Goal: Task Accomplishment & Management: Manage account settings

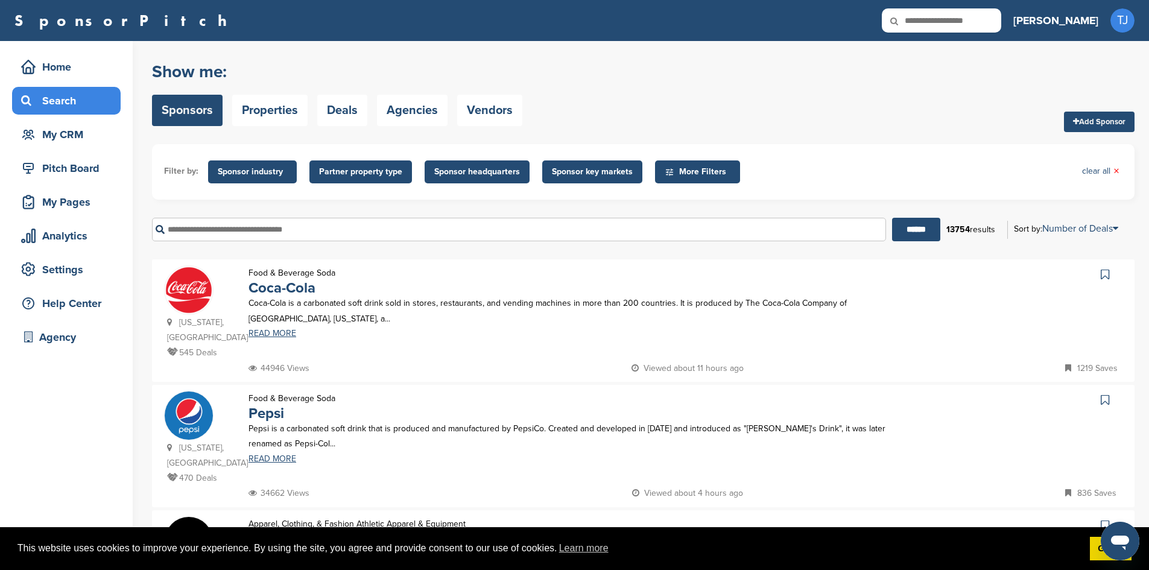
click at [687, 170] on span "More Filters" at bounding box center [699, 171] width 69 height 13
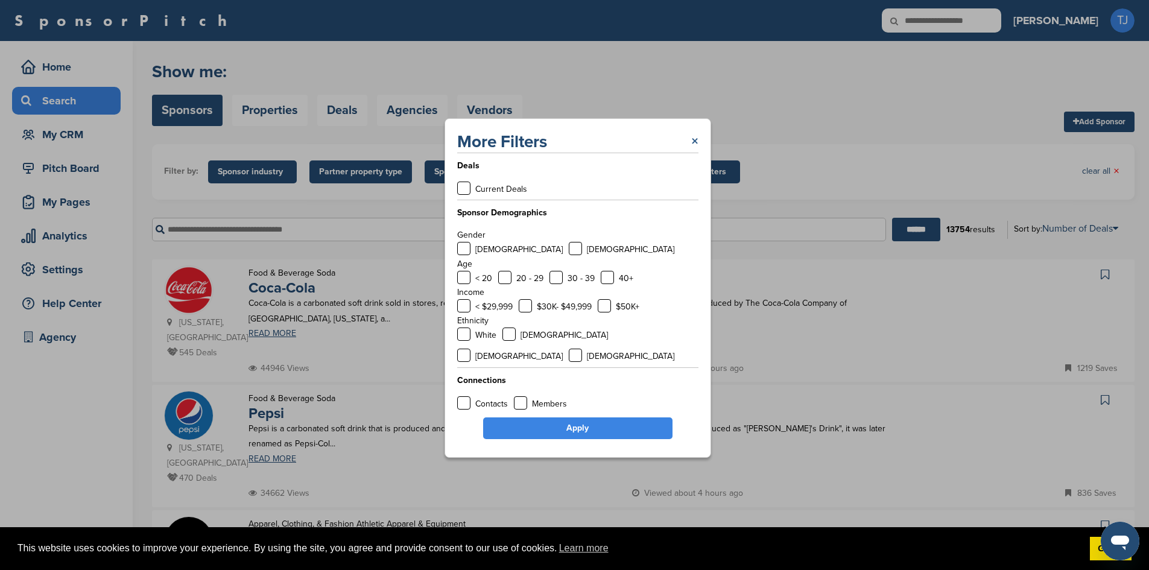
click at [694, 150] on link "×" at bounding box center [694, 142] width 7 height 22
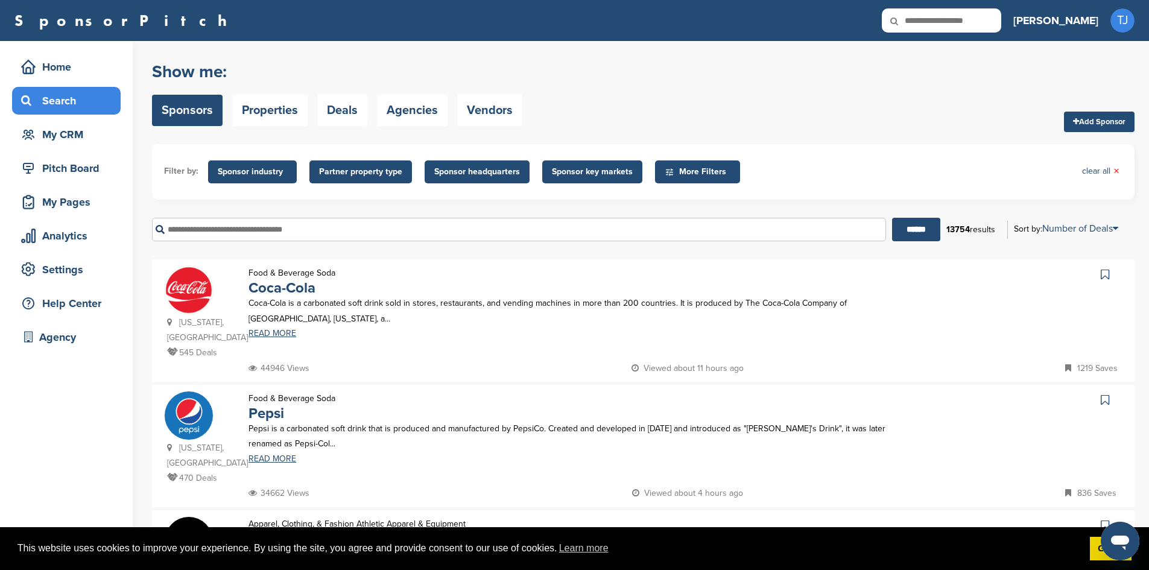
click at [590, 172] on span "Sponsor key markets" at bounding box center [592, 171] width 81 height 13
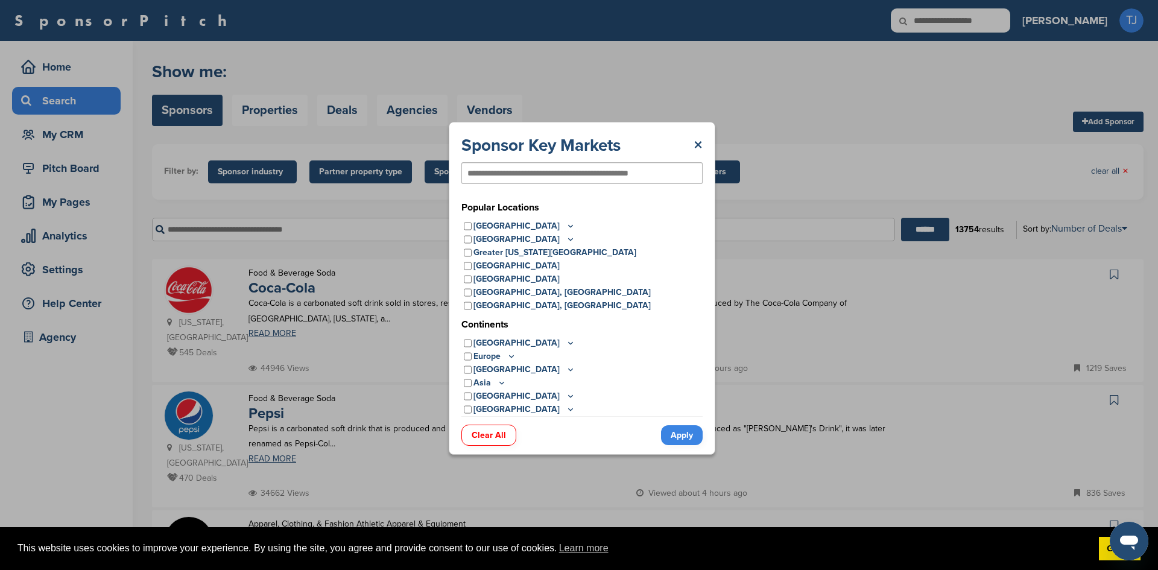
click at [566, 226] on icon at bounding box center [571, 226] width 10 height 10
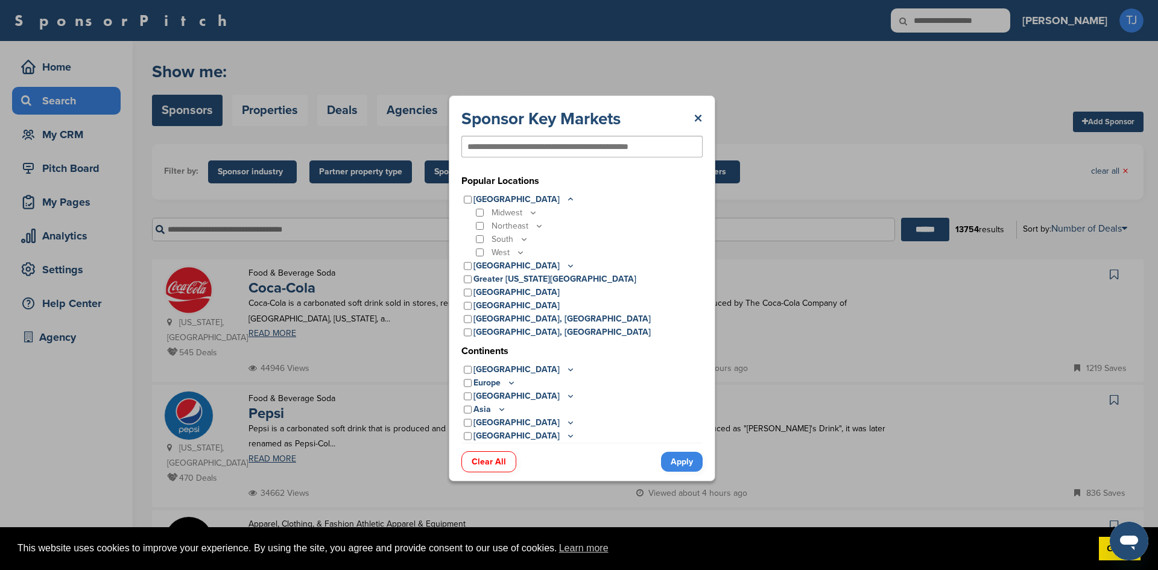
click at [523, 237] on icon at bounding box center [524, 239] width 10 height 10
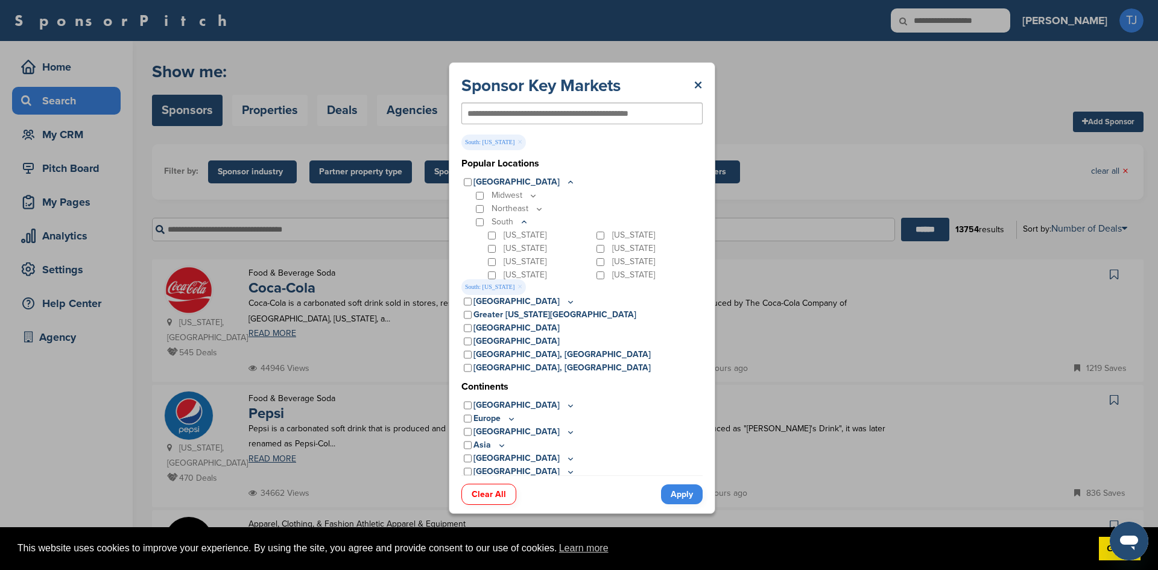
click at [682, 491] on link "Apply" at bounding box center [682, 494] width 42 height 20
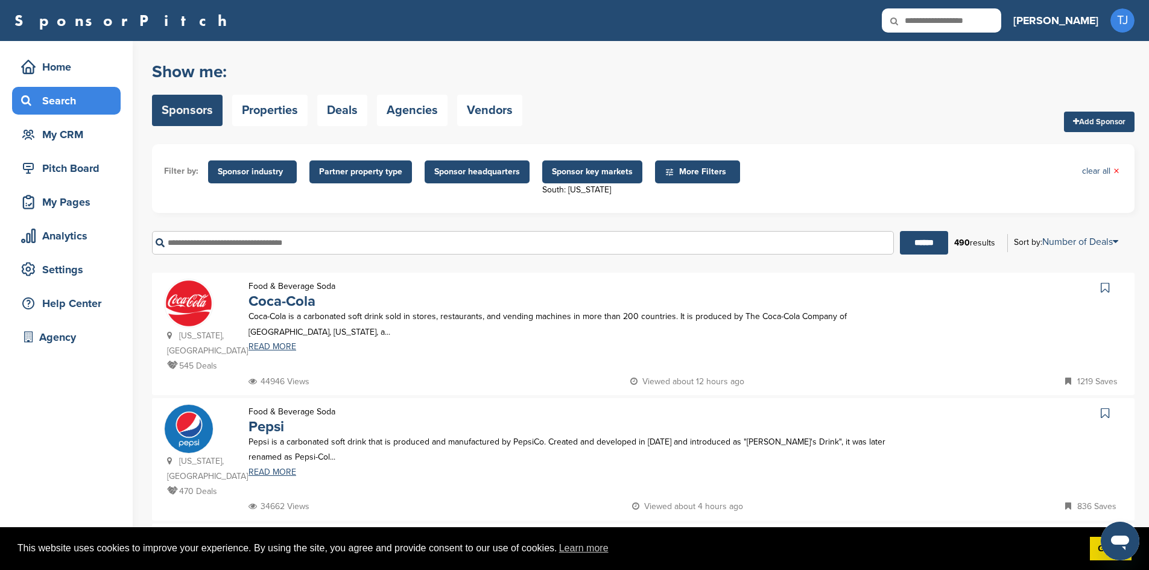
click at [268, 169] on span "Sponsor industry" at bounding box center [252, 171] width 69 height 13
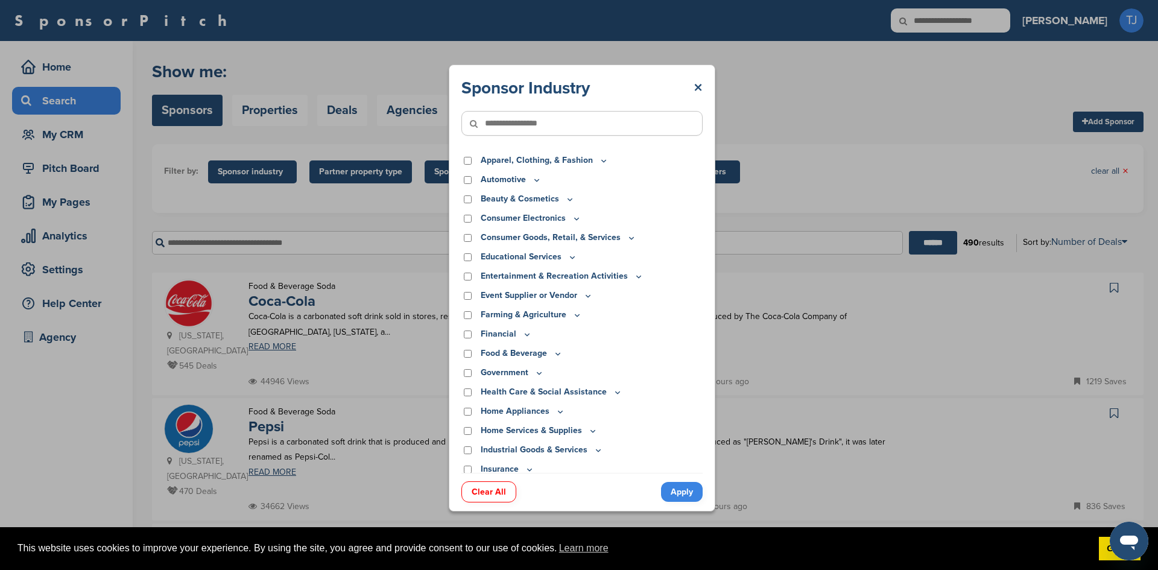
click at [671, 493] on link "Apply" at bounding box center [682, 492] width 42 height 20
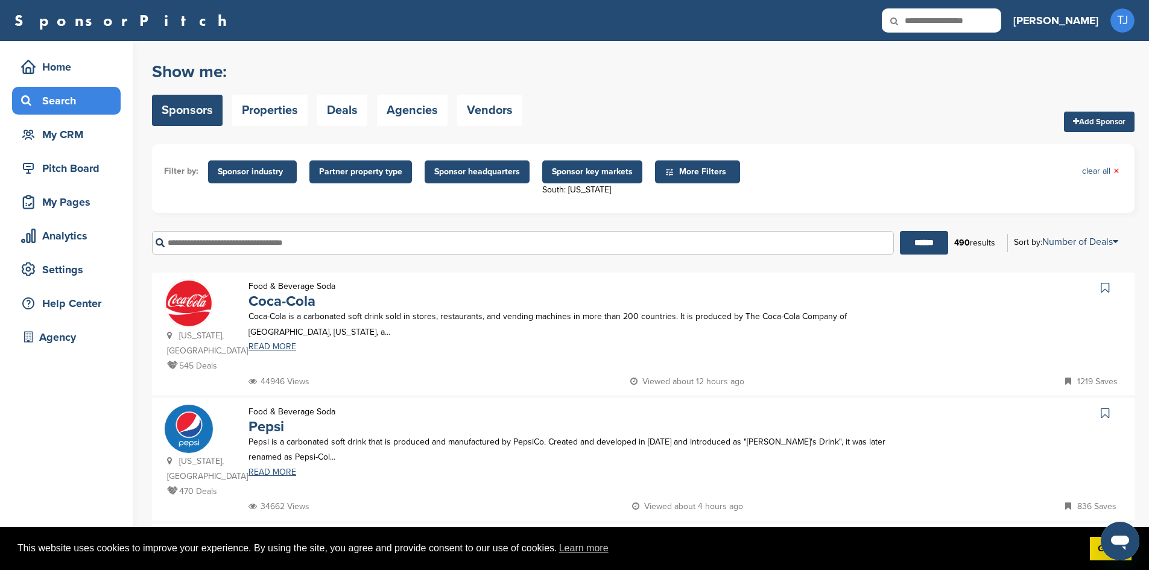
click at [278, 178] on span "Sponsor industry" at bounding box center [252, 171] width 69 height 13
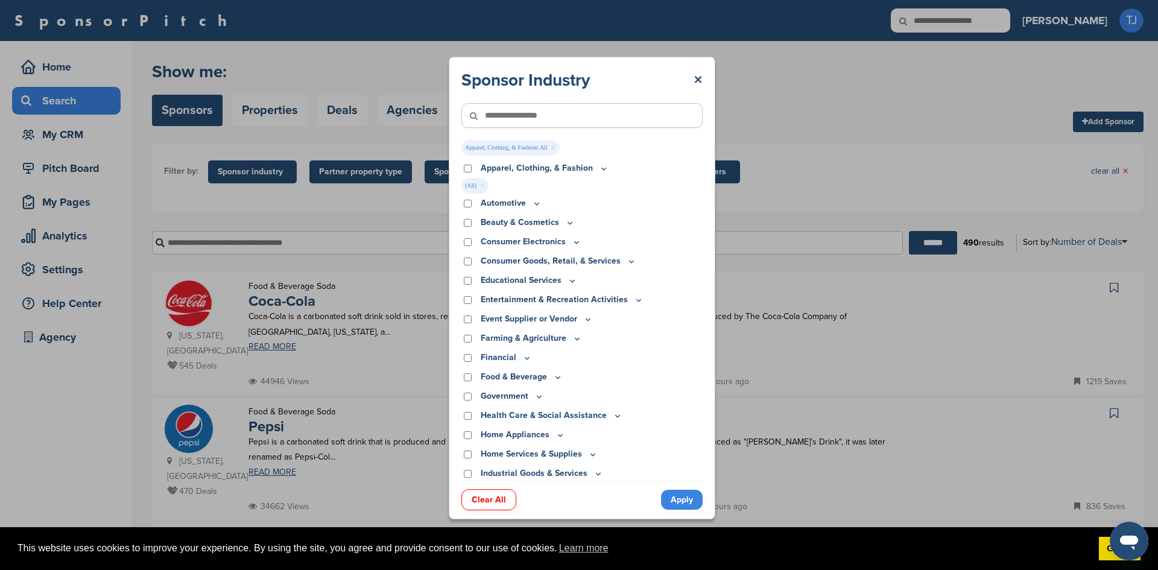
click at [467, 197] on div "Automotive" at bounding box center [581, 203] width 241 height 13
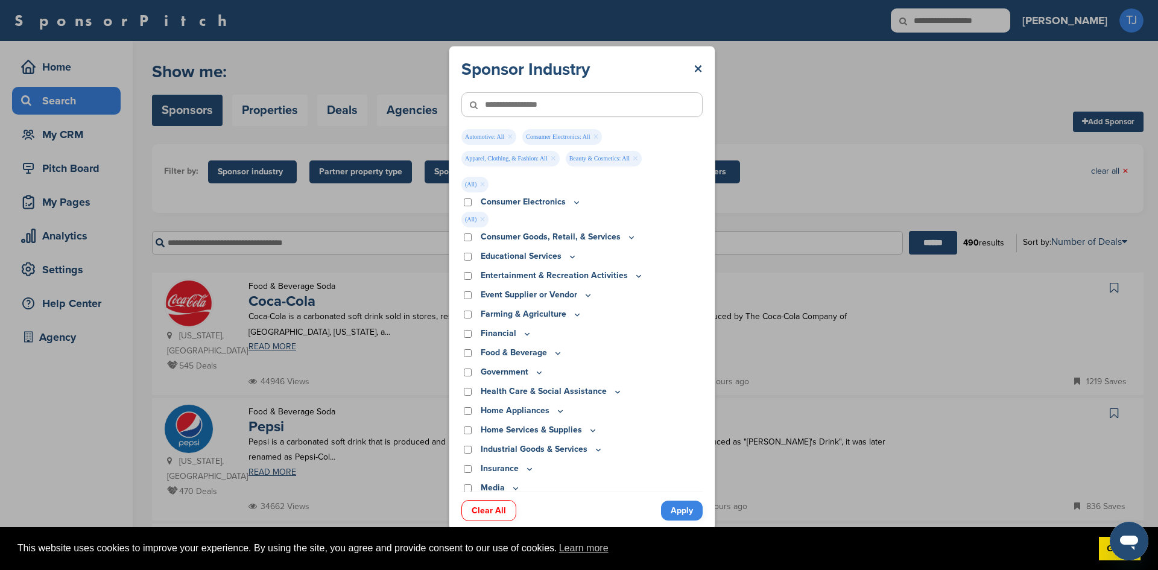
scroll to position [87, 0]
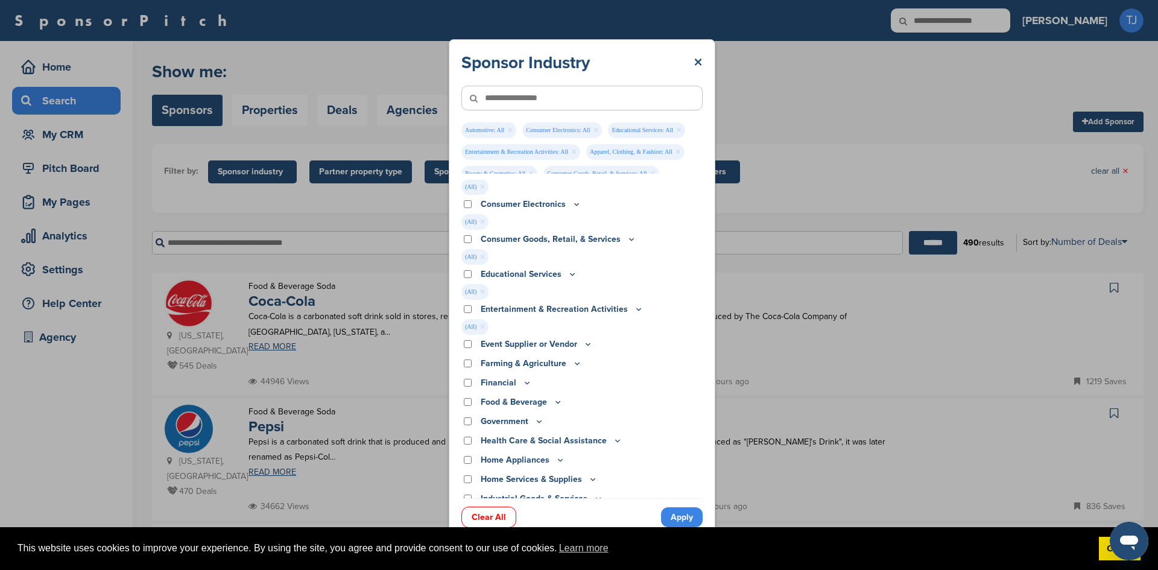
click at [586, 344] on icon at bounding box center [588, 344] width 10 height 10
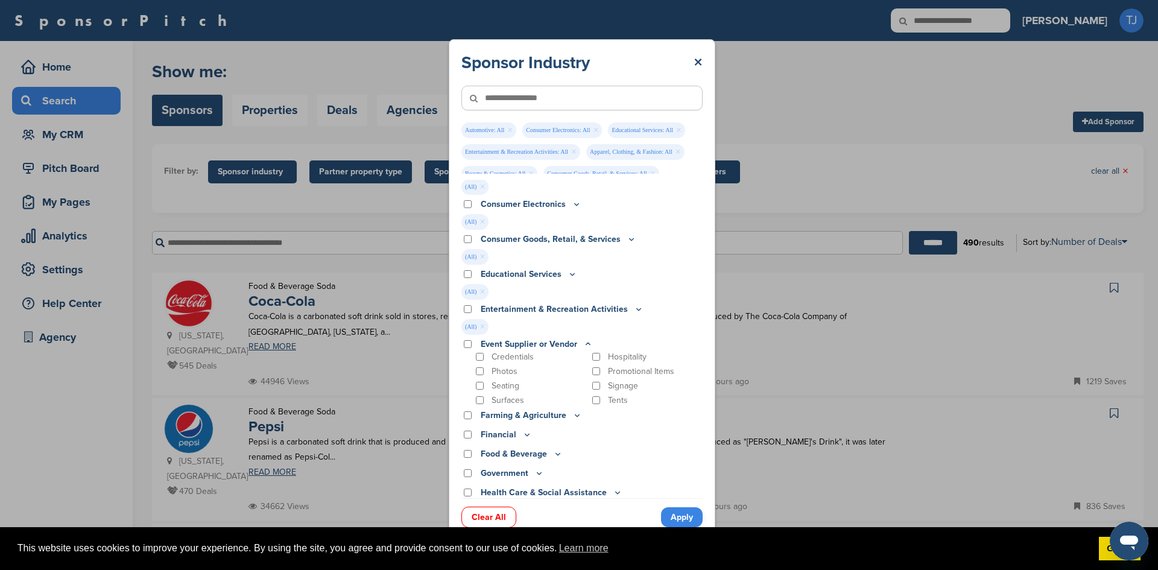
click at [586, 344] on icon at bounding box center [588, 344] width 10 height 10
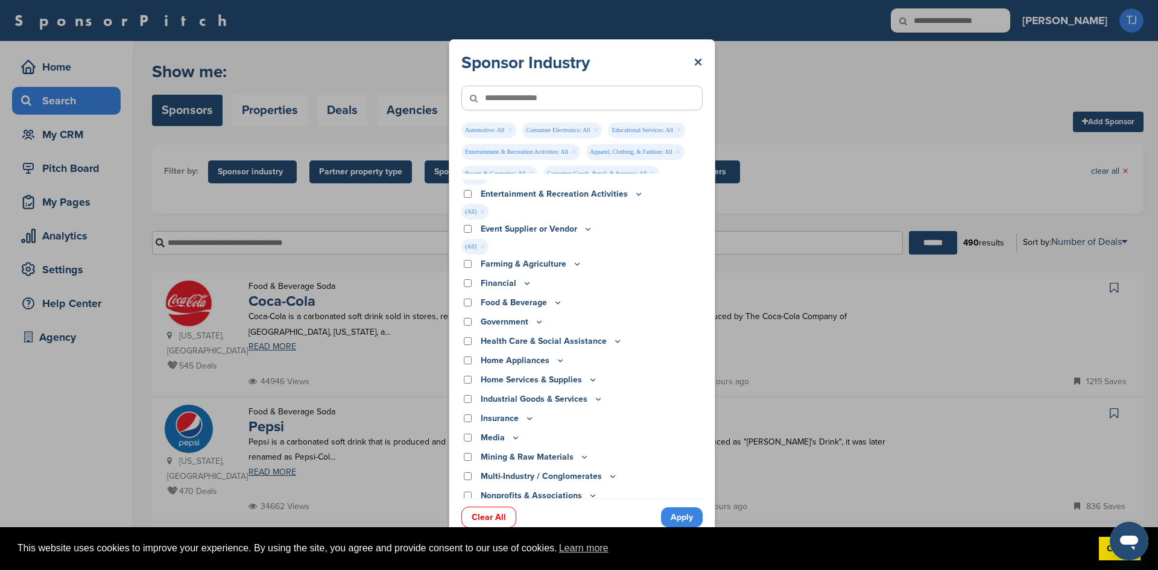
scroll to position [203, 0]
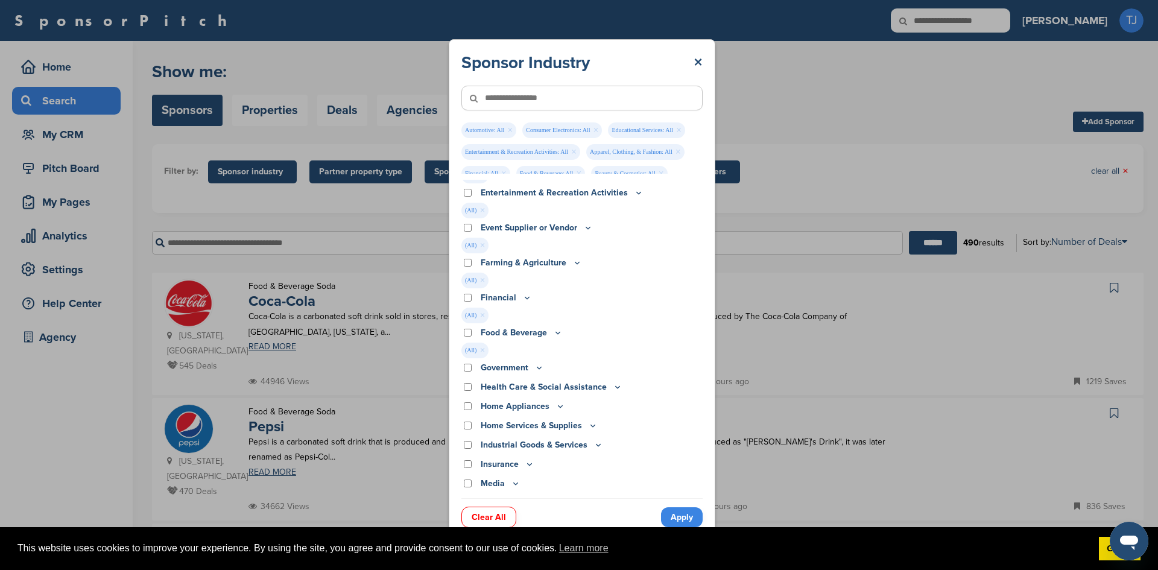
click at [558, 330] on icon at bounding box center [558, 332] width 10 height 10
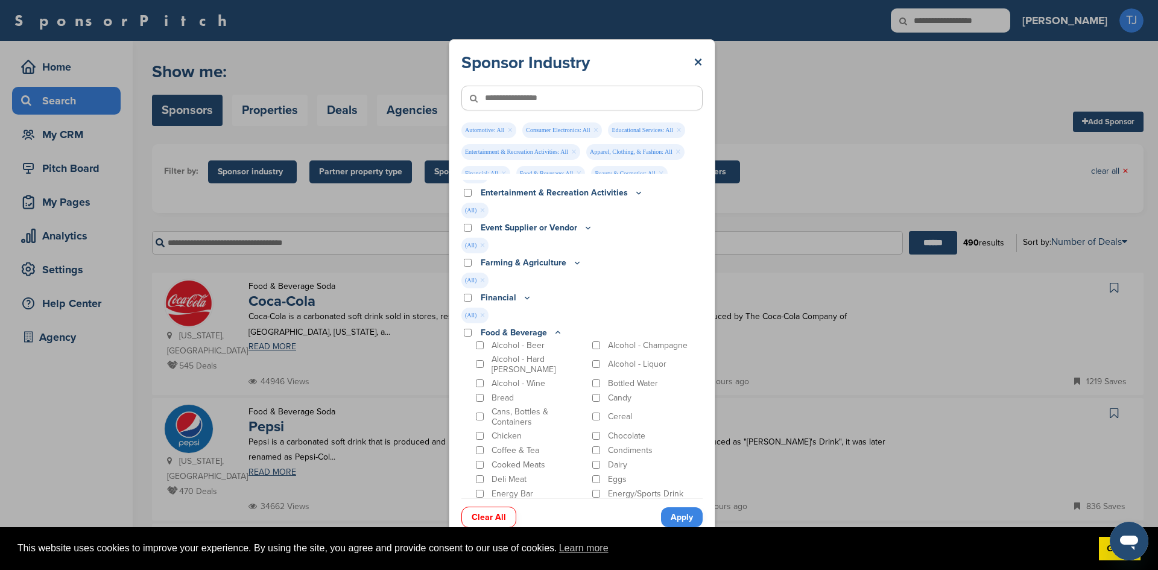
click at [482, 339] on p "Food & Beverage" at bounding box center [522, 332] width 82 height 13
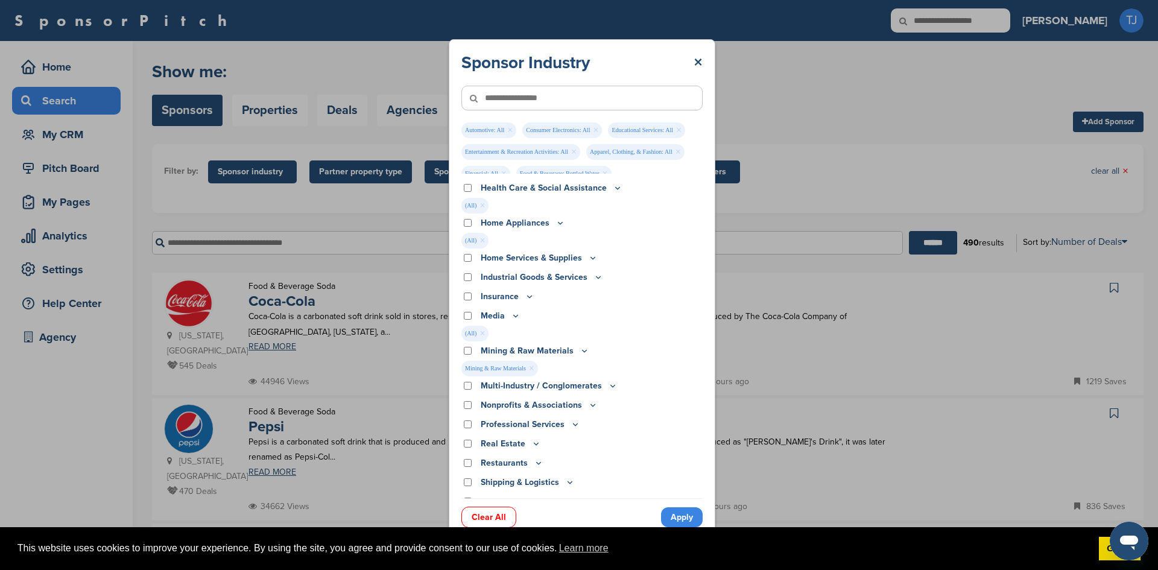
scroll to position [779, 0]
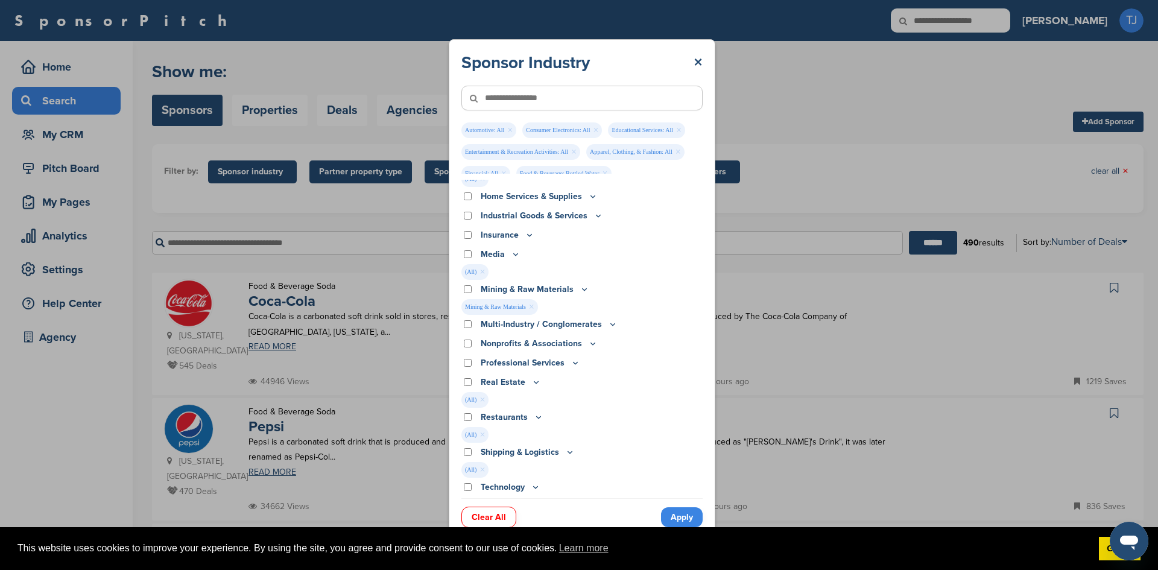
click at [469, 481] on div "Technology" at bounding box center [581, 487] width 241 height 13
drag, startPoint x: 693, startPoint y: 424, endPoint x: 691, endPoint y: 473, distance: 48.9
click at [691, 473] on div "Apparel, Clothing, & Fashion Accessories Athletic Apparel & Equipment Backpacks…" at bounding box center [581, 339] width 241 height 319
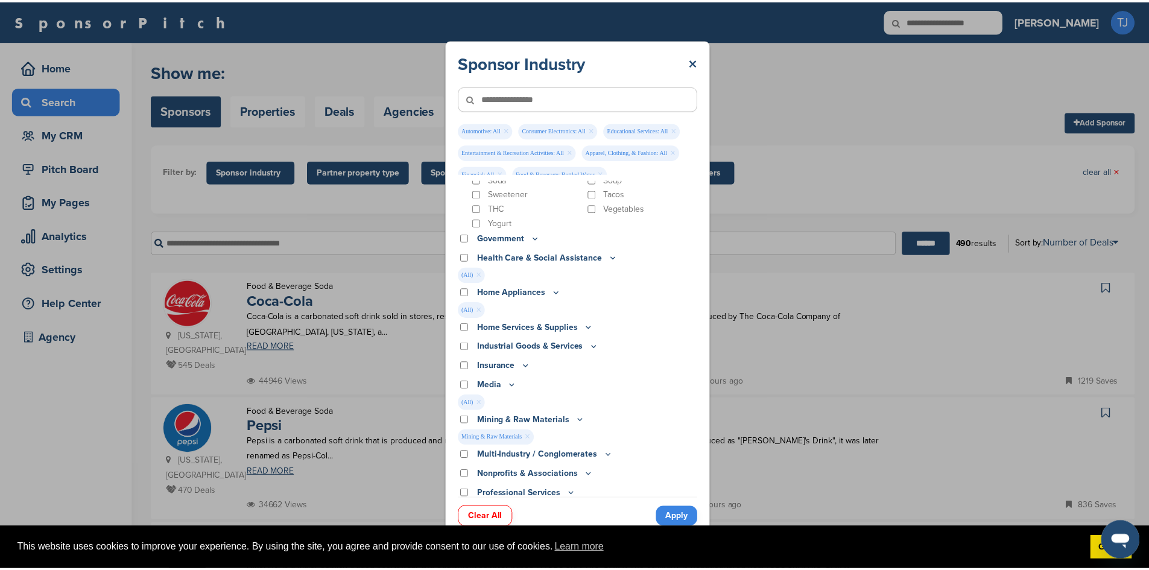
scroll to position [696, 0]
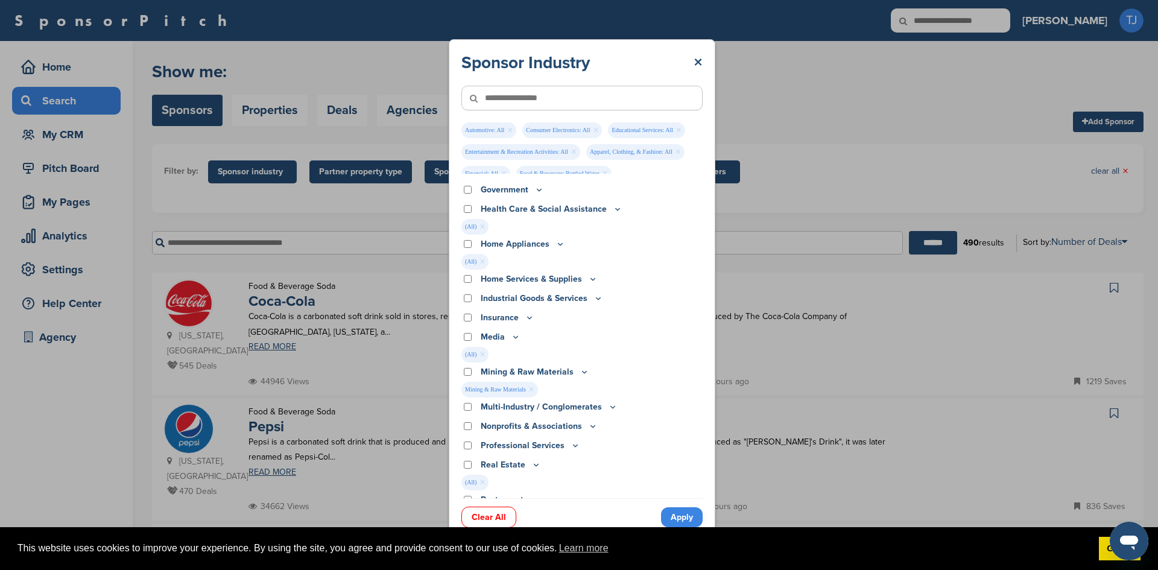
click at [681, 509] on link "Apply" at bounding box center [682, 517] width 42 height 20
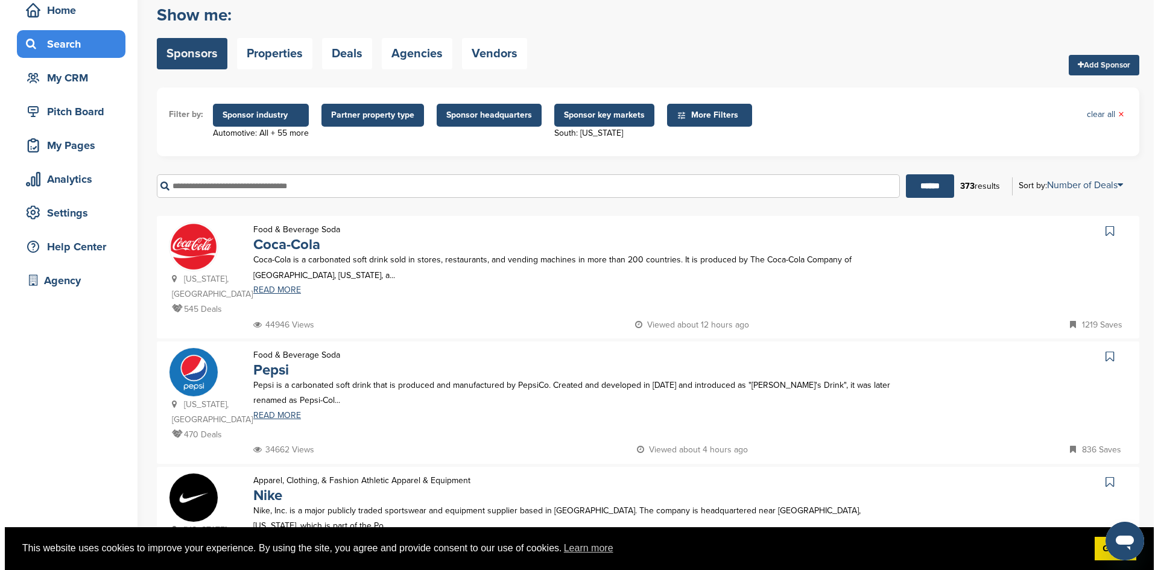
scroll to position [0, 0]
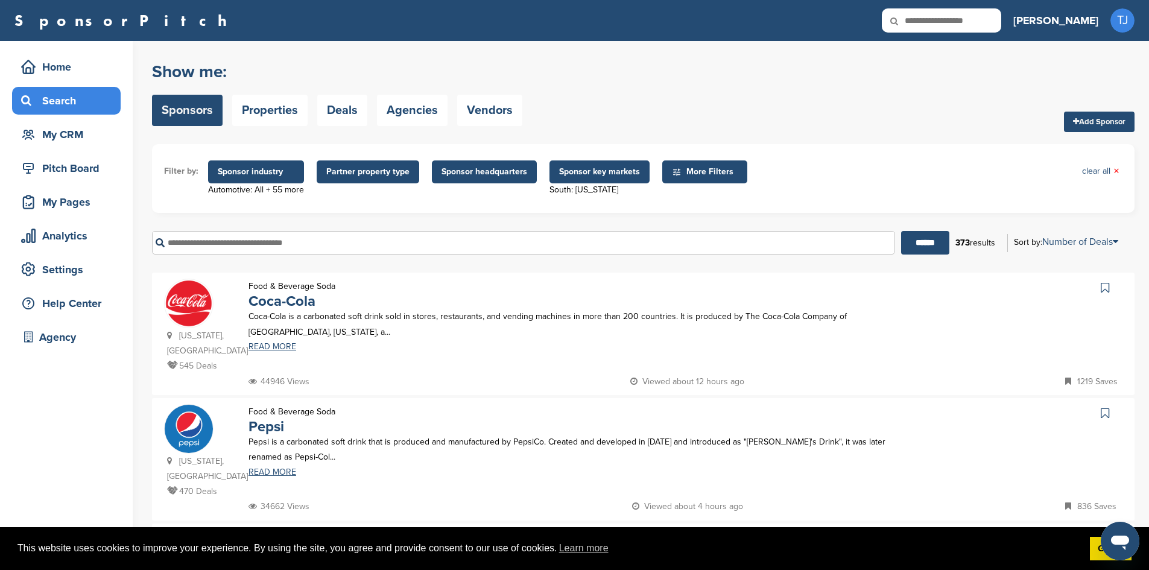
click at [284, 180] on span "Sponsor industry" at bounding box center [256, 171] width 96 height 23
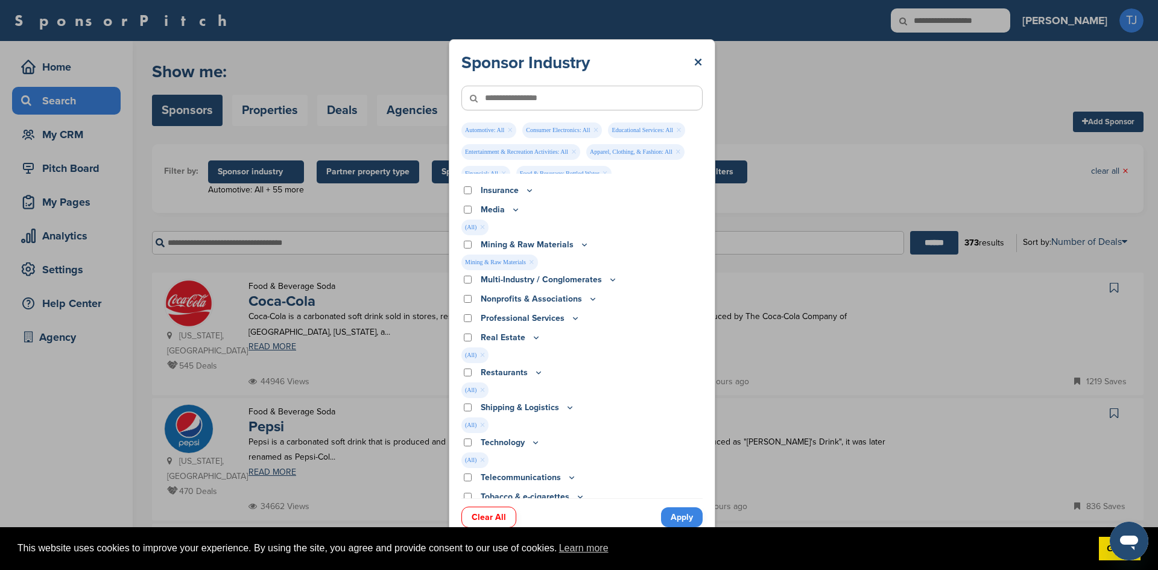
scroll to position [525, 0]
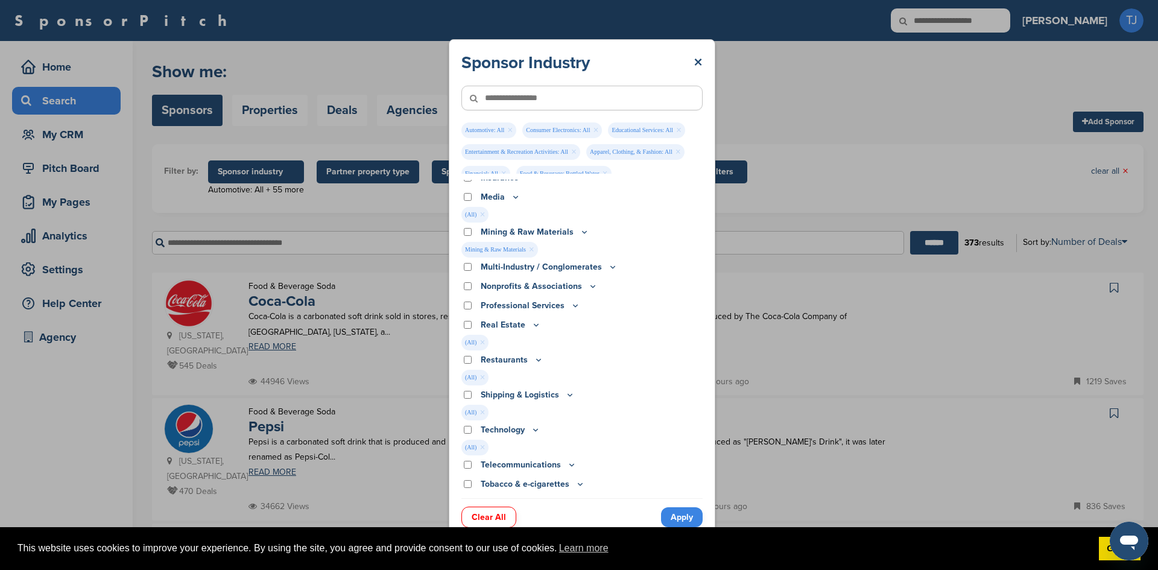
click at [568, 394] on icon at bounding box center [570, 395] width 4 height 2
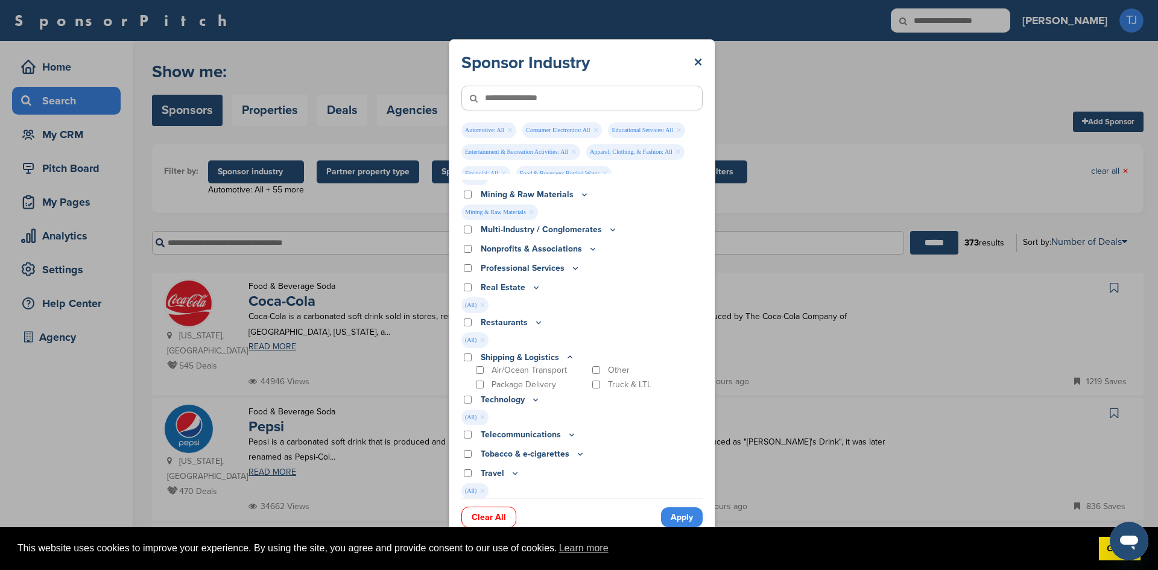
click at [569, 434] on icon at bounding box center [572, 434] width 10 height 10
click at [570, 434] on icon at bounding box center [572, 434] width 4 height 2
click at [537, 322] on icon at bounding box center [539, 323] width 4 height 2
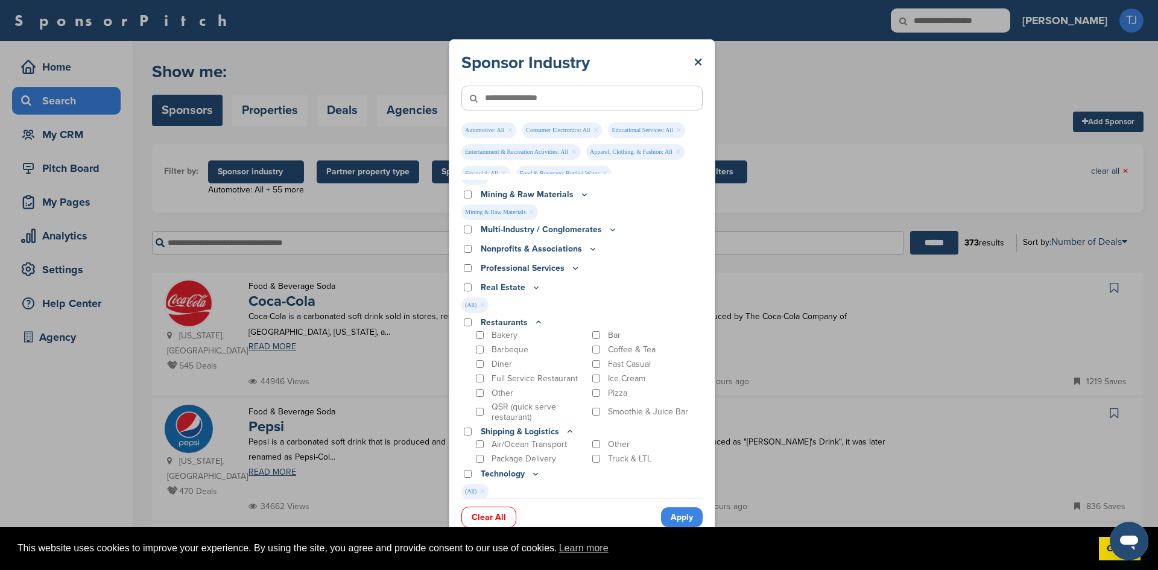
click at [535, 322] on icon at bounding box center [539, 322] width 10 height 10
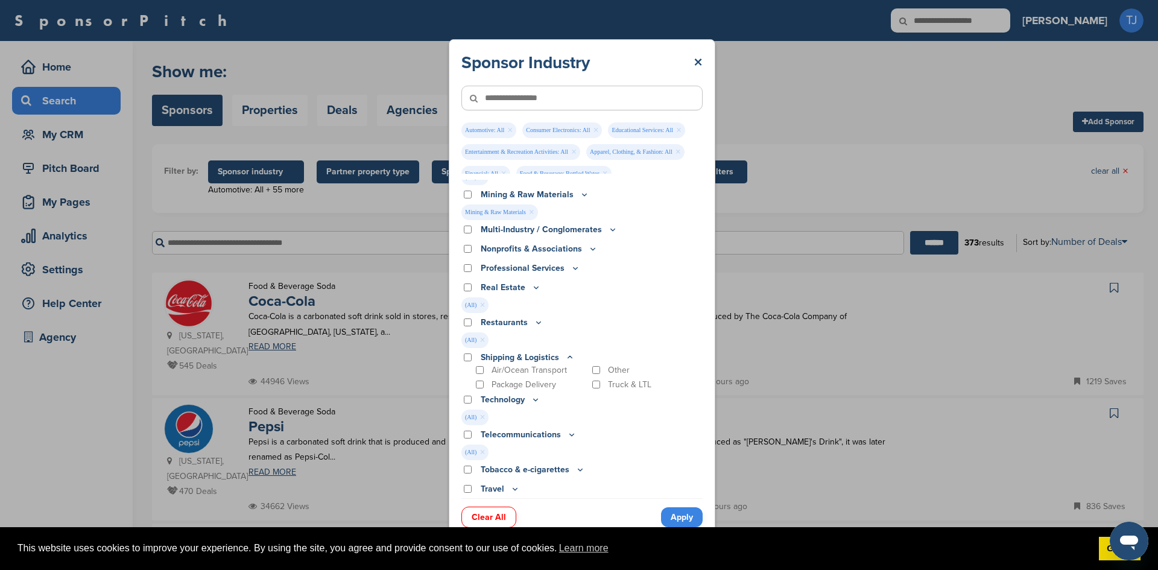
click at [534, 287] on icon at bounding box center [536, 288] width 4 height 2
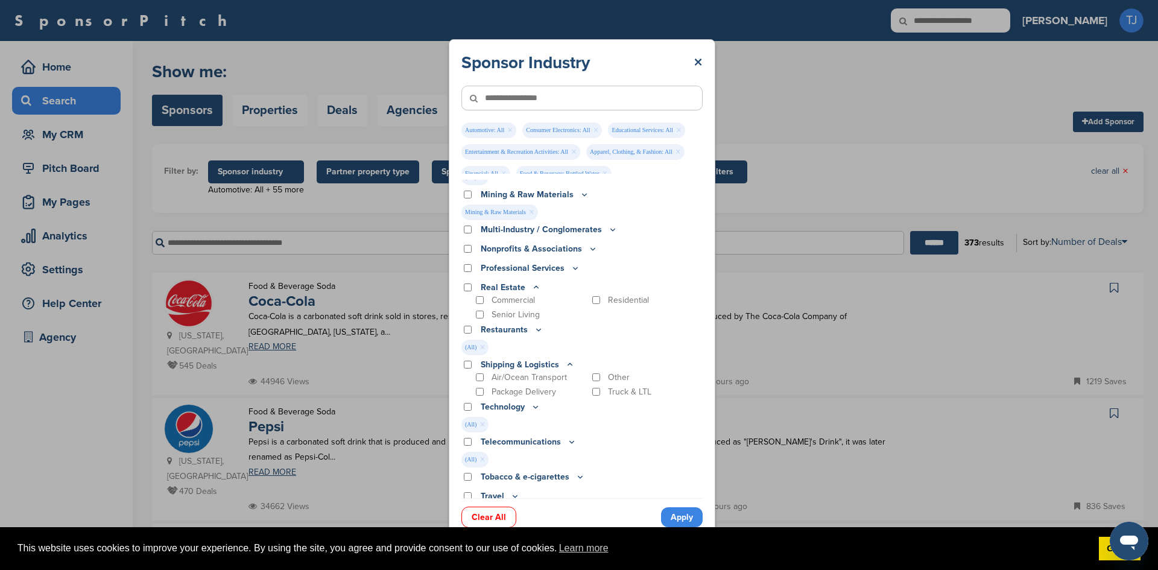
click at [532, 287] on icon at bounding box center [536, 287] width 10 height 10
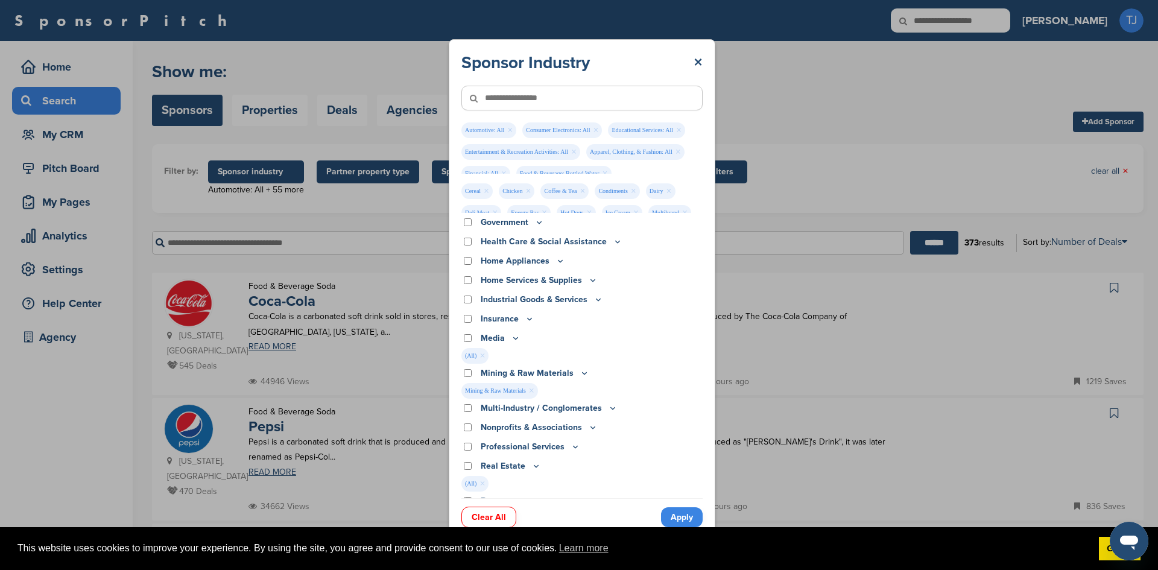
scroll to position [353, 0]
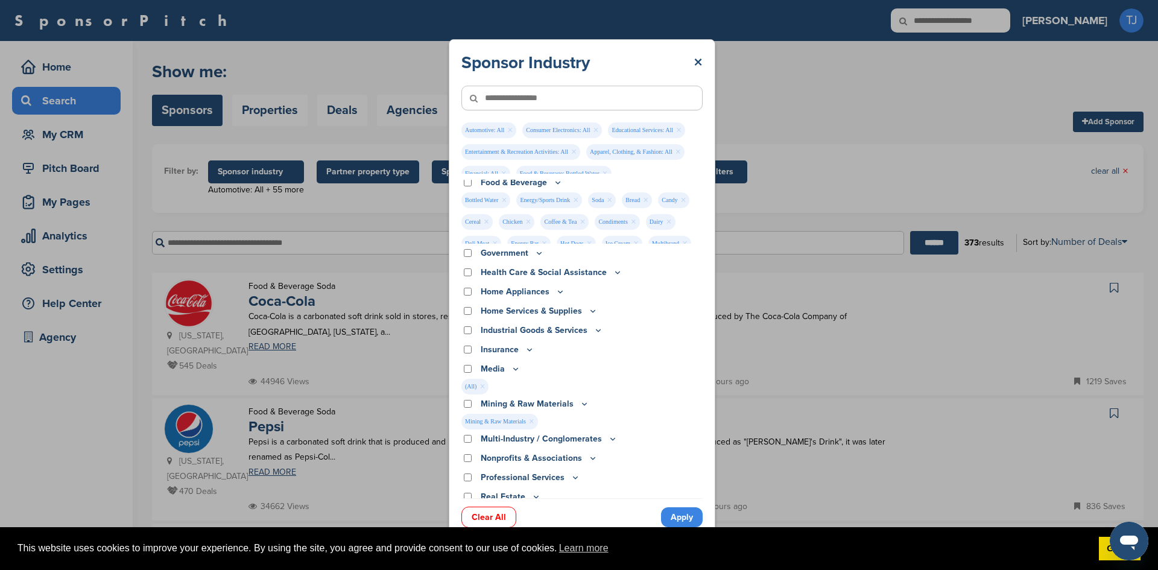
click at [512, 366] on icon at bounding box center [516, 369] width 10 height 10
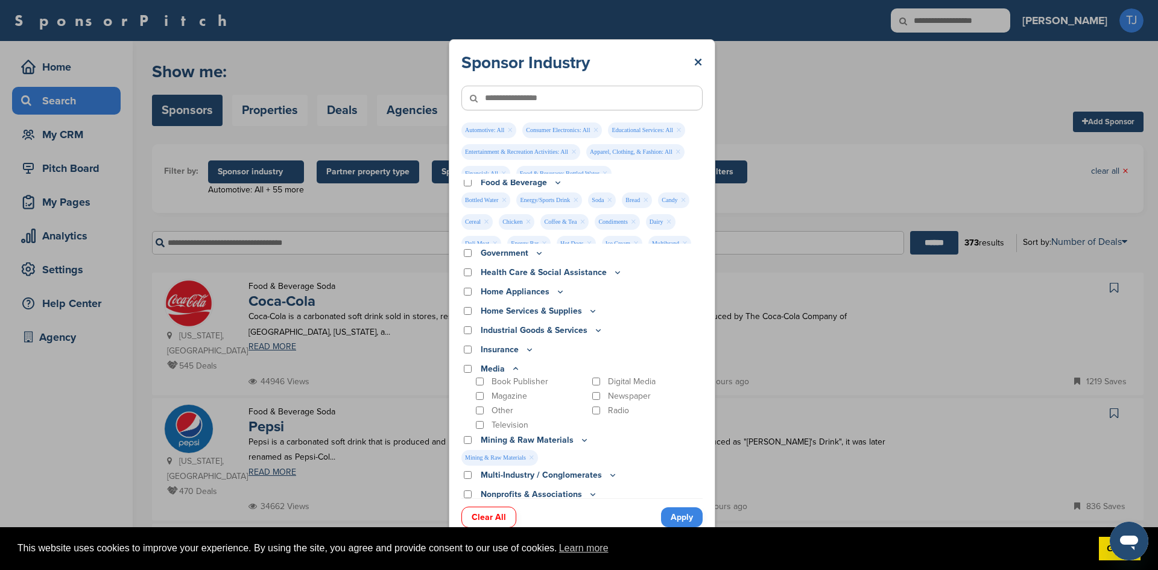
click at [512, 366] on icon at bounding box center [516, 369] width 10 height 10
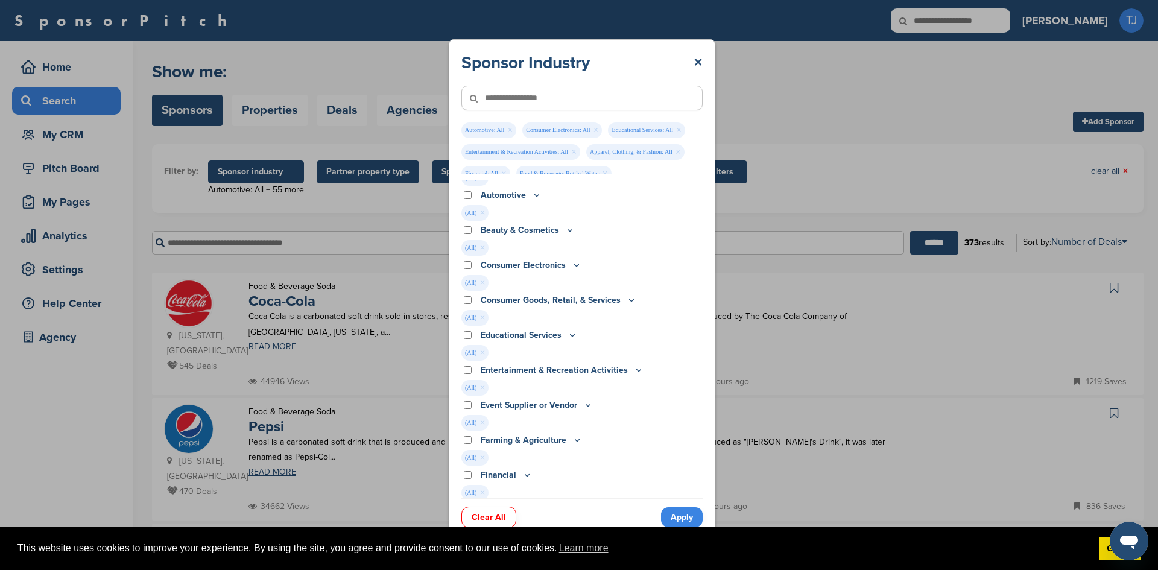
scroll to position [0, 0]
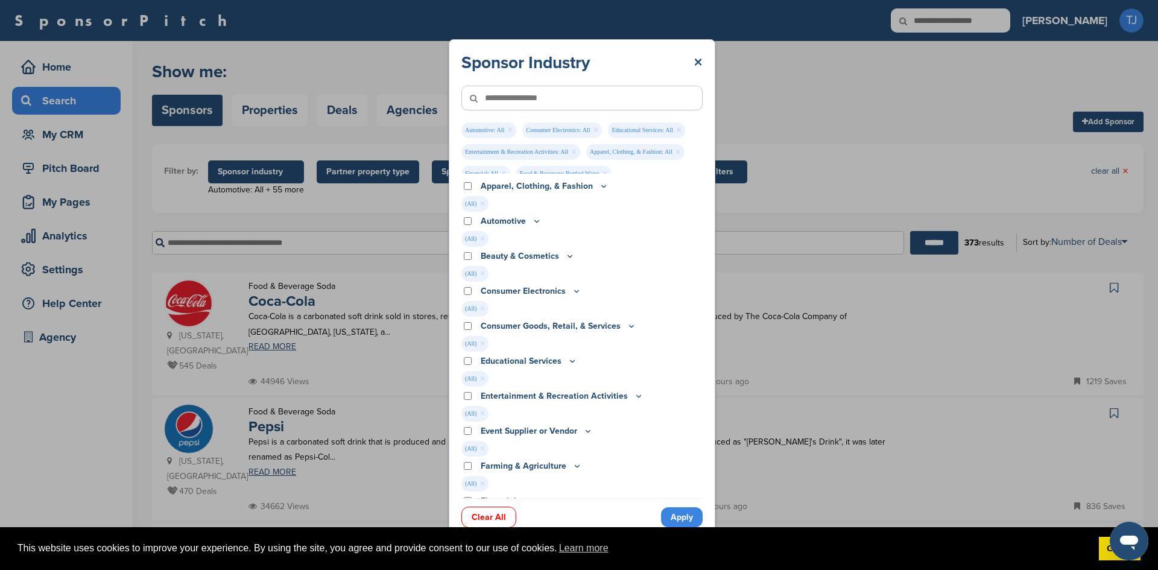
click at [535, 218] on icon at bounding box center [537, 221] width 10 height 10
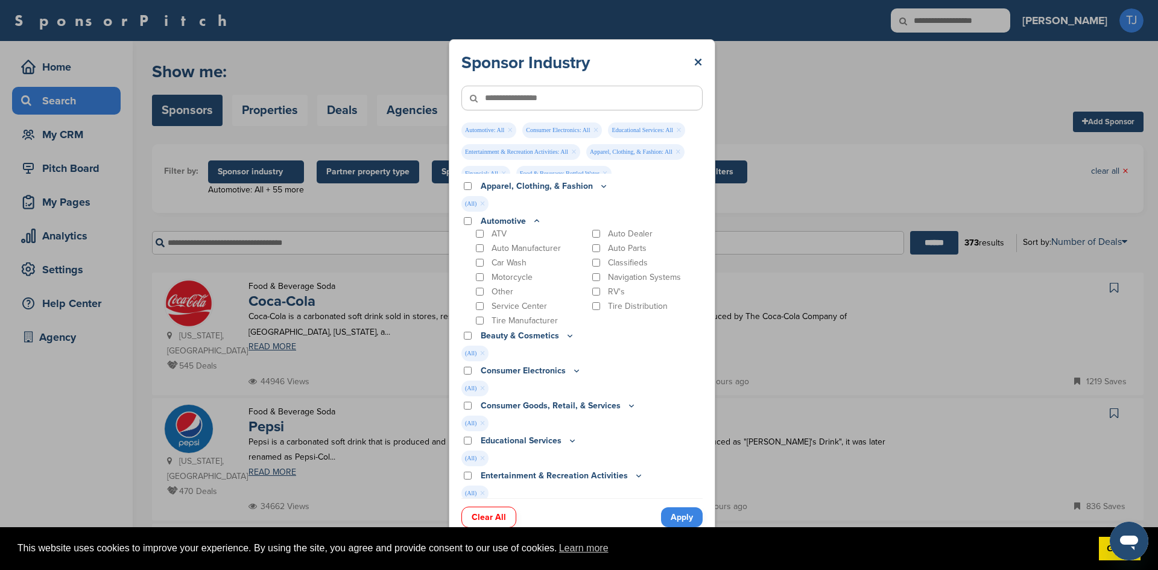
click at [535, 218] on icon at bounding box center [537, 221] width 10 height 10
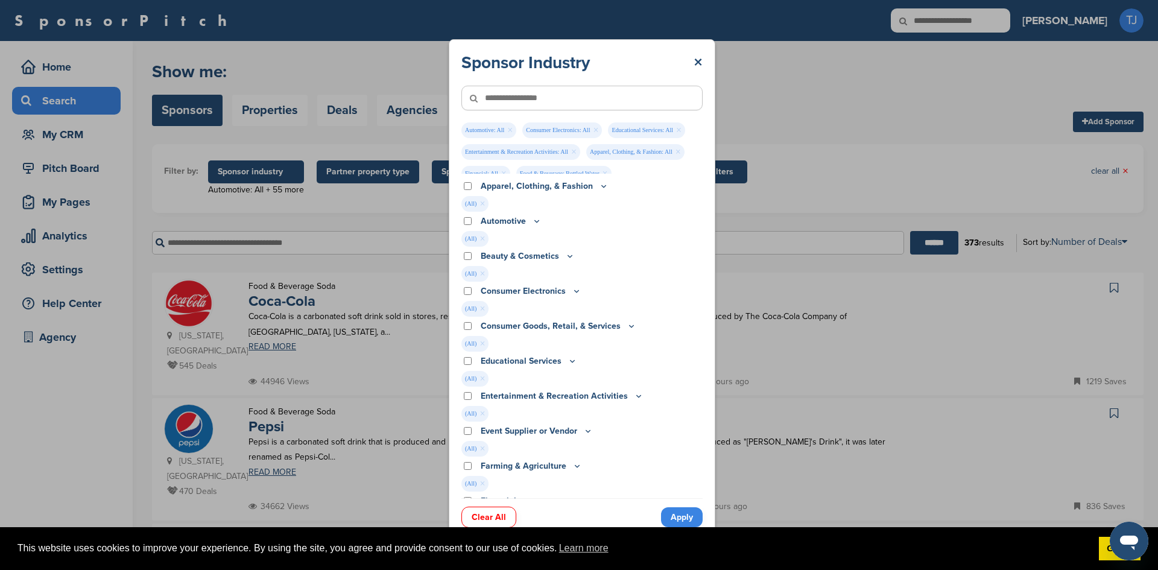
click at [566, 254] on icon at bounding box center [570, 256] width 10 height 10
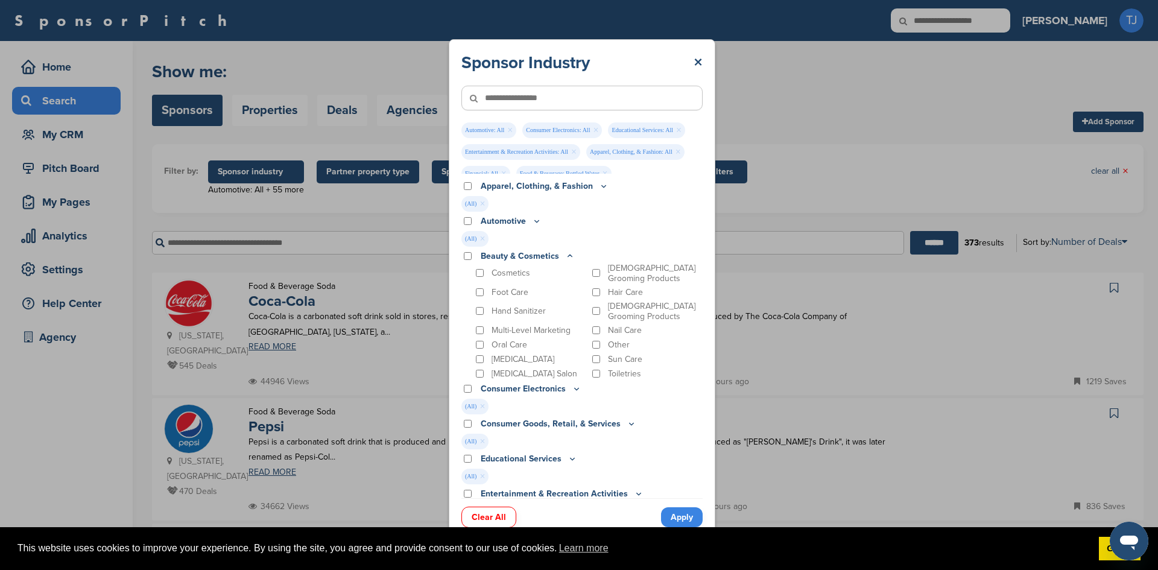
click at [566, 250] on p "Beauty & Cosmetics" at bounding box center [528, 256] width 94 height 13
click at [566, 255] on icon at bounding box center [570, 256] width 10 height 10
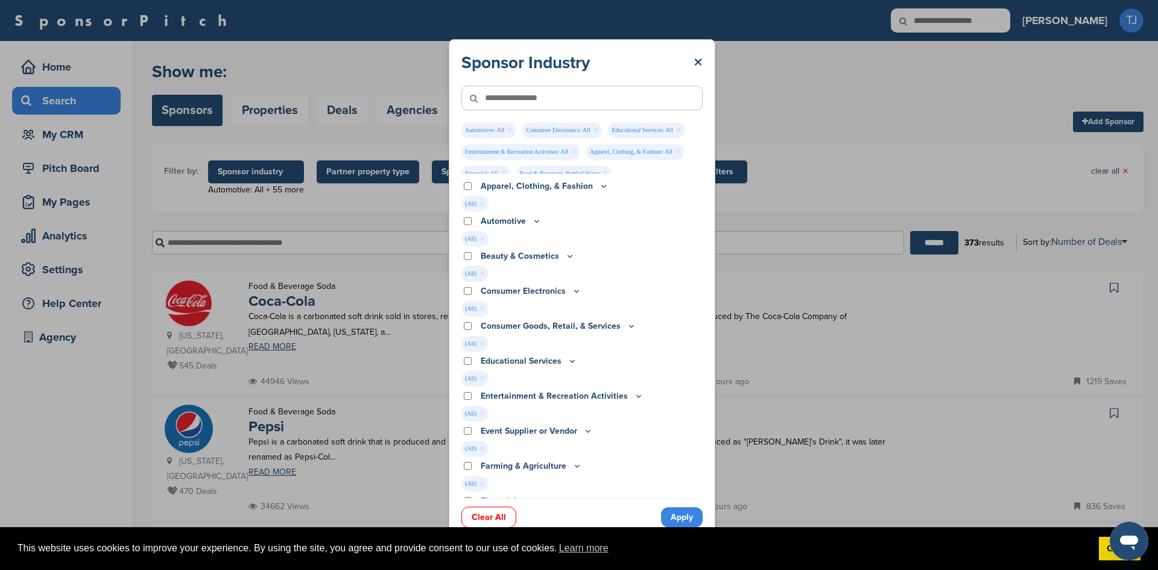
click at [572, 287] on icon at bounding box center [577, 291] width 10 height 10
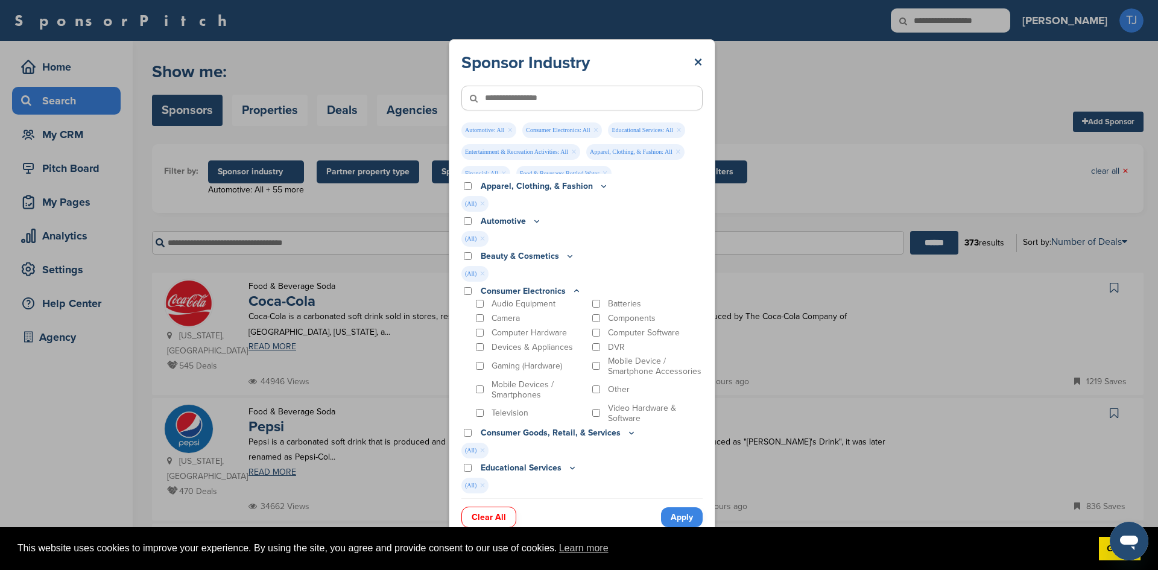
click at [572, 287] on icon at bounding box center [577, 291] width 10 height 10
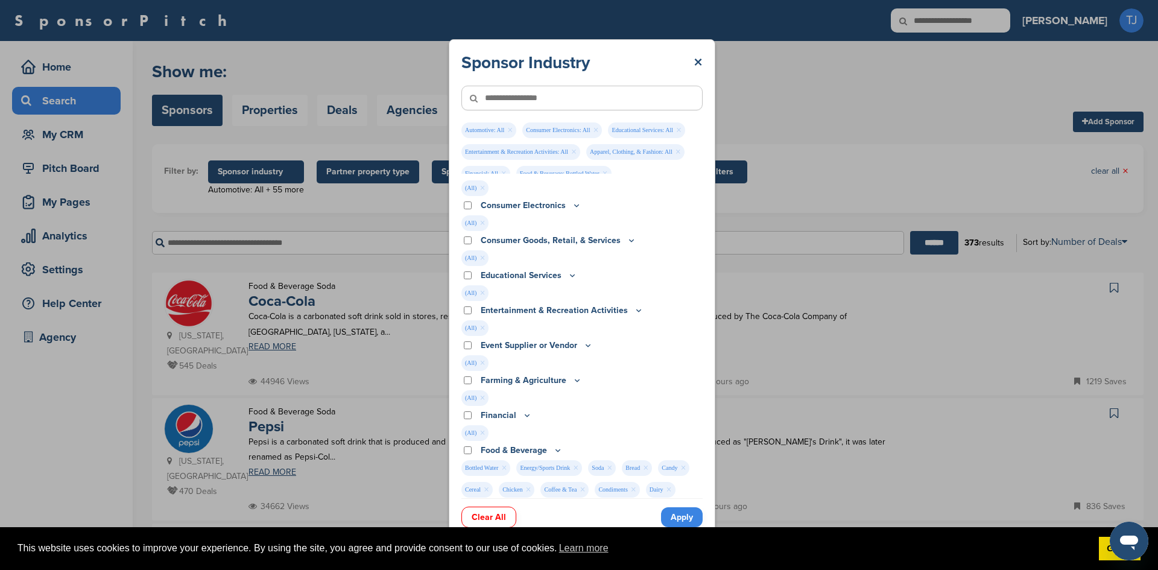
scroll to position [96, 0]
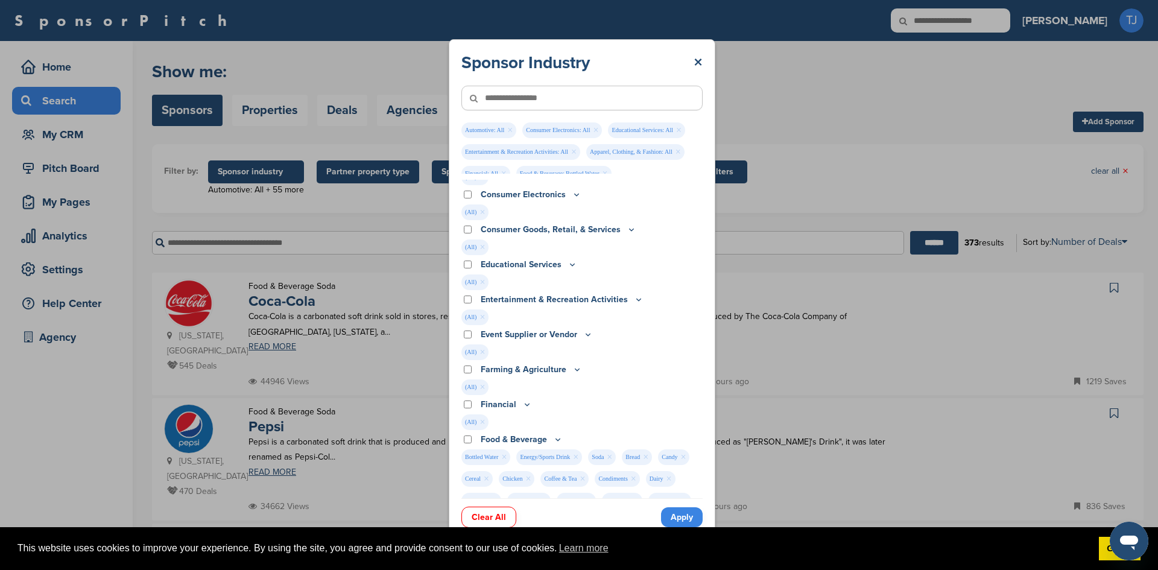
click at [567, 262] on icon at bounding box center [572, 264] width 10 height 10
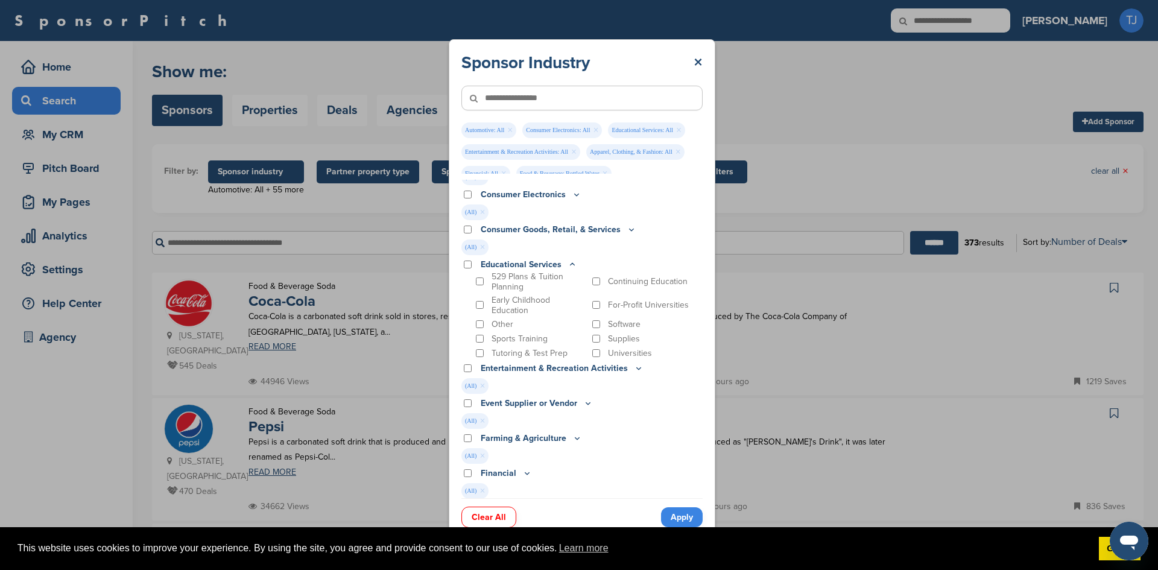
click at [567, 262] on icon at bounding box center [572, 264] width 10 height 10
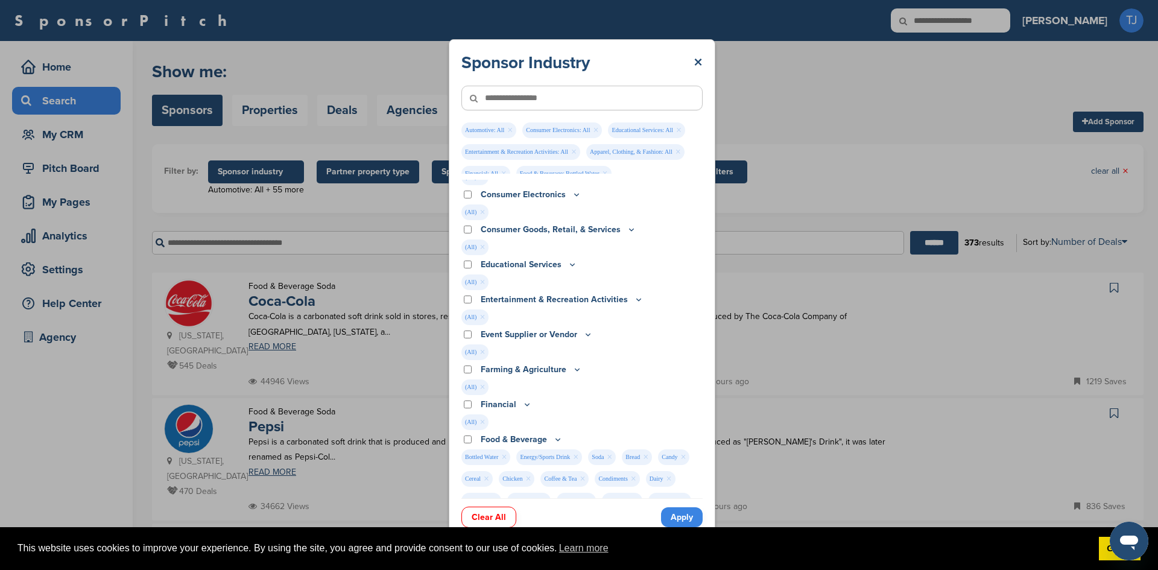
click at [567, 262] on icon at bounding box center [572, 264] width 10 height 10
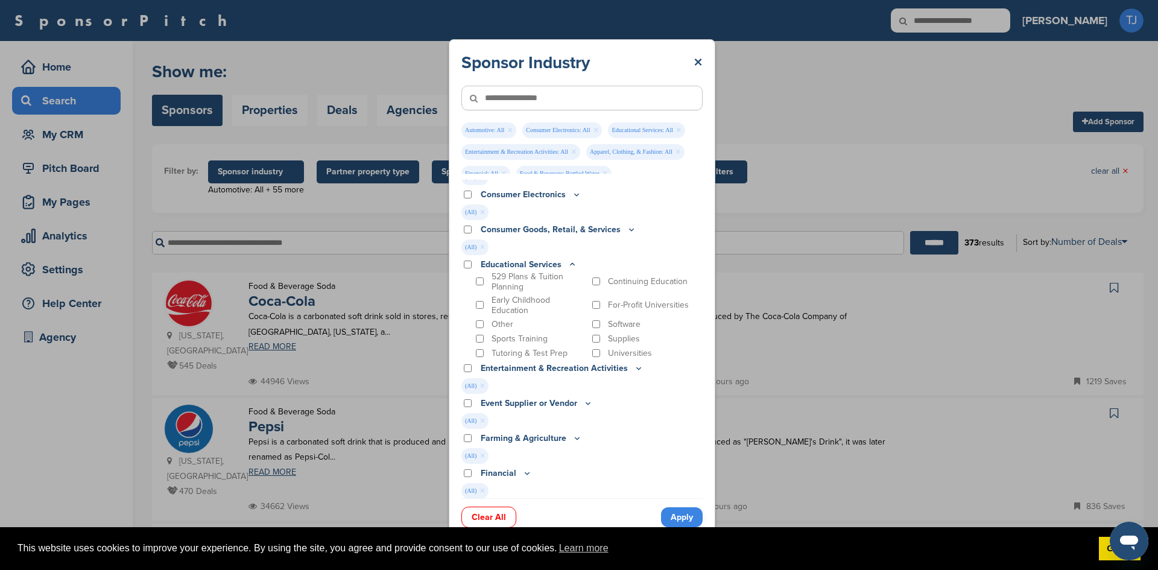
click at [567, 262] on icon at bounding box center [572, 264] width 10 height 10
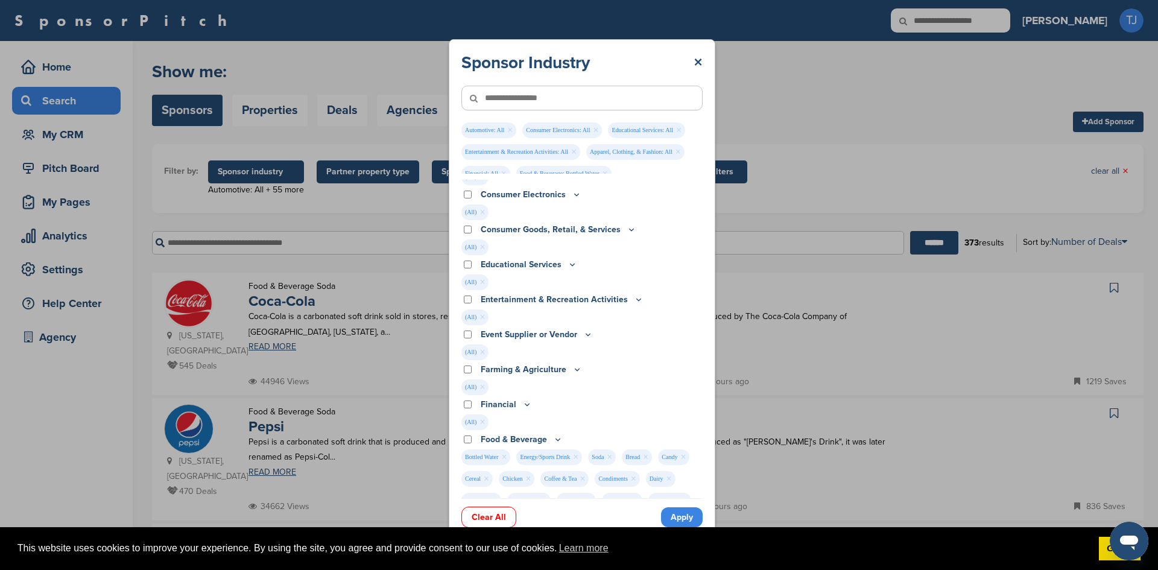
click at [567, 262] on icon at bounding box center [572, 264] width 10 height 10
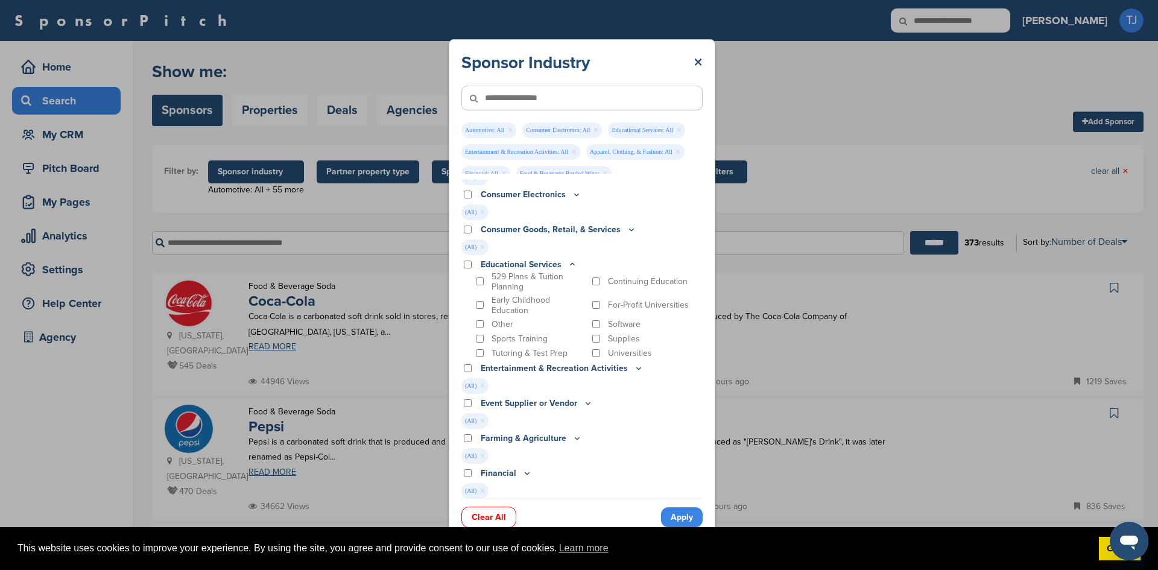
click at [567, 262] on icon at bounding box center [572, 264] width 10 height 10
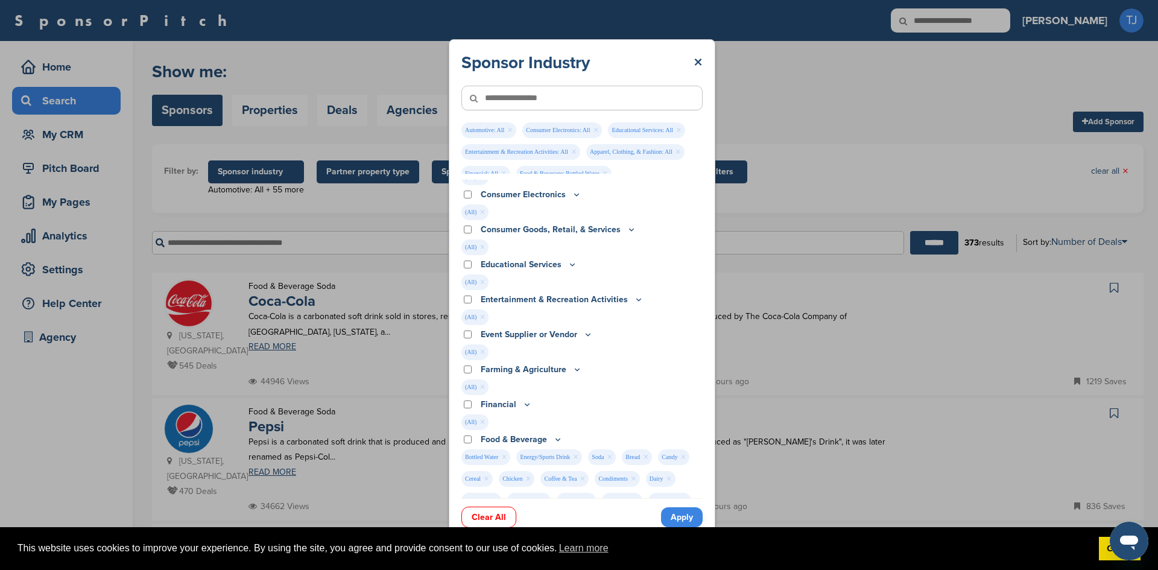
click at [567, 262] on icon at bounding box center [572, 264] width 10 height 10
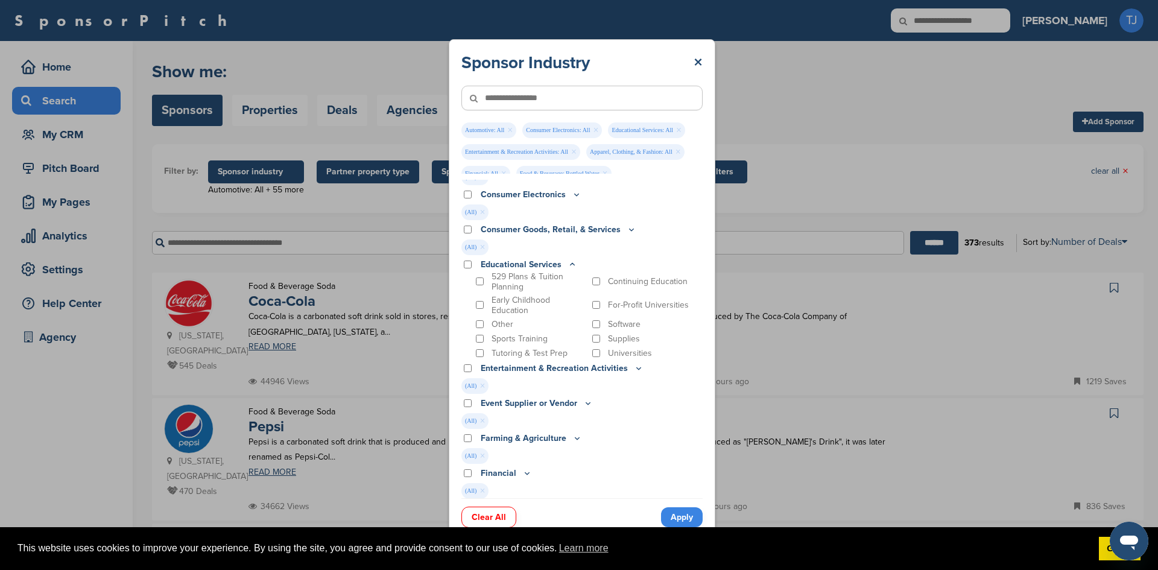
click at [567, 262] on icon at bounding box center [572, 264] width 10 height 10
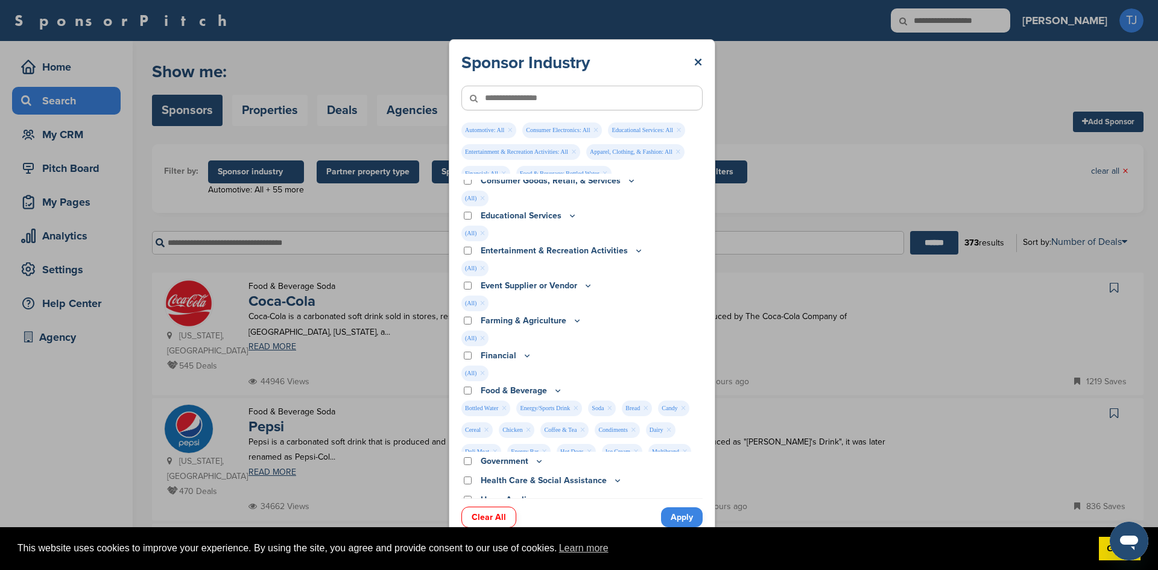
scroll to position [147, 0]
click at [636, 246] on icon at bounding box center [639, 249] width 10 height 10
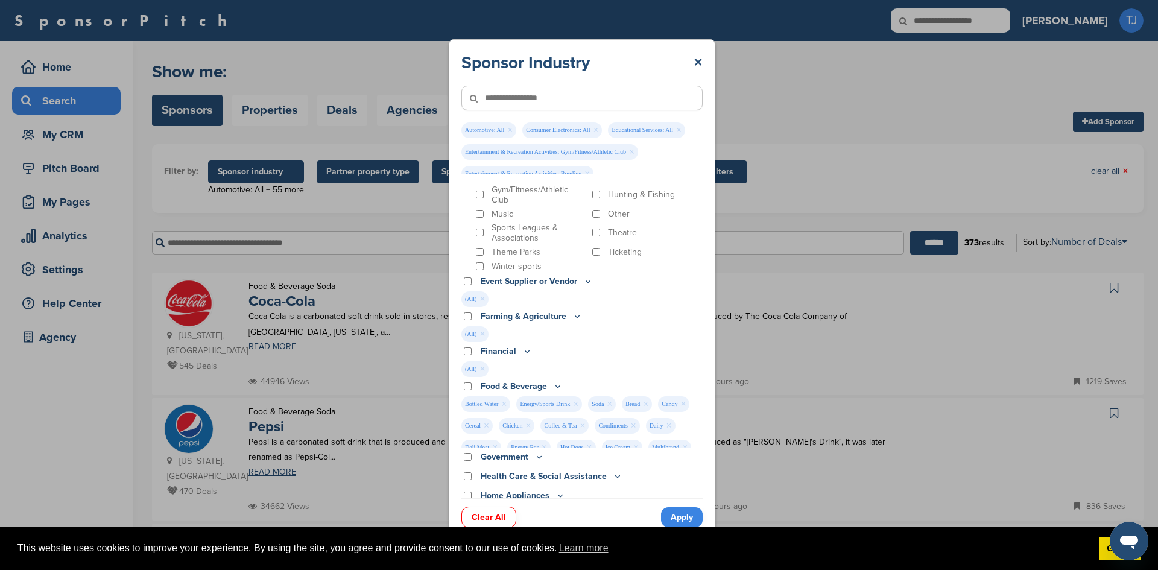
scroll to position [309, 0]
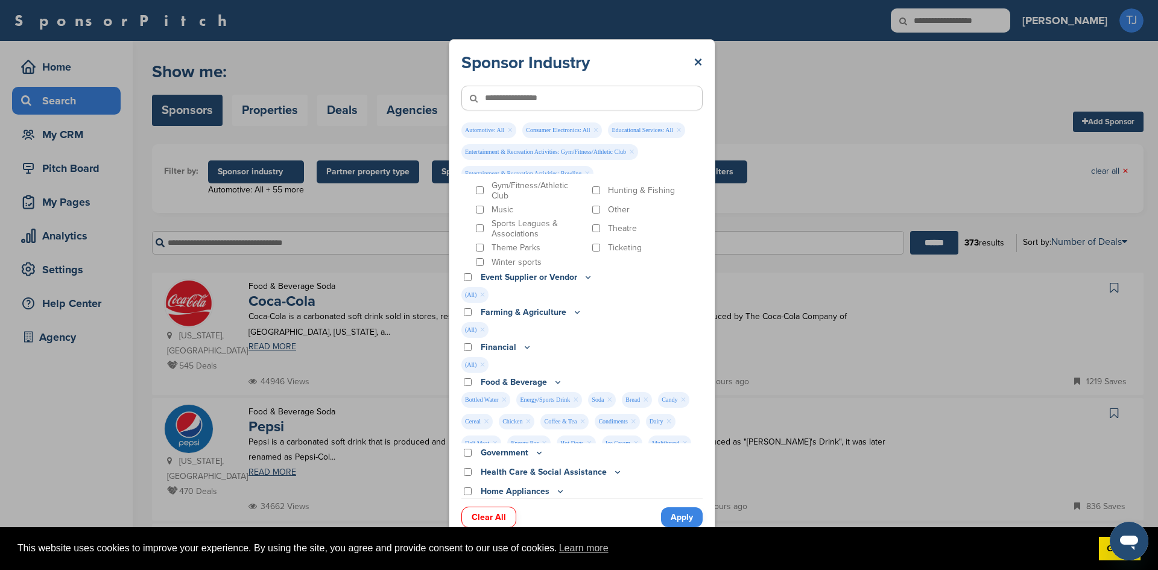
click at [583, 275] on icon at bounding box center [588, 277] width 10 height 10
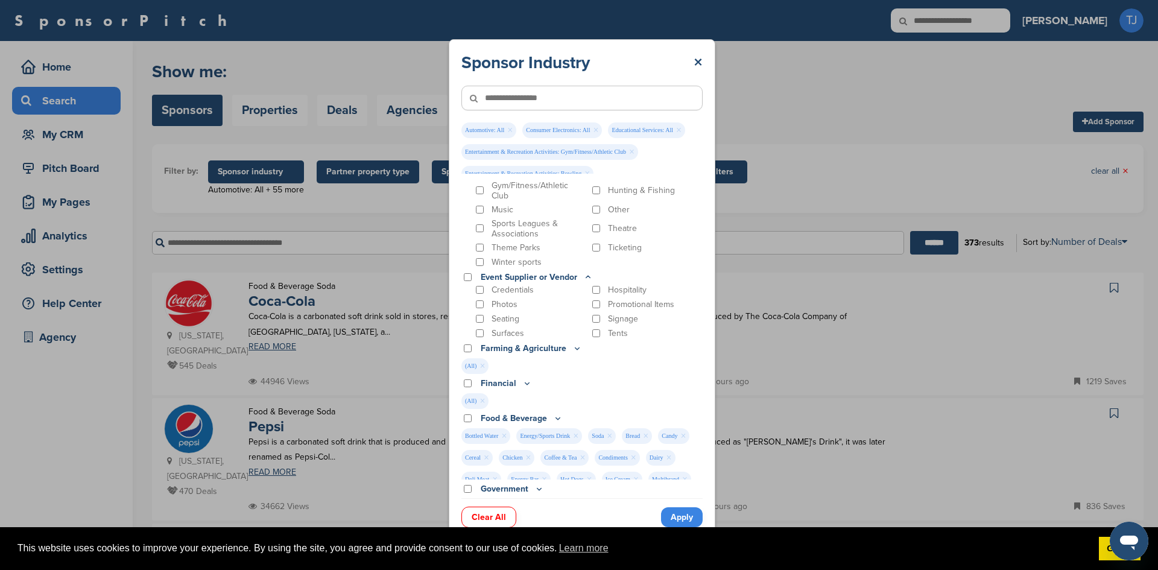
click at [583, 275] on icon at bounding box center [588, 277] width 10 height 10
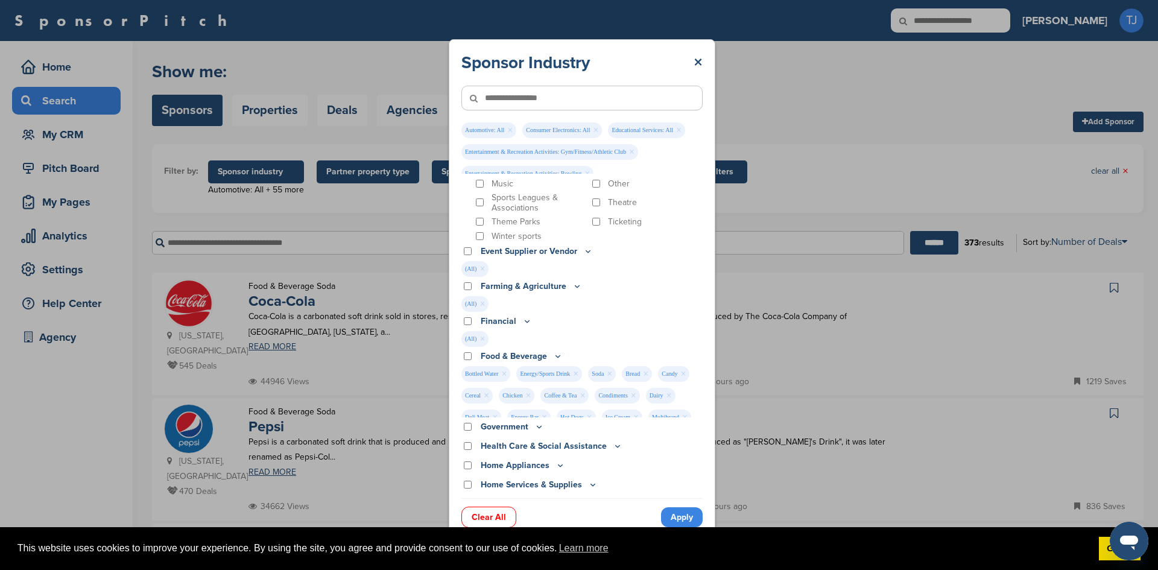
scroll to position [344, 0]
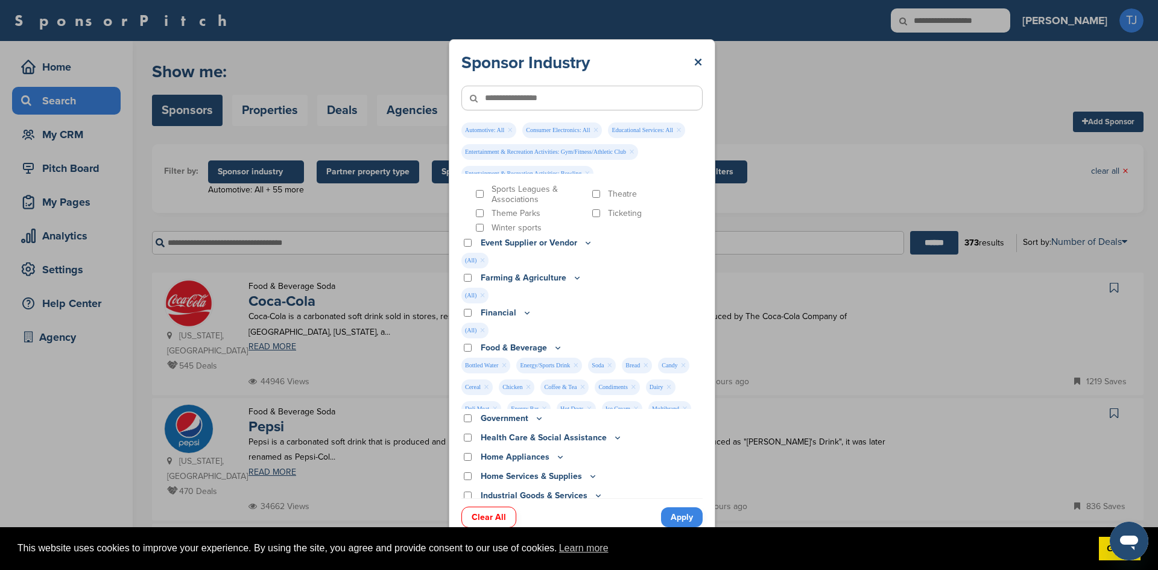
click at [572, 277] on icon at bounding box center [577, 278] width 10 height 10
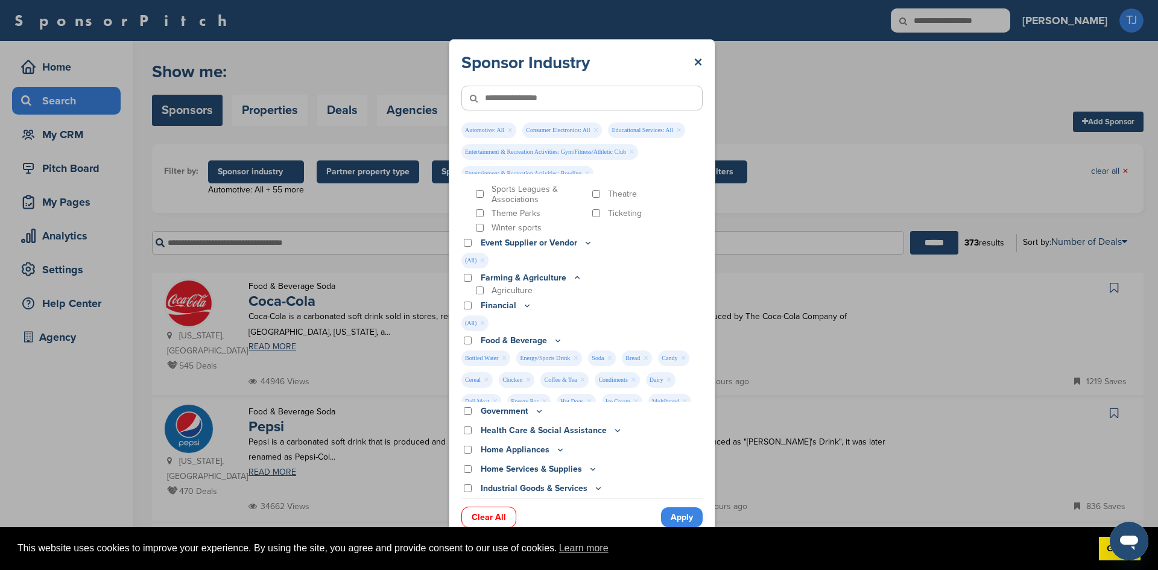
click at [572, 277] on icon at bounding box center [577, 278] width 10 height 10
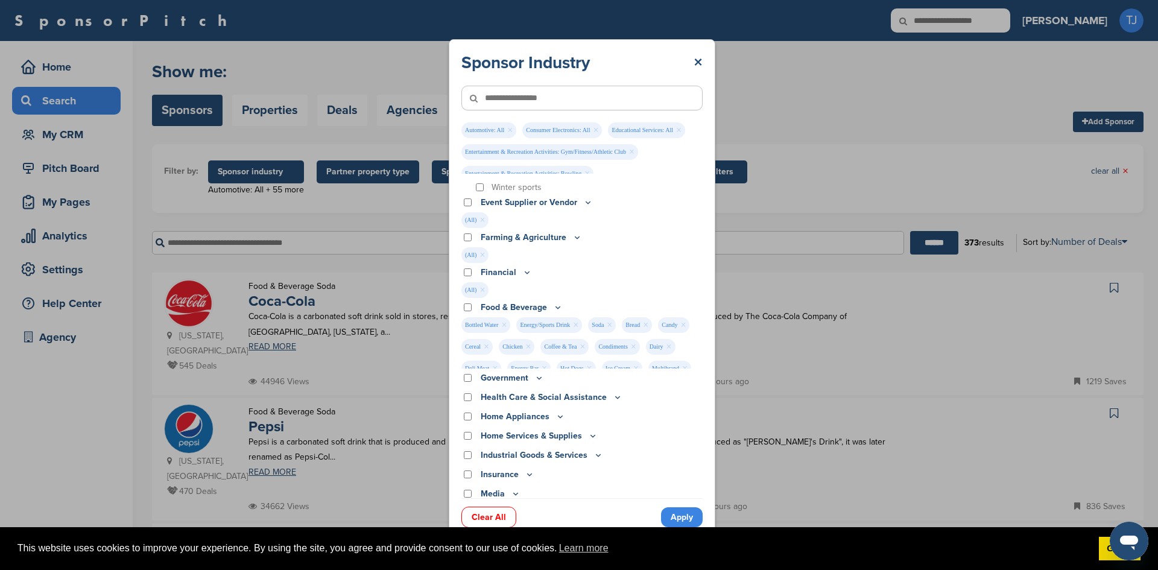
scroll to position [393, 0]
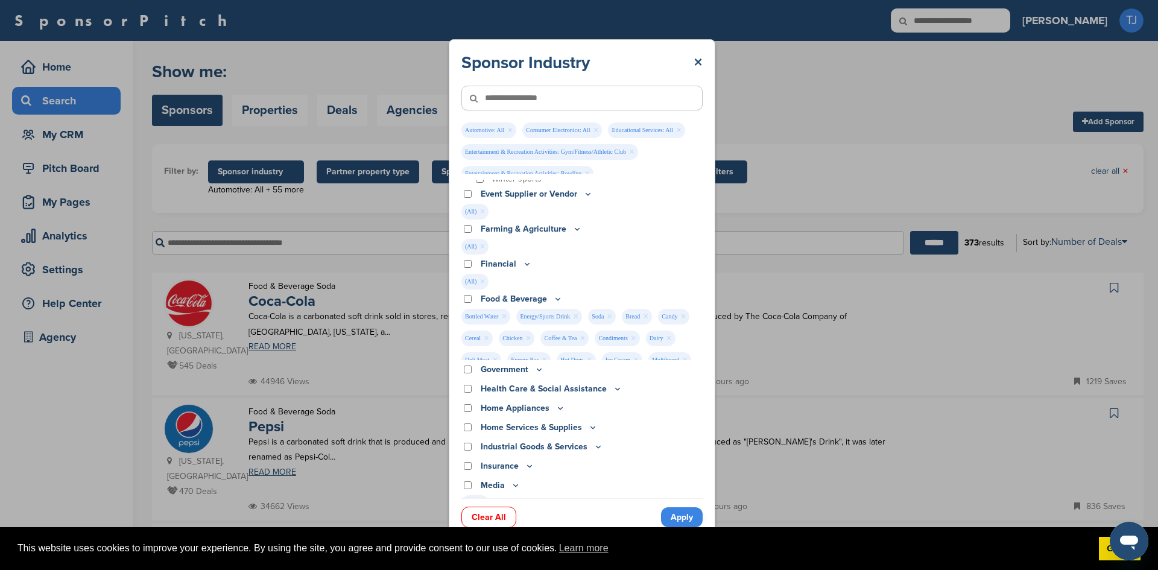
click at [526, 260] on icon at bounding box center [527, 264] width 10 height 10
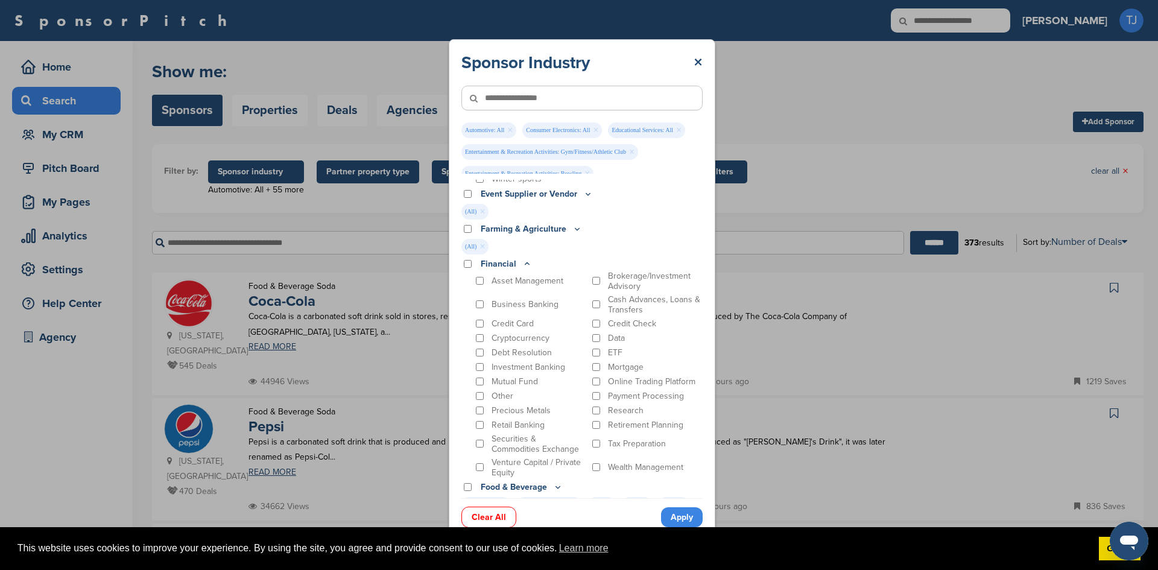
click at [526, 260] on icon at bounding box center [527, 264] width 10 height 10
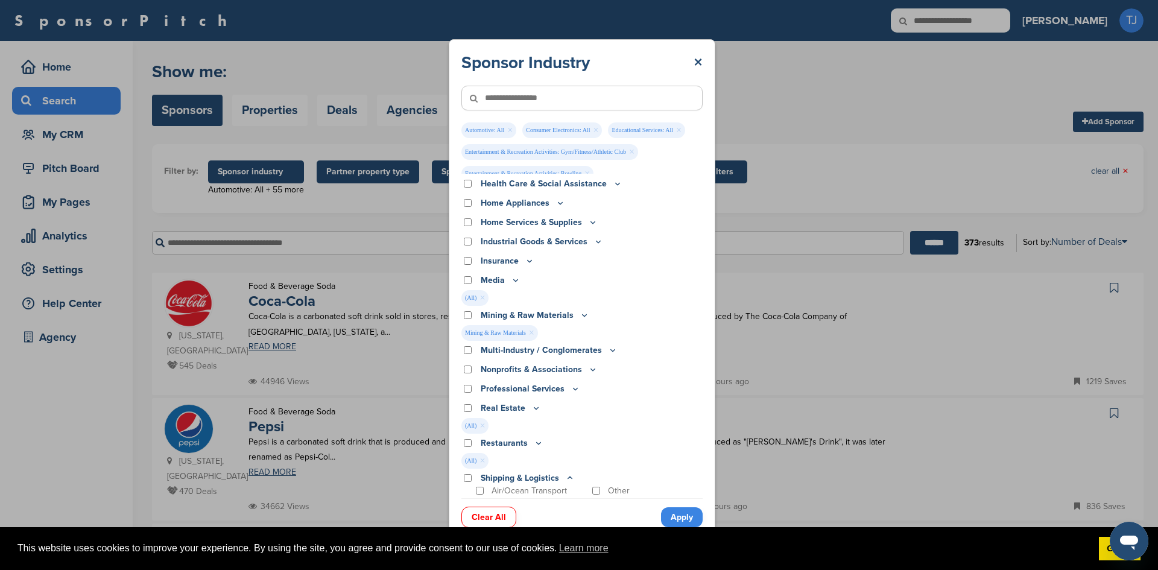
scroll to position [604, 0]
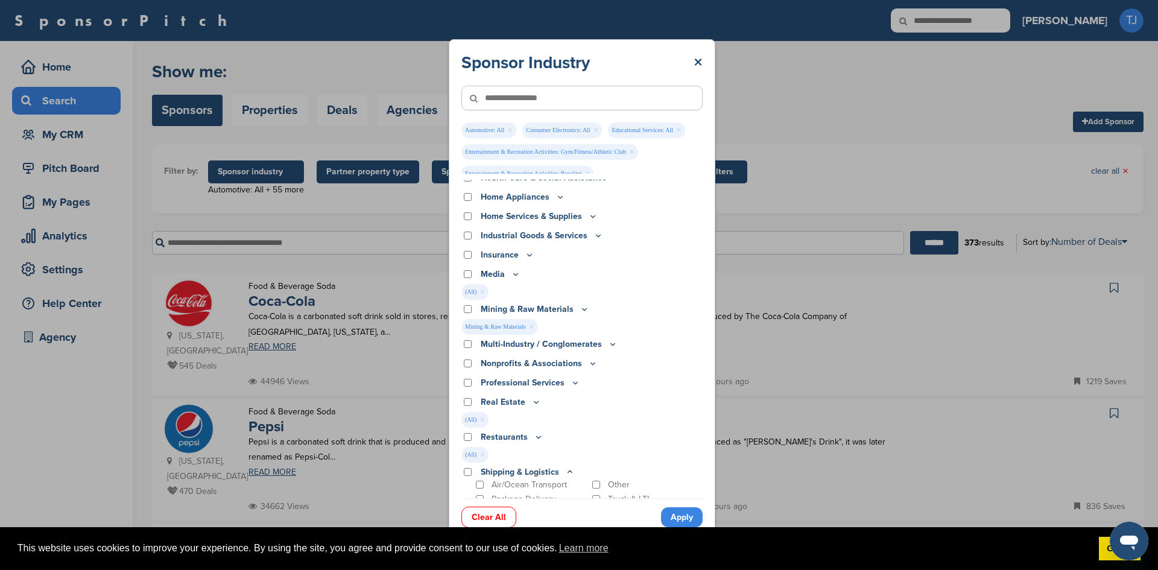
click at [583, 309] on icon at bounding box center [585, 309] width 10 height 10
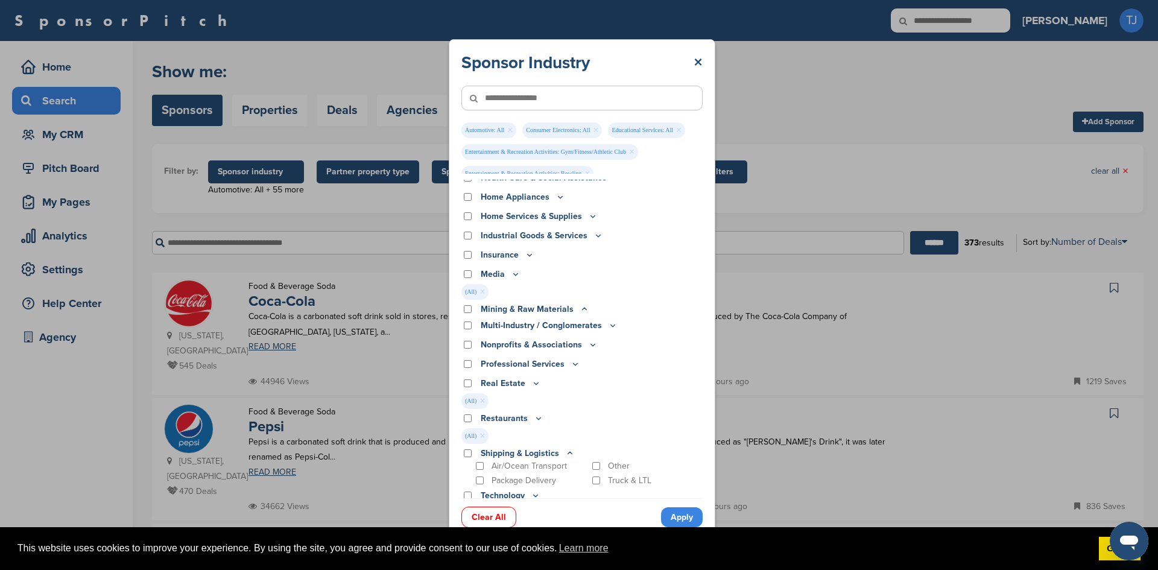
click at [583, 309] on icon at bounding box center [585, 309] width 10 height 10
click at [581, 307] on icon at bounding box center [585, 309] width 10 height 10
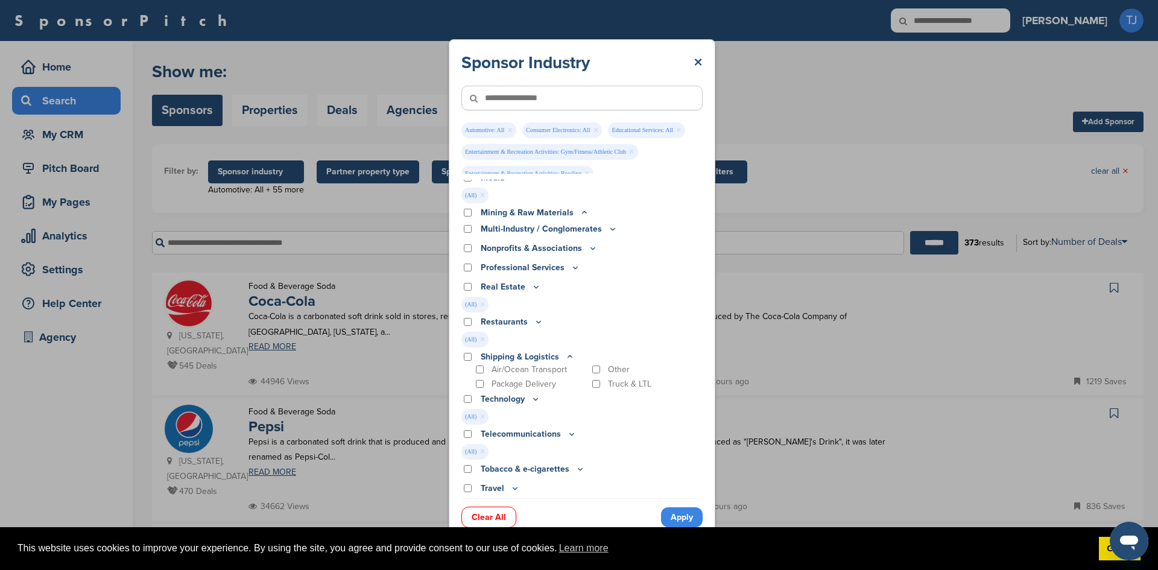
scroll to position [709, 0]
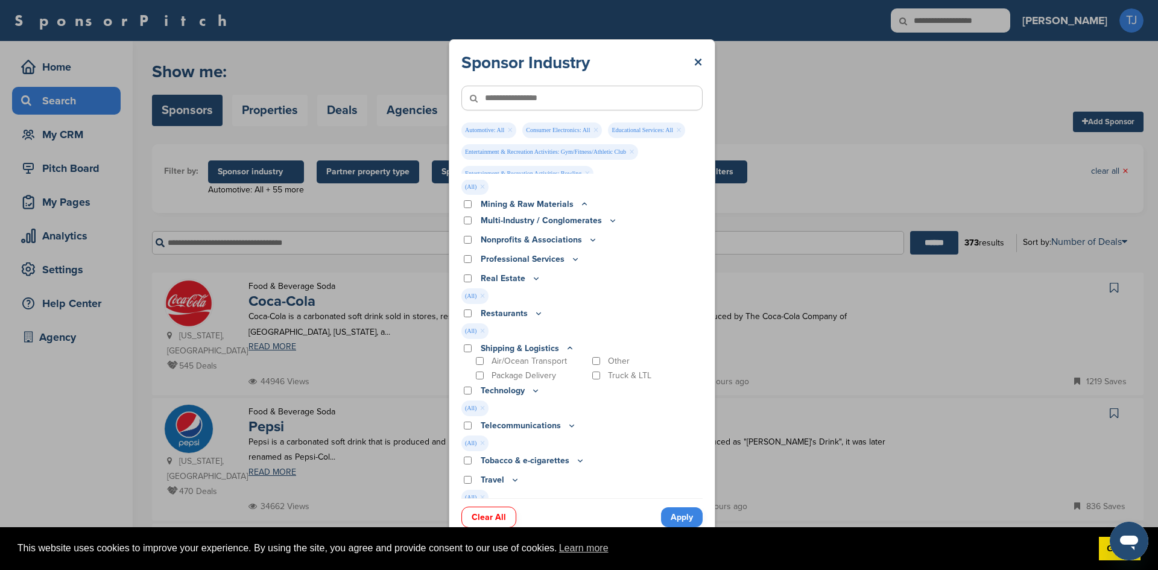
click at [535, 276] on icon at bounding box center [536, 278] width 10 height 10
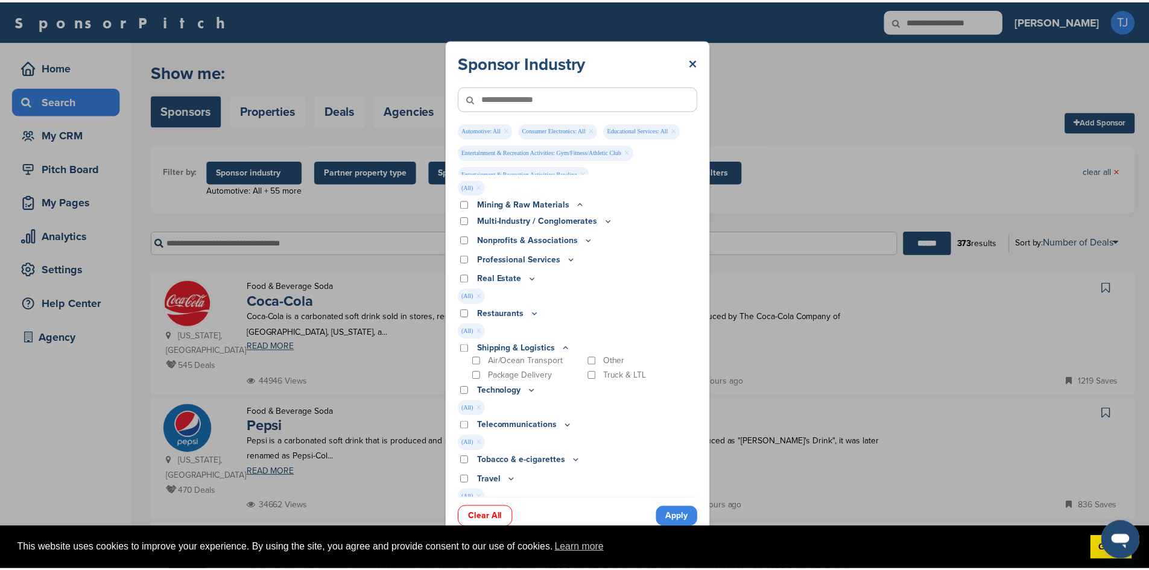
scroll to position [715, 0]
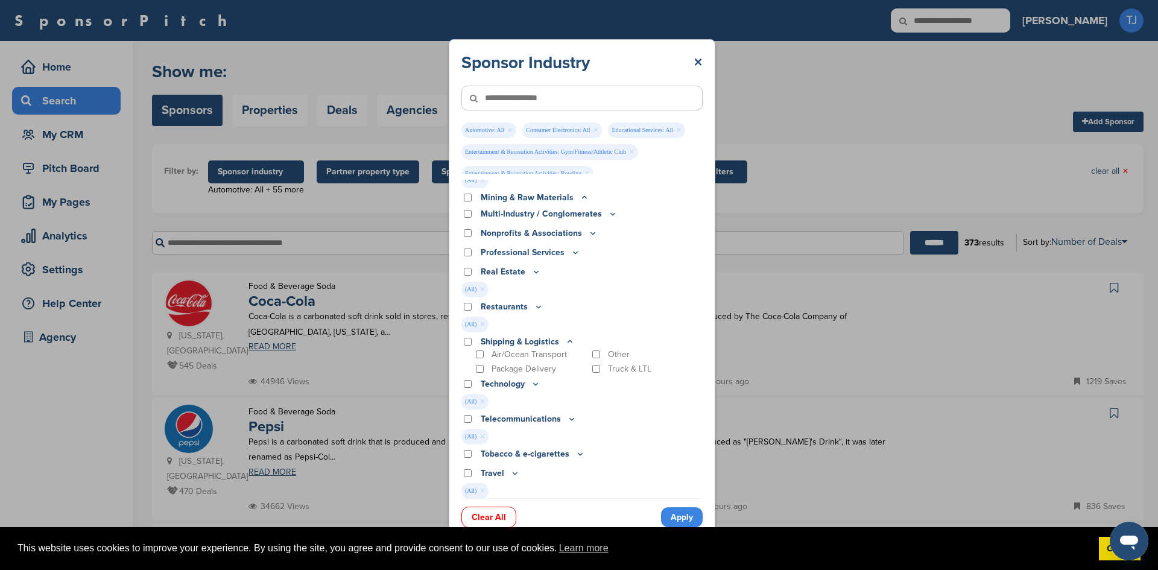
click at [679, 512] on link "Apply" at bounding box center [682, 517] width 42 height 20
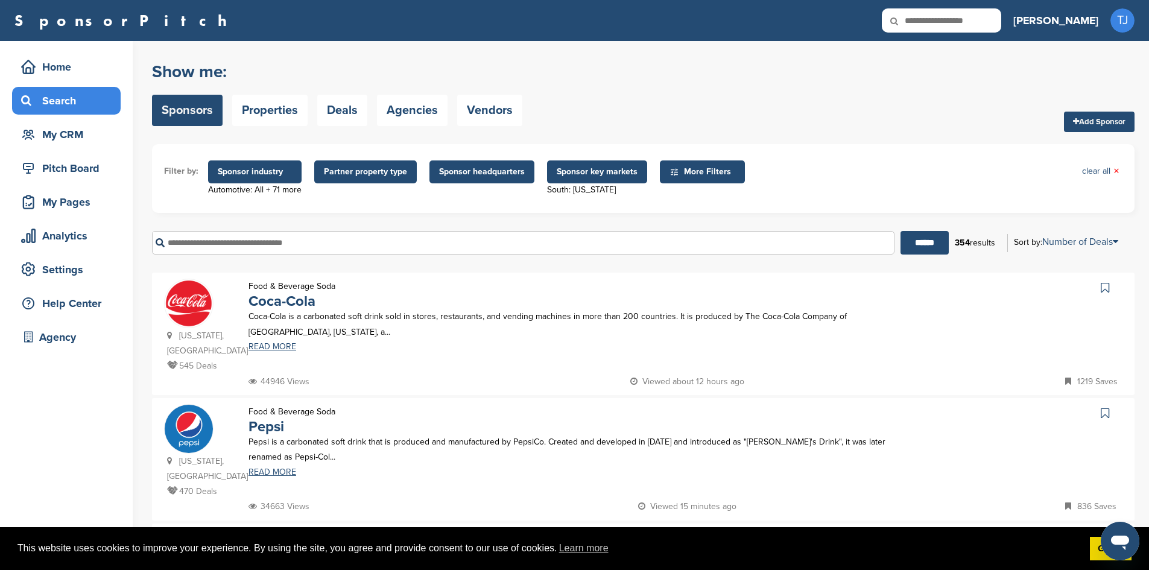
click at [709, 174] on span "More Filters" at bounding box center [703, 171] width 69 height 13
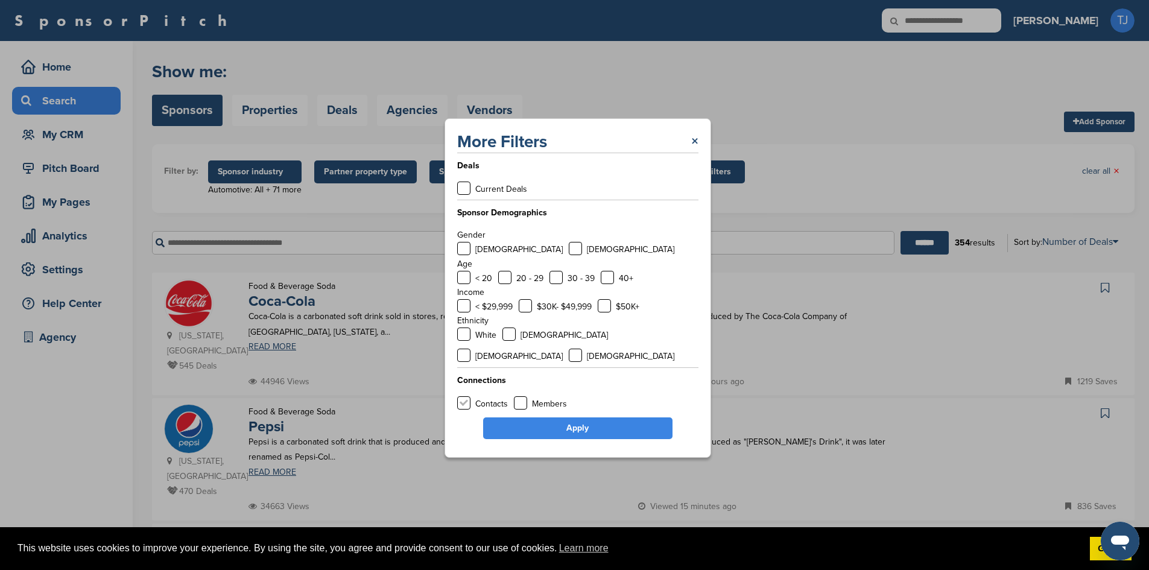
click at [467, 396] on label at bounding box center [463, 402] width 13 height 13
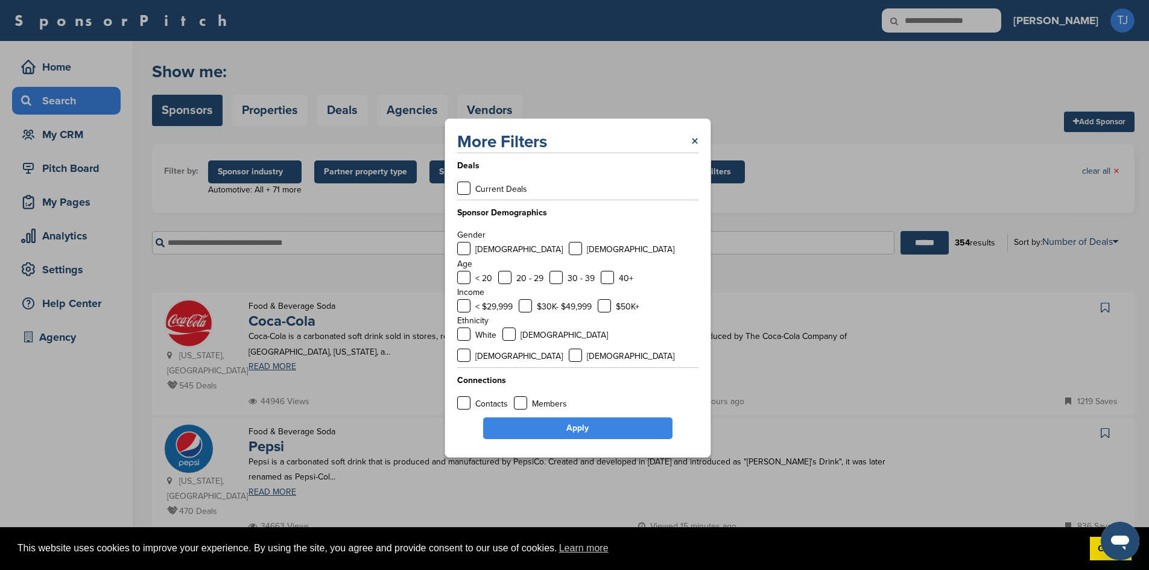
click at [515, 417] on link "Apply" at bounding box center [577, 428] width 189 height 22
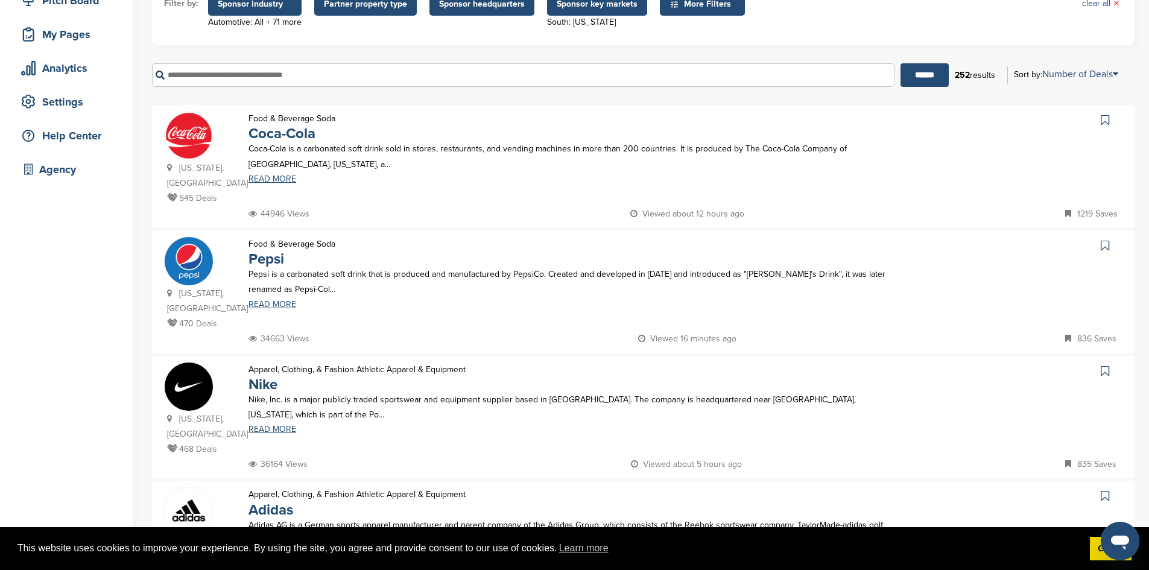
scroll to position [160, 0]
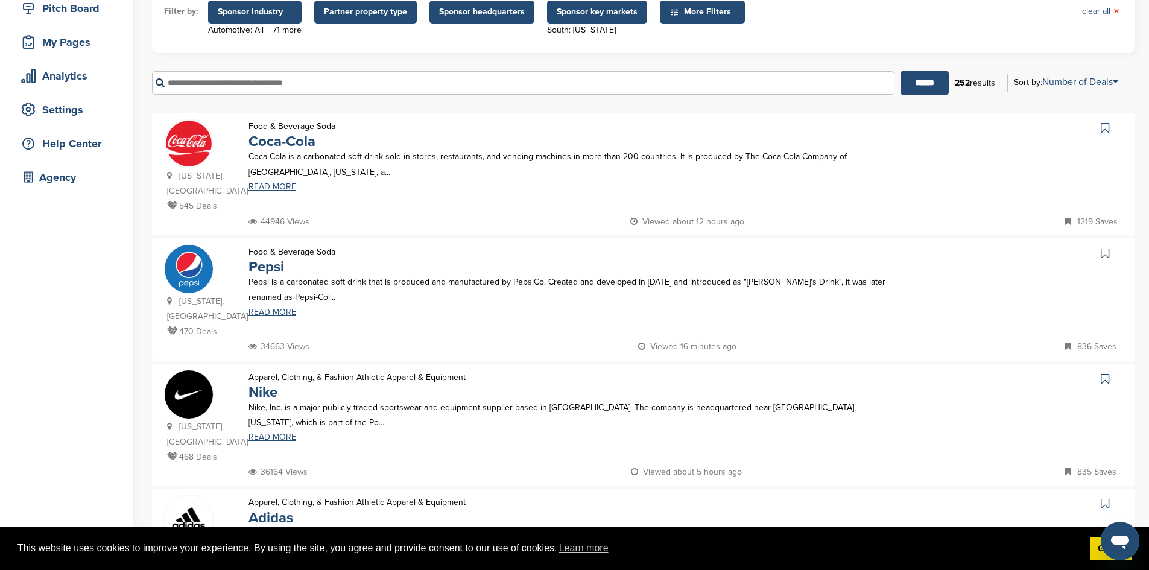
click at [1104, 127] on icon at bounding box center [1105, 128] width 8 height 12
click at [1108, 247] on icon at bounding box center [1105, 253] width 8 height 12
click at [1103, 373] on icon at bounding box center [1105, 379] width 8 height 12
click at [1102, 498] on icon at bounding box center [1105, 504] width 8 height 12
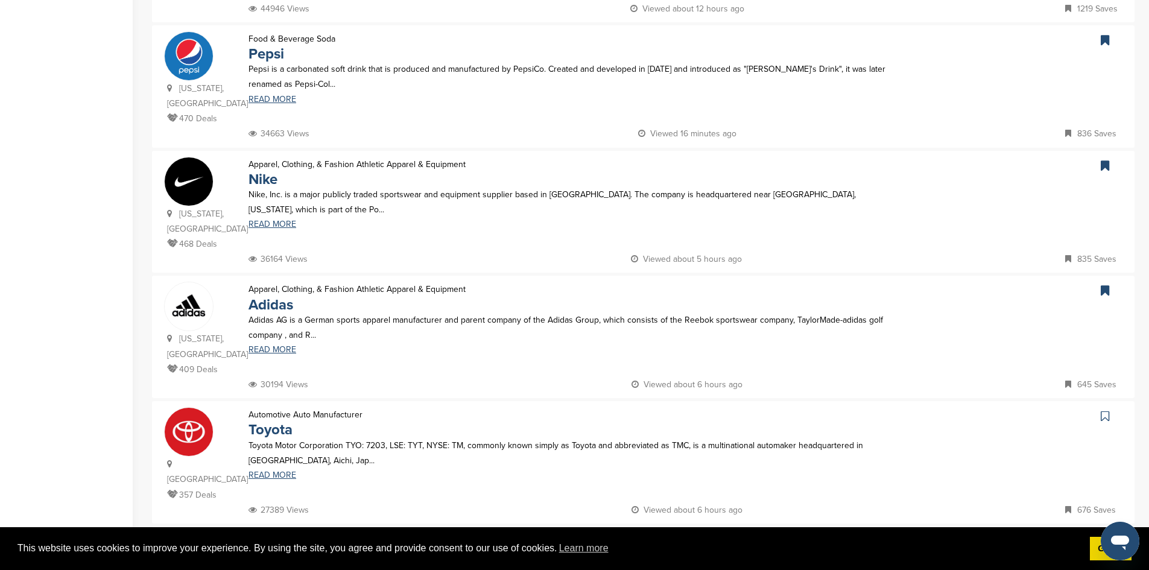
scroll to position [455, 0]
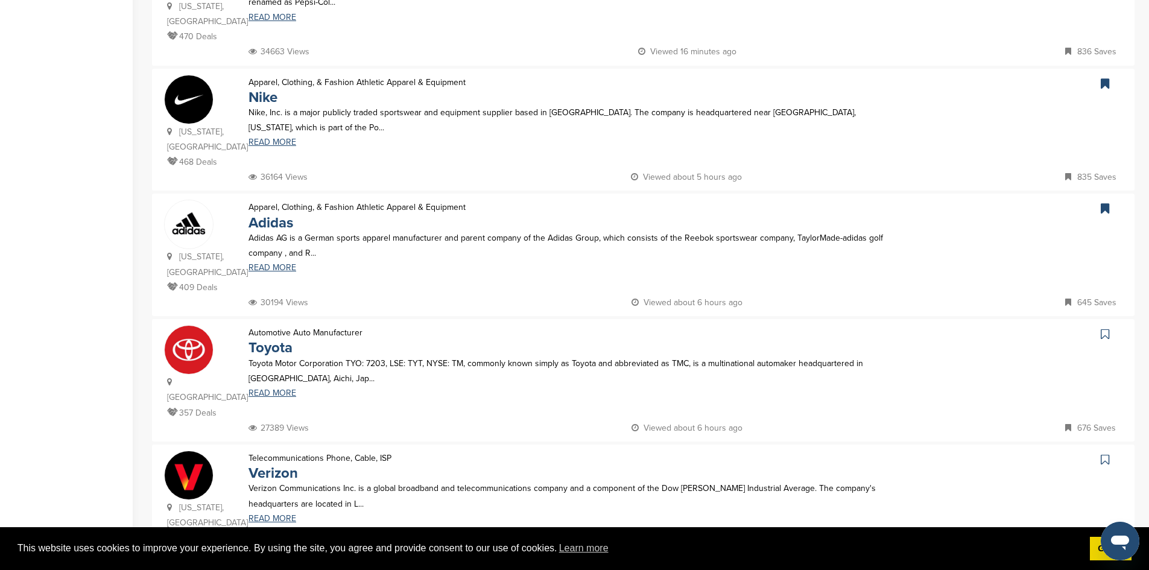
click at [1104, 328] on icon at bounding box center [1105, 334] width 8 height 12
click at [1108, 453] on icon at bounding box center [1105, 459] width 8 height 12
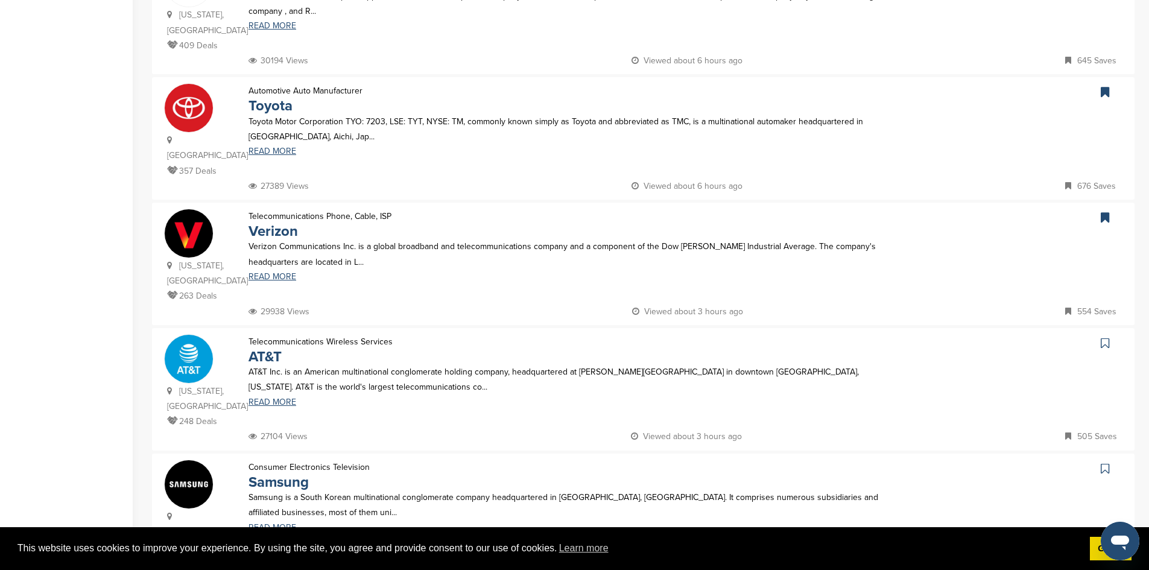
scroll to position [725, 0]
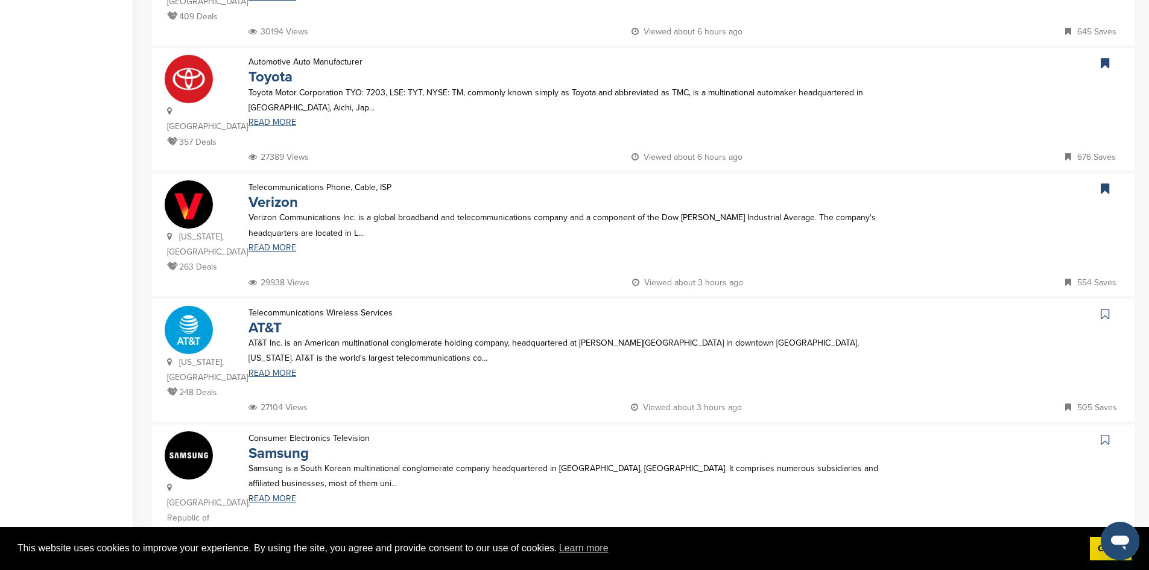
click at [1103, 308] on icon at bounding box center [1105, 314] width 8 height 12
click at [1107, 434] on icon at bounding box center [1105, 440] width 8 height 12
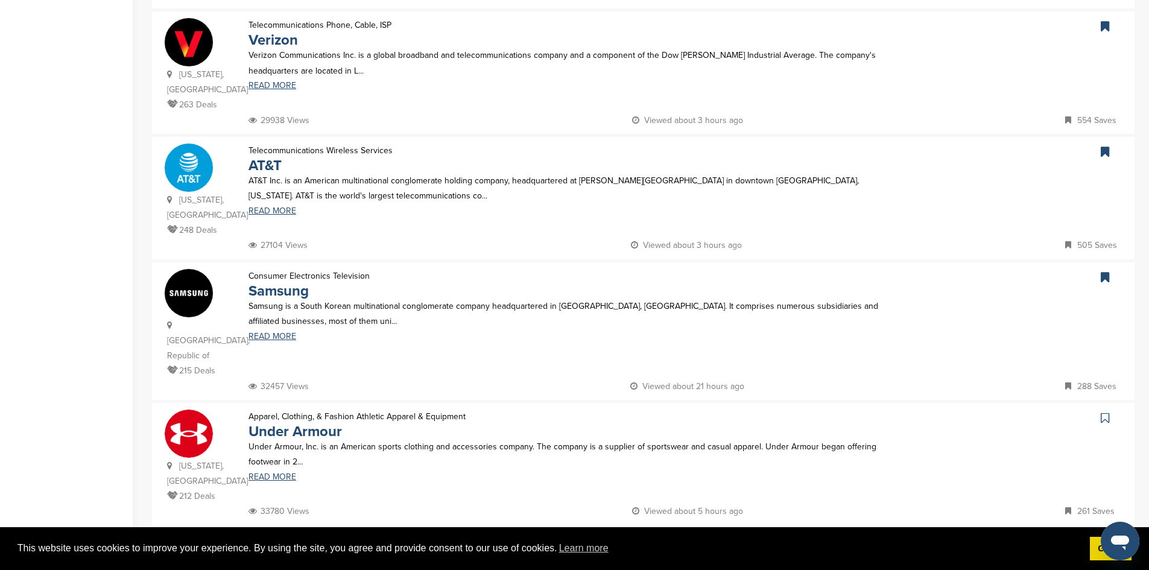
scroll to position [950, 0]
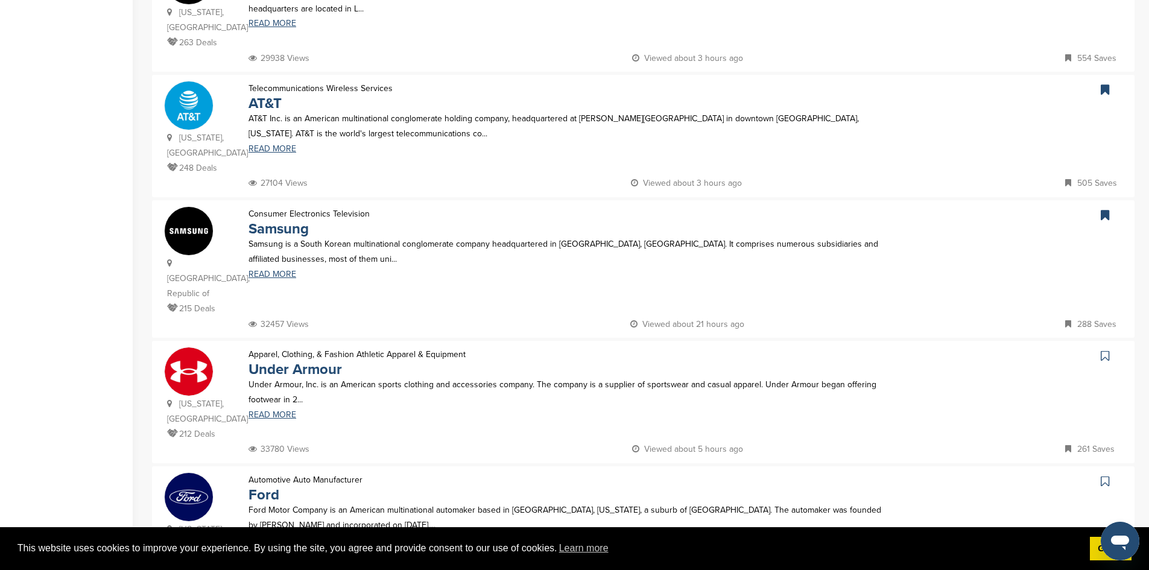
click at [1102, 350] on icon at bounding box center [1105, 356] width 8 height 12
click at [1105, 475] on icon at bounding box center [1105, 481] width 8 height 12
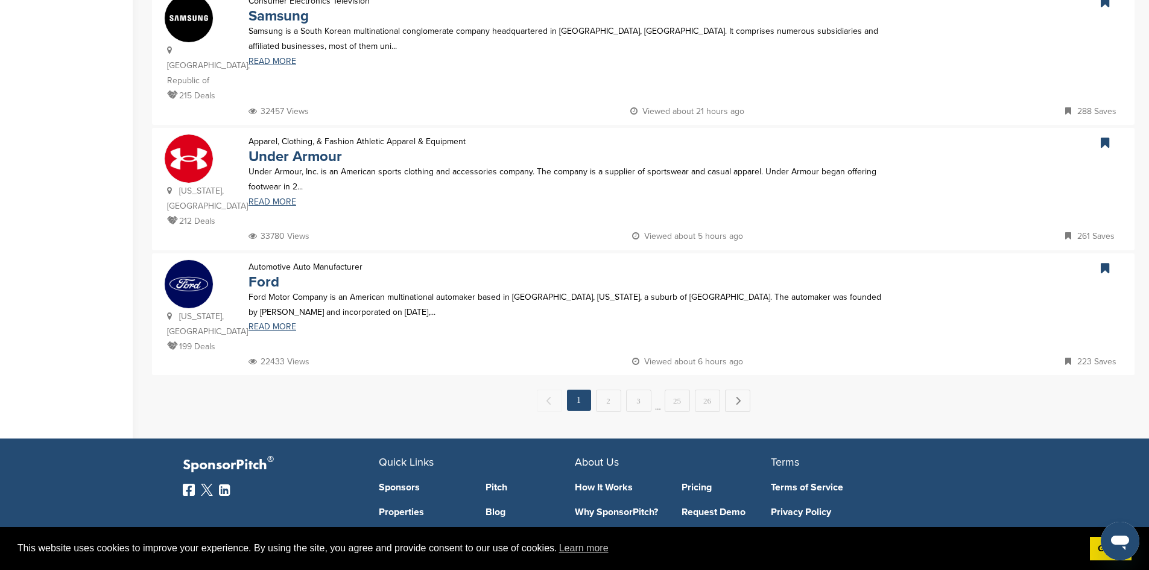
scroll to position [1169, 0]
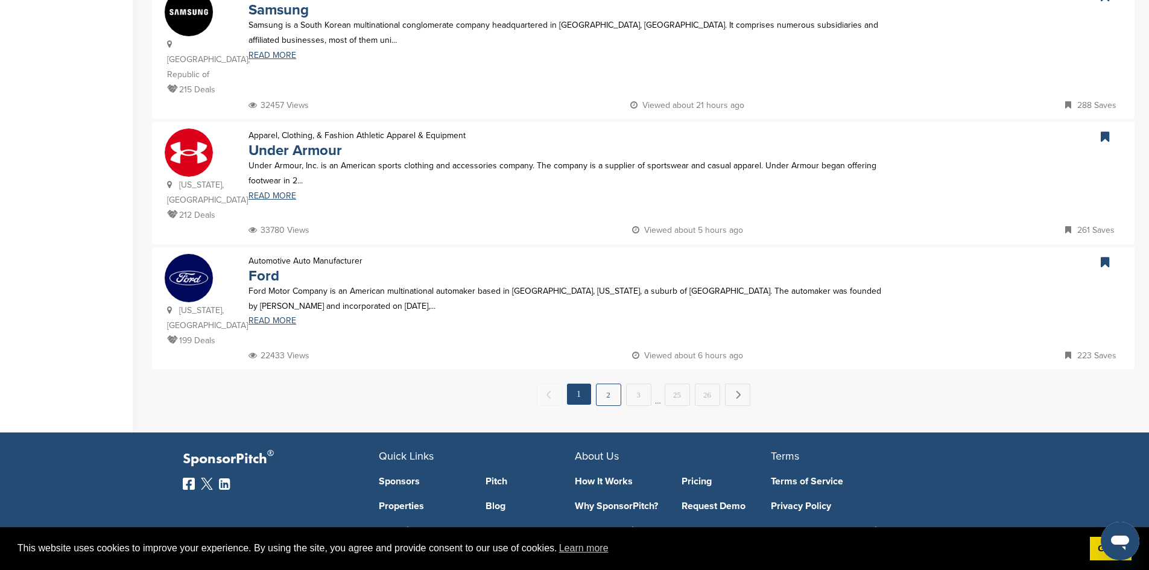
click at [608, 384] on link "2" at bounding box center [608, 395] width 25 height 22
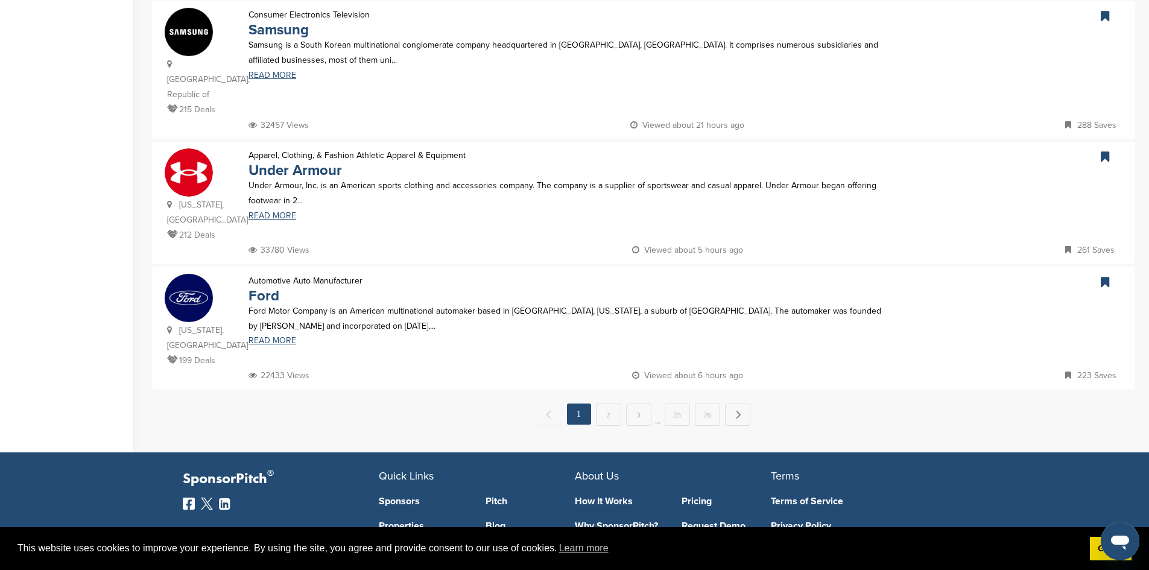
scroll to position [0, 0]
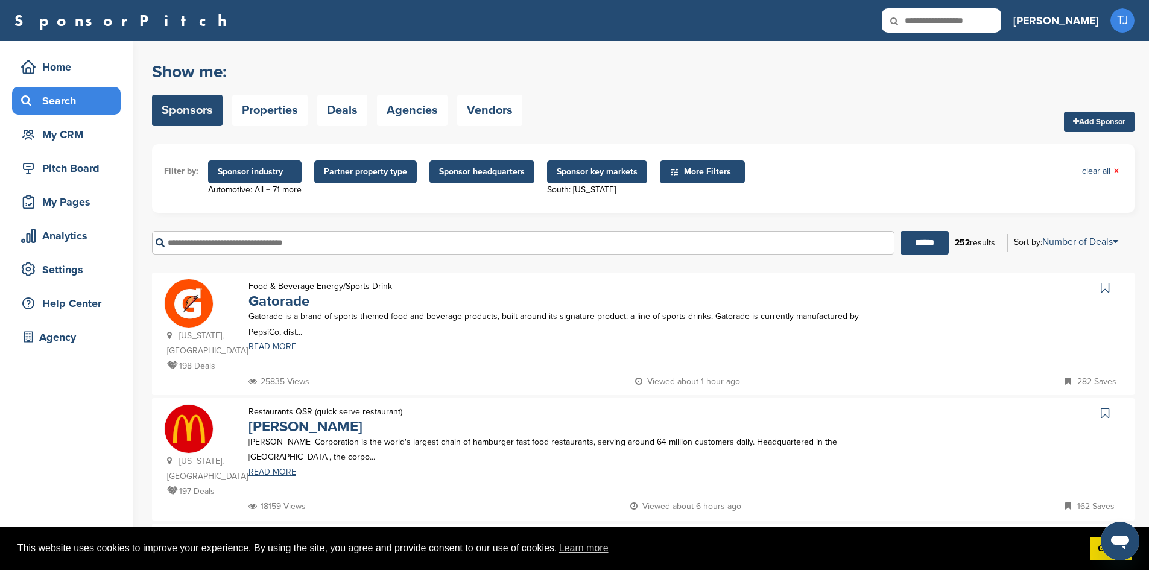
click at [1104, 289] on icon at bounding box center [1105, 288] width 8 height 12
click at [1107, 407] on icon at bounding box center [1105, 413] width 8 height 12
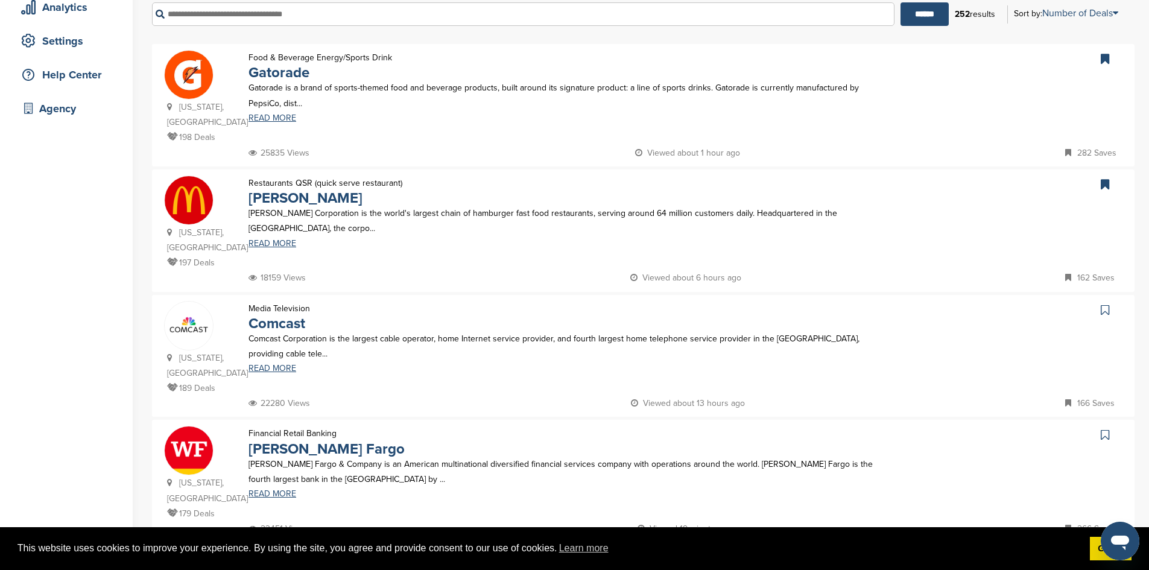
scroll to position [238, 0]
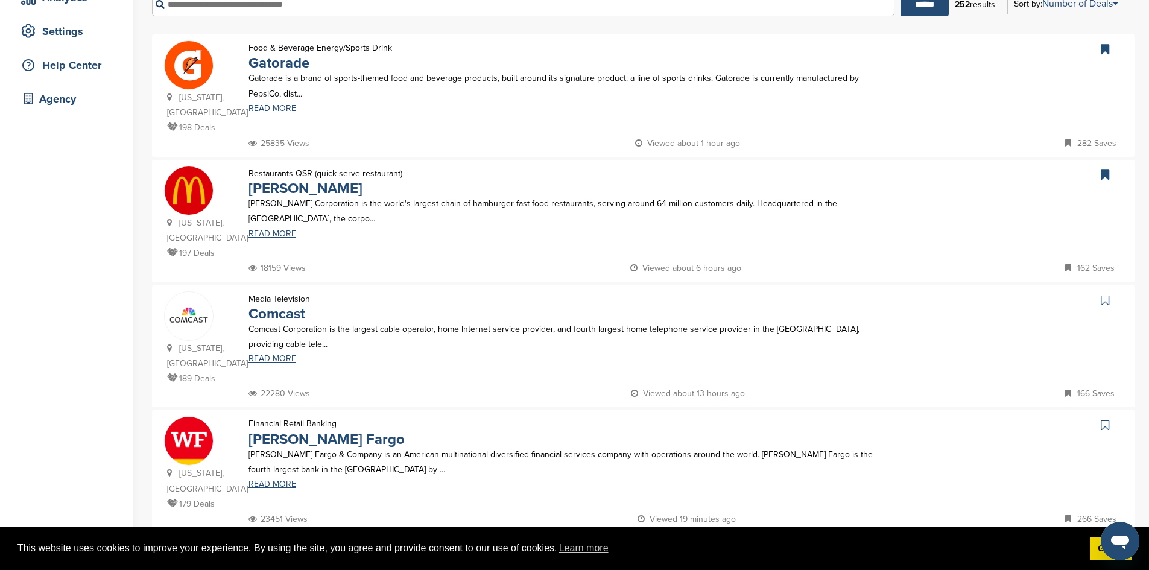
click at [1107, 294] on icon at bounding box center [1105, 300] width 8 height 12
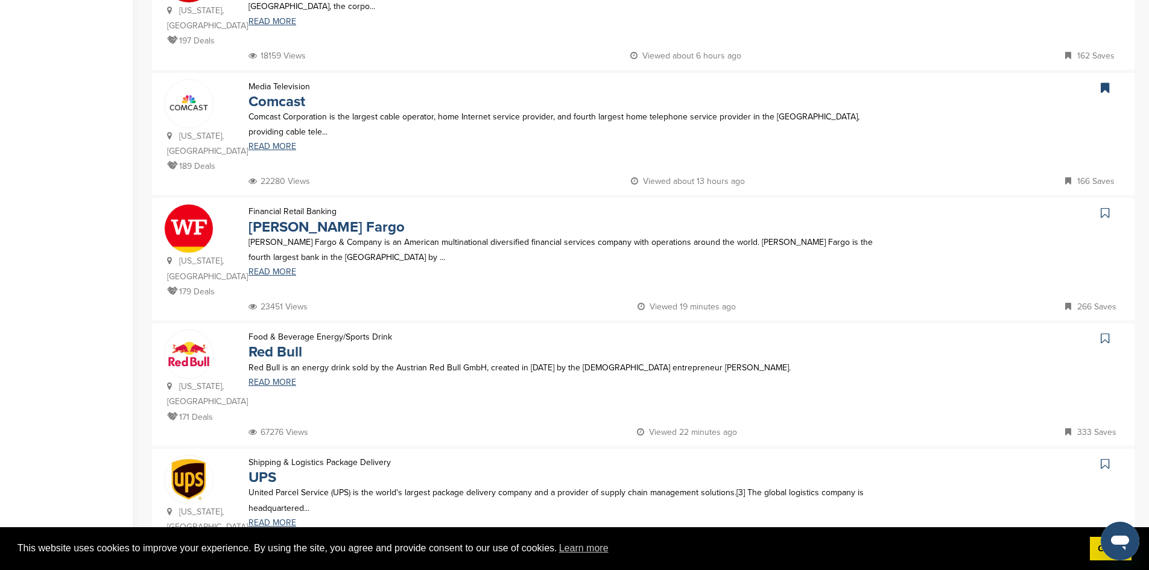
scroll to position [452, 0]
click at [1105, 205] on icon at bounding box center [1105, 211] width 8 height 12
click at [1108, 330] on icon at bounding box center [1105, 336] width 8 height 12
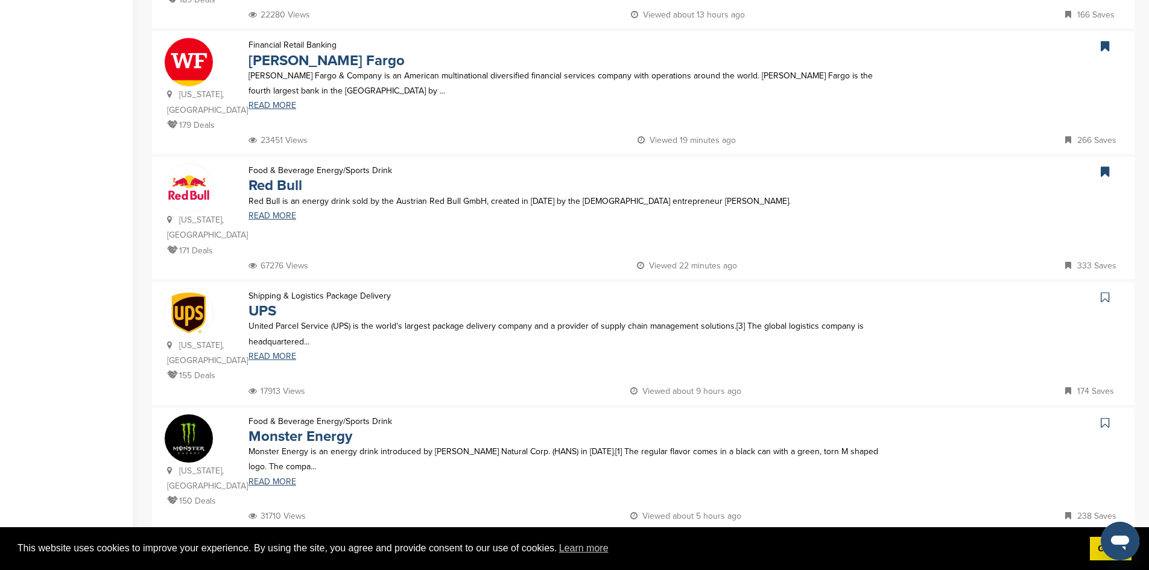
scroll to position [619, 0]
click at [1107, 289] on icon at bounding box center [1105, 295] width 8 height 12
click at [1107, 415] on icon at bounding box center [1105, 421] width 8 height 12
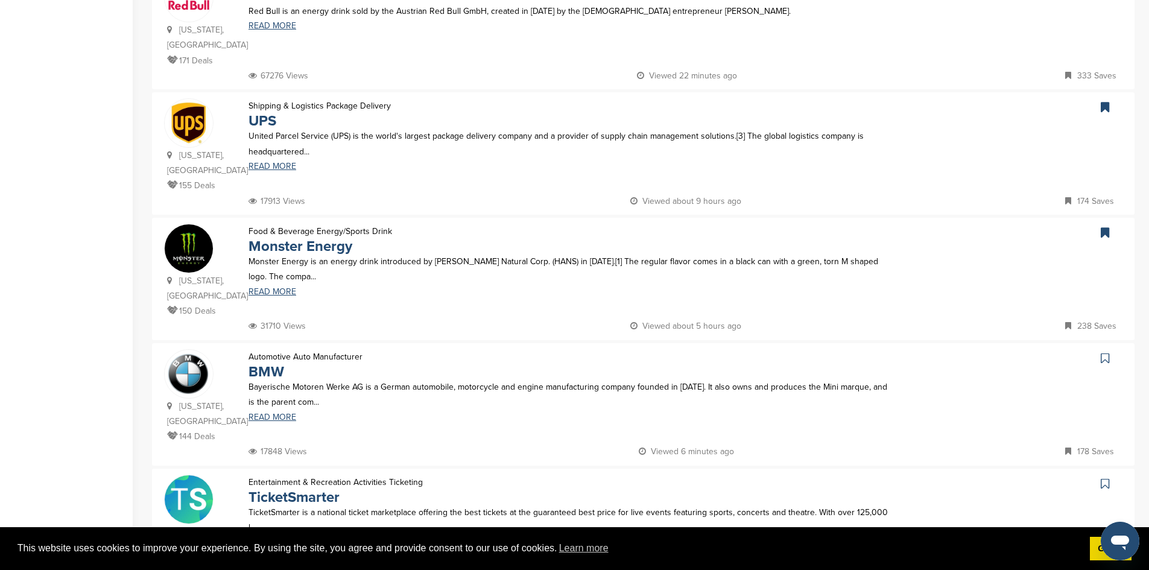
scroll to position [849, 0]
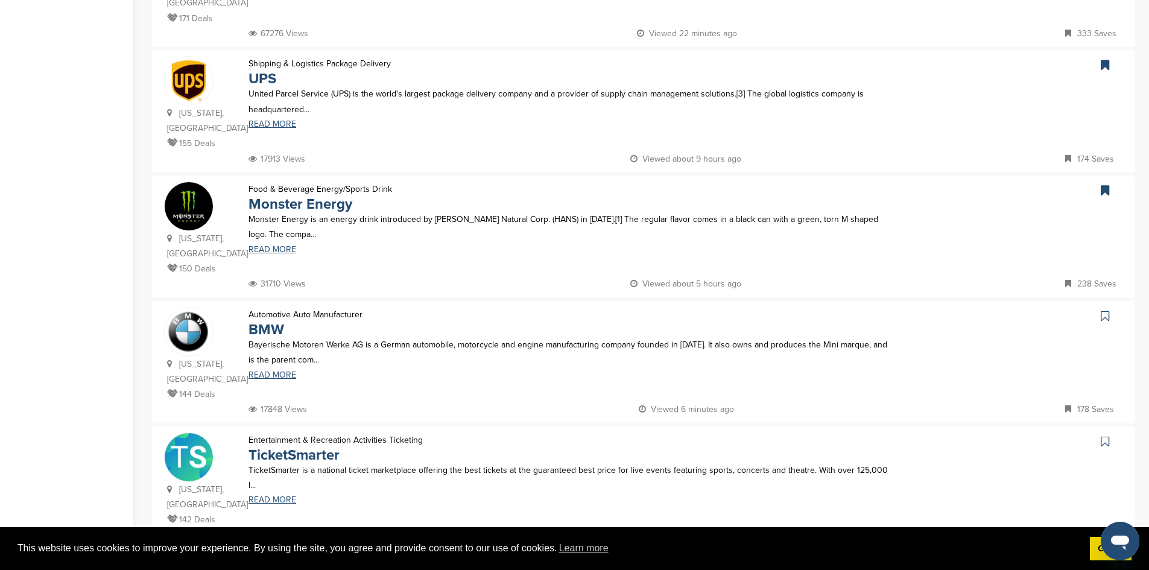
click at [1107, 307] on link at bounding box center [1106, 316] width 17 height 18
click at [1107, 435] on icon at bounding box center [1105, 441] width 8 height 12
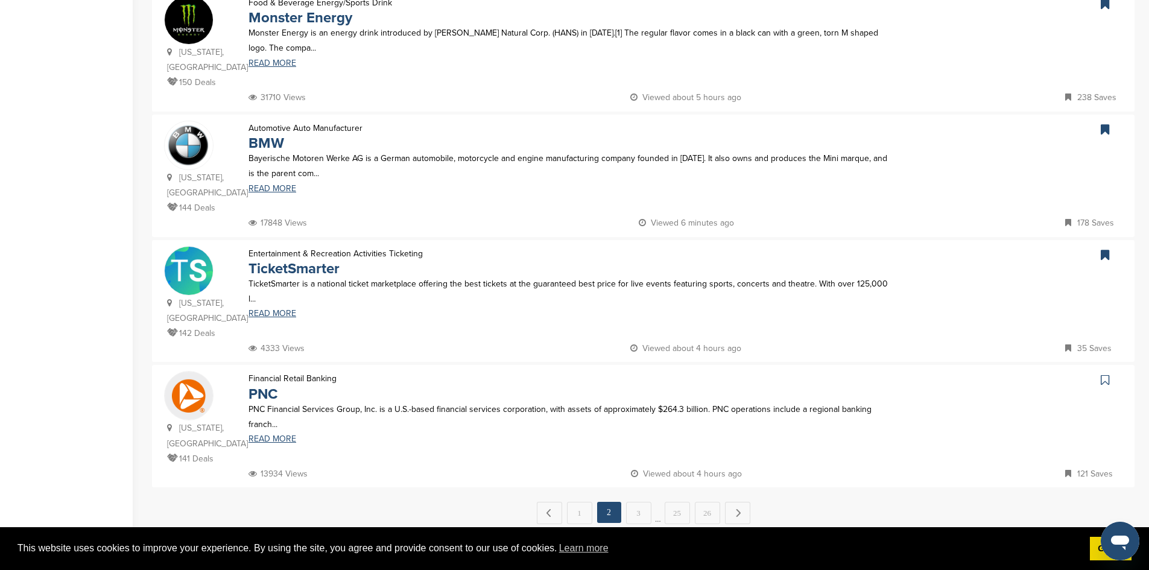
scroll to position [1041, 0]
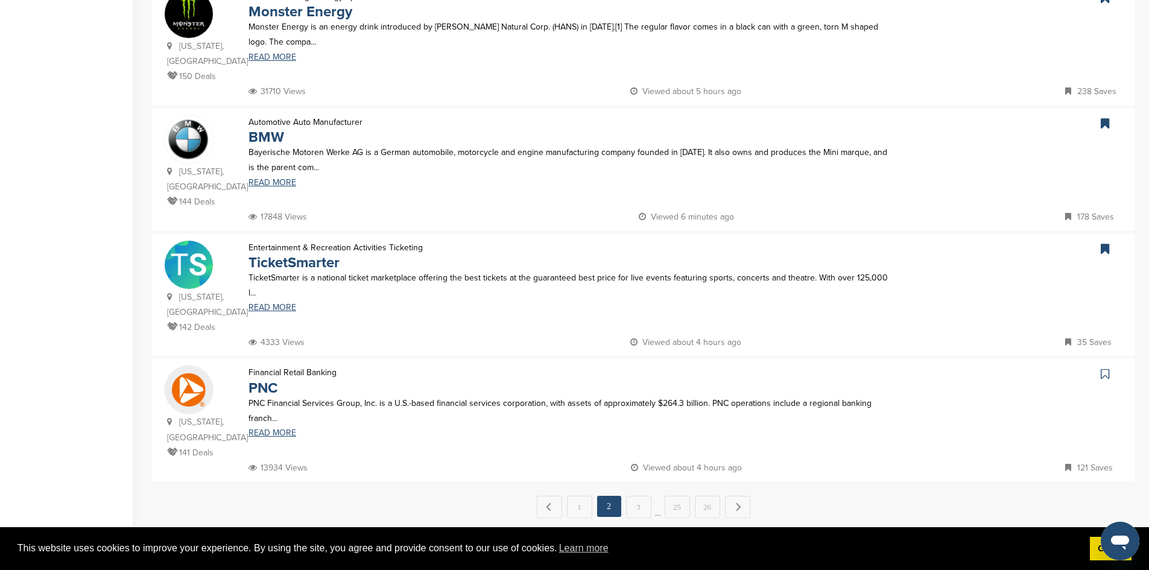
click at [1107, 368] on icon at bounding box center [1105, 374] width 8 height 12
click at [645, 496] on link "3" at bounding box center [638, 507] width 25 height 22
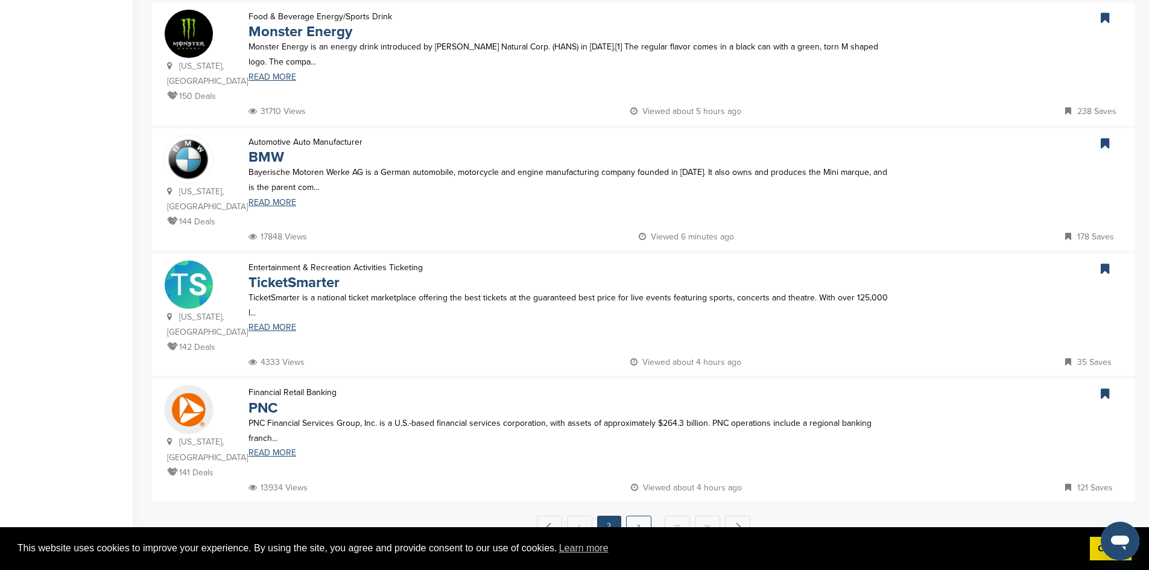
scroll to position [0, 0]
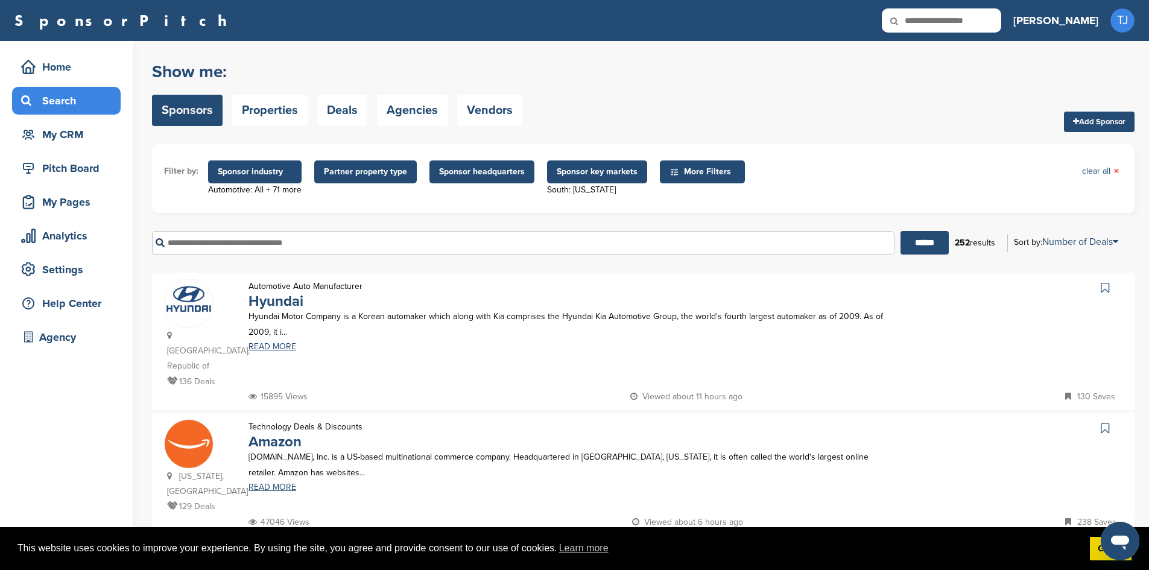
click at [1102, 286] on icon at bounding box center [1105, 288] width 8 height 12
click at [1107, 422] on icon at bounding box center [1105, 428] width 8 height 12
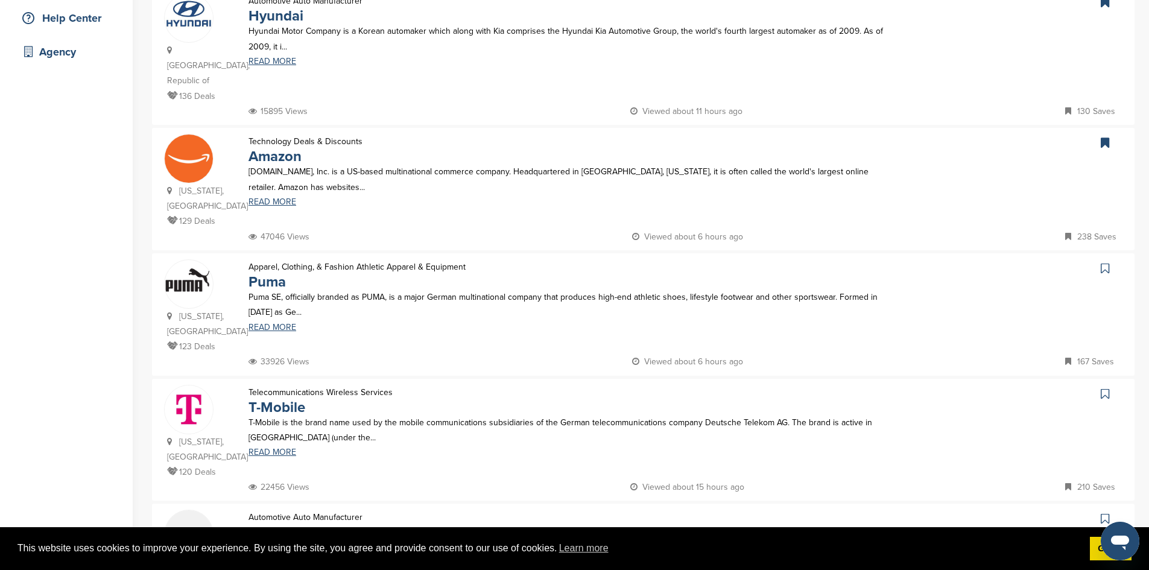
scroll to position [388, 0]
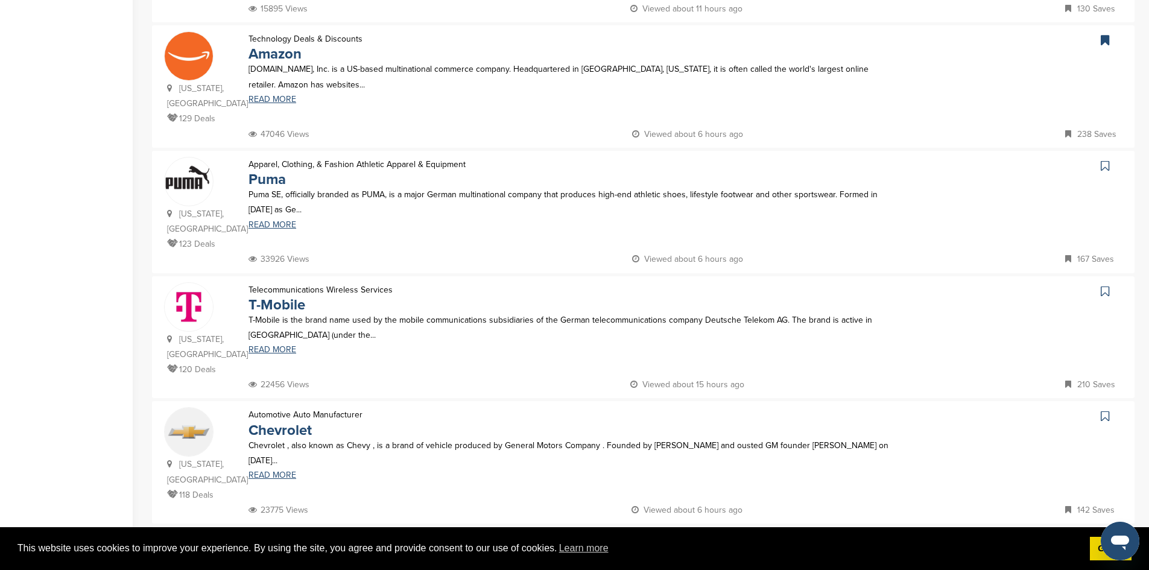
click at [1102, 160] on icon at bounding box center [1105, 166] width 8 height 12
click at [1102, 294] on icon at bounding box center [1105, 291] width 8 height 12
click at [1104, 412] on icon at bounding box center [1105, 416] width 8 height 12
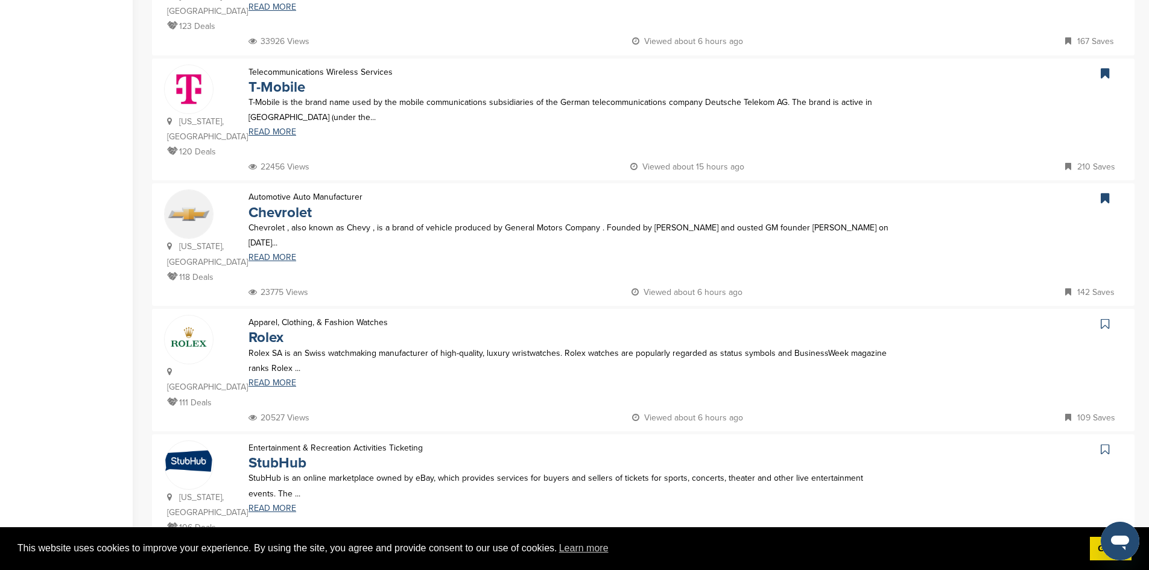
scroll to position [612, 0]
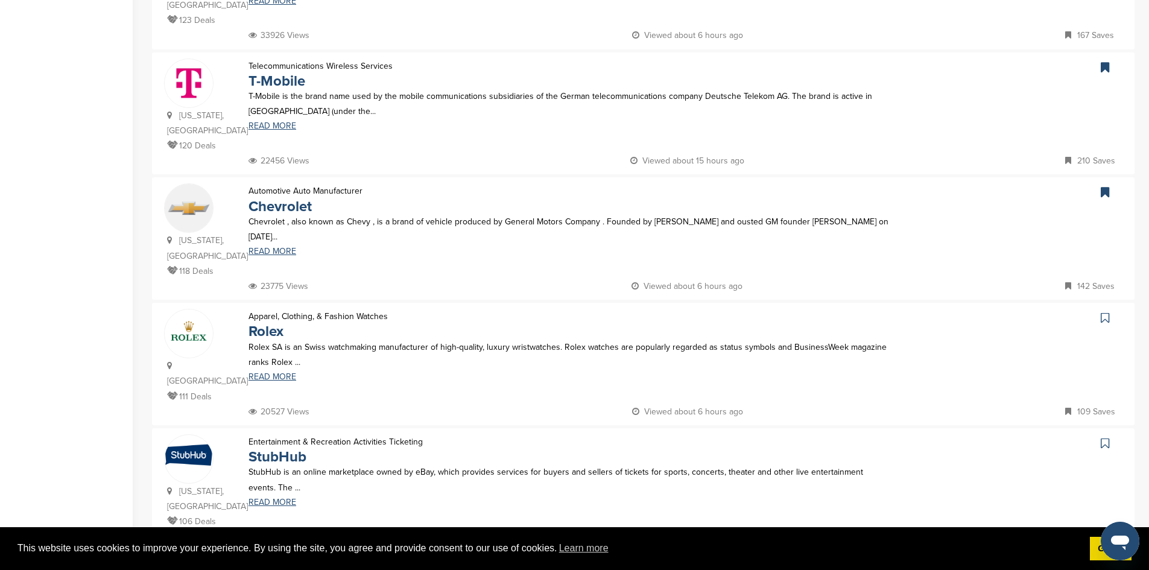
click at [1105, 312] on icon at bounding box center [1105, 318] width 8 height 12
click at [1105, 437] on icon at bounding box center [1105, 443] width 8 height 12
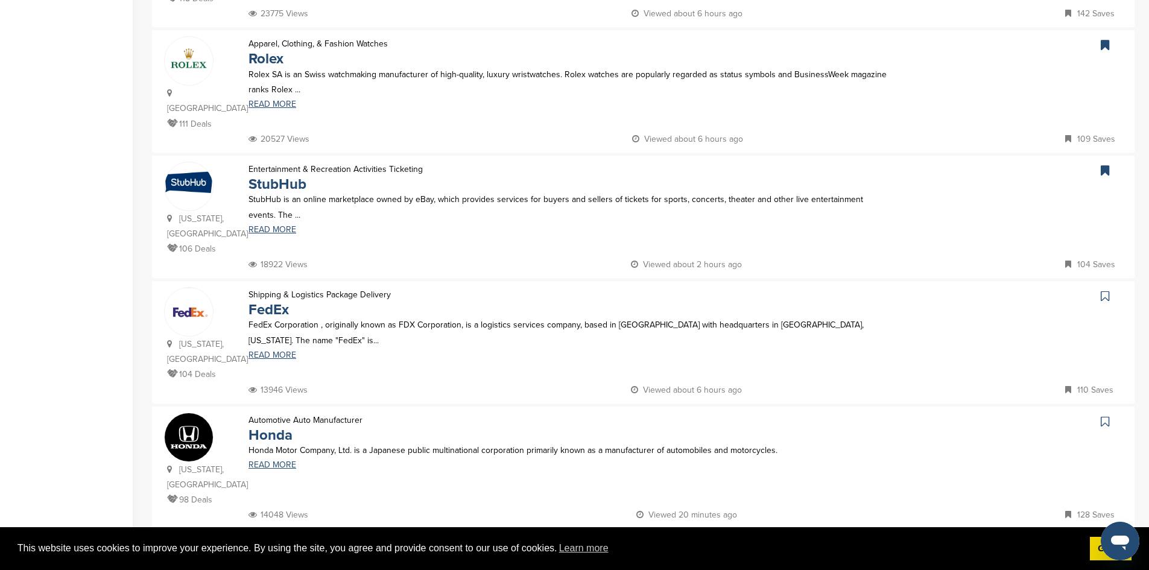
scroll to position [891, 0]
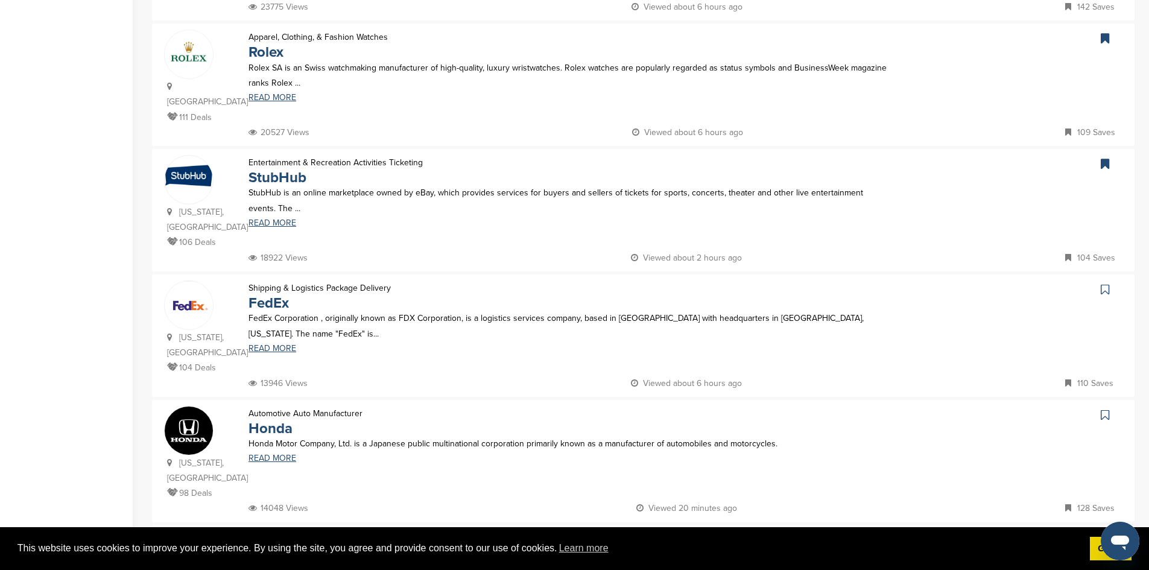
click at [1102, 283] on icon at bounding box center [1105, 289] width 8 height 12
click at [1106, 409] on icon at bounding box center [1105, 415] width 8 height 12
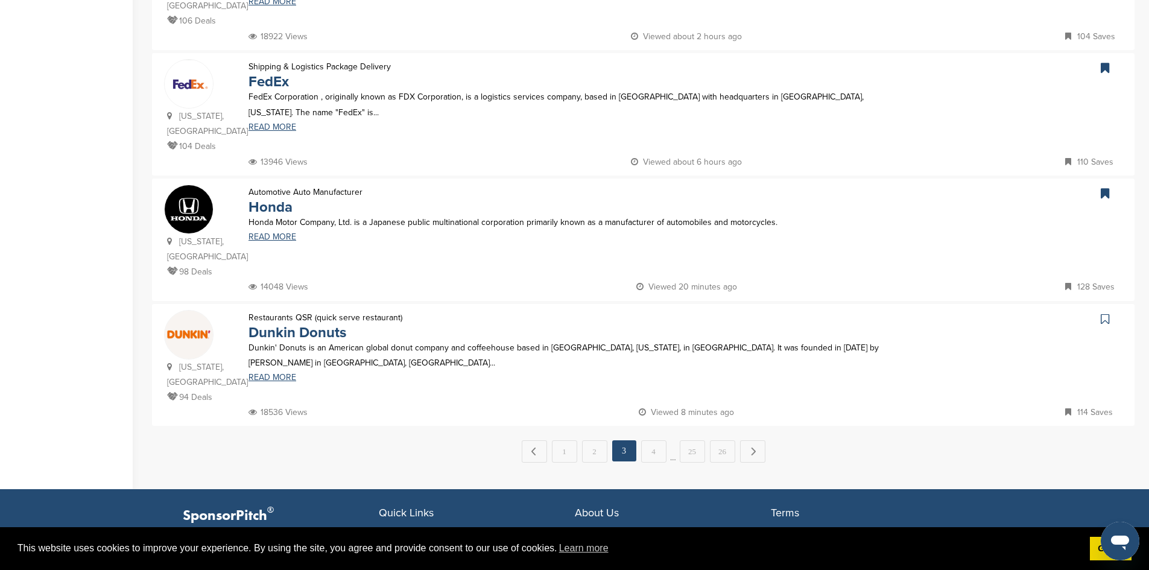
scroll to position [1114, 0]
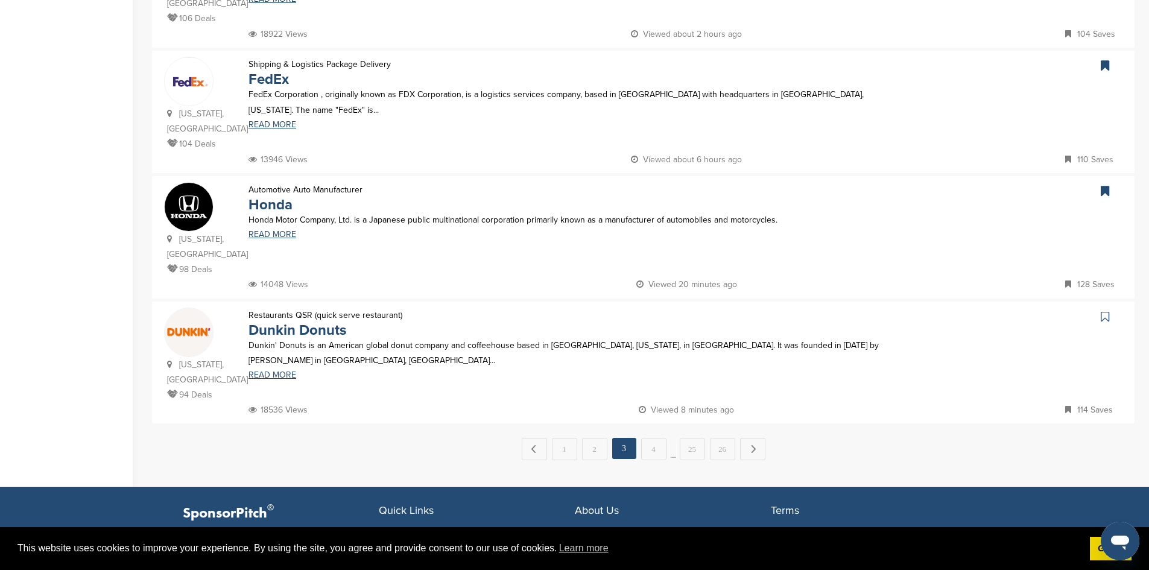
click at [1105, 311] on icon at bounding box center [1105, 317] width 8 height 12
click at [654, 438] on link "4" at bounding box center [653, 449] width 25 height 22
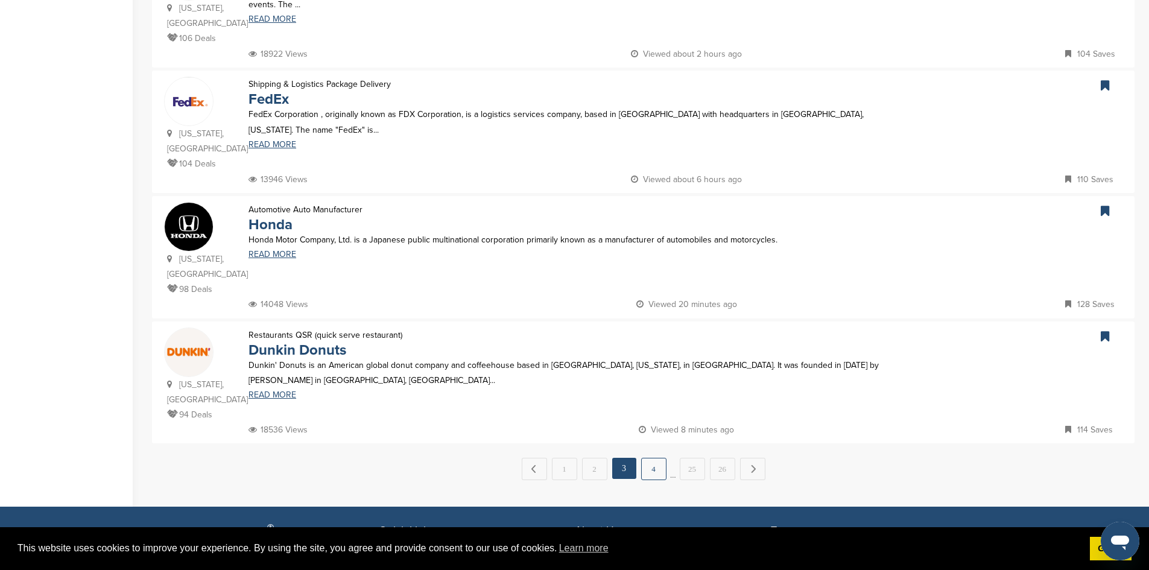
scroll to position [0, 0]
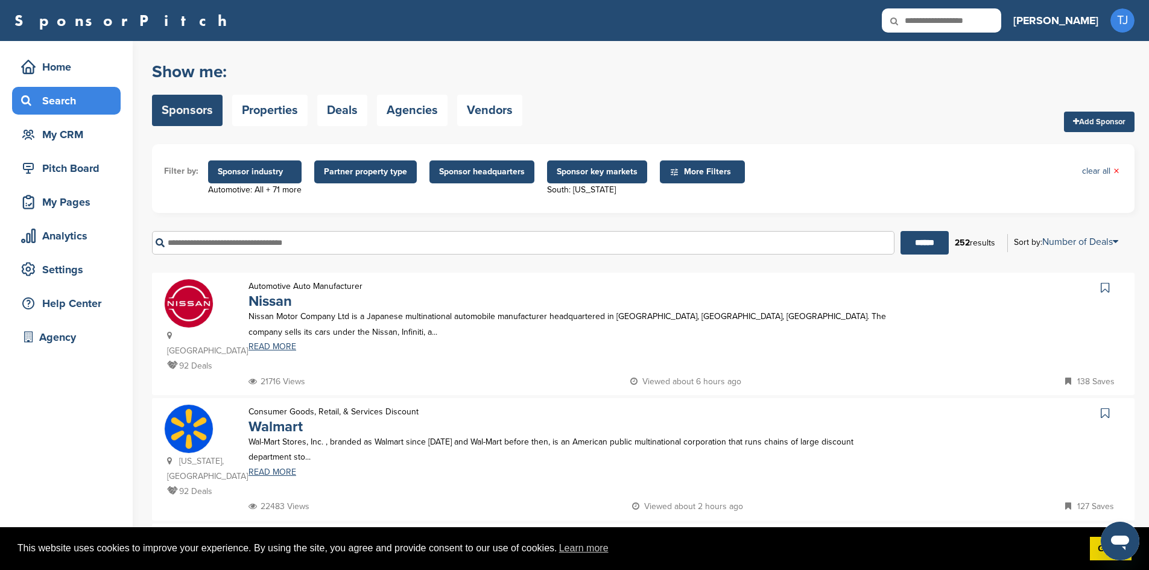
click at [1104, 289] on icon at bounding box center [1105, 288] width 8 height 12
click at [1107, 407] on icon at bounding box center [1105, 413] width 8 height 12
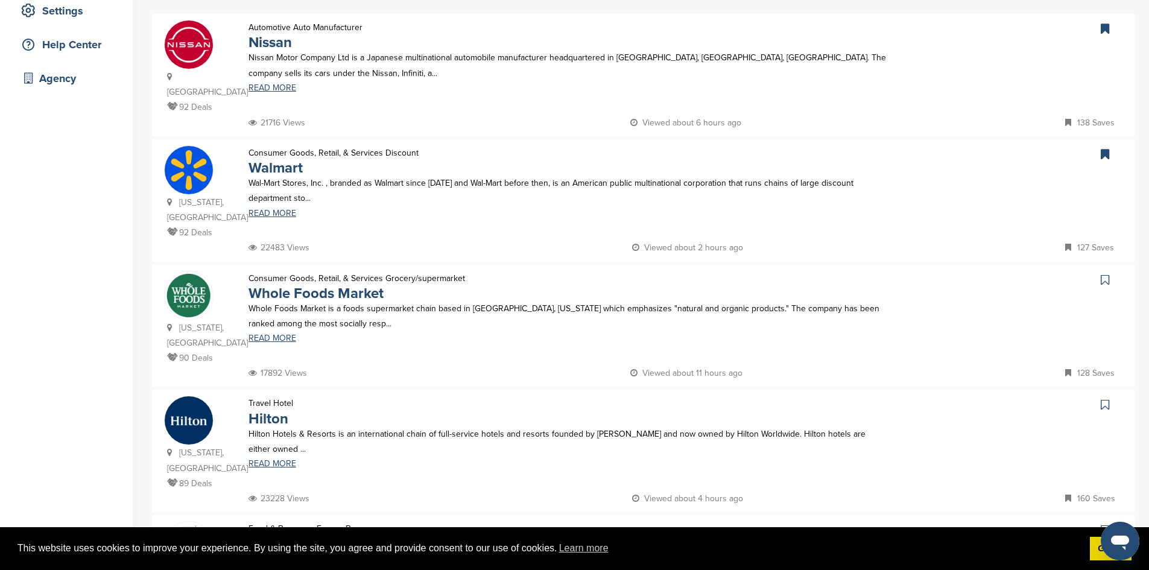
scroll to position [261, 0]
click at [1105, 272] on icon at bounding box center [1105, 278] width 8 height 12
click at [1102, 397] on icon at bounding box center [1105, 403] width 8 height 12
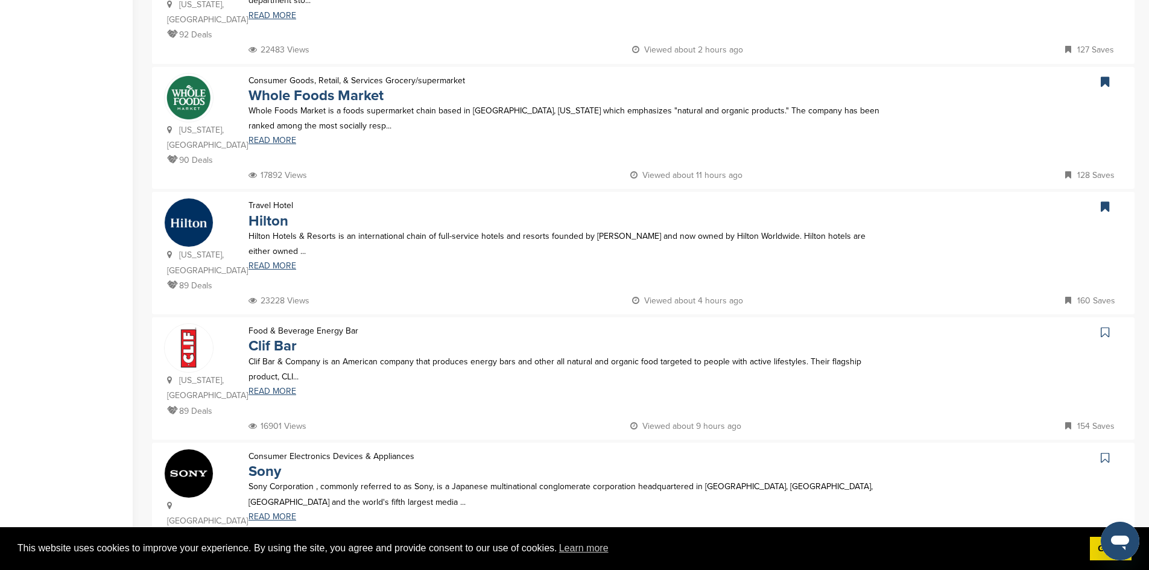
scroll to position [479, 0]
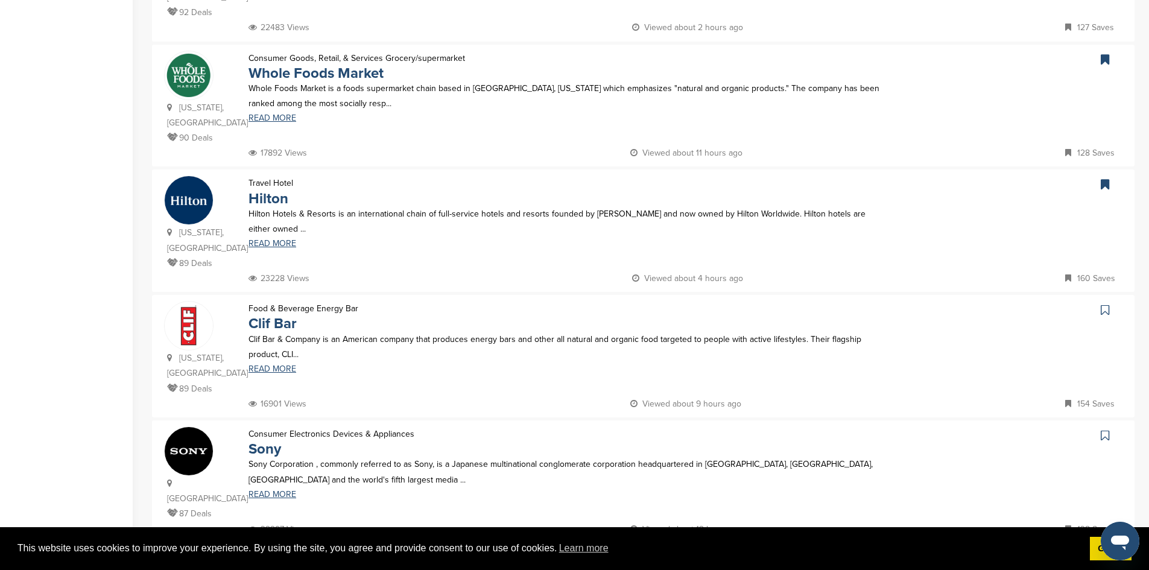
click at [1106, 304] on icon at bounding box center [1105, 310] width 8 height 12
click at [1103, 429] on icon at bounding box center [1105, 435] width 8 height 12
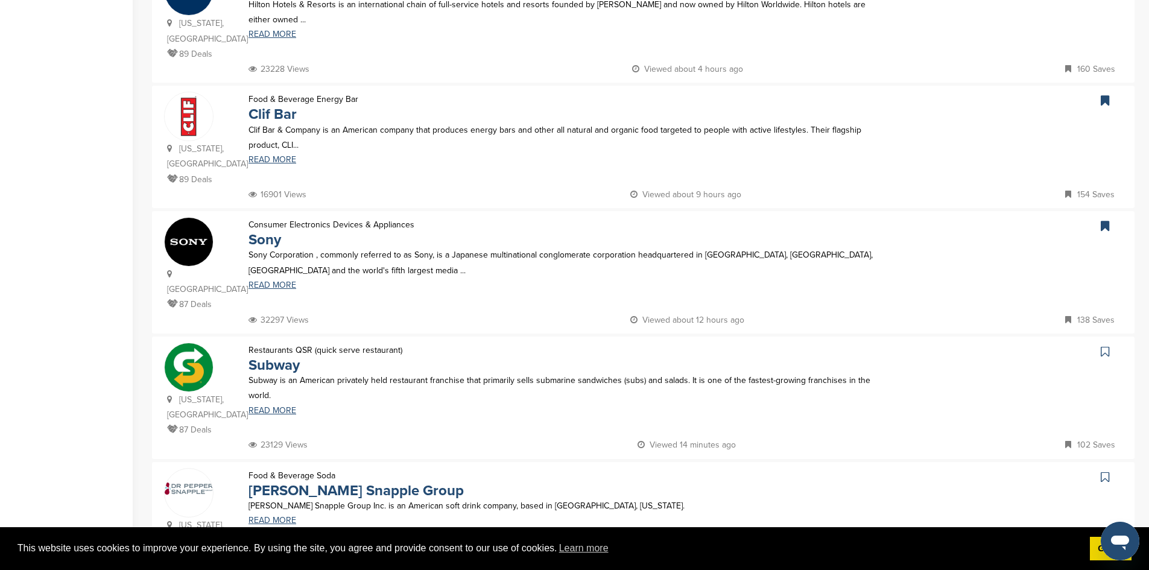
scroll to position [694, 0]
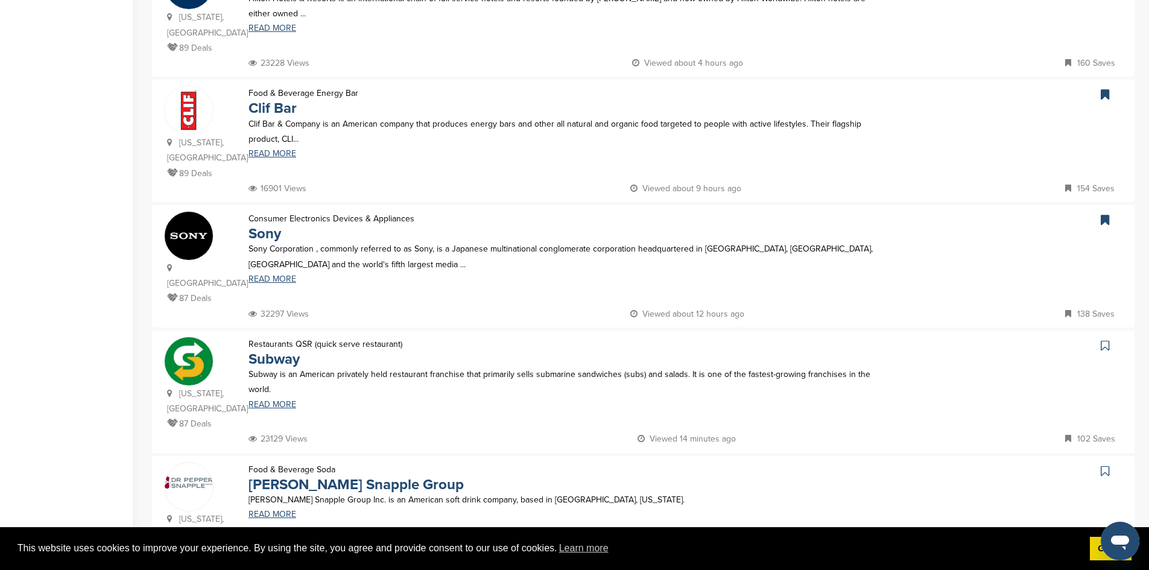
click at [1103, 340] on icon at bounding box center [1105, 346] width 8 height 12
click at [1102, 465] on icon at bounding box center [1105, 471] width 8 height 12
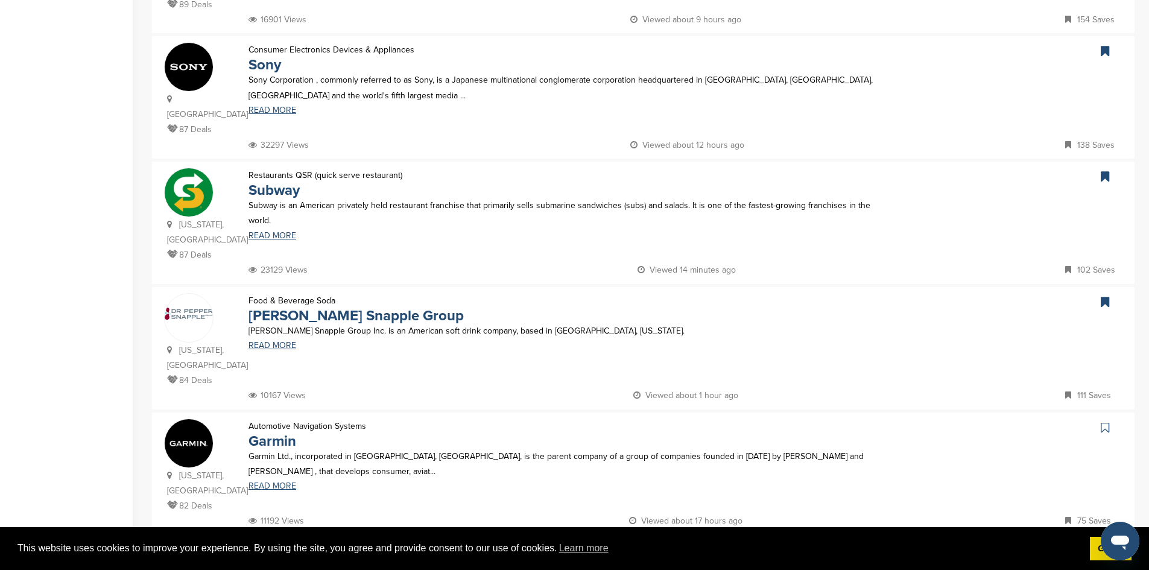
scroll to position [871, 0]
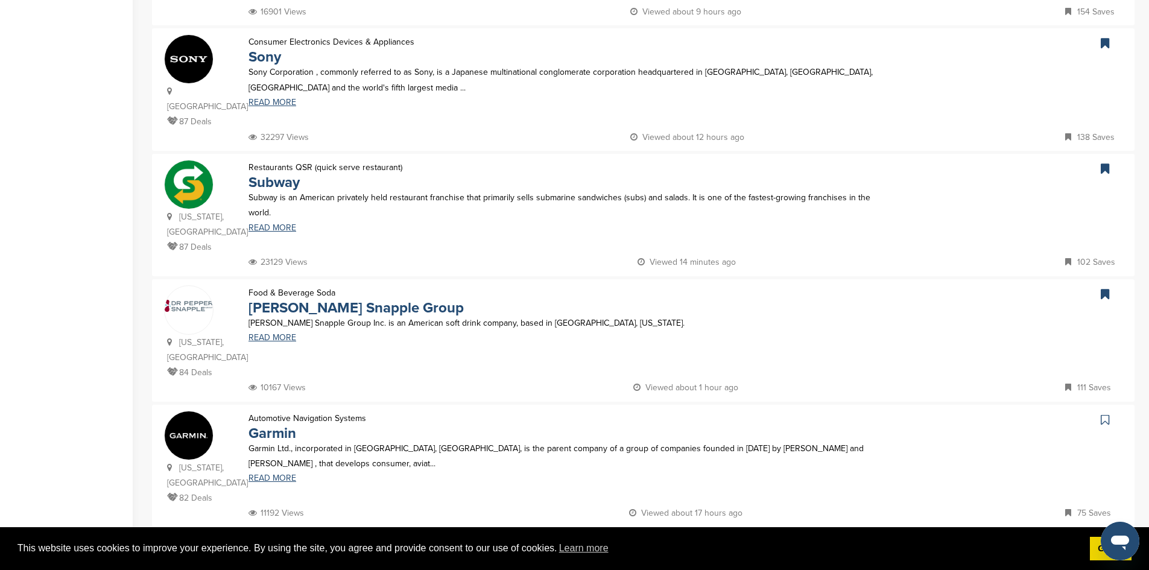
click at [1113, 411] on link at bounding box center [1106, 420] width 17 height 18
click at [1106, 539] on icon at bounding box center [1105, 545] width 8 height 12
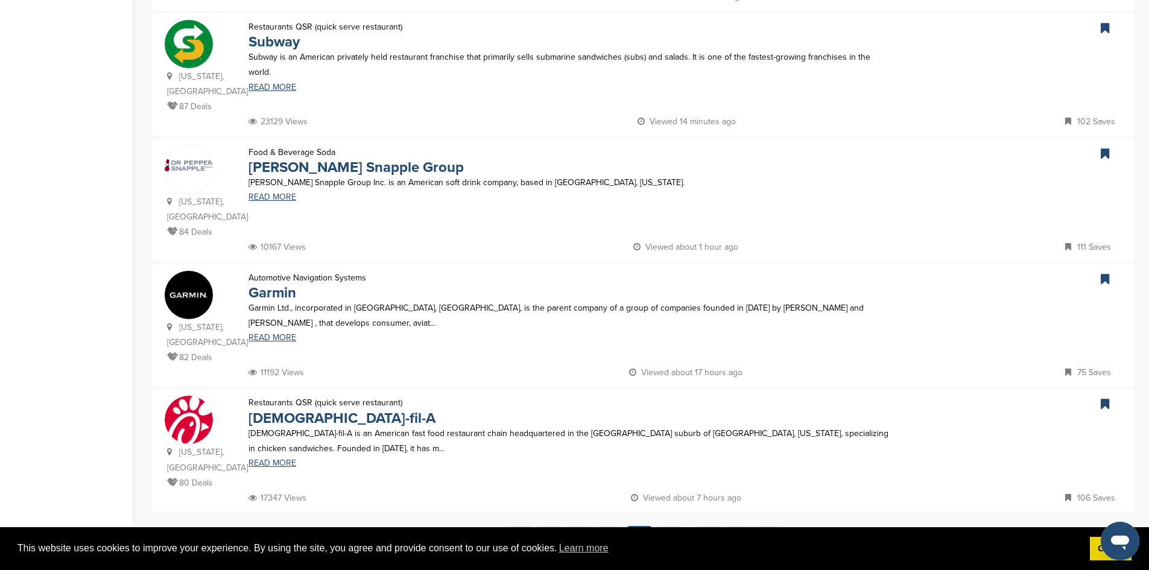
scroll to position [1013, 0]
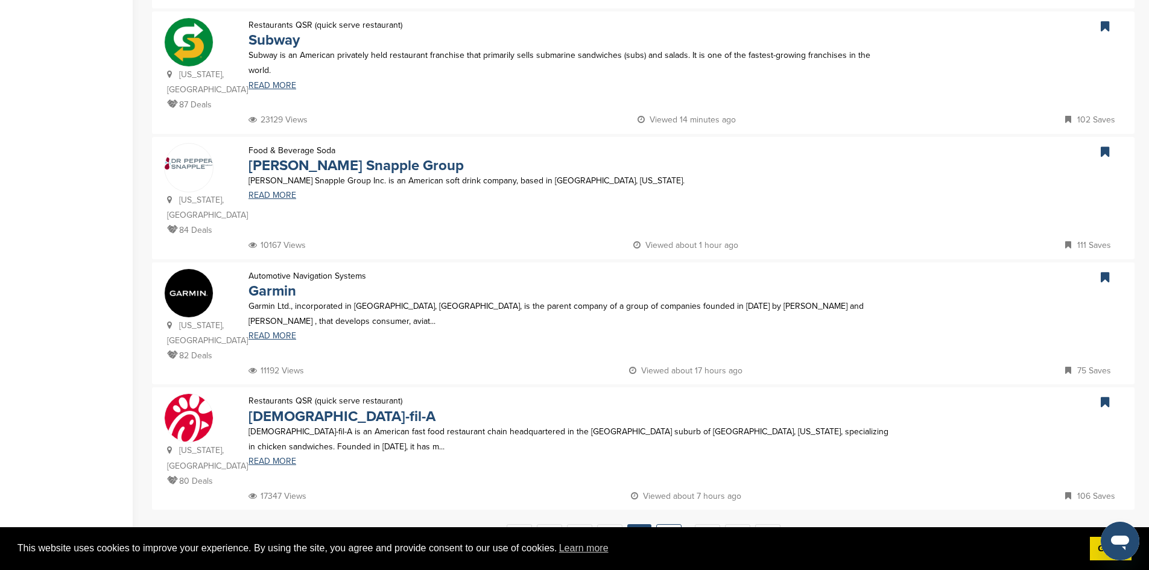
click at [662, 524] on link "5" at bounding box center [668, 535] width 25 height 22
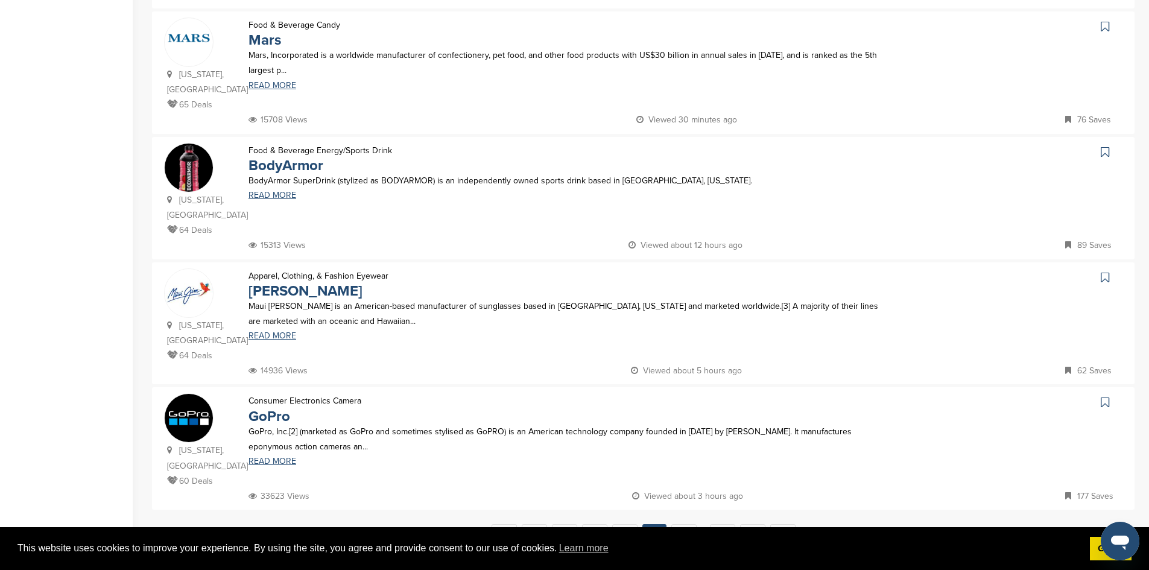
scroll to position [0, 0]
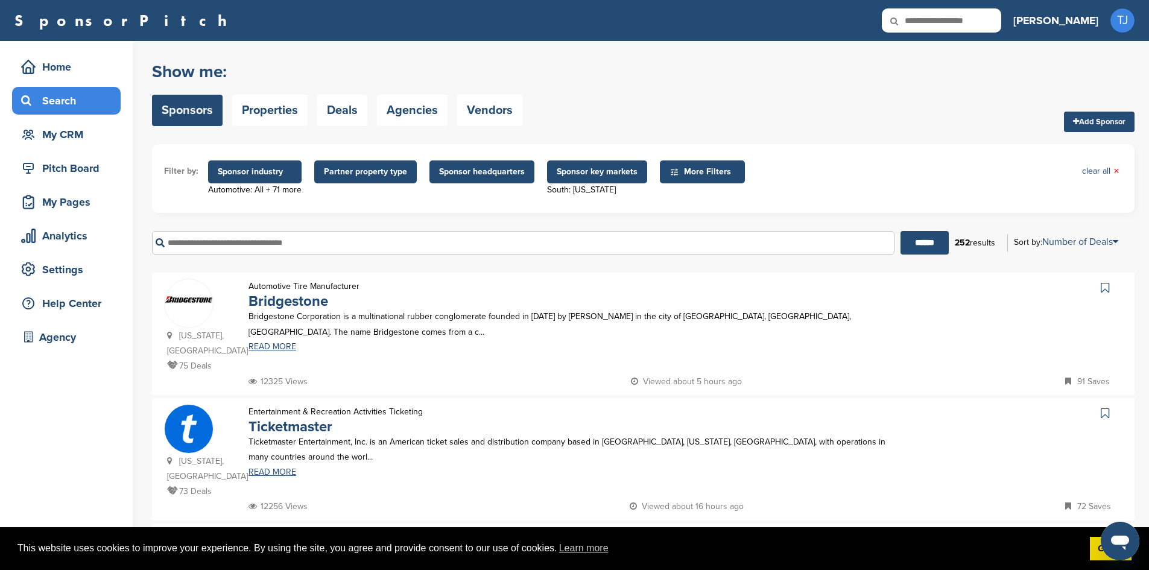
click at [1104, 288] on icon at bounding box center [1105, 288] width 8 height 12
click at [1104, 412] on icon at bounding box center [1105, 413] width 8 height 12
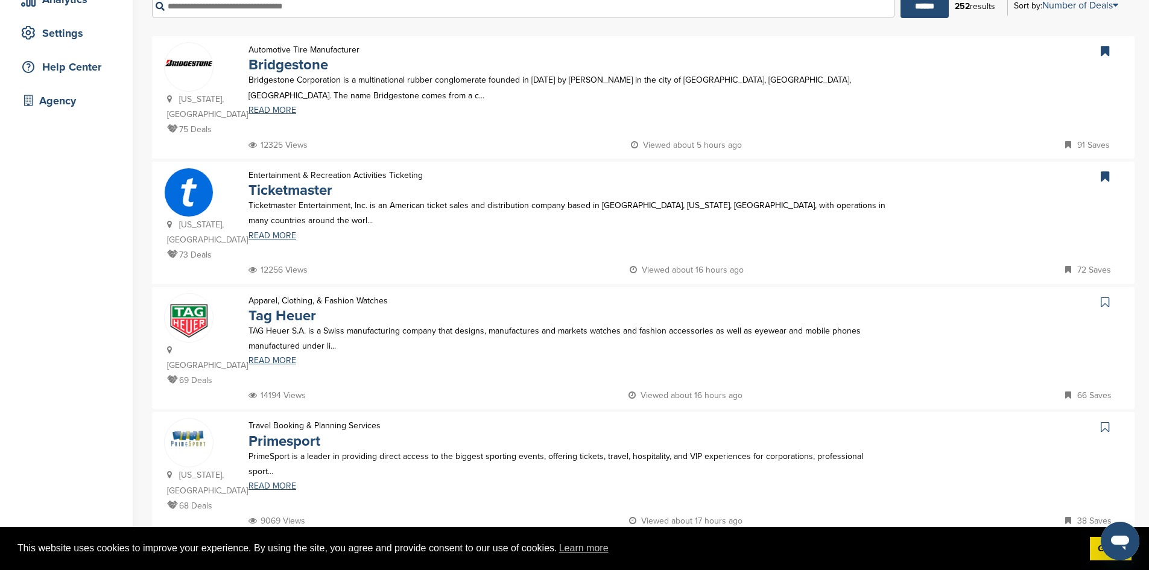
scroll to position [238, 0]
click at [1105, 304] on icon at bounding box center [1105, 300] width 8 height 12
click at [1104, 419] on icon at bounding box center [1105, 425] width 8 height 12
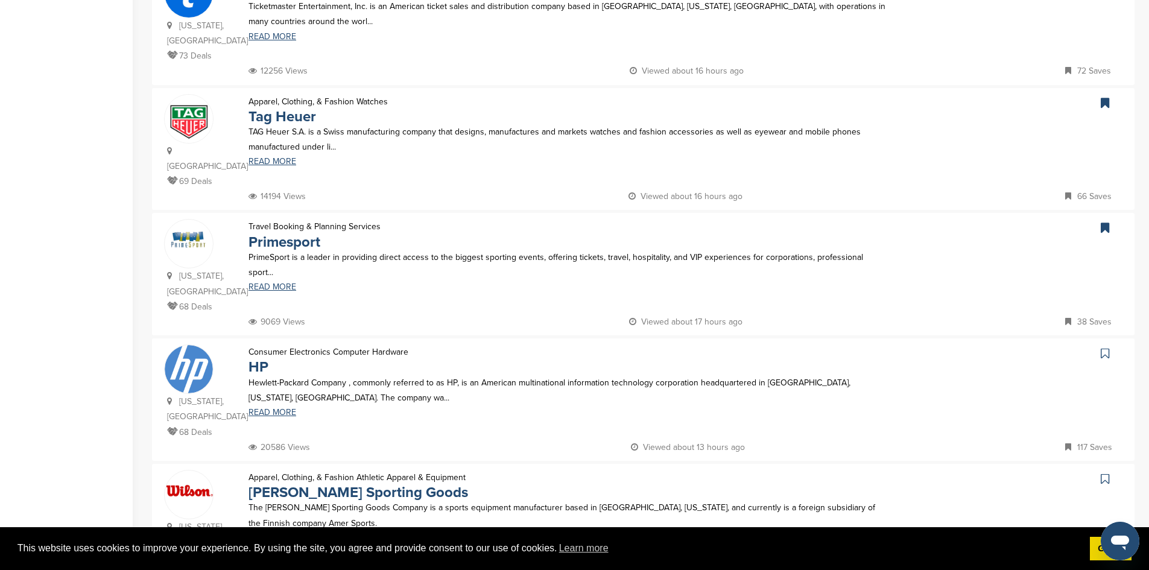
scroll to position [445, 0]
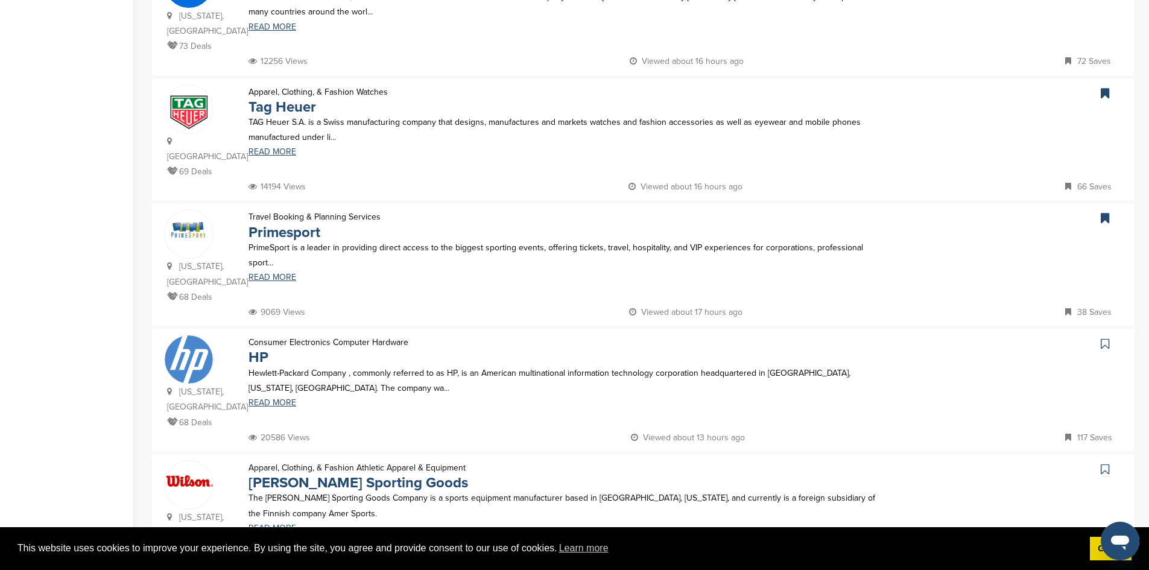
click at [1107, 338] on icon at bounding box center [1105, 344] width 8 height 12
click at [1105, 463] on icon at bounding box center [1105, 469] width 8 height 12
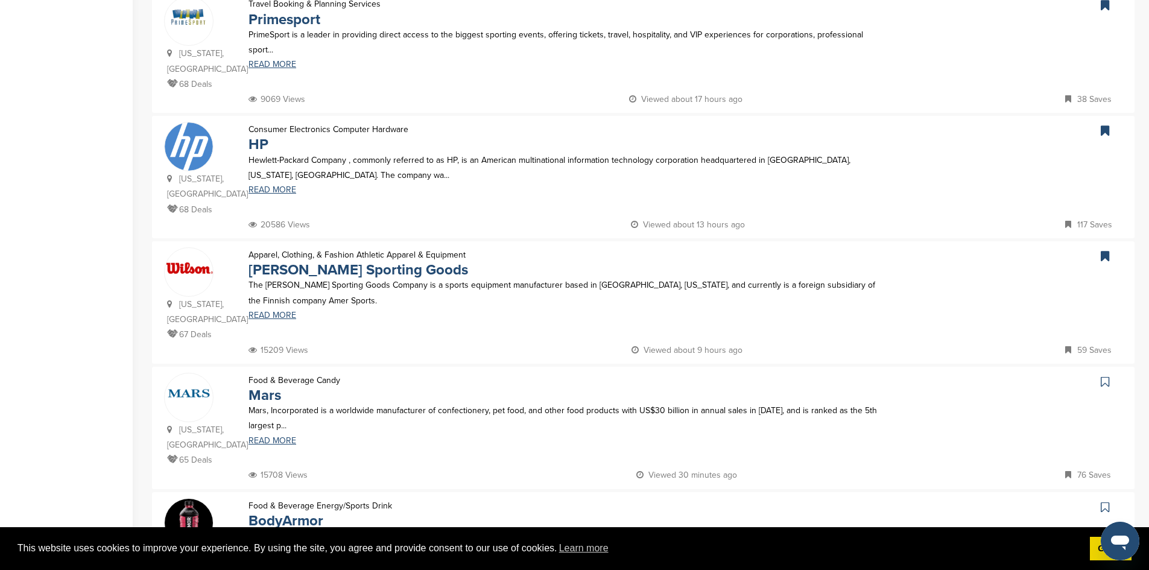
scroll to position [668, 0]
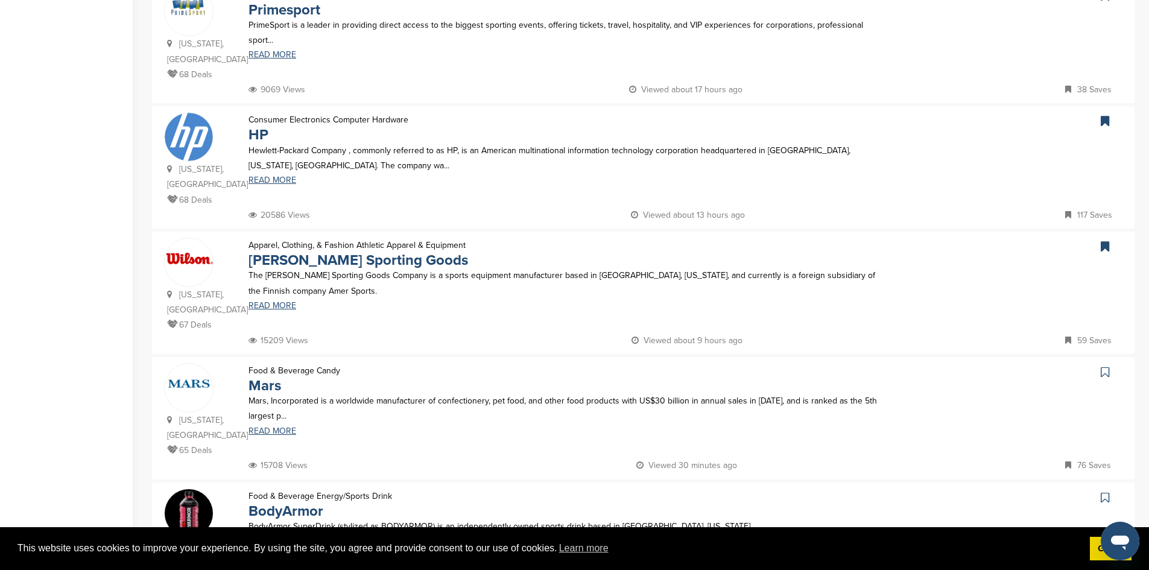
click at [1107, 363] on link at bounding box center [1106, 372] width 17 height 18
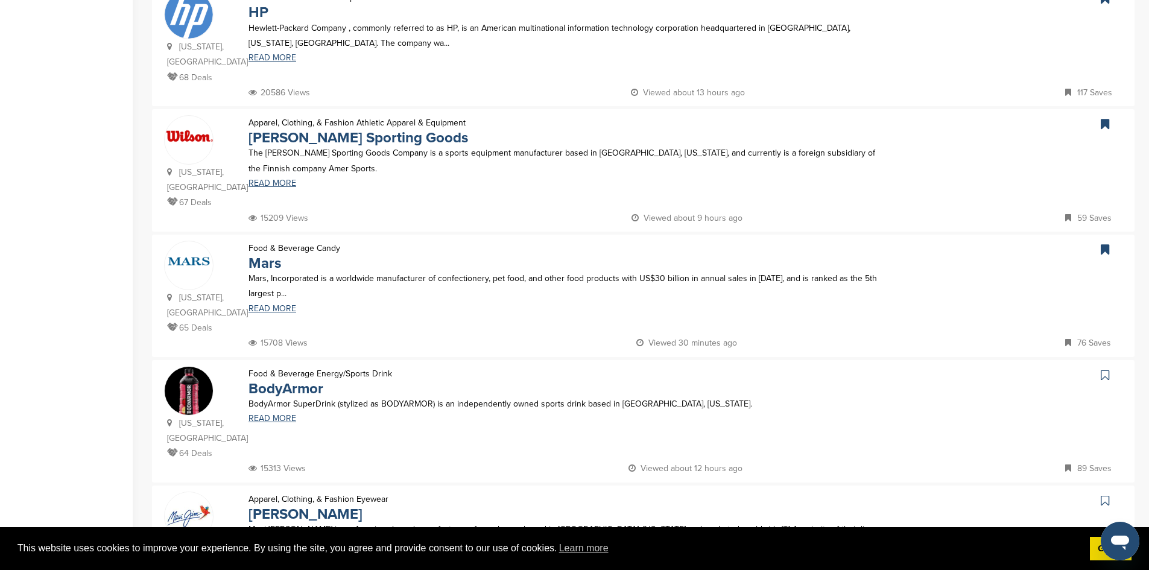
scroll to position [801, 0]
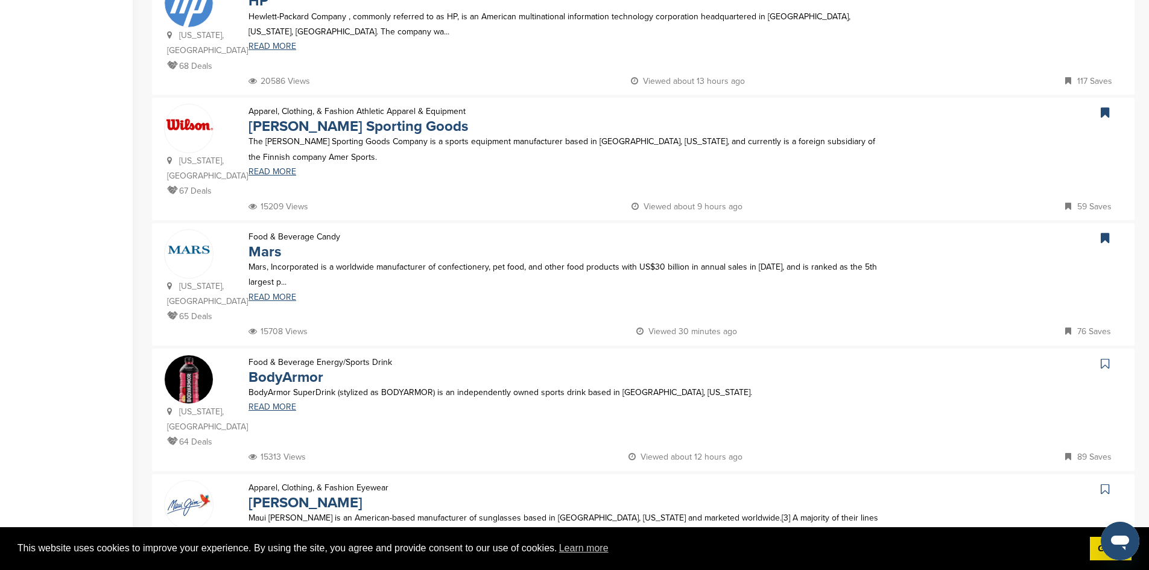
click at [1102, 358] on icon at bounding box center [1105, 364] width 8 height 12
click at [1105, 483] on icon at bounding box center [1105, 489] width 8 height 12
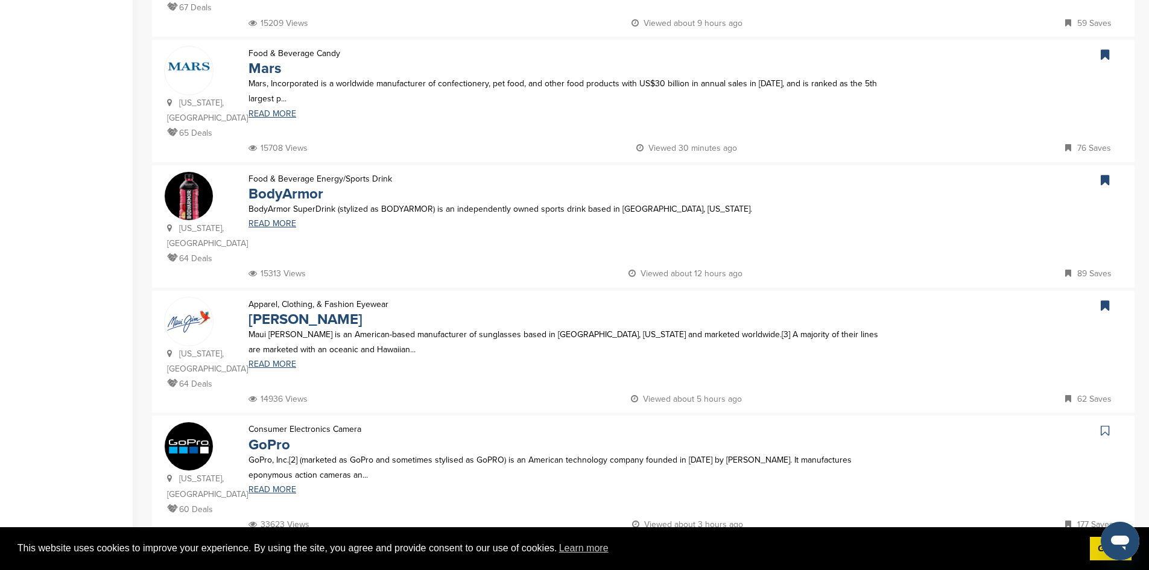
scroll to position [988, 0]
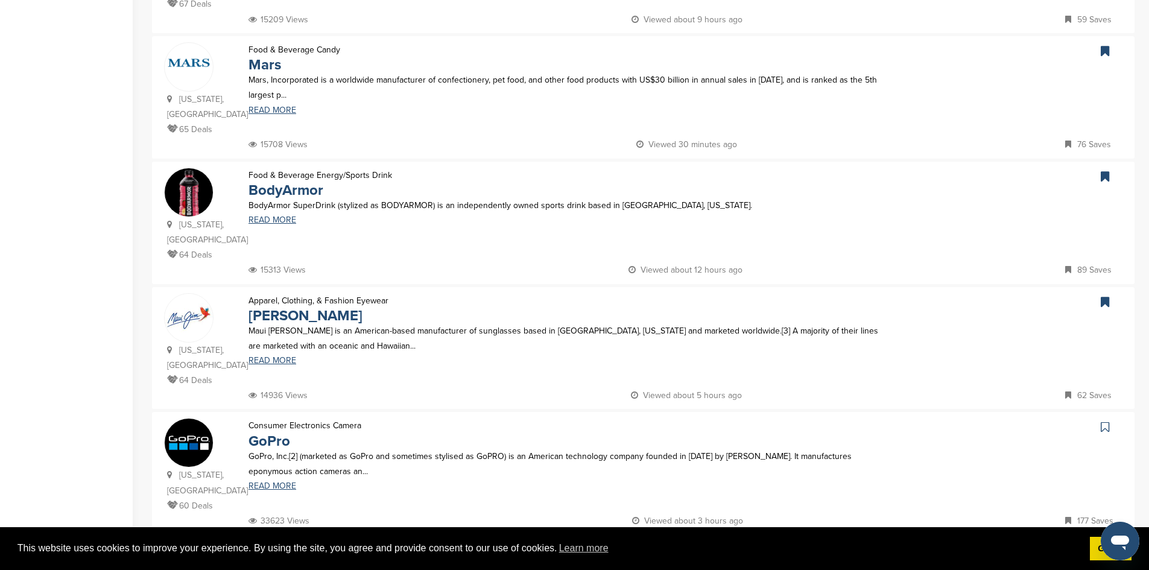
click at [1108, 421] on icon at bounding box center [1105, 427] width 8 height 12
click at [683, 549] on link "6" at bounding box center [683, 560] width 25 height 22
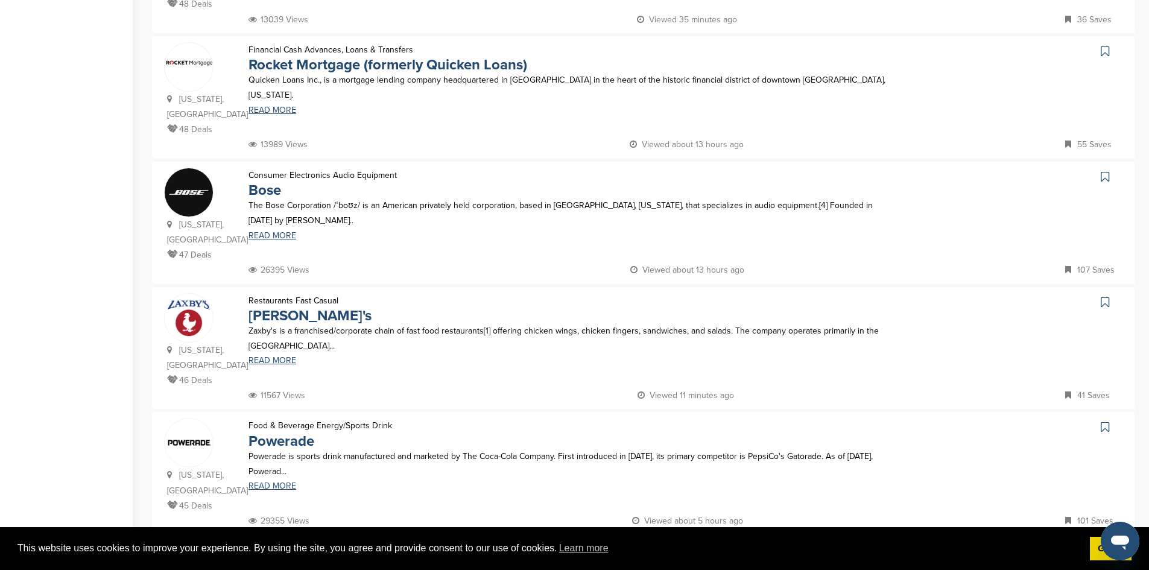
scroll to position [0, 0]
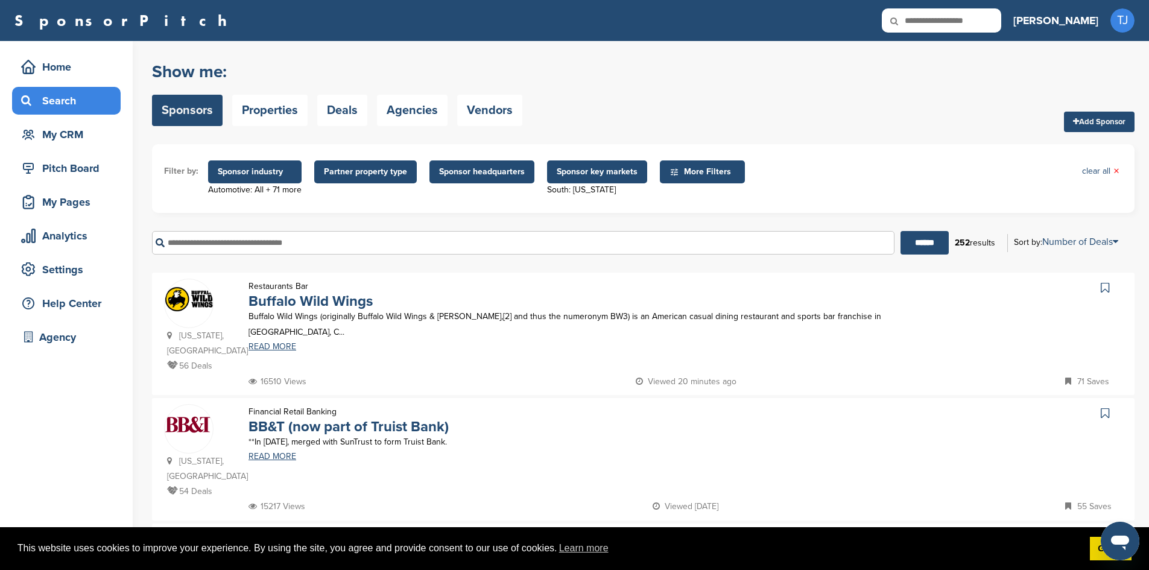
click at [1104, 285] on icon at bounding box center [1105, 288] width 8 height 12
click at [1104, 409] on icon at bounding box center [1105, 413] width 8 height 12
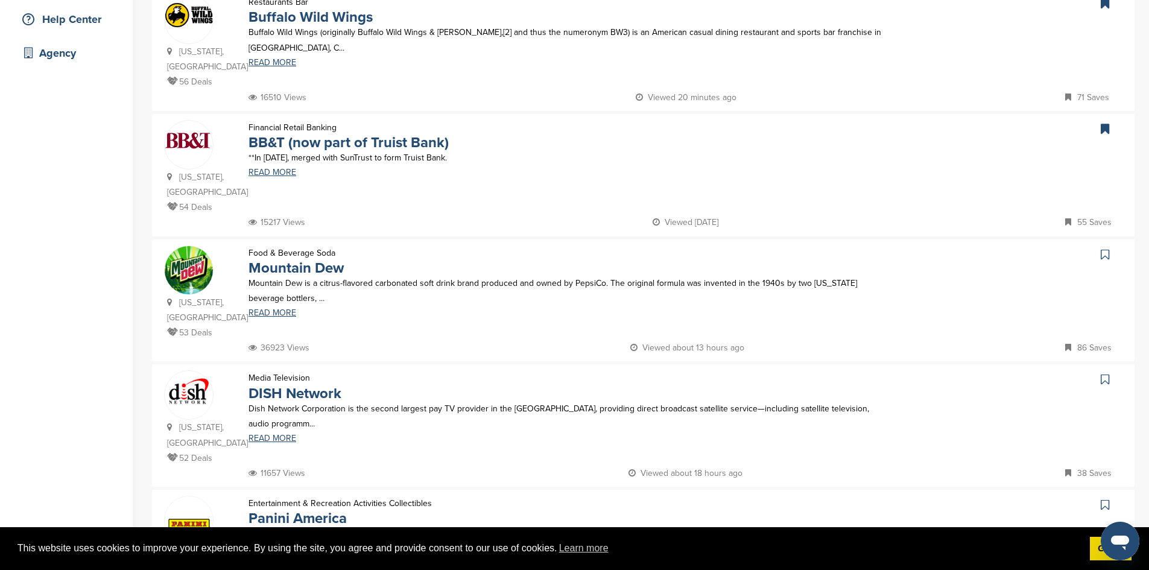
scroll to position [282, 0]
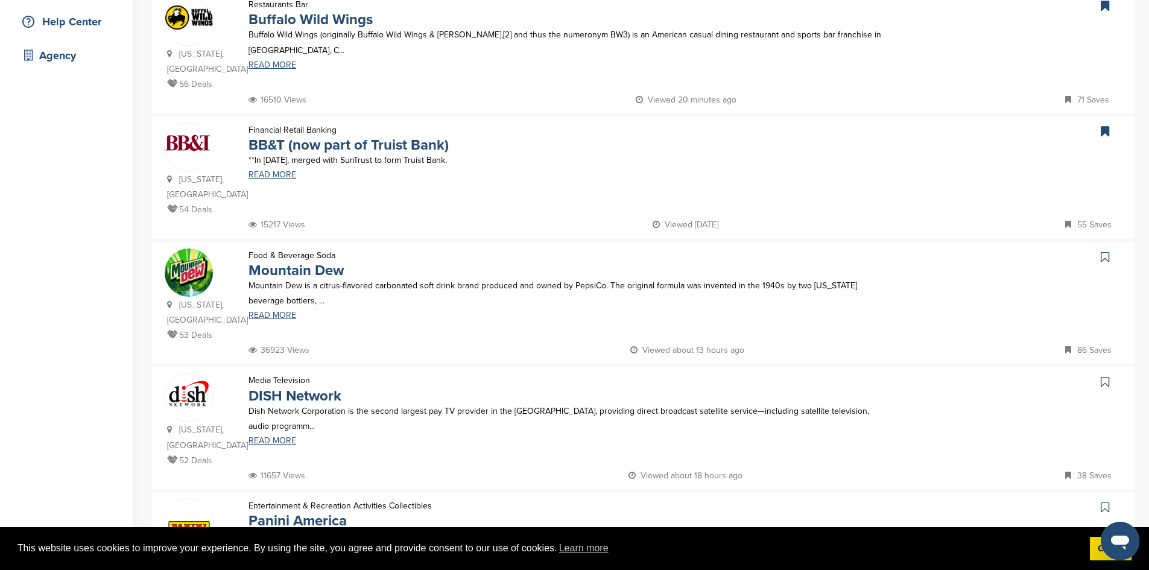
click at [1108, 255] on icon at bounding box center [1105, 257] width 8 height 12
click at [1102, 381] on icon at bounding box center [1105, 382] width 8 height 12
click at [1102, 501] on icon at bounding box center [1105, 507] width 8 height 12
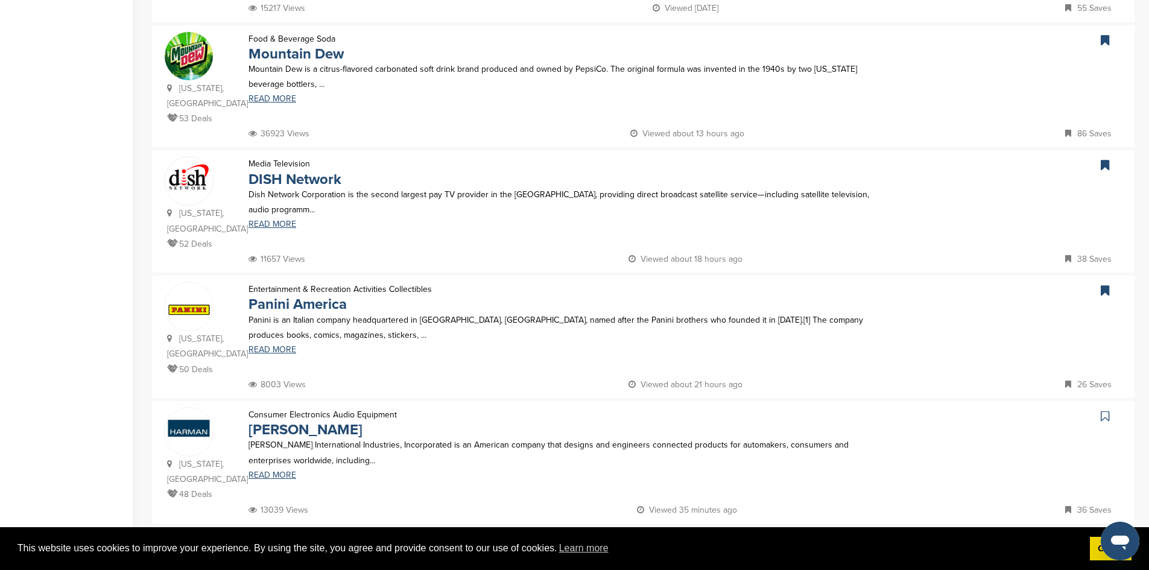
scroll to position [542, 0]
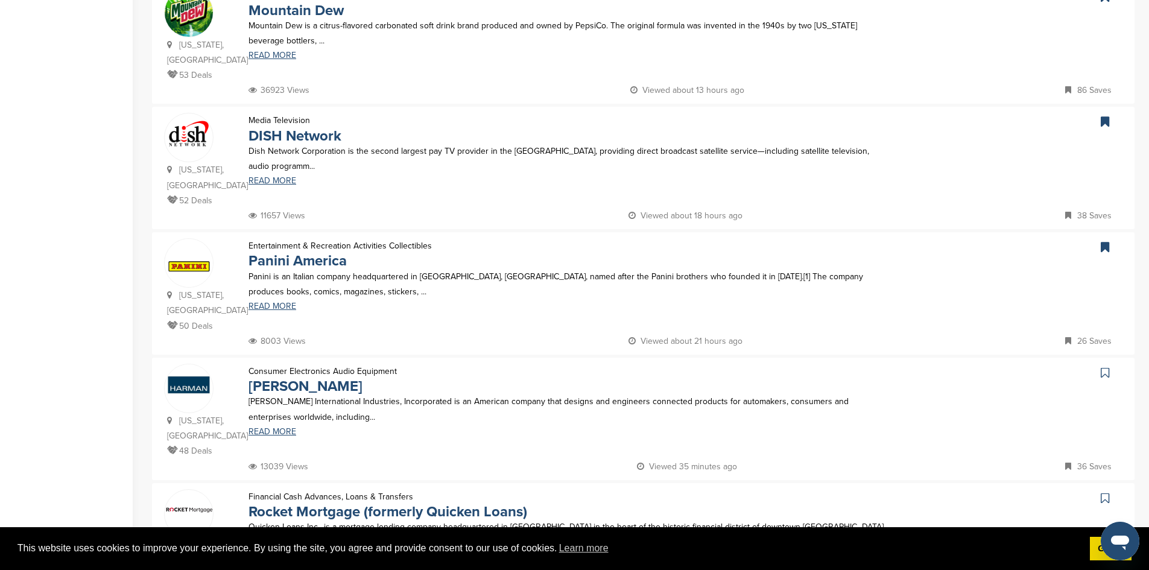
click at [1103, 367] on icon at bounding box center [1105, 373] width 8 height 12
click at [1105, 492] on icon at bounding box center [1105, 498] width 8 height 12
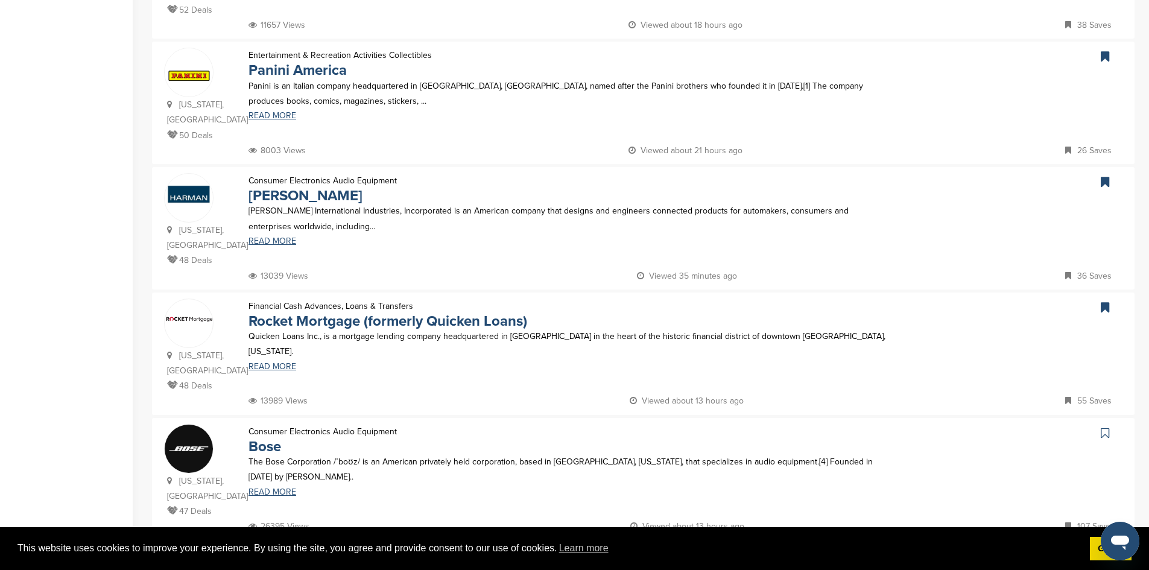
scroll to position [734, 0]
click at [1104, 425] on icon at bounding box center [1105, 431] width 8 height 12
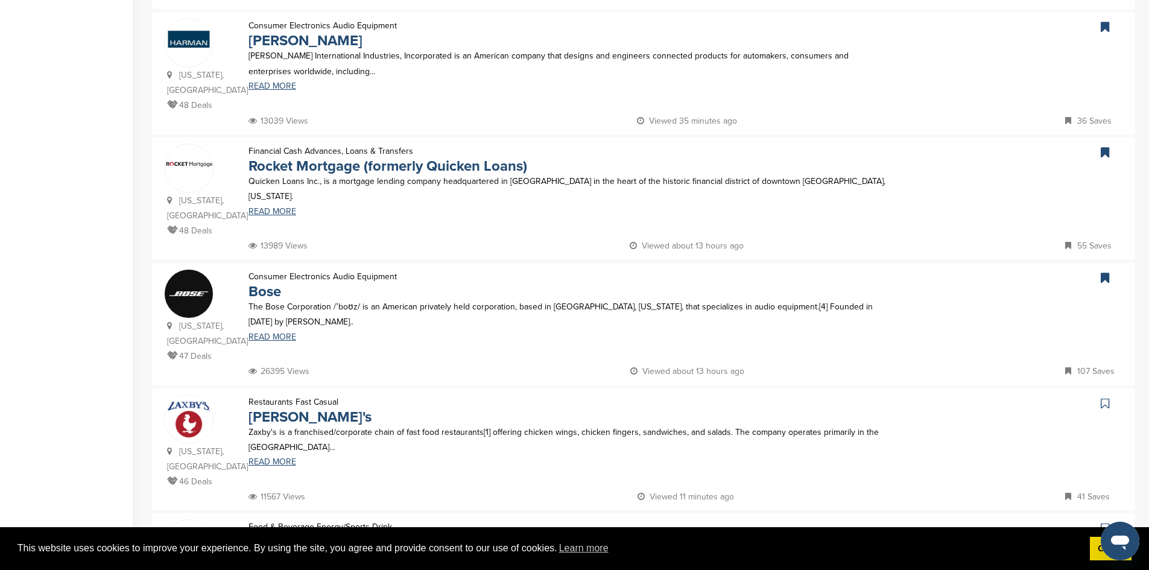
scroll to position [891, 0]
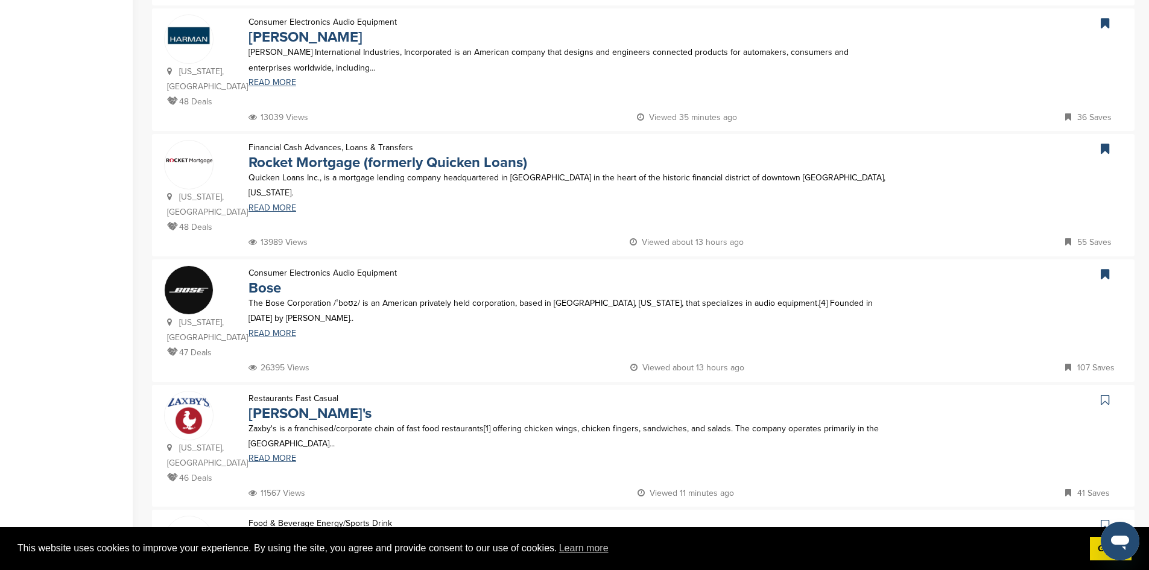
click at [1102, 394] on icon at bounding box center [1105, 400] width 8 height 12
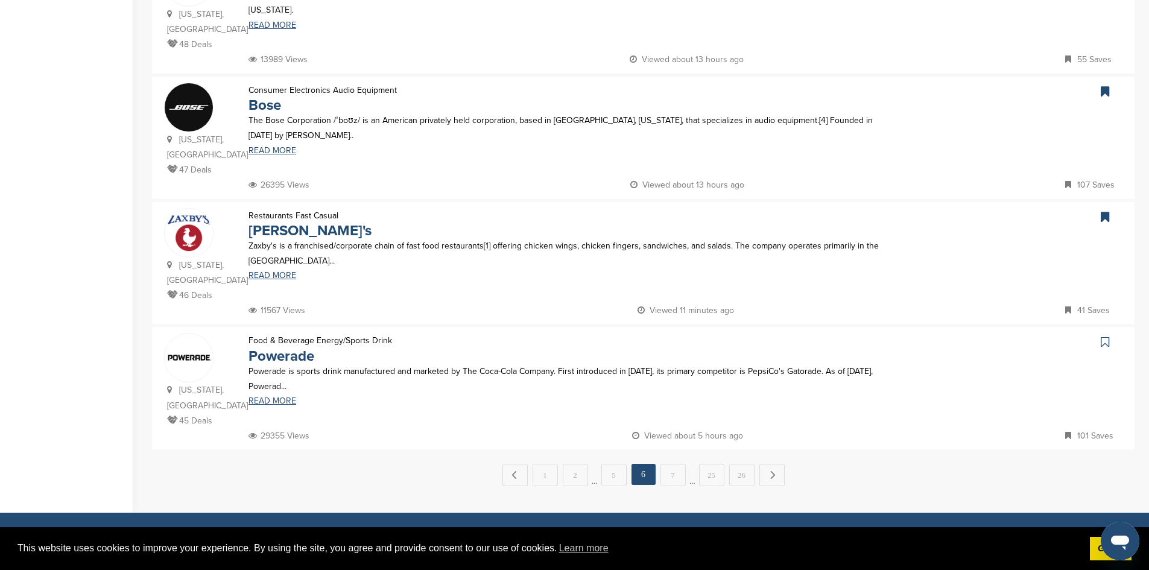
scroll to position [1075, 0]
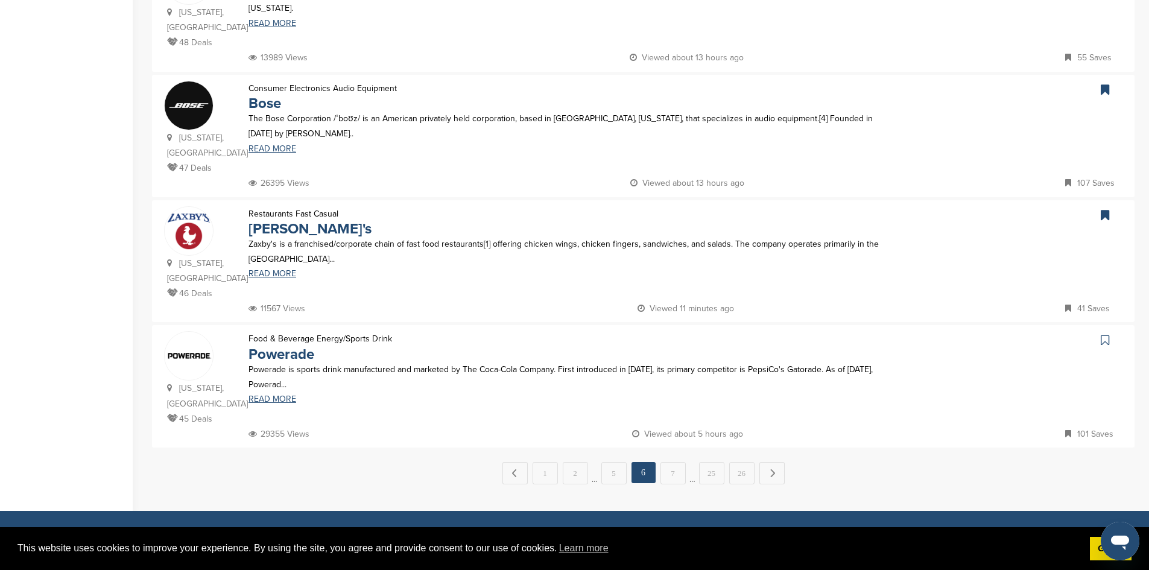
click at [1106, 334] on icon at bounding box center [1105, 340] width 8 height 12
click at [675, 462] on link "7" at bounding box center [672, 473] width 25 height 22
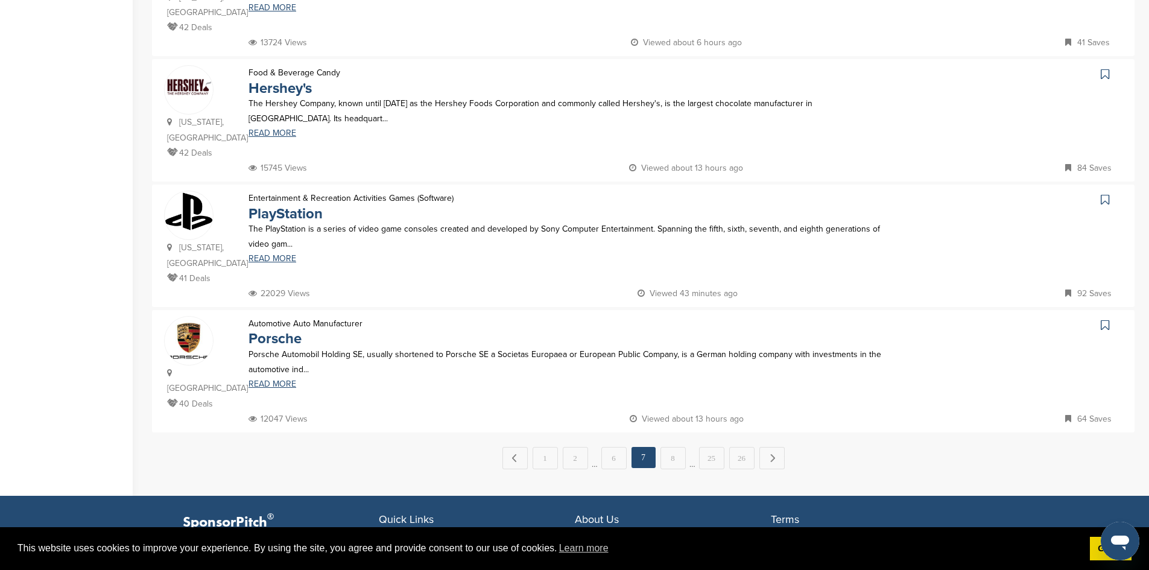
scroll to position [0, 0]
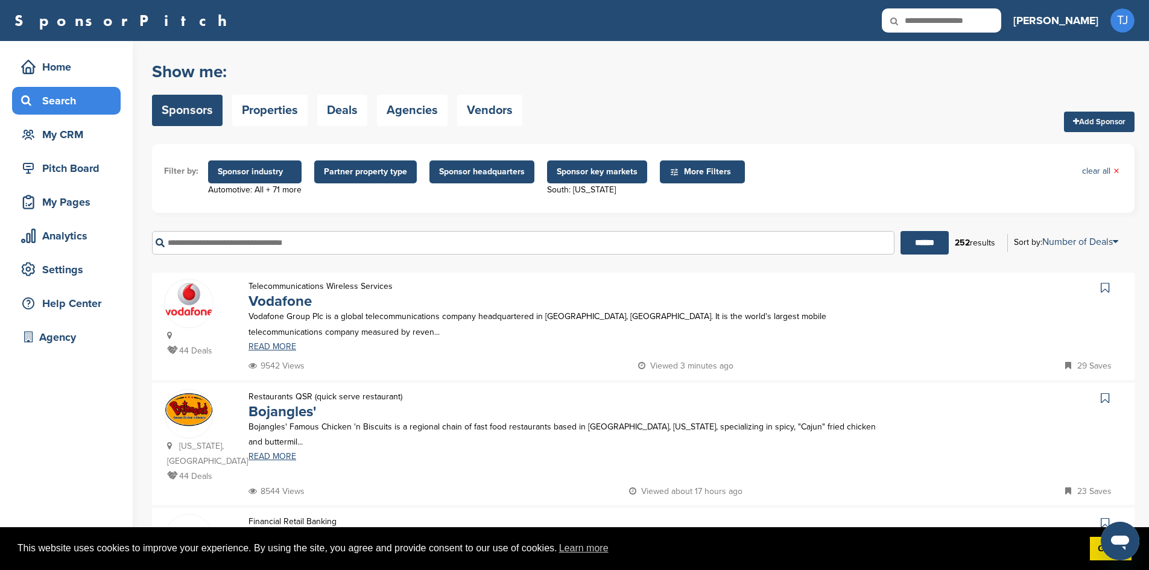
click at [1105, 291] on icon at bounding box center [1105, 288] width 8 height 12
click at [1105, 394] on icon at bounding box center [1105, 398] width 8 height 12
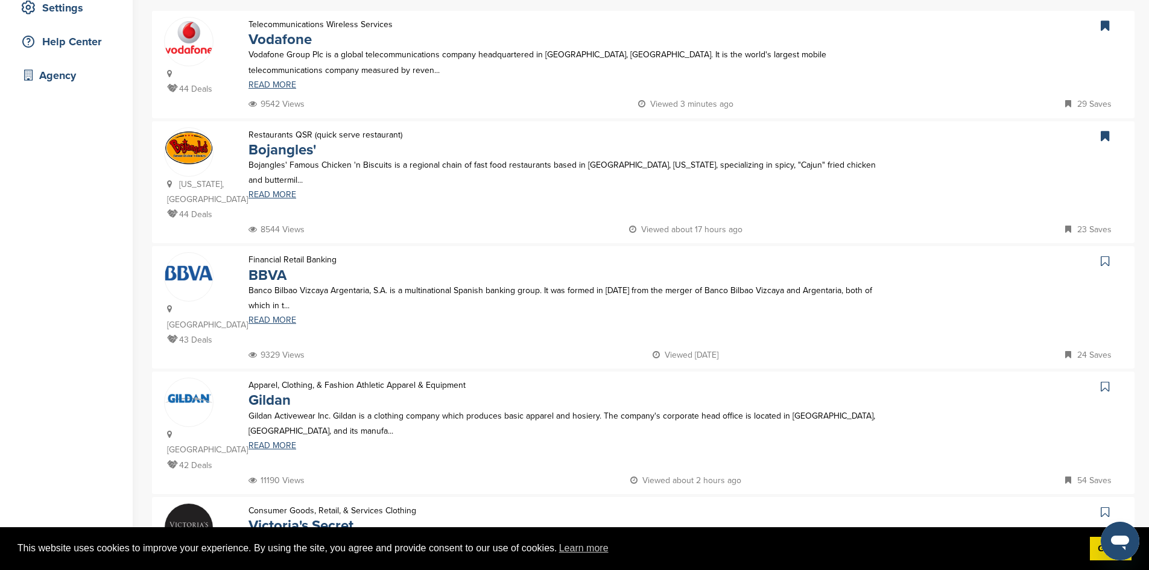
scroll to position [269, 0]
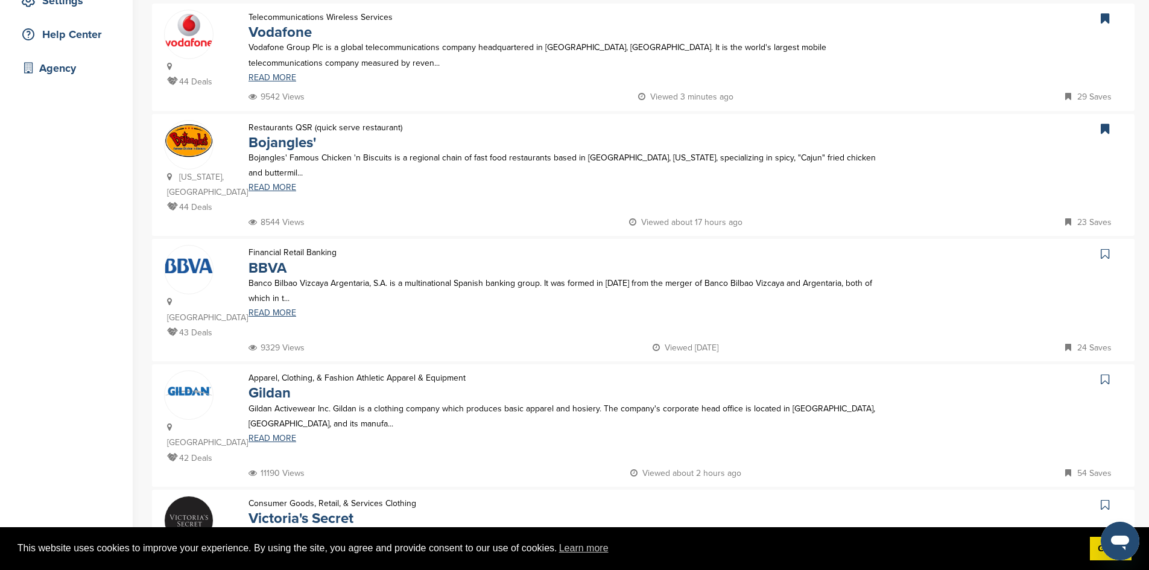
click at [1104, 254] on icon at bounding box center [1105, 254] width 8 height 12
click at [1105, 373] on icon at bounding box center [1105, 379] width 8 height 12
click at [1104, 499] on icon at bounding box center [1105, 505] width 8 height 12
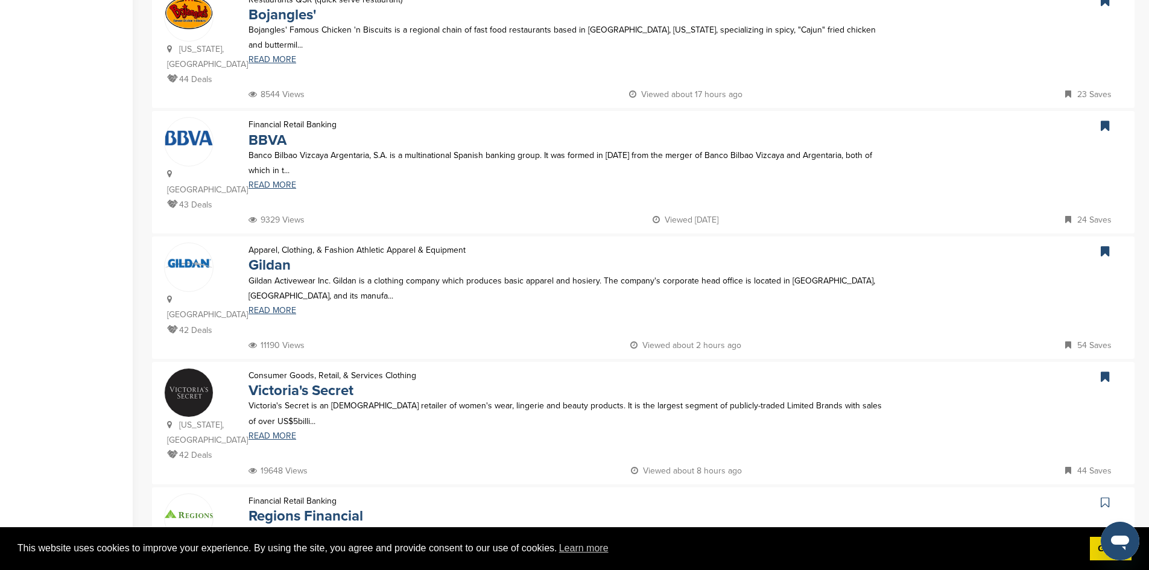
scroll to position [475, 0]
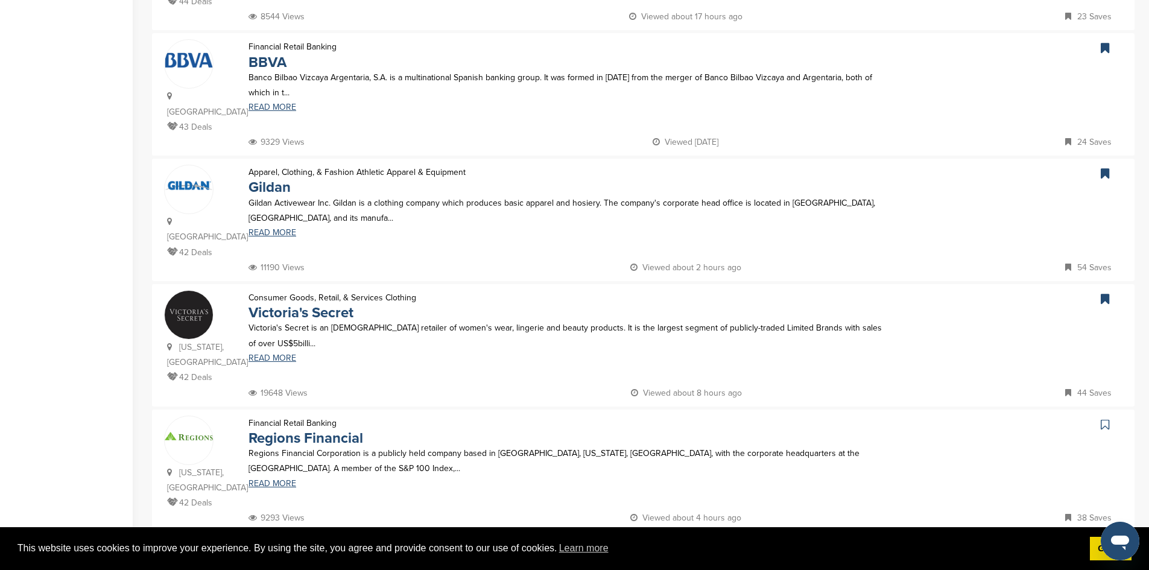
click at [1105, 419] on icon at bounding box center [1105, 425] width 8 height 12
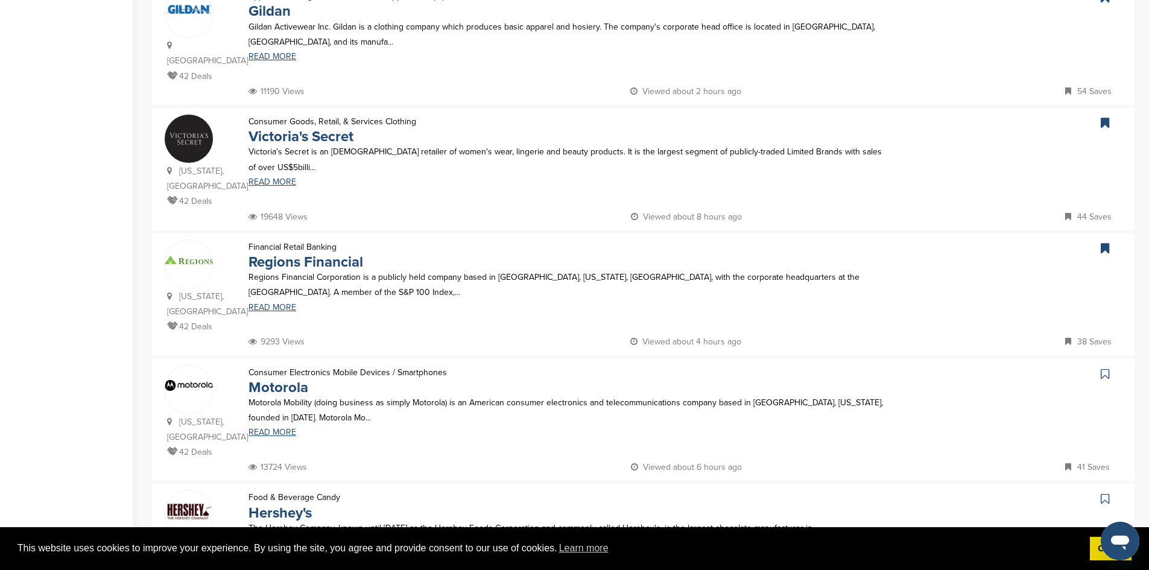
scroll to position [653, 0]
click at [1109, 363] on link at bounding box center [1106, 372] width 17 height 18
click at [1105, 491] on icon at bounding box center [1105, 497] width 8 height 12
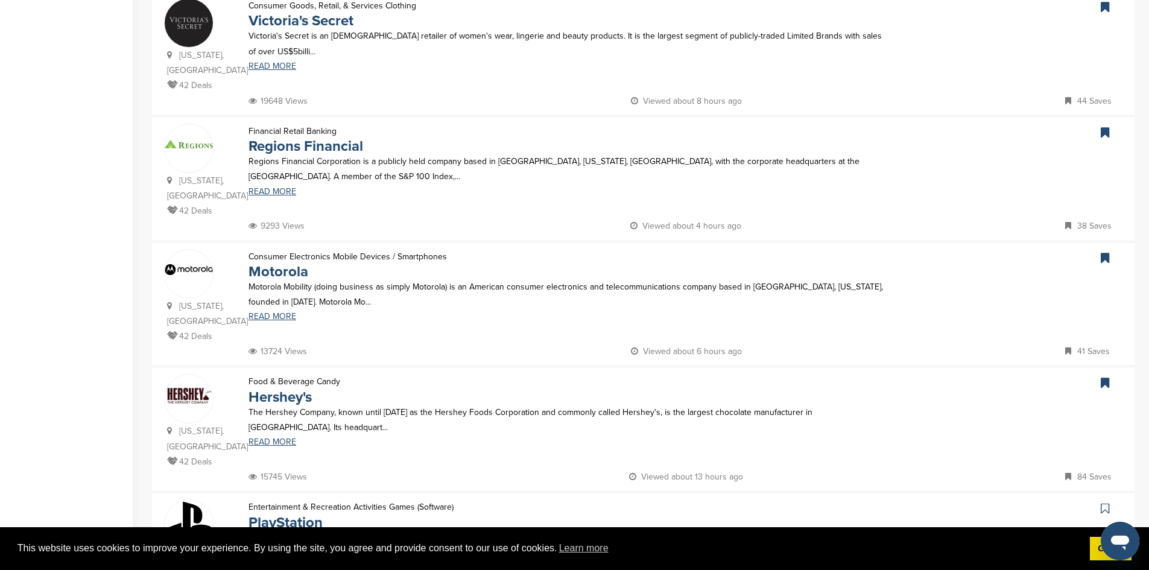
scroll to position [833, 0]
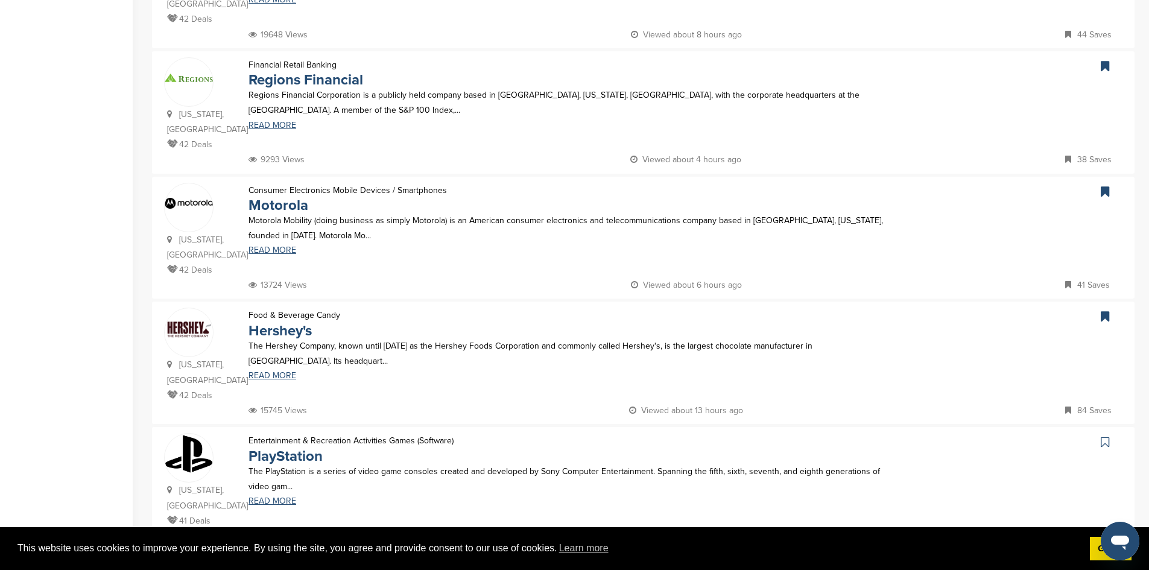
click at [1107, 436] on icon at bounding box center [1105, 442] width 8 height 12
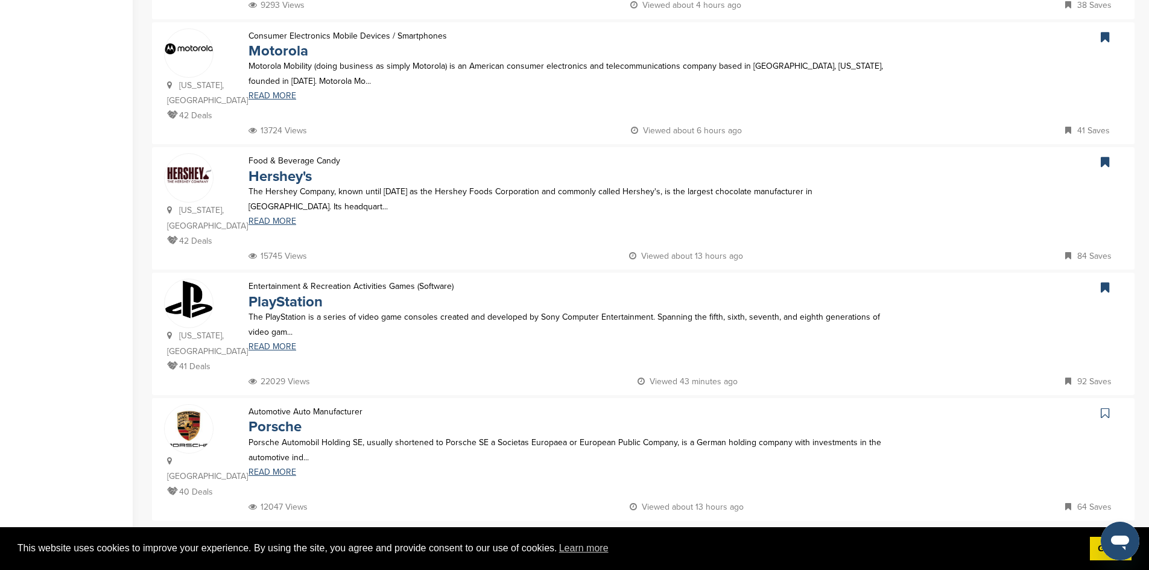
scroll to position [990, 0]
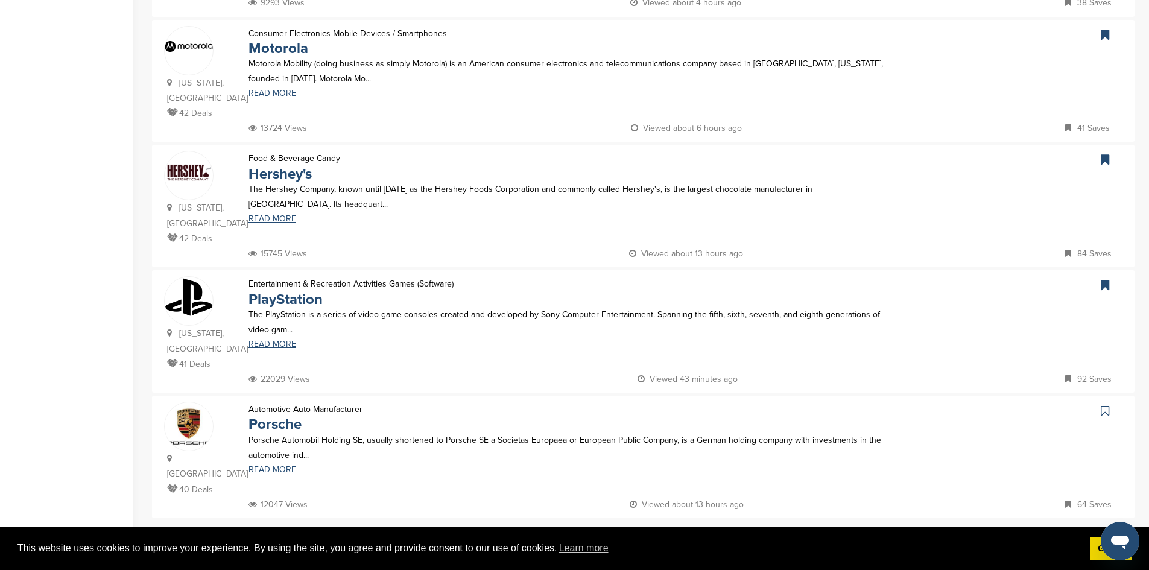
click at [1101, 405] on icon at bounding box center [1105, 411] width 8 height 12
click at [675, 532] on link "8" at bounding box center [672, 543] width 25 height 22
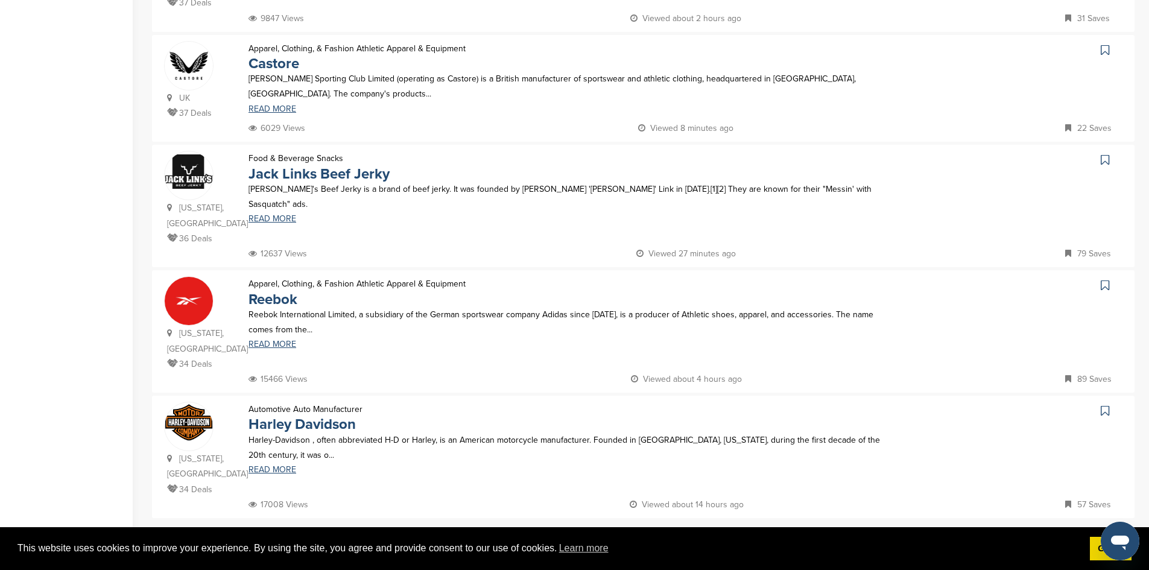
scroll to position [0, 0]
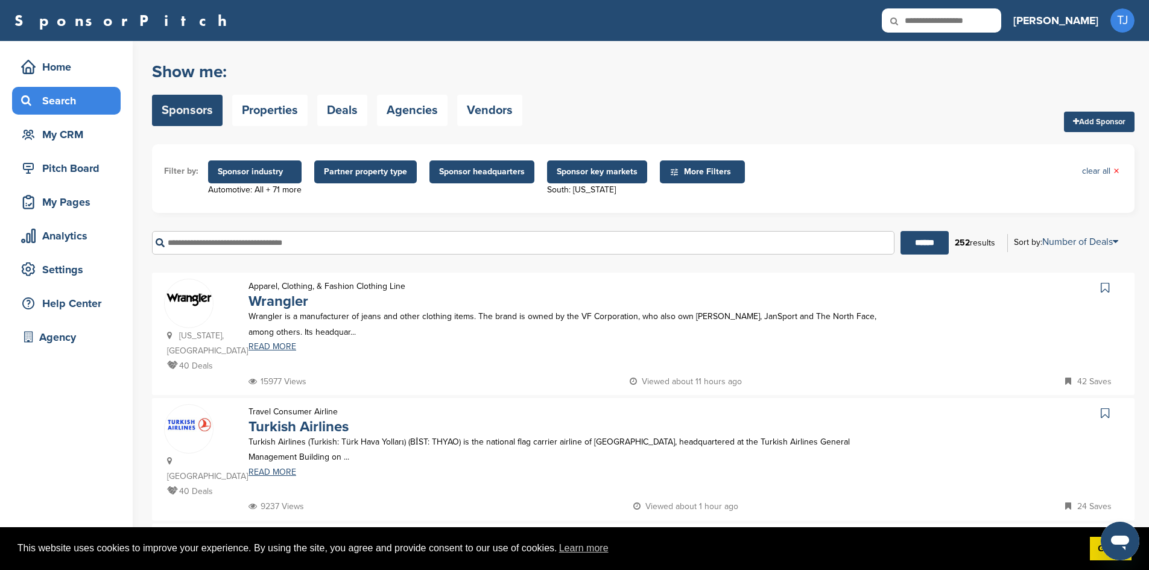
click at [1101, 286] on icon at bounding box center [1105, 288] width 8 height 12
click at [1104, 412] on icon at bounding box center [1105, 413] width 8 height 12
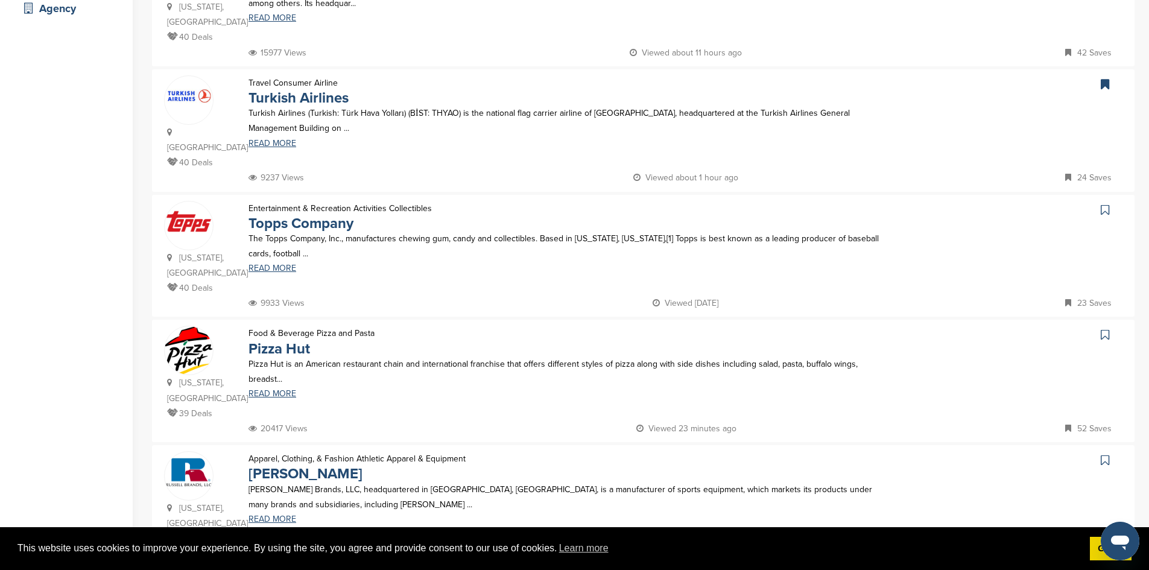
scroll to position [261, 0]
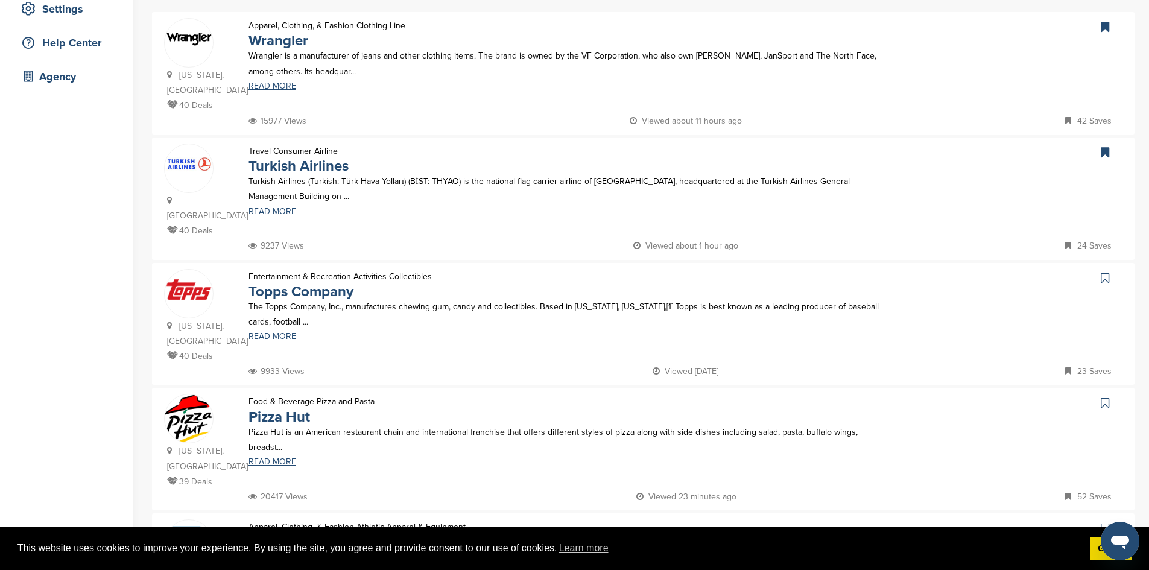
click at [1102, 272] on icon at bounding box center [1105, 278] width 8 height 12
click at [1102, 397] on icon at bounding box center [1105, 403] width 8 height 12
click at [1104, 522] on icon at bounding box center [1105, 528] width 8 height 12
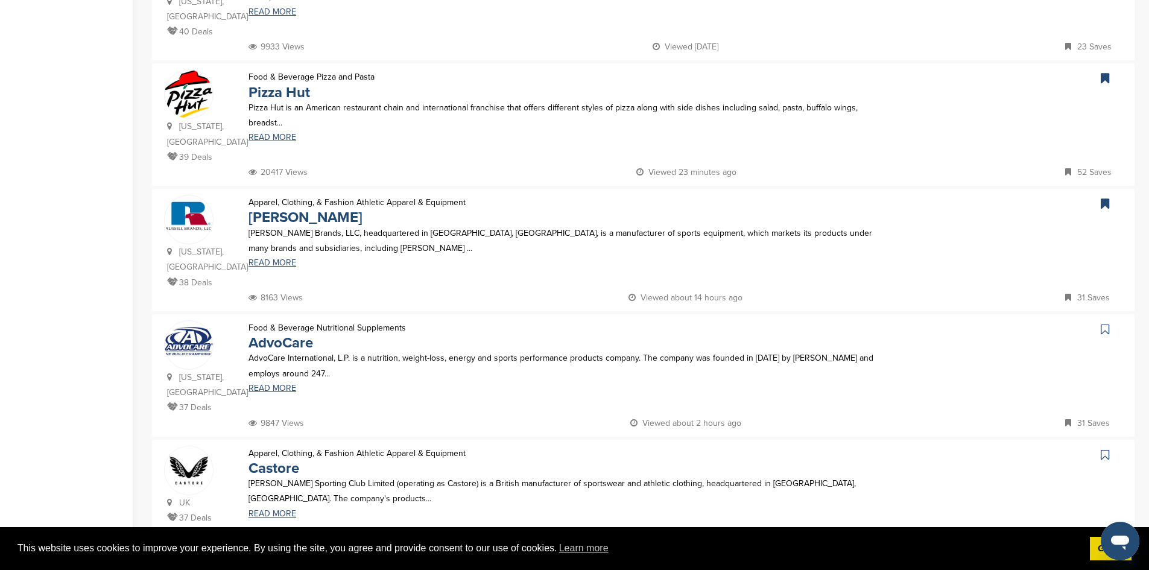
scroll to position [591, 0]
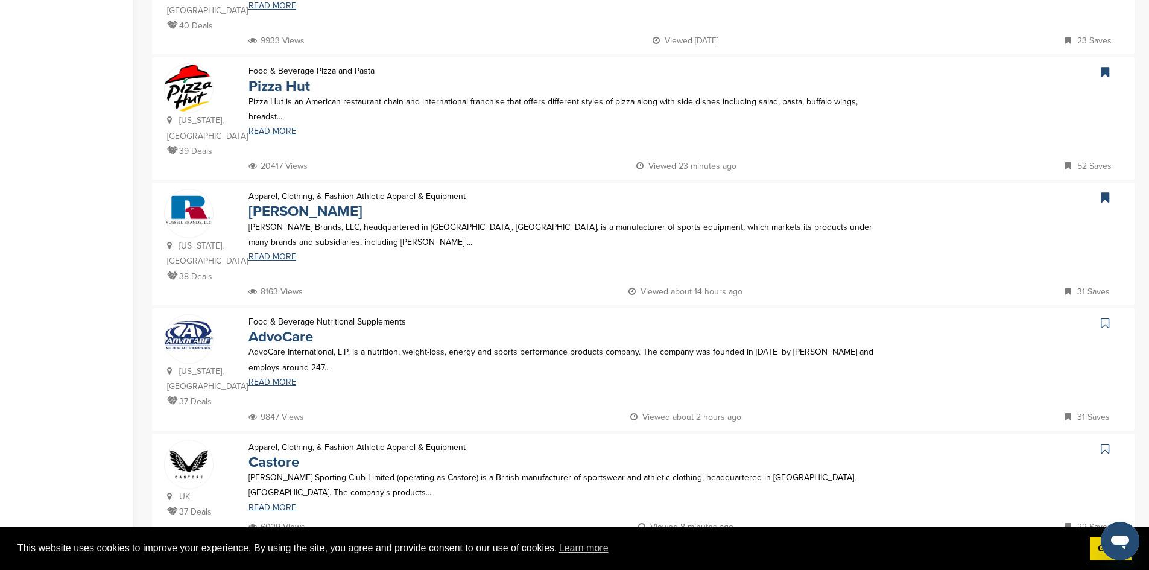
click at [1104, 317] on icon at bounding box center [1105, 323] width 8 height 12
click at [1107, 443] on icon at bounding box center [1105, 449] width 8 height 12
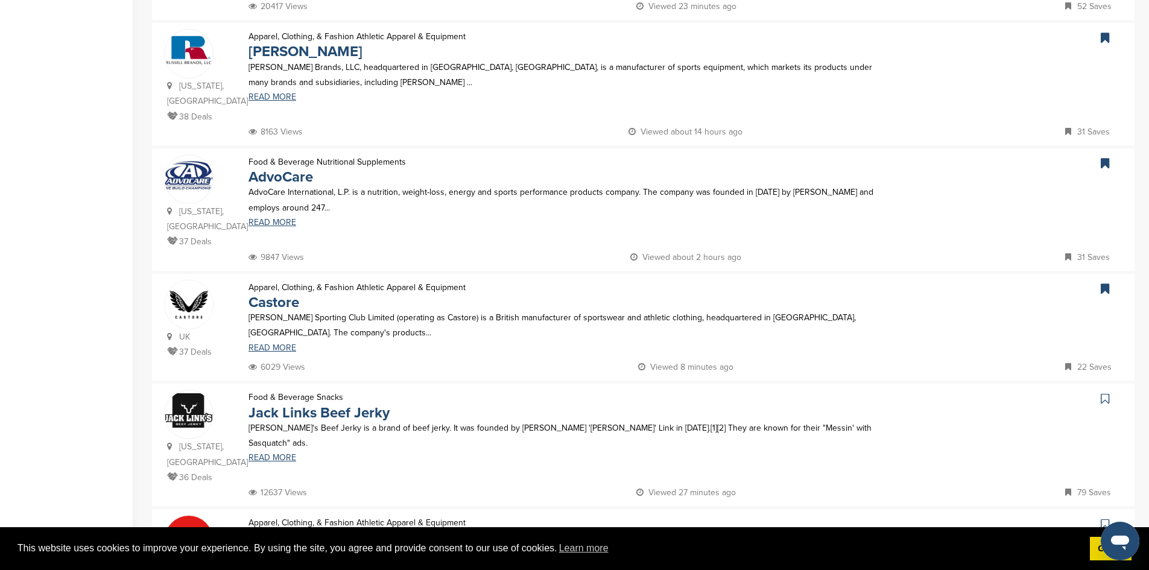
scroll to position [775, 0]
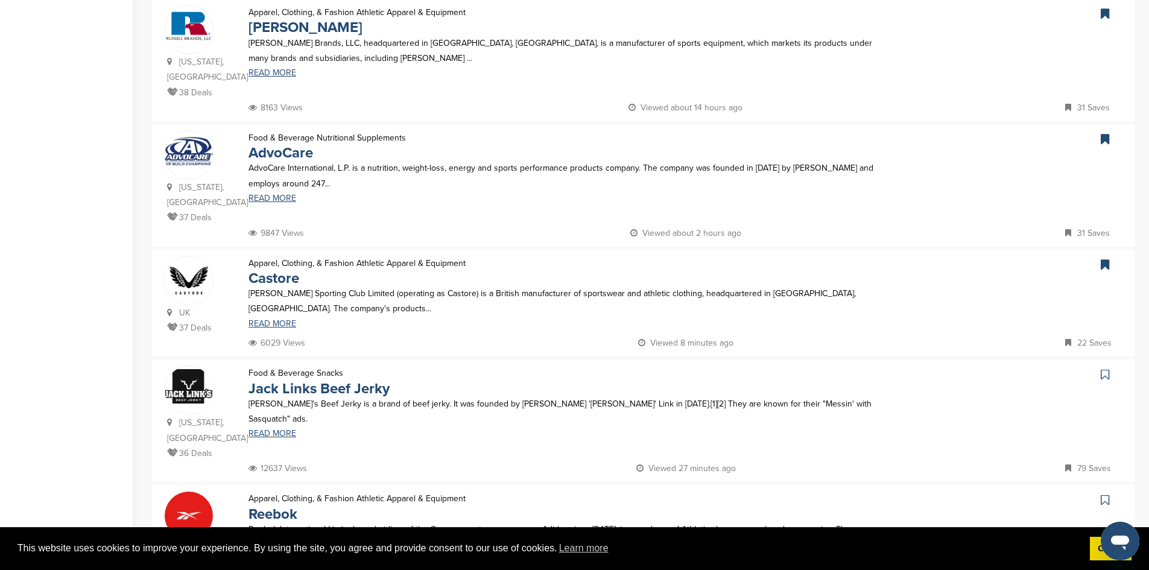
click at [1107, 368] on icon at bounding box center [1105, 374] width 8 height 12
click at [1103, 494] on icon at bounding box center [1105, 500] width 8 height 12
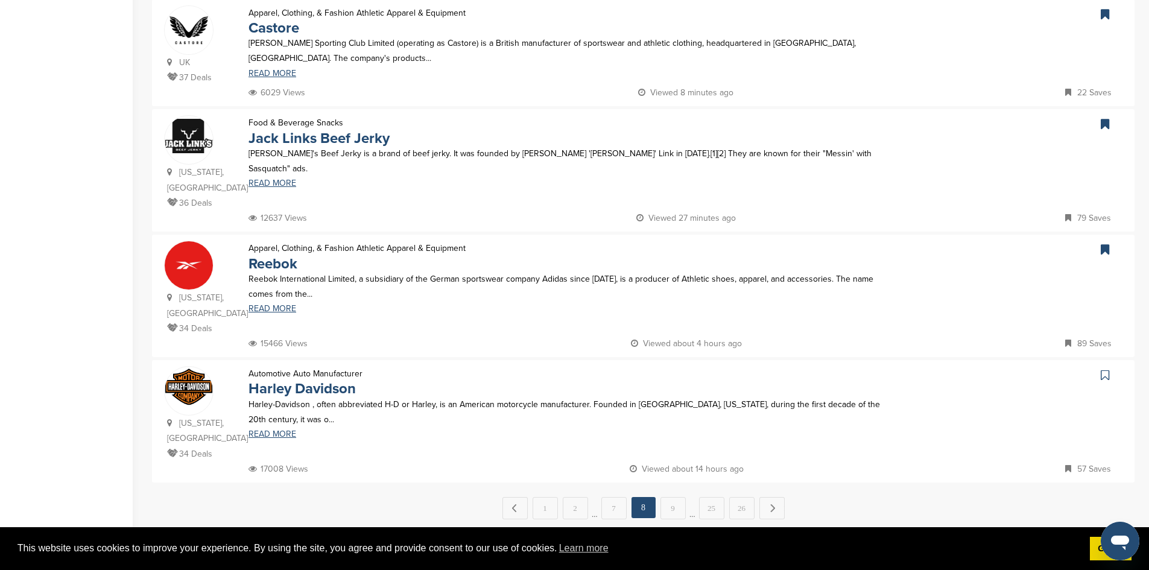
scroll to position [1027, 0]
click at [1108, 367] on icon at bounding box center [1105, 373] width 8 height 12
click at [678, 495] on link "9" at bounding box center [672, 506] width 25 height 22
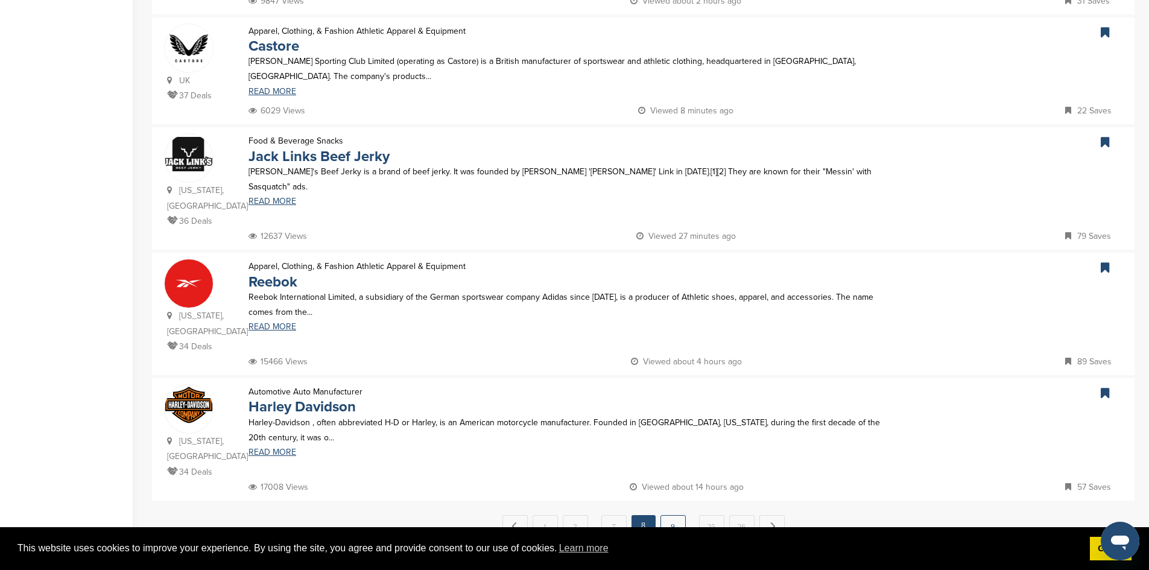
scroll to position [0, 0]
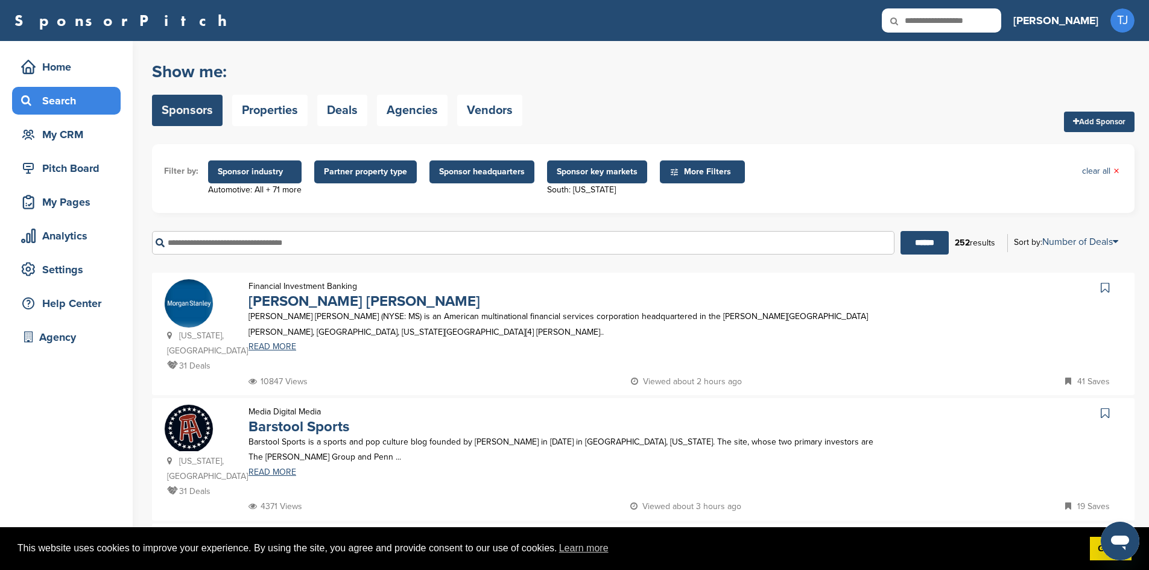
click at [1105, 288] on icon at bounding box center [1105, 288] width 8 height 12
click at [1105, 417] on icon at bounding box center [1105, 413] width 8 height 12
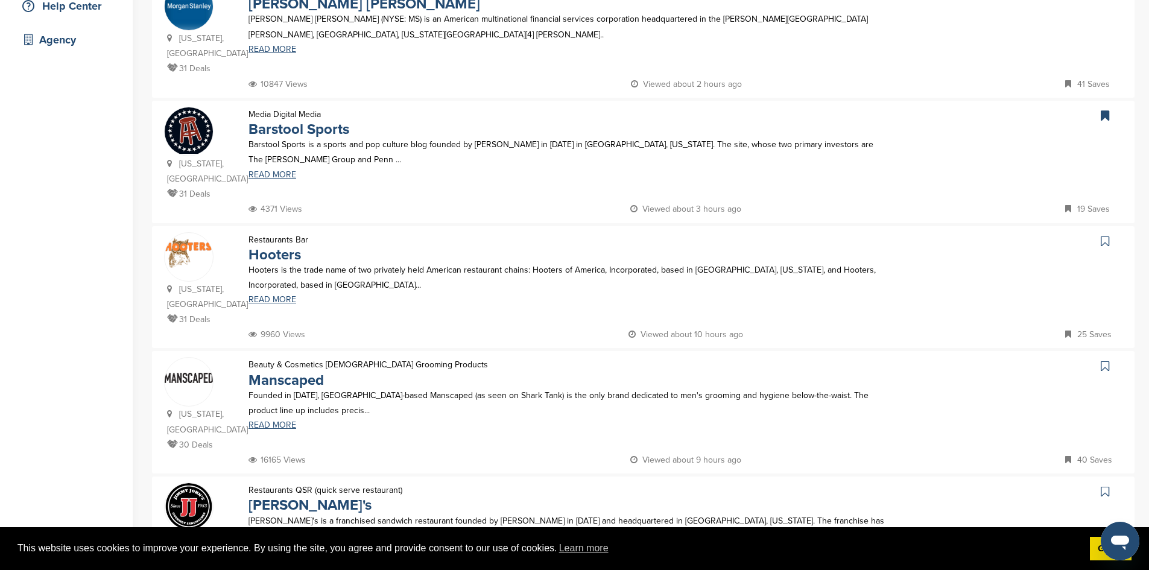
scroll to position [315, 0]
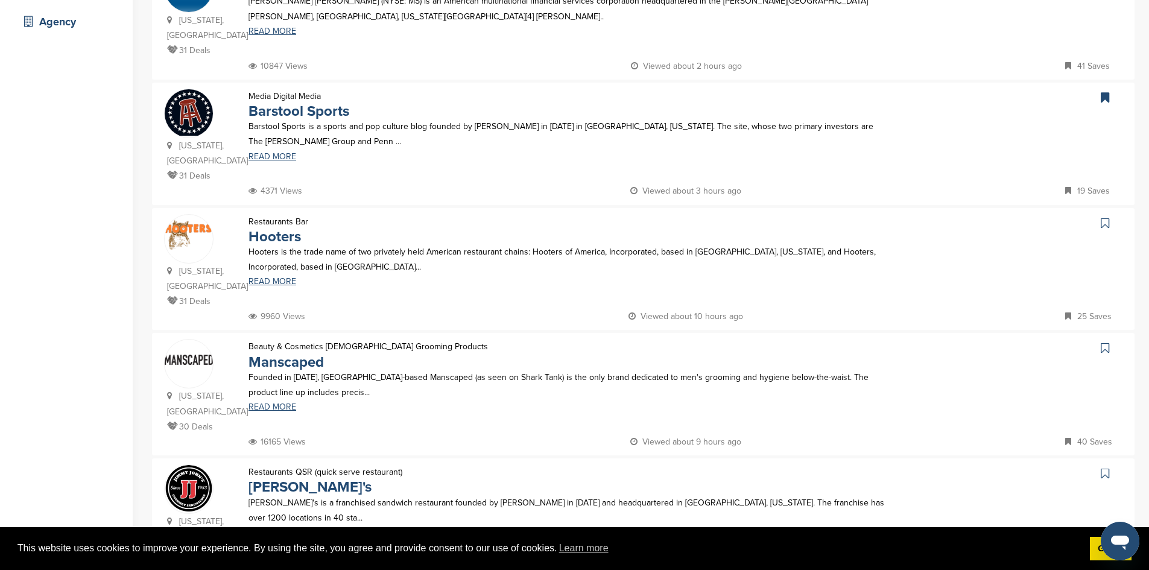
click at [1108, 223] on icon at bounding box center [1105, 223] width 8 height 12
click at [1105, 342] on icon at bounding box center [1105, 348] width 8 height 12
click at [1102, 467] on icon at bounding box center [1105, 473] width 8 height 12
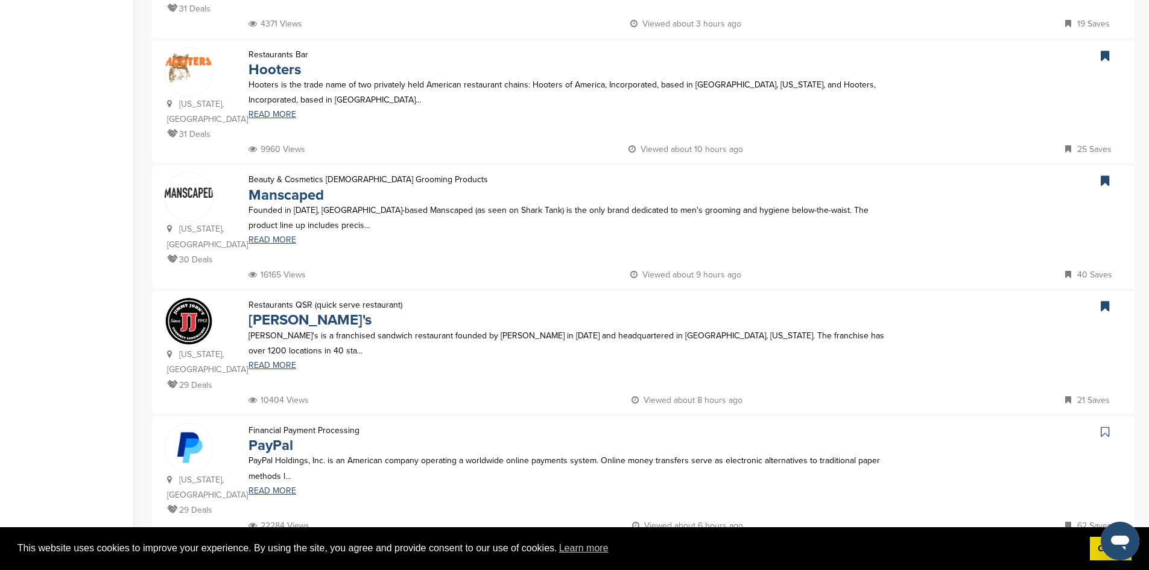
scroll to position [485, 0]
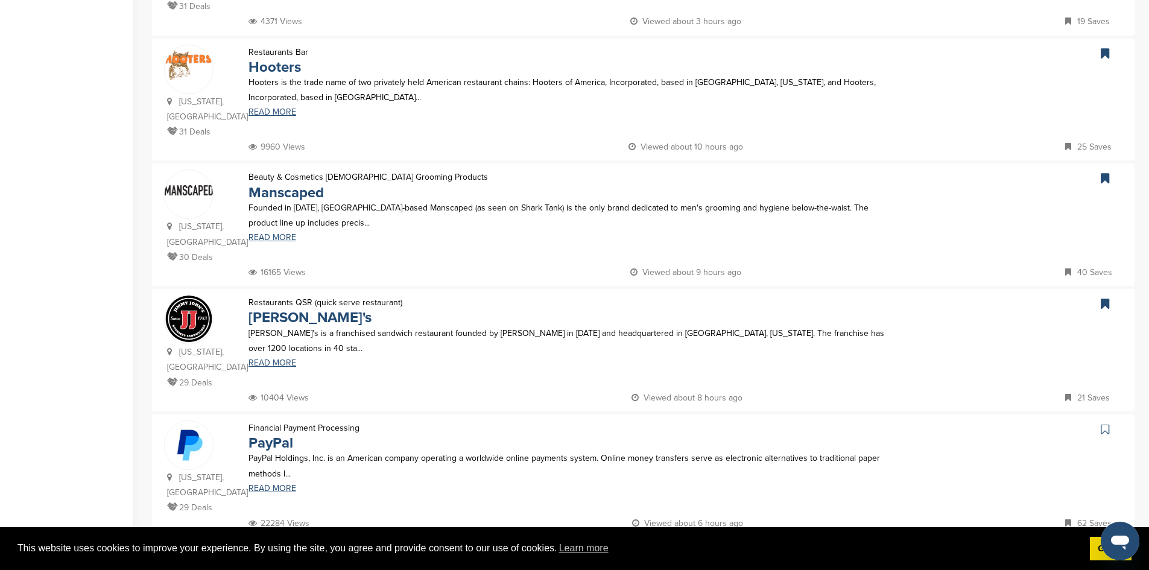
click at [1107, 423] on icon at bounding box center [1105, 429] width 8 height 12
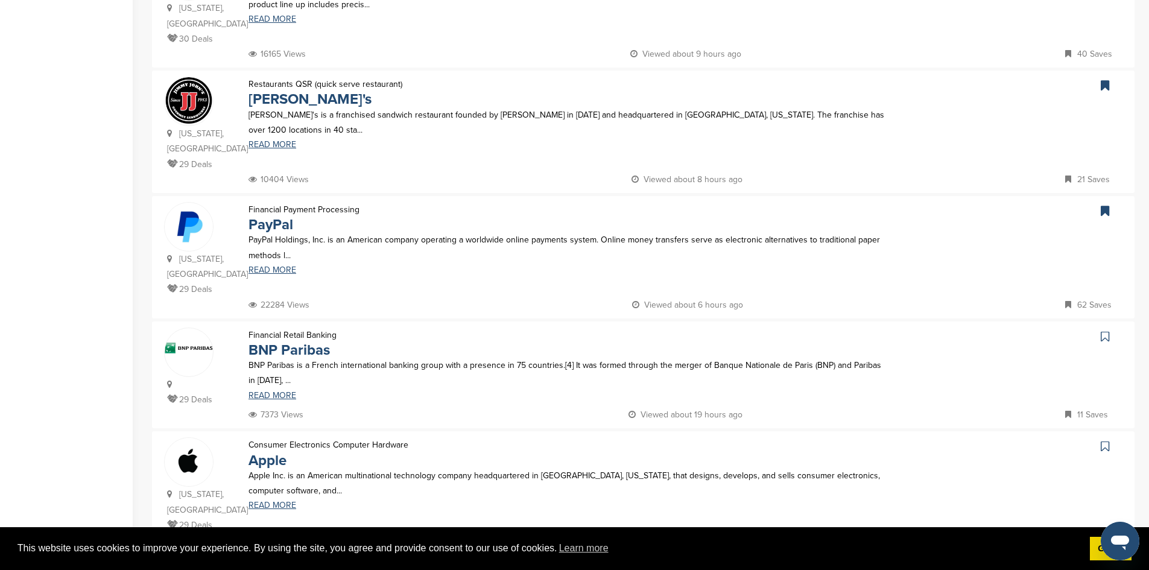
scroll to position [754, 0]
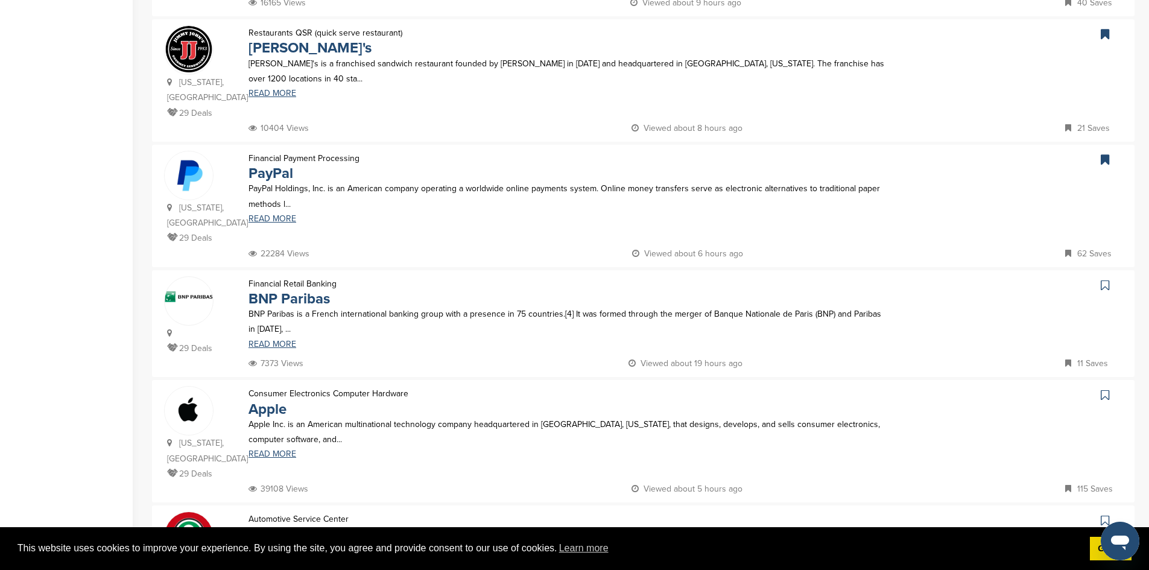
click at [1104, 279] on icon at bounding box center [1105, 285] width 8 height 12
click at [1105, 389] on icon at bounding box center [1105, 395] width 8 height 12
click at [1102, 514] on icon at bounding box center [1105, 520] width 8 height 12
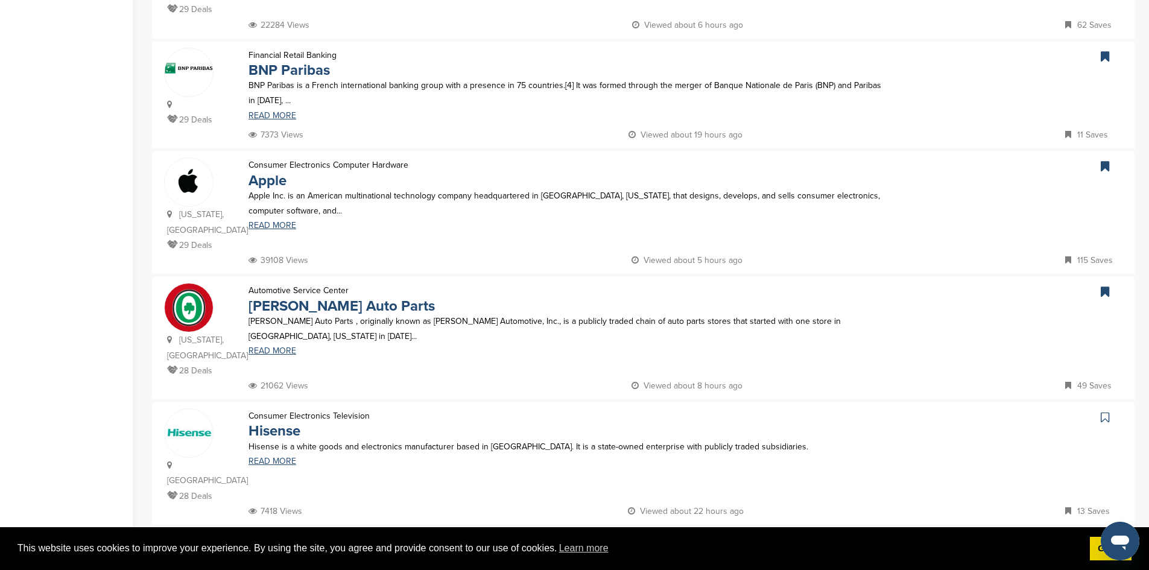
scroll to position [987, 0]
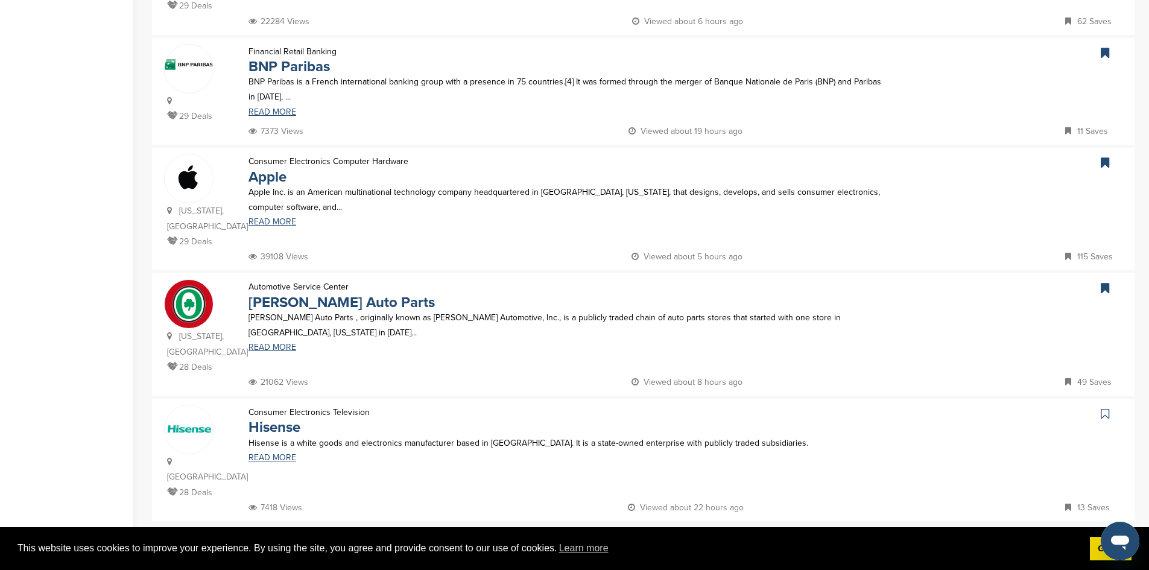
click at [1103, 408] on icon at bounding box center [1105, 414] width 8 height 12
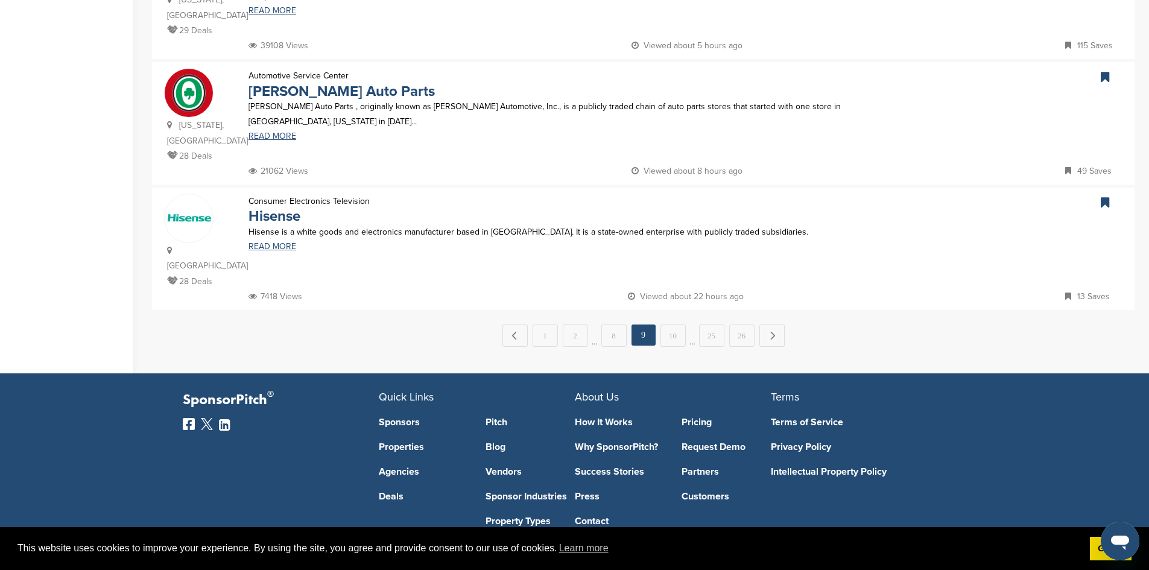
scroll to position [1217, 0]
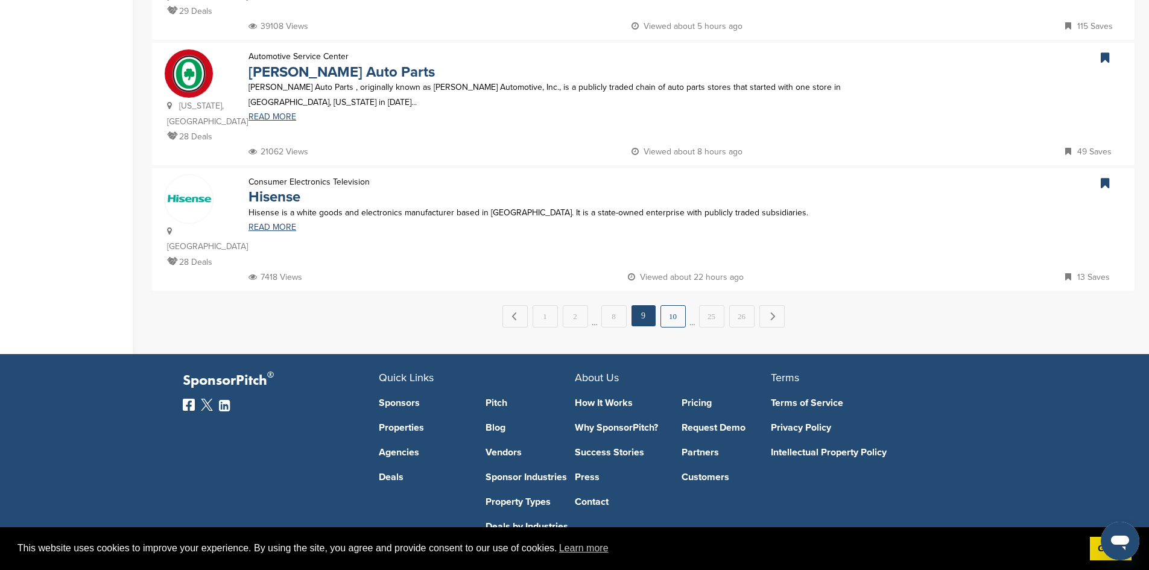
click at [675, 305] on link "10" at bounding box center [672, 316] width 25 height 22
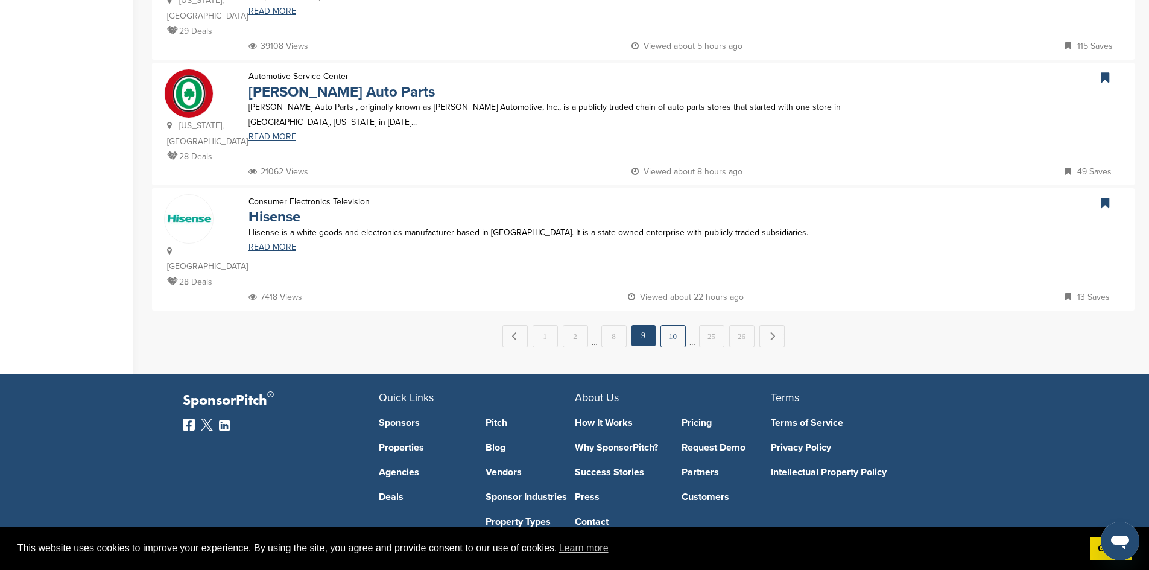
scroll to position [0, 0]
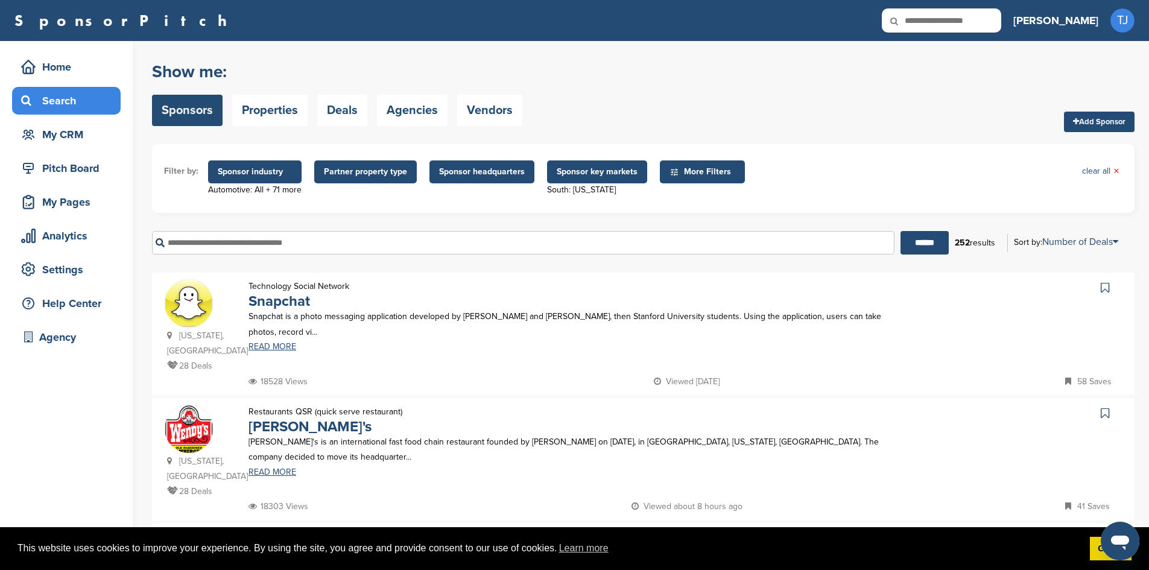
click at [1104, 291] on icon at bounding box center [1105, 288] width 8 height 12
click at [1107, 410] on icon at bounding box center [1105, 413] width 8 height 12
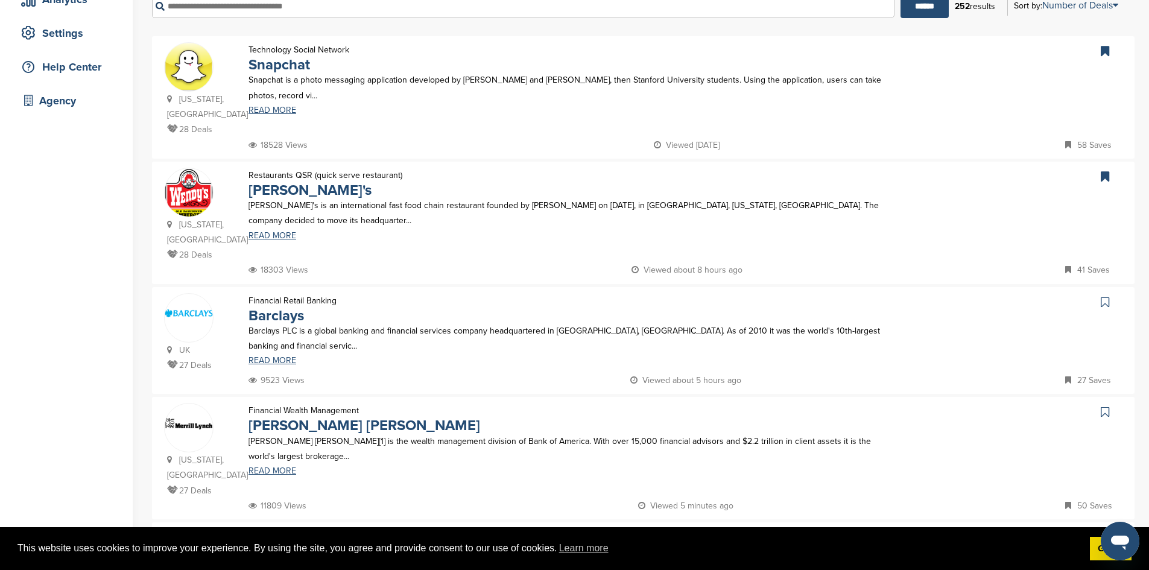
scroll to position [248, 0]
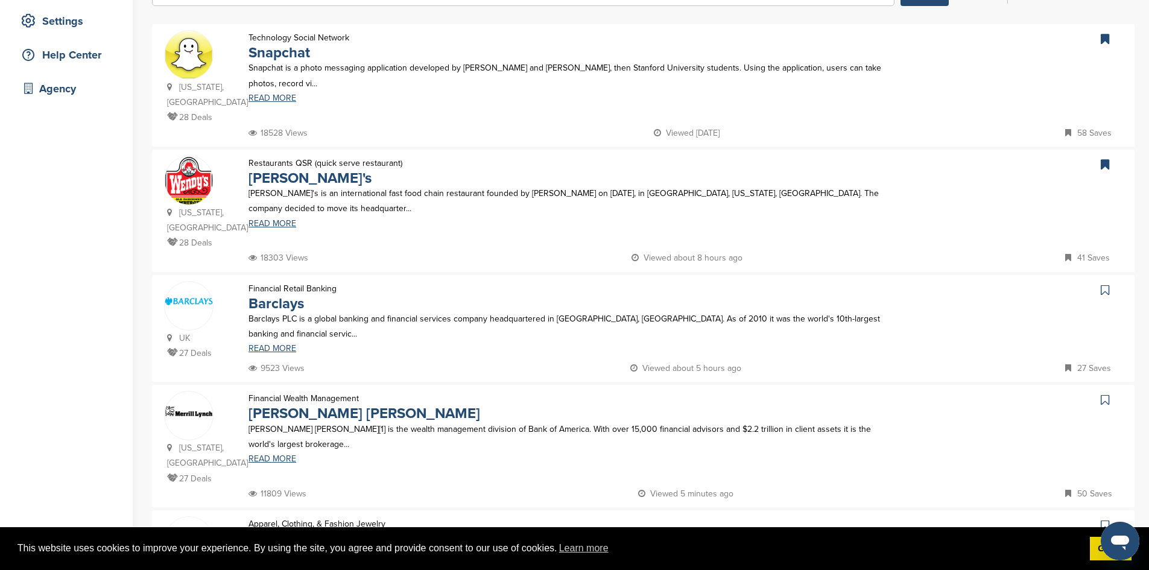
click at [1102, 284] on icon at bounding box center [1105, 290] width 8 height 12
click at [1104, 394] on icon at bounding box center [1105, 400] width 8 height 12
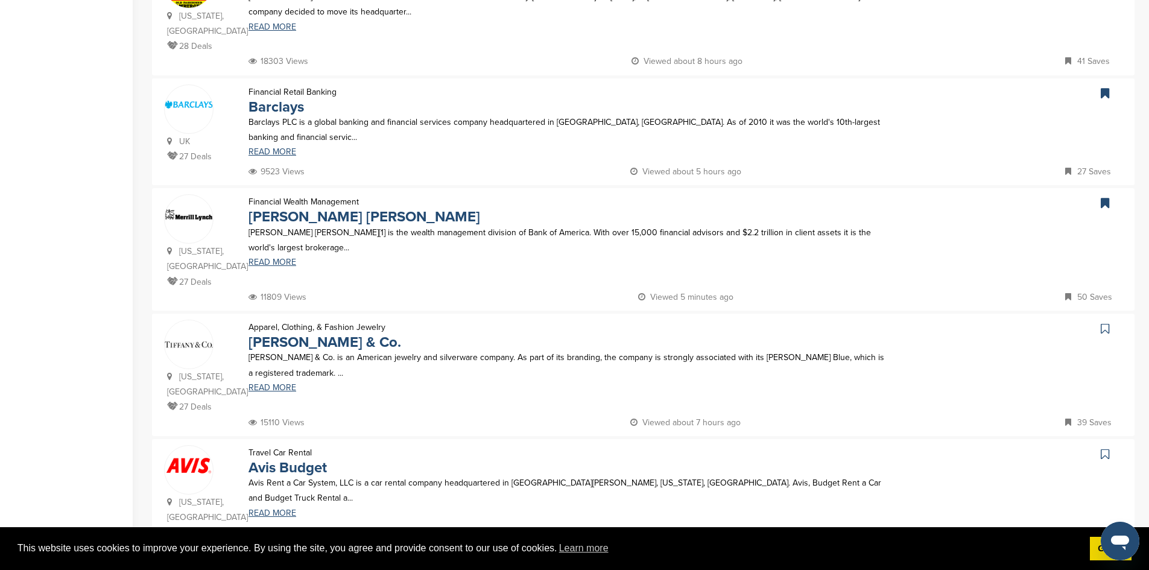
scroll to position [498, 0]
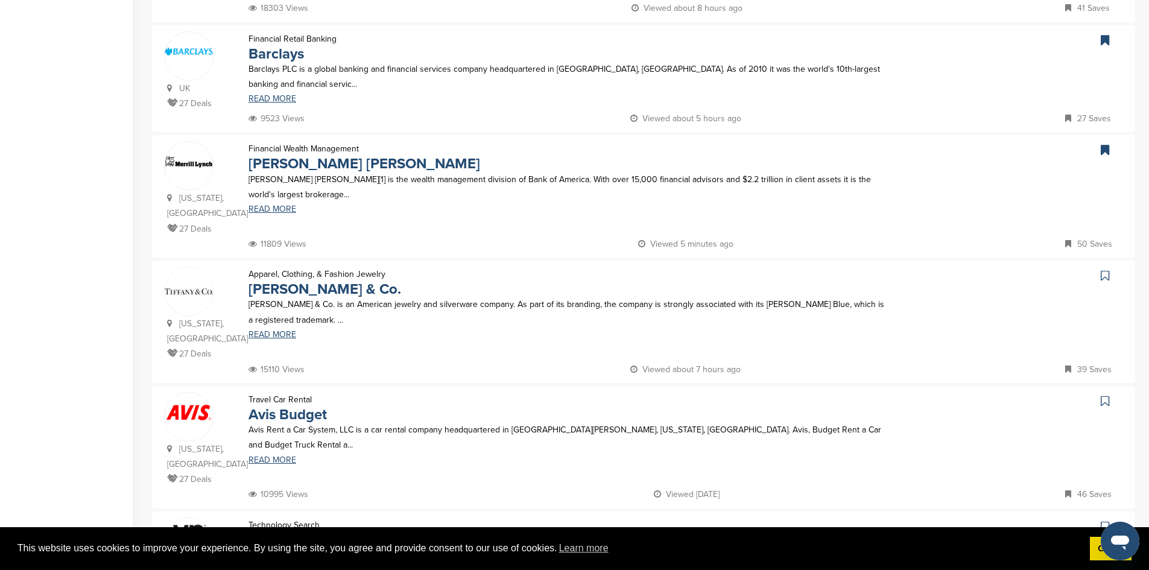
click at [1104, 270] on icon at bounding box center [1105, 276] width 8 height 12
click at [1105, 395] on icon at bounding box center [1105, 401] width 8 height 12
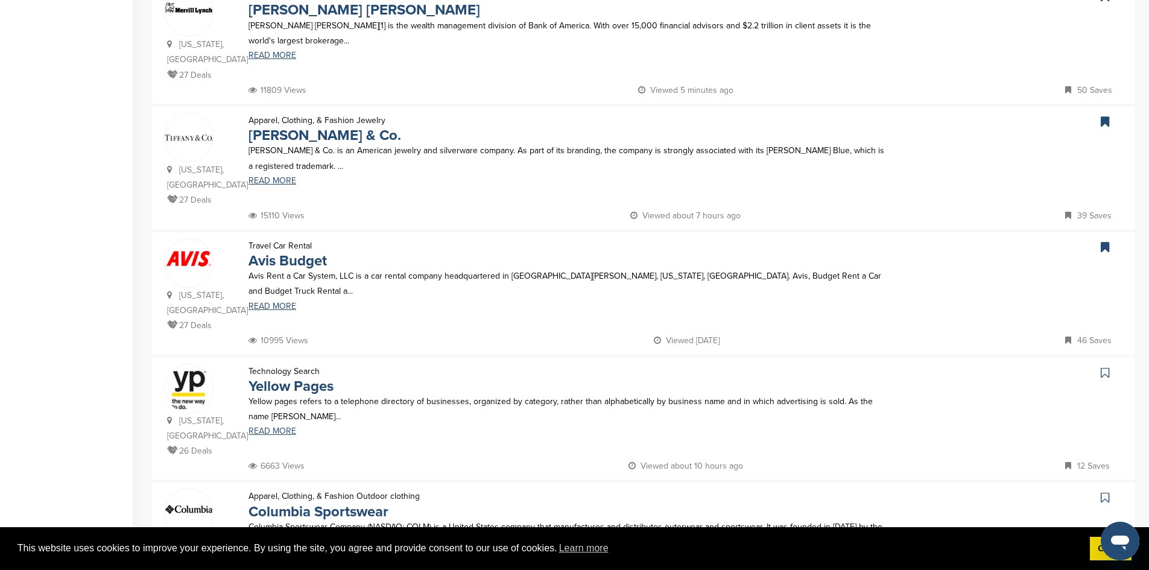
scroll to position [666, 0]
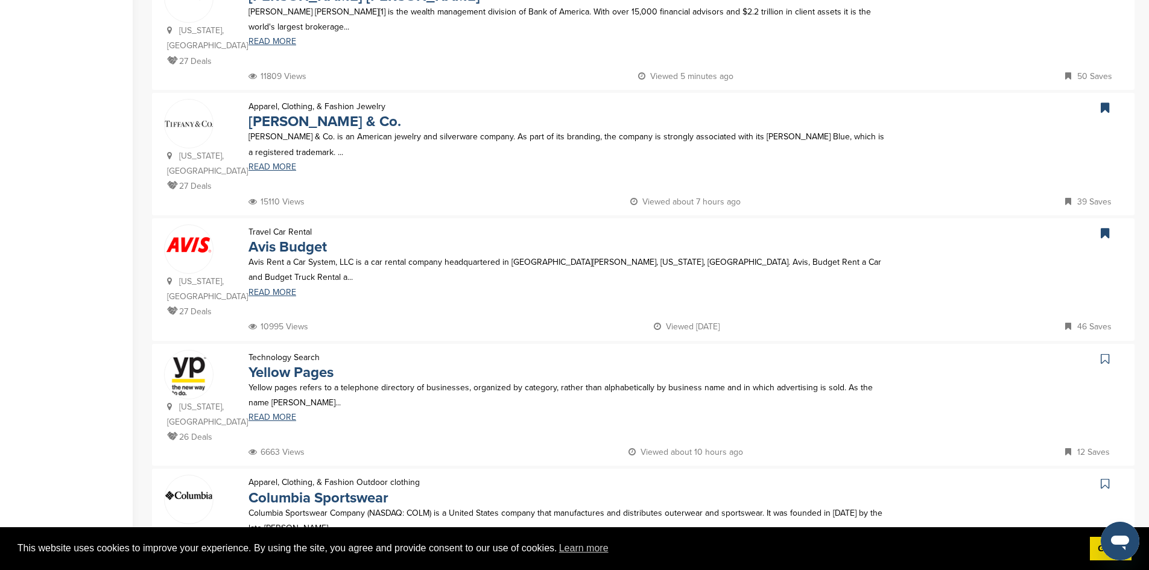
click at [1108, 353] on icon at bounding box center [1105, 359] width 8 height 12
click at [1102, 475] on link at bounding box center [1106, 484] width 17 height 18
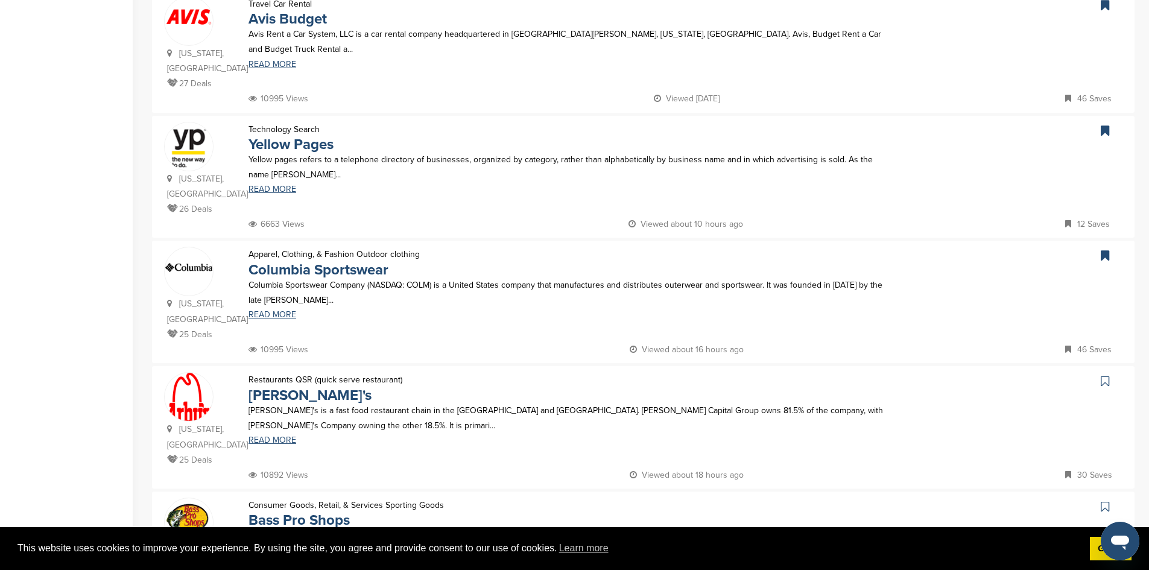
scroll to position [912, 0]
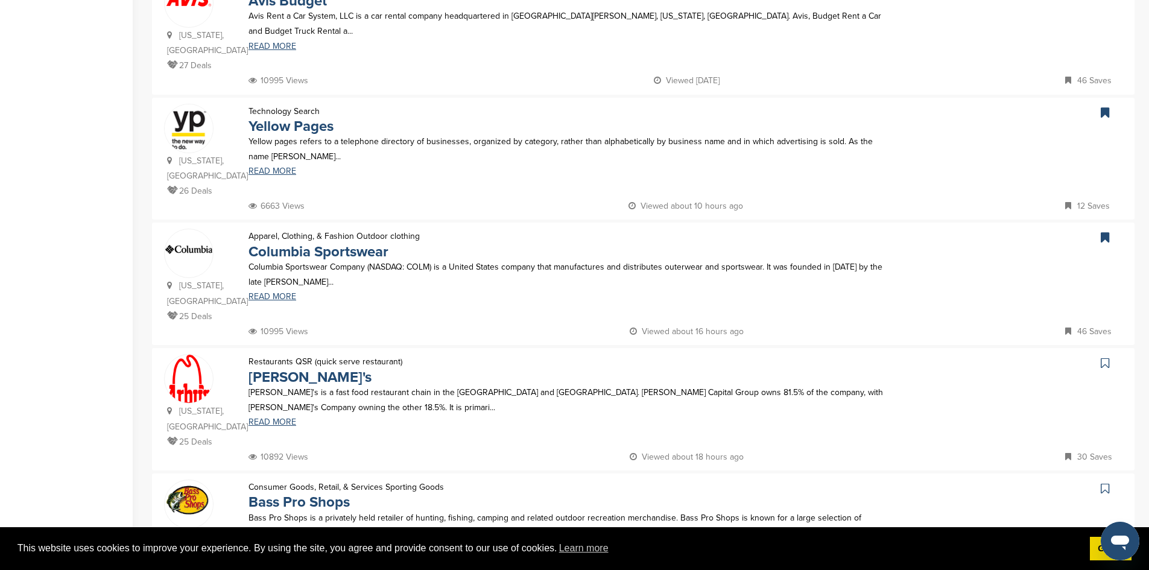
click at [1102, 357] on icon at bounding box center [1105, 363] width 8 height 12
click at [1102, 482] on icon at bounding box center [1105, 488] width 8 height 12
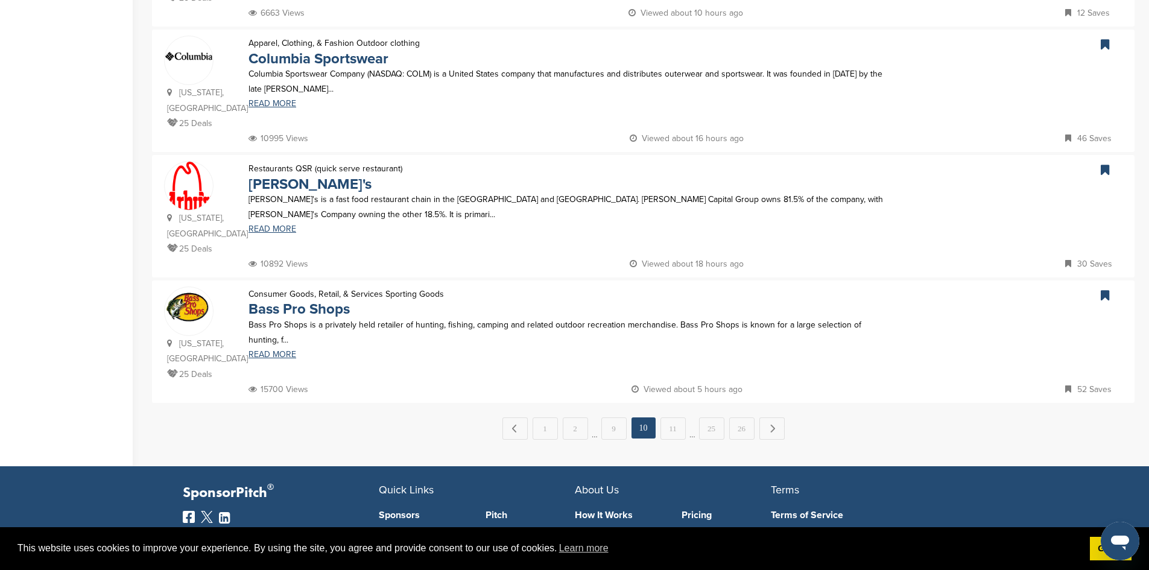
scroll to position [1108, 0]
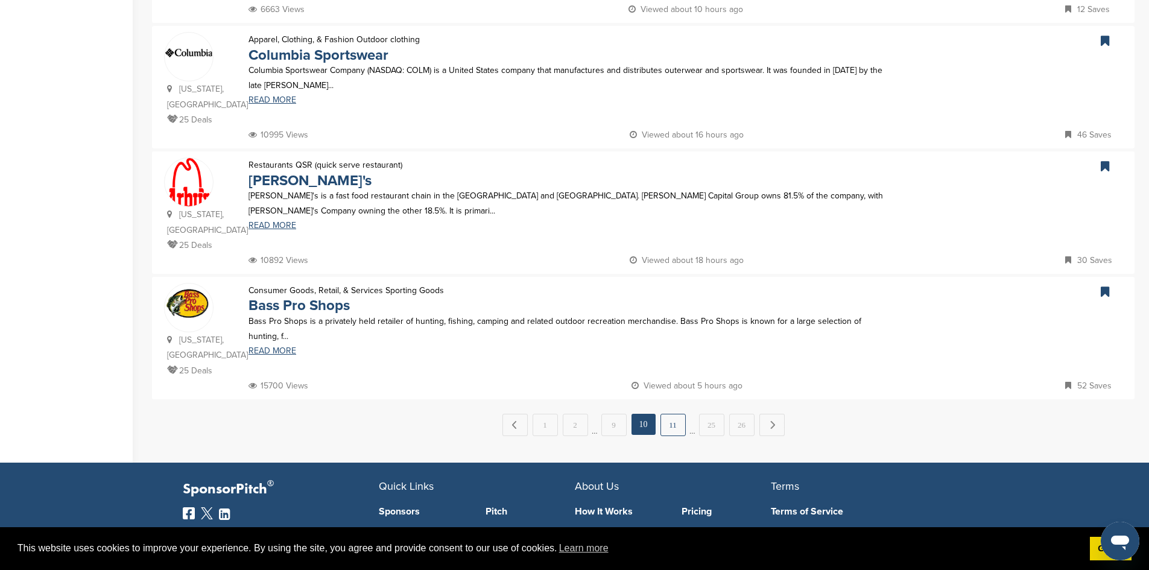
click at [676, 414] on link "11" at bounding box center [672, 425] width 25 height 22
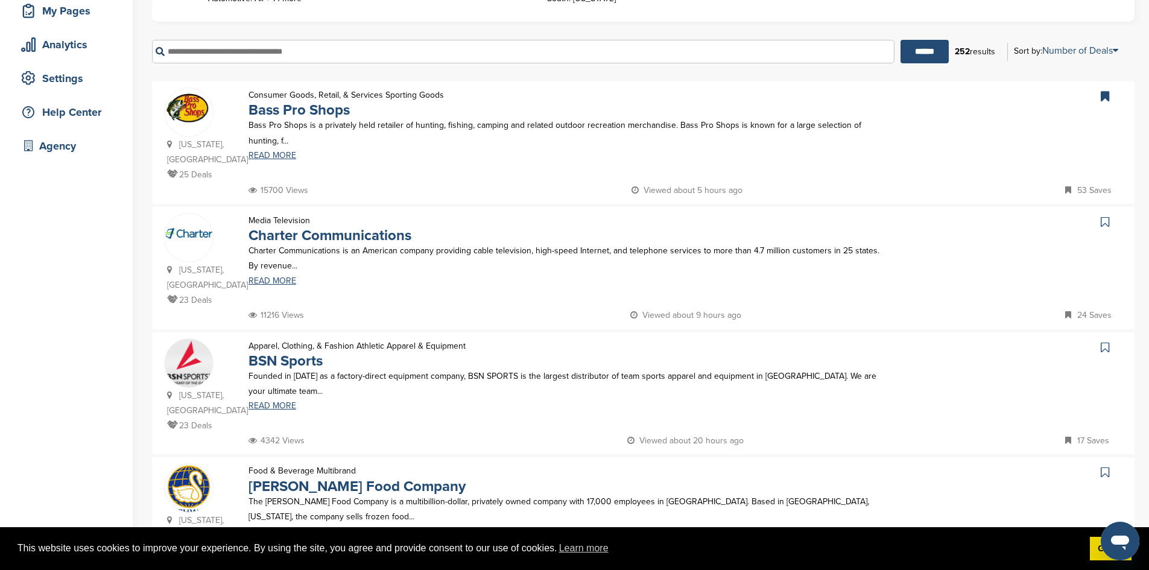
scroll to position [195, 0]
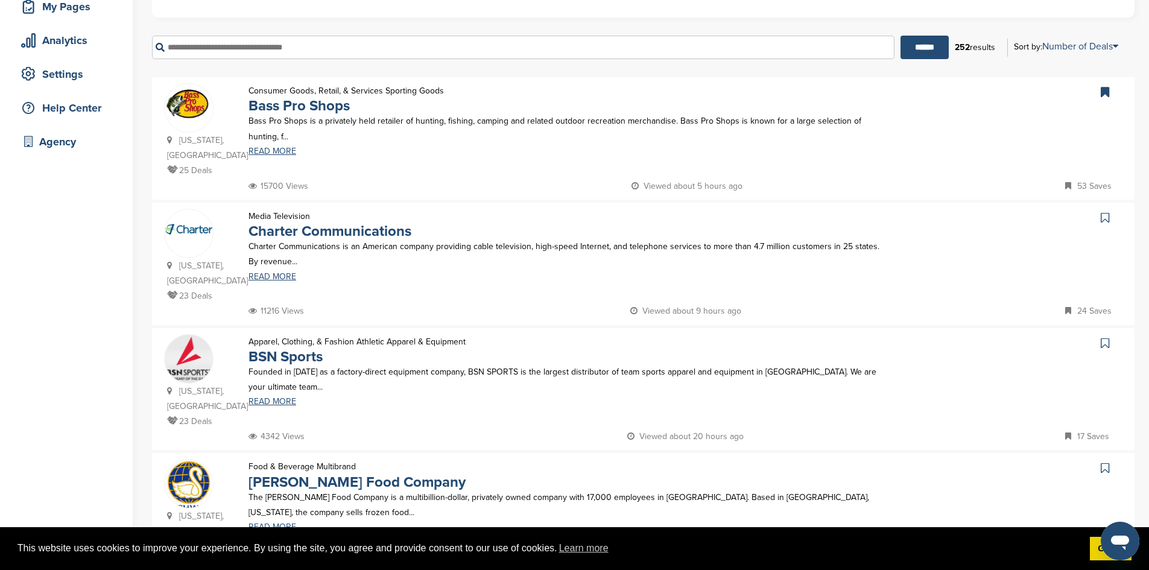
click at [1102, 212] on icon at bounding box center [1105, 218] width 8 height 12
click at [1105, 337] on icon at bounding box center [1105, 343] width 8 height 12
click at [1102, 462] on icon at bounding box center [1105, 468] width 8 height 12
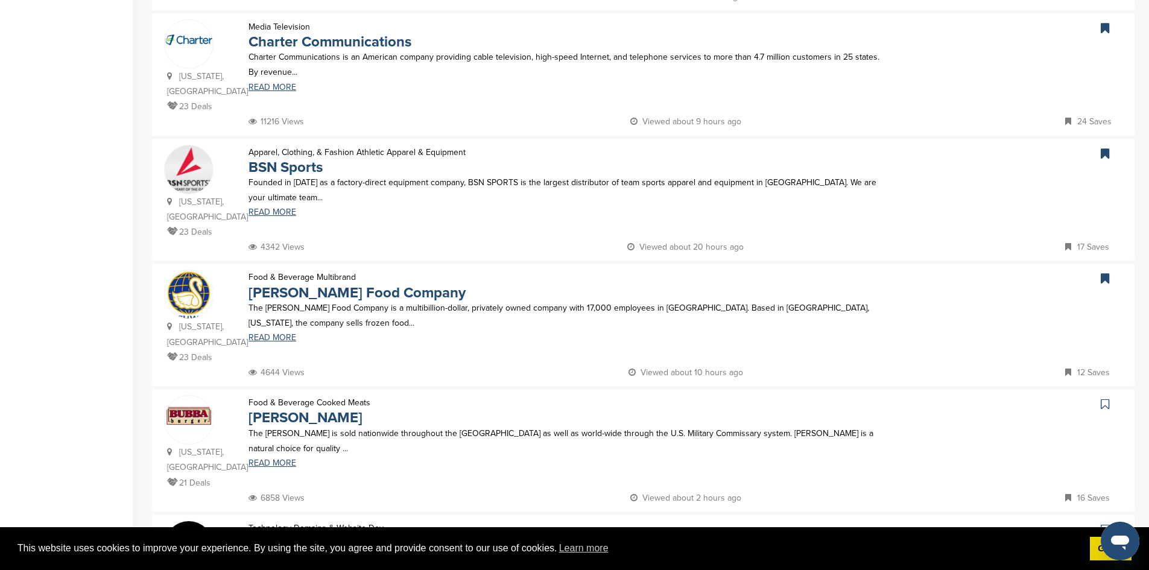
scroll to position [412, 0]
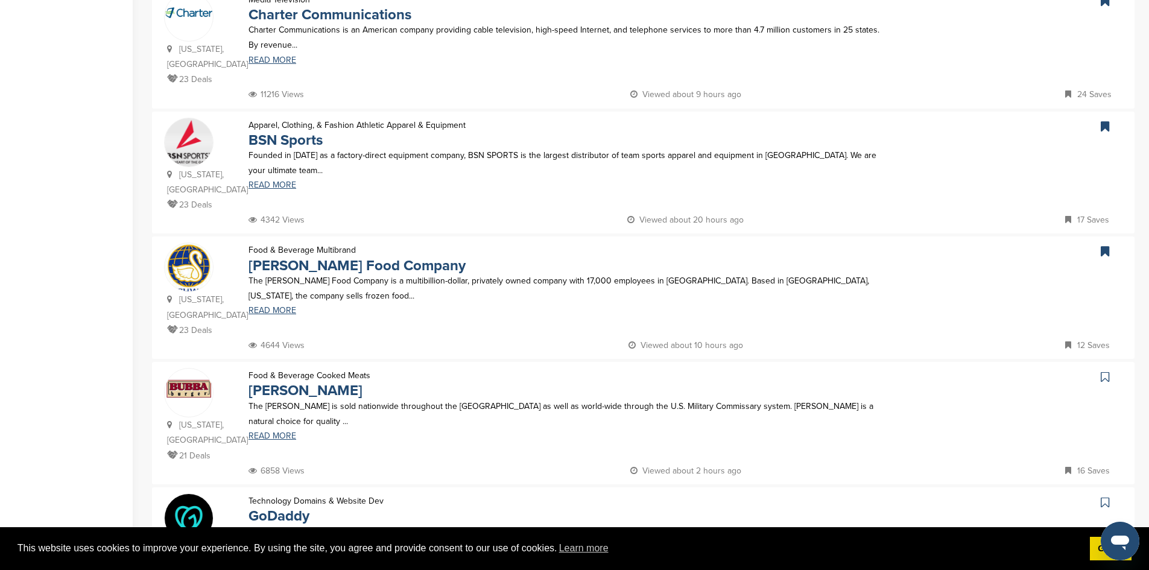
click at [1108, 371] on icon at bounding box center [1105, 377] width 8 height 12
click at [1104, 496] on icon at bounding box center [1105, 502] width 8 height 12
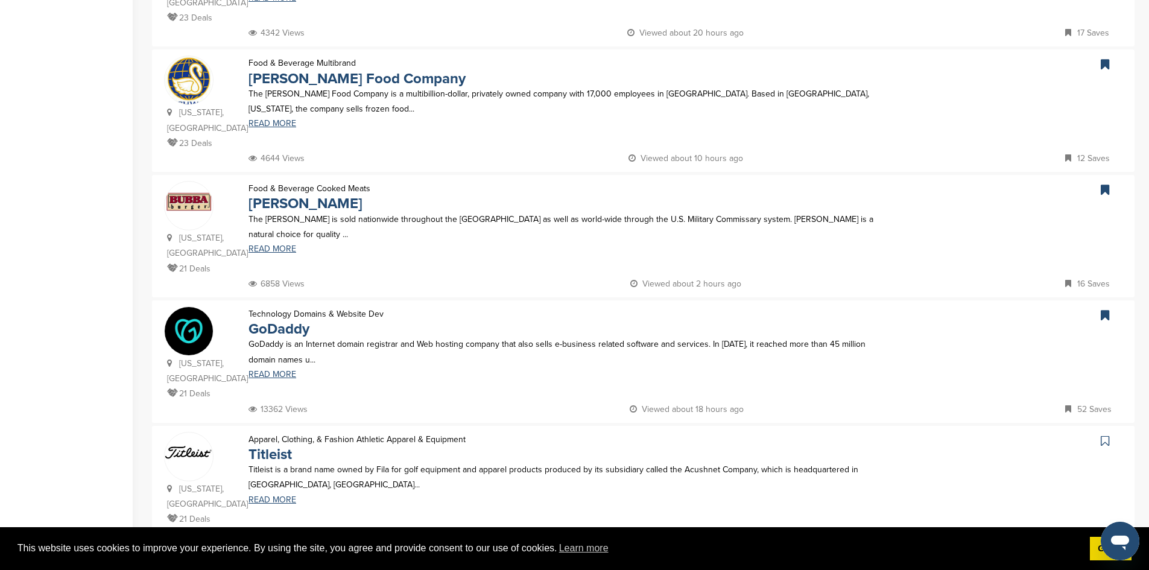
scroll to position [650, 0]
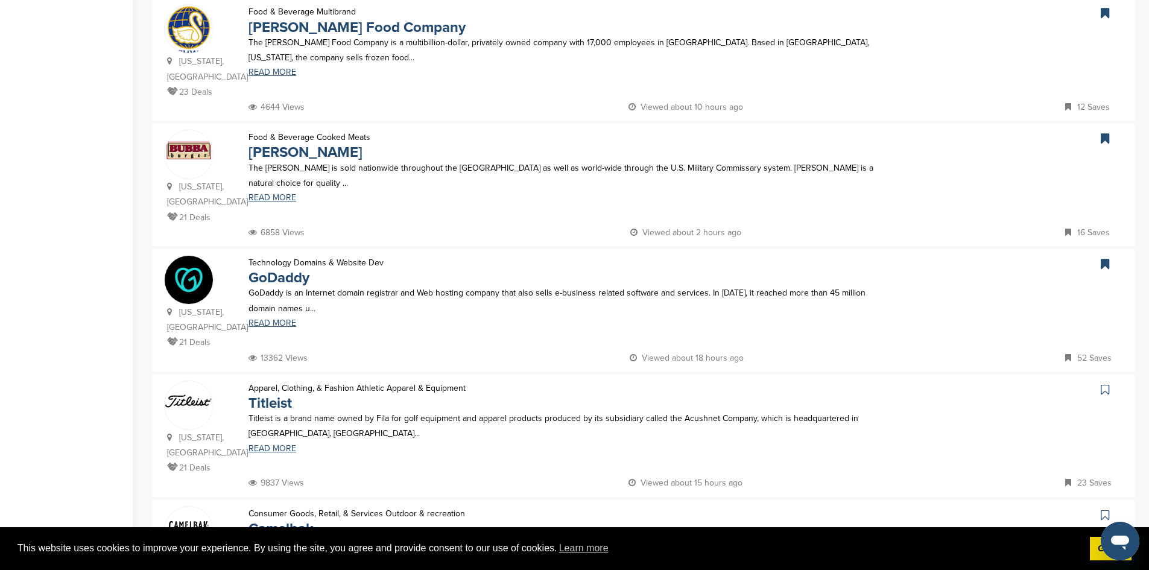
click at [1109, 381] on link at bounding box center [1106, 390] width 17 height 18
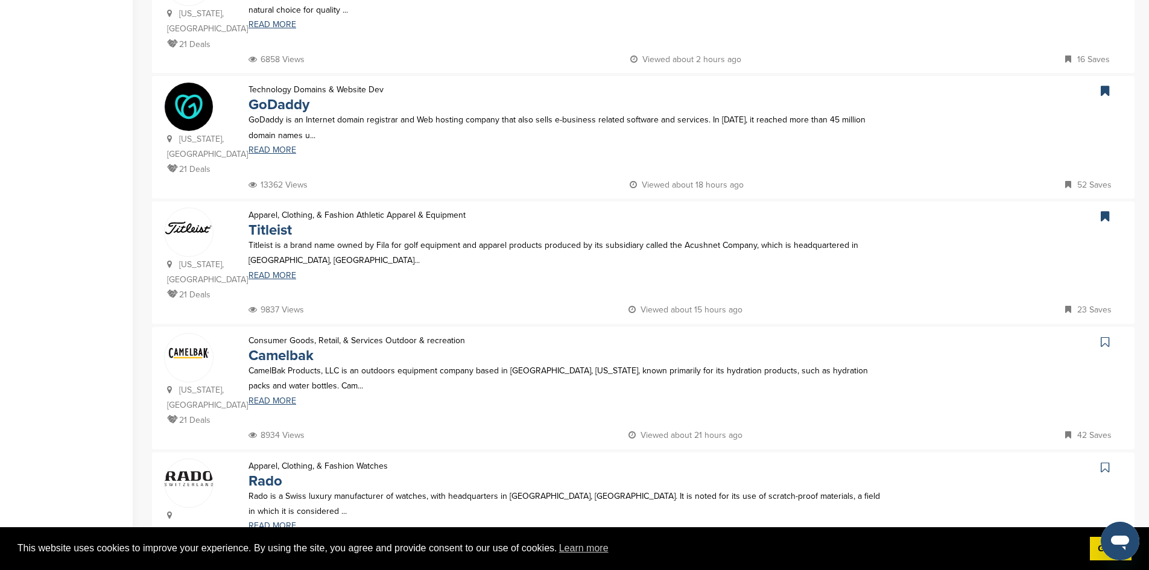
scroll to position [849, 0]
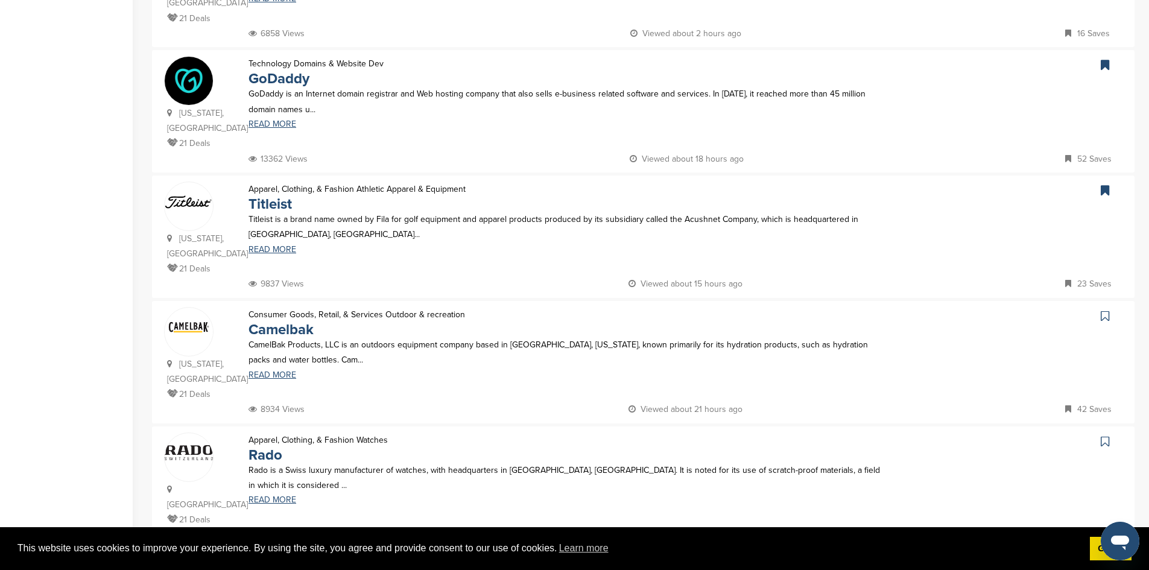
click at [1102, 310] on icon at bounding box center [1105, 316] width 8 height 12
click at [1107, 435] on icon at bounding box center [1105, 441] width 8 height 12
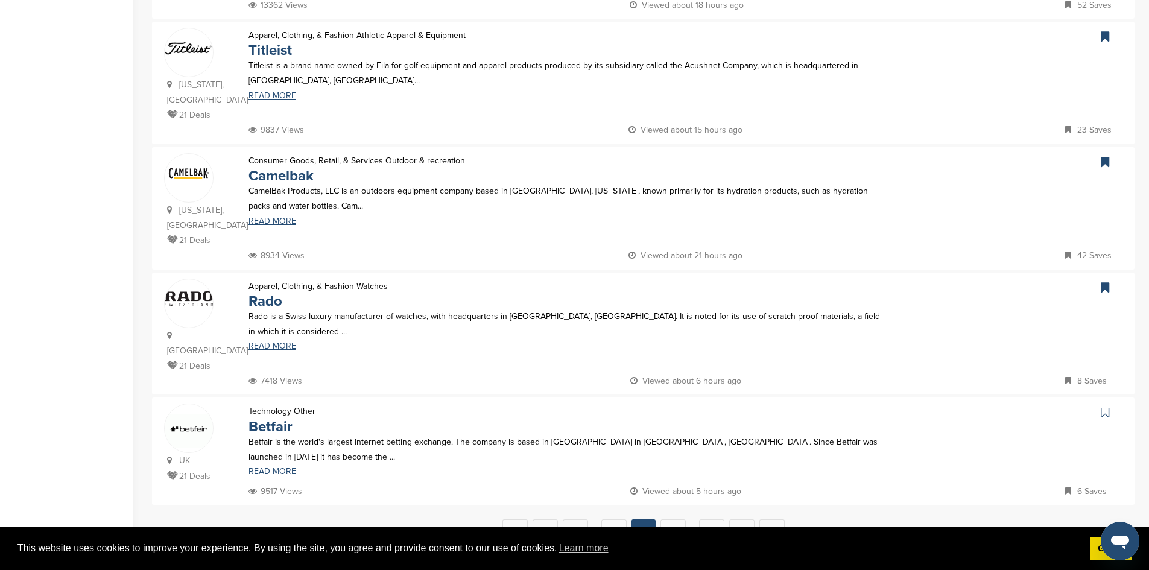
scroll to position [1032, 0]
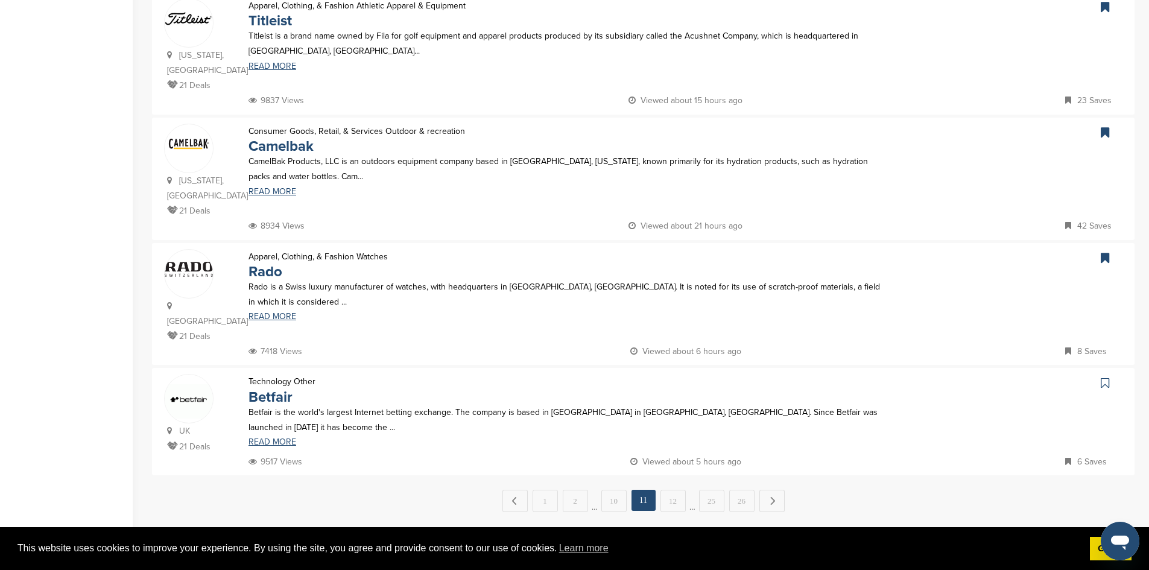
click at [1107, 377] on icon at bounding box center [1105, 383] width 8 height 12
click at [673, 490] on link "12" at bounding box center [672, 501] width 25 height 22
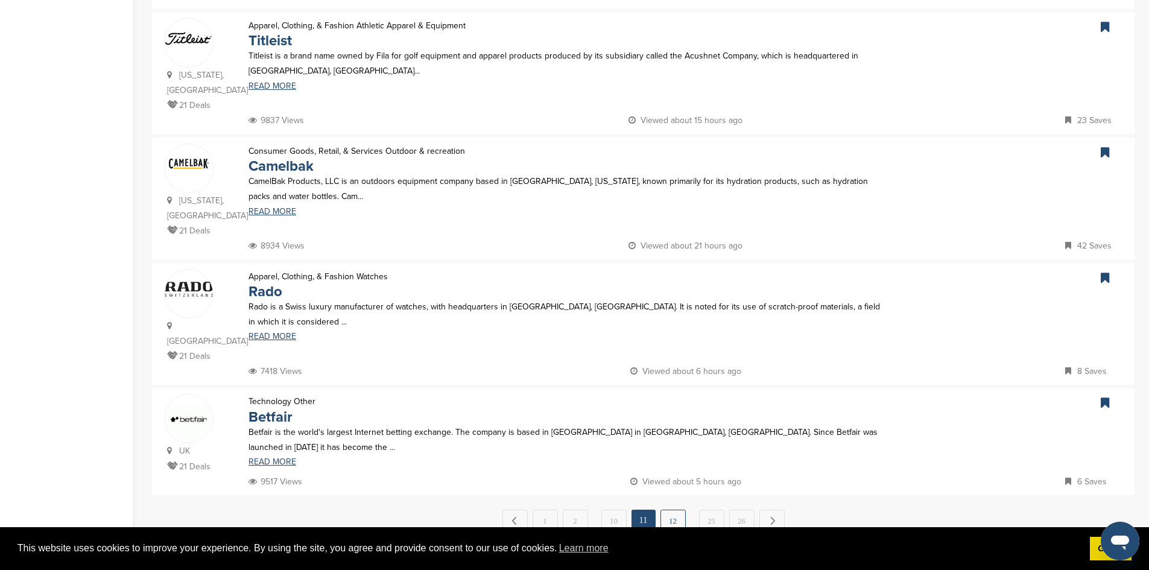
scroll to position [0, 0]
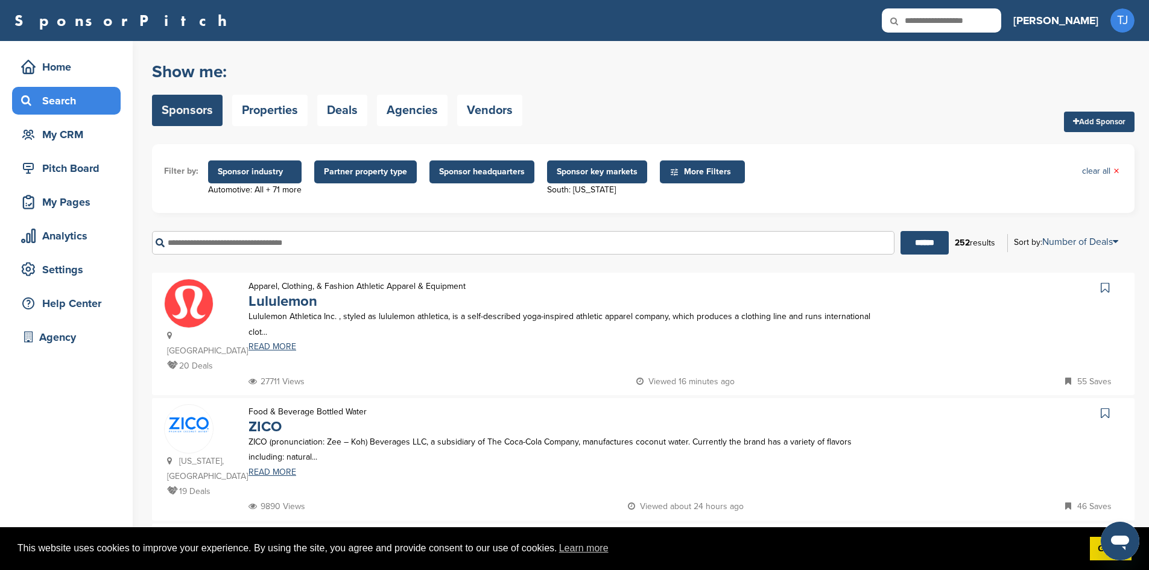
click at [1104, 289] on icon at bounding box center [1105, 288] width 8 height 12
click at [1105, 407] on icon at bounding box center [1105, 413] width 8 height 12
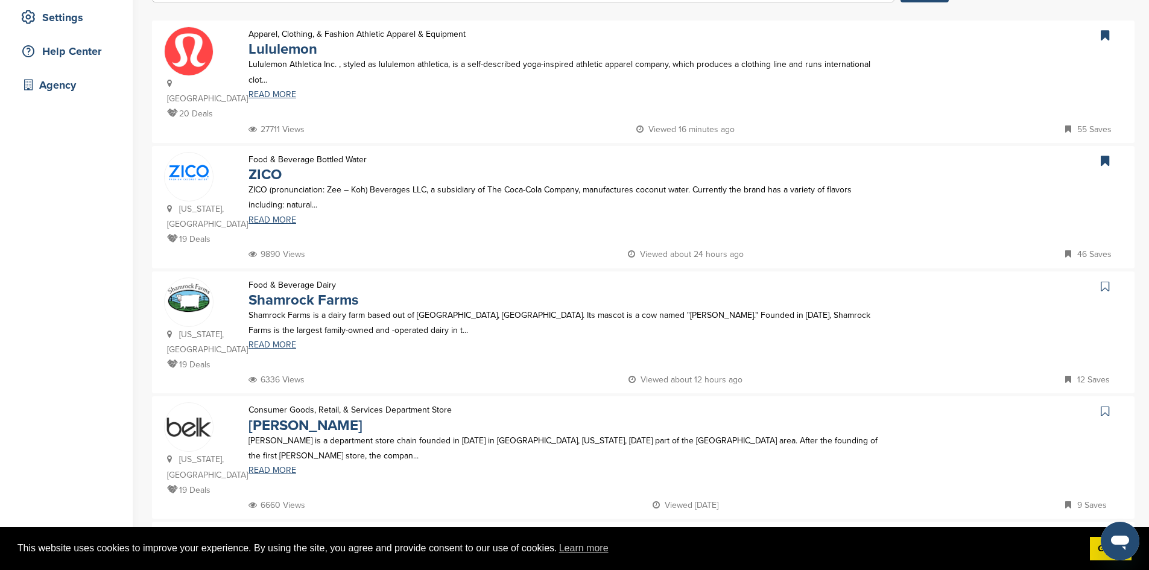
scroll to position [254, 0]
click at [1105, 279] on icon at bounding box center [1105, 285] width 8 height 12
click at [1104, 403] on icon at bounding box center [1105, 409] width 8 height 12
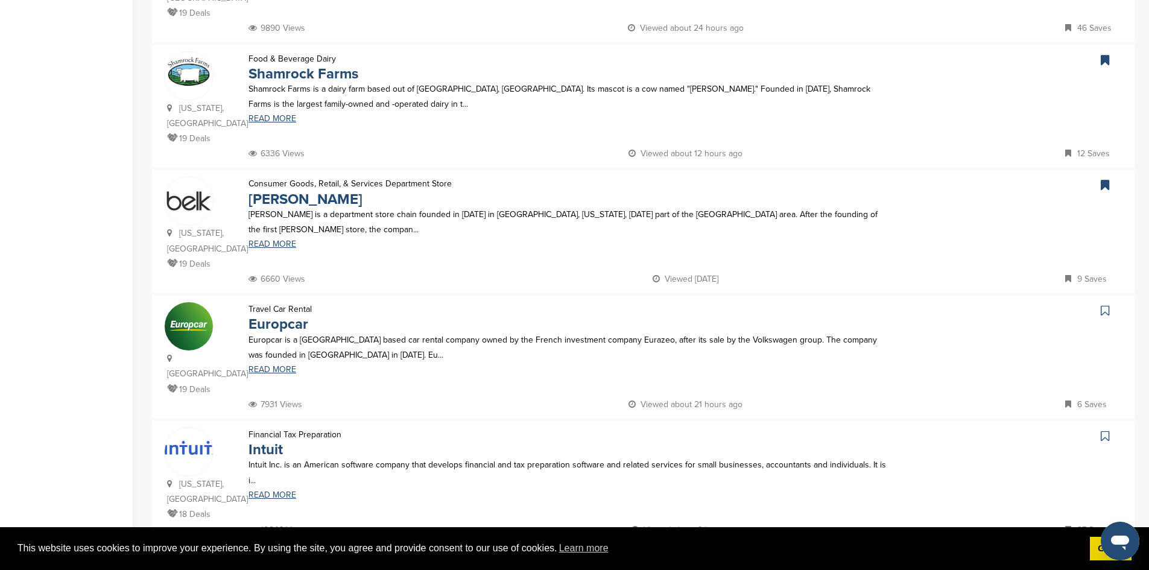
scroll to position [490, 0]
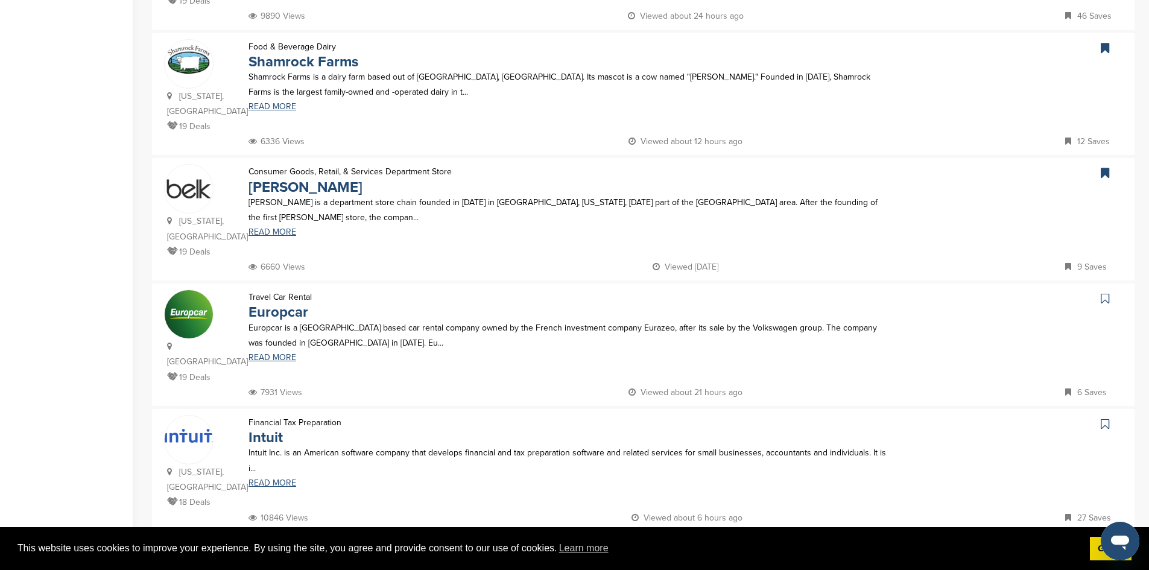
click at [1107, 292] on icon at bounding box center [1105, 298] width 8 height 12
click at [1104, 418] on icon at bounding box center [1105, 424] width 8 height 12
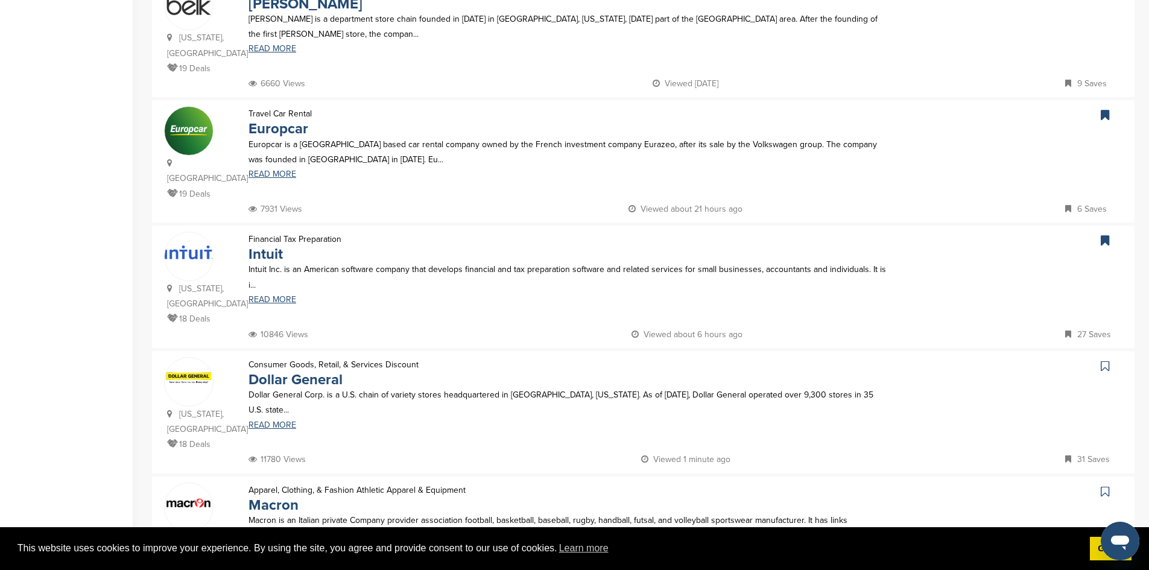
scroll to position [697, 0]
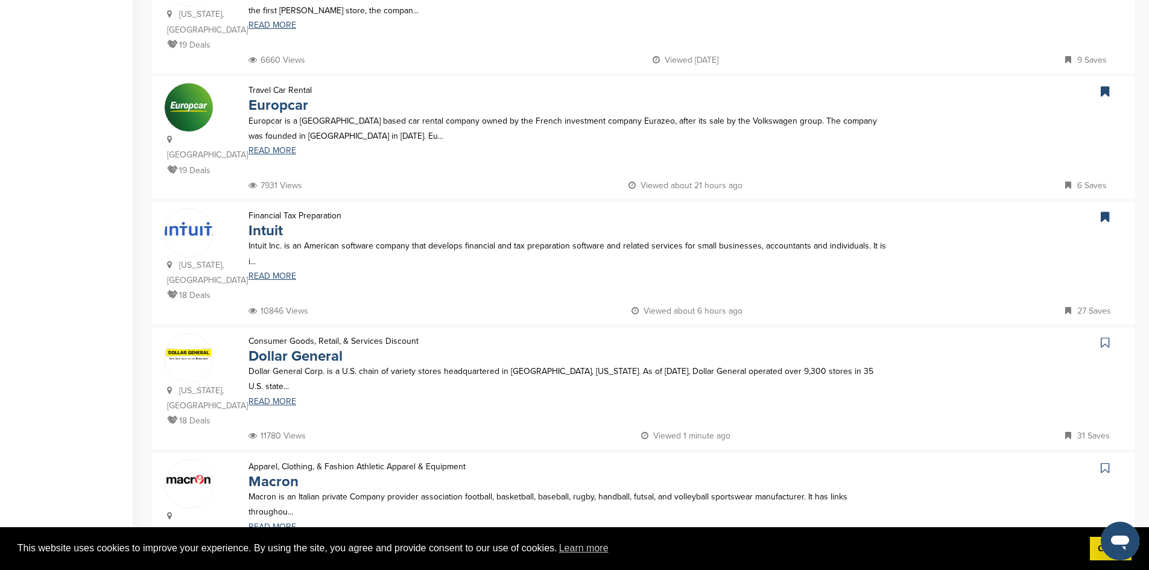
click at [1107, 337] on icon at bounding box center [1105, 343] width 8 height 12
click at [1105, 462] on icon at bounding box center [1105, 468] width 8 height 12
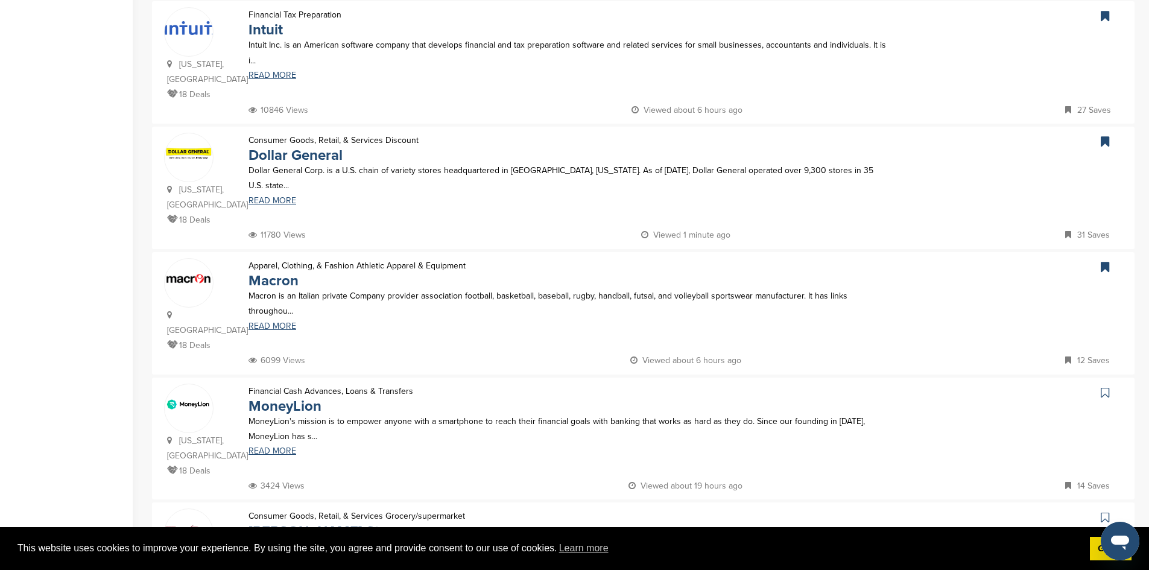
scroll to position [900, 0]
click at [1107, 385] on icon at bounding box center [1105, 391] width 8 height 12
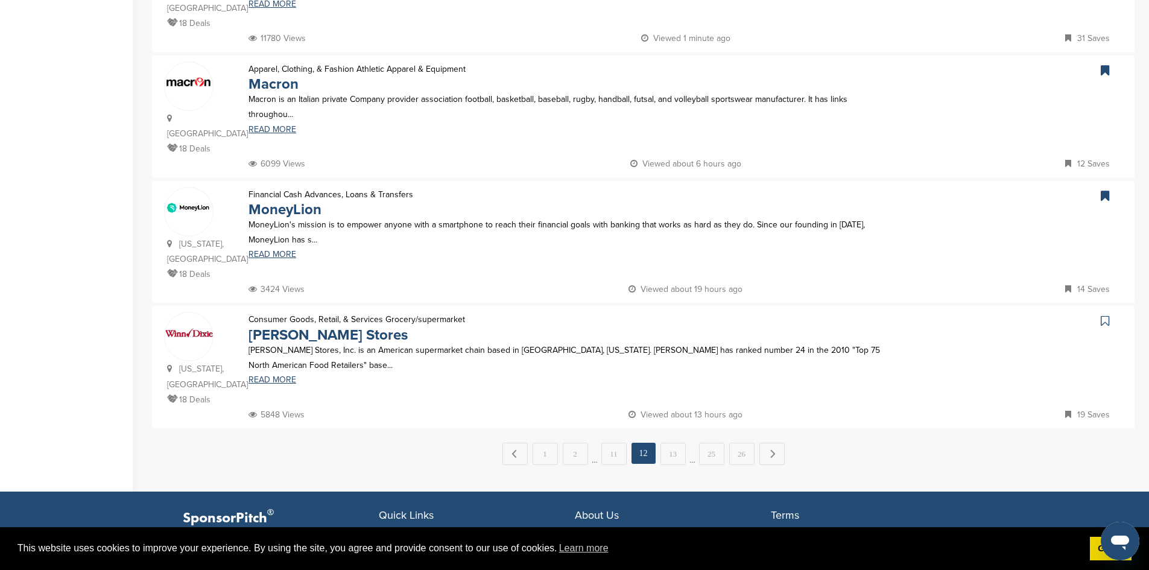
scroll to position [1048, 0]
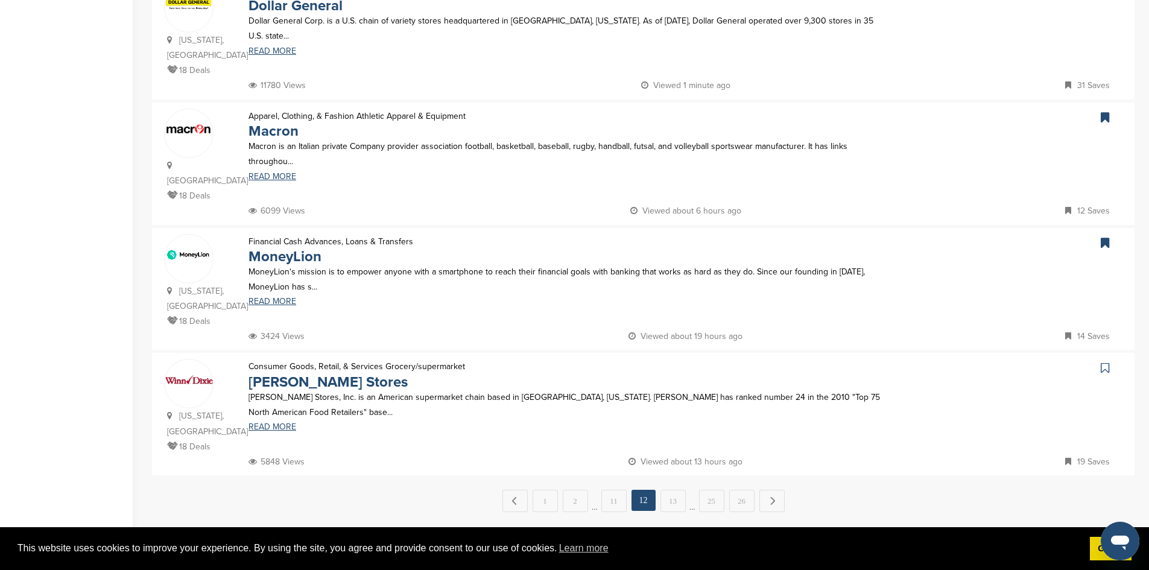
click at [1102, 362] on icon at bounding box center [1105, 368] width 8 height 12
click at [669, 490] on link "13" at bounding box center [672, 501] width 25 height 22
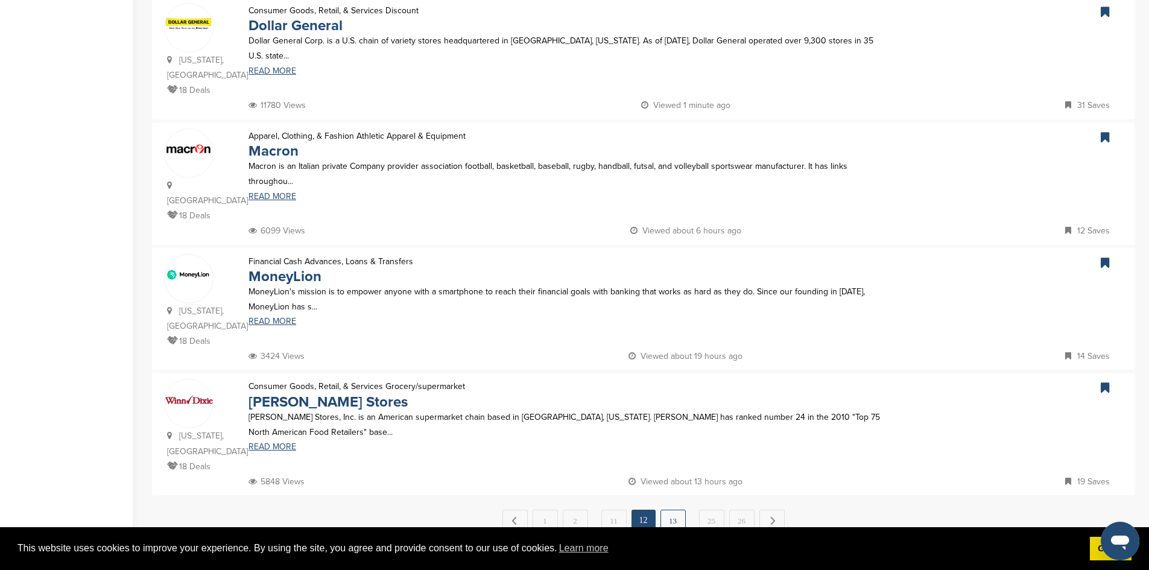
scroll to position [0, 0]
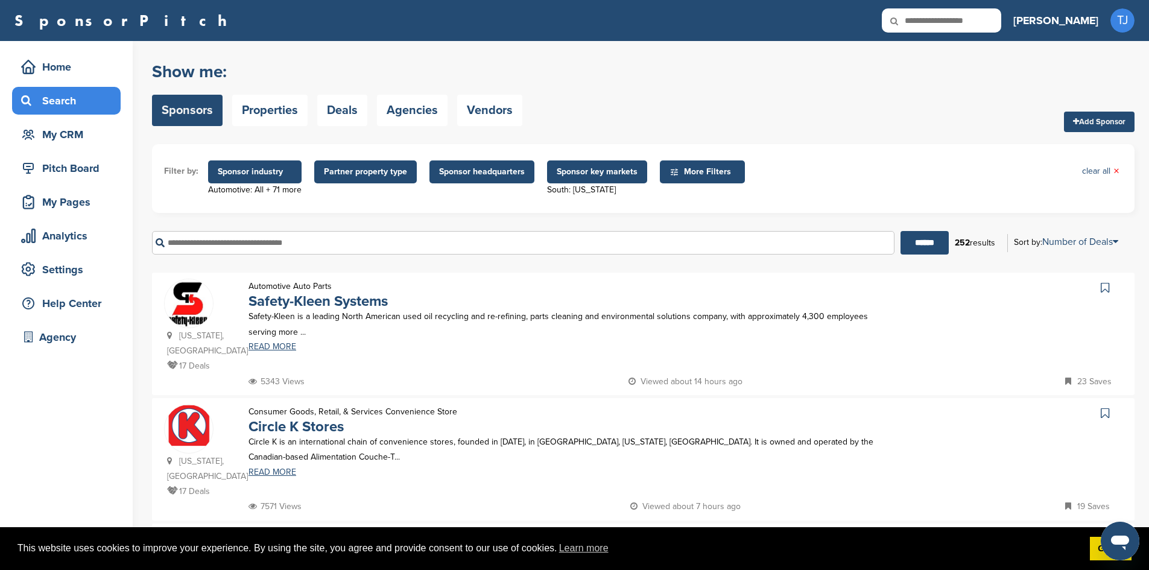
click at [1107, 291] on icon at bounding box center [1105, 288] width 8 height 12
click at [1104, 407] on icon at bounding box center [1105, 413] width 8 height 12
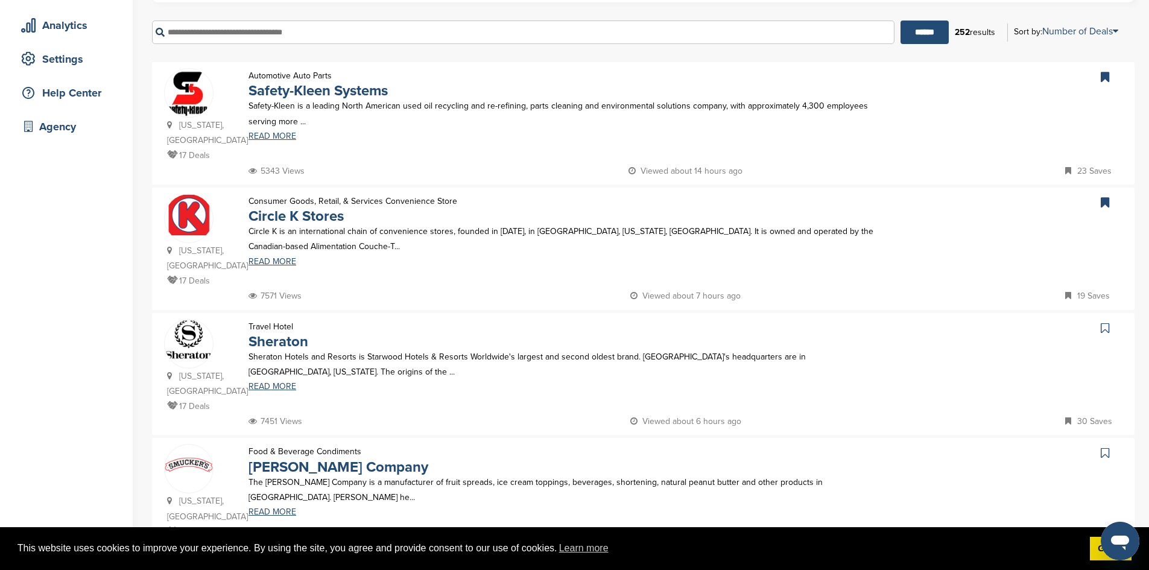
scroll to position [311, 0]
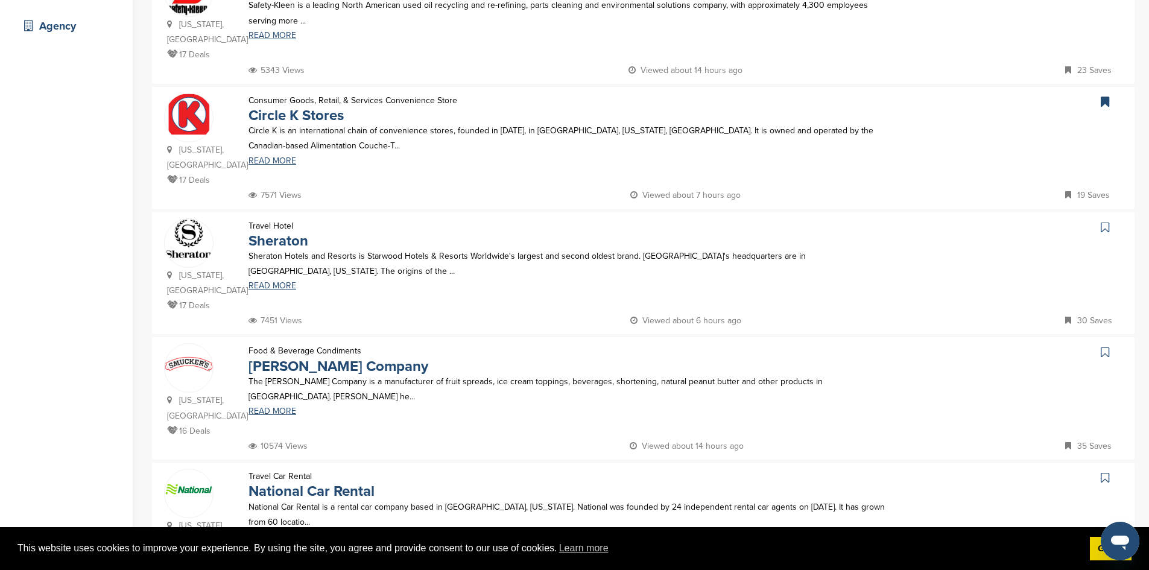
click at [1104, 221] on icon at bounding box center [1105, 227] width 8 height 12
click at [1105, 346] on icon at bounding box center [1105, 352] width 8 height 12
click at [1106, 472] on icon at bounding box center [1105, 478] width 8 height 12
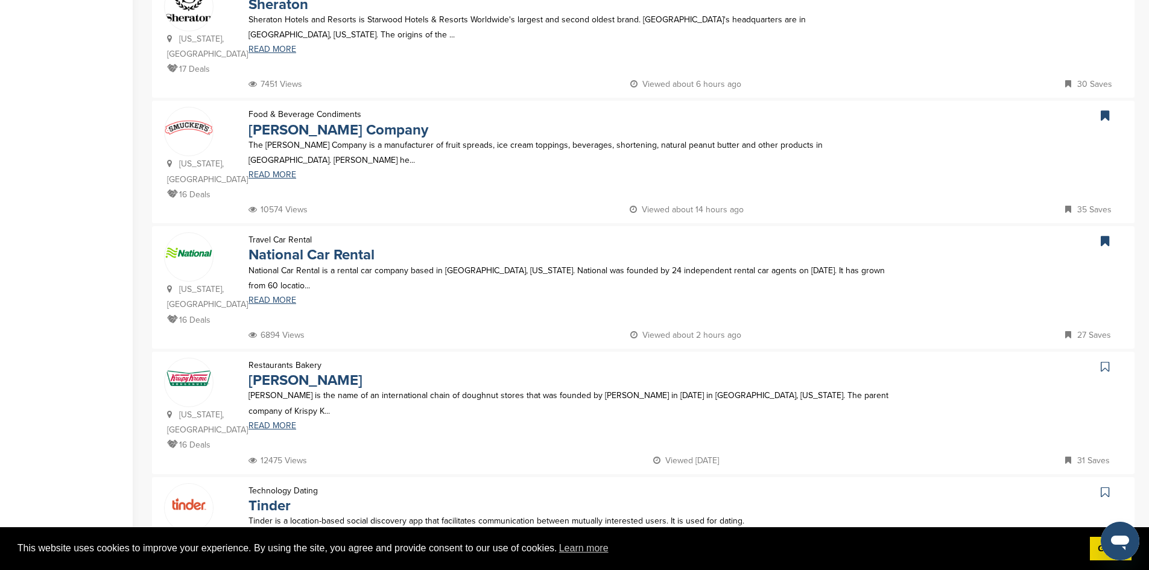
scroll to position [612, 0]
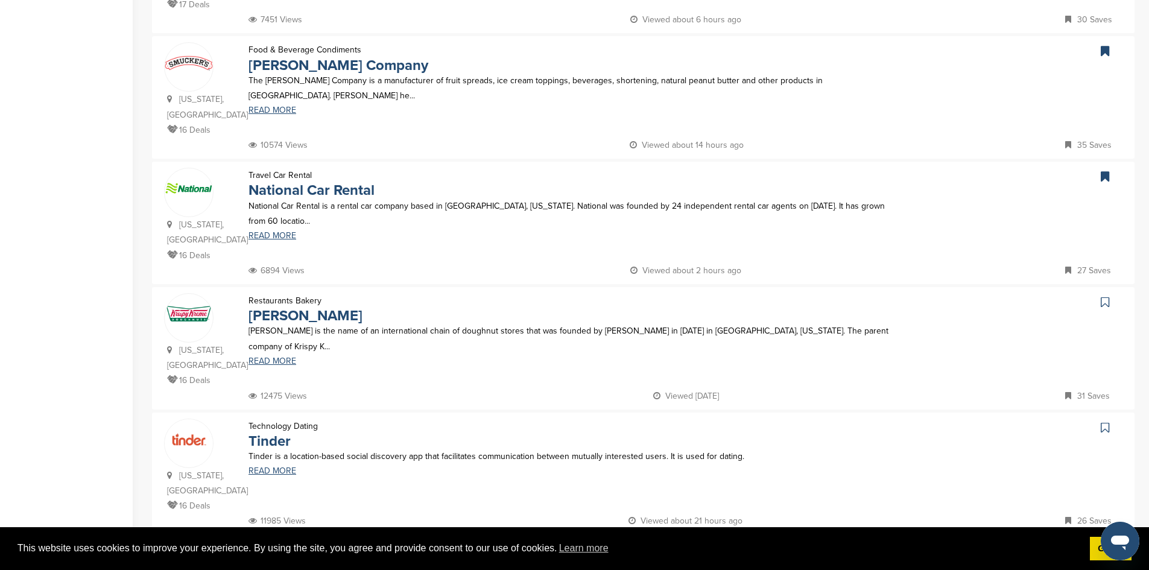
click at [1105, 296] on icon at bounding box center [1105, 302] width 8 height 12
click at [1106, 422] on icon at bounding box center [1105, 428] width 8 height 12
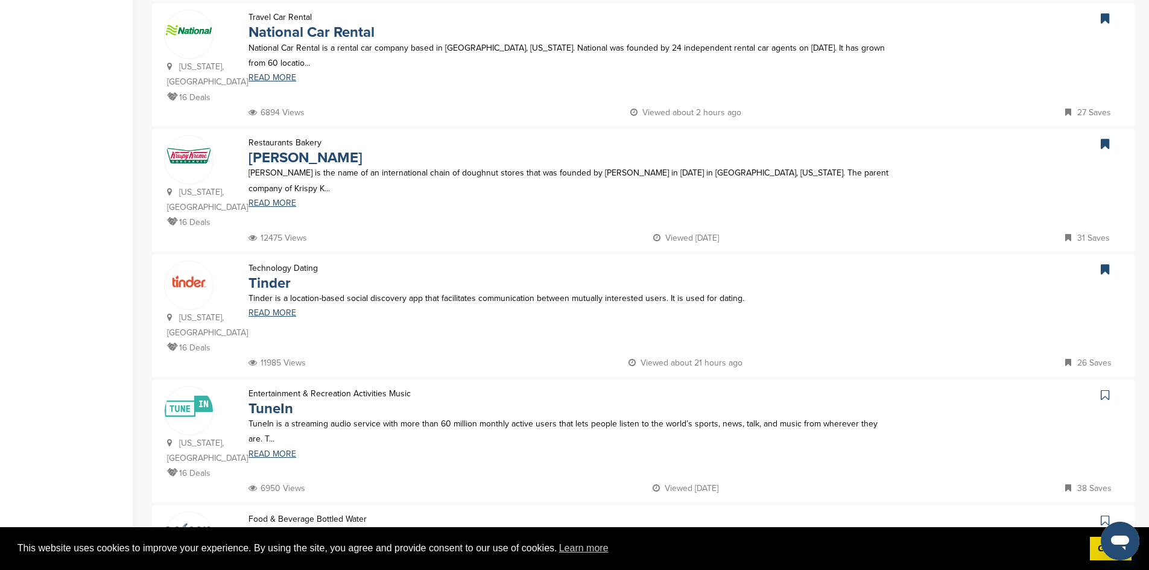
scroll to position [801, 0]
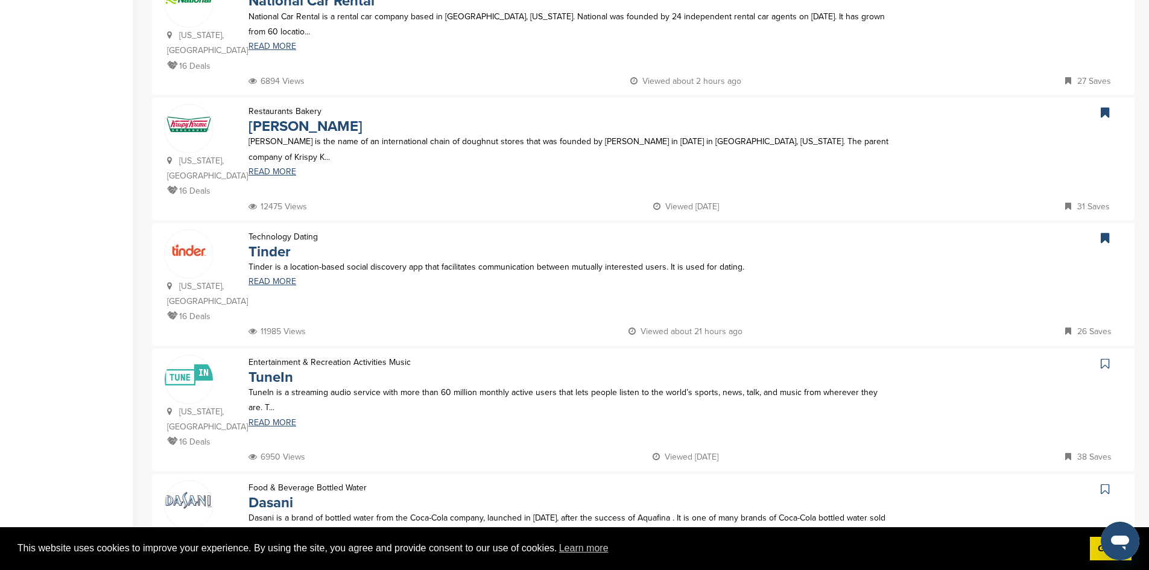
click at [1105, 358] on icon at bounding box center [1105, 364] width 8 height 12
click at [1107, 483] on icon at bounding box center [1105, 489] width 8 height 12
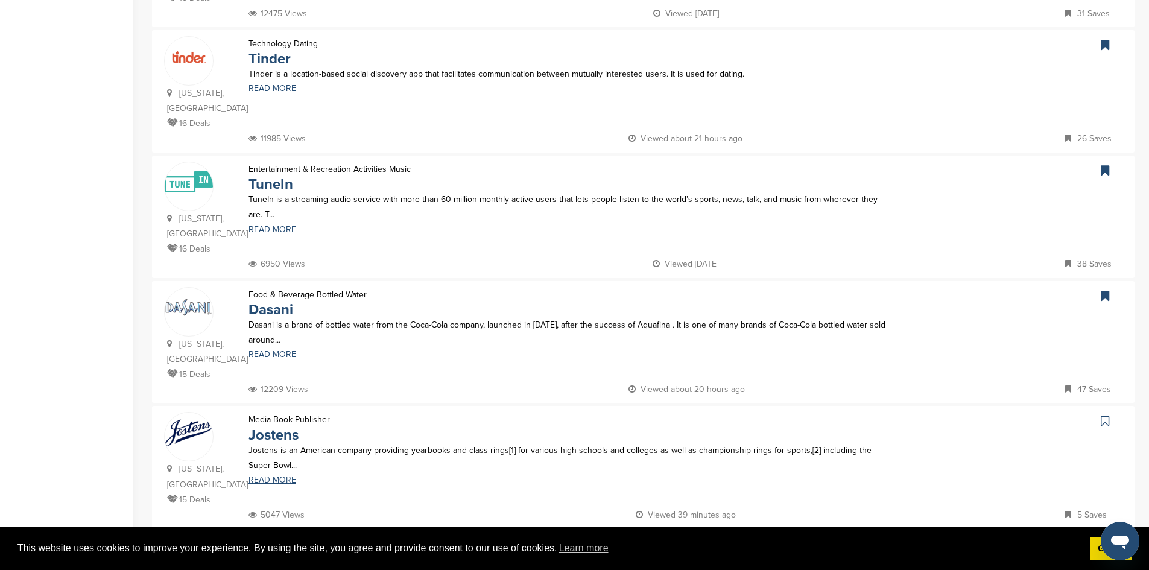
scroll to position [1000, 0]
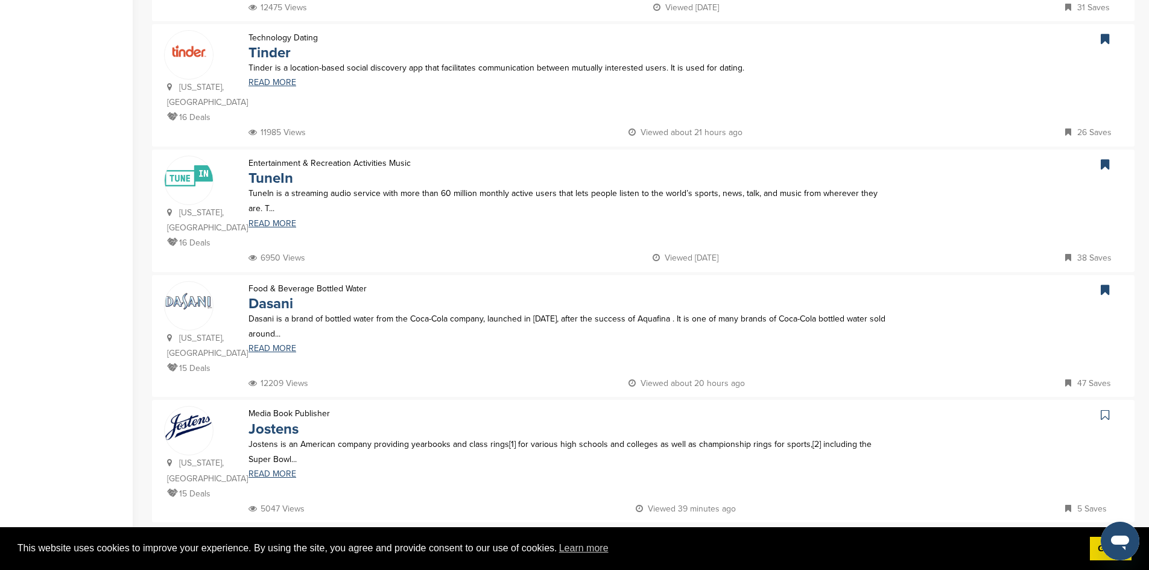
click at [1104, 409] on icon at bounding box center [1105, 415] width 8 height 12
click at [674, 537] on link "14" at bounding box center [672, 548] width 25 height 22
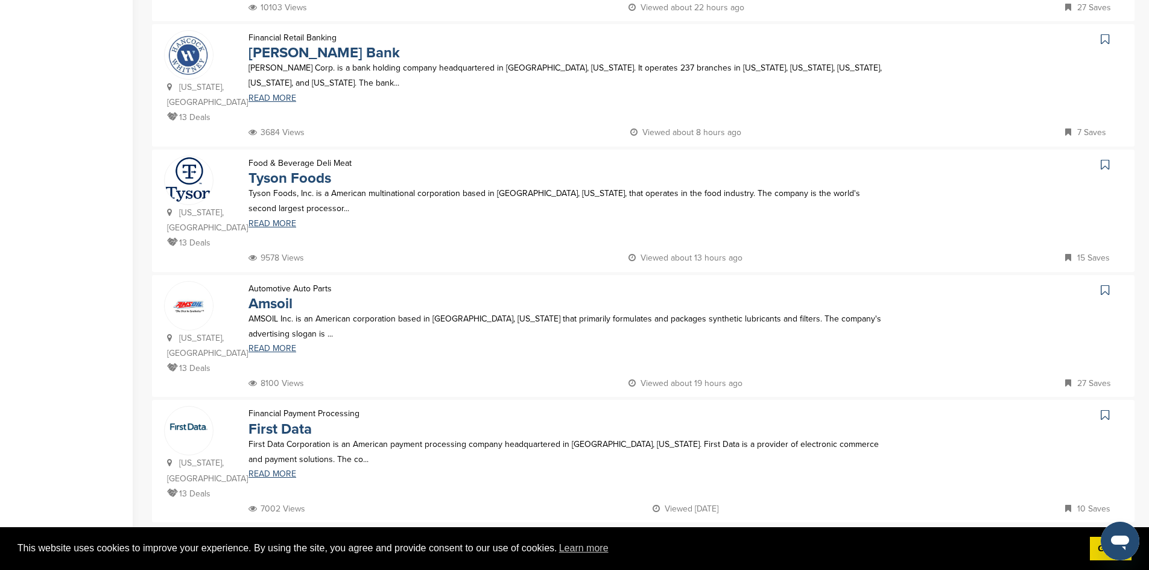
scroll to position [0, 0]
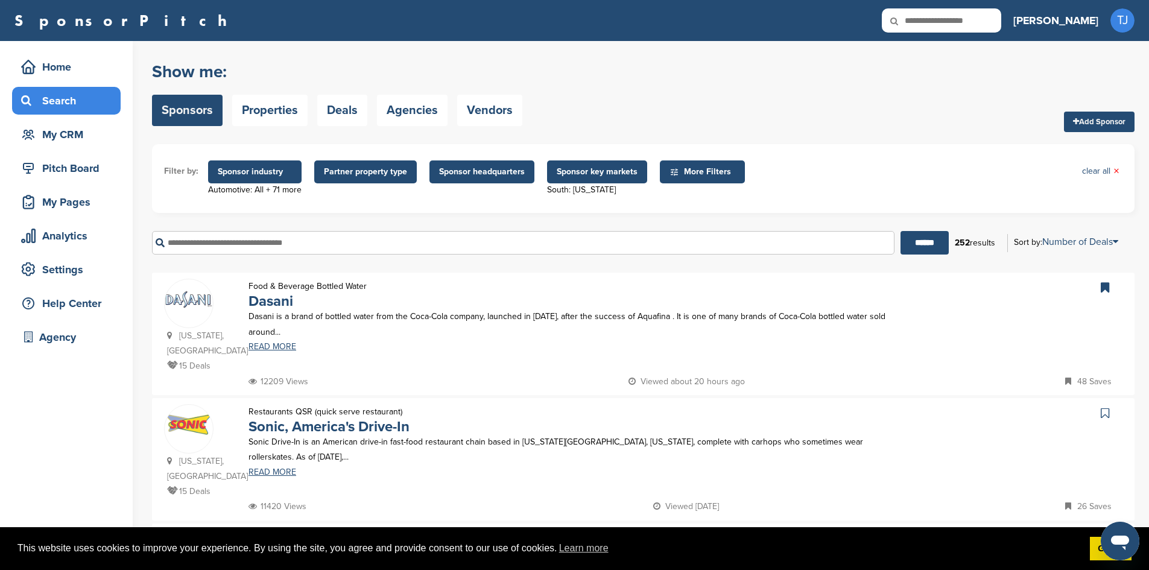
click at [1104, 407] on icon at bounding box center [1105, 413] width 8 height 12
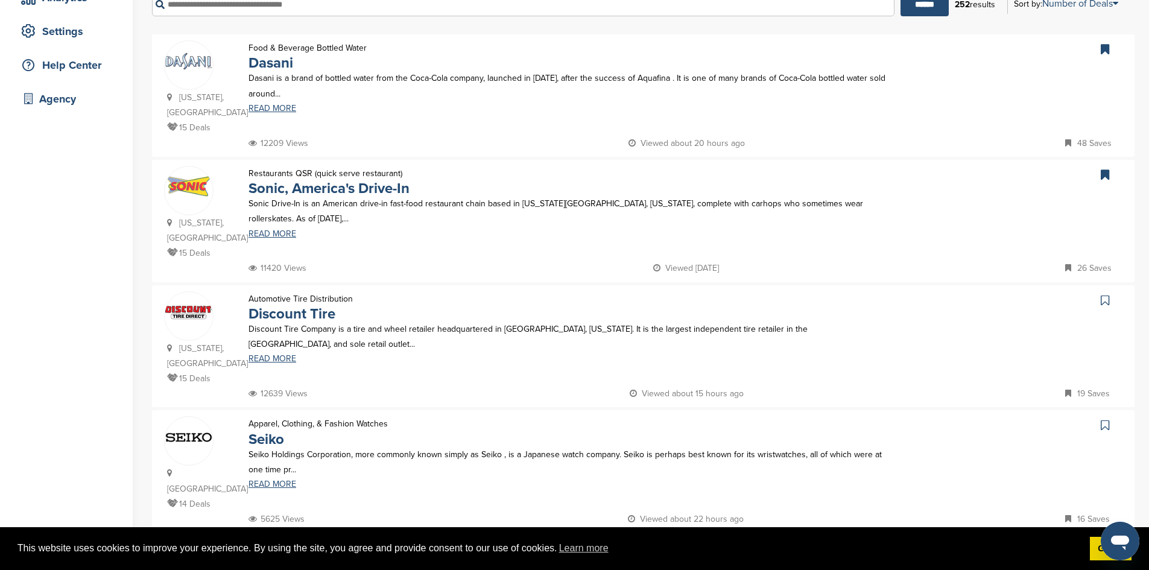
scroll to position [244, 0]
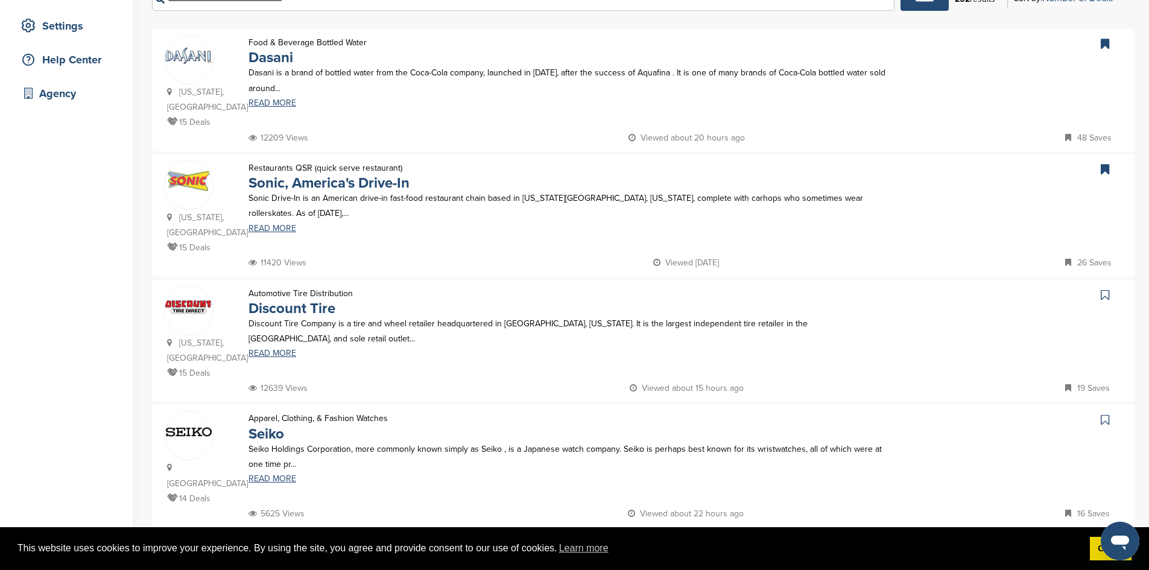
click at [1105, 289] on icon at bounding box center [1105, 295] width 8 height 12
click at [1104, 414] on icon at bounding box center [1105, 420] width 8 height 12
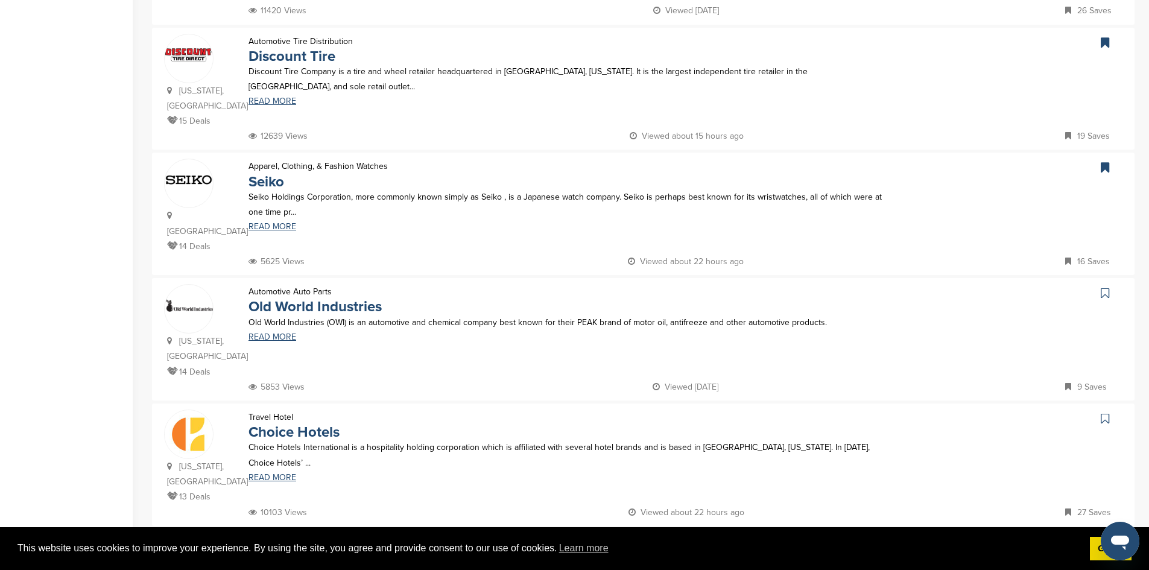
scroll to position [513, 0]
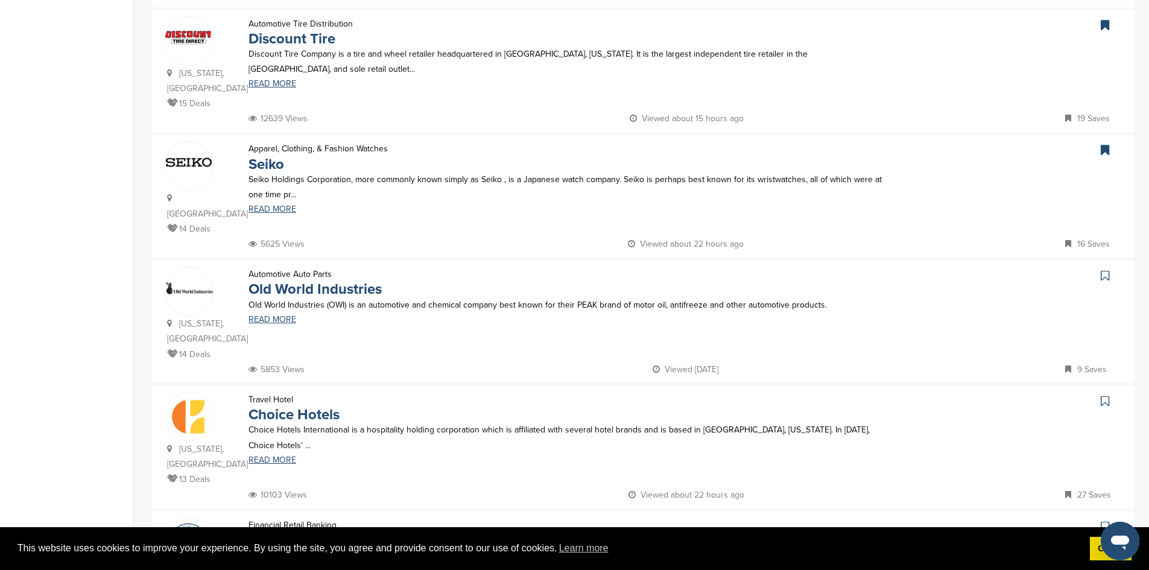
click at [1102, 270] on icon at bounding box center [1105, 276] width 8 height 12
click at [1107, 395] on icon at bounding box center [1105, 401] width 8 height 12
click at [1105, 520] on icon at bounding box center [1105, 526] width 8 height 12
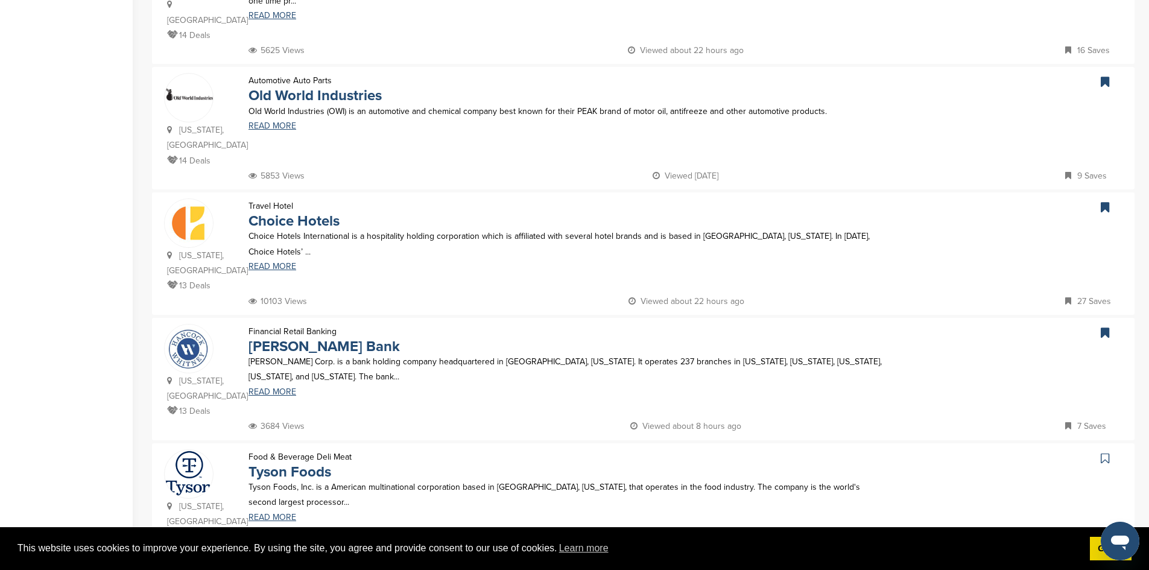
scroll to position [739, 0]
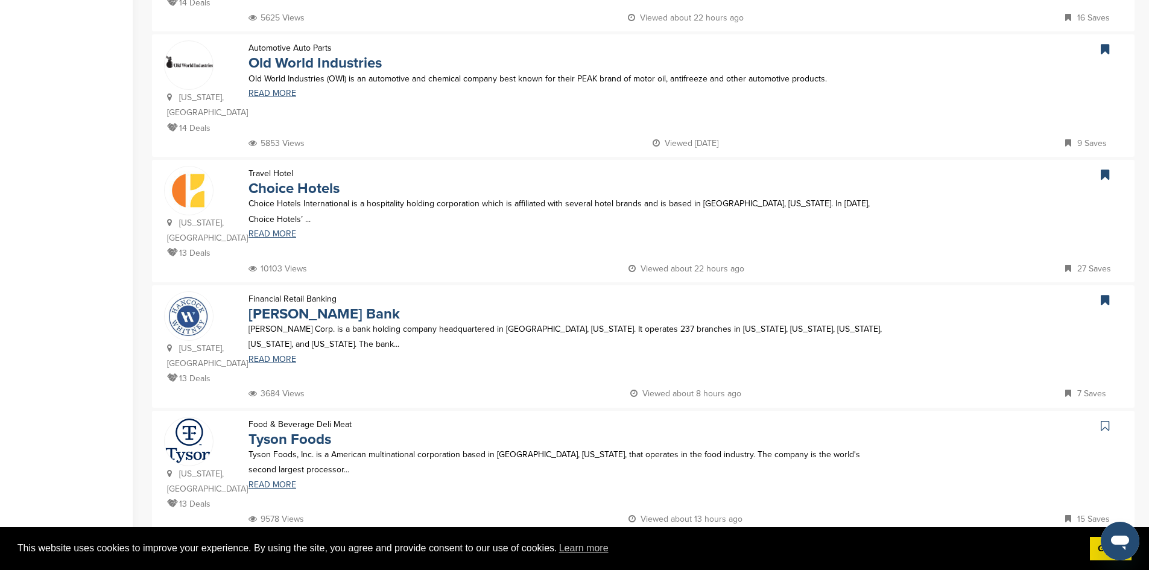
click at [1104, 417] on link at bounding box center [1106, 426] width 17 height 18
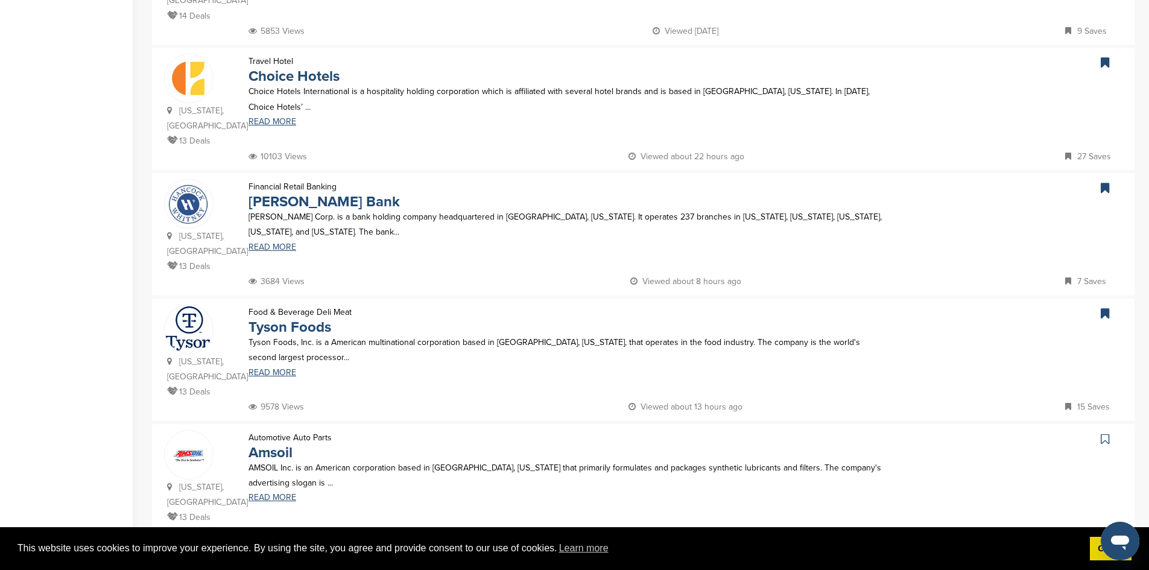
scroll to position [856, 0]
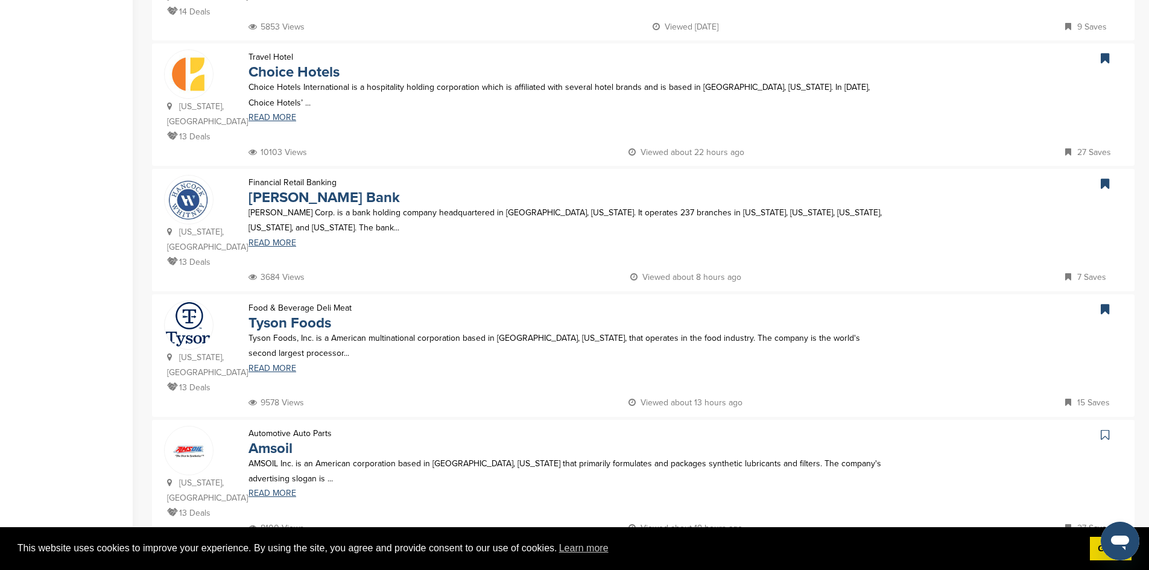
click at [1104, 429] on icon at bounding box center [1105, 435] width 8 height 12
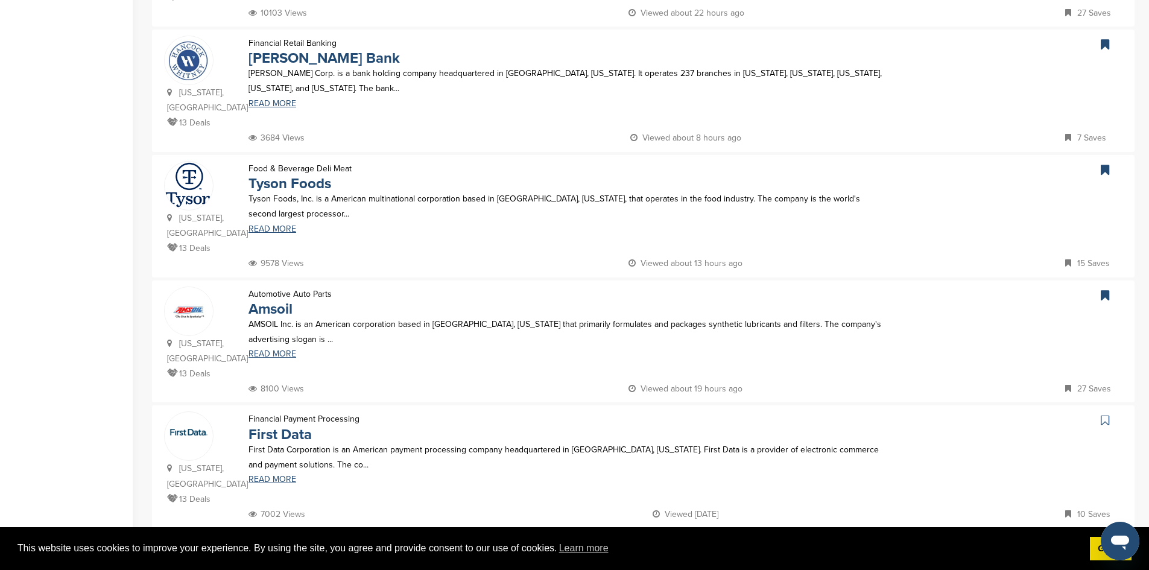
scroll to position [1001, 0]
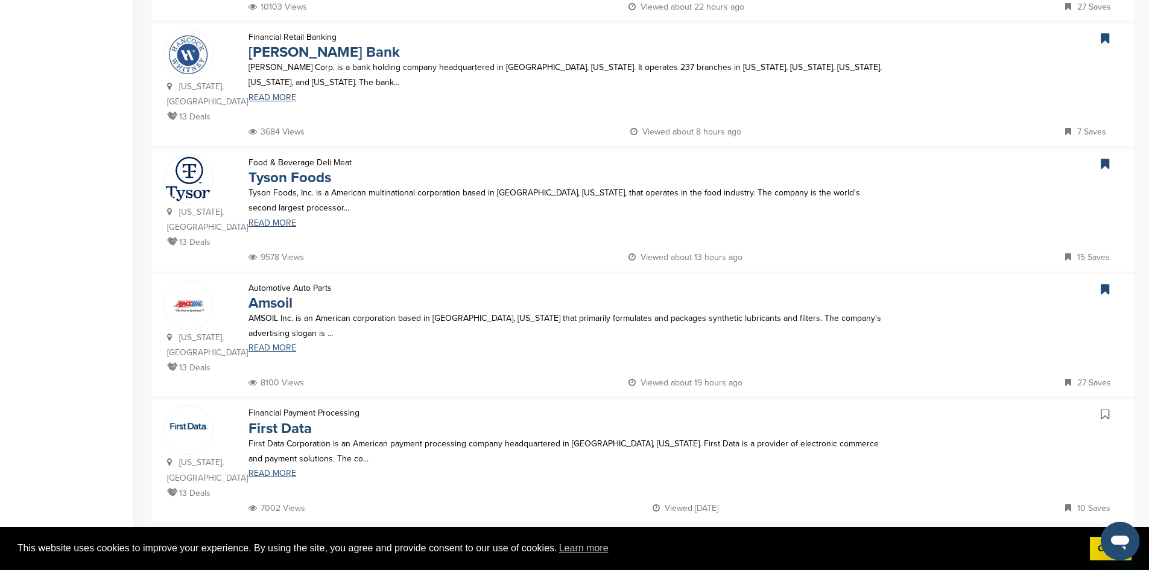
click at [1107, 408] on icon at bounding box center [1105, 414] width 8 height 12
click at [678, 536] on link "15" at bounding box center [672, 547] width 25 height 22
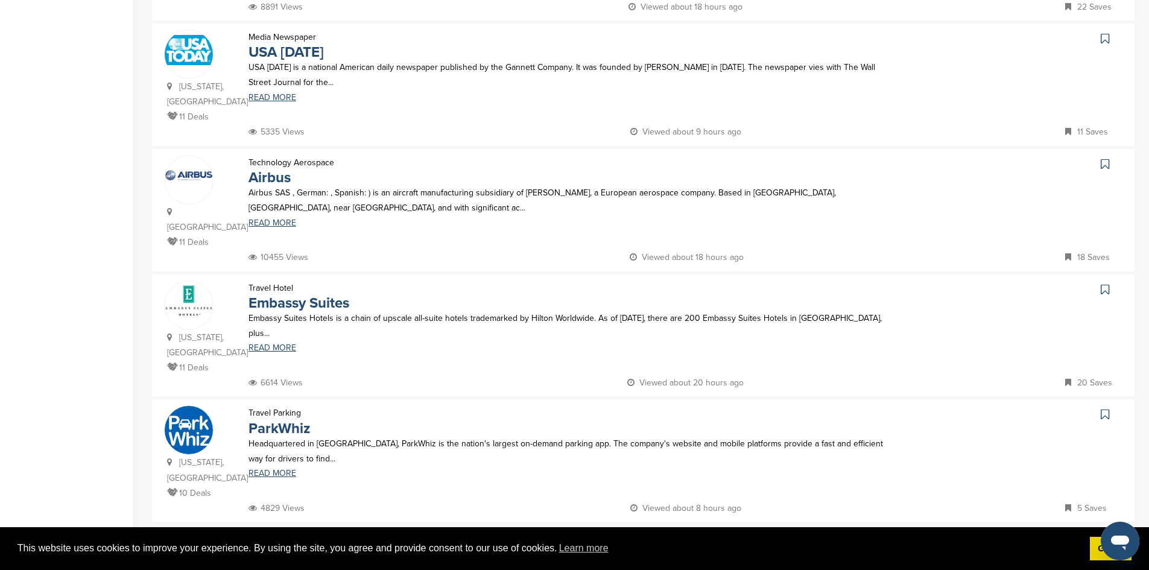
scroll to position [0, 0]
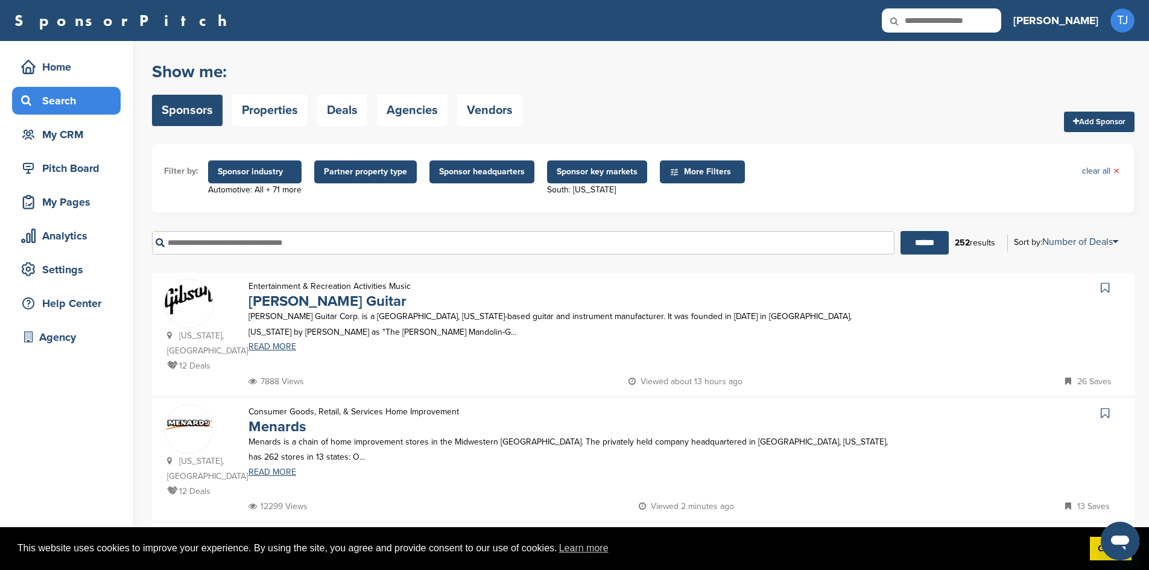
click at [1109, 285] on link at bounding box center [1106, 288] width 17 height 18
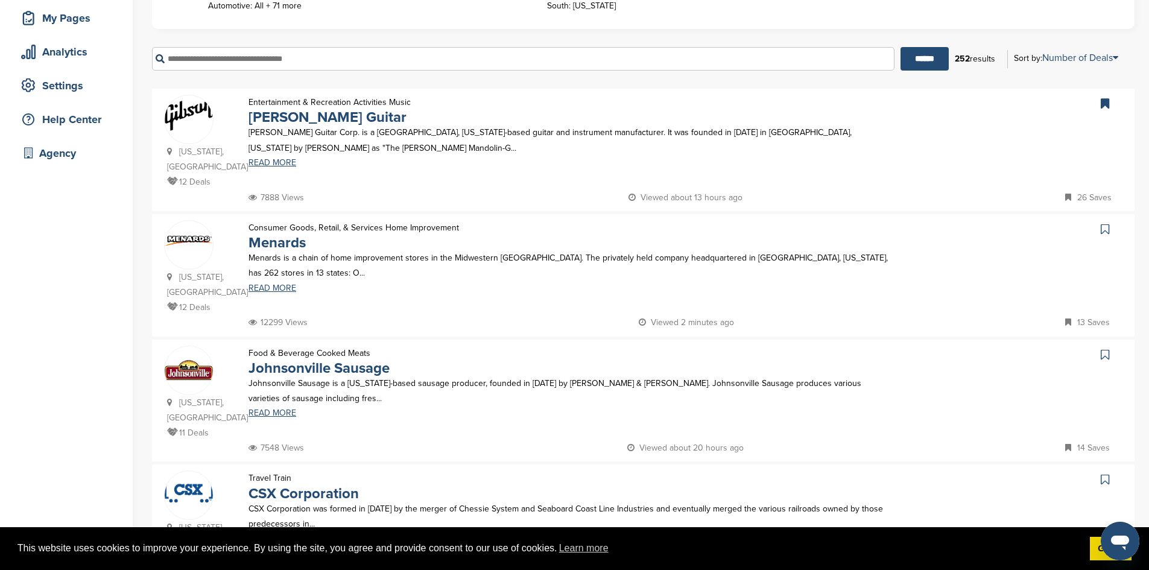
scroll to position [186, 0]
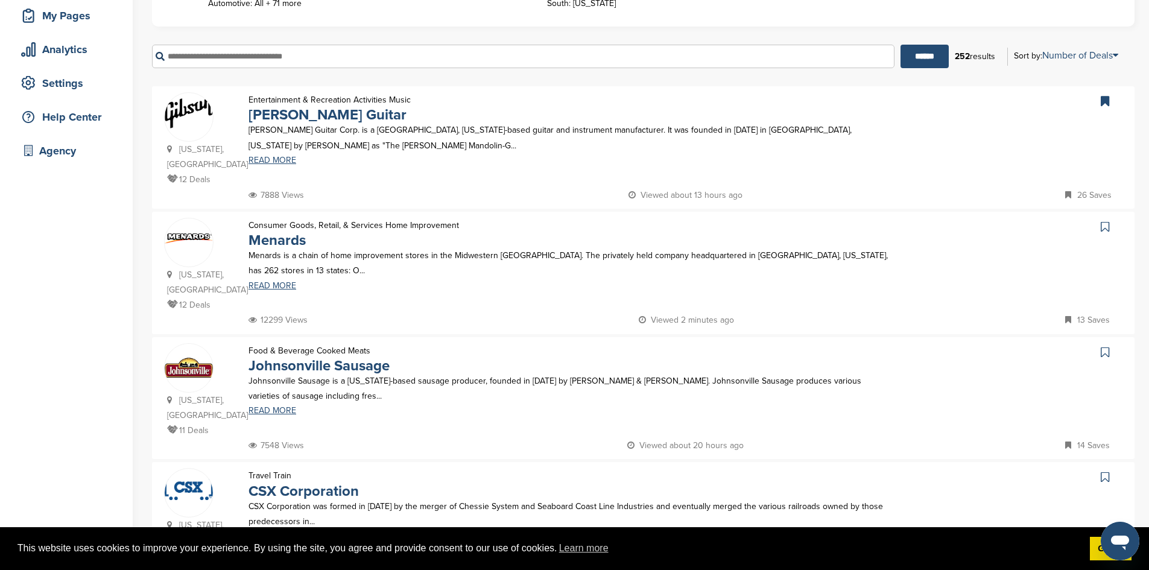
click at [1104, 229] on icon at bounding box center [1105, 227] width 8 height 12
click at [1105, 351] on icon at bounding box center [1105, 352] width 8 height 12
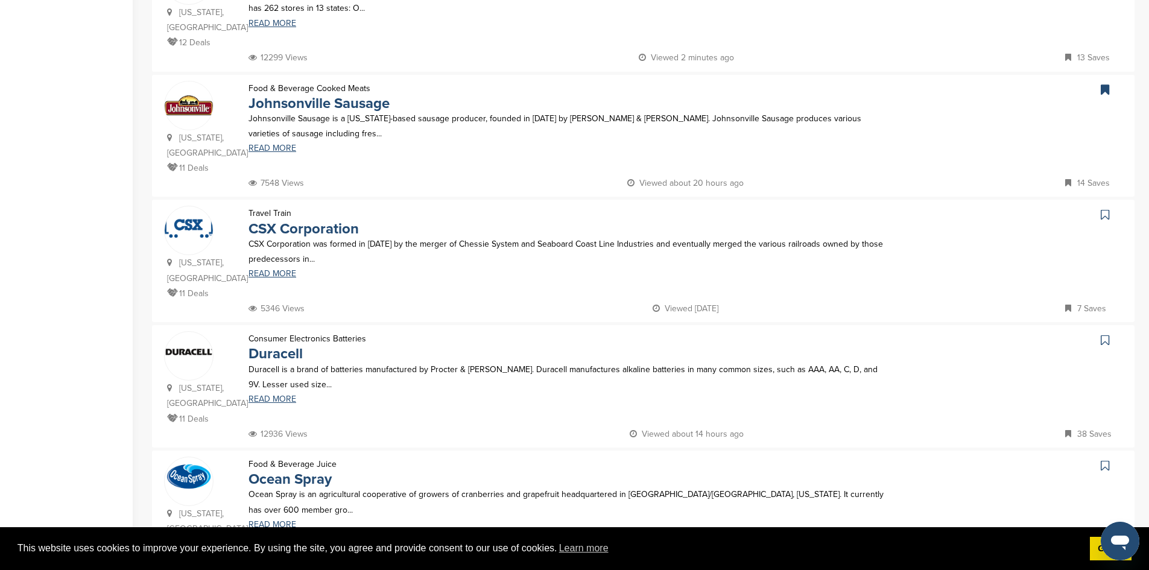
scroll to position [455, 0]
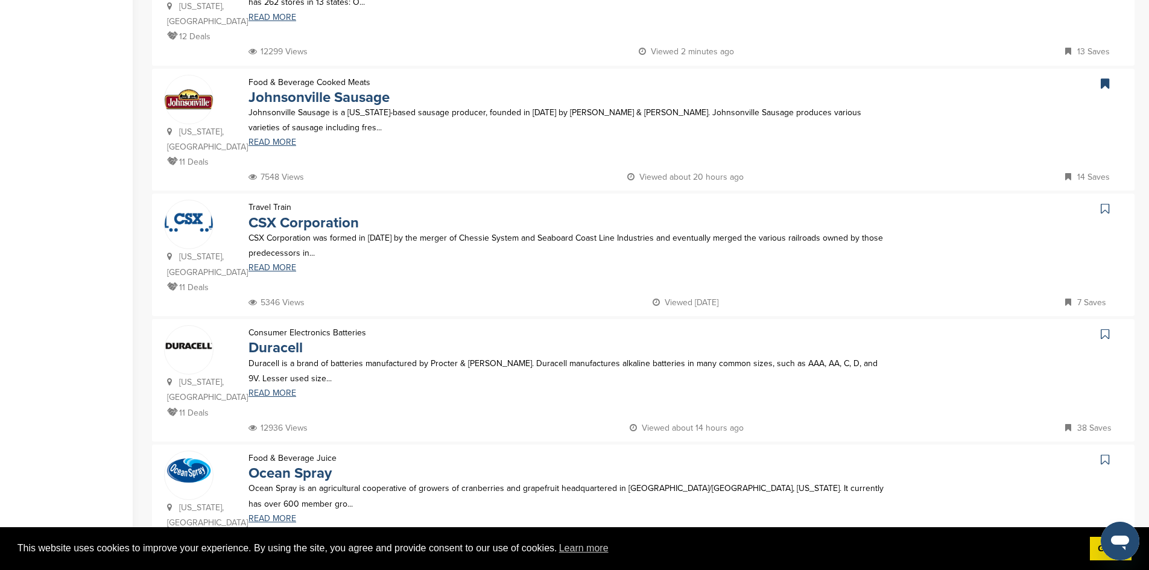
click at [1105, 212] on icon at bounding box center [1105, 209] width 8 height 12
click at [1105, 328] on icon at bounding box center [1105, 334] width 8 height 12
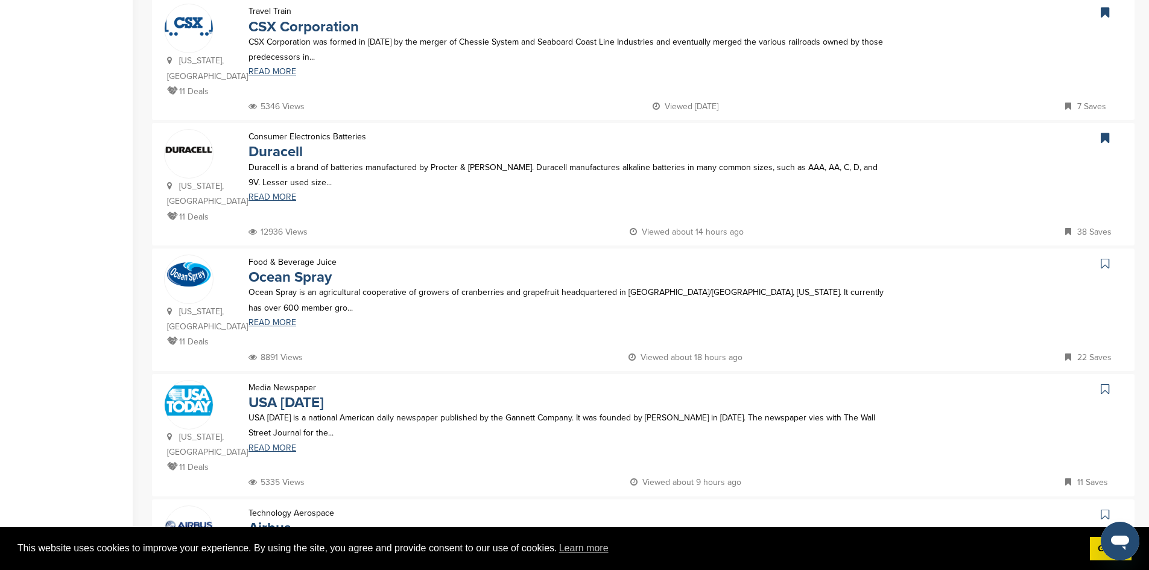
scroll to position [679, 0]
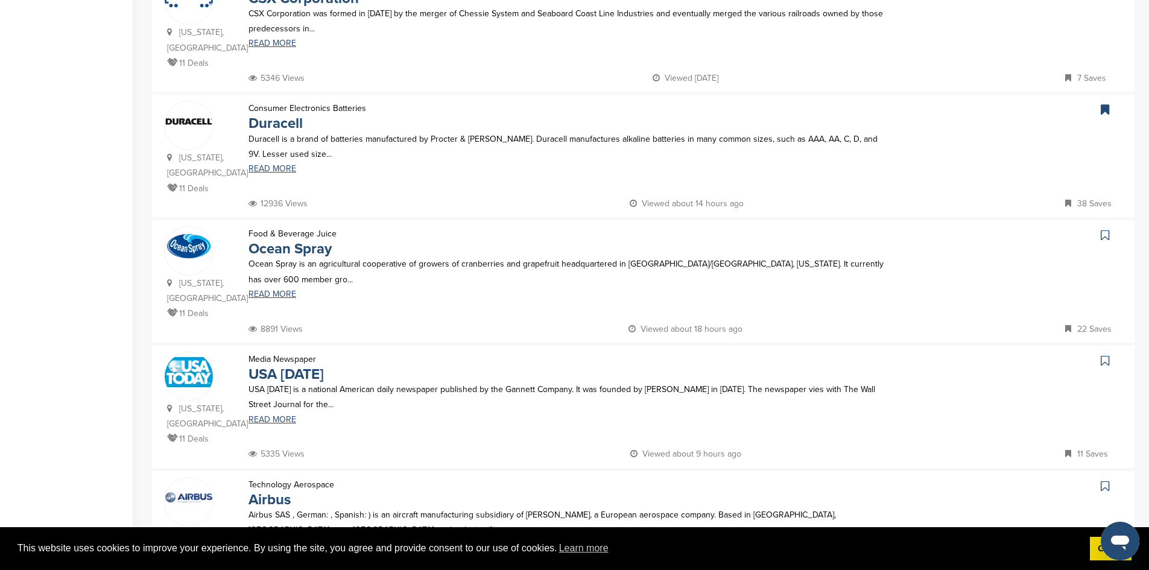
click at [1104, 229] on icon at bounding box center [1105, 235] width 8 height 12
click at [1107, 361] on icon at bounding box center [1105, 361] width 8 height 12
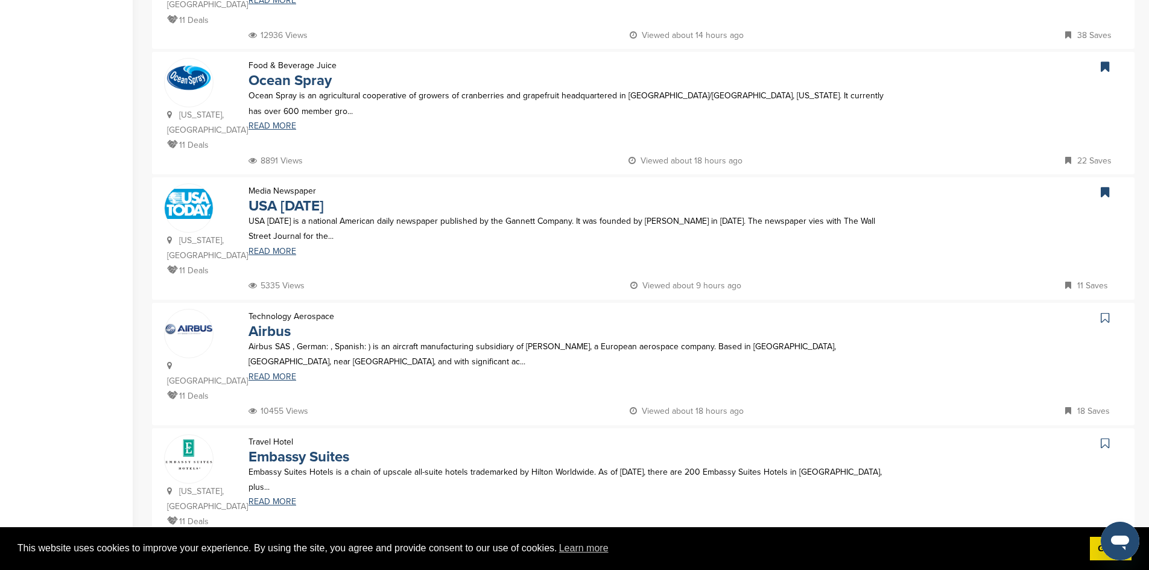
scroll to position [849, 0]
click at [1105, 310] on icon at bounding box center [1105, 316] width 8 height 12
click at [1101, 435] on icon at bounding box center [1105, 441] width 8 height 12
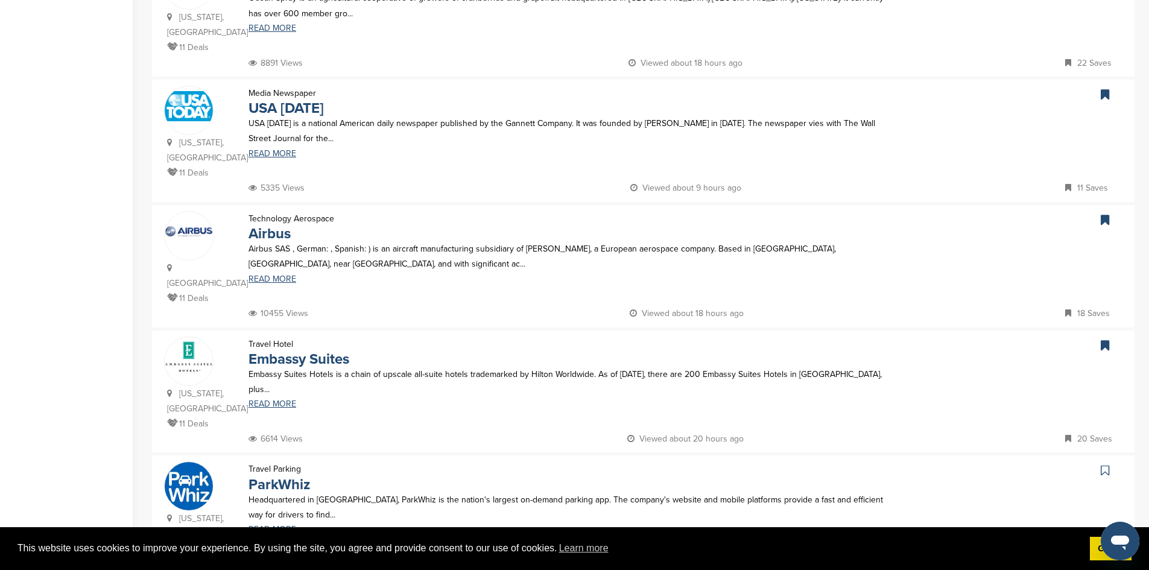
scroll to position [961, 0]
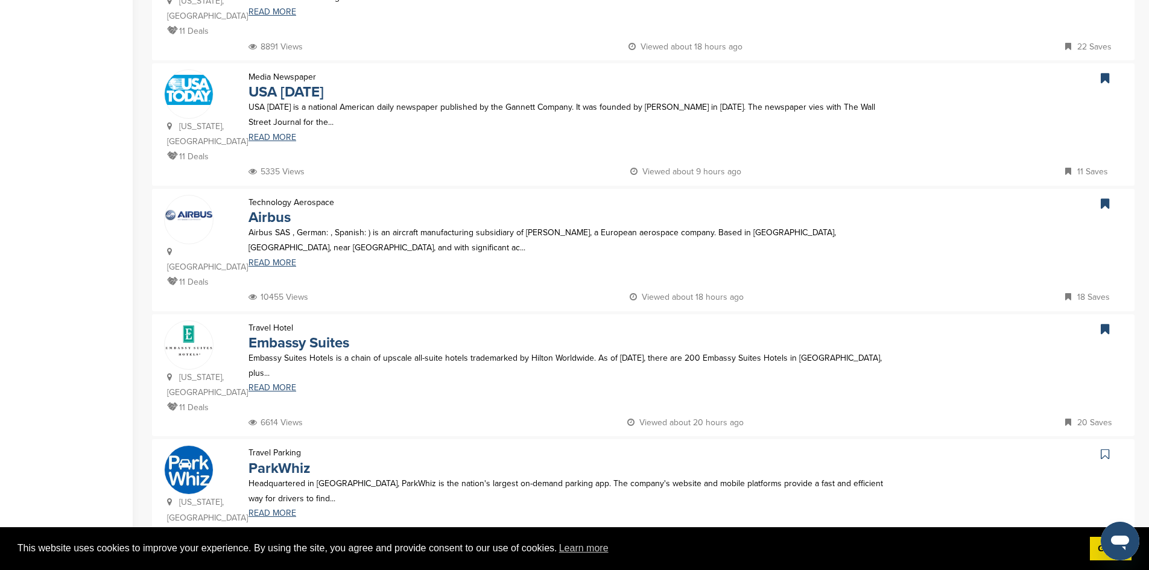
click at [1103, 448] on icon at bounding box center [1105, 454] width 8 height 12
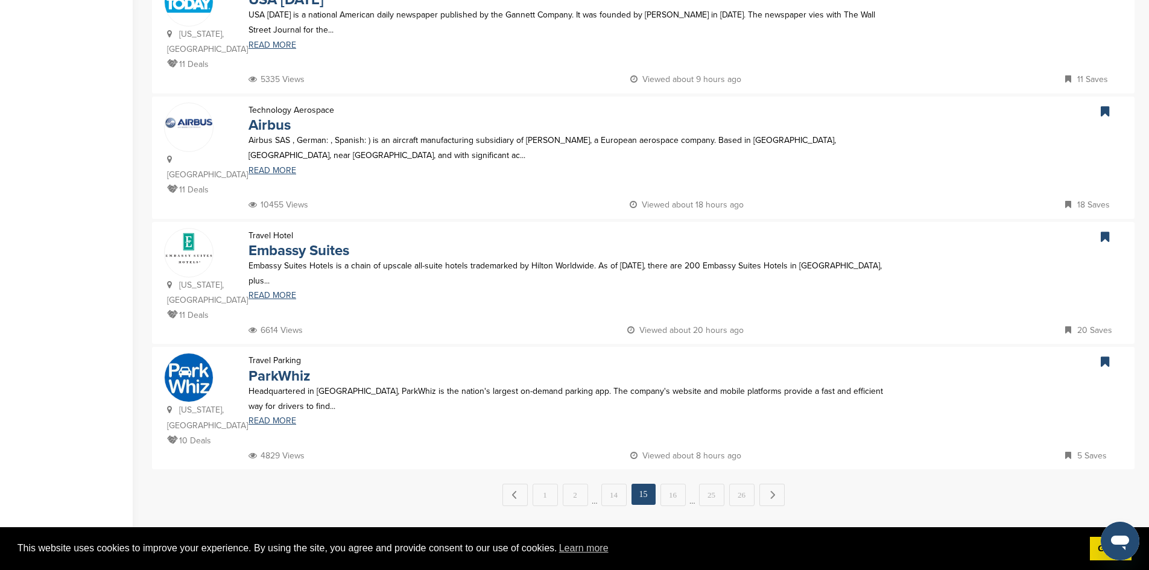
scroll to position [1101, 0]
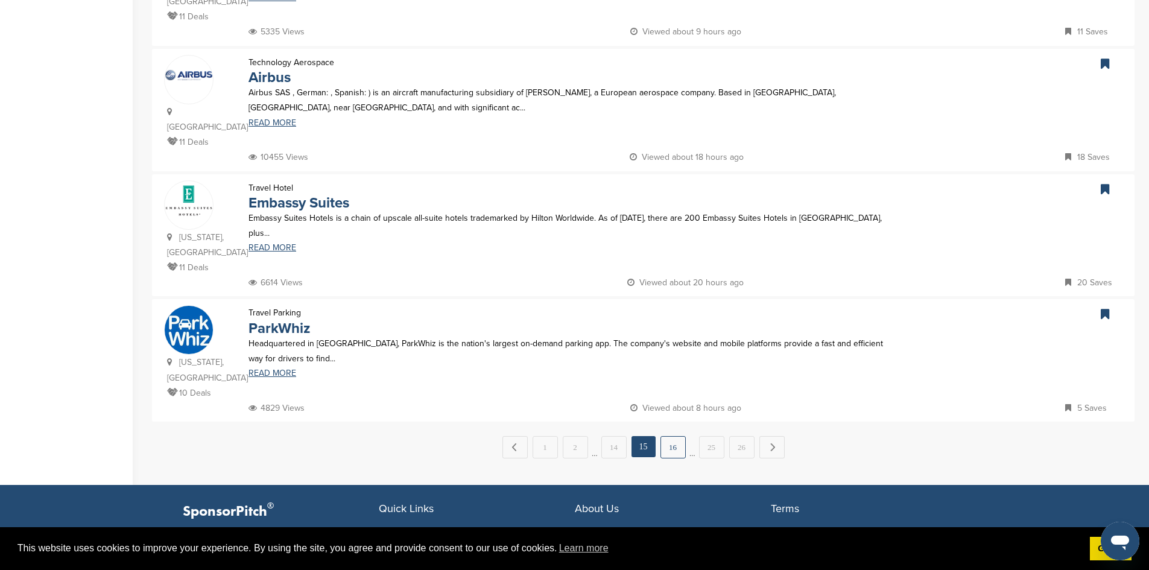
click at [676, 436] on link "16" at bounding box center [672, 447] width 25 height 22
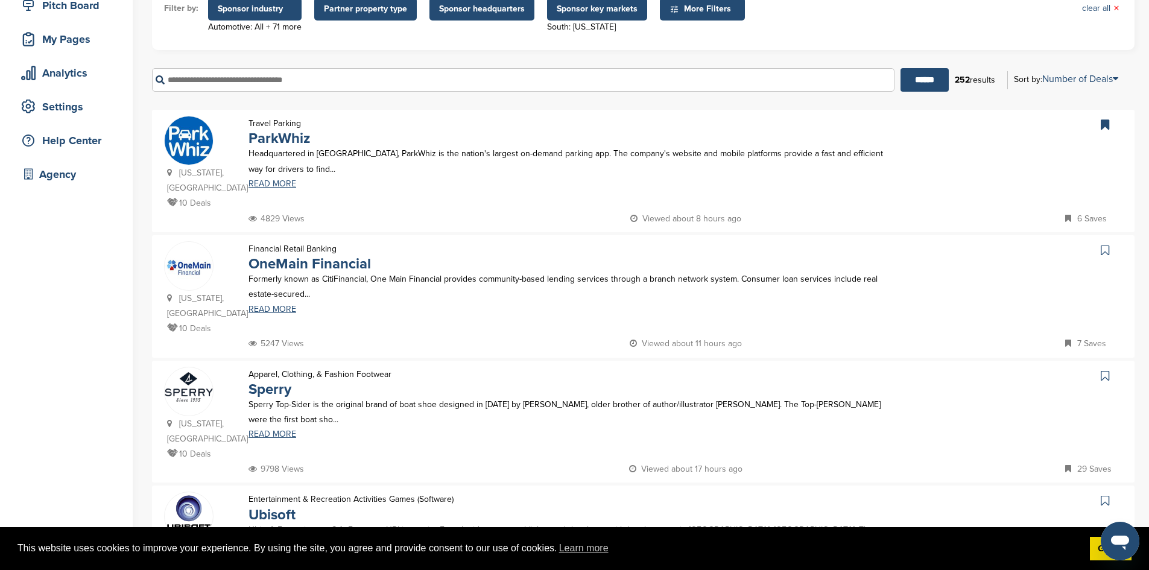
scroll to position [167, 0]
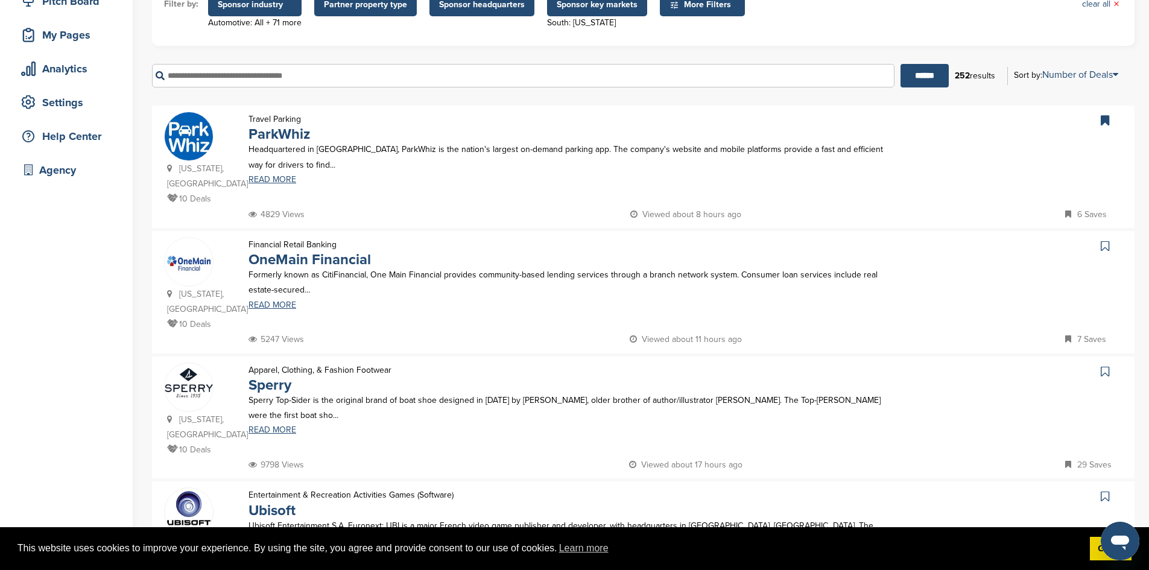
click at [1106, 240] on icon at bounding box center [1105, 246] width 8 height 12
click at [1105, 365] on icon at bounding box center [1105, 371] width 8 height 12
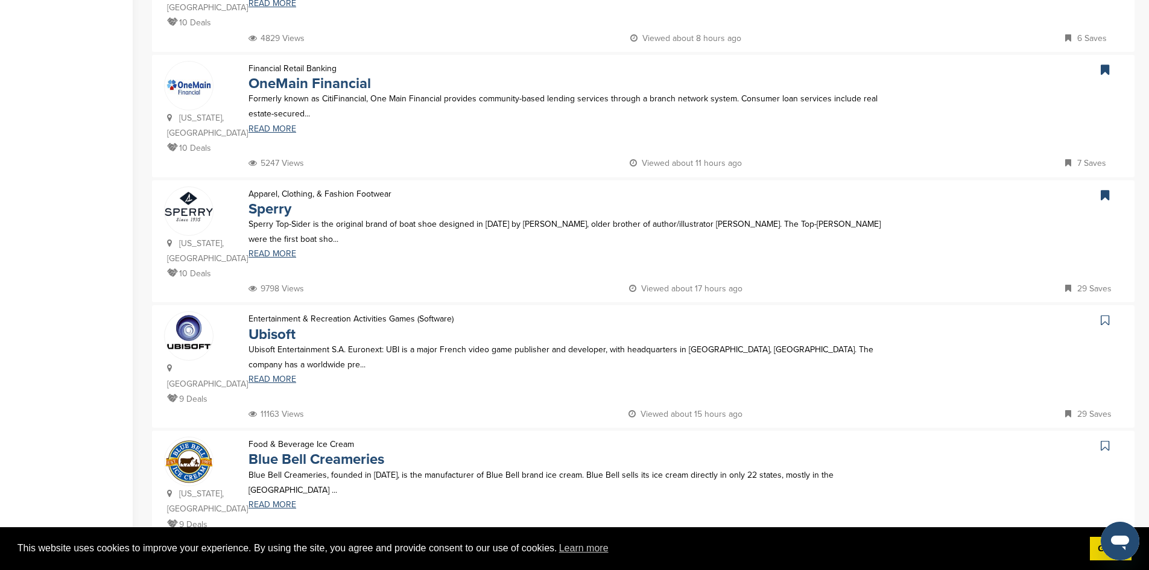
scroll to position [347, 0]
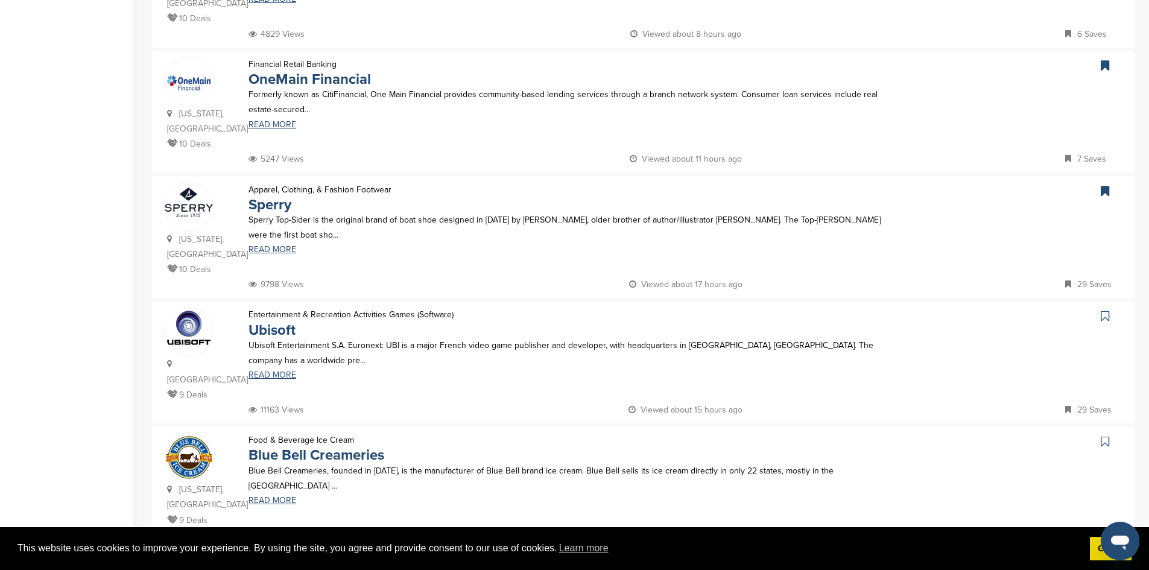
click at [1108, 310] on icon at bounding box center [1105, 316] width 8 height 12
click at [1104, 435] on icon at bounding box center [1105, 441] width 8 height 12
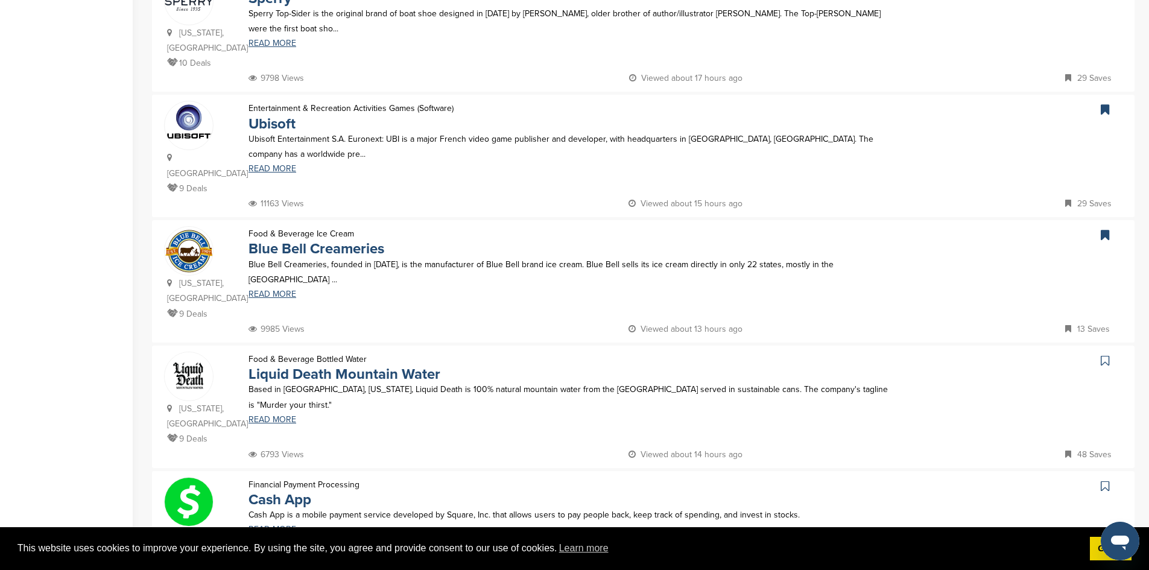
scroll to position [586, 0]
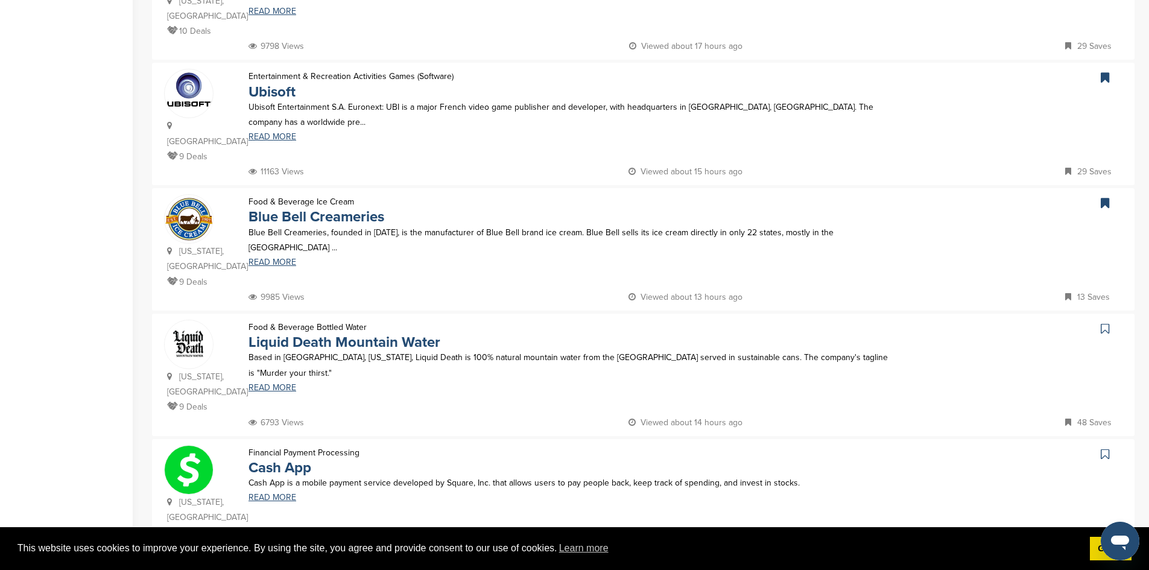
click at [1107, 323] on icon at bounding box center [1105, 329] width 8 height 12
click at [1105, 448] on icon at bounding box center [1105, 454] width 8 height 12
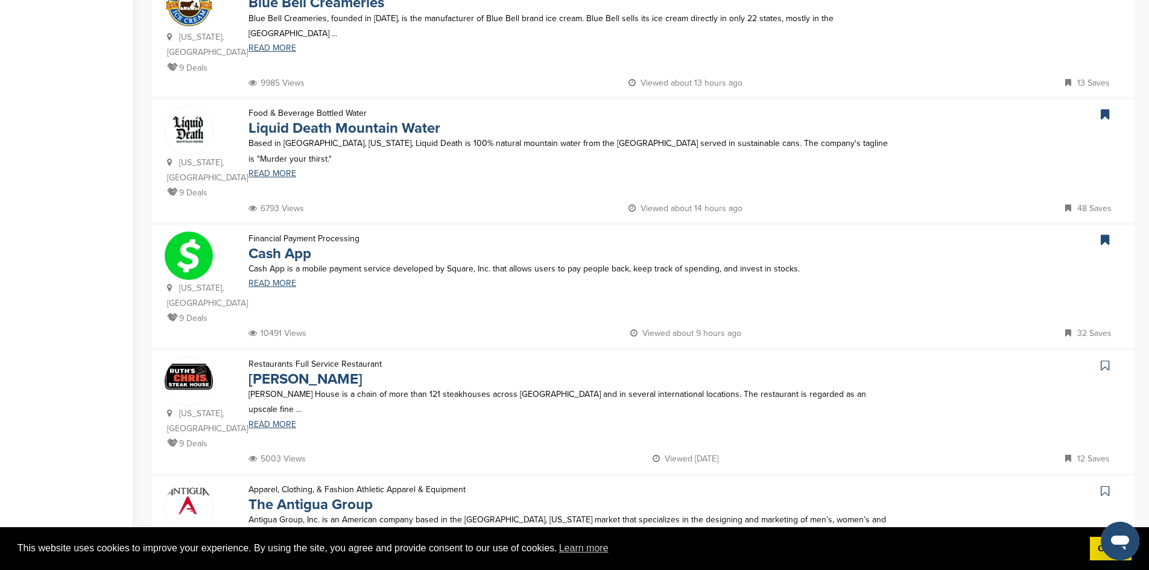
scroll to position [801, 0]
click at [1104, 358] on icon at bounding box center [1105, 364] width 8 height 12
click at [1104, 483] on icon at bounding box center [1105, 489] width 8 height 12
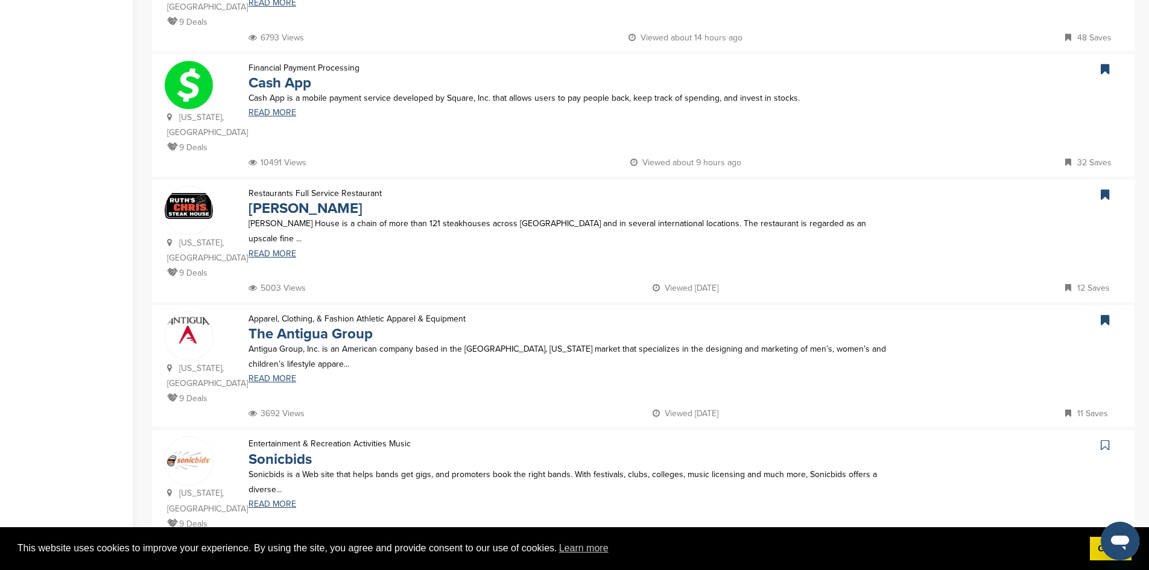
scroll to position [978, 0]
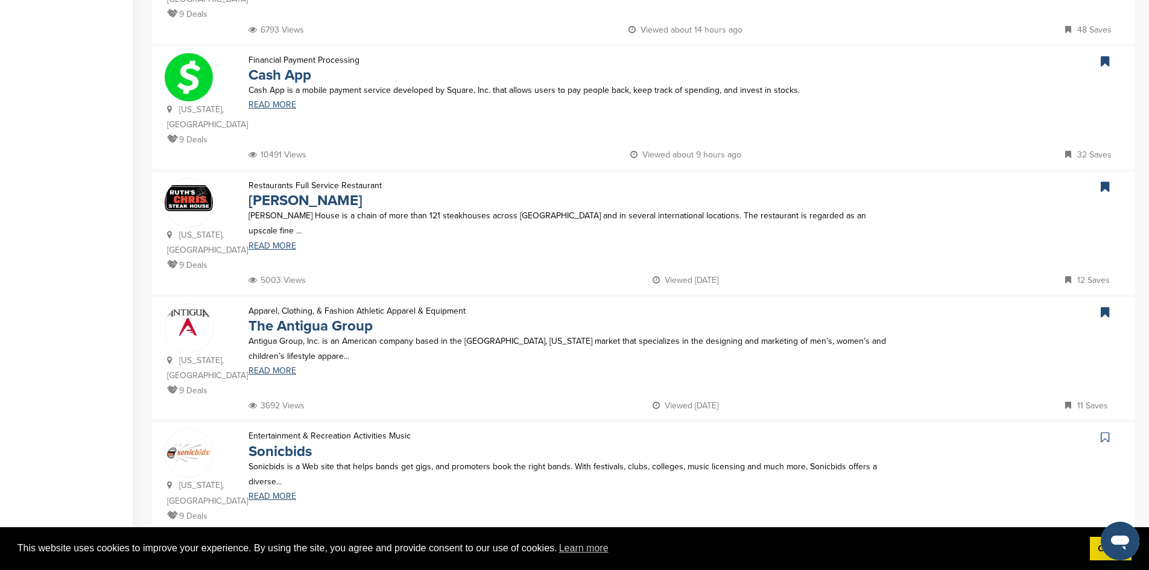
click at [1105, 431] on icon at bounding box center [1105, 437] width 8 height 12
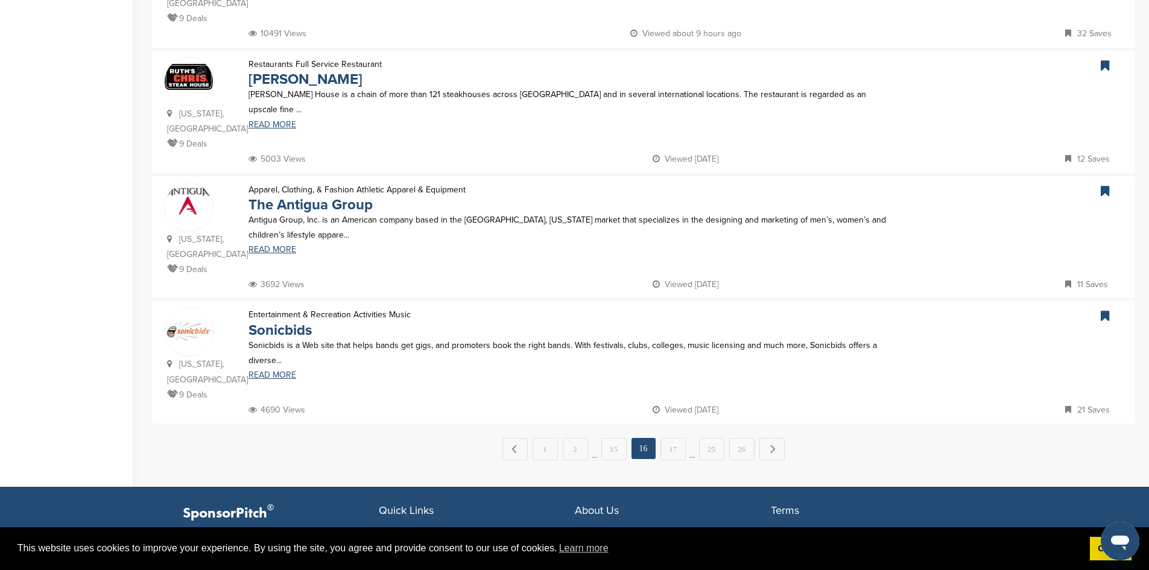
scroll to position [1101, 0]
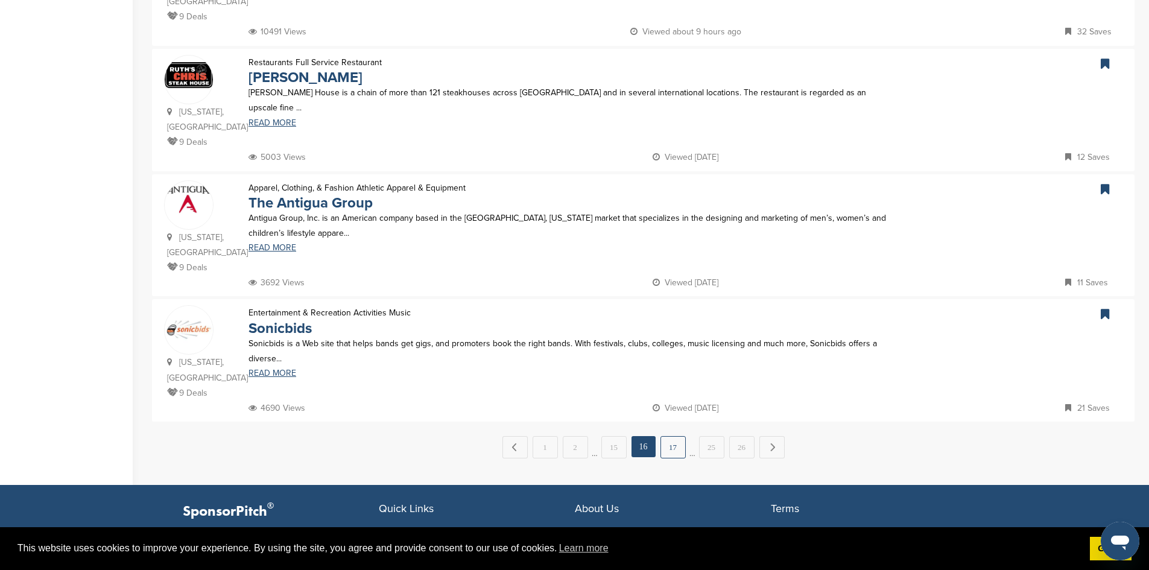
click at [678, 436] on link "17" at bounding box center [672, 447] width 25 height 22
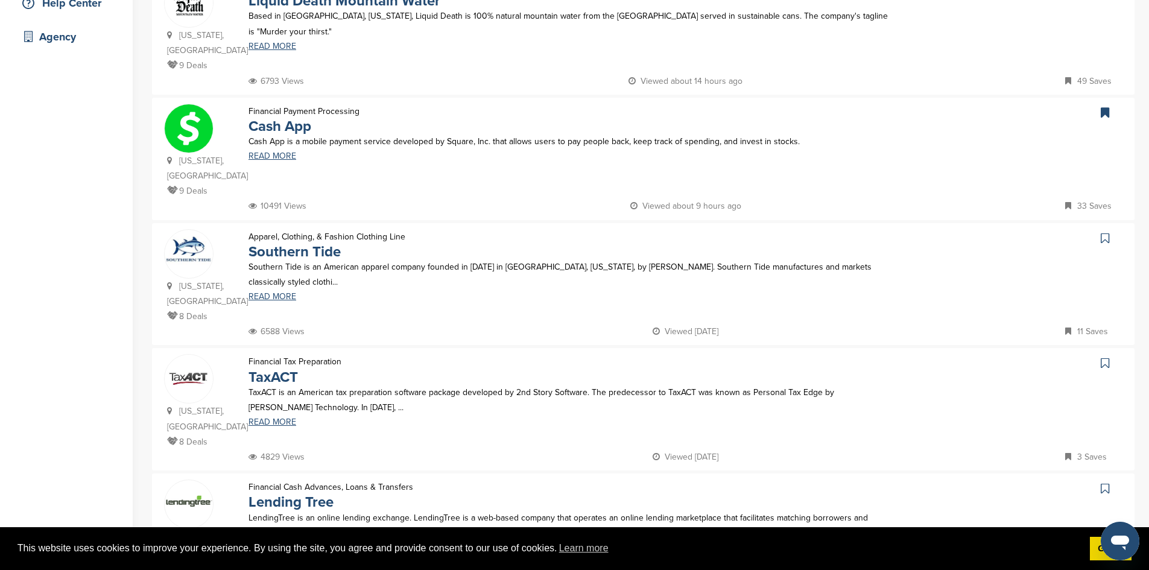
scroll to position [303, 0]
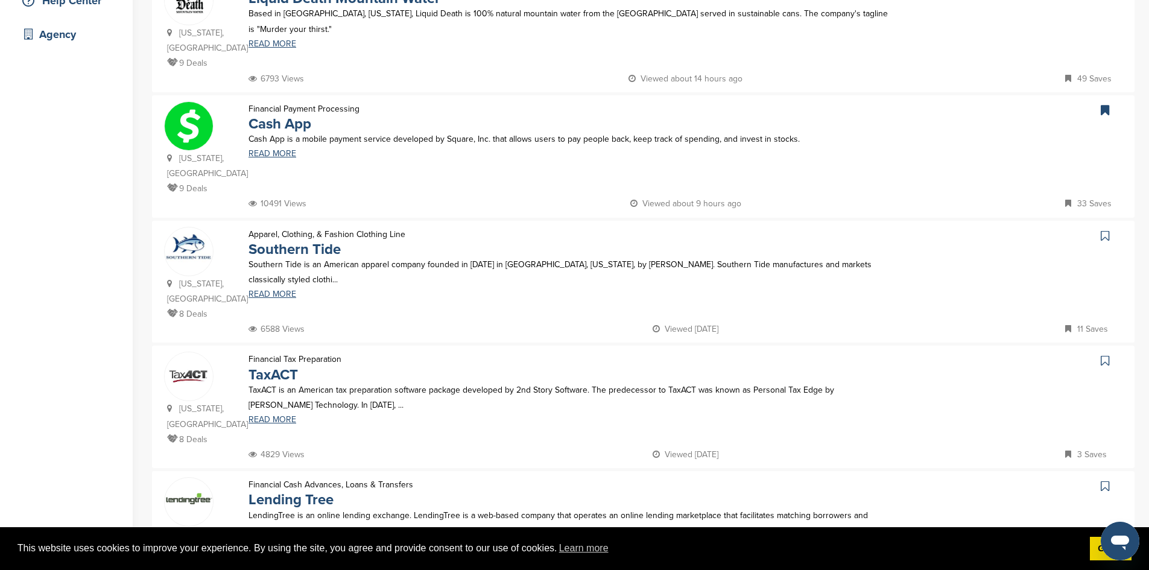
click at [1101, 232] on icon at bounding box center [1105, 236] width 8 height 12
click at [1107, 358] on icon at bounding box center [1105, 361] width 8 height 12
click at [1104, 480] on icon at bounding box center [1105, 486] width 8 height 12
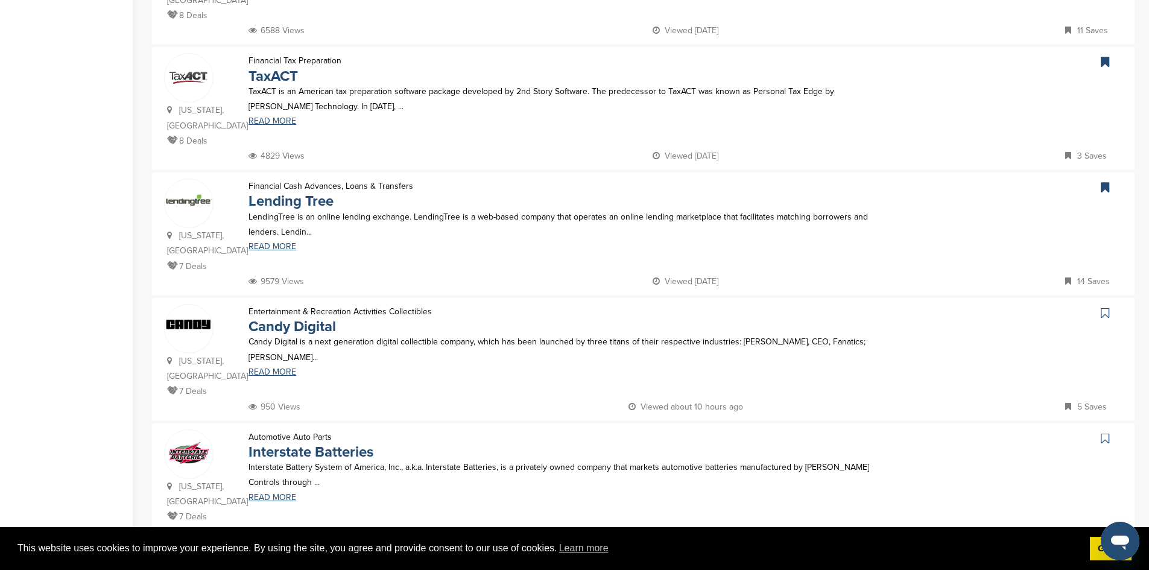
scroll to position [611, 0]
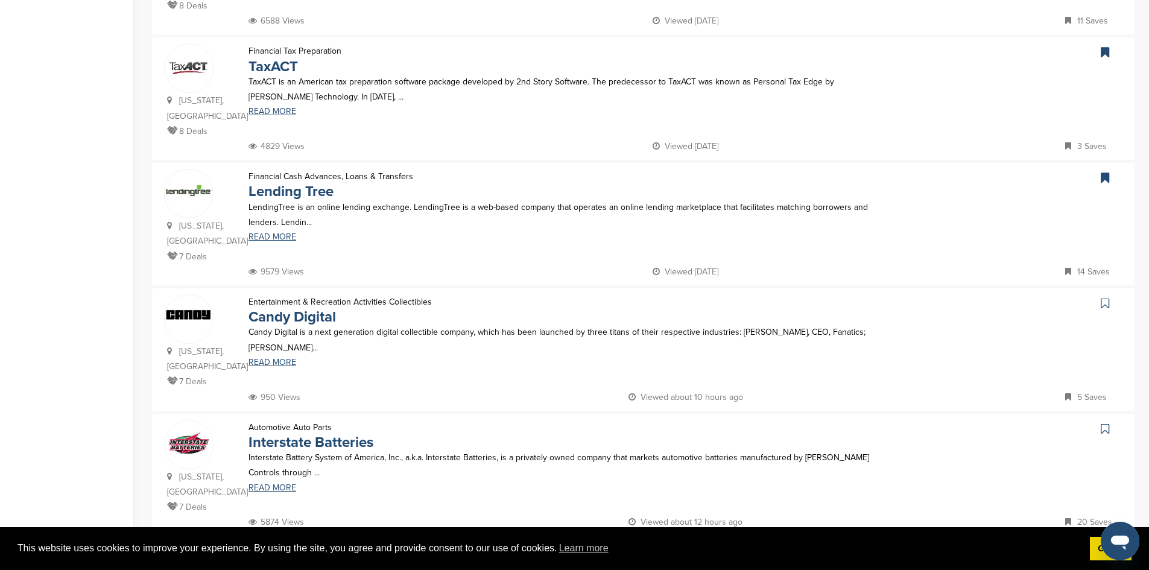
click at [1101, 297] on icon at bounding box center [1105, 303] width 8 height 12
click at [1105, 423] on icon at bounding box center [1105, 429] width 8 height 12
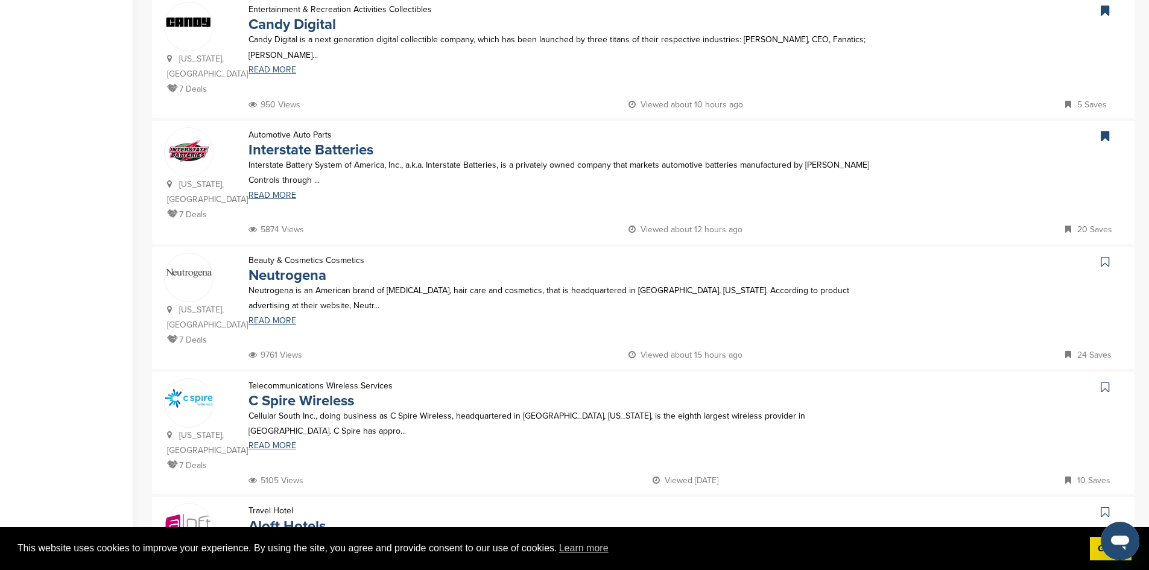
scroll to position [906, 0]
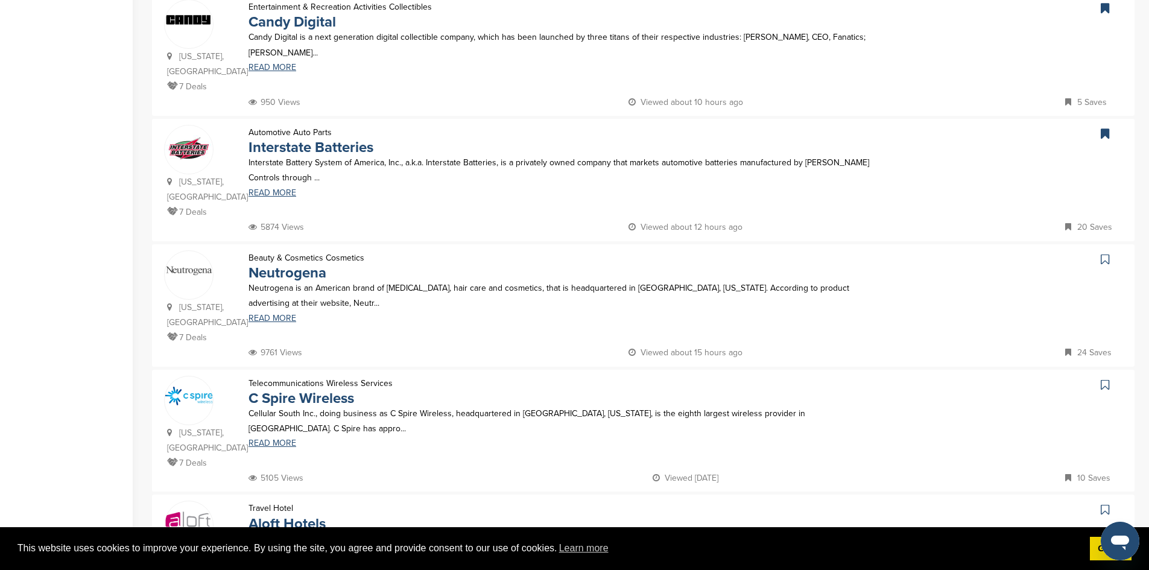
click at [1103, 253] on icon at bounding box center [1105, 259] width 8 height 12
click at [1104, 379] on icon at bounding box center [1105, 385] width 8 height 12
click at [1107, 504] on icon at bounding box center [1105, 510] width 8 height 12
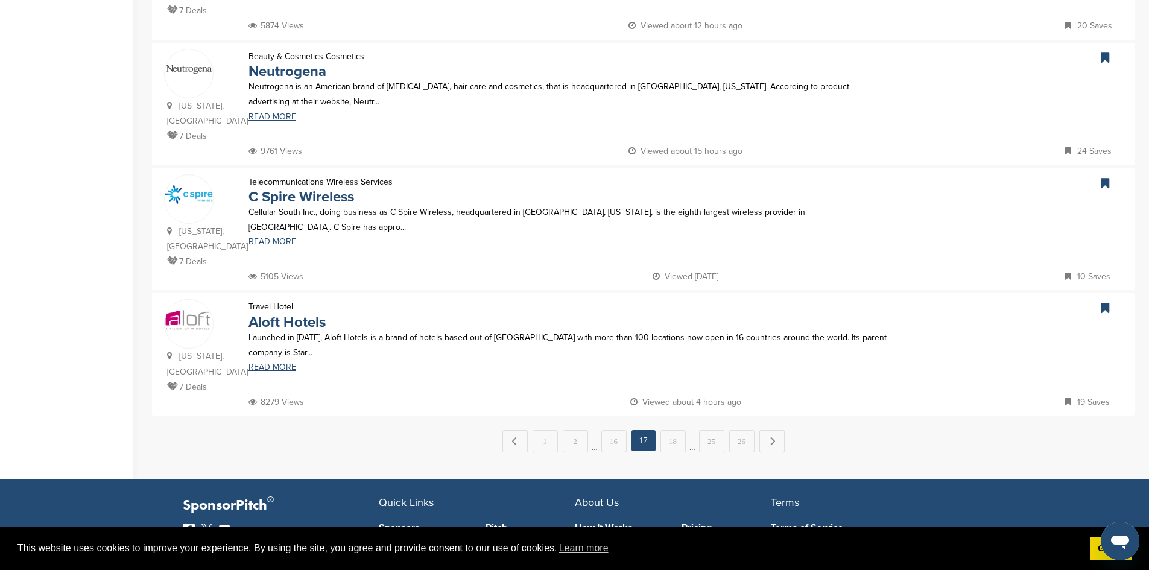
scroll to position [1111, 0]
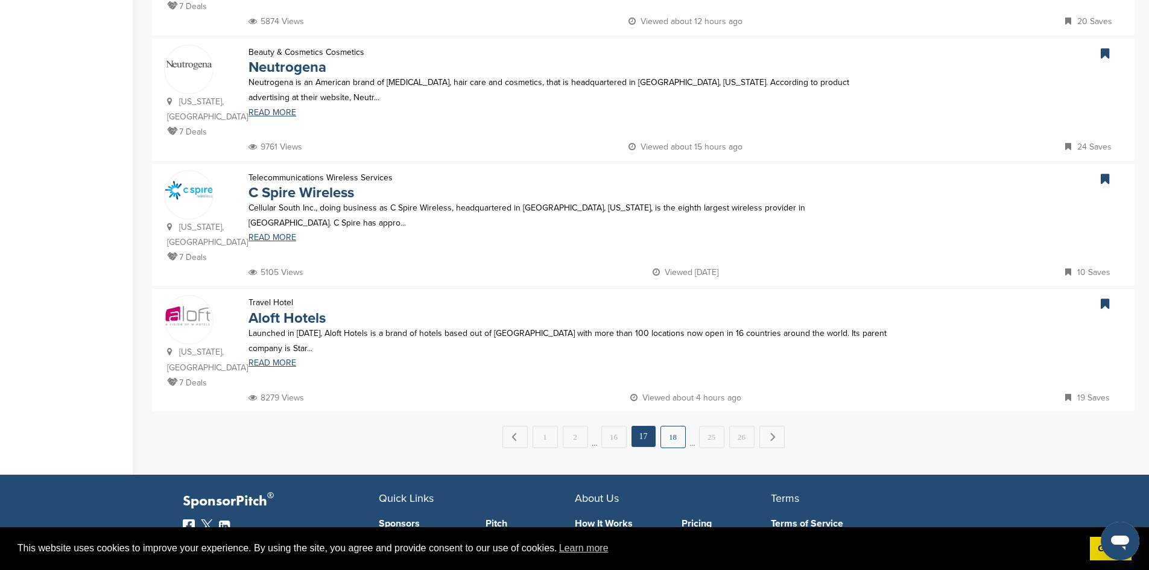
click at [674, 426] on link "18" at bounding box center [672, 437] width 25 height 22
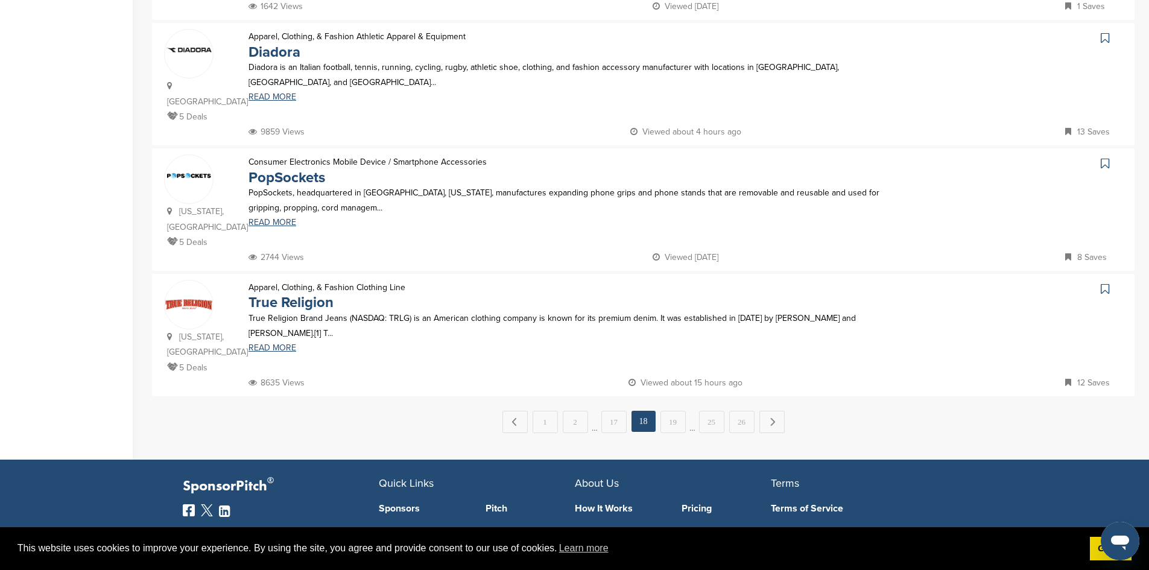
scroll to position [0, 0]
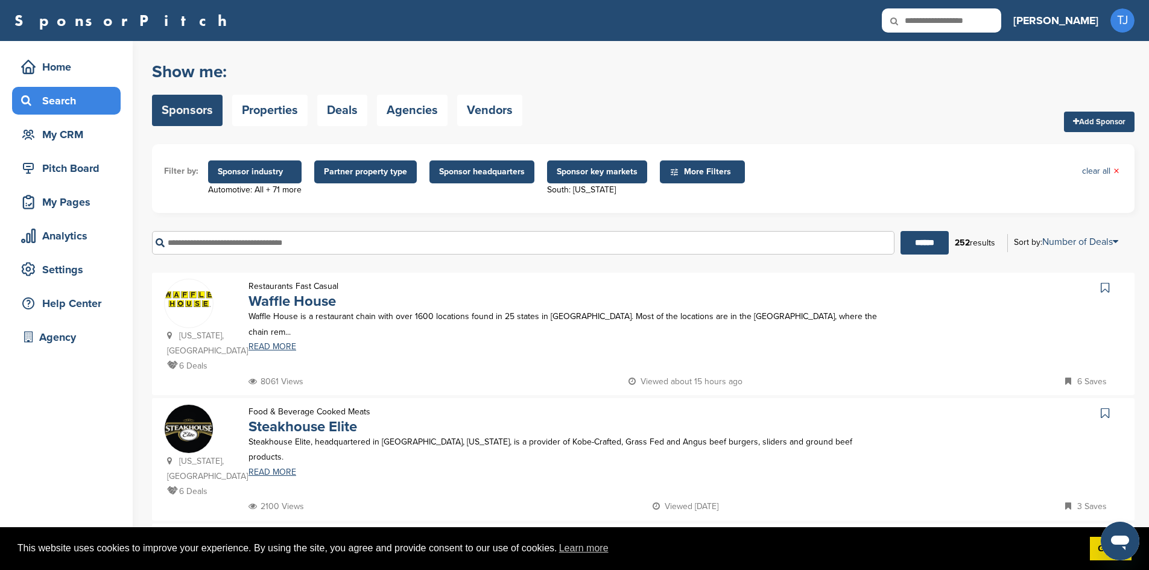
click at [1108, 285] on icon at bounding box center [1105, 288] width 8 height 12
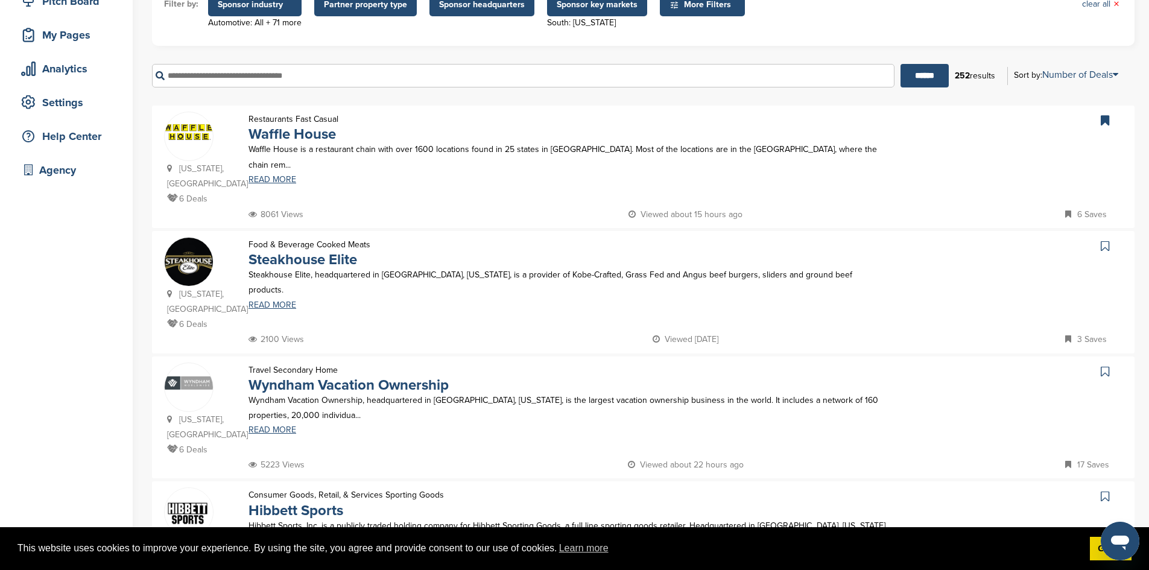
scroll to position [172, 0]
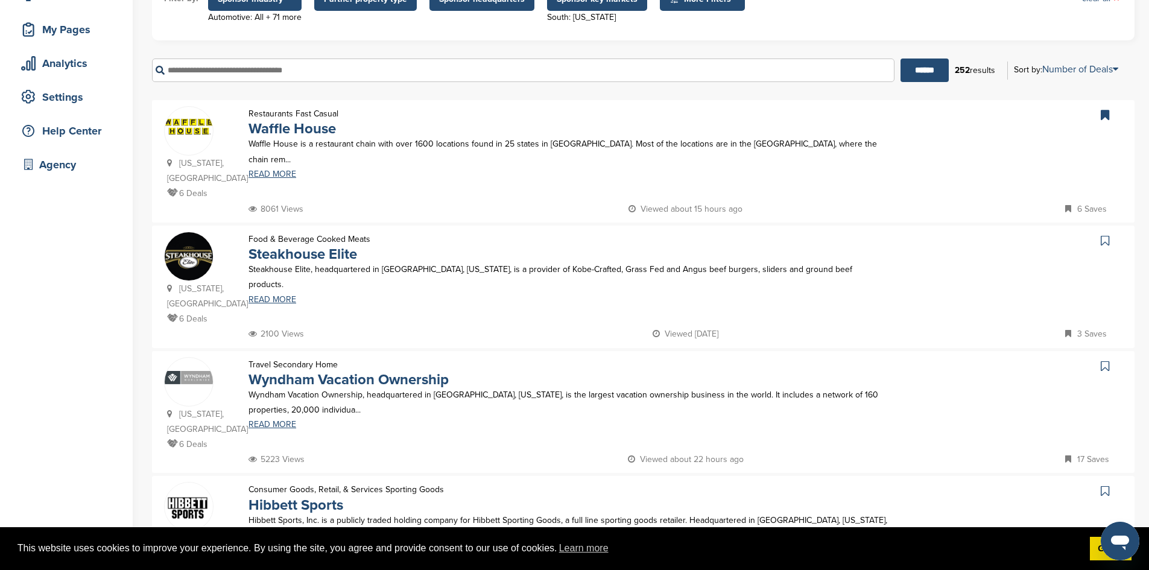
click at [1108, 235] on icon at bounding box center [1105, 241] width 8 height 12
click at [1106, 360] on icon at bounding box center [1105, 366] width 8 height 12
click at [1108, 485] on icon at bounding box center [1105, 491] width 8 height 12
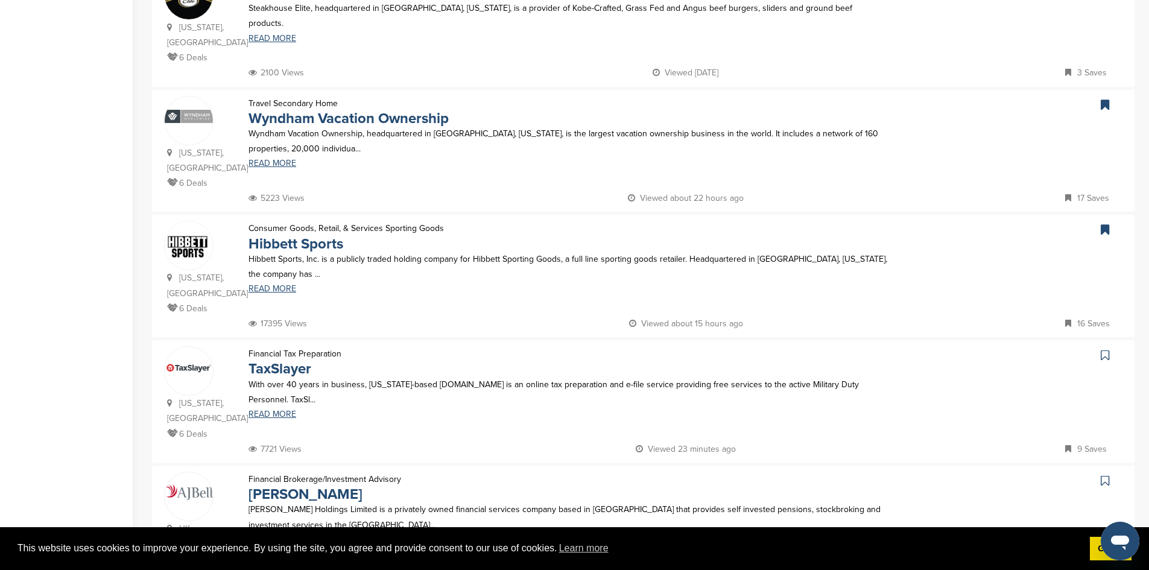
scroll to position [437, 0]
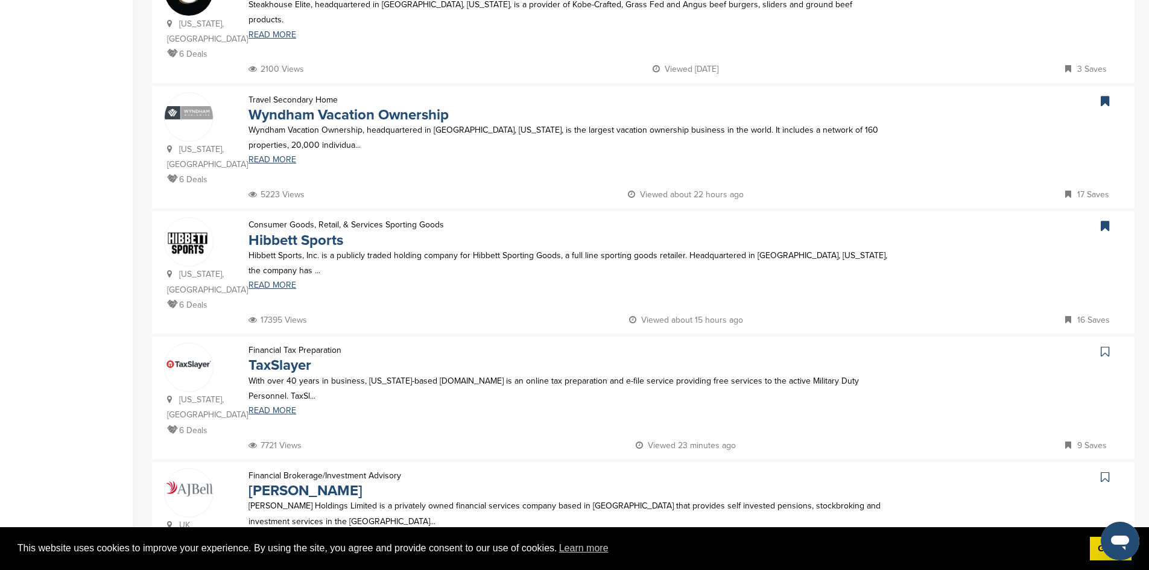
click at [1108, 346] on icon at bounding box center [1105, 352] width 8 height 12
click at [1105, 471] on icon at bounding box center [1105, 477] width 8 height 12
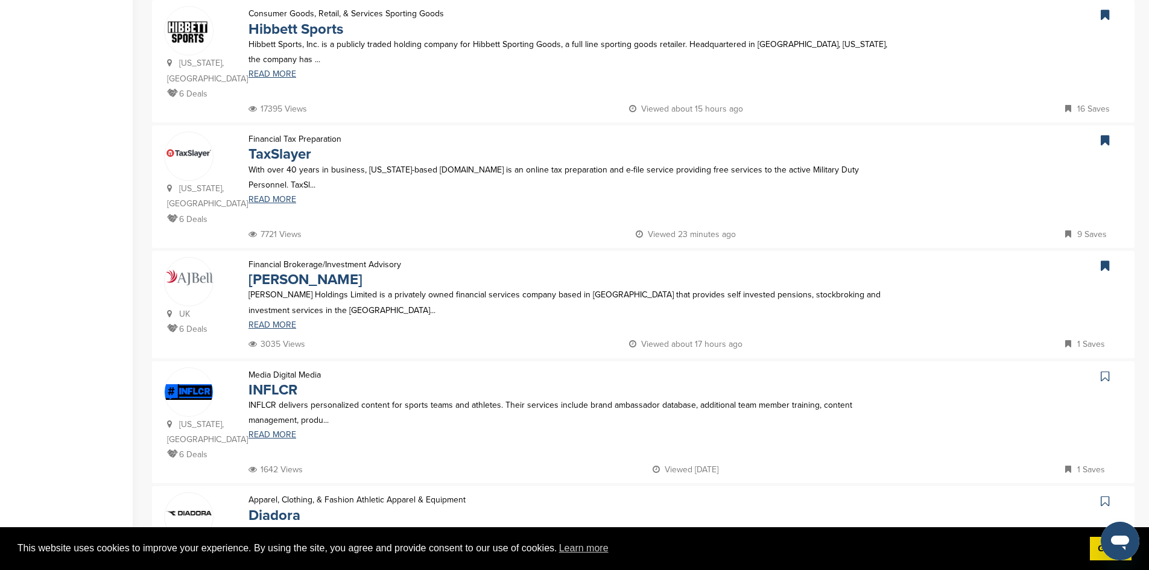
scroll to position [654, 0]
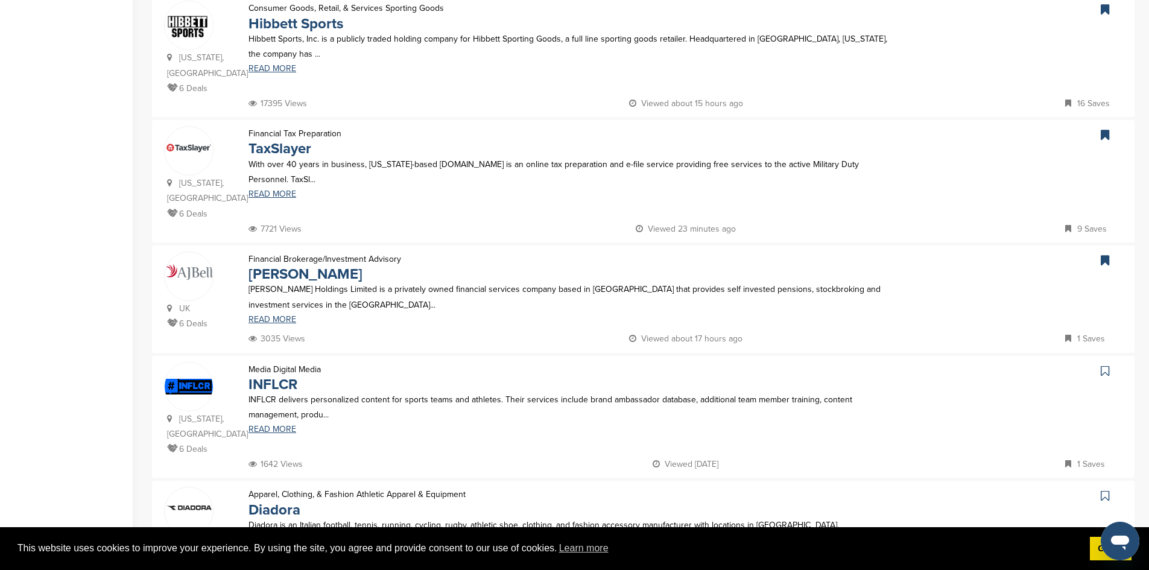
click at [1102, 365] on icon at bounding box center [1105, 371] width 8 height 12
click at [1111, 487] on link at bounding box center [1106, 496] width 17 height 18
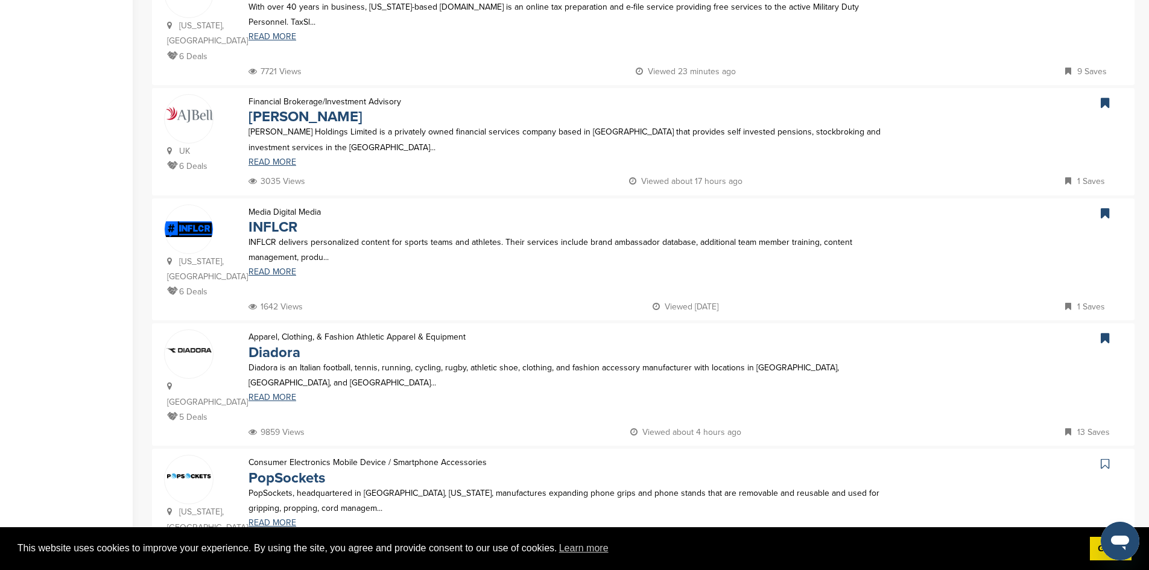
scroll to position [807, 0]
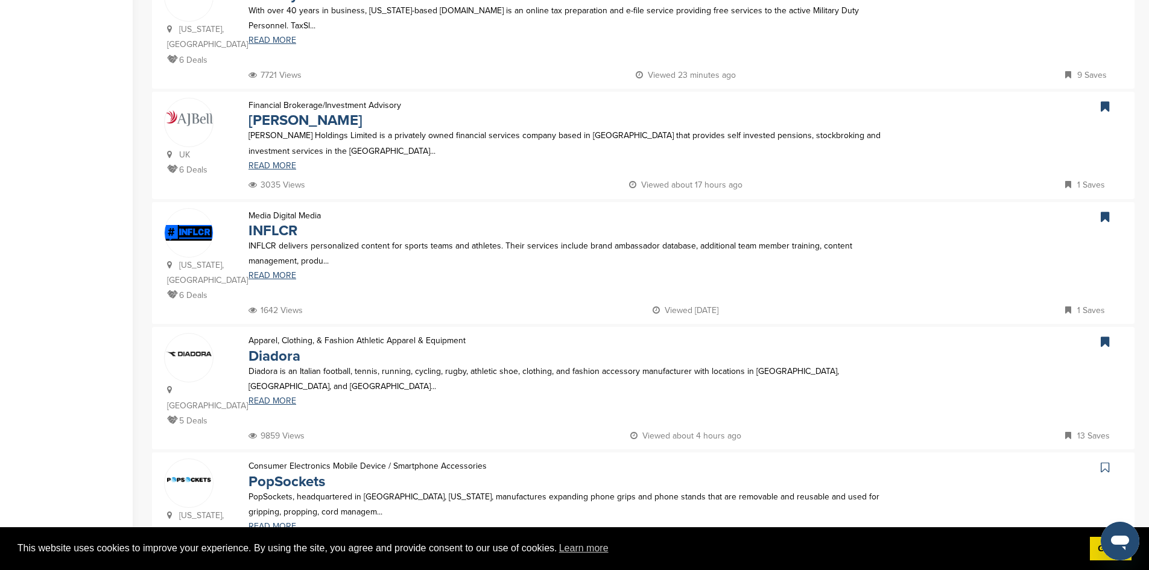
click at [1104, 461] on icon at bounding box center [1105, 467] width 8 height 12
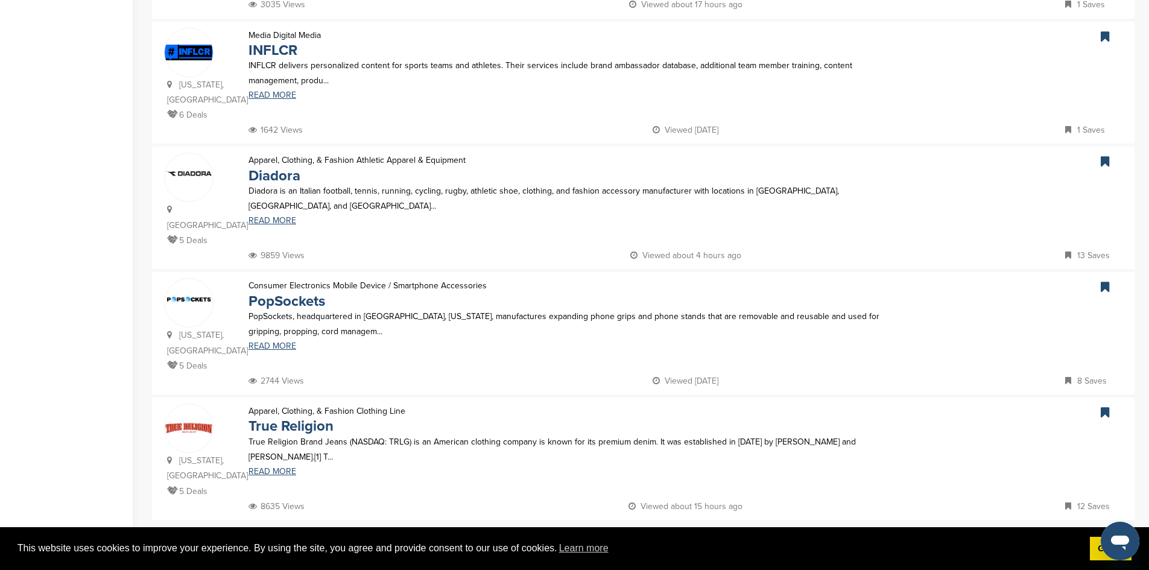
scroll to position [991, 0]
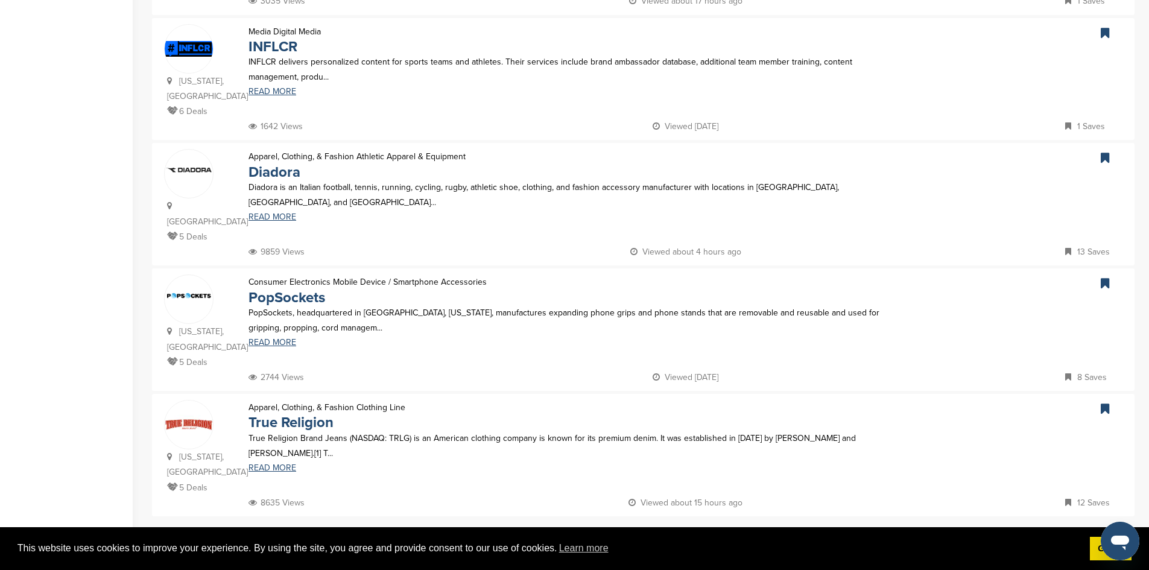
click at [677, 531] on link "19" at bounding box center [672, 542] width 25 height 22
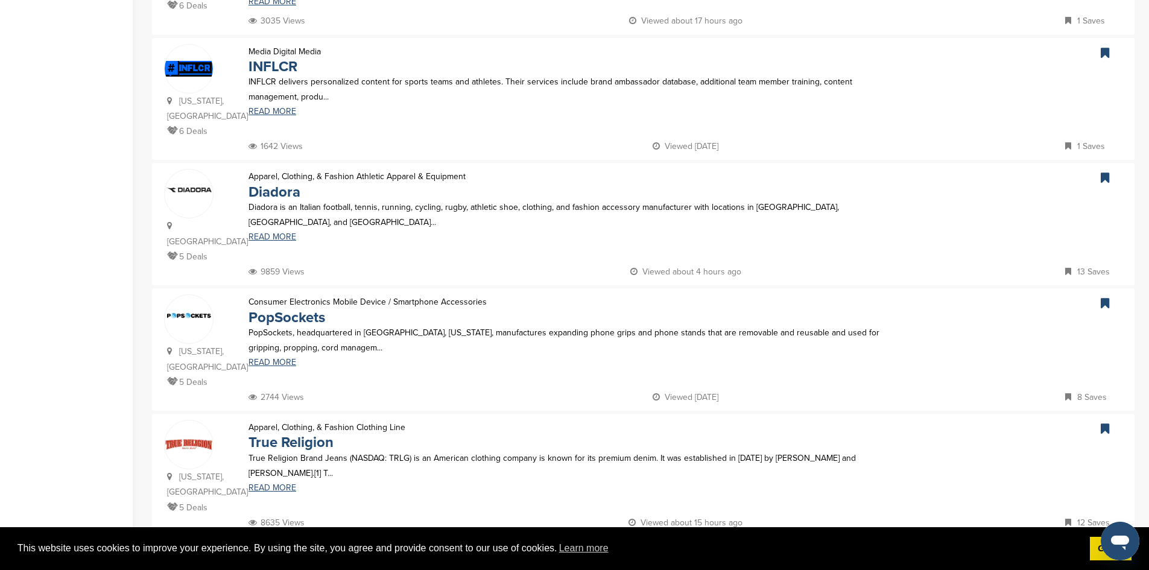
scroll to position [0, 0]
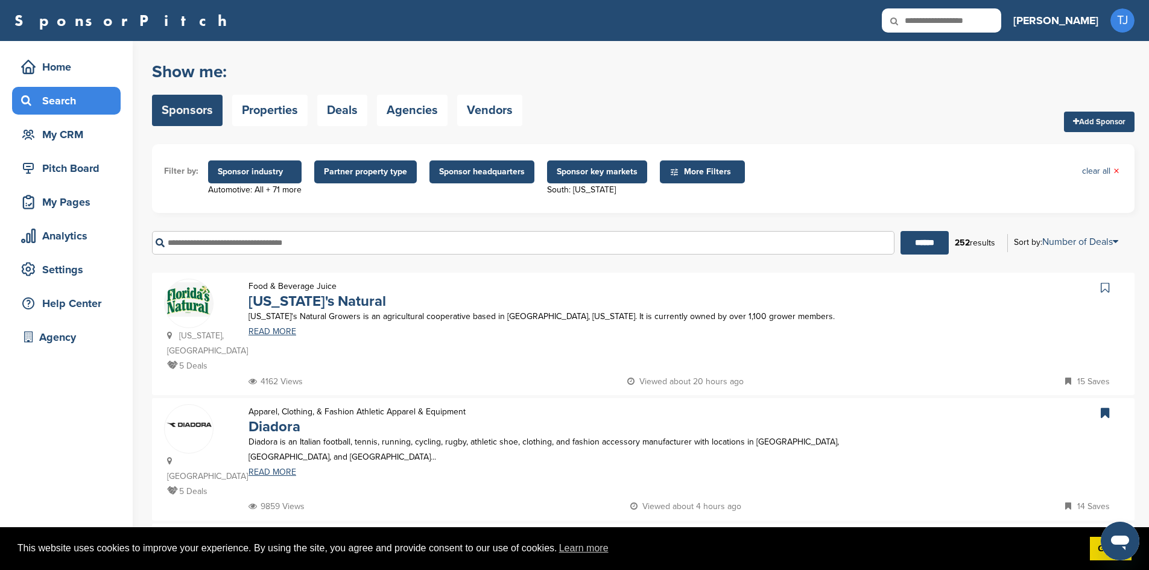
click at [1107, 289] on icon at bounding box center [1105, 288] width 8 height 12
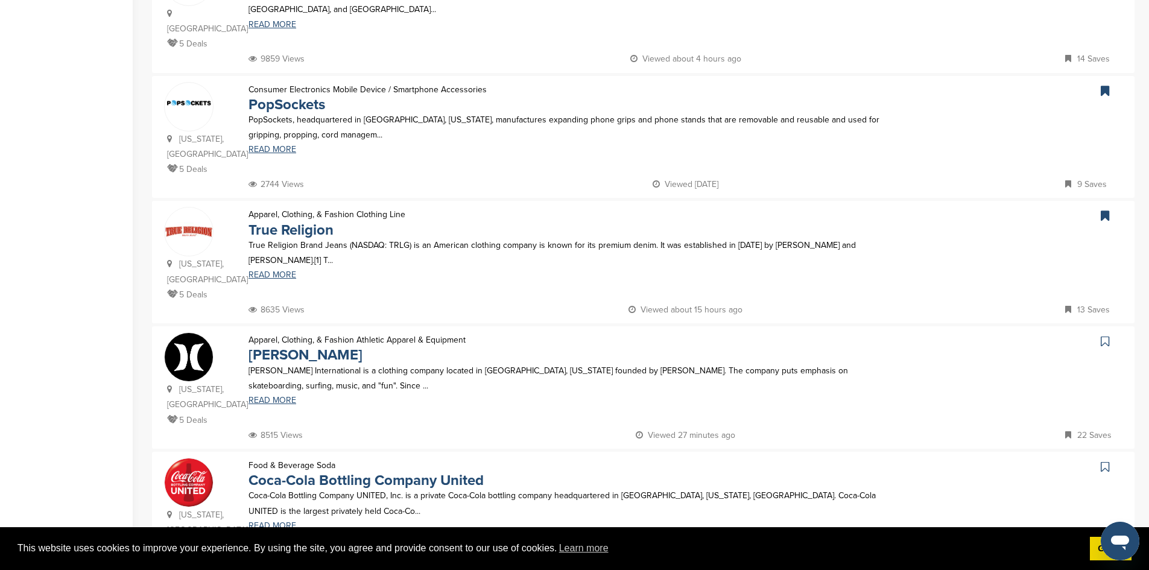
scroll to position [449, 0]
click at [1108, 333] on icon at bounding box center [1105, 339] width 8 height 12
click at [1107, 459] on icon at bounding box center [1105, 465] width 8 height 12
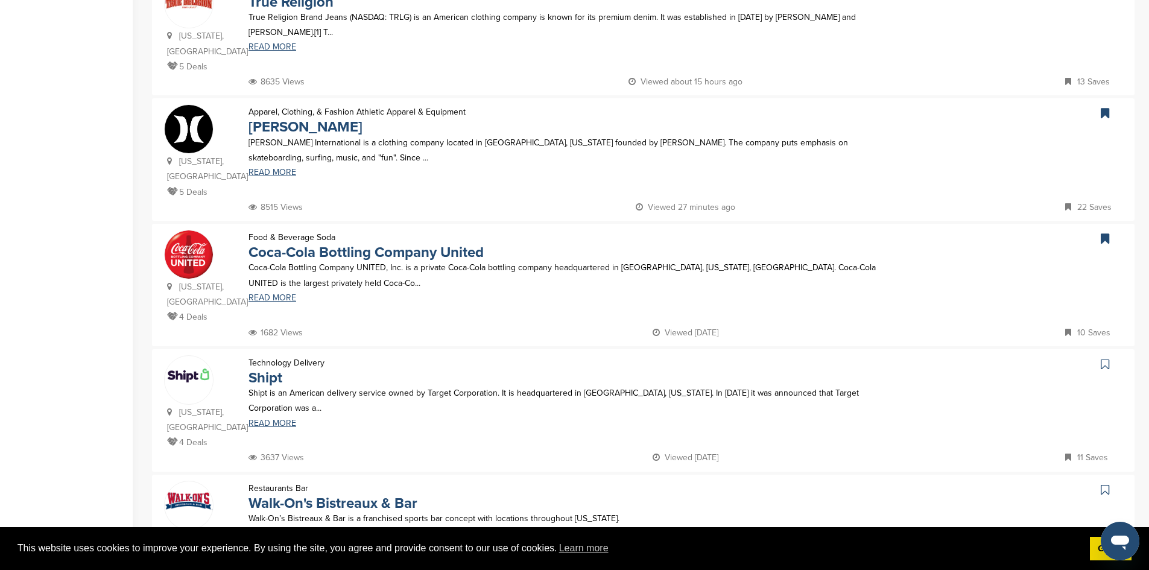
scroll to position [681, 0]
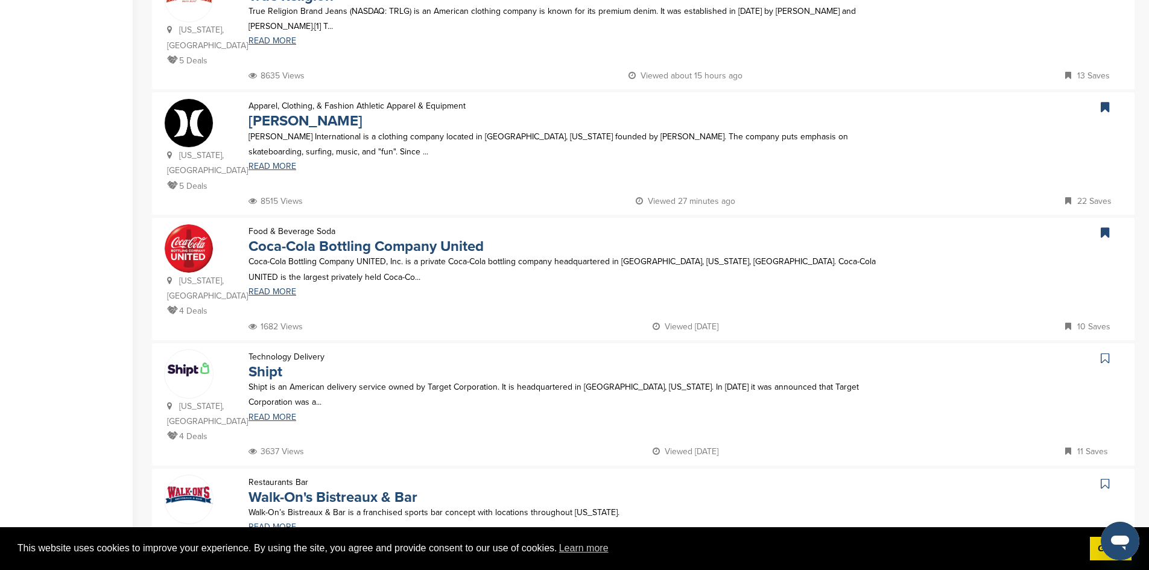
click at [1104, 352] on icon at bounding box center [1105, 358] width 8 height 12
click at [1106, 478] on icon at bounding box center [1105, 484] width 8 height 12
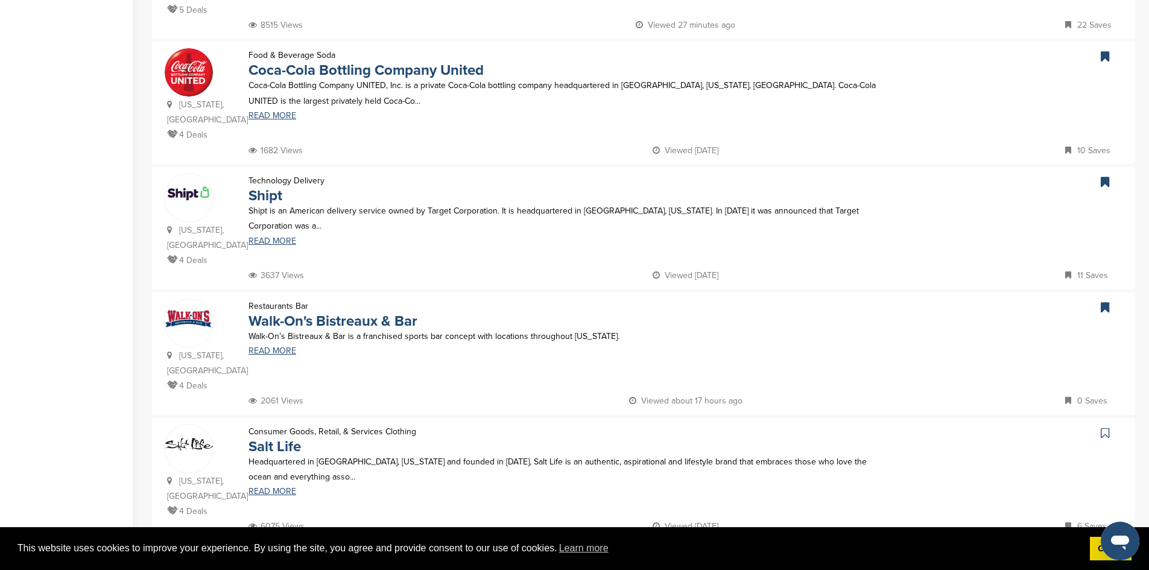
scroll to position [859, 0]
click at [1108, 425] on icon at bounding box center [1105, 431] width 8 height 12
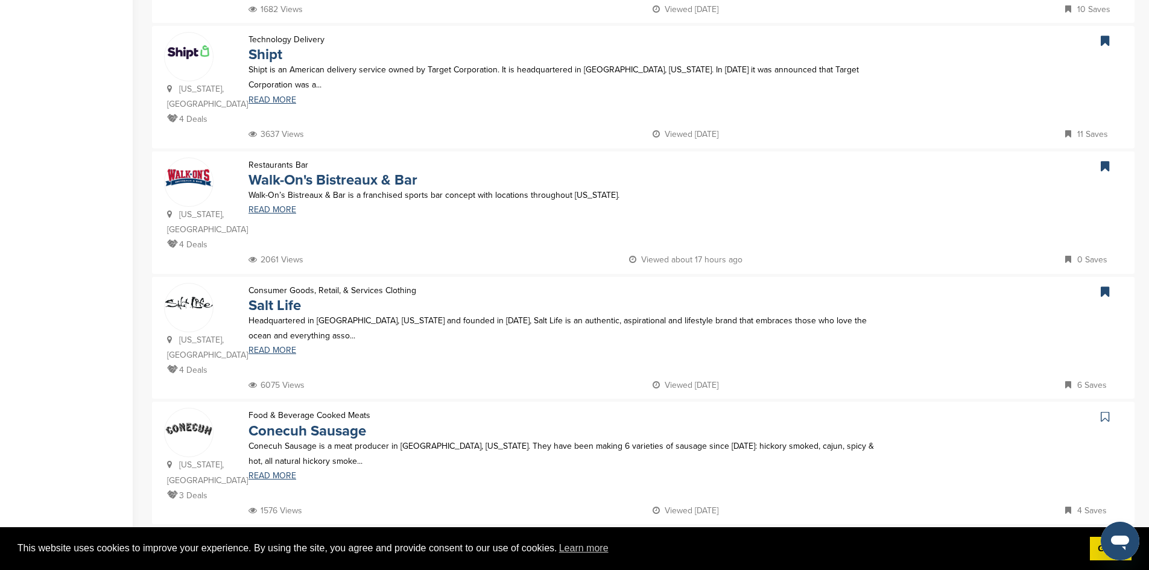
scroll to position [1016, 0]
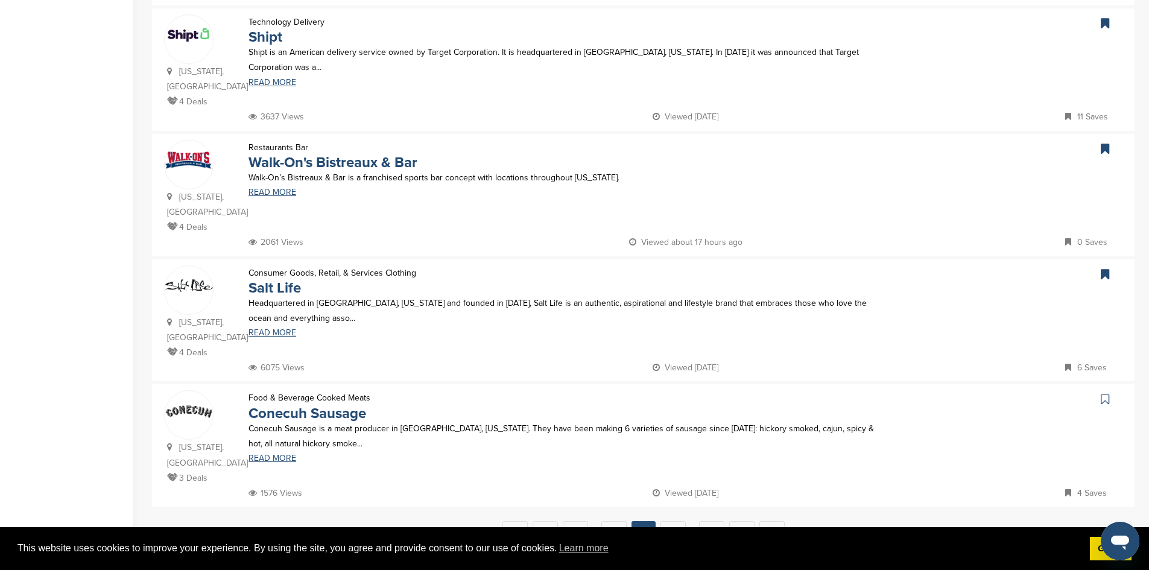
click at [1105, 393] on icon at bounding box center [1105, 399] width 8 height 12
click at [672, 521] on link "20" at bounding box center [672, 532] width 25 height 22
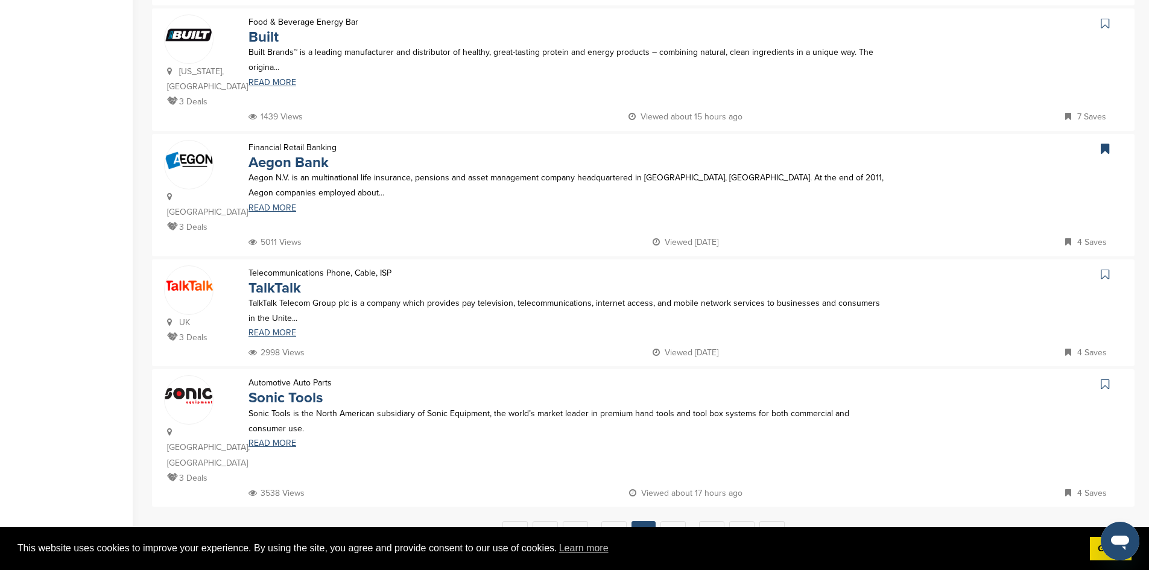
scroll to position [0, 0]
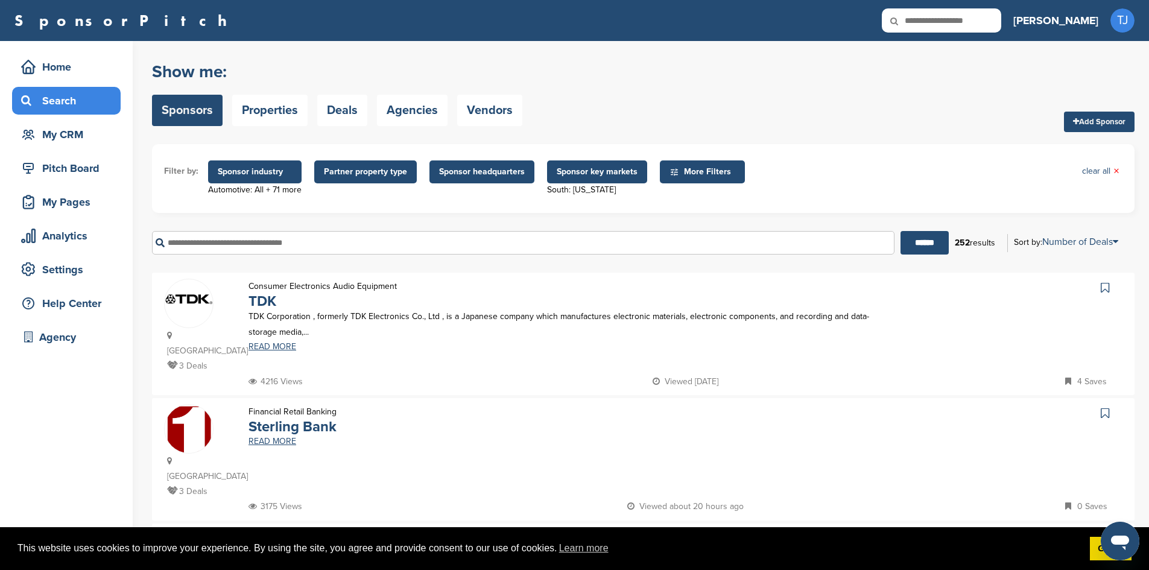
click at [1108, 285] on icon at bounding box center [1105, 288] width 8 height 12
click at [1105, 407] on icon at bounding box center [1105, 413] width 8 height 12
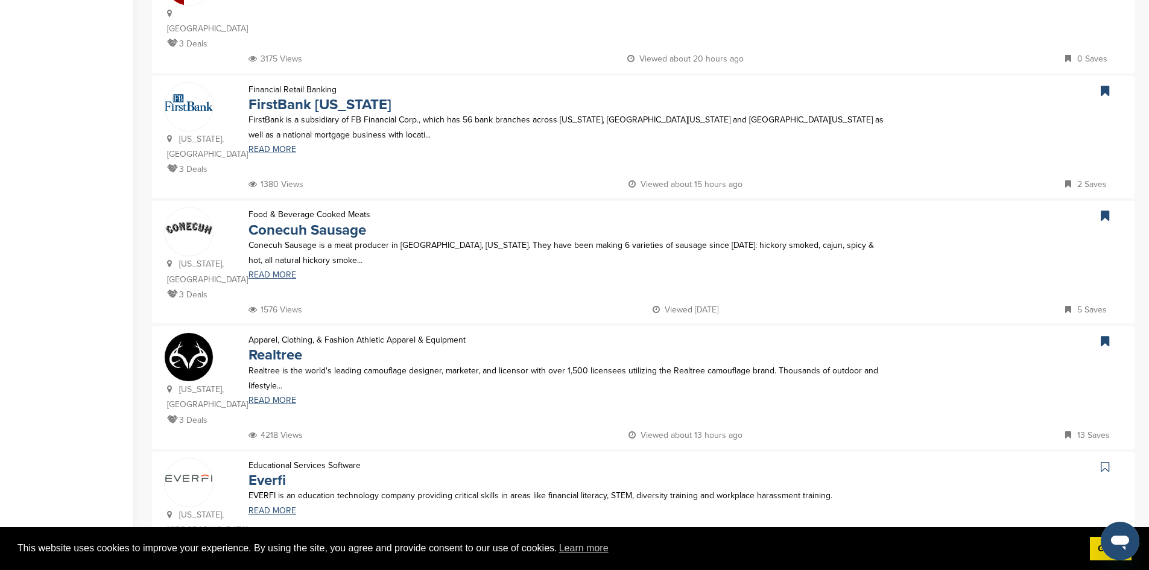
scroll to position [567, 0]
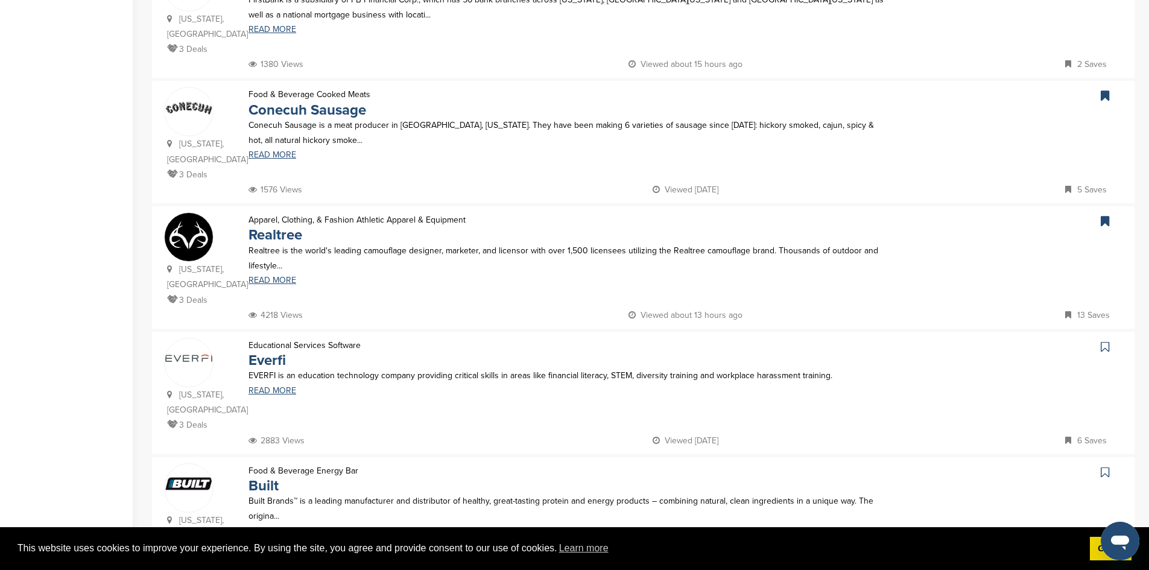
click at [1108, 341] on icon at bounding box center [1105, 347] width 8 height 12
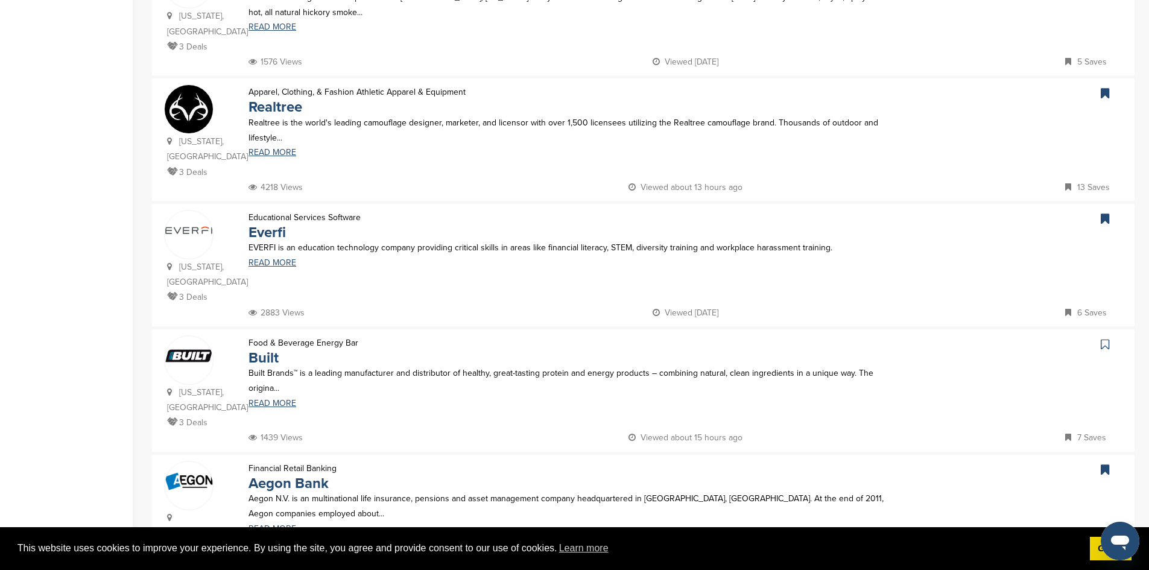
scroll to position [701, 0]
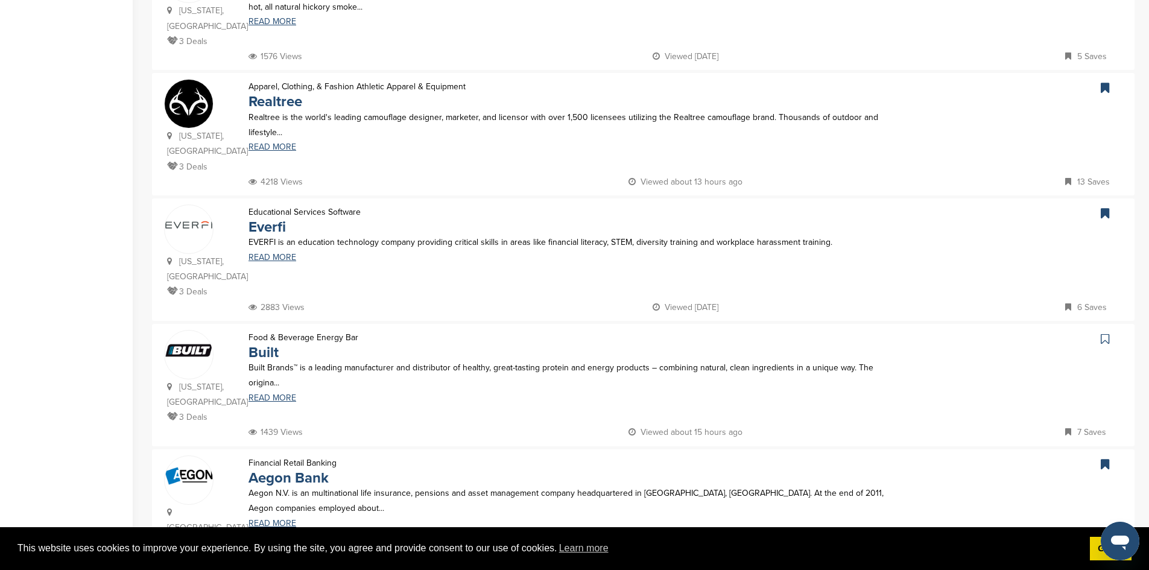
click at [1107, 333] on icon at bounding box center [1105, 339] width 8 height 12
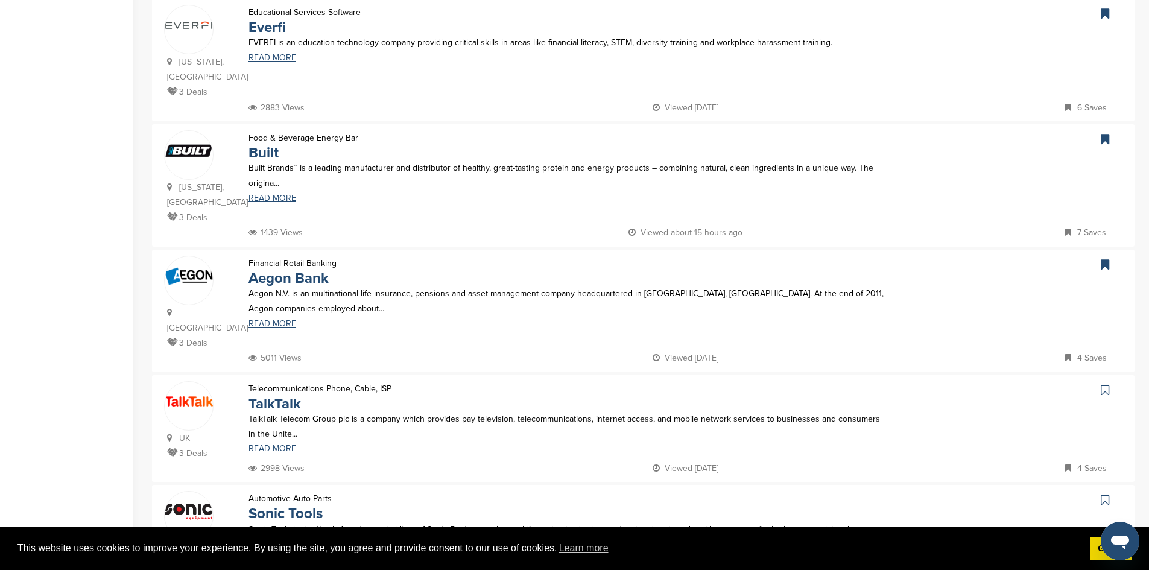
scroll to position [906, 0]
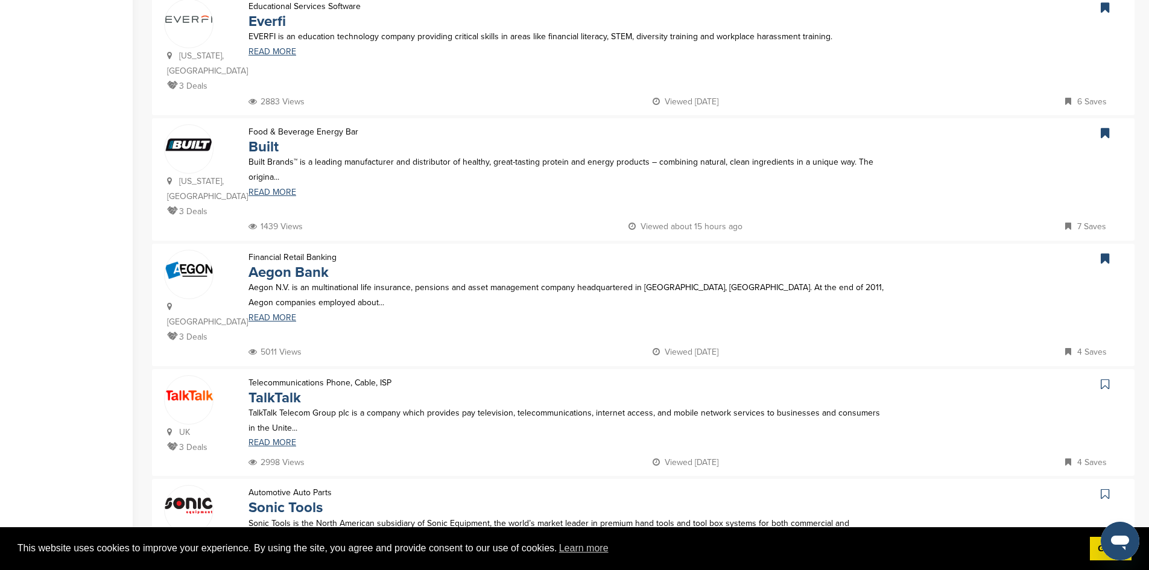
click at [1105, 378] on icon at bounding box center [1105, 384] width 8 height 12
click at [1105, 488] on icon at bounding box center [1105, 494] width 8 height 12
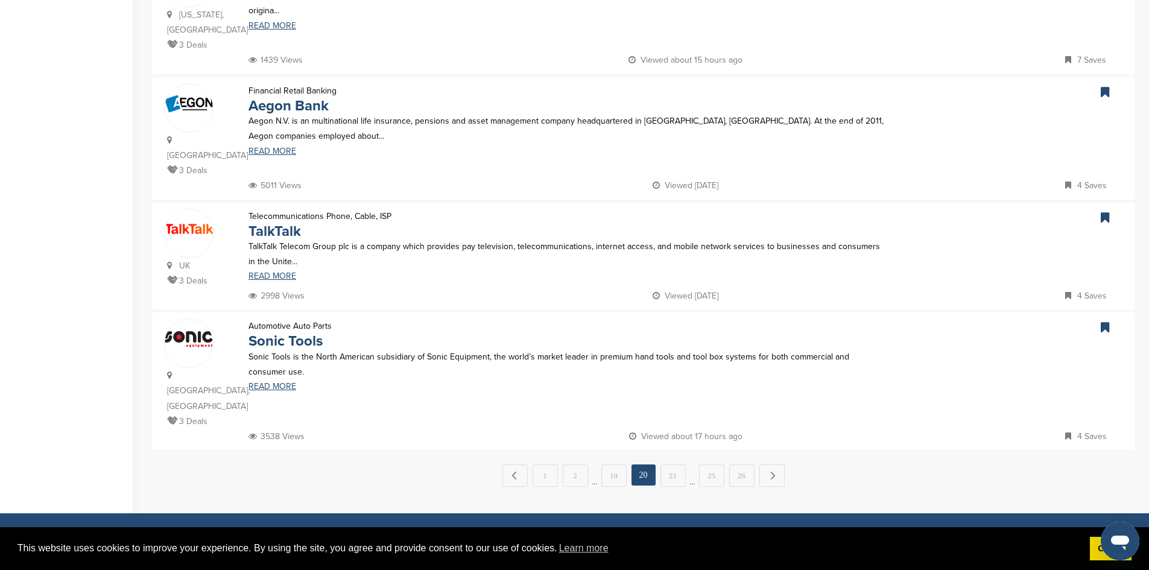
scroll to position [1076, 0]
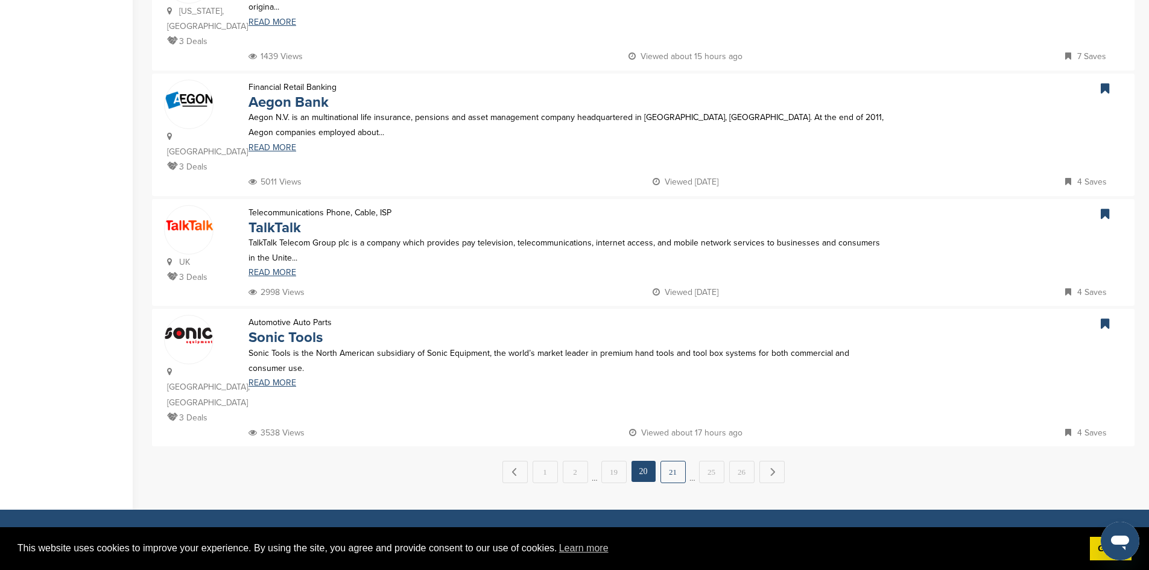
click at [672, 461] on link "21" at bounding box center [672, 472] width 25 height 22
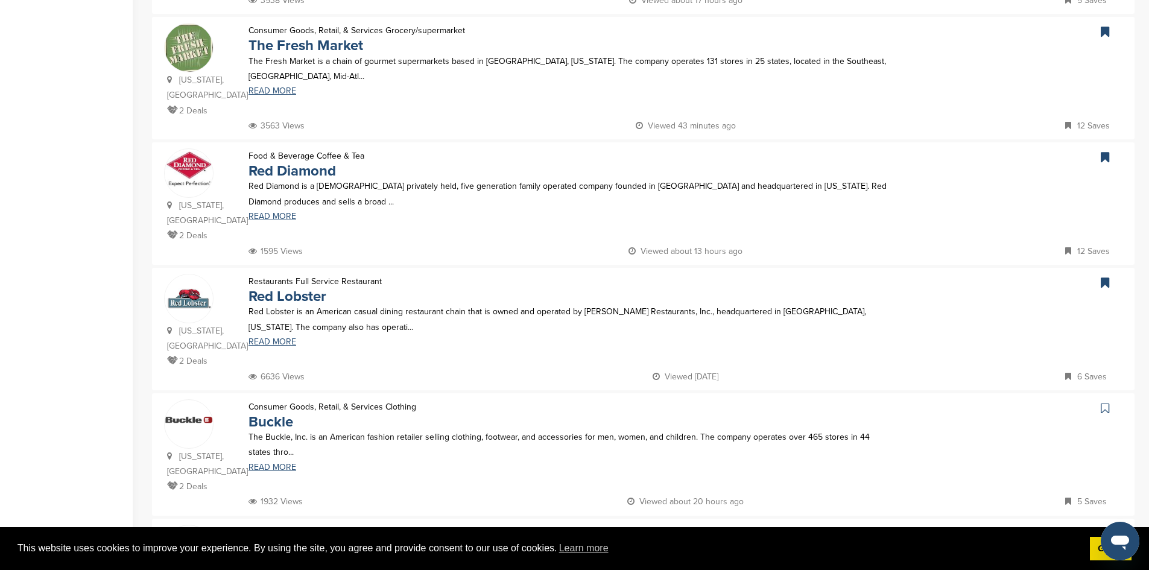
scroll to position [896, 0]
click at [1107, 404] on icon at bounding box center [1105, 410] width 8 height 12
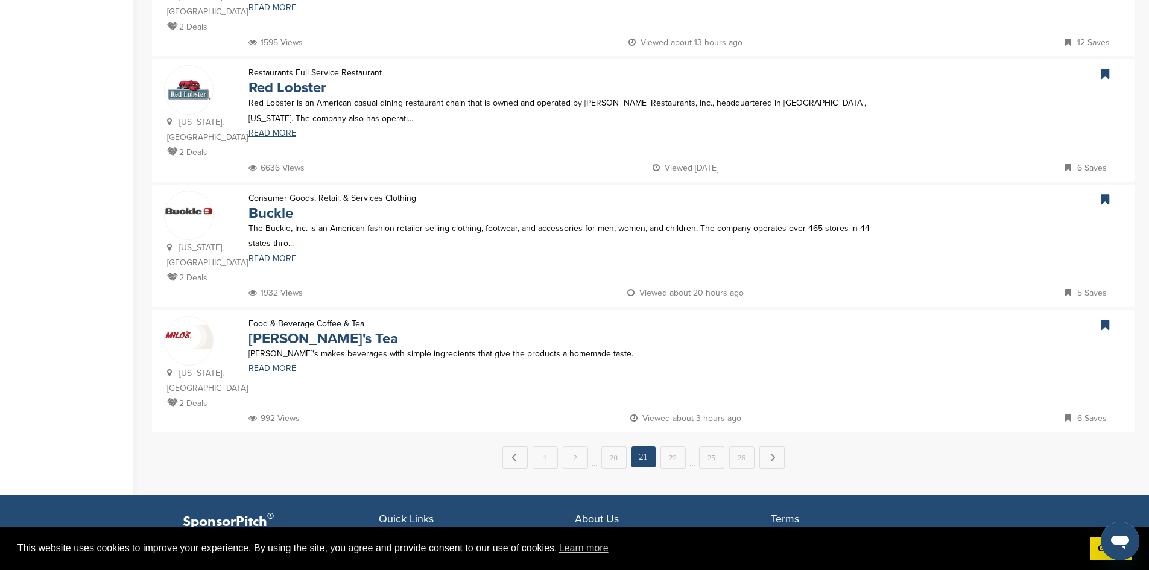
scroll to position [1116, 0]
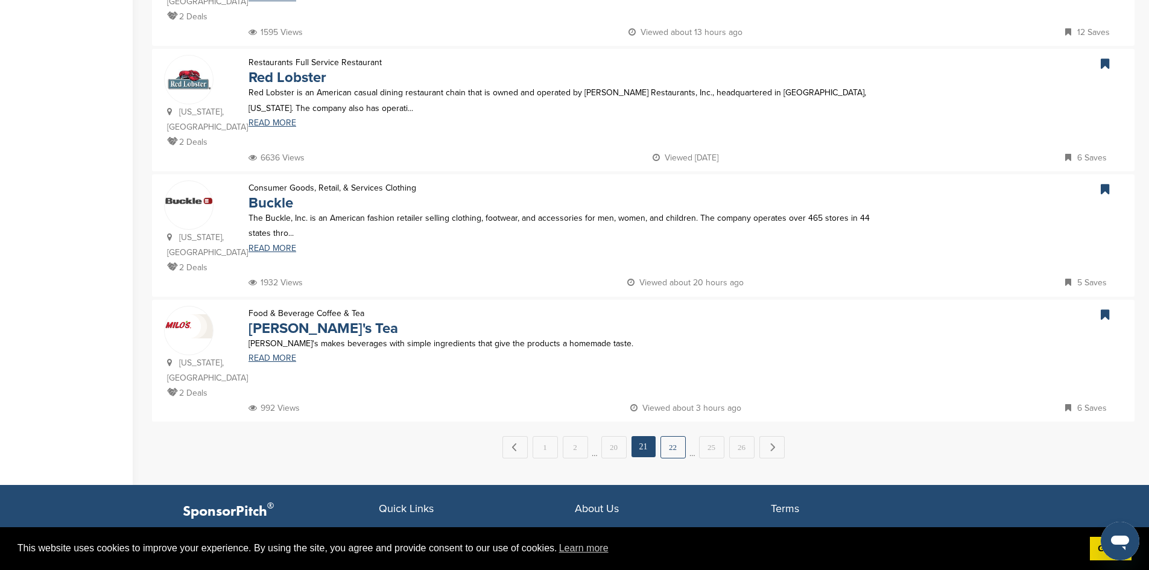
click at [674, 436] on link "22" at bounding box center [672, 447] width 25 height 22
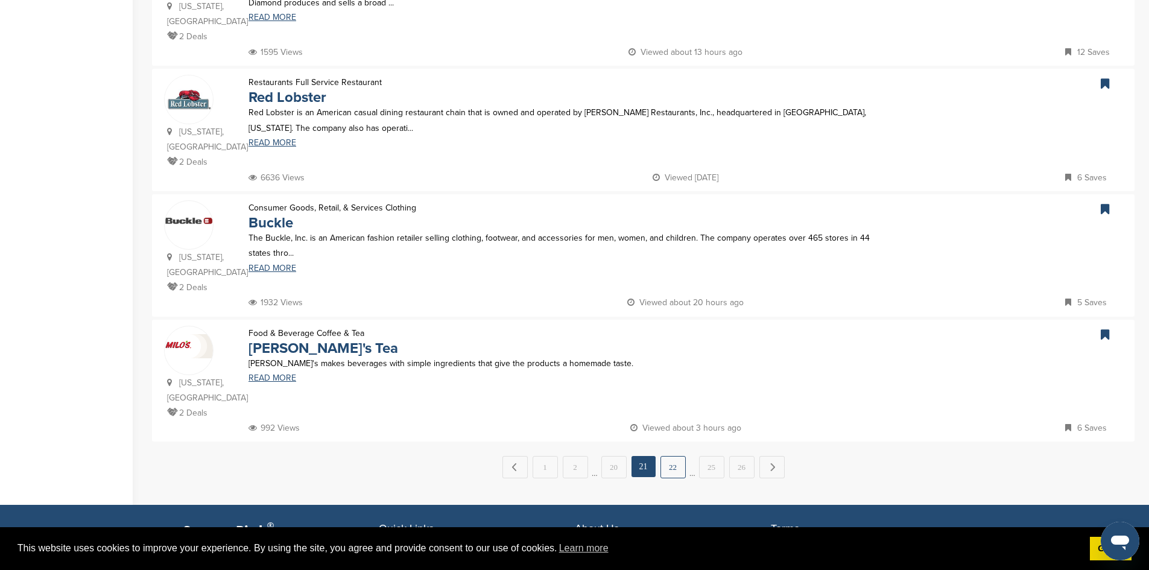
scroll to position [0, 0]
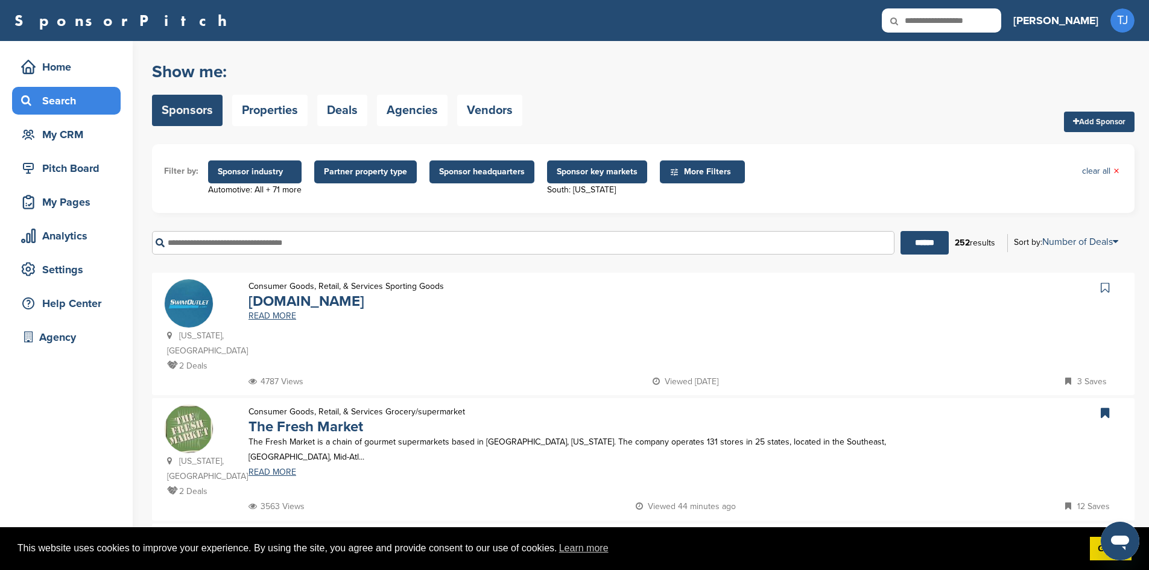
click at [1102, 289] on icon at bounding box center [1105, 288] width 8 height 12
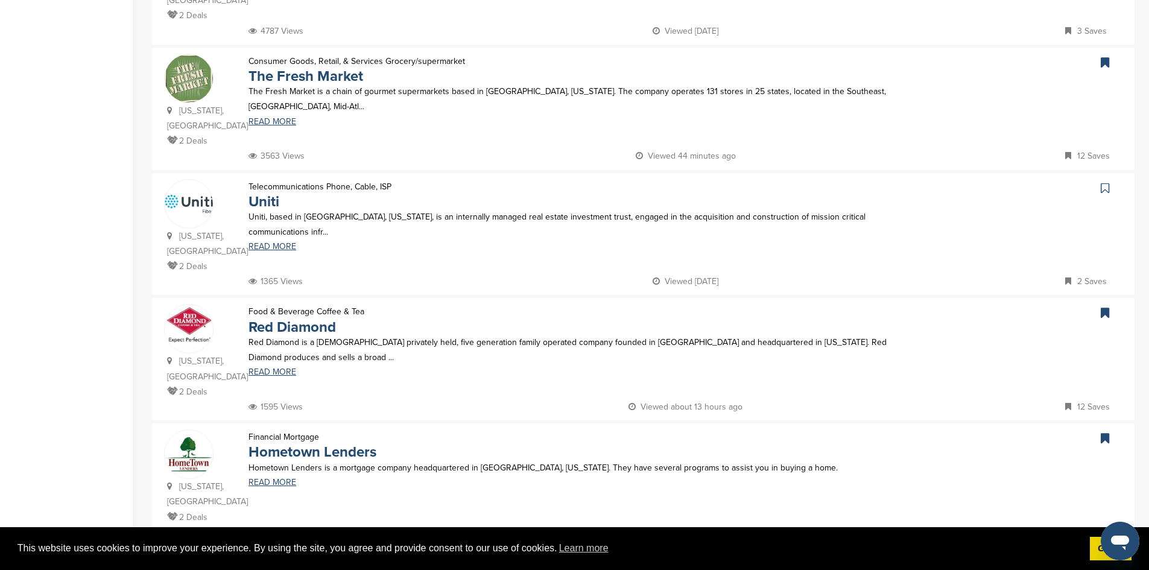
scroll to position [352, 0]
click at [1105, 186] on icon at bounding box center [1105, 186] width 8 height 12
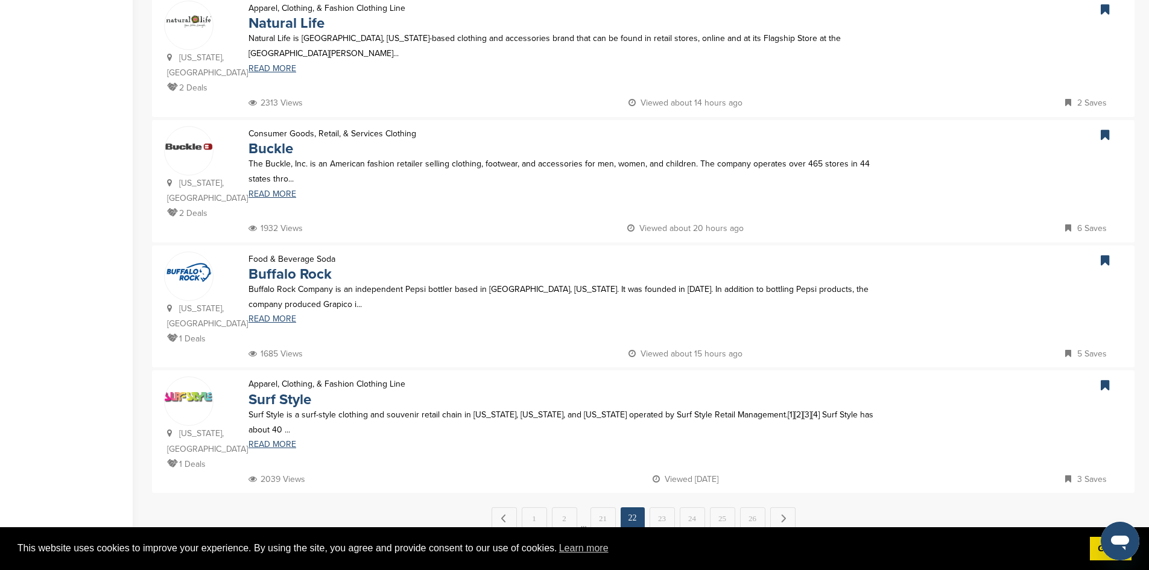
scroll to position [1040, 0]
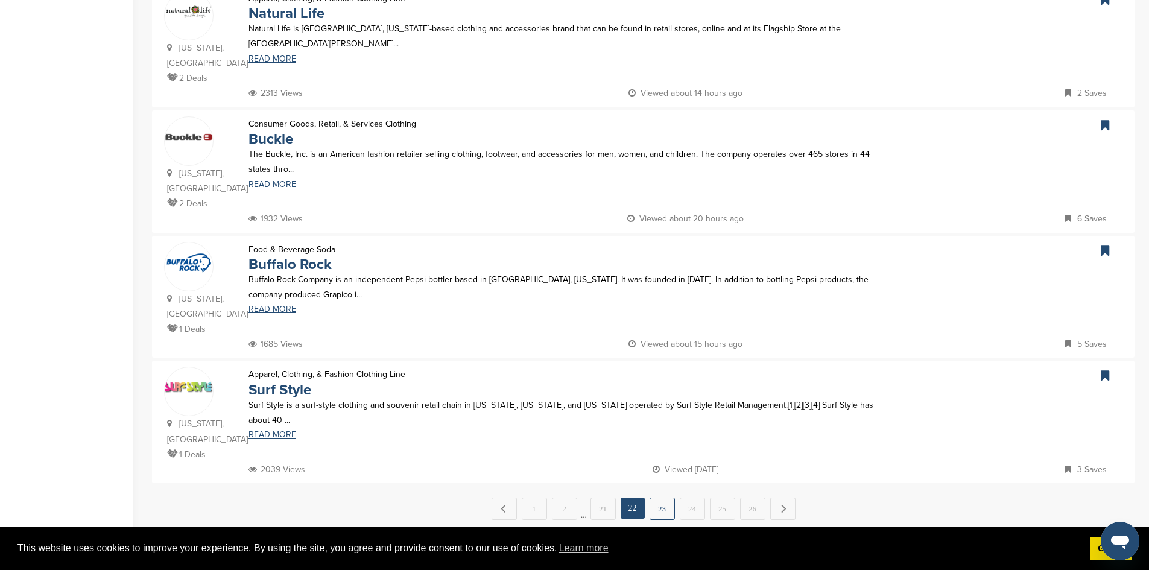
click at [662, 498] on link "23" at bounding box center [661, 509] width 25 height 22
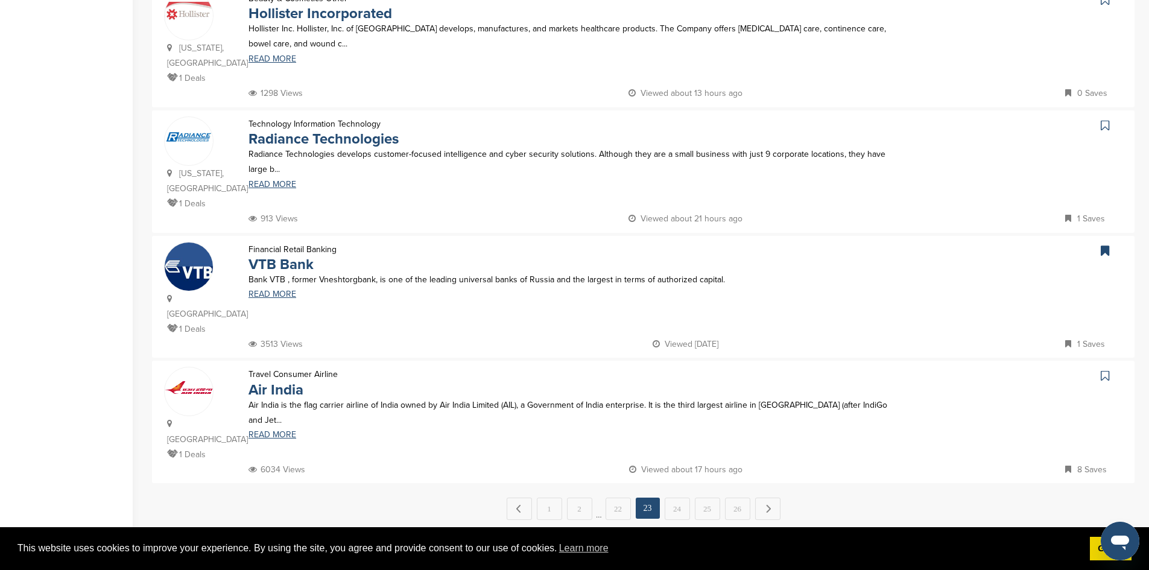
scroll to position [0, 0]
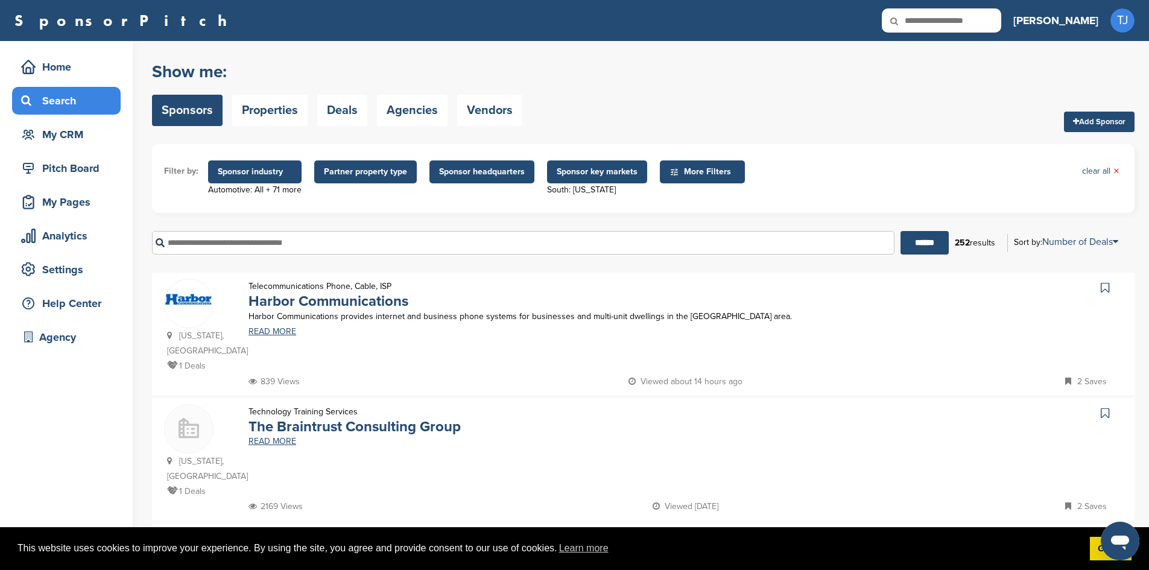
click at [1104, 283] on icon at bounding box center [1105, 288] width 8 height 12
click at [1105, 407] on icon at bounding box center [1105, 413] width 8 height 12
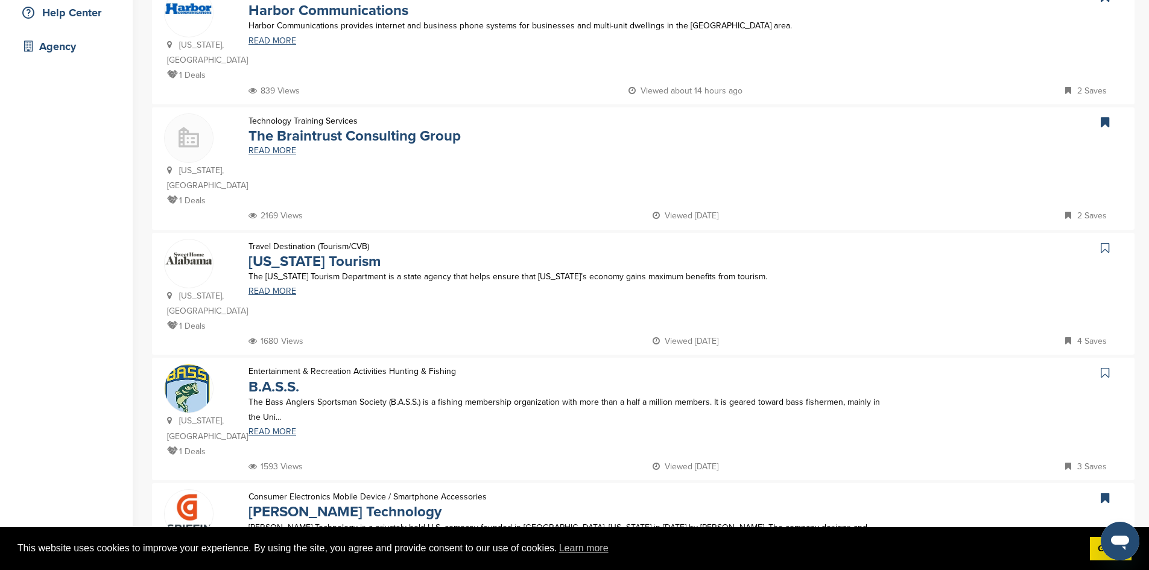
scroll to position [293, 0]
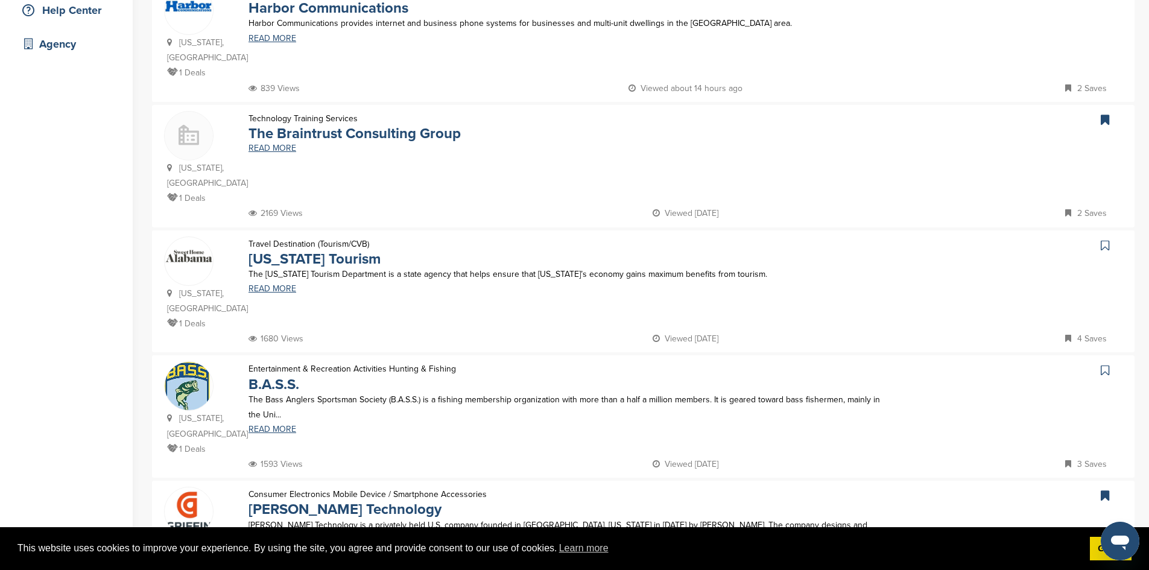
click at [1102, 239] on icon at bounding box center [1105, 245] width 8 height 12
click at [1105, 364] on icon at bounding box center [1105, 370] width 8 height 12
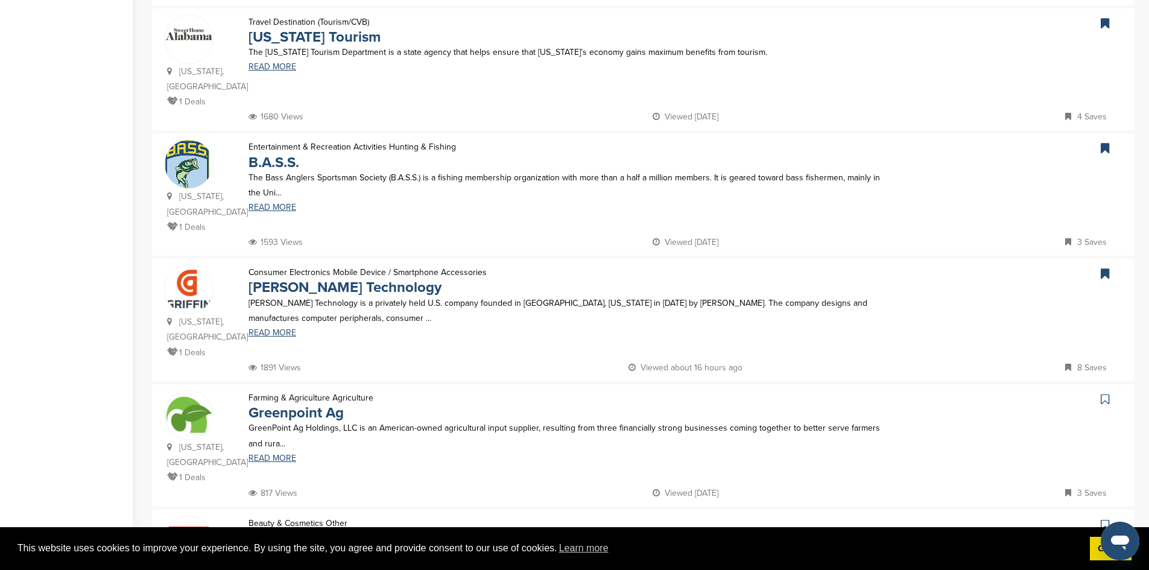
scroll to position [521, 0]
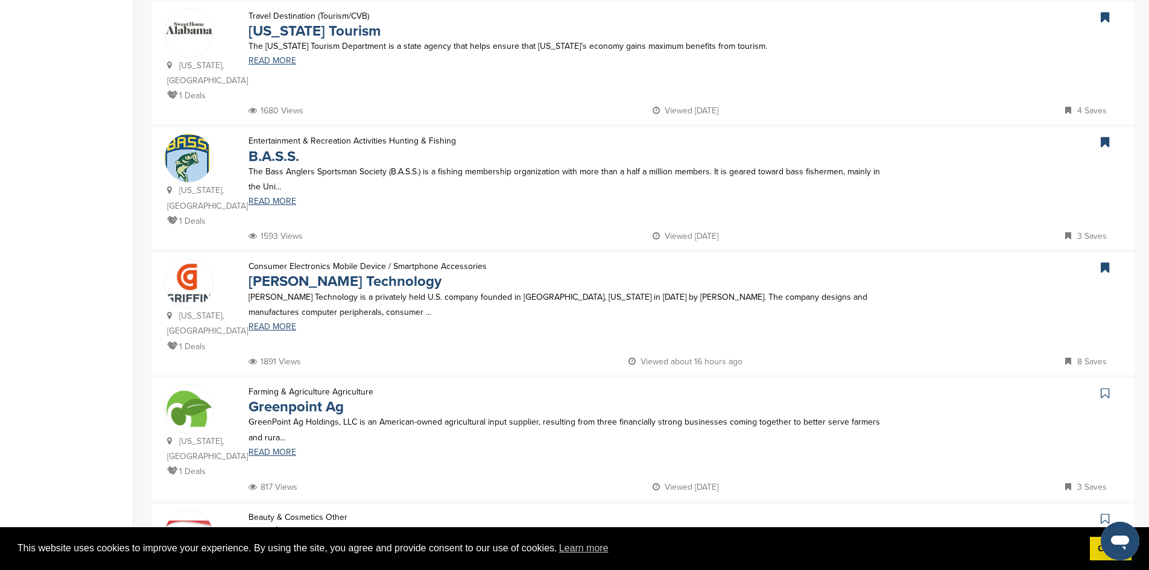
click at [1108, 387] on icon at bounding box center [1105, 393] width 8 height 12
click at [1104, 513] on icon at bounding box center [1105, 519] width 8 height 12
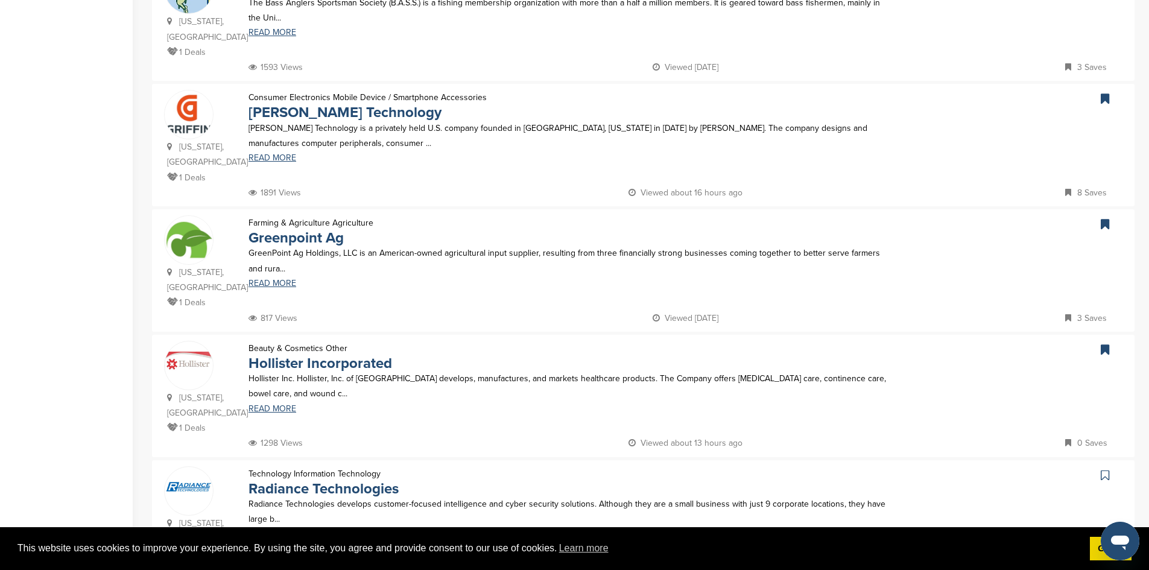
scroll to position [738, 0]
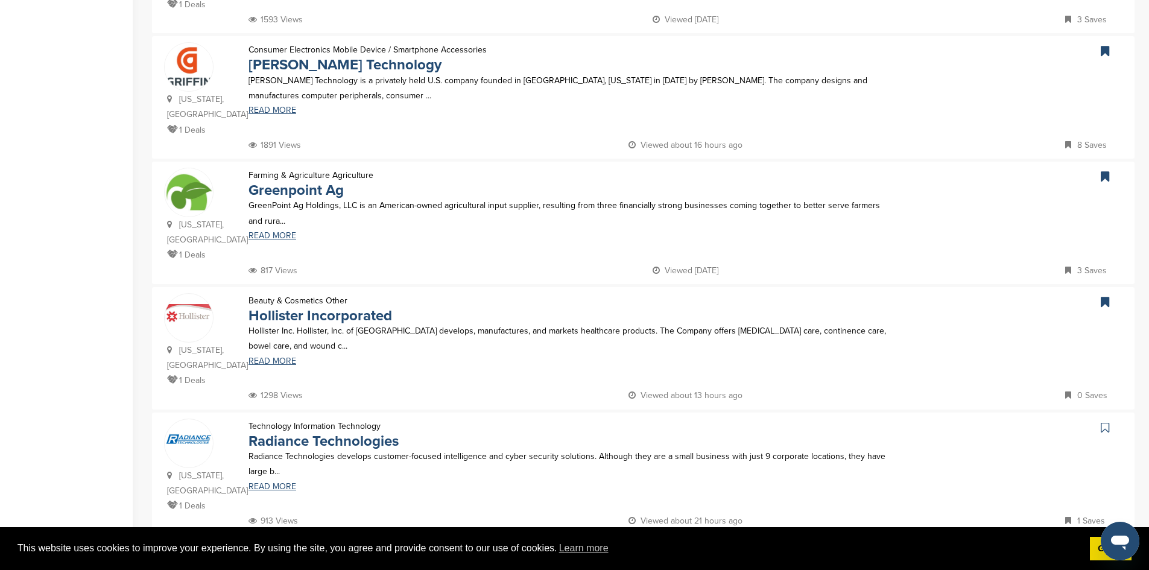
click at [1105, 422] on icon at bounding box center [1105, 428] width 8 height 12
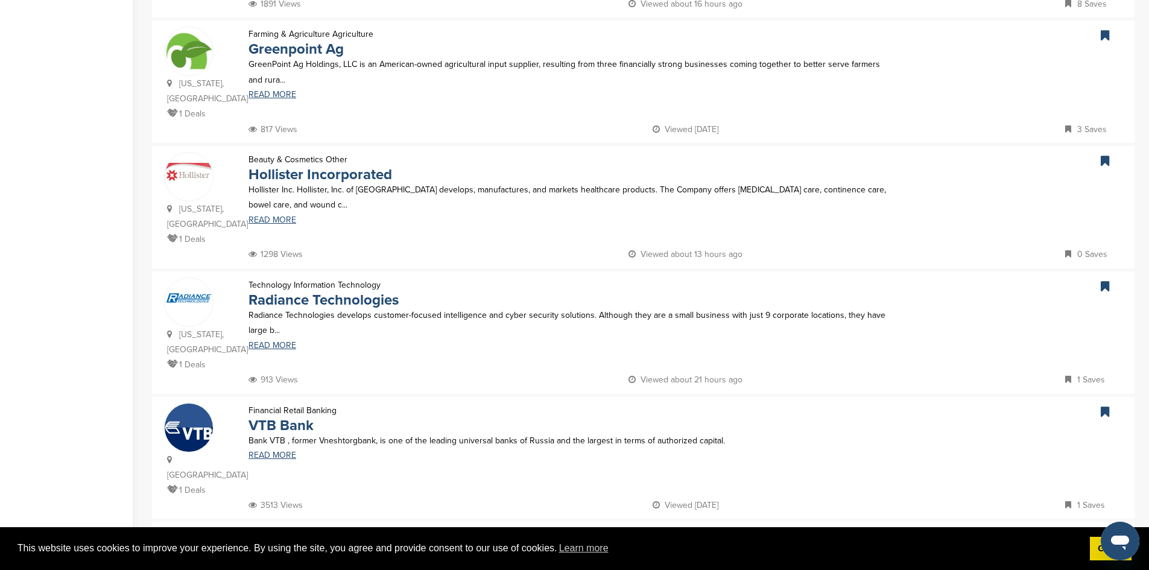
scroll to position [899, 0]
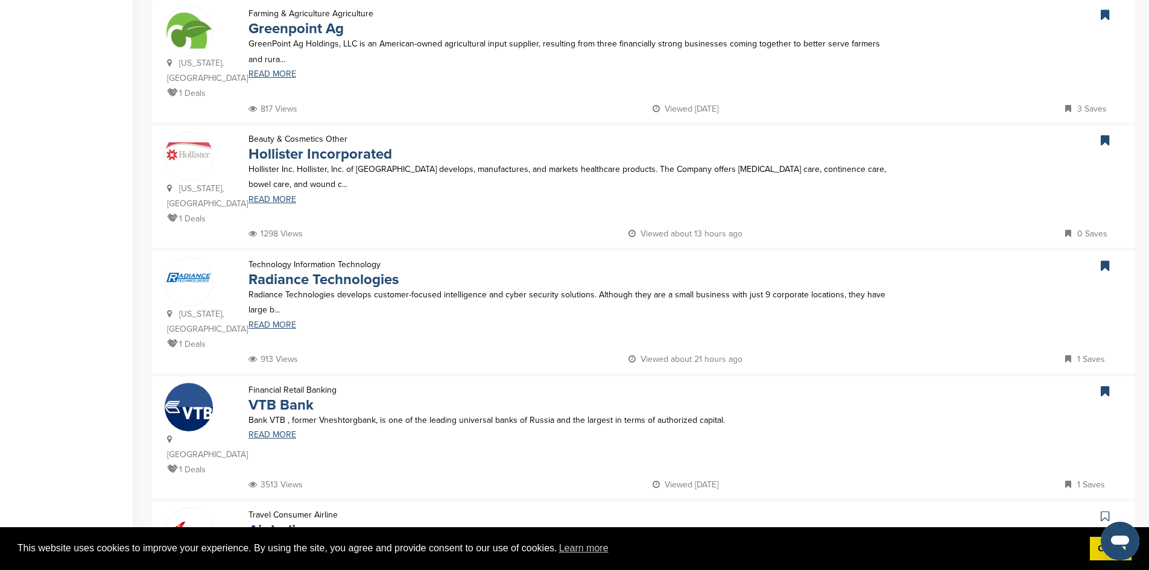
click at [1102, 510] on icon at bounding box center [1105, 516] width 8 height 12
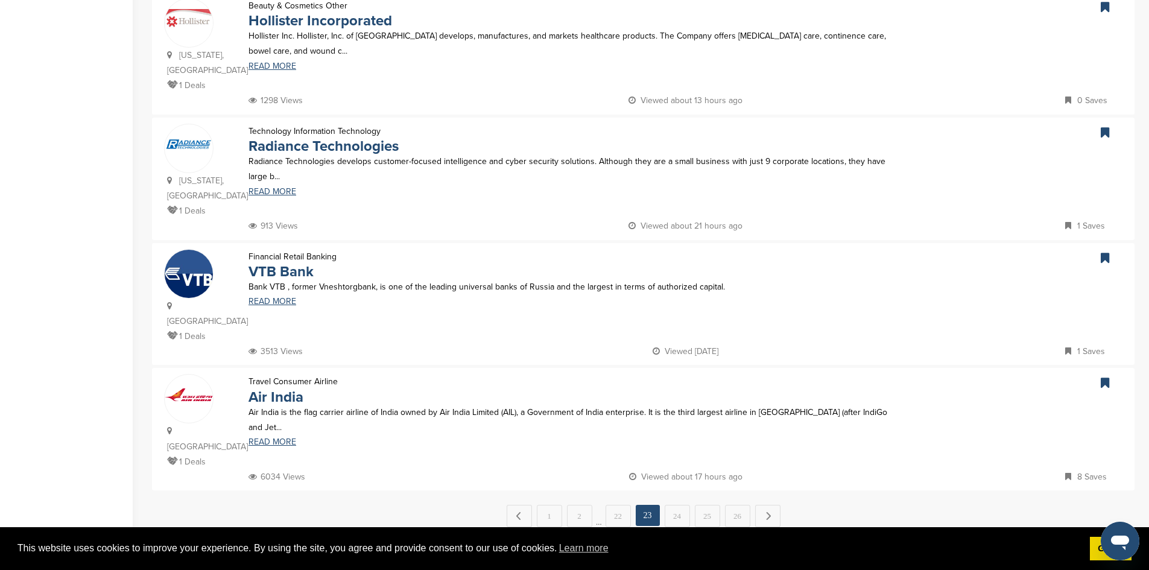
scroll to position [1034, 0]
click at [678, 503] on link "24" at bounding box center [677, 514] width 25 height 22
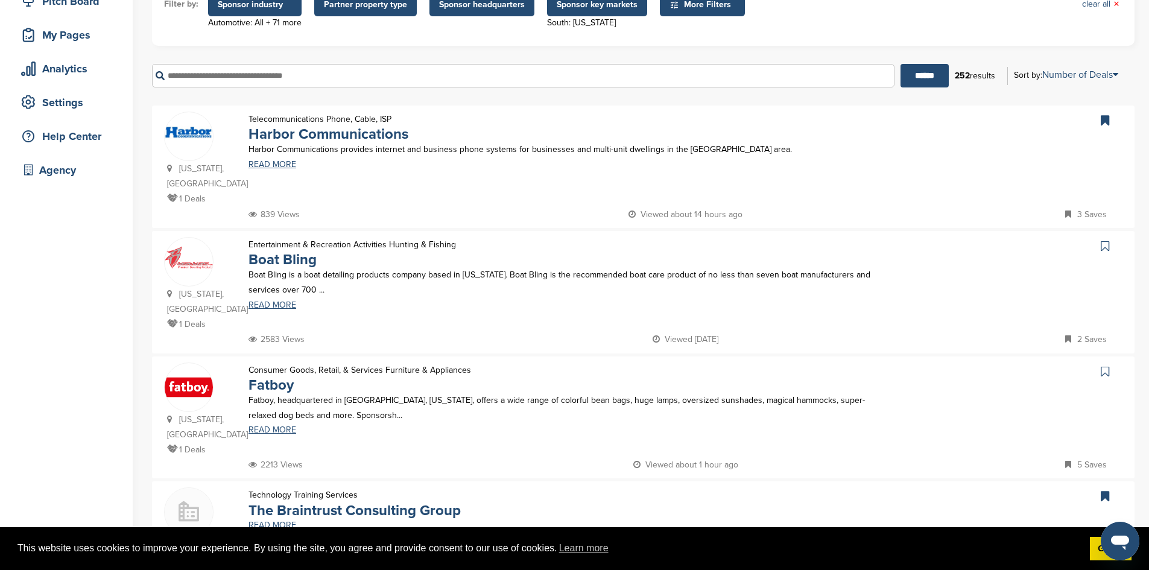
scroll to position [190, 0]
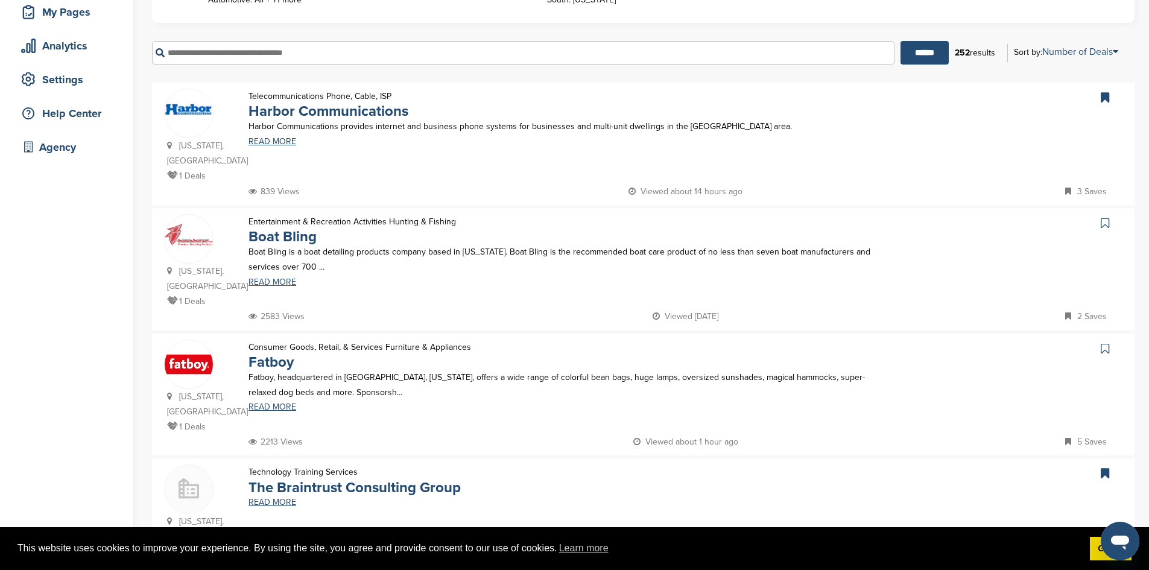
click at [1102, 217] on icon at bounding box center [1105, 223] width 8 height 12
click at [1104, 343] on icon at bounding box center [1105, 349] width 8 height 12
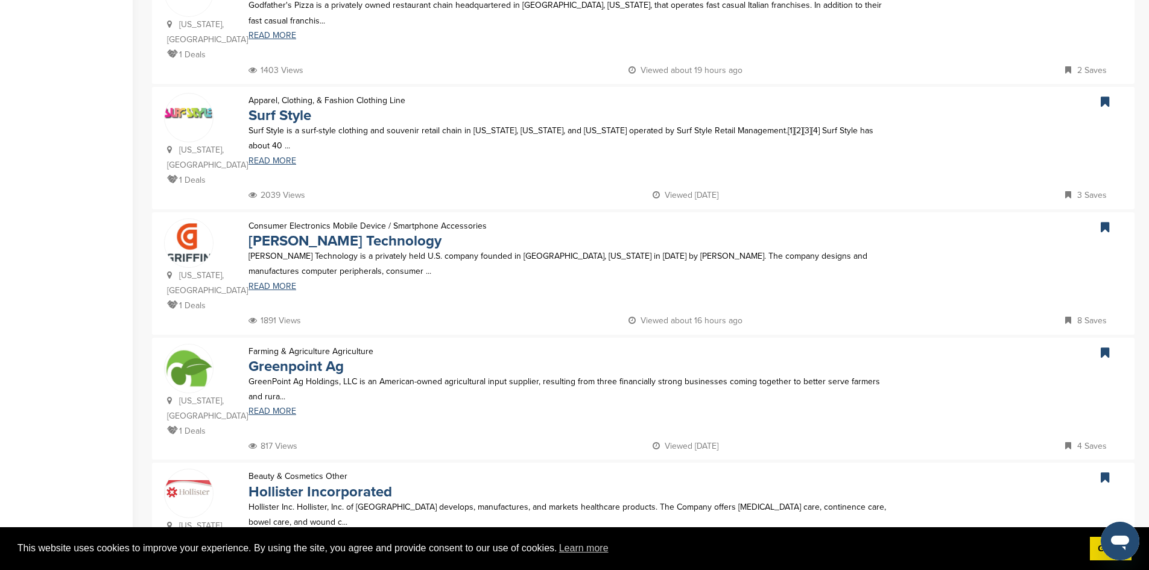
scroll to position [949, 0]
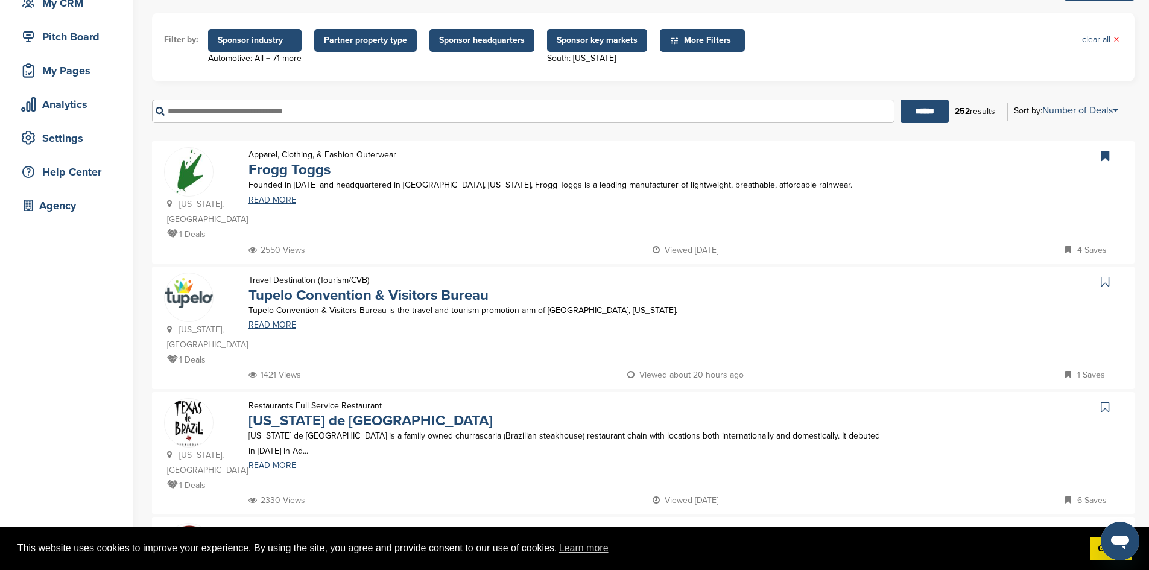
scroll to position [180, 0]
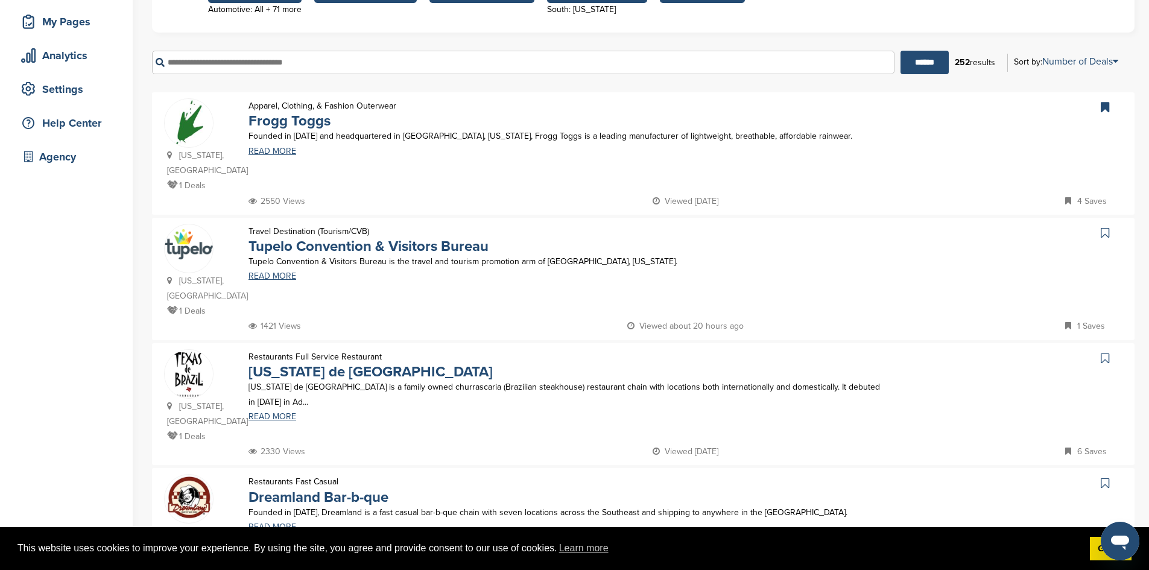
click at [1108, 227] on icon at bounding box center [1105, 233] width 8 height 12
click at [1107, 352] on icon at bounding box center [1105, 358] width 8 height 12
click at [1104, 477] on icon at bounding box center [1105, 483] width 8 height 12
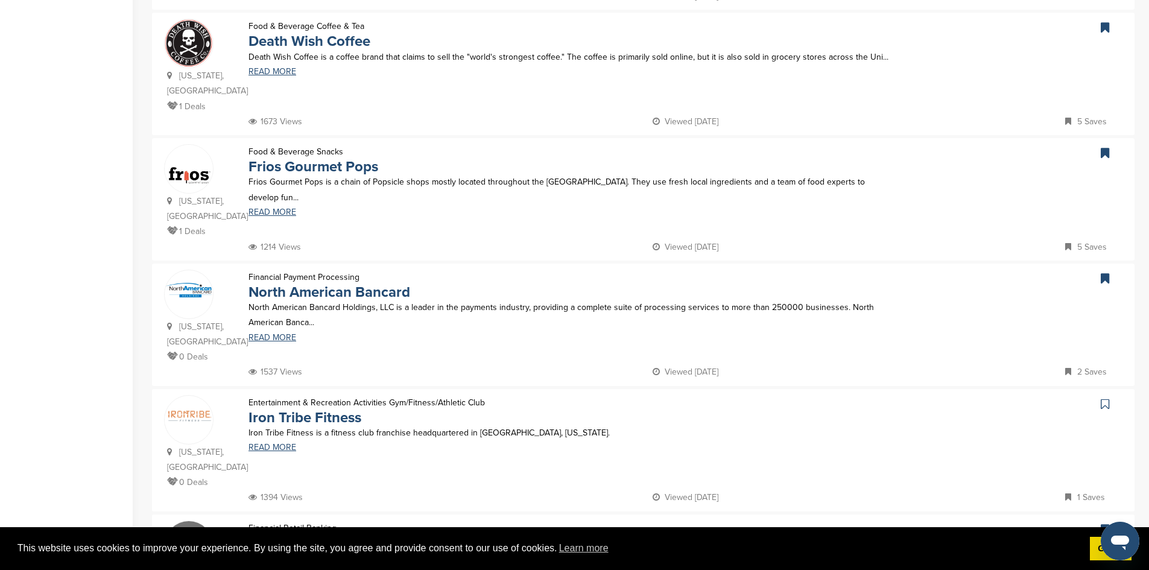
scroll to position [776, 0]
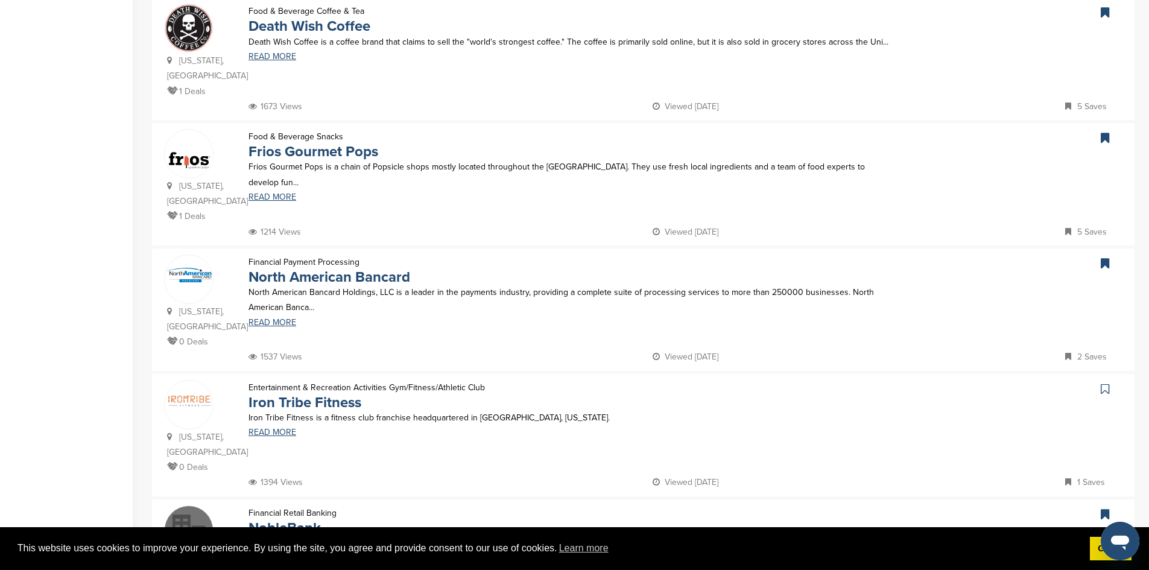
click at [1107, 383] on icon at bounding box center [1105, 389] width 8 height 12
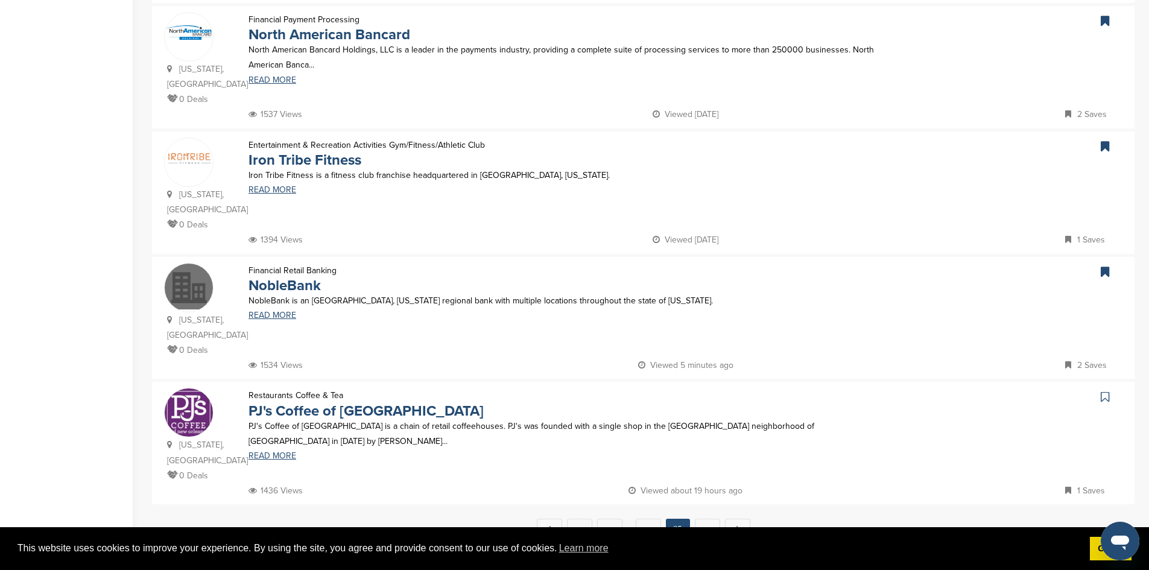
scroll to position [1020, 0]
click at [1103, 389] on icon at bounding box center [1105, 395] width 8 height 12
click at [706, 517] on link "26" at bounding box center [707, 528] width 25 height 22
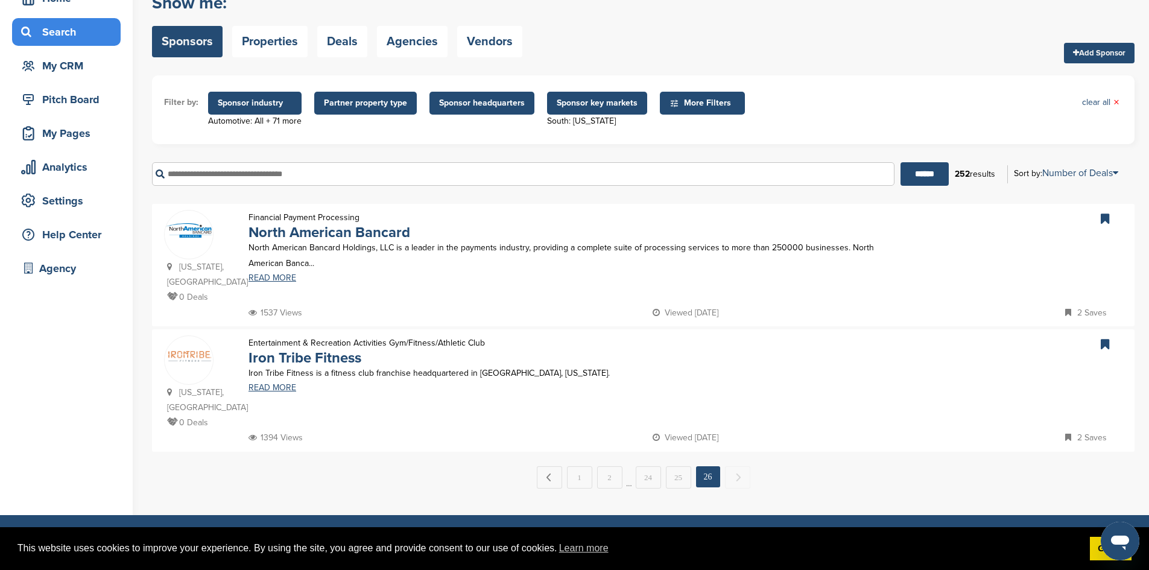
scroll to position [0, 0]
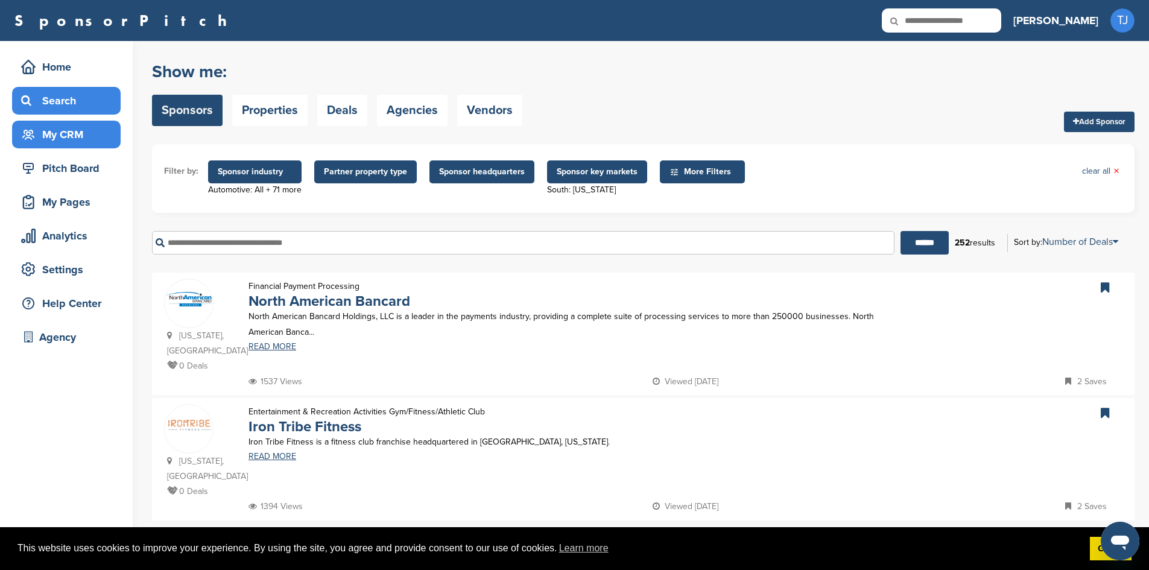
click at [51, 137] on div "My CRM" at bounding box center [69, 135] width 103 height 22
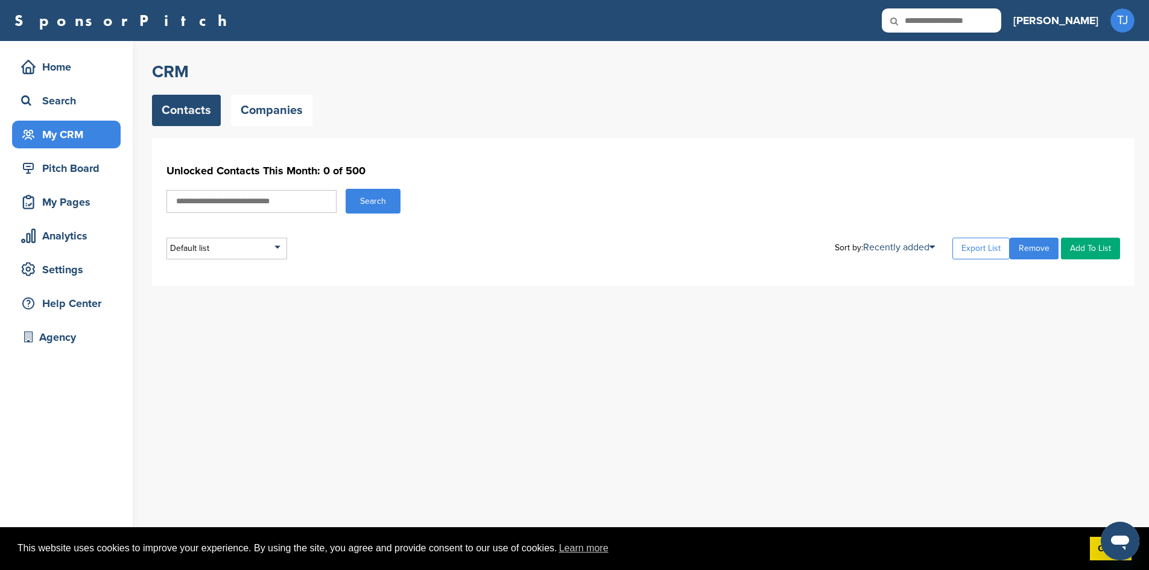
click at [220, 203] on input "text" at bounding box center [251, 201] width 170 height 23
click at [255, 108] on link "Companies" at bounding box center [271, 110] width 81 height 31
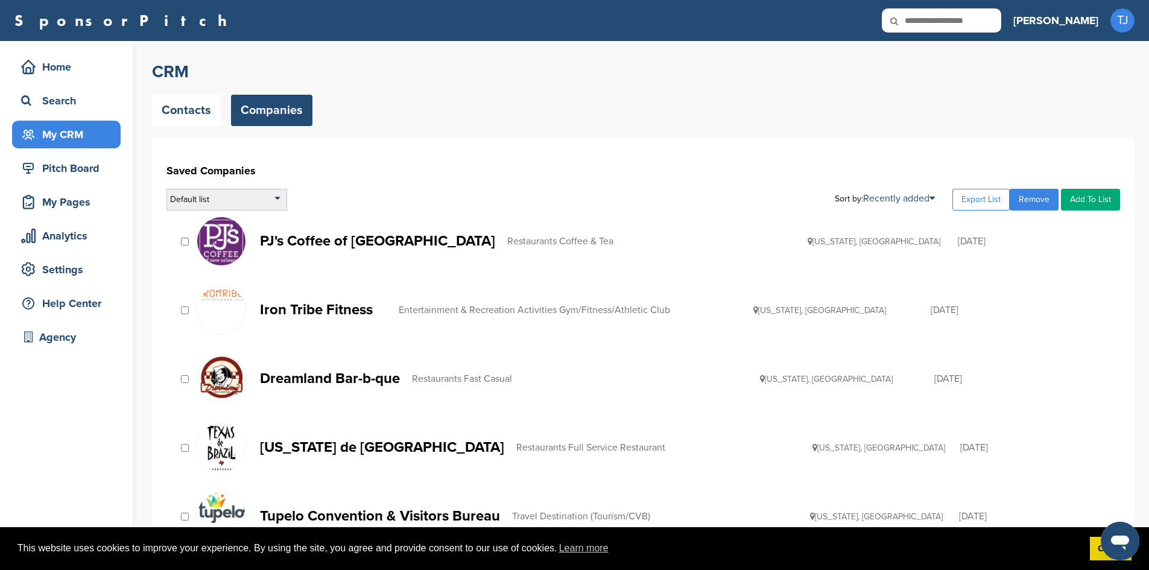
click at [277, 196] on div "Default list" at bounding box center [226, 200] width 121 height 22
click at [189, 116] on link "Contacts" at bounding box center [186, 110] width 69 height 31
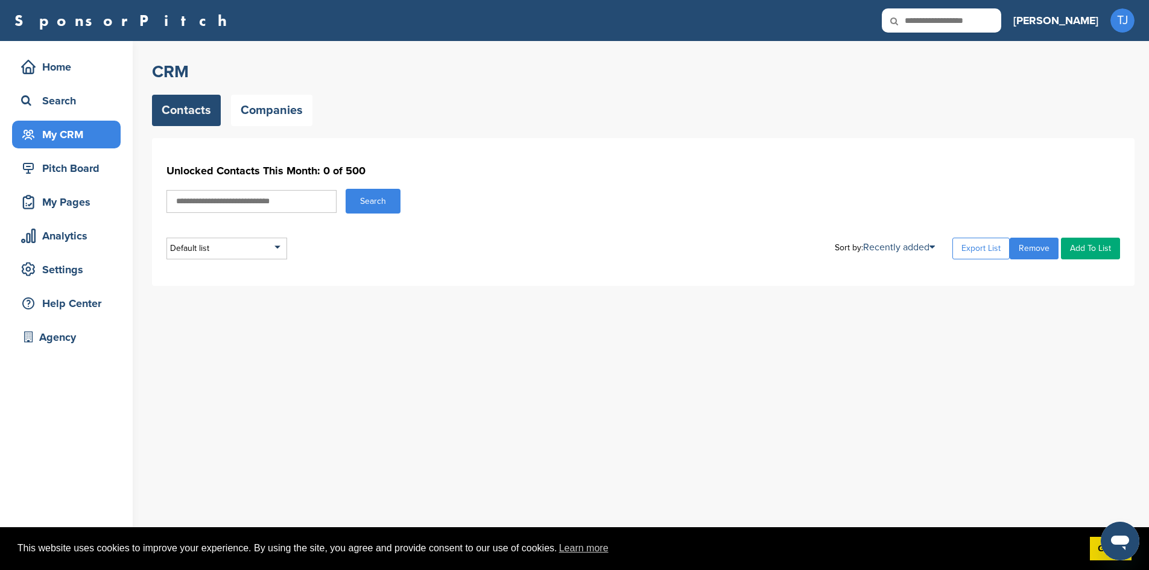
click at [212, 192] on input "text" at bounding box center [251, 201] width 170 height 23
click at [256, 112] on link "Companies" at bounding box center [271, 110] width 81 height 31
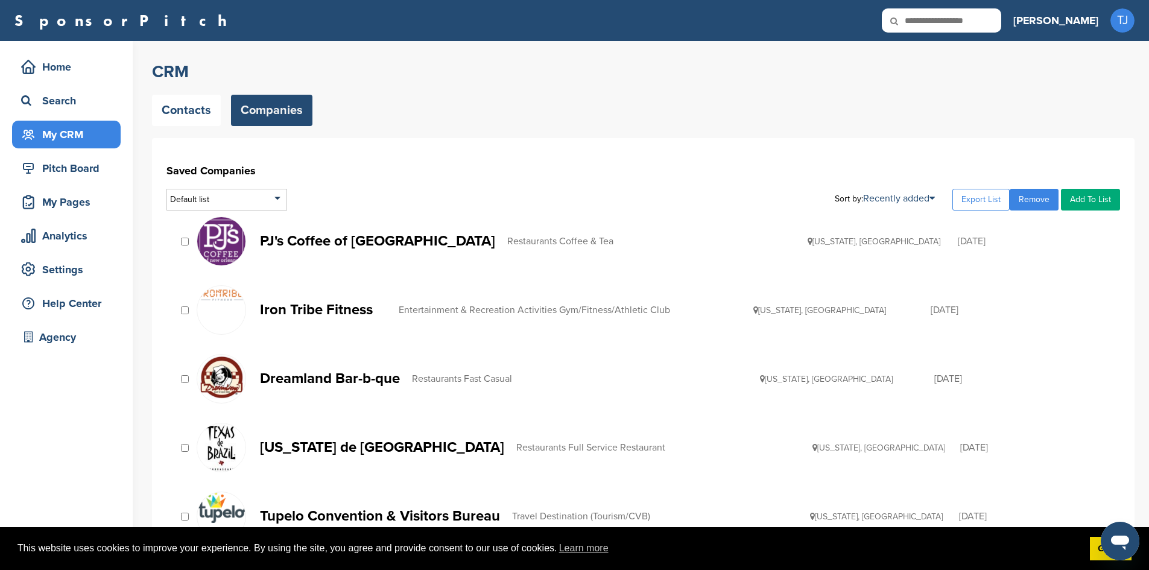
click at [467, 40] on div "SponsorPitch Home Search My CRM Pitch Board My Pages Analytics Settings Help Ce…" at bounding box center [574, 20] width 1149 height 41
click at [278, 197] on div "Default list" at bounding box center [226, 200] width 121 height 22
click at [197, 108] on link "Contacts" at bounding box center [186, 110] width 69 height 31
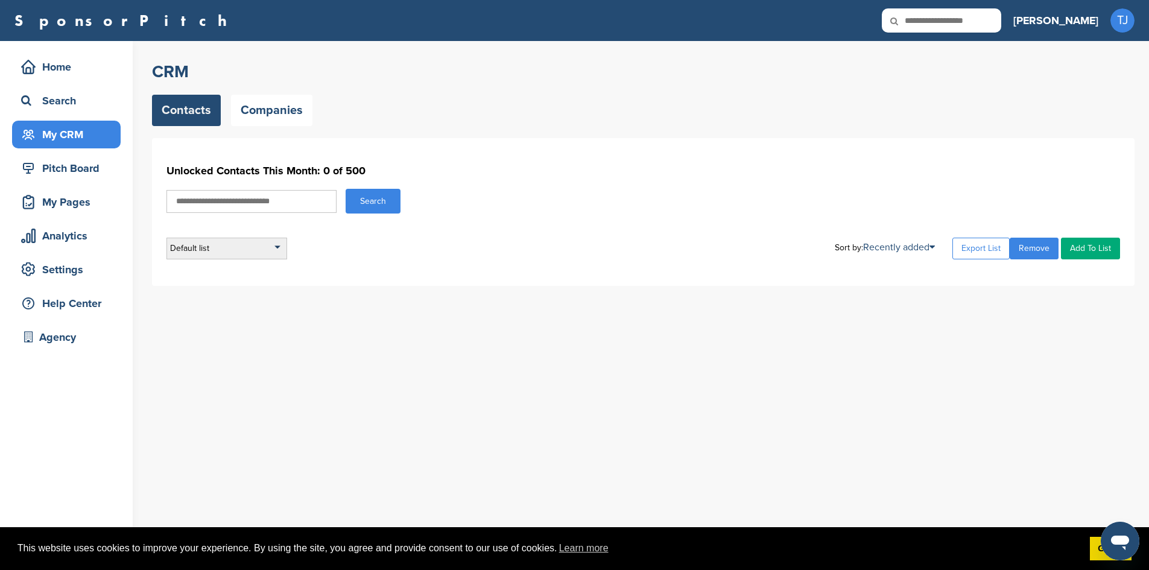
click at [229, 250] on div "Default list" at bounding box center [226, 249] width 121 height 22
click at [212, 282] on li "Default List" at bounding box center [226, 283] width 113 height 19
click at [1096, 548] on link "Got it!" at bounding box center [1111, 549] width 42 height 24
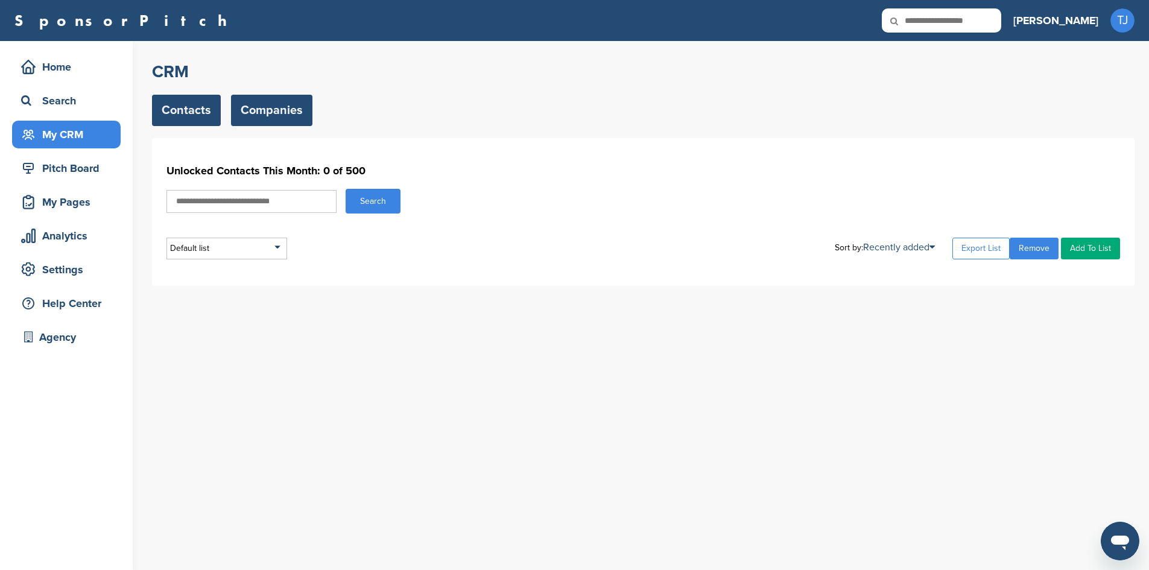
click at [280, 104] on link "Companies" at bounding box center [271, 110] width 81 height 31
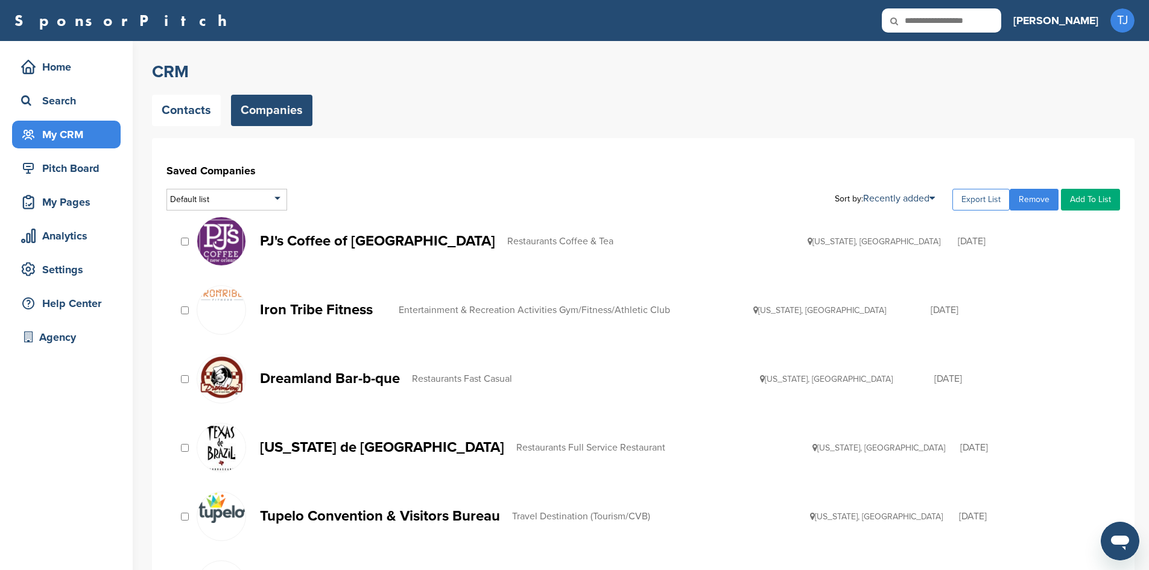
click at [974, 200] on link "Export List" at bounding box center [980, 200] width 57 height 22
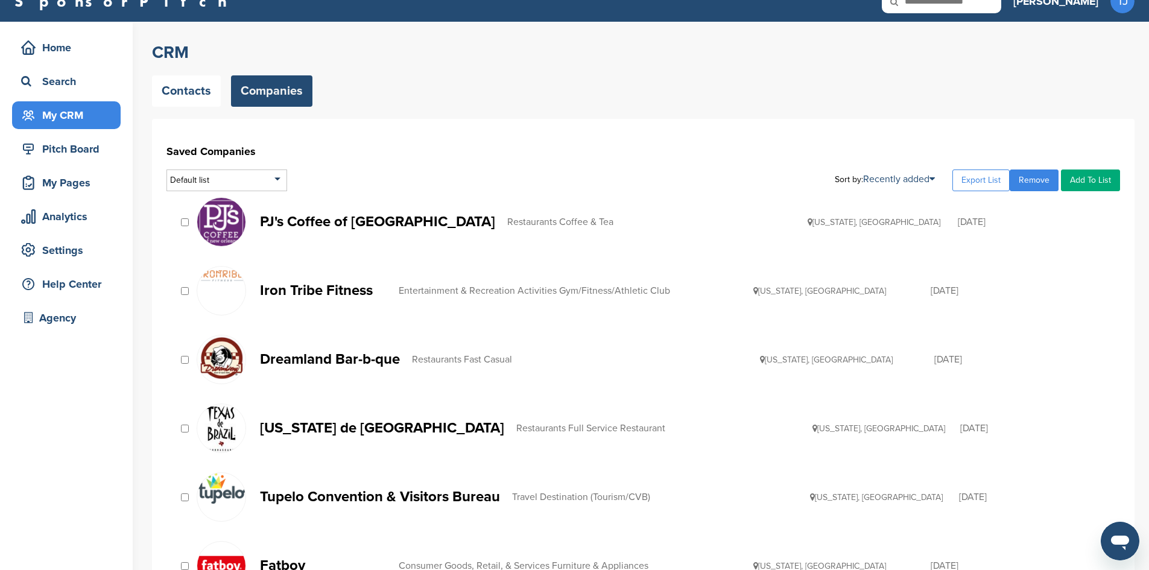
scroll to position [15, 0]
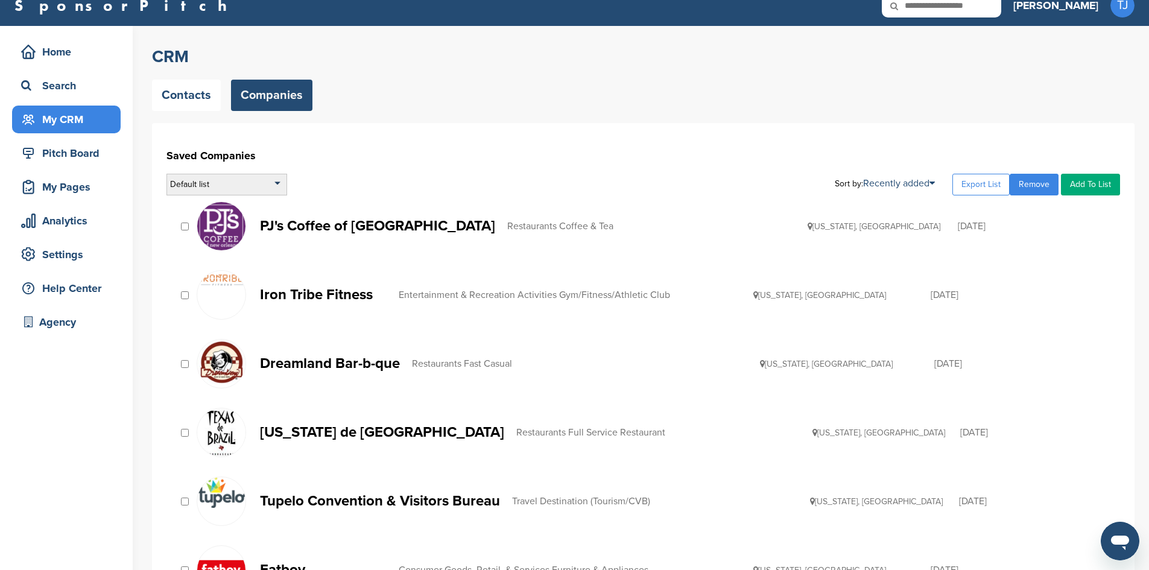
click at [265, 180] on div "Default list" at bounding box center [226, 185] width 121 height 22
click at [247, 175] on div "Default list" at bounding box center [226, 185] width 121 height 22
click at [207, 188] on div "Default list" at bounding box center [226, 185] width 121 height 22
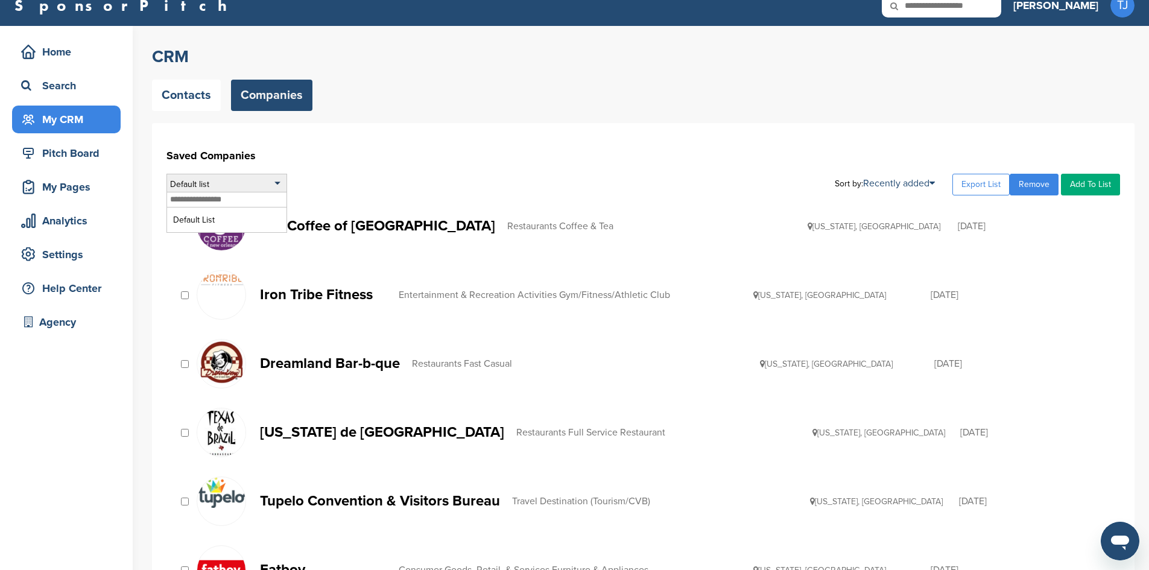
click at [190, 201] on input "text" at bounding box center [226, 199] width 119 height 15
click at [171, 88] on link "Contacts" at bounding box center [186, 95] width 69 height 31
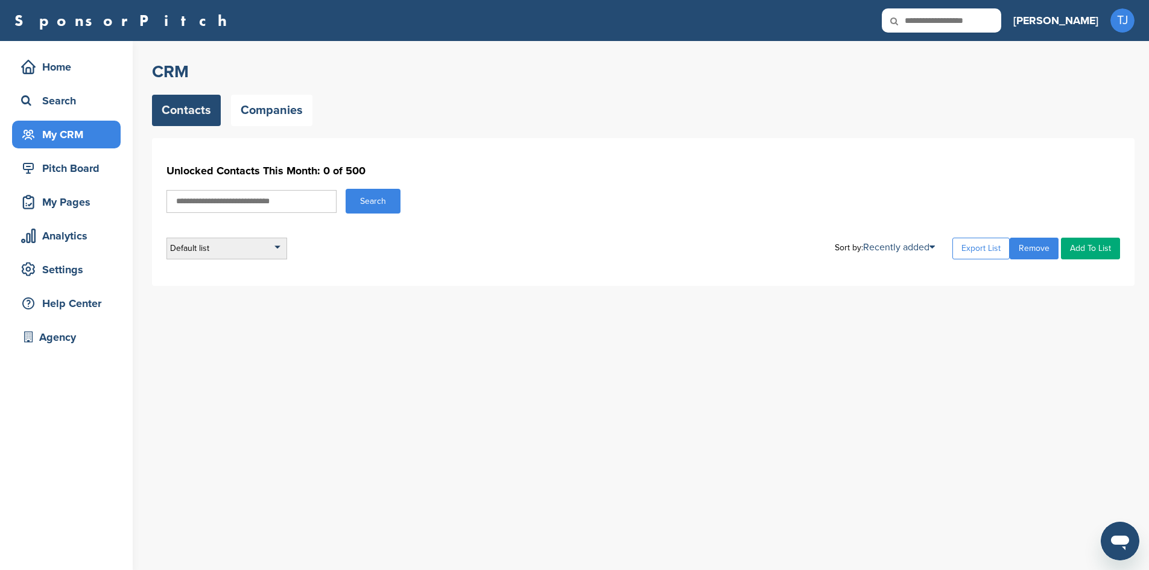
click at [277, 251] on div "Default list" at bounding box center [226, 249] width 121 height 22
click at [261, 119] on link "Companies" at bounding box center [271, 110] width 81 height 31
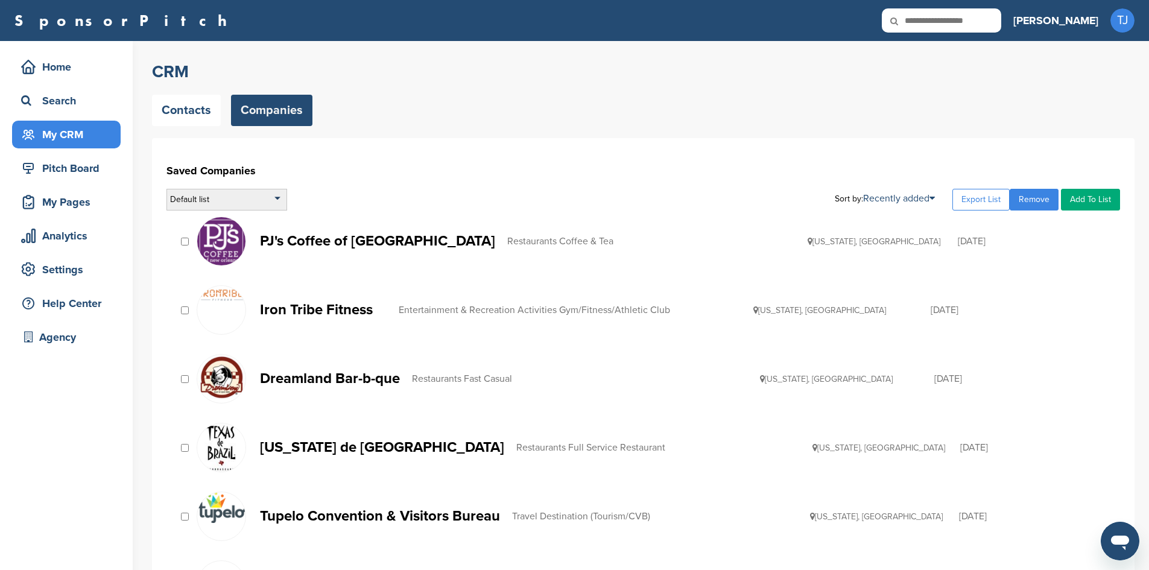
click at [258, 204] on div "Default list" at bounding box center [226, 200] width 121 height 22
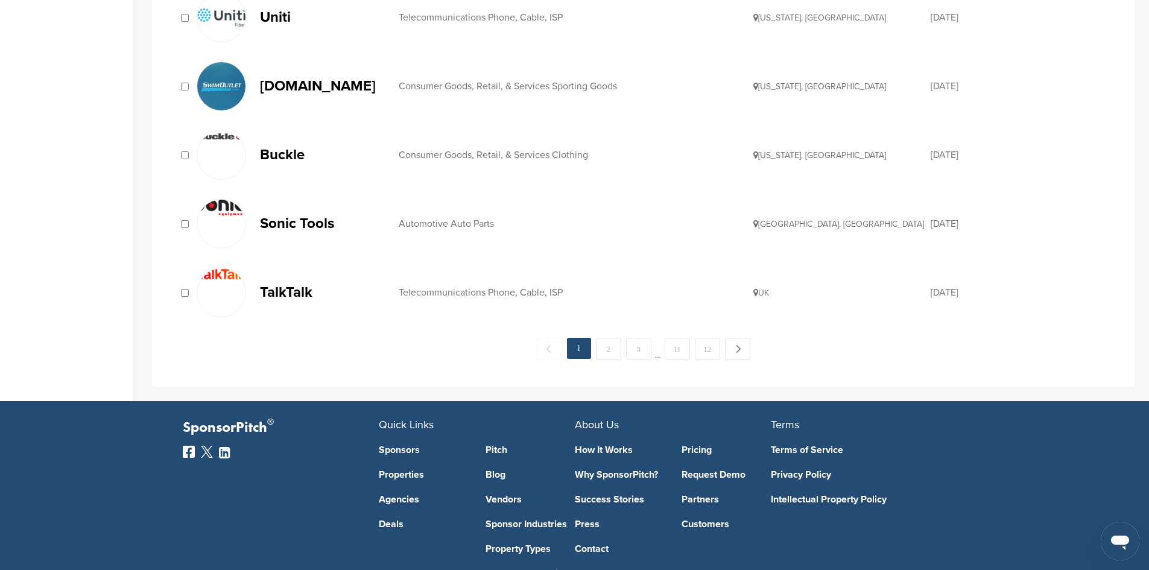
scroll to position [1266, 0]
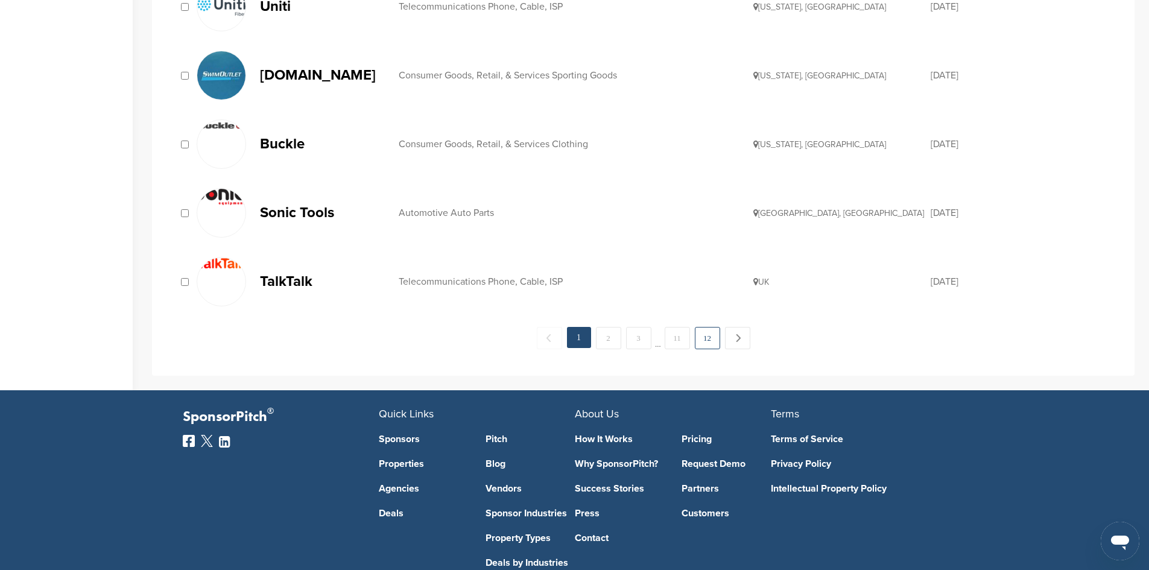
click at [704, 336] on link "12" at bounding box center [707, 338] width 25 height 22
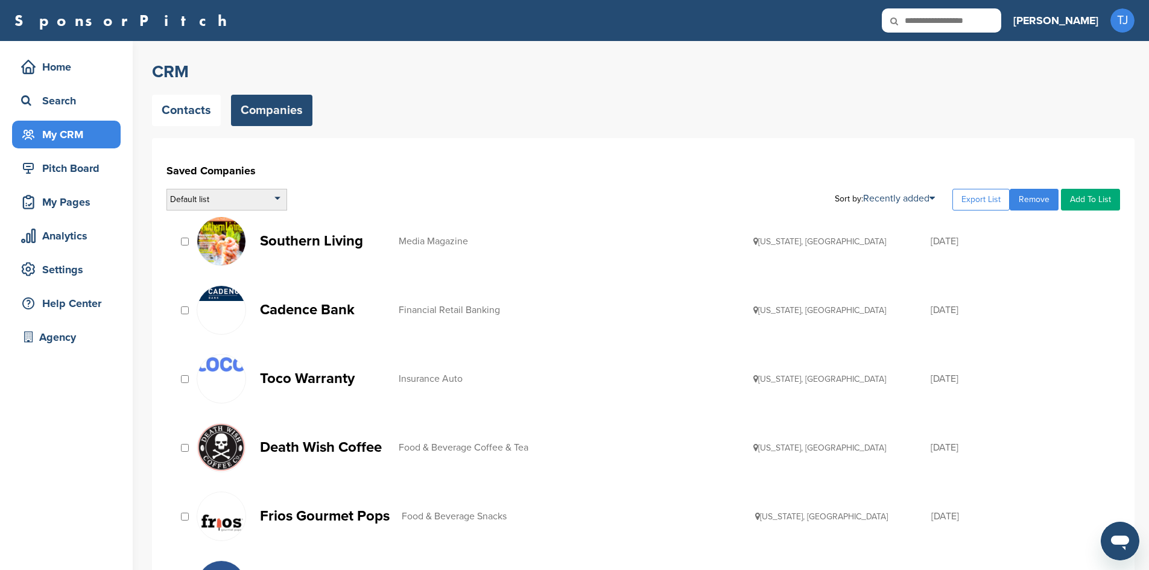
click at [280, 198] on div "Default list" at bounding box center [226, 200] width 121 height 22
click at [255, 215] on input "text" at bounding box center [226, 214] width 119 height 15
type input "**********"
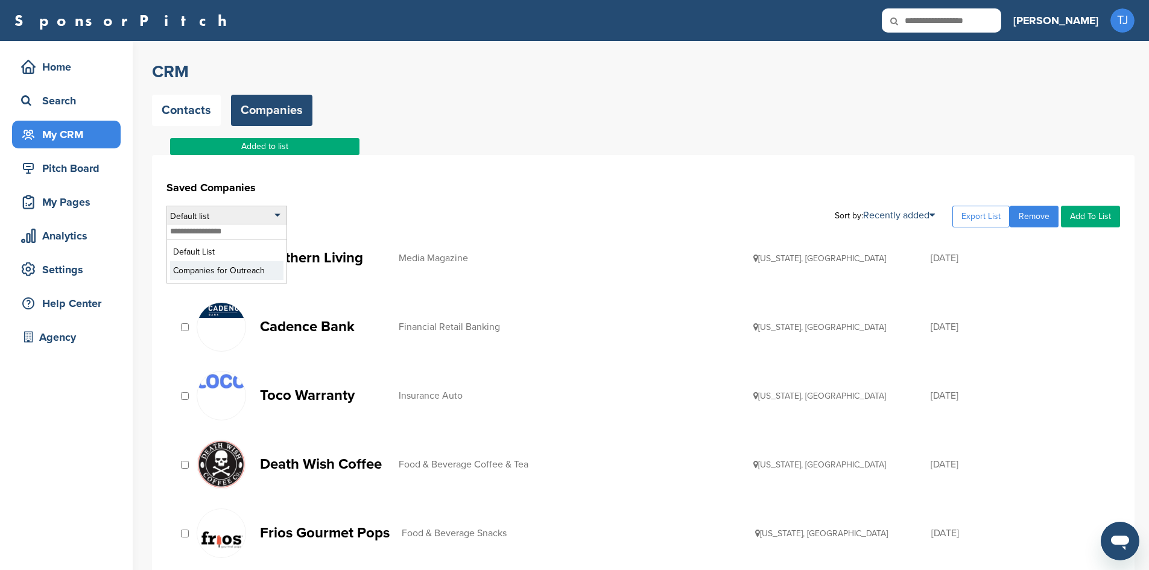
click at [235, 269] on li "Companies for Outreach" at bounding box center [226, 270] width 113 height 19
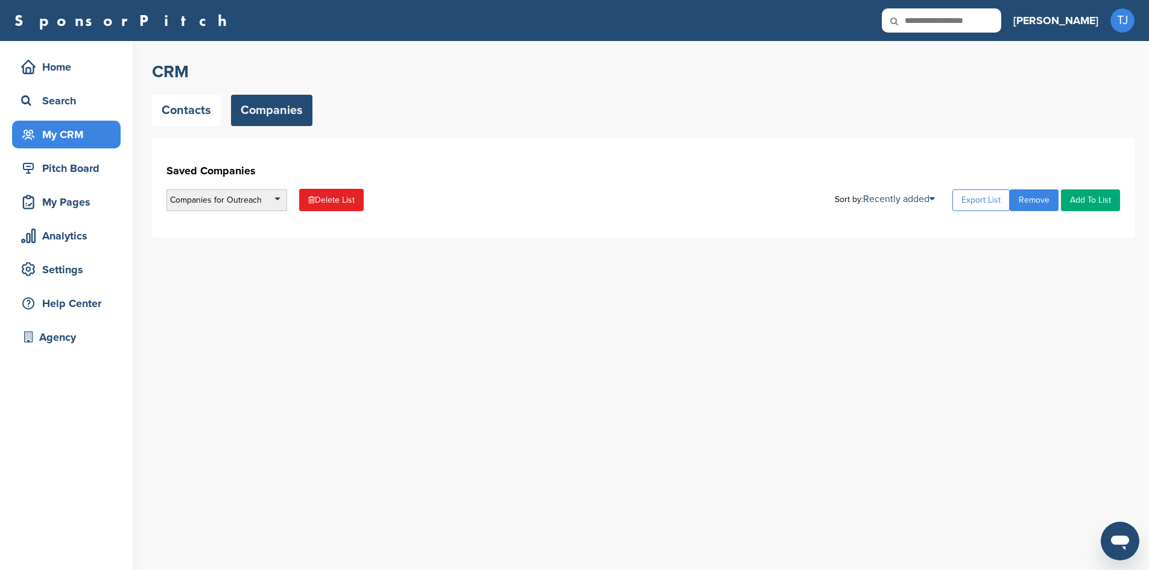
click at [263, 202] on div "Companies for Outreach" at bounding box center [226, 200] width 121 height 22
click at [242, 233] on li "Default List" at bounding box center [226, 235] width 113 height 19
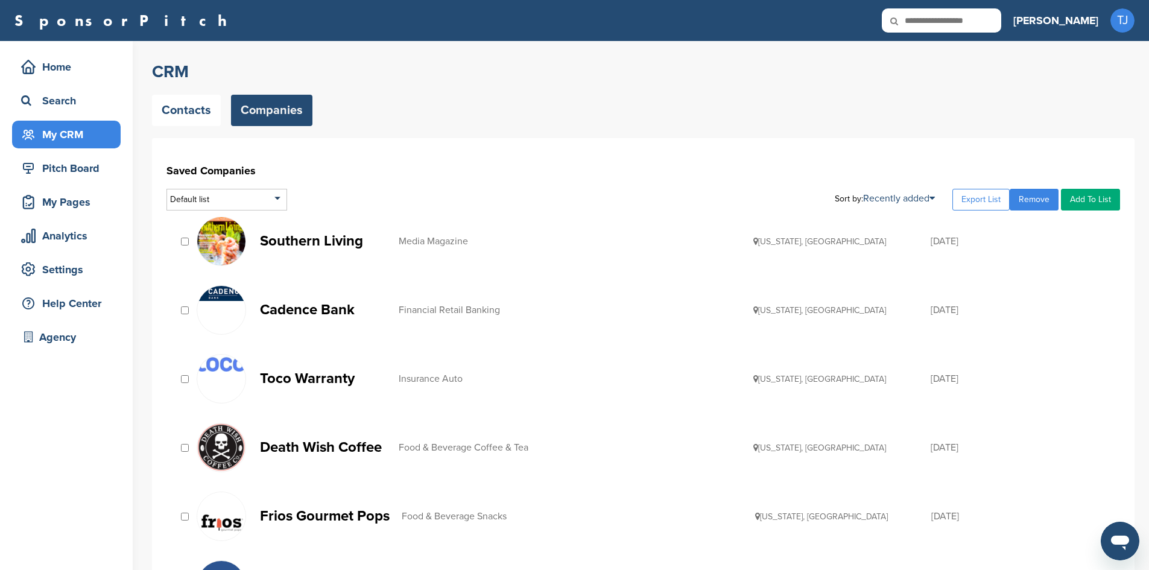
click at [187, 372] on div "Toco Warranty Insurance Auto [US_STATE], [GEOGRAPHIC_DATA] [DATE]" at bounding box center [642, 379] width 953 height 62
click at [183, 107] on link "Contacts" at bounding box center [186, 110] width 69 height 31
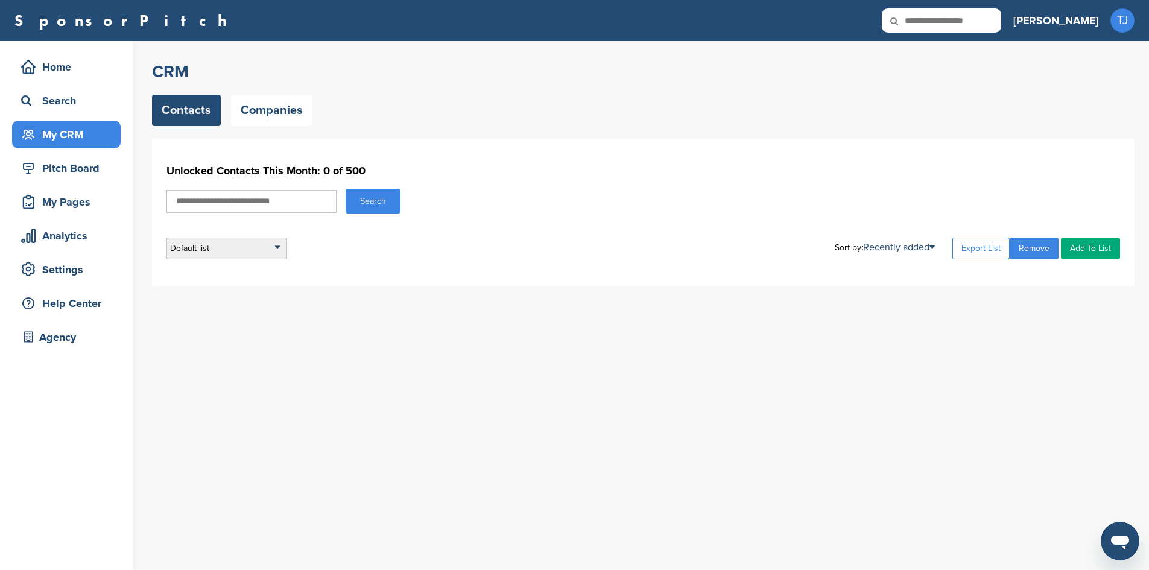
click at [222, 242] on div "Default list" at bounding box center [226, 249] width 121 height 22
click at [262, 111] on link "Companies" at bounding box center [271, 110] width 81 height 31
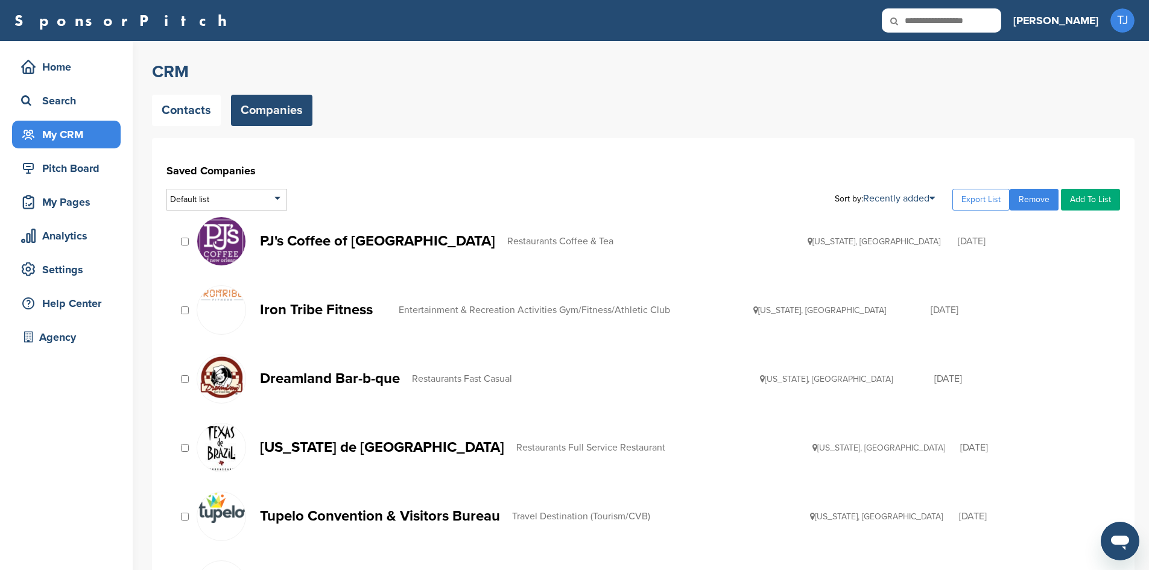
click at [1079, 196] on link "Add To List" at bounding box center [1090, 200] width 59 height 22
click at [276, 195] on div "Default list" at bounding box center [226, 200] width 121 height 22
click at [251, 252] on li "Companies for Outreach" at bounding box center [226, 253] width 113 height 19
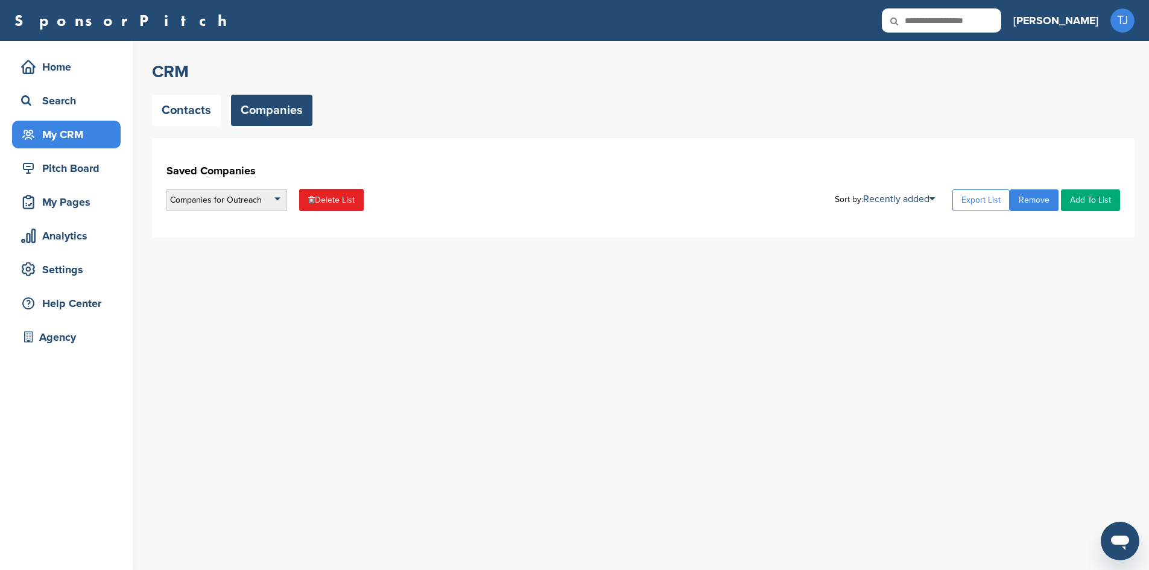
click at [277, 199] on div "Companies for Outreach" at bounding box center [226, 200] width 121 height 22
click at [235, 253] on li "Companies for Outreach" at bounding box center [226, 254] width 113 height 19
click at [269, 194] on div "Companies for Outreach" at bounding box center [226, 200] width 121 height 22
click at [229, 238] on li "Default List" at bounding box center [226, 235] width 113 height 19
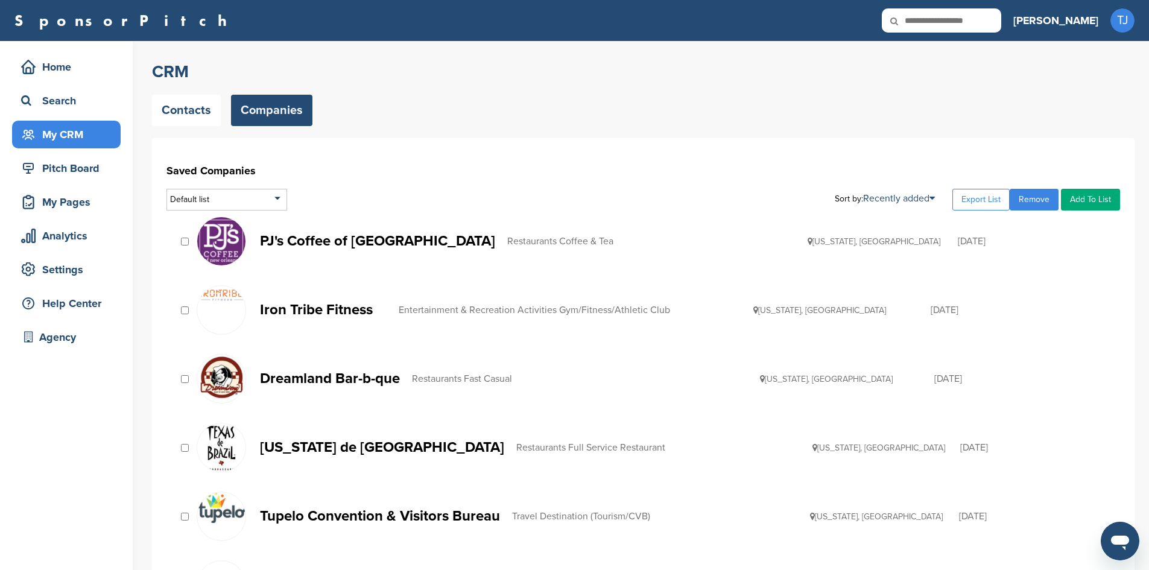
click at [184, 511] on div at bounding box center [185, 516] width 12 height 11
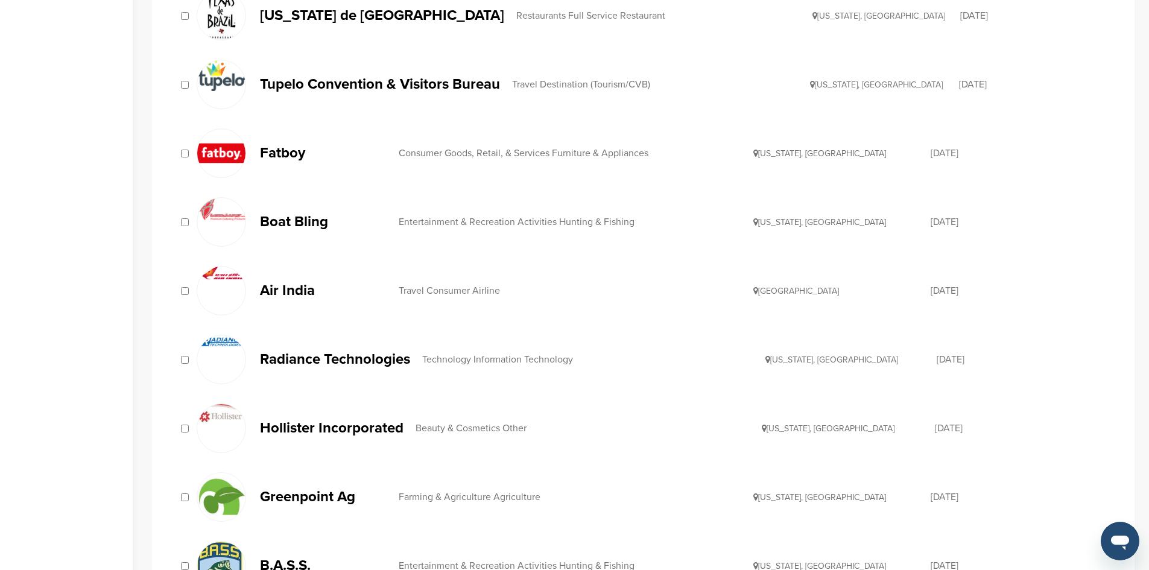
scroll to position [444, 0]
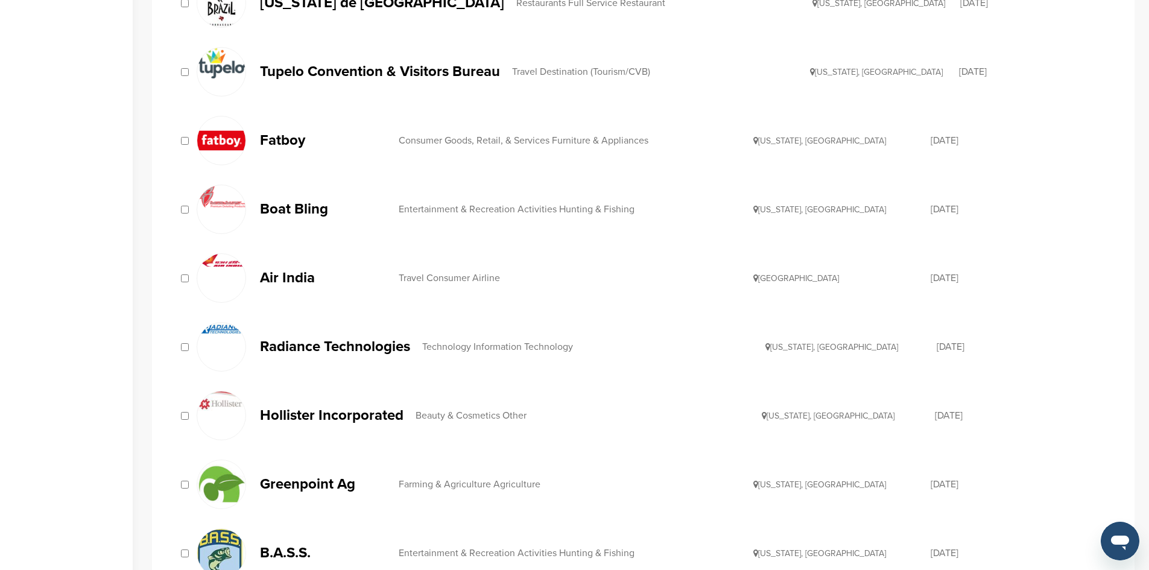
click at [185, 341] on div at bounding box center [185, 346] width 12 height 11
click at [185, 479] on div at bounding box center [185, 484] width 12 height 11
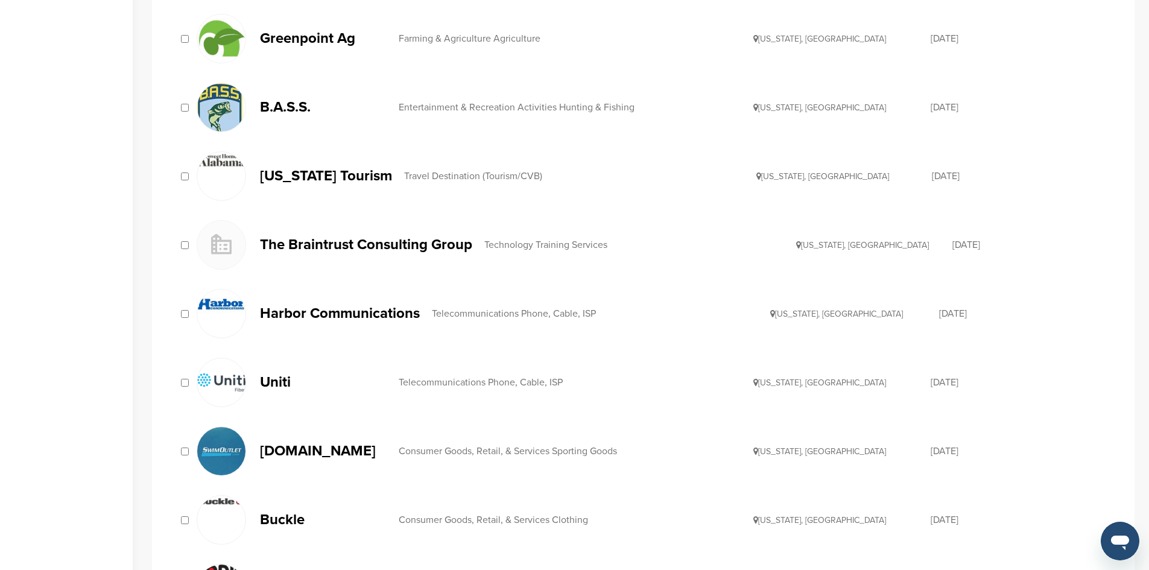
scroll to position [891, 0]
click at [188, 327] on div "Harbor Communications Telecommunications Phone, Cable, ISP Alabama, USA 12/13/2…" at bounding box center [642, 313] width 953 height 62
click at [181, 393] on div "Uniti Telecommunications Phone, Cable, ISP Arkansas, USA 05/02/2018" at bounding box center [642, 382] width 953 height 62
click at [197, 388] on div at bounding box center [221, 381] width 49 height 49
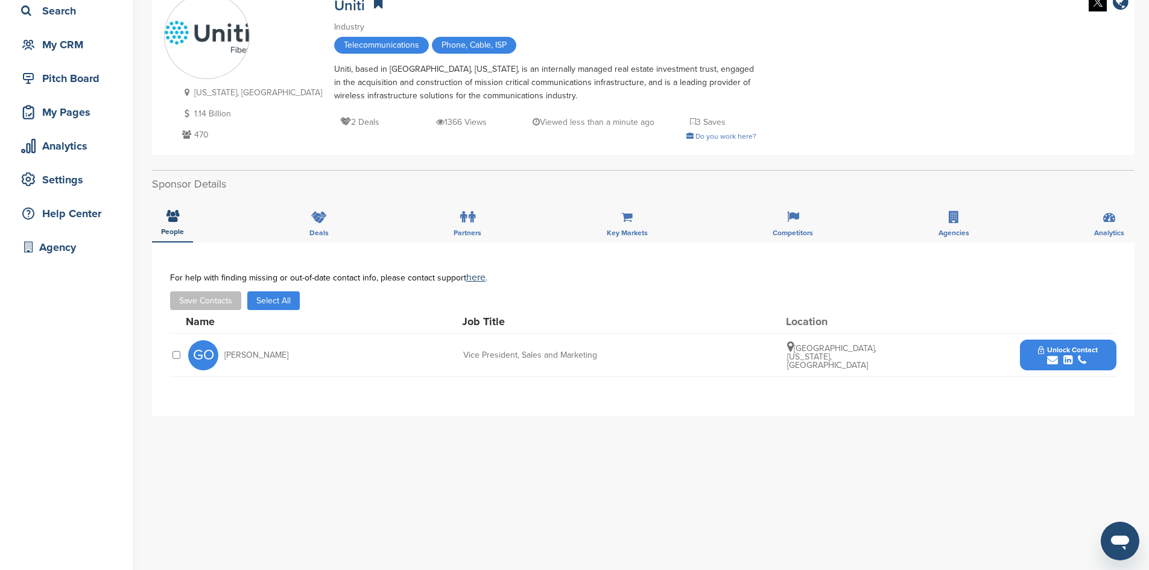
scroll to position [87, 0]
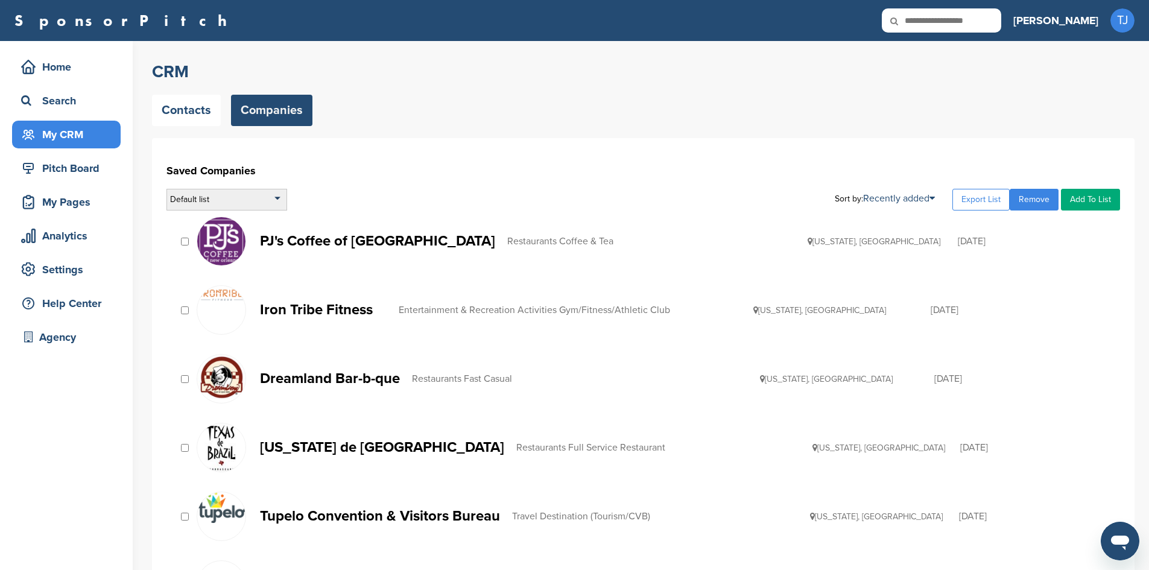
click at [276, 203] on div "Default list" at bounding box center [226, 200] width 121 height 22
click at [1111, 208] on link "Add To List" at bounding box center [1090, 200] width 59 height 22
click at [1088, 247] on li "Companies for Outreach" at bounding box center [1059, 240] width 113 height 19
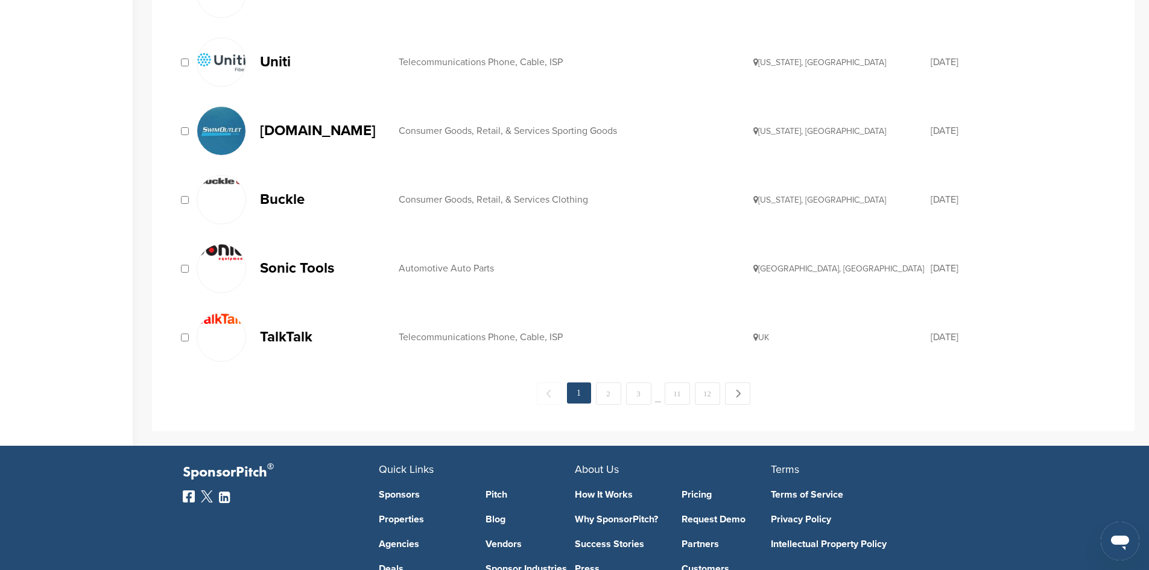
scroll to position [1380, 0]
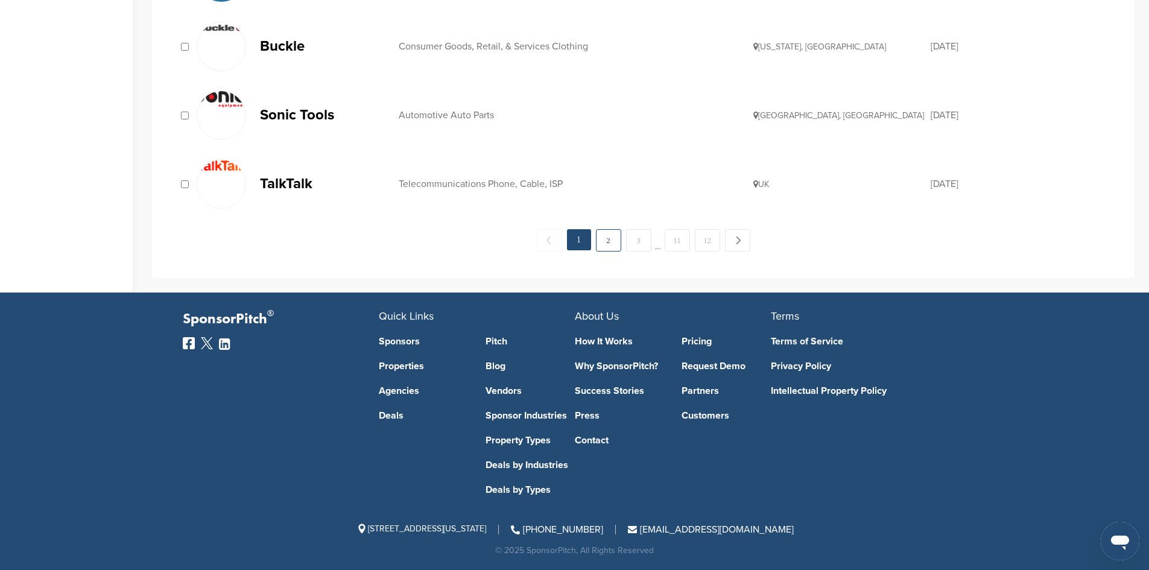
click at [603, 242] on link "2" at bounding box center [608, 240] width 25 height 22
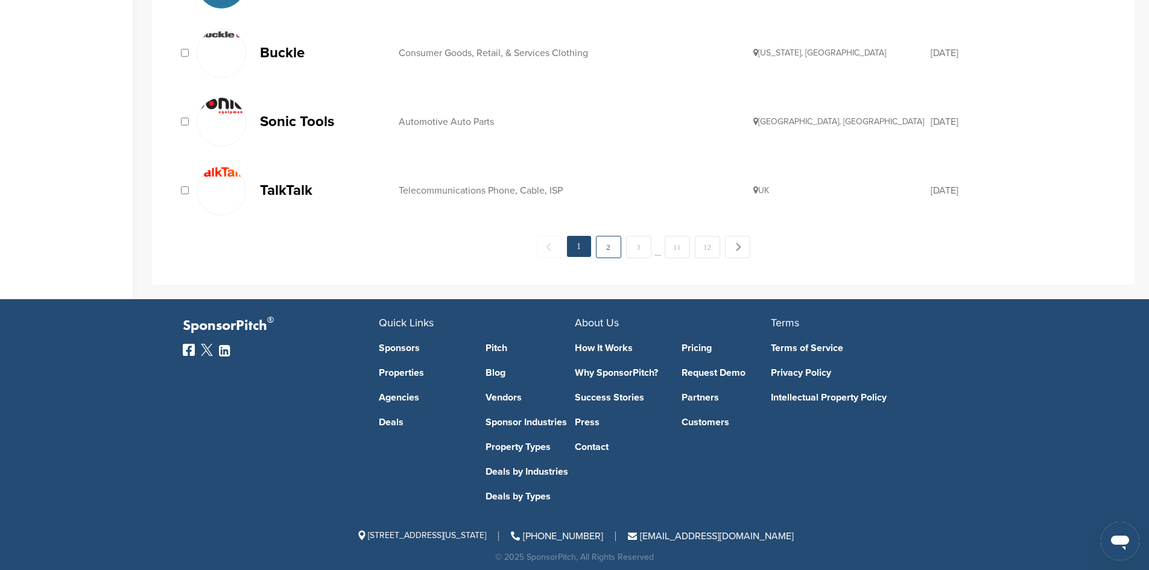
scroll to position [1364, 0]
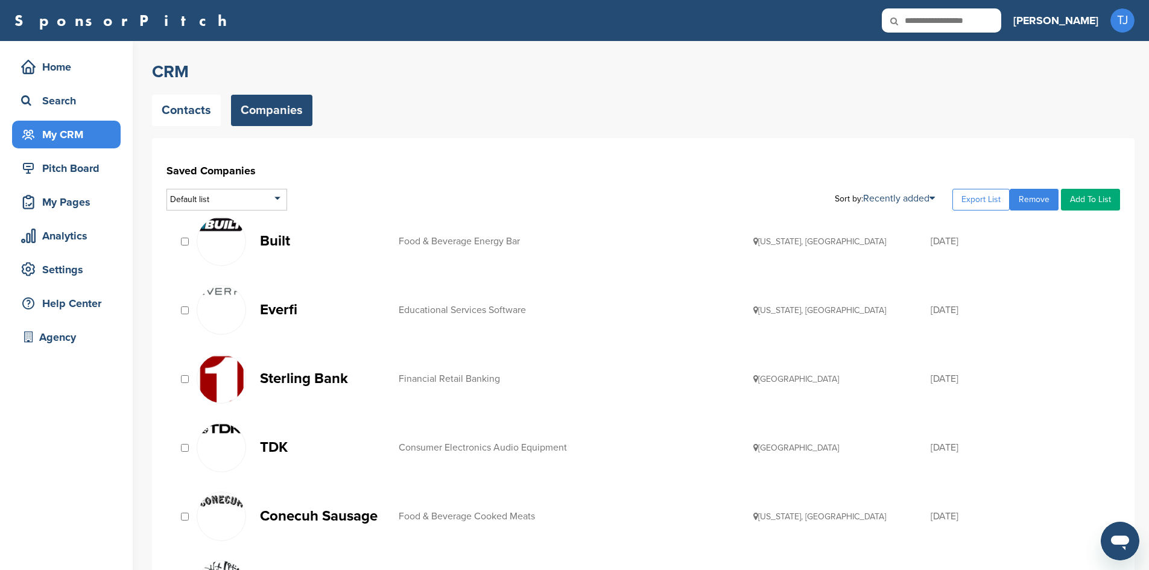
click at [172, 236] on div "Built Food & Beverage Energy Bar Utah, USA 05/27/2021" at bounding box center [642, 241] width 953 height 62
click at [199, 242] on div at bounding box center [221, 240] width 49 height 49
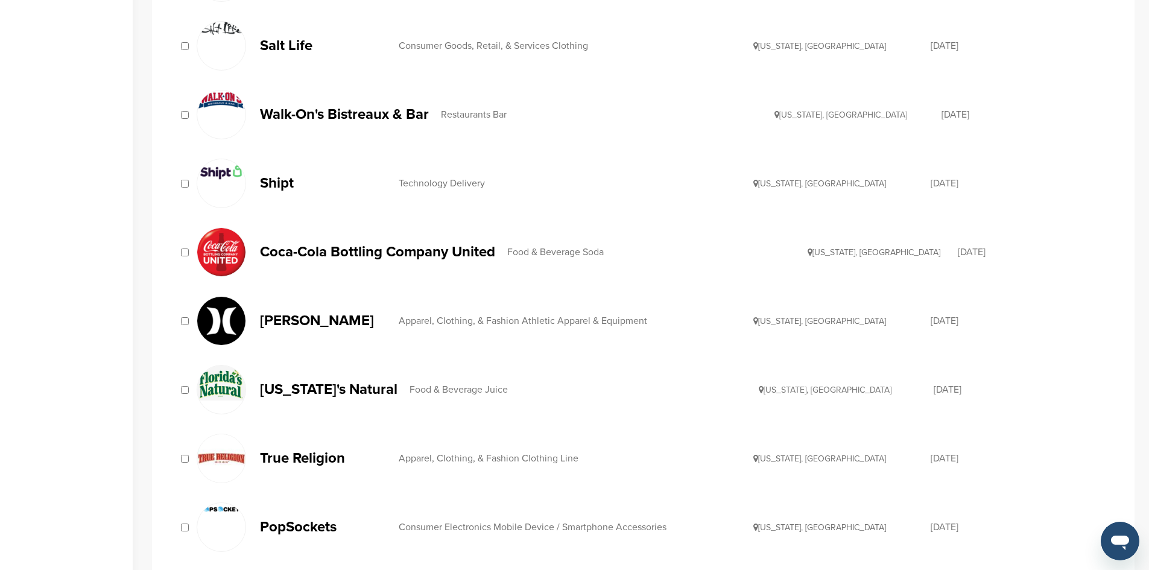
scroll to position [545, 0]
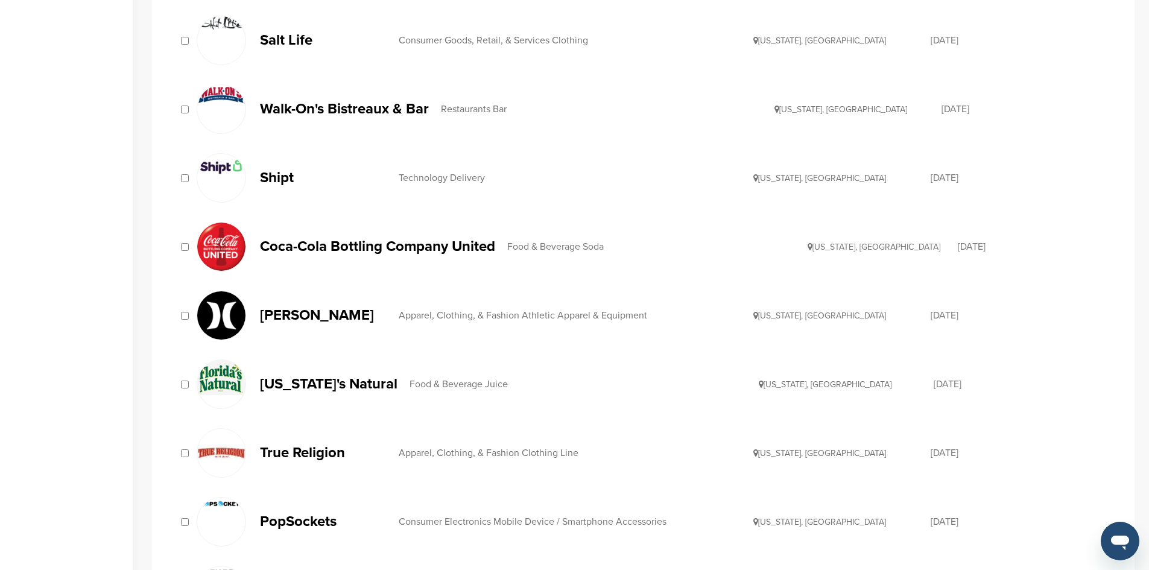
click at [186, 402] on div "Florida's Natural Food & Beverage Juice Florida, USA 11/06/2014" at bounding box center [642, 384] width 953 height 62
click at [188, 534] on div "PopSockets Consumer Electronics Mobile Device / Smartphone Accessories Colorado…" at bounding box center [642, 522] width 953 height 62
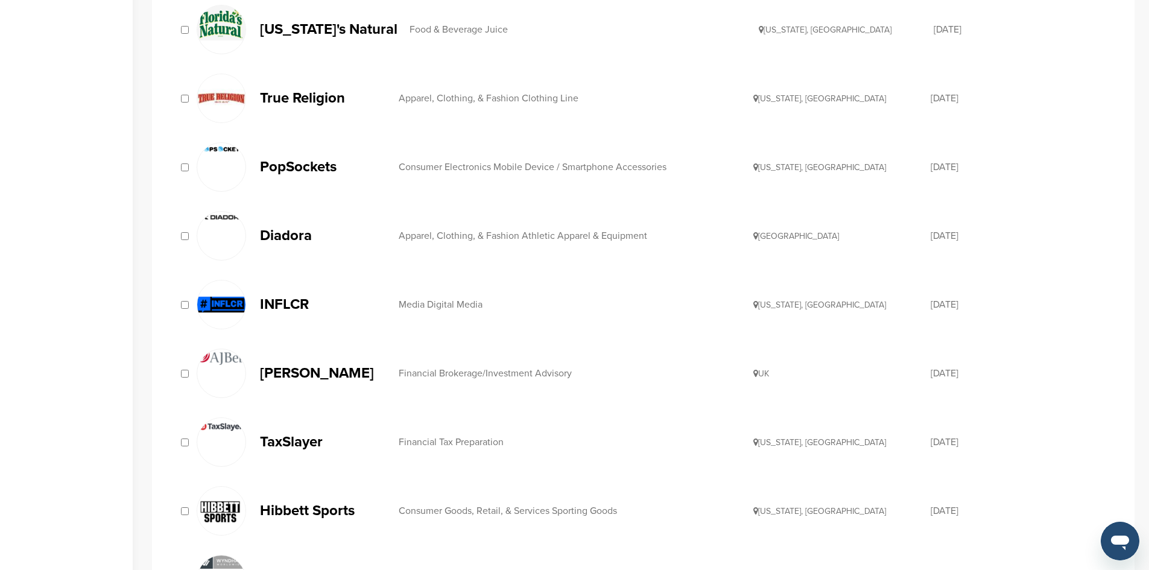
scroll to position [903, 0]
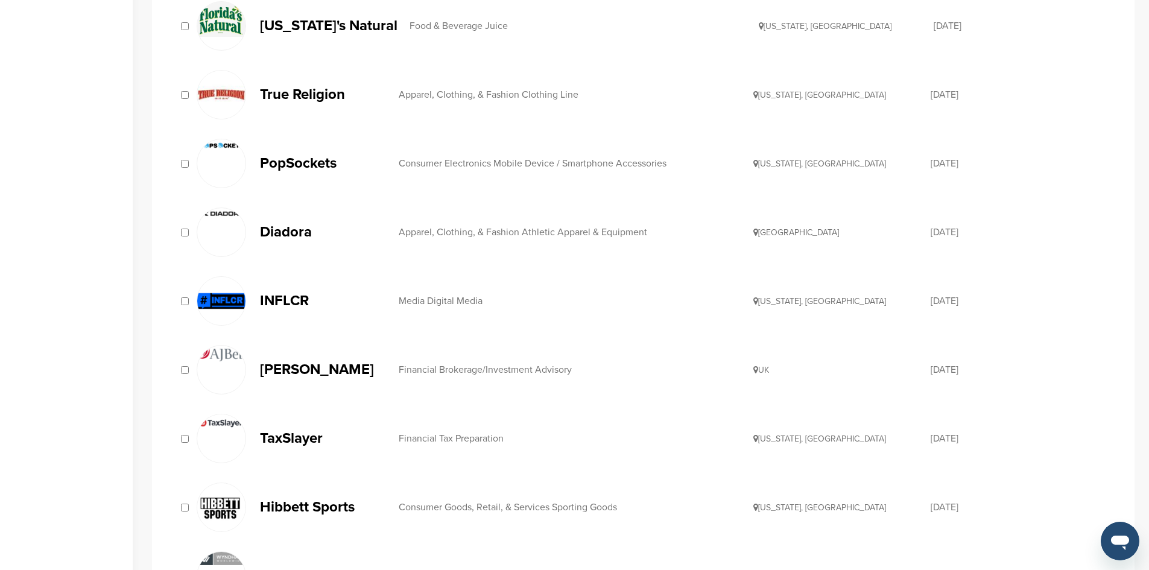
click at [199, 297] on img at bounding box center [221, 301] width 48 height 48
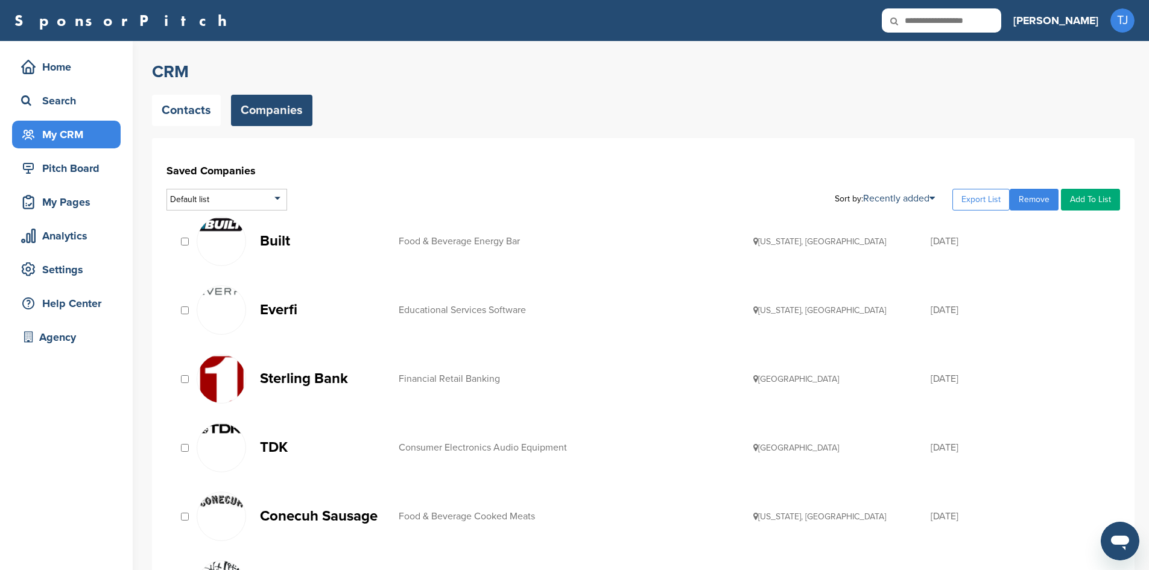
click at [1097, 201] on link "Add To List" at bounding box center [1090, 200] width 59 height 22
click at [1092, 241] on li "Companies for Outreach" at bounding box center [1059, 240] width 113 height 19
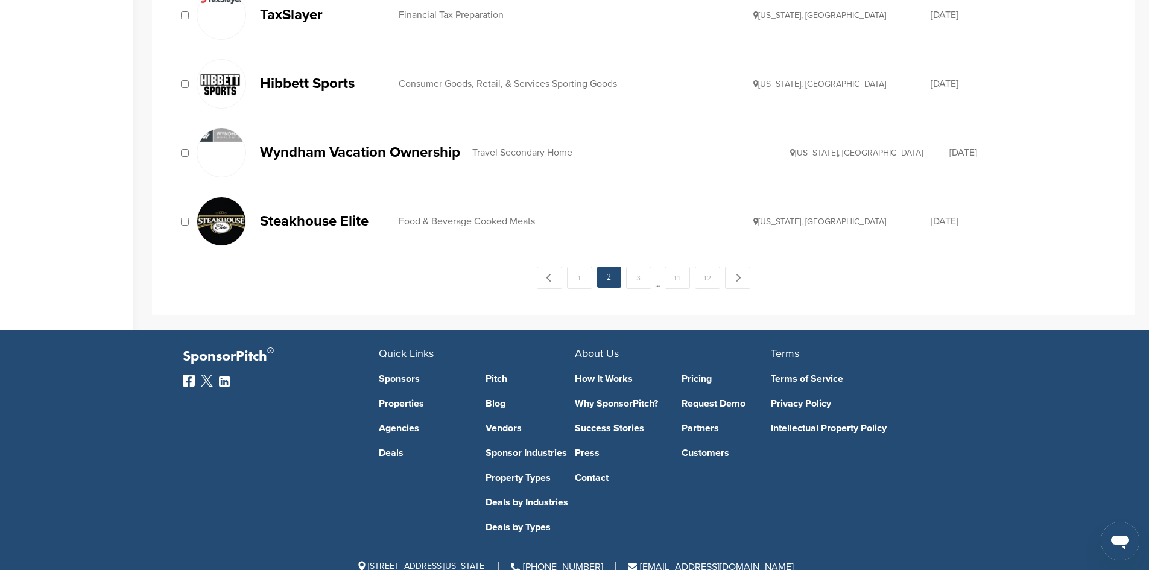
scroll to position [1328, 0]
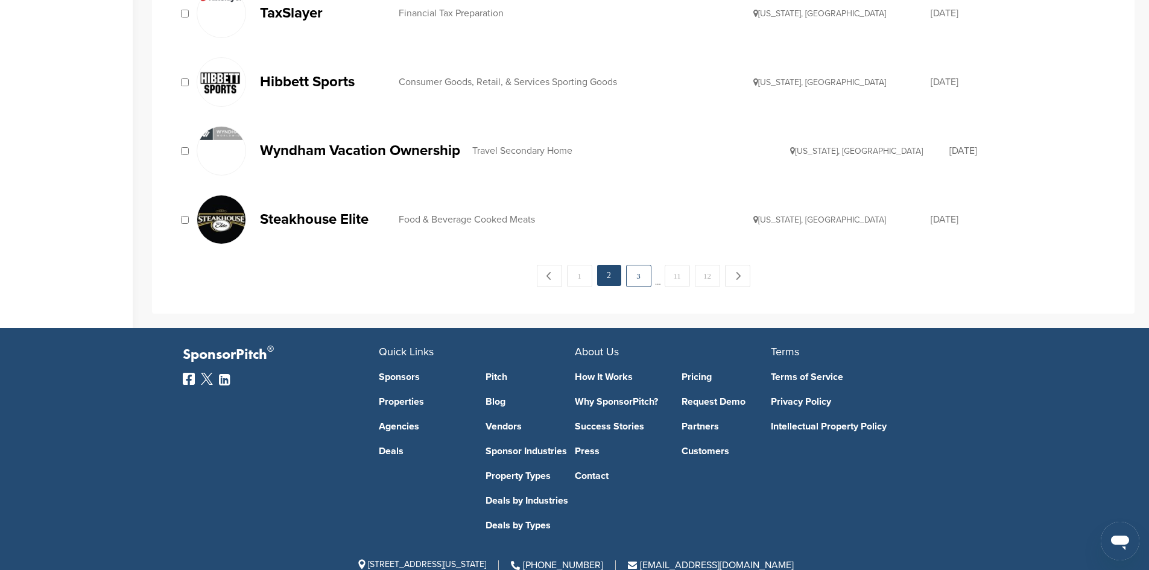
click at [642, 271] on link "3" at bounding box center [638, 276] width 25 height 22
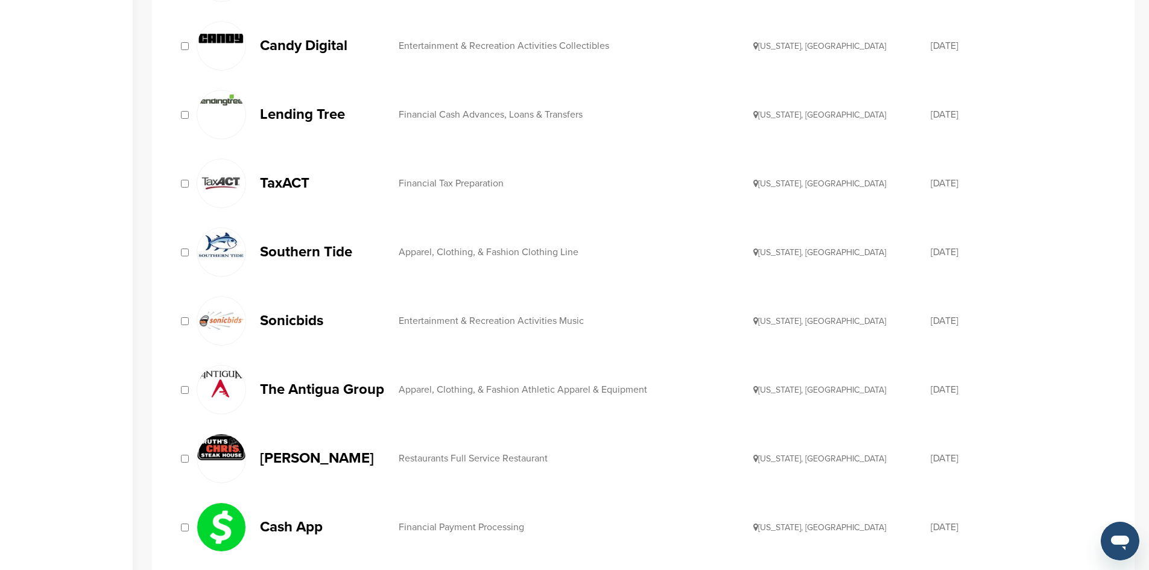
scroll to position [539, 0]
click at [183, 263] on div "Southern Tide Apparel, Clothing, & Fashion Clothing Line South Carolina, USA 11…" at bounding box center [642, 253] width 953 height 62
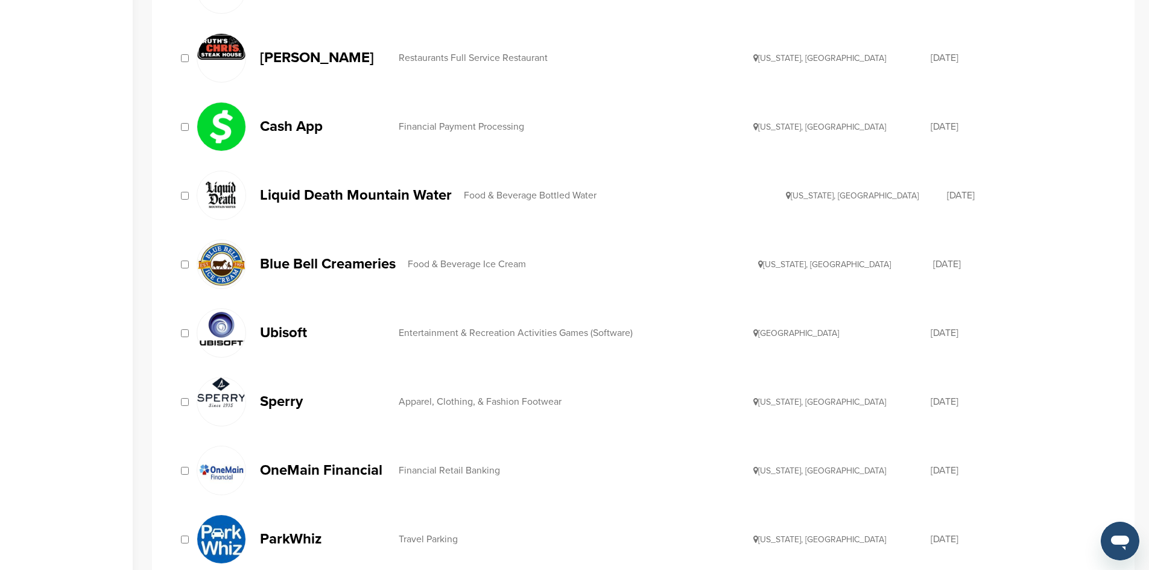
scroll to position [940, 0]
click at [198, 402] on img at bounding box center [221, 392] width 48 height 30
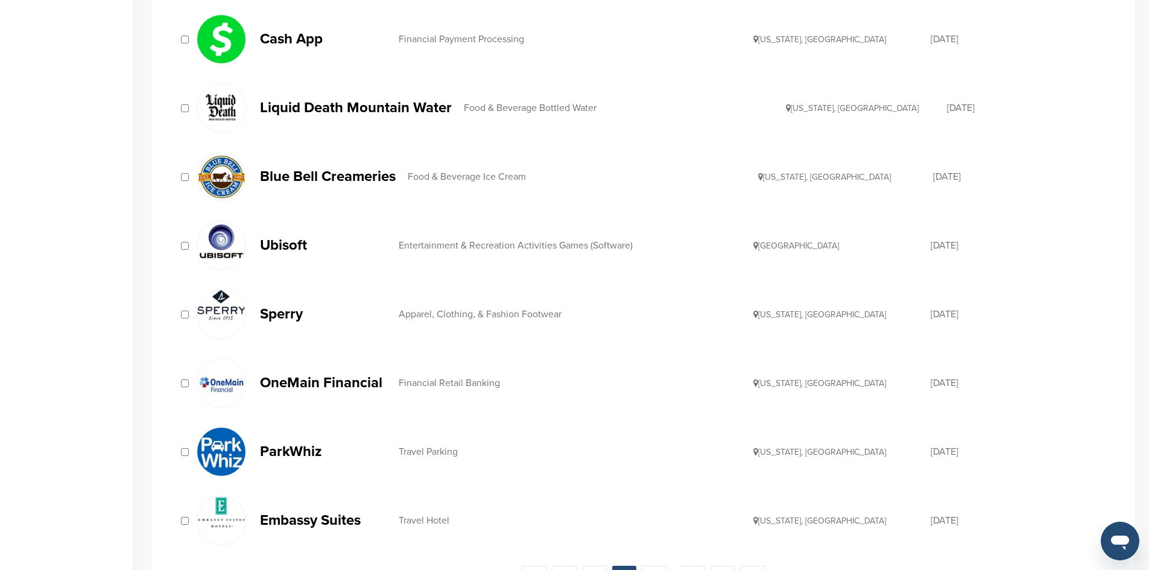
scroll to position [1042, 0]
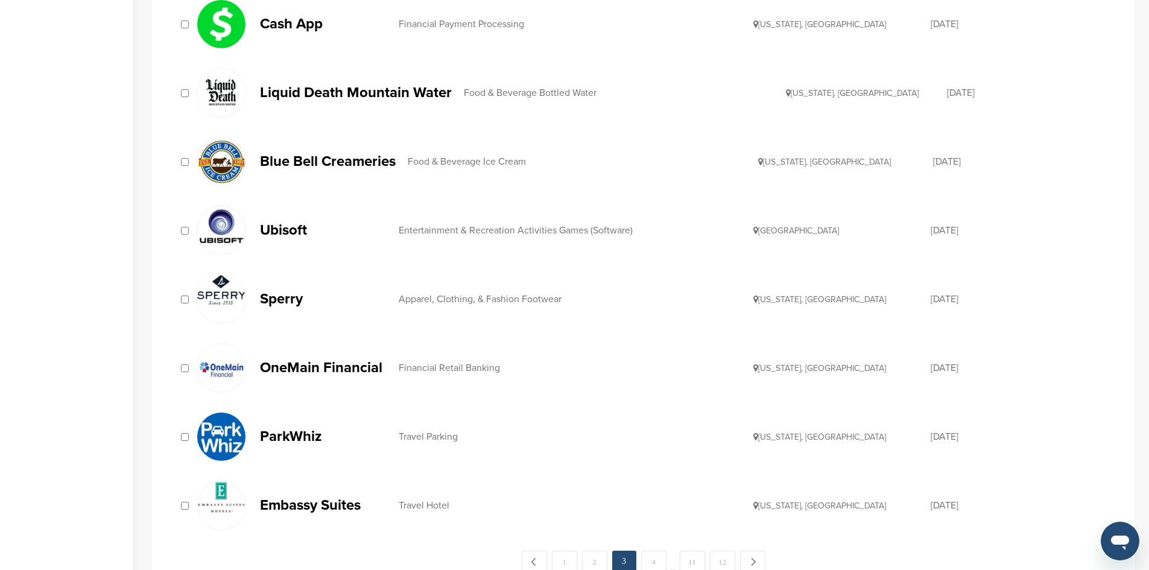
click at [179, 452] on div "ParkWhiz Travel Parking Illinois, USA 11/06/2014" at bounding box center [642, 437] width 953 height 62
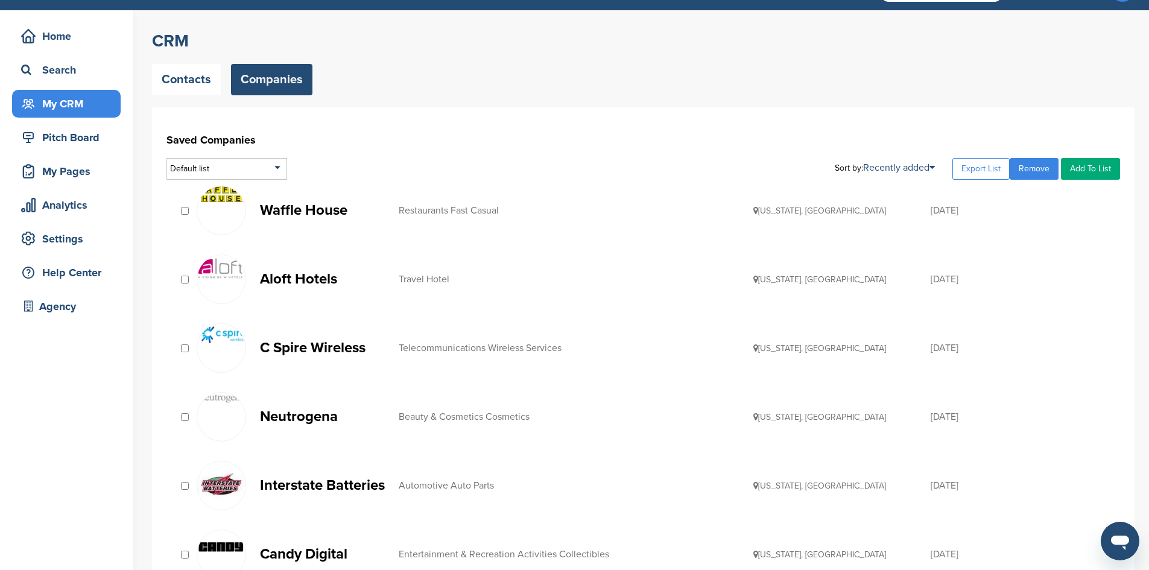
scroll to position [0, 0]
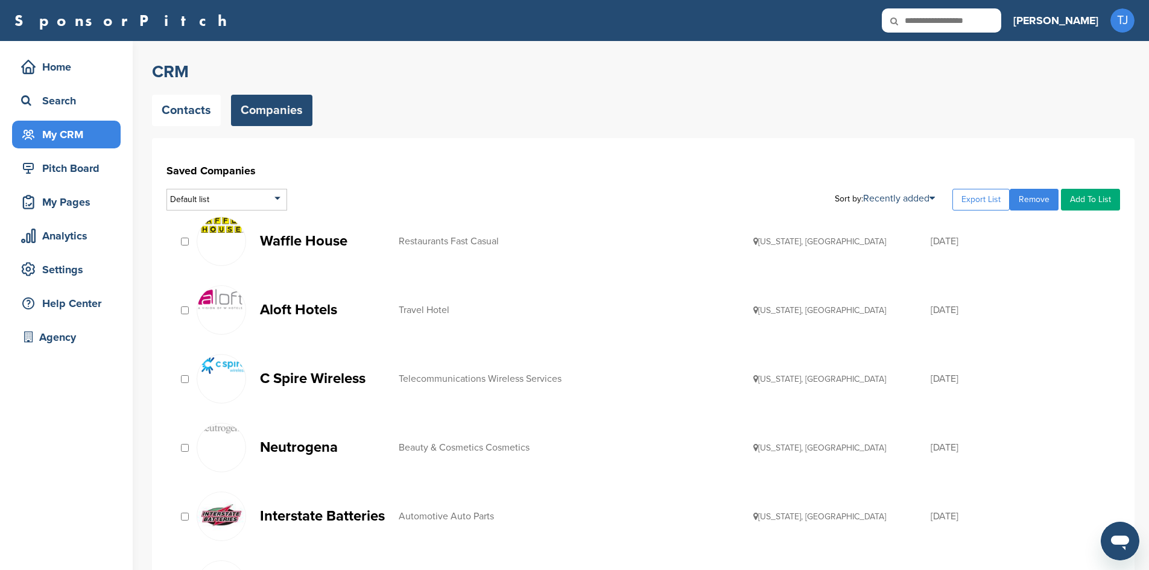
click at [1102, 204] on link "Add To List" at bounding box center [1090, 200] width 59 height 22
click at [1089, 243] on li "Companies for Outreach" at bounding box center [1059, 240] width 113 height 19
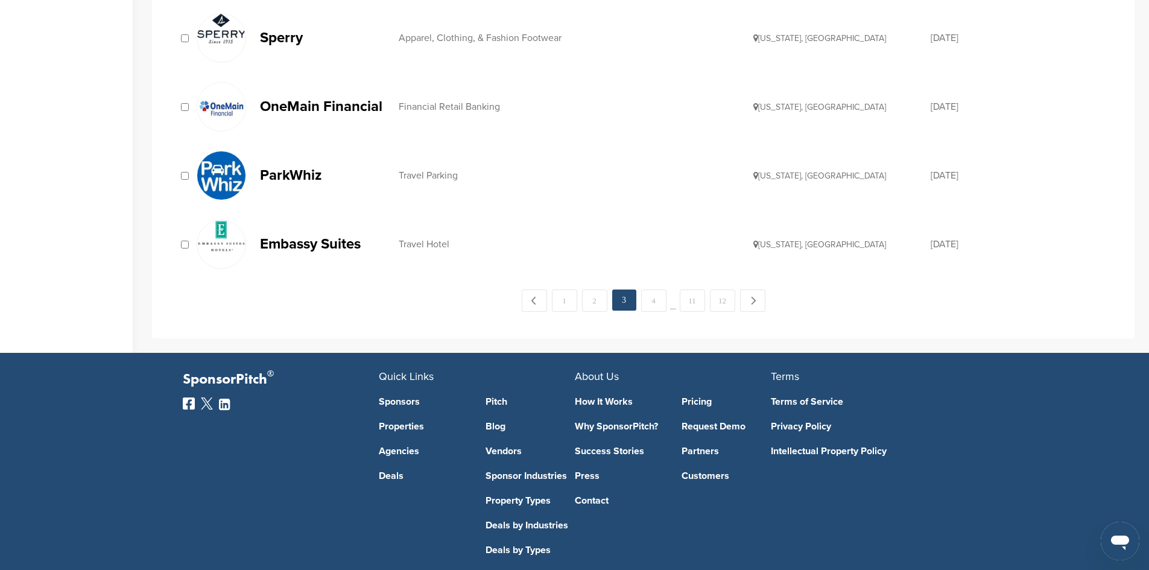
scroll to position [1322, 0]
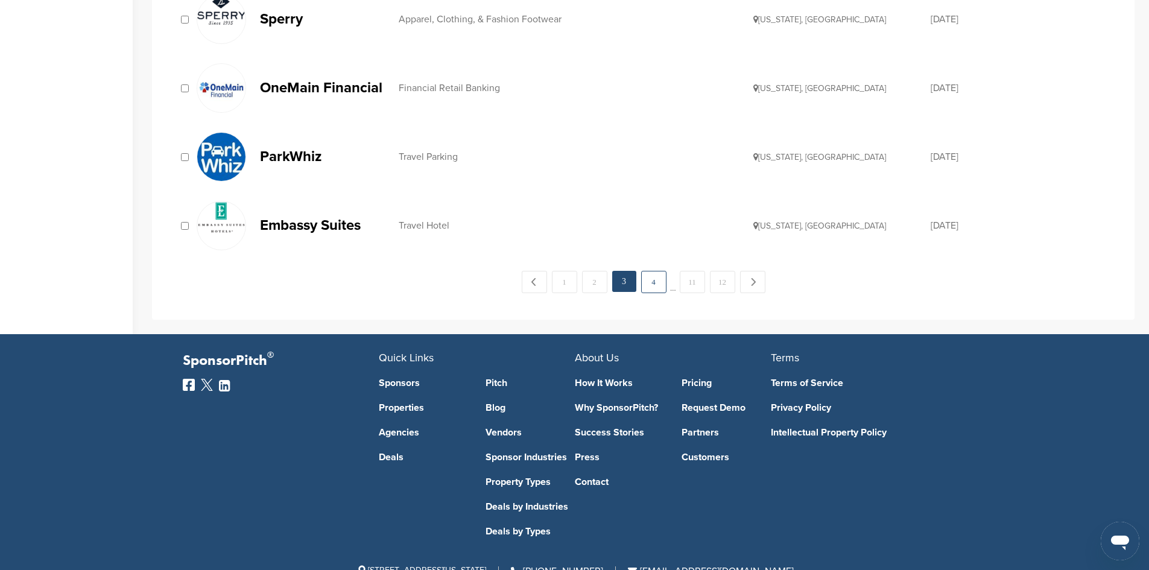
click at [651, 292] on link "4" at bounding box center [653, 282] width 25 height 22
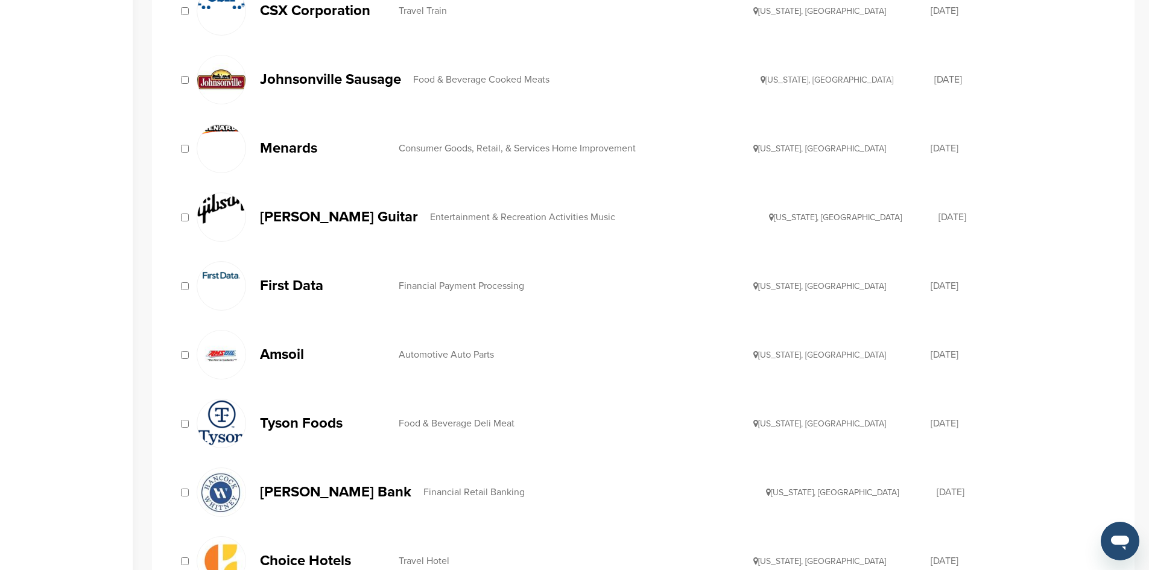
scroll to position [512, 0]
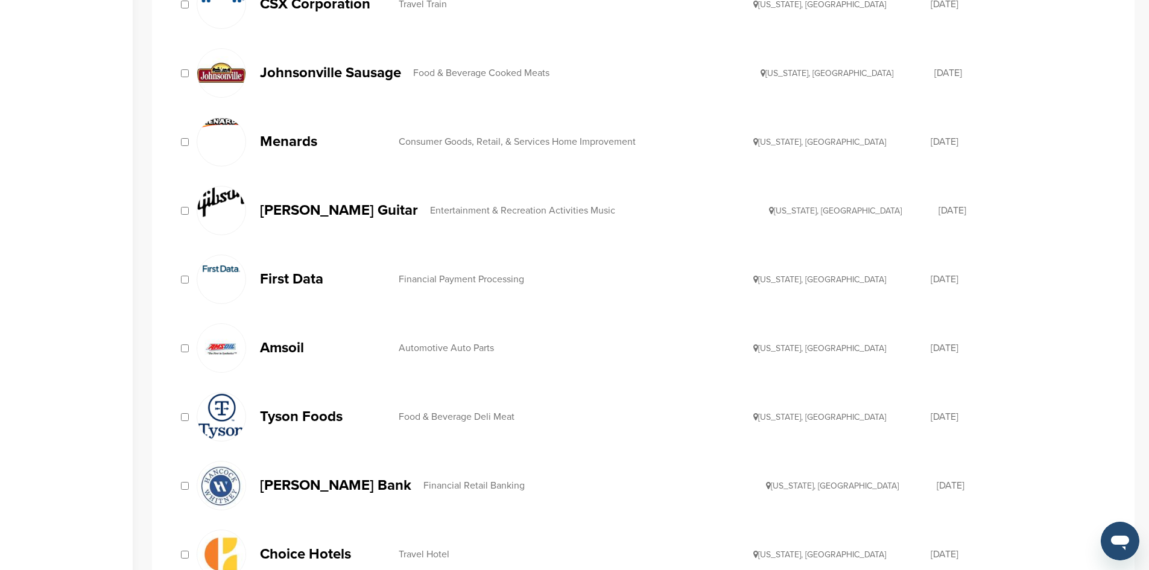
click at [198, 349] on img at bounding box center [221, 348] width 48 height 48
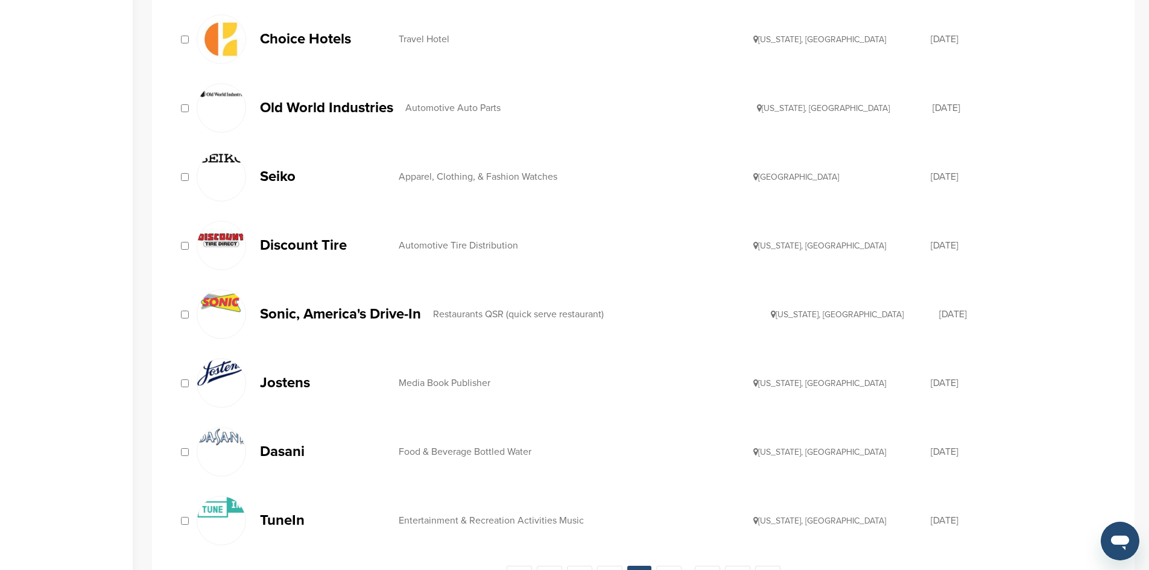
scroll to position [1034, 0]
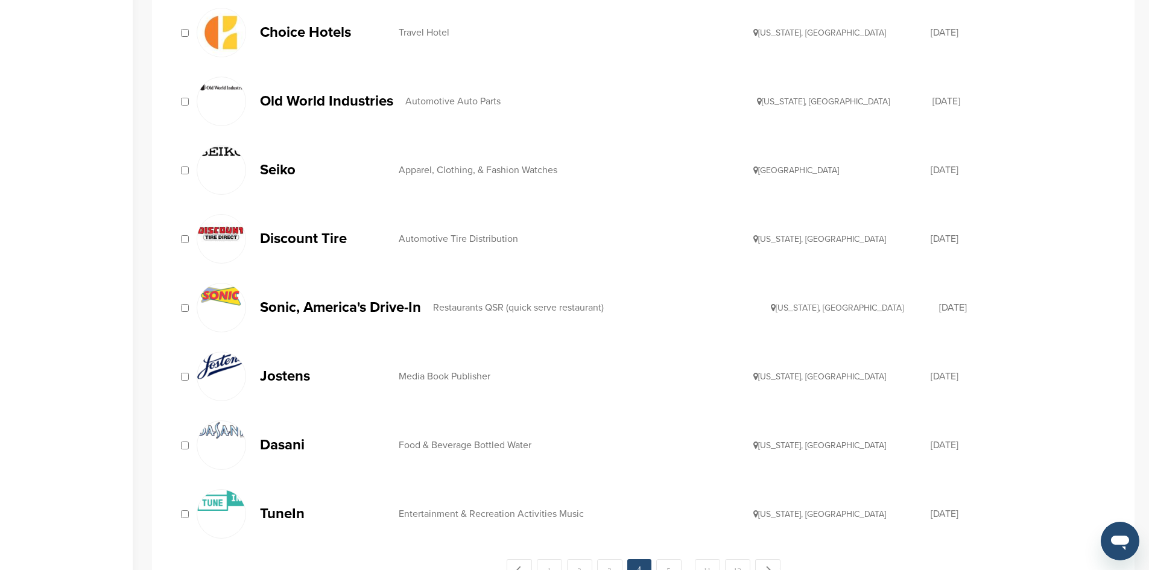
click at [170, 511] on div "TuneIn Entertainment & Recreation Activities Music California, USA 11/06/2014" at bounding box center [642, 514] width 953 height 62
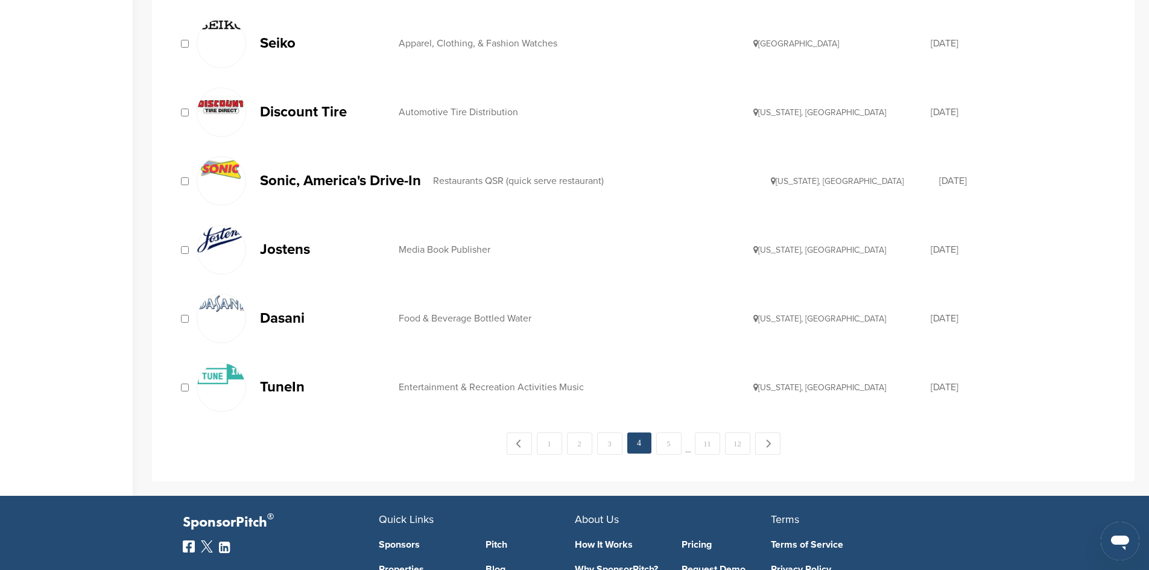
scroll to position [1161, 0]
click at [199, 386] on div at bounding box center [221, 386] width 49 height 49
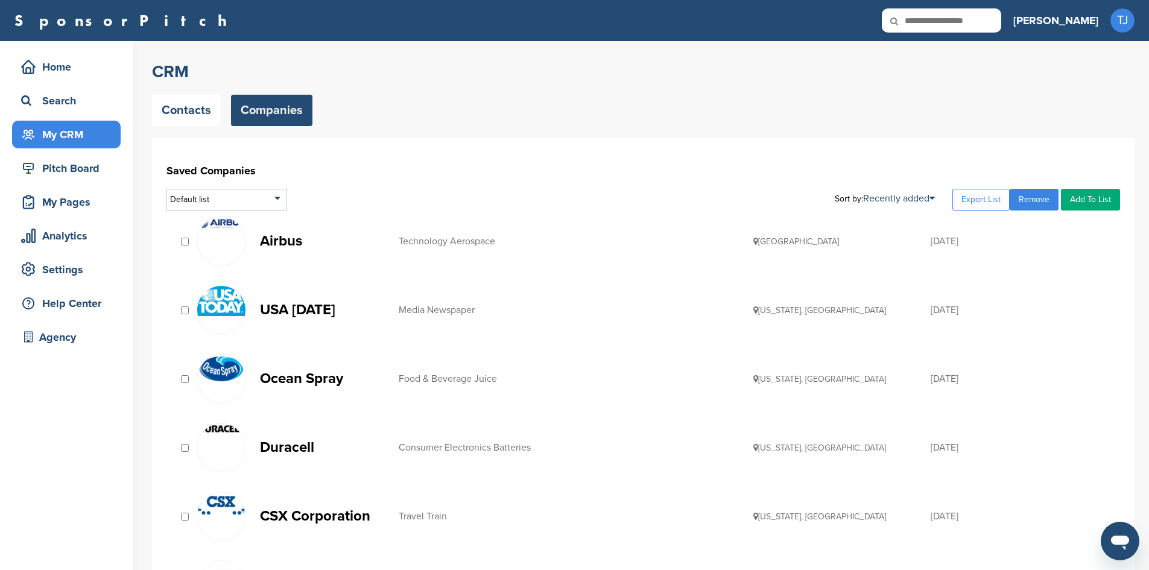
click at [1104, 199] on link "Add To List" at bounding box center [1090, 200] width 59 height 22
click at [1095, 242] on li "Companies for Outreach" at bounding box center [1059, 240] width 113 height 19
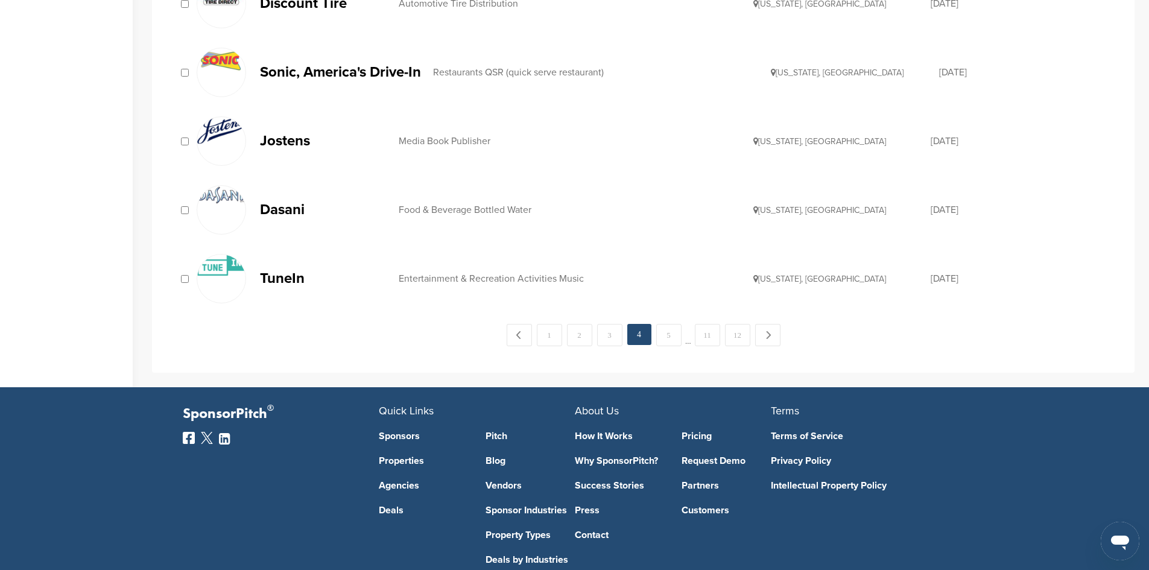
scroll to position [1289, 0]
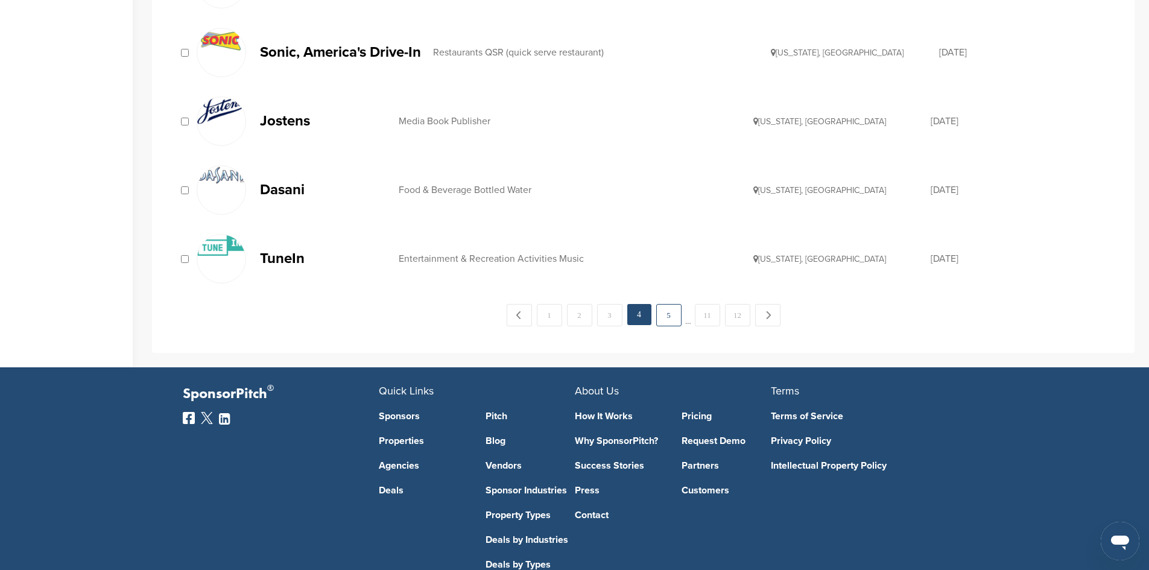
click at [672, 317] on link "5" at bounding box center [668, 315] width 25 height 22
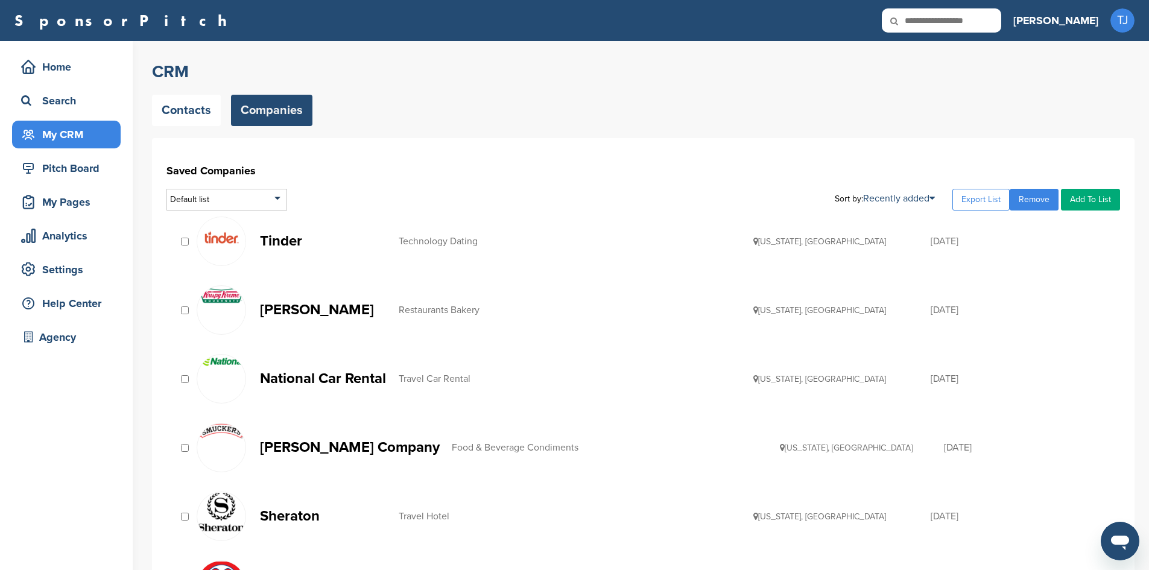
click at [198, 241] on img at bounding box center [221, 240] width 48 height 46
click at [197, 318] on div at bounding box center [222, 309] width 51 height 49
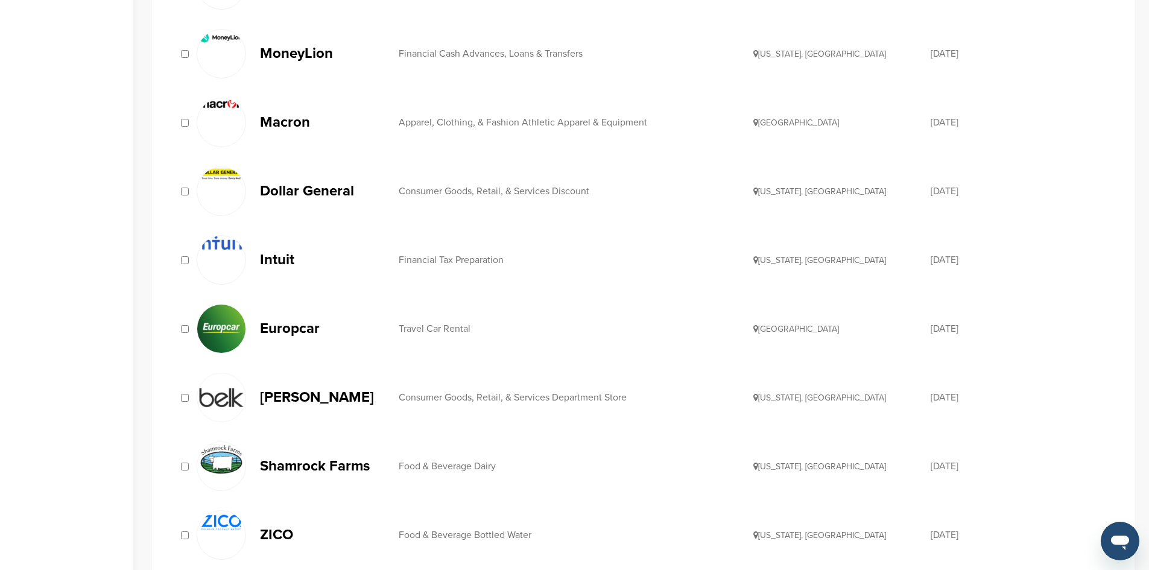
scroll to position [741, 0]
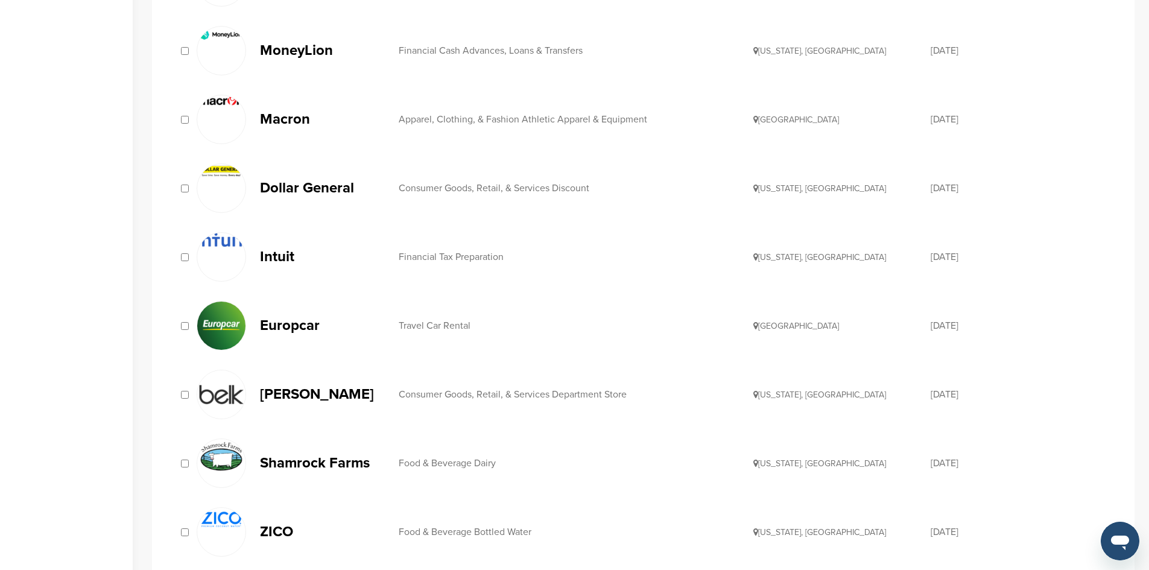
click at [171, 391] on div "Belk Consumer Goods, Retail, & Services Department Store North Carolina, USA 11…" at bounding box center [642, 395] width 953 height 62
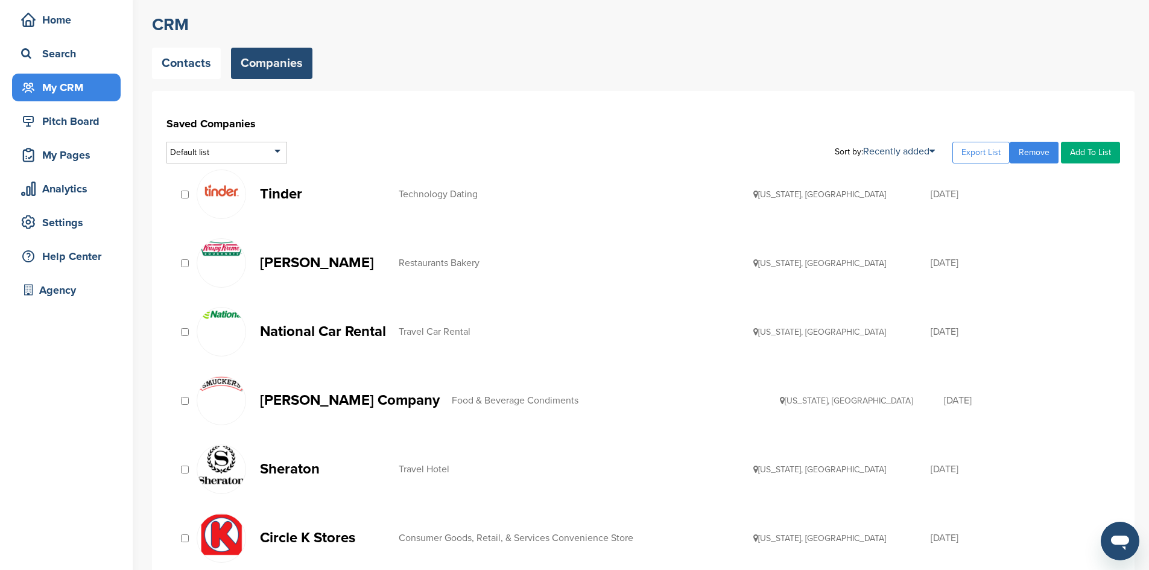
scroll to position [0, 0]
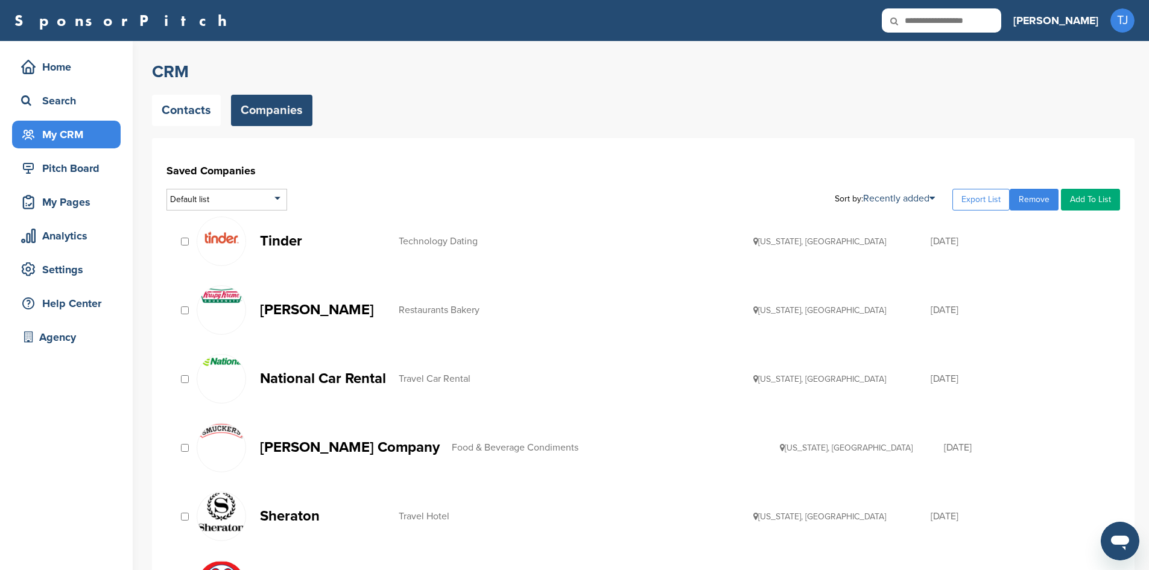
click at [1108, 204] on link "Add To List" at bounding box center [1090, 200] width 59 height 22
click at [1079, 248] on li "Companies for Outreach" at bounding box center [1059, 240] width 113 height 19
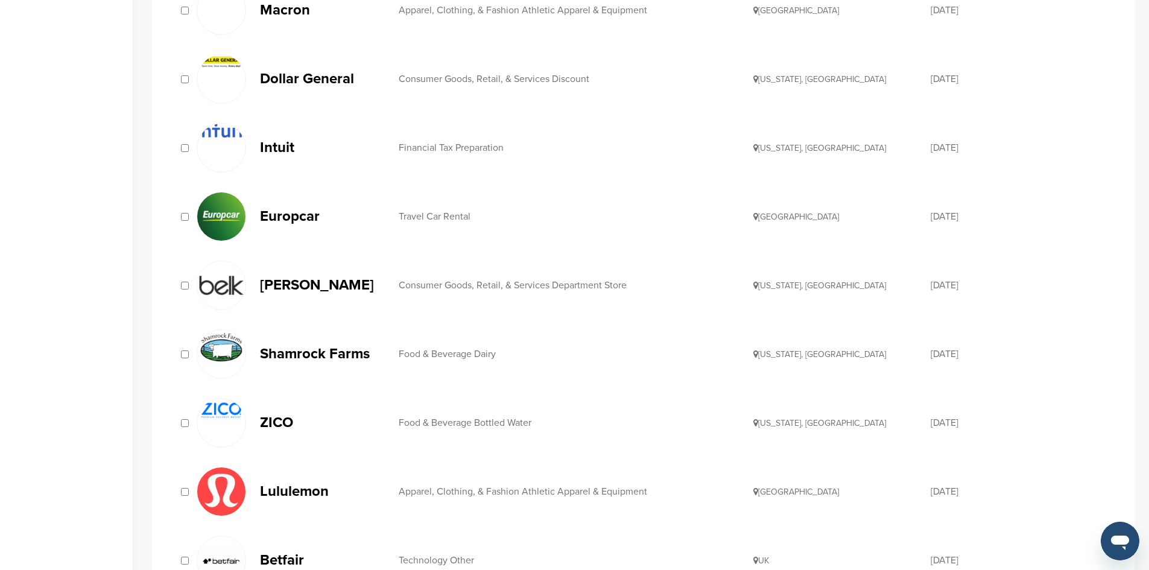
scroll to position [1380, 0]
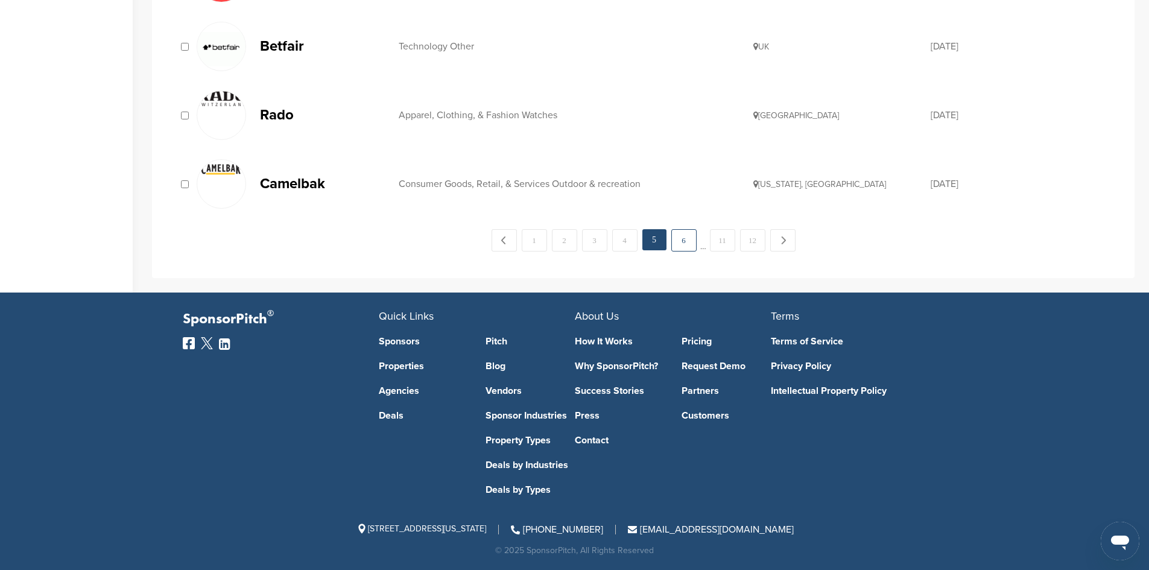
click at [690, 244] on link "6" at bounding box center [683, 240] width 25 height 22
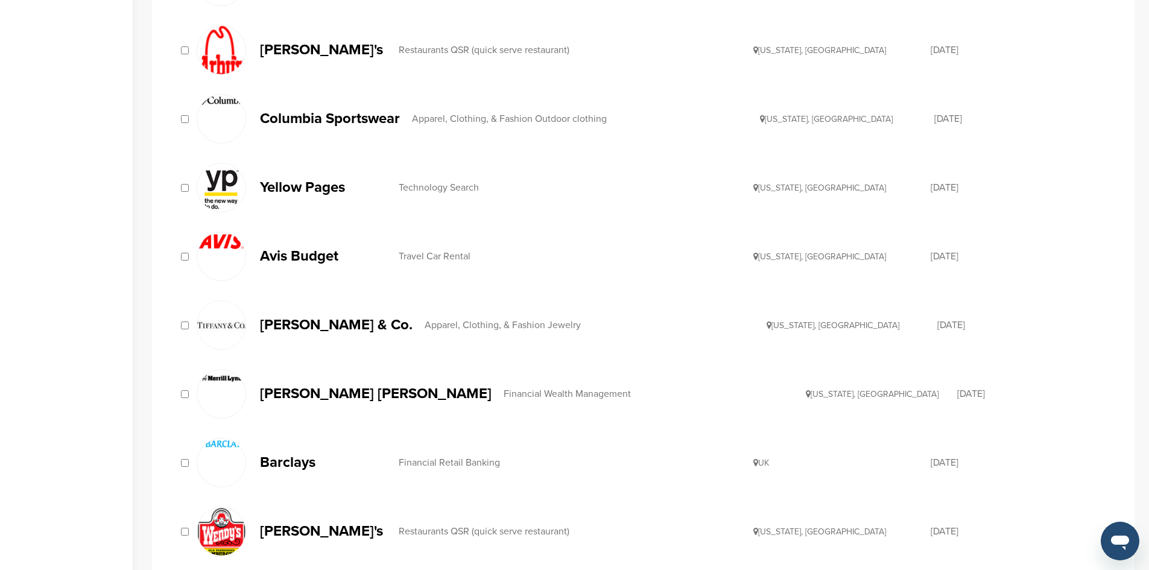
scroll to position [727, 0]
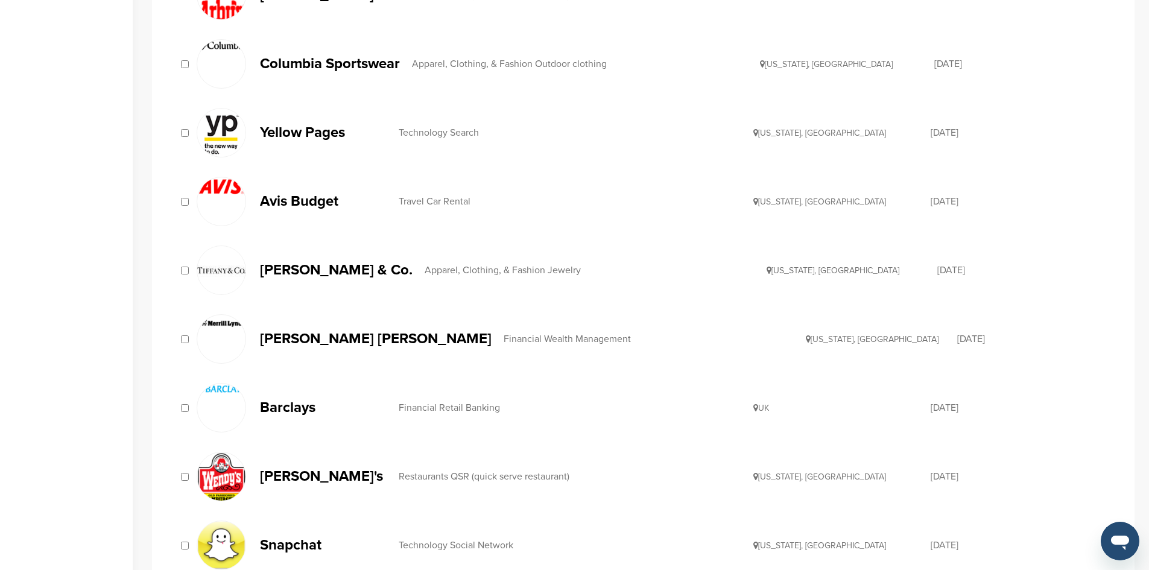
click at [172, 542] on div "Snapchat Technology Social Network California, USA 11/06/2014" at bounding box center [642, 545] width 953 height 62
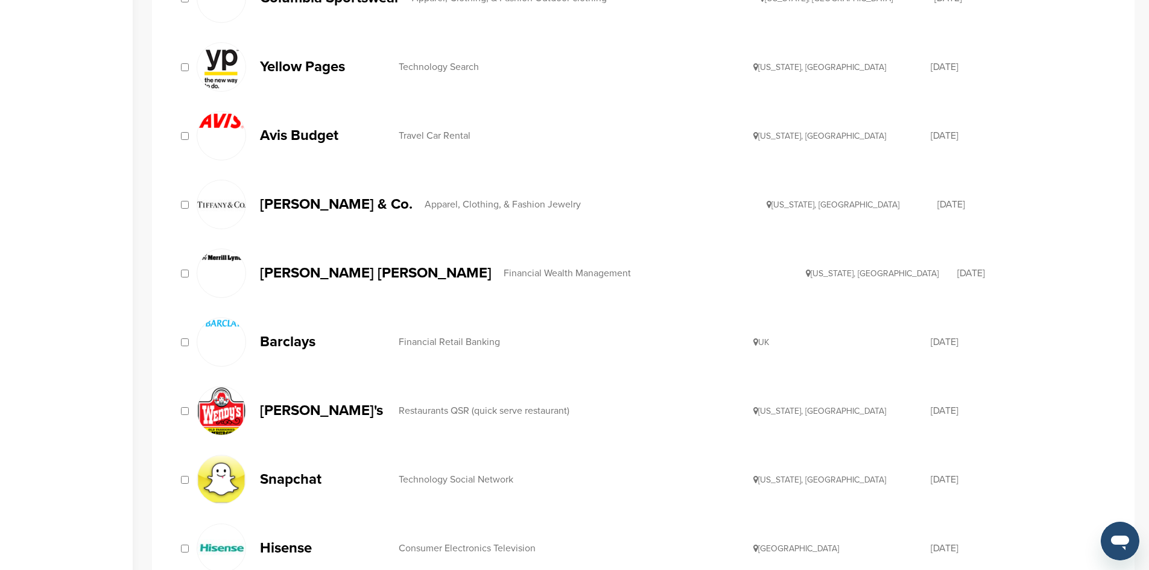
scroll to position [798, 0]
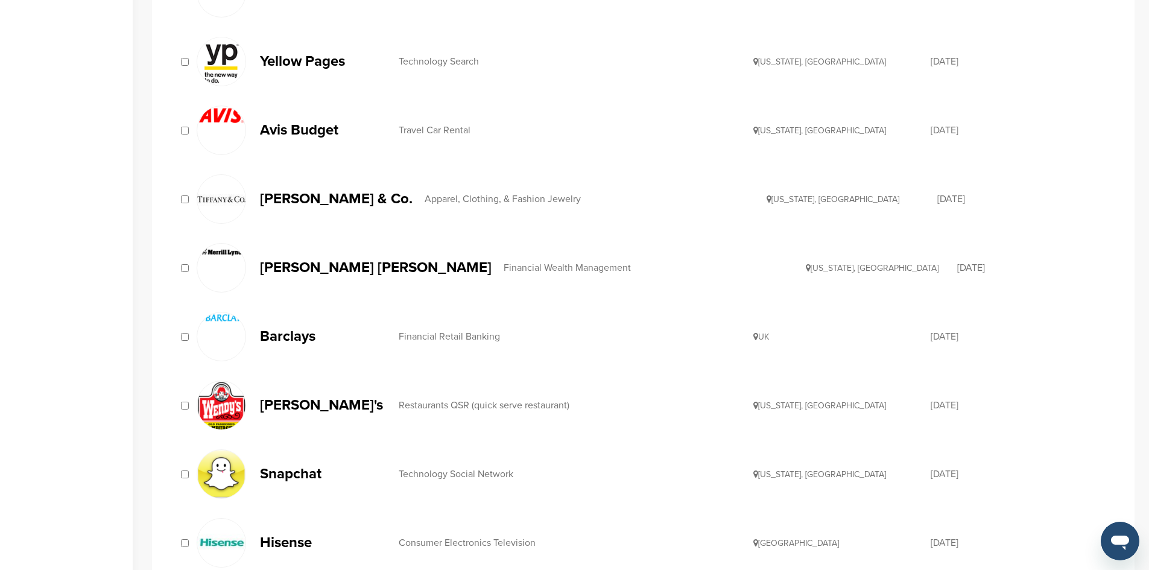
click at [175, 537] on div "Hisense Consumer Electronics Television China 11/06/2014" at bounding box center [642, 543] width 953 height 62
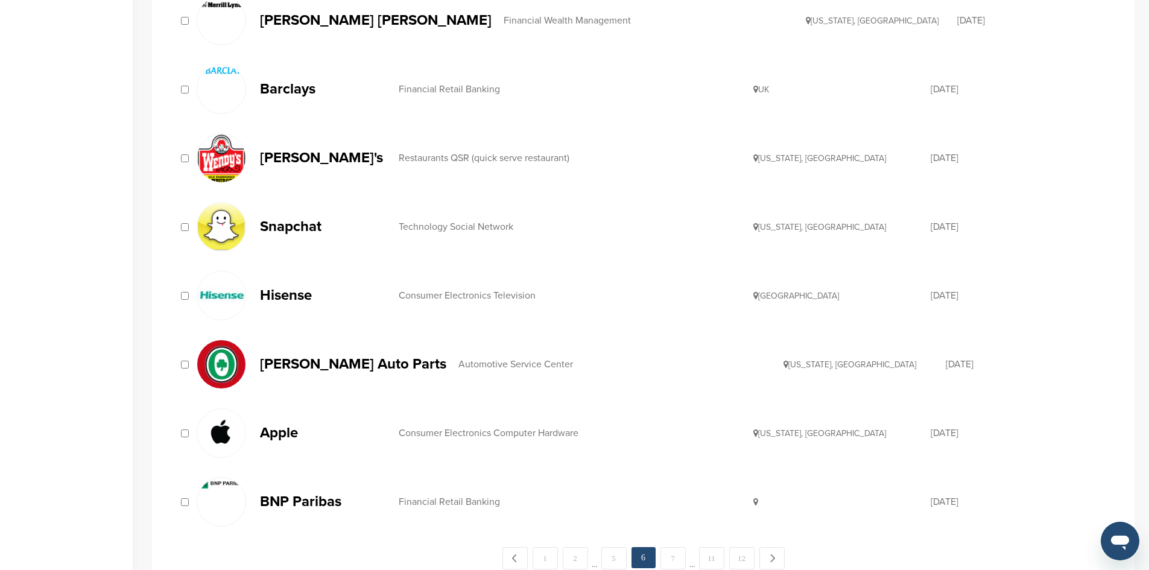
scroll to position [1048, 0]
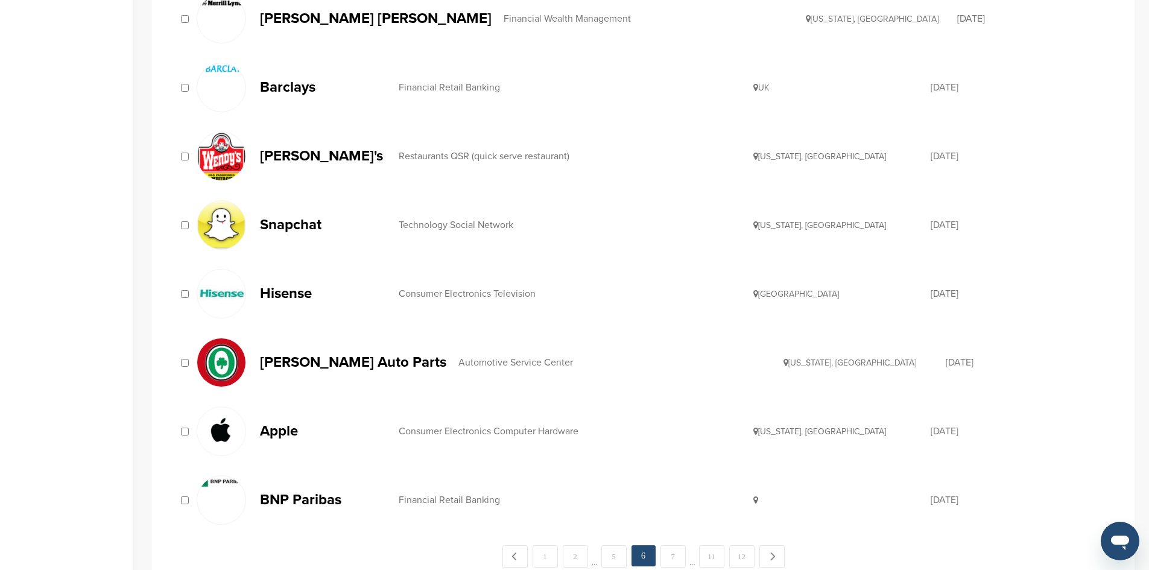
click at [197, 514] on div at bounding box center [222, 499] width 51 height 49
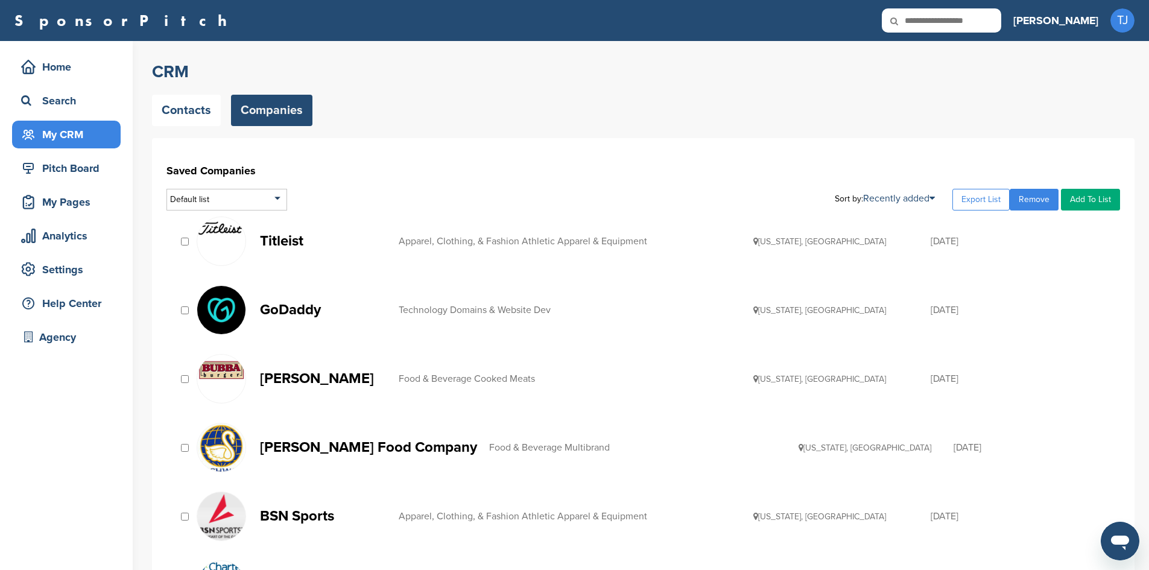
click at [1104, 200] on link "Add To List" at bounding box center [1090, 200] width 59 height 22
click at [1078, 244] on li "Companies for Outreach" at bounding box center [1059, 240] width 113 height 19
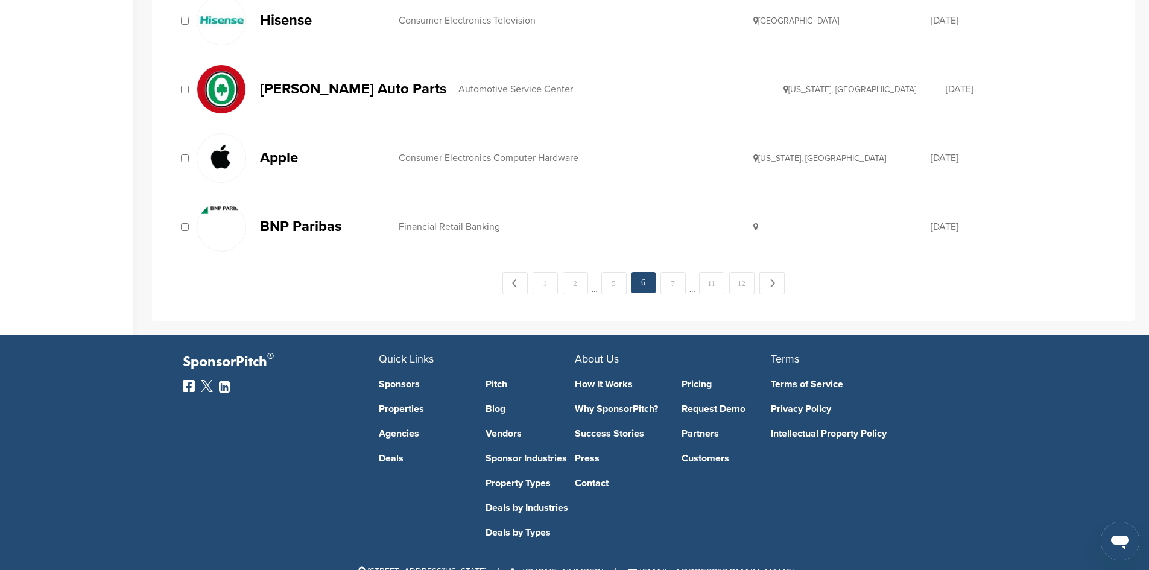
scroll to position [1316, 0]
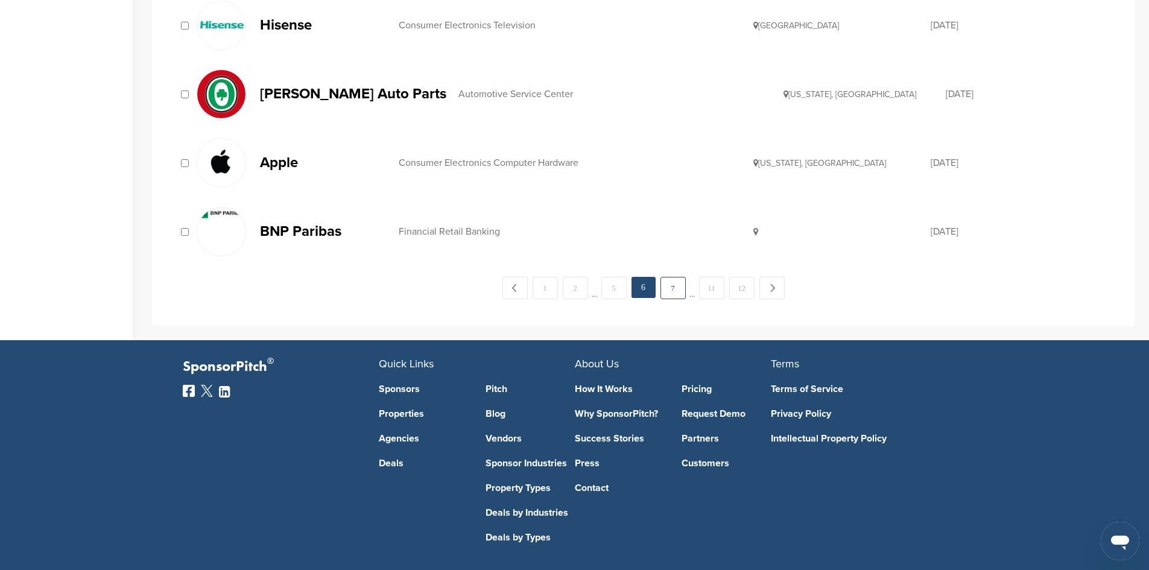
click at [674, 290] on link "7" at bounding box center [672, 288] width 25 height 22
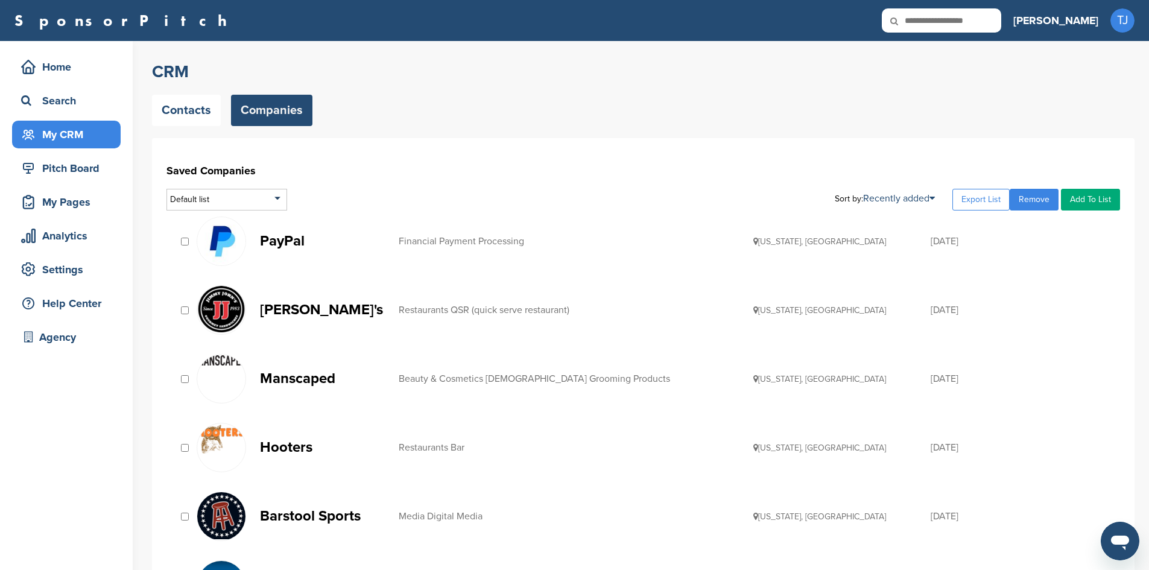
click at [1101, 203] on link "Add To List" at bounding box center [1090, 200] width 59 height 22
click at [1088, 245] on li "Companies for Outreach" at bounding box center [1059, 240] width 113 height 19
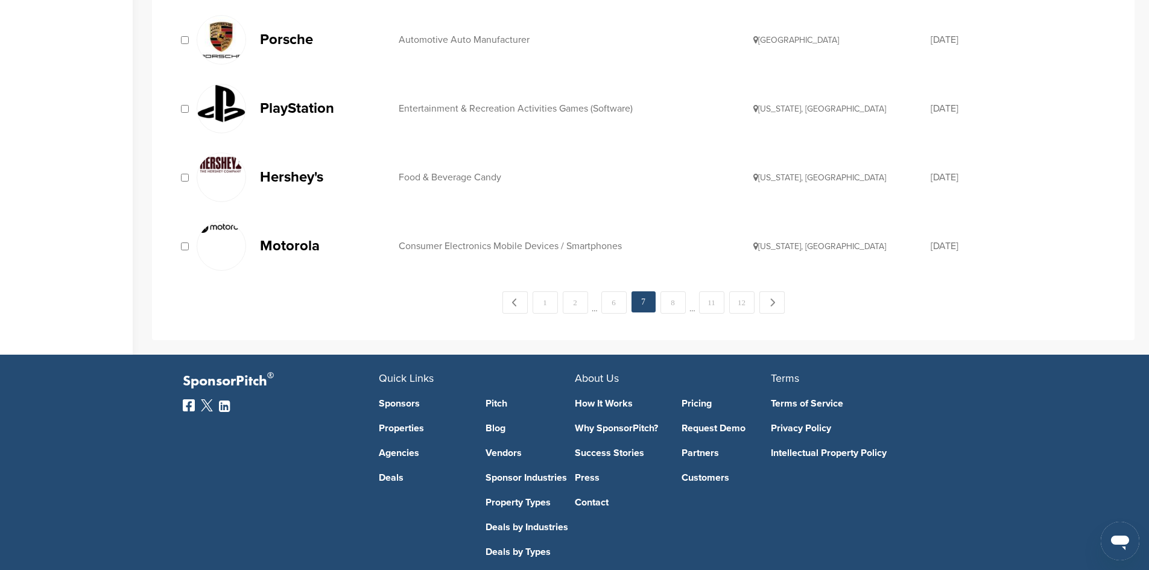
scroll to position [1298, 0]
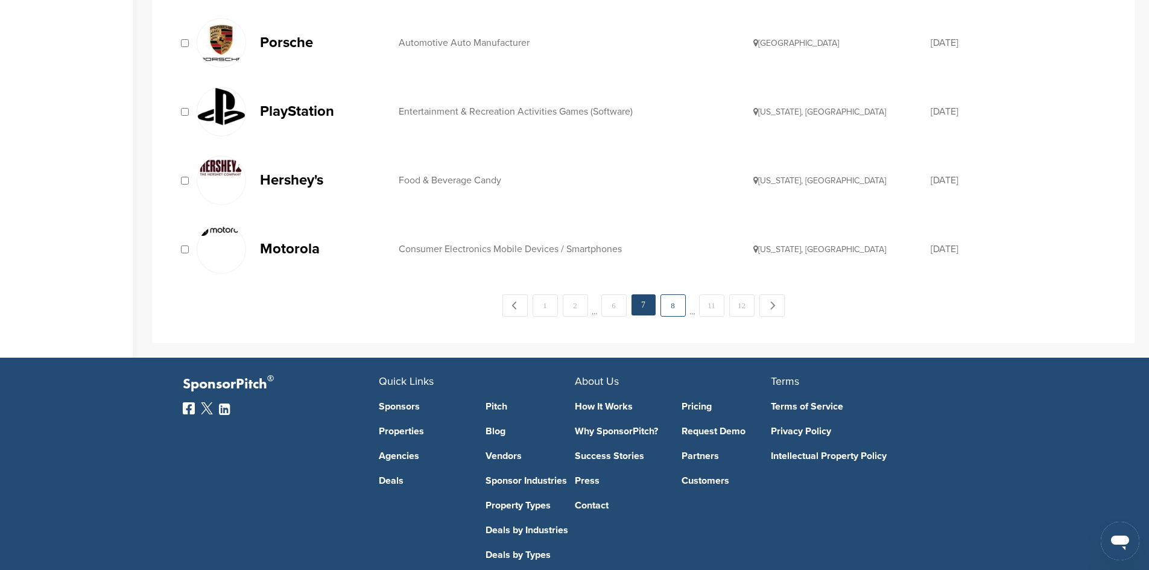
click at [675, 310] on link "8" at bounding box center [672, 305] width 25 height 22
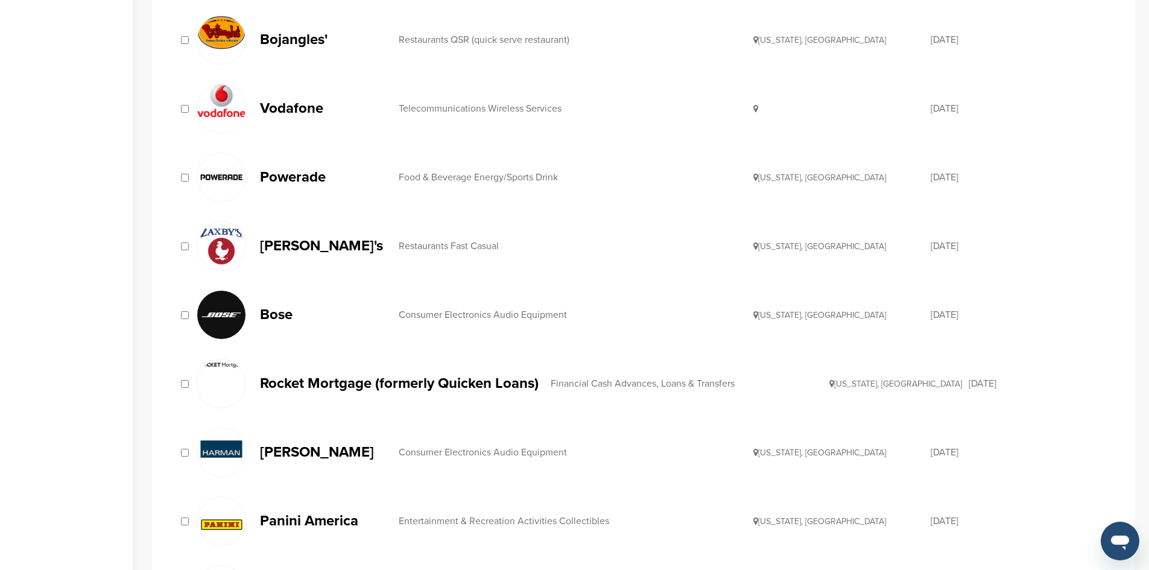
scroll to position [477, 0]
click at [198, 453] on img at bounding box center [221, 449] width 48 height 42
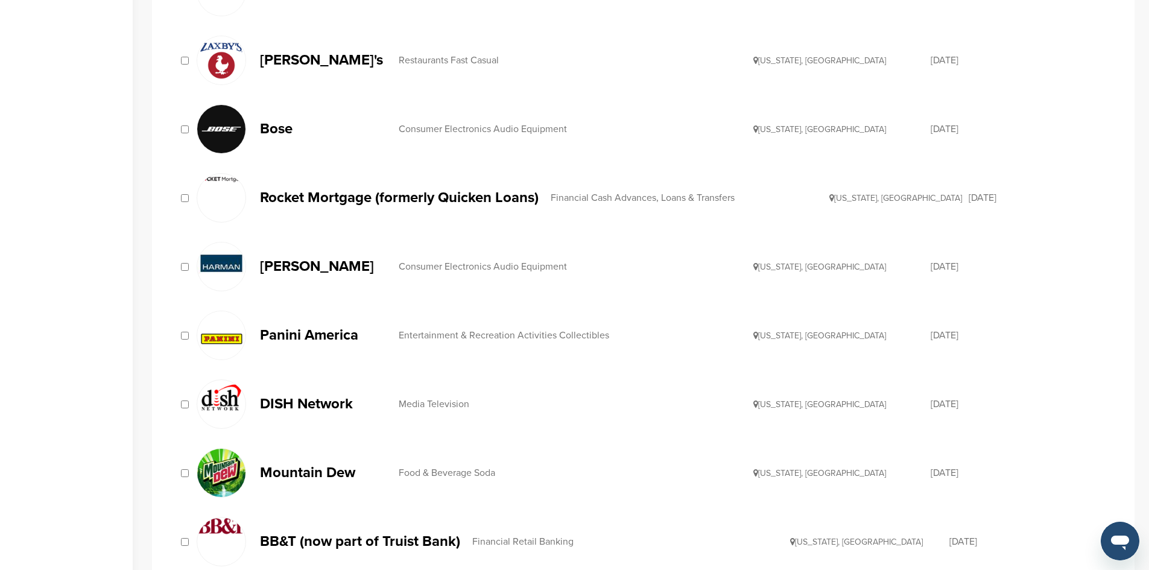
scroll to position [663, 0]
click at [183, 484] on div "Mountain Dew Food & Beverage Soda [US_STATE], [GEOGRAPHIC_DATA] [DATE]" at bounding box center [642, 472] width 953 height 62
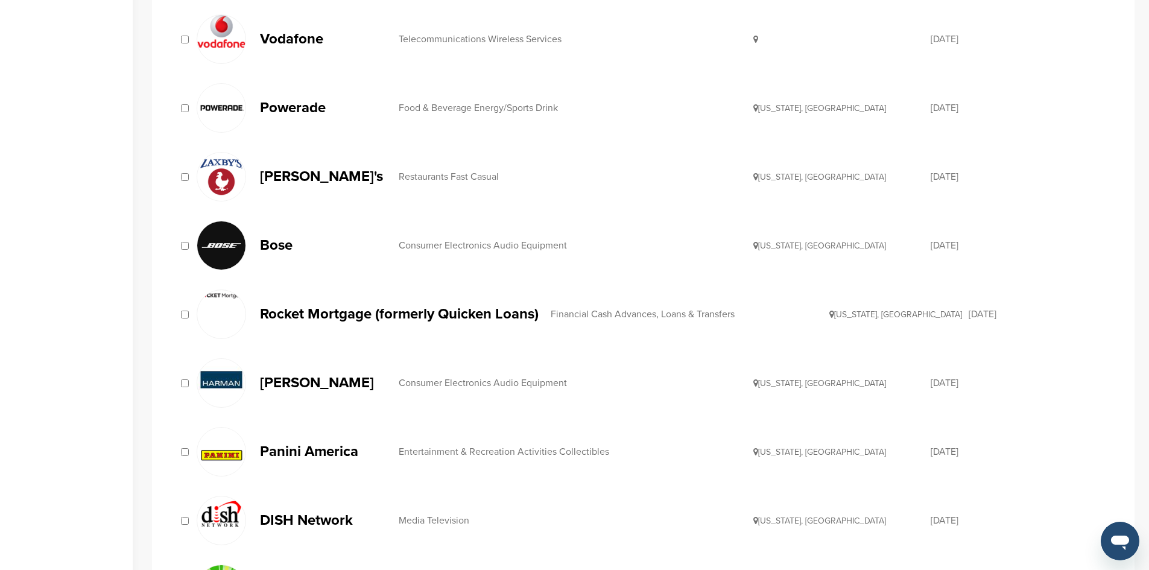
scroll to position [0, 0]
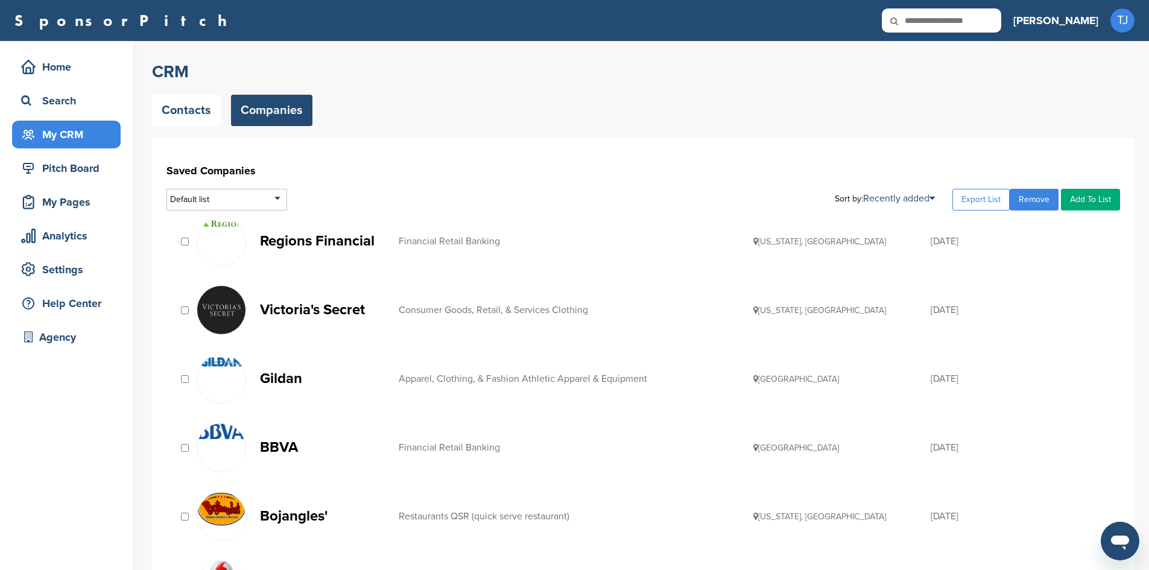
click at [1105, 201] on link "Add To List" at bounding box center [1090, 200] width 59 height 22
click at [1090, 245] on li "Companies for Outreach" at bounding box center [1059, 240] width 113 height 19
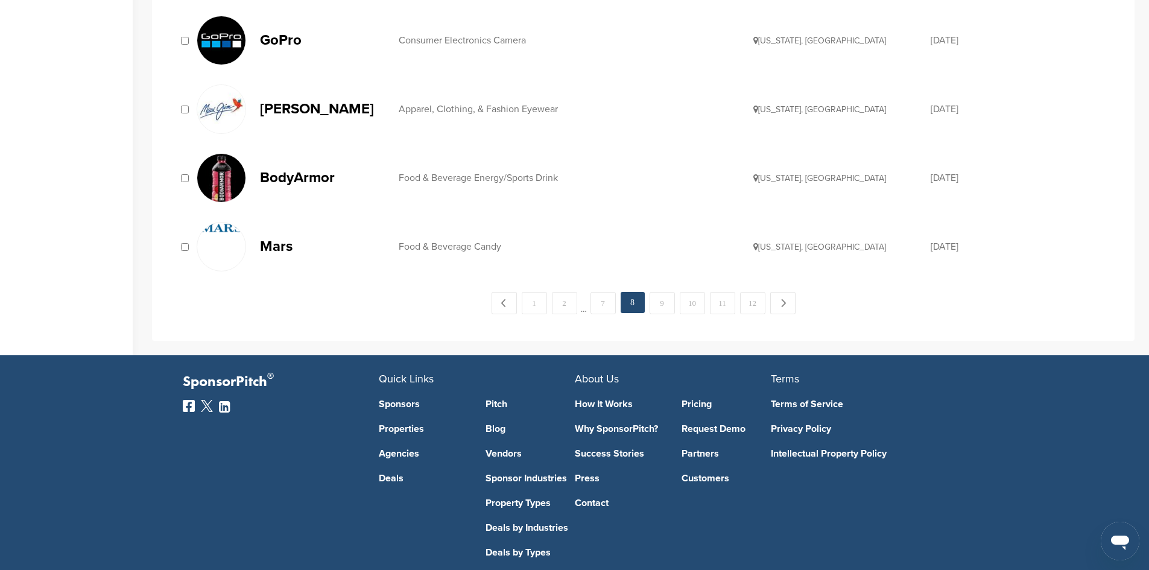
scroll to position [1380, 0]
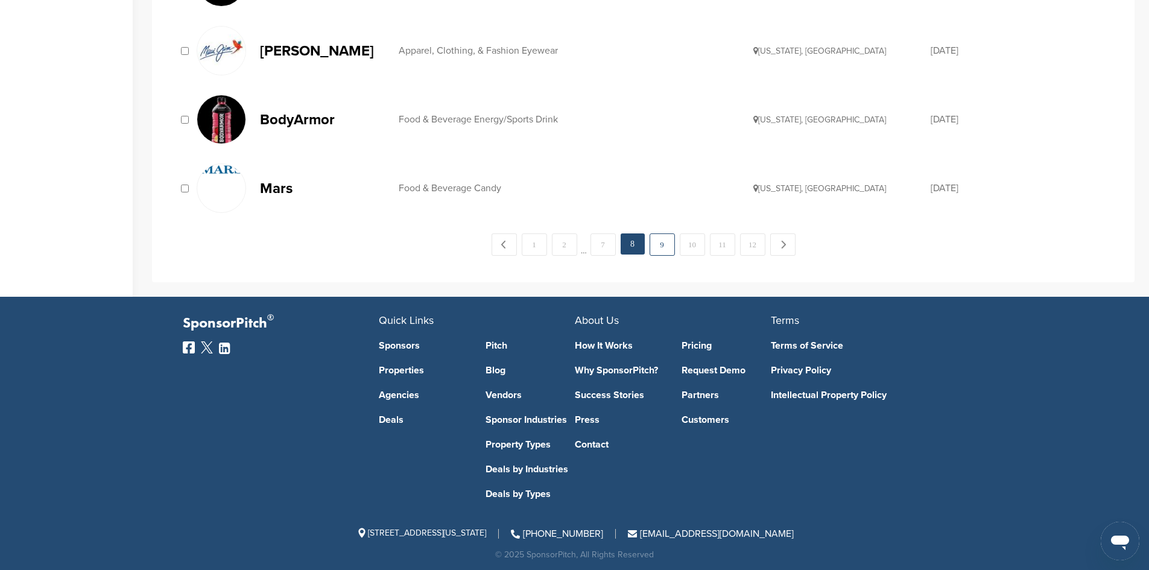
click at [660, 248] on link "9" at bounding box center [661, 244] width 25 height 22
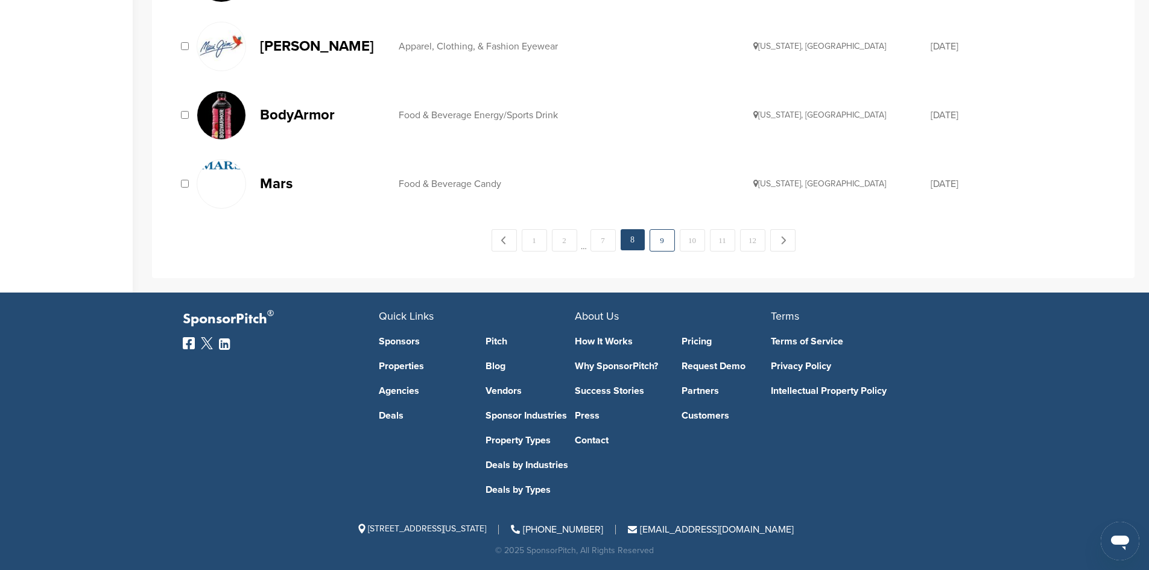
scroll to position [1364, 0]
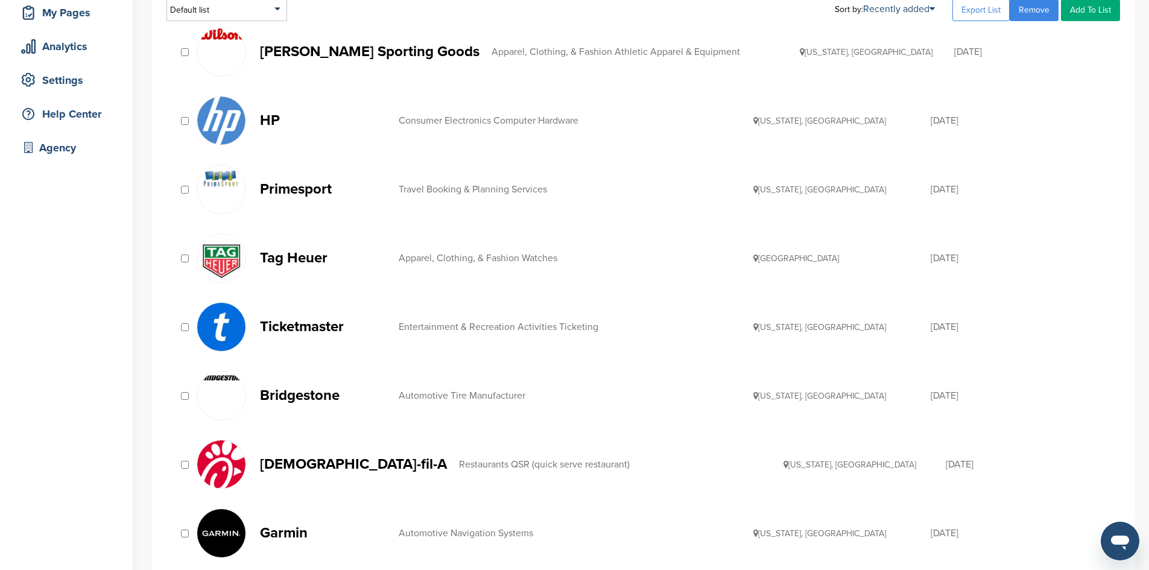
scroll to position [141, 0]
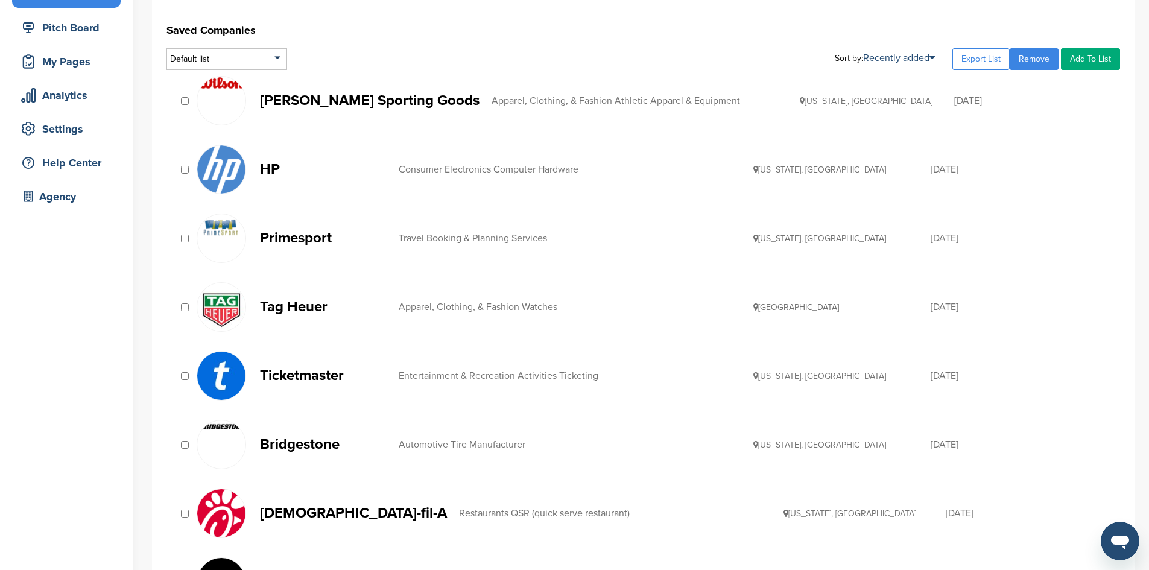
click at [1091, 54] on link "Add To List" at bounding box center [1090, 59] width 59 height 22
click at [1021, 104] on li "Companies for Outreach" at bounding box center [1059, 99] width 113 height 19
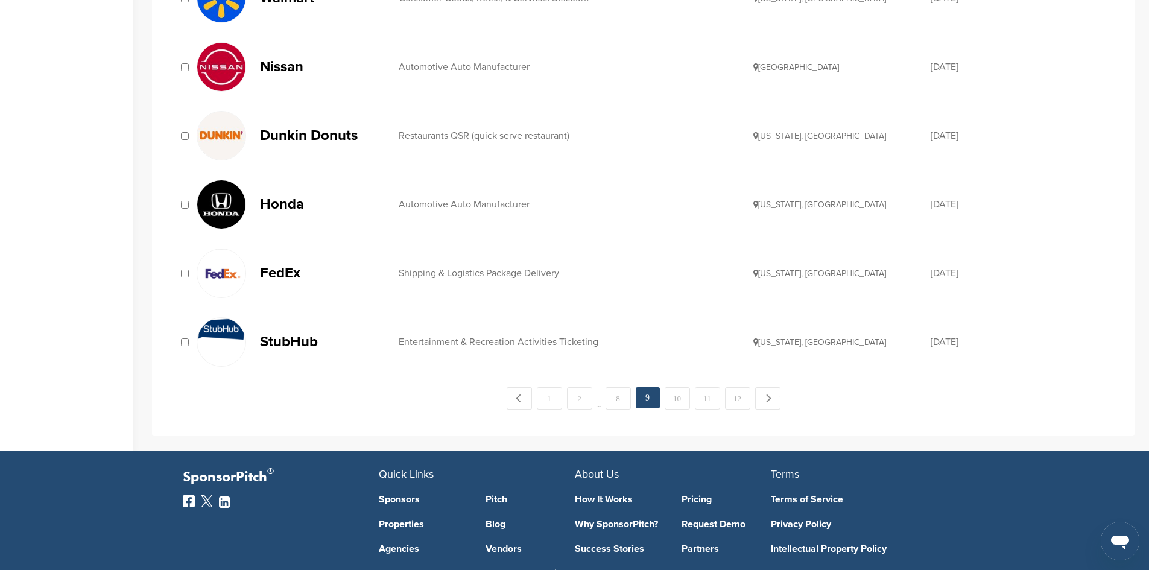
scroll to position [1208, 0]
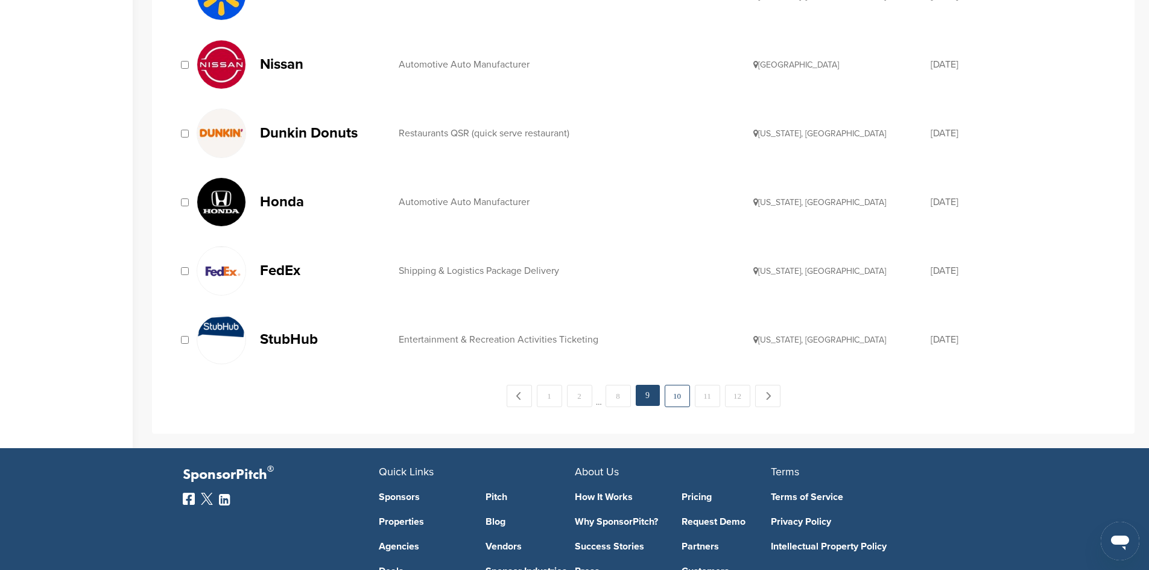
click at [683, 397] on link "10" at bounding box center [677, 396] width 25 height 22
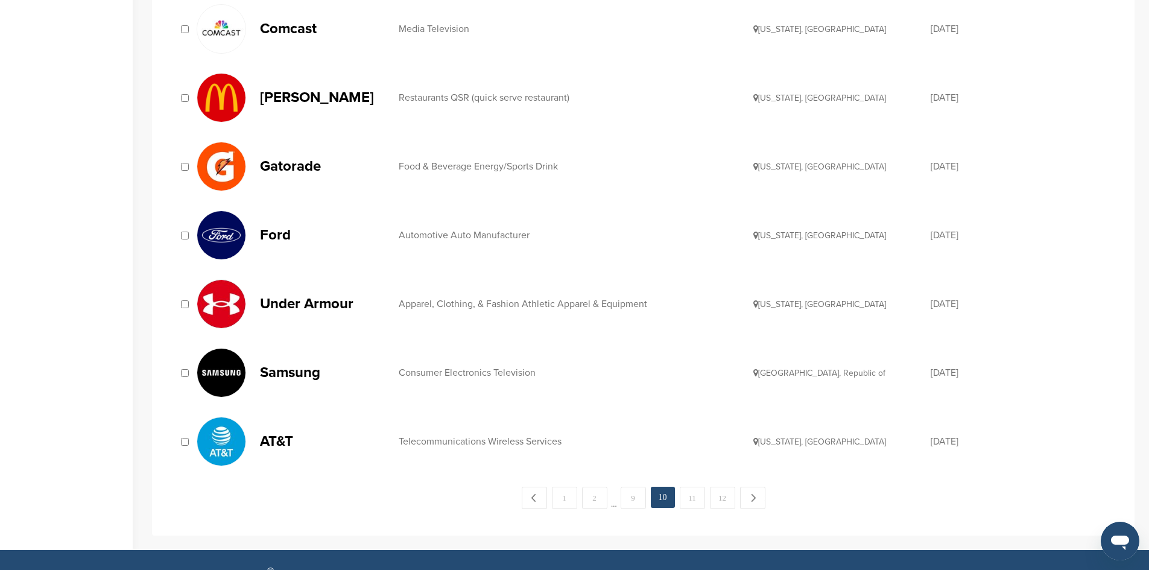
scroll to position [1108, 0]
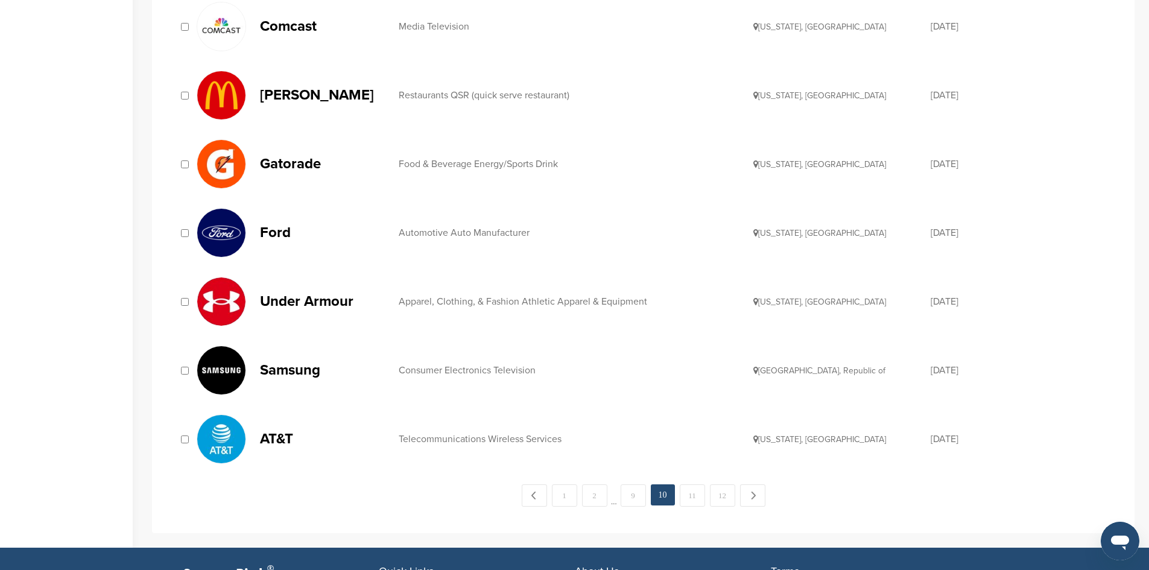
click at [199, 370] on img at bounding box center [221, 370] width 48 height 48
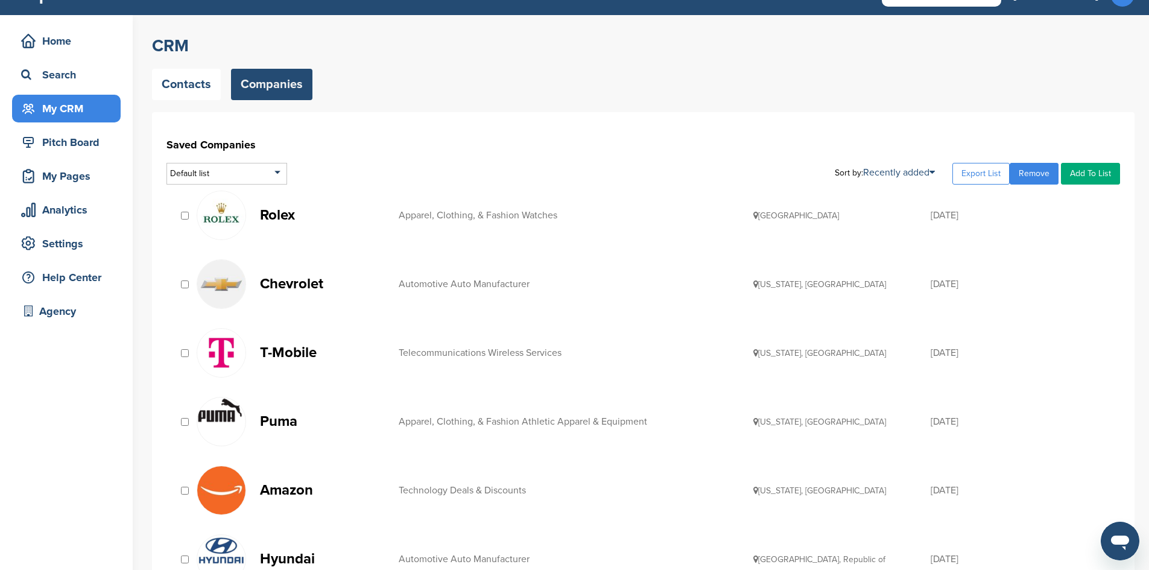
scroll to position [19, 0]
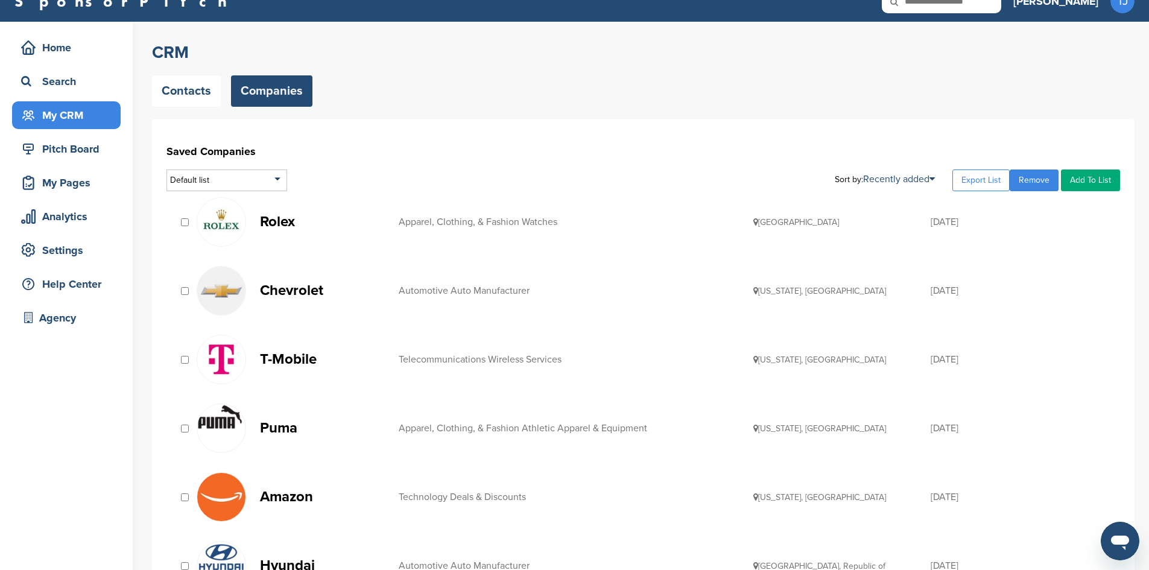
click at [1090, 172] on link "Add To List" at bounding box center [1090, 180] width 59 height 22
click at [1024, 223] on li "Companies for Outreach" at bounding box center [1059, 221] width 113 height 19
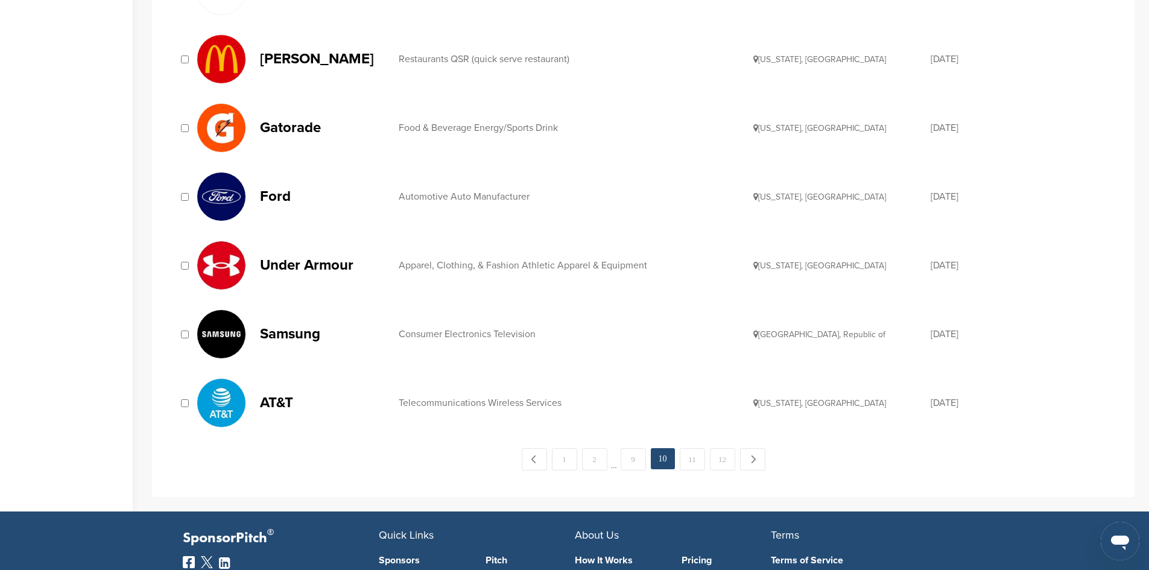
scroll to position [1166, 0]
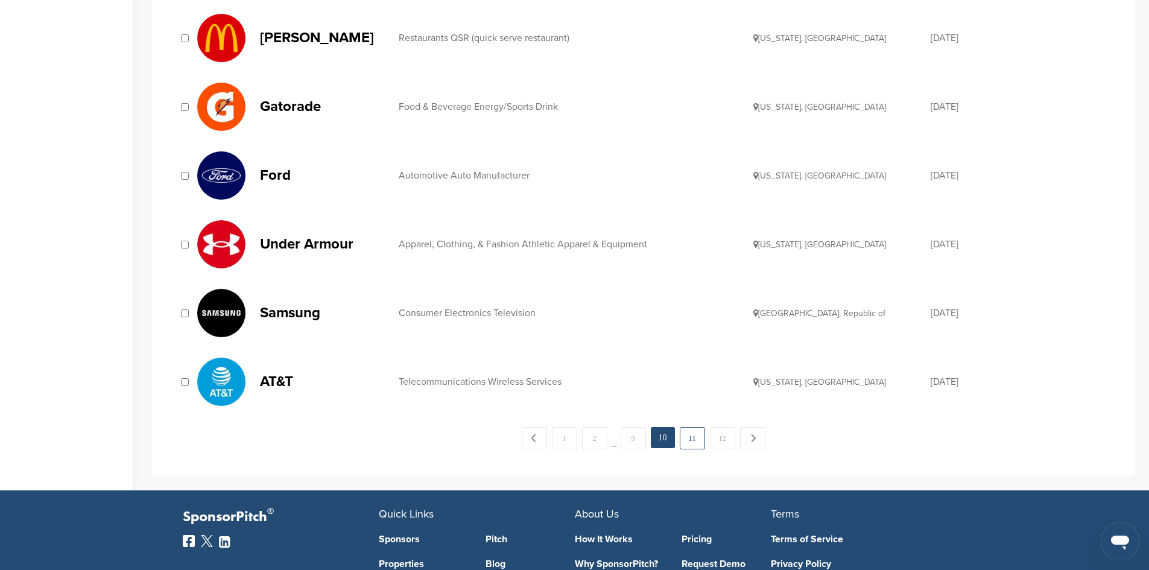
click at [692, 435] on link "11" at bounding box center [692, 438] width 25 height 22
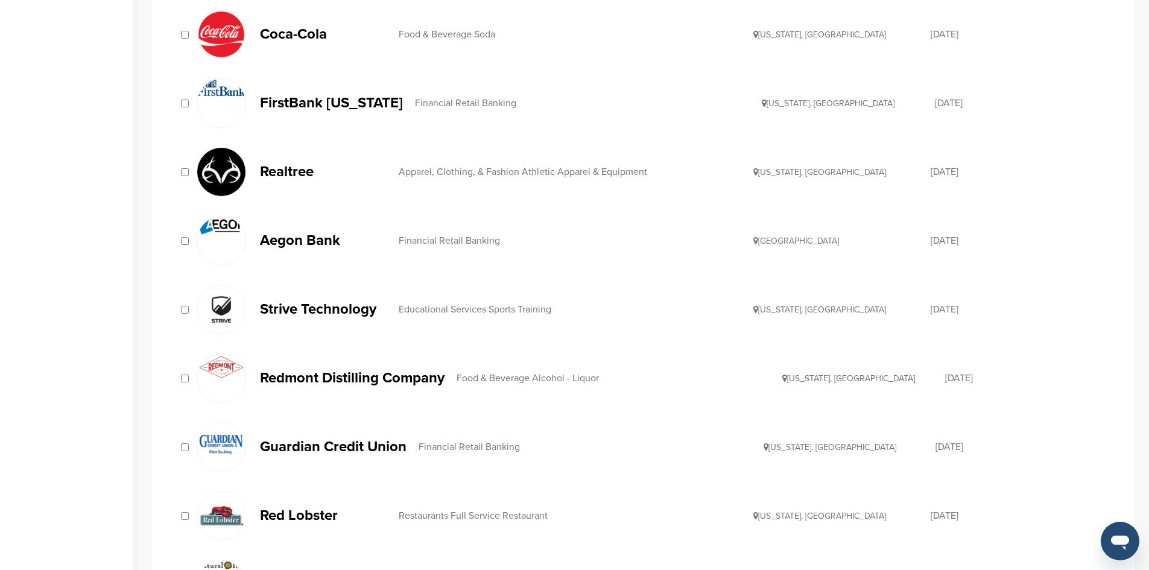
scroll to position [555, 0]
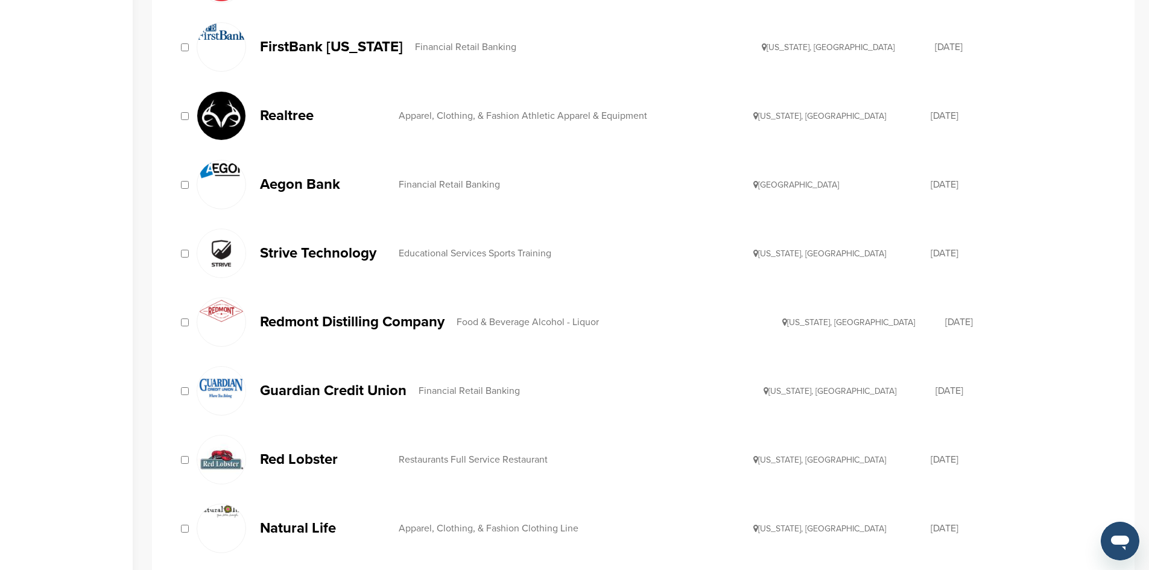
click at [179, 379] on div "Guardian Credit Union Financial Retail Banking [US_STATE], [GEOGRAPHIC_DATA] [D…" at bounding box center [642, 391] width 953 height 62
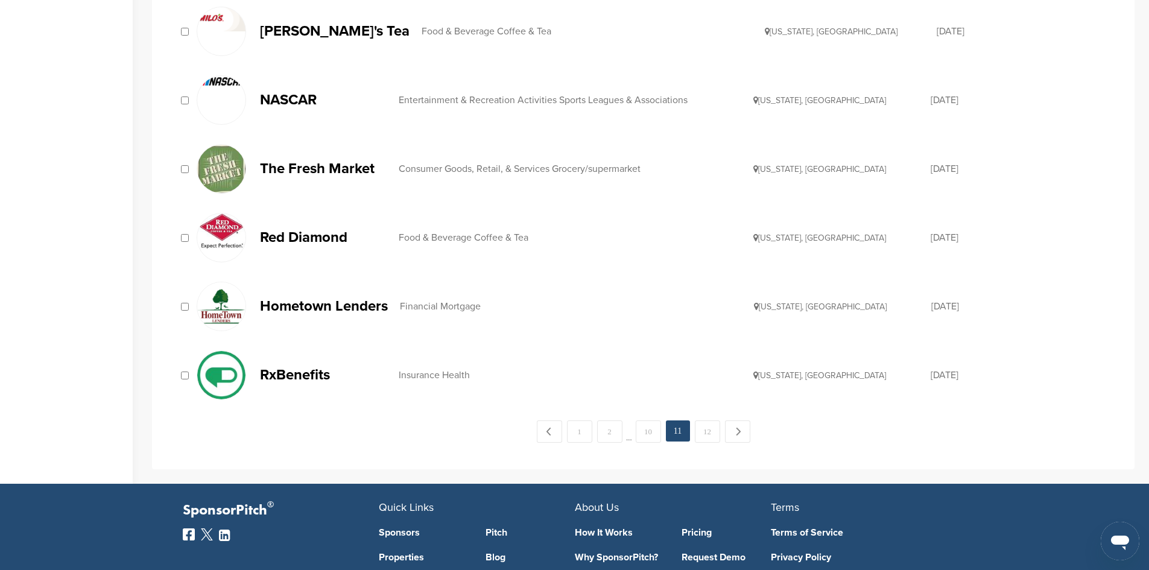
scroll to position [1178, 0]
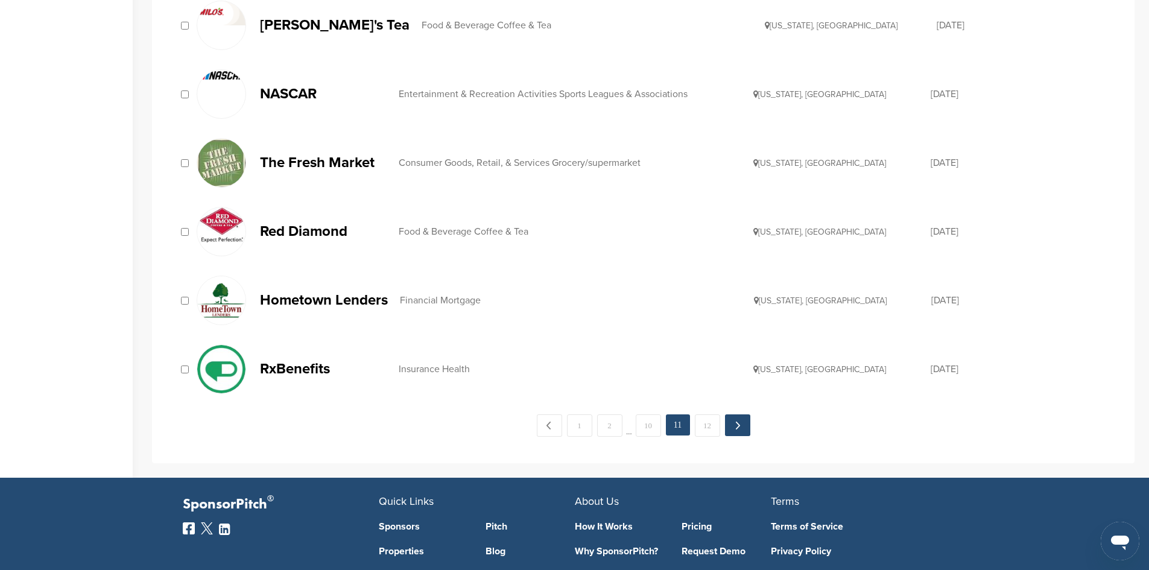
click at [733, 429] on link "Next →" at bounding box center [737, 425] width 25 height 22
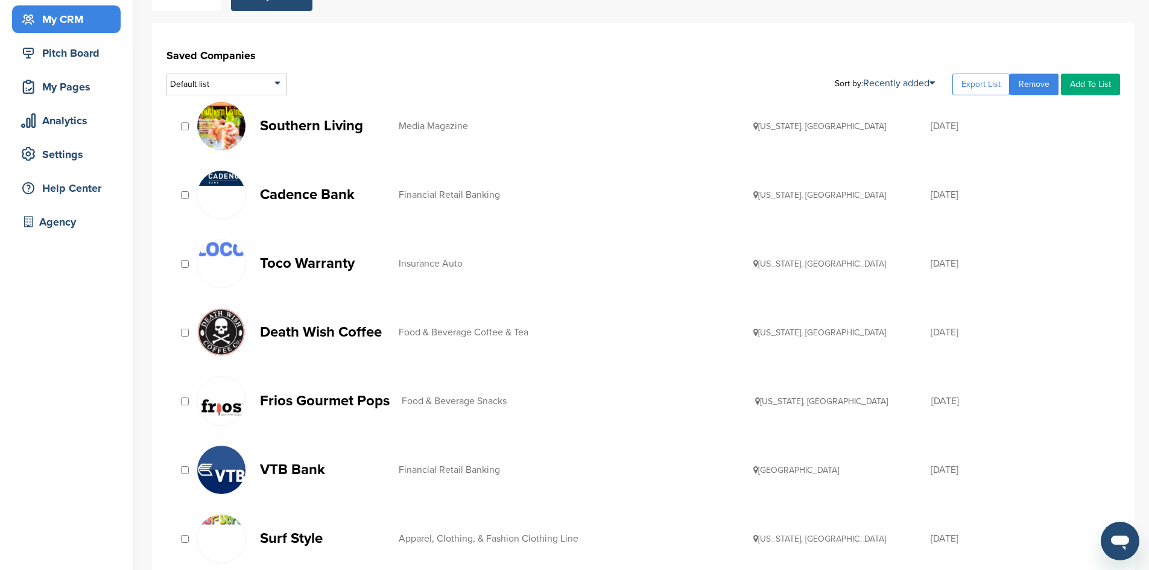
scroll to position [128, 0]
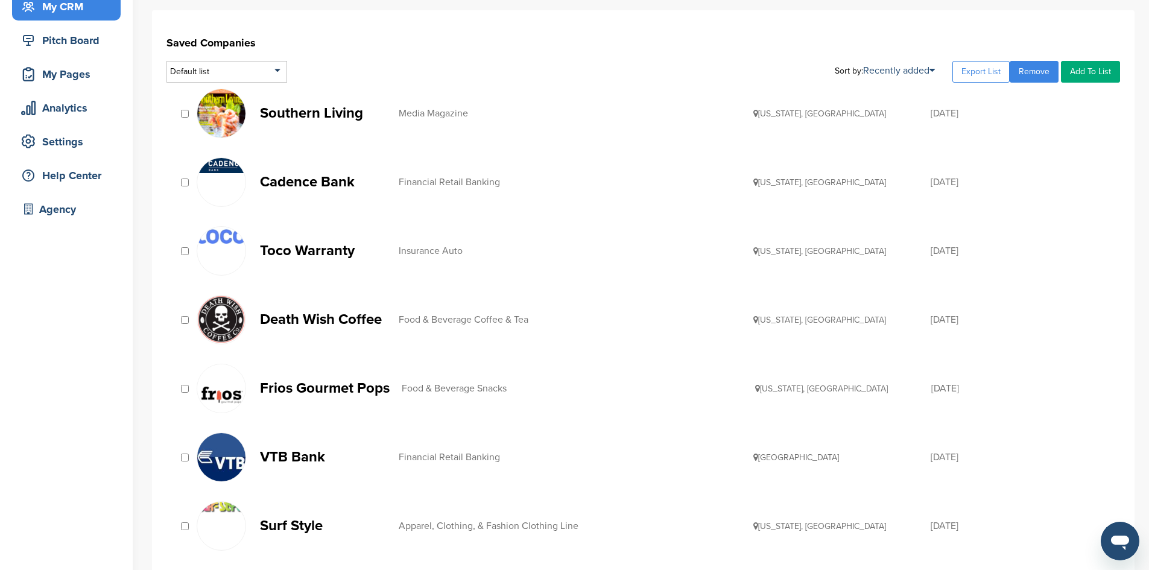
click at [198, 390] on img at bounding box center [221, 388] width 48 height 48
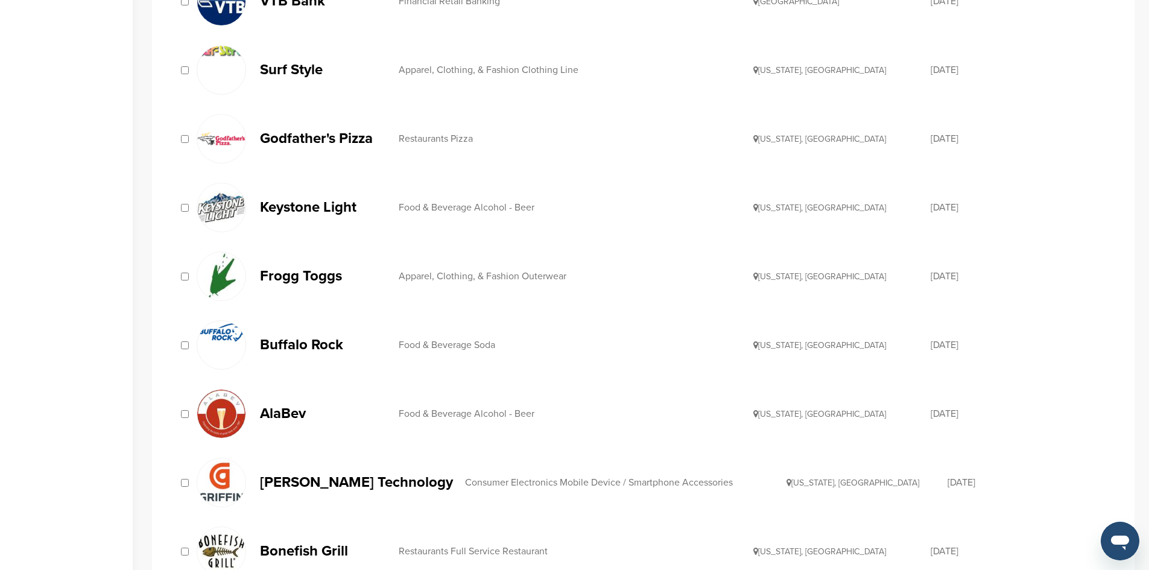
scroll to position [595, 0]
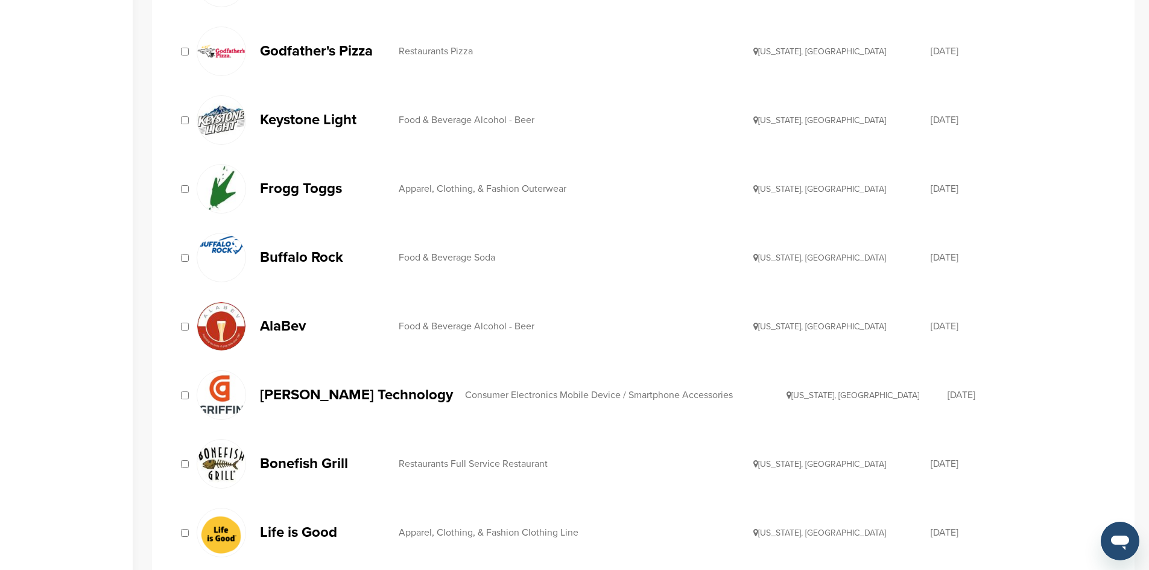
click at [178, 474] on div "Bonefish Grill Restaurants Full Service Restaurant [US_STATE], [GEOGRAPHIC_DATA…" at bounding box center [642, 464] width 953 height 62
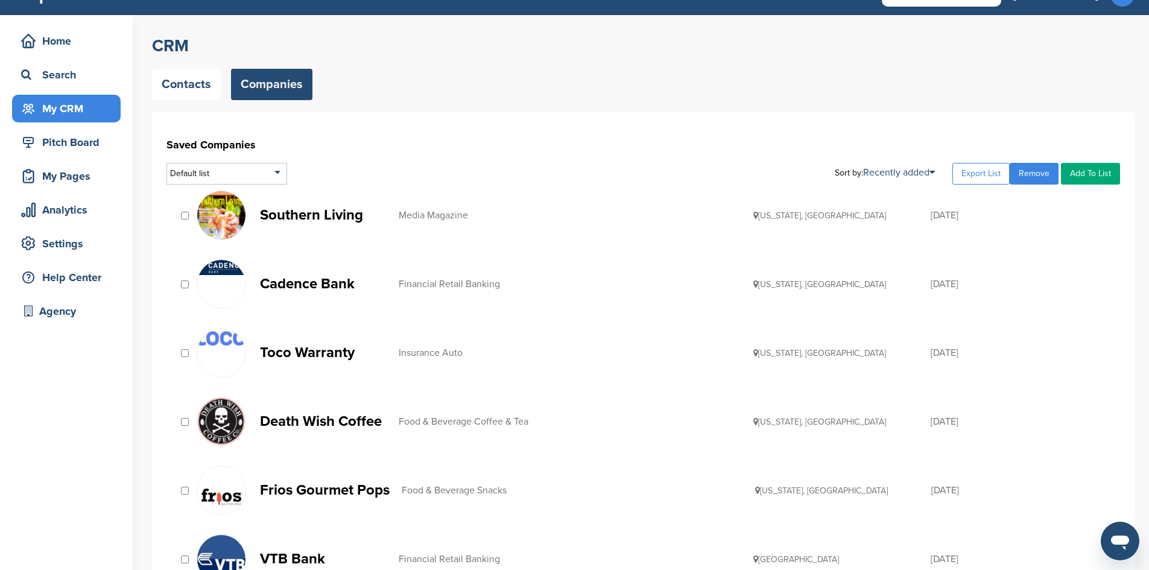
scroll to position [0, 0]
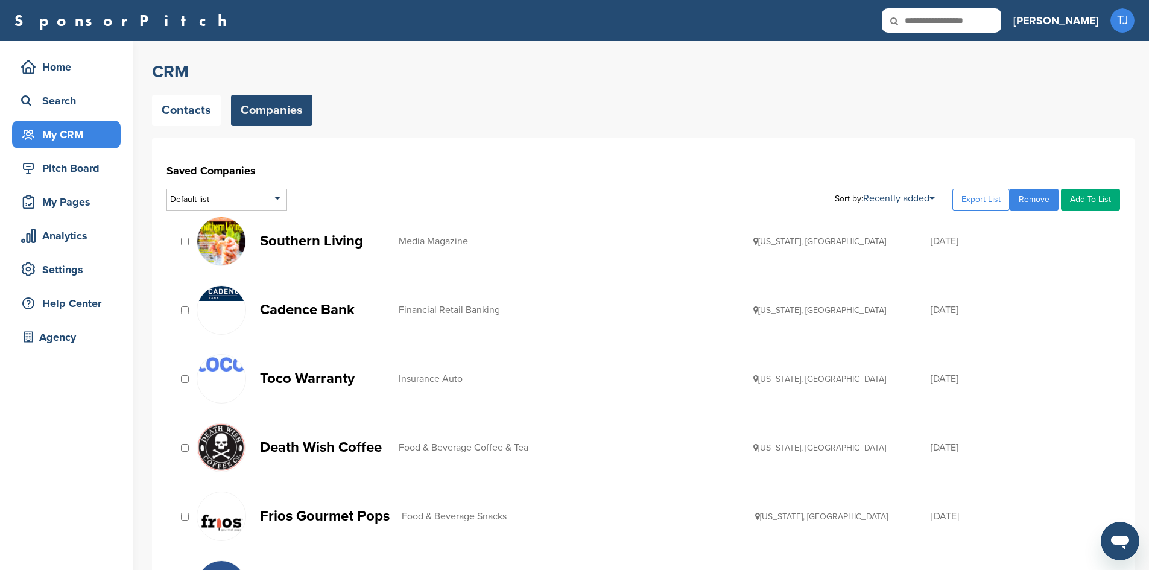
click at [1109, 202] on link "Add To List" at bounding box center [1090, 200] width 59 height 22
click at [1075, 244] on li "Companies for Outreach" at bounding box center [1059, 240] width 113 height 19
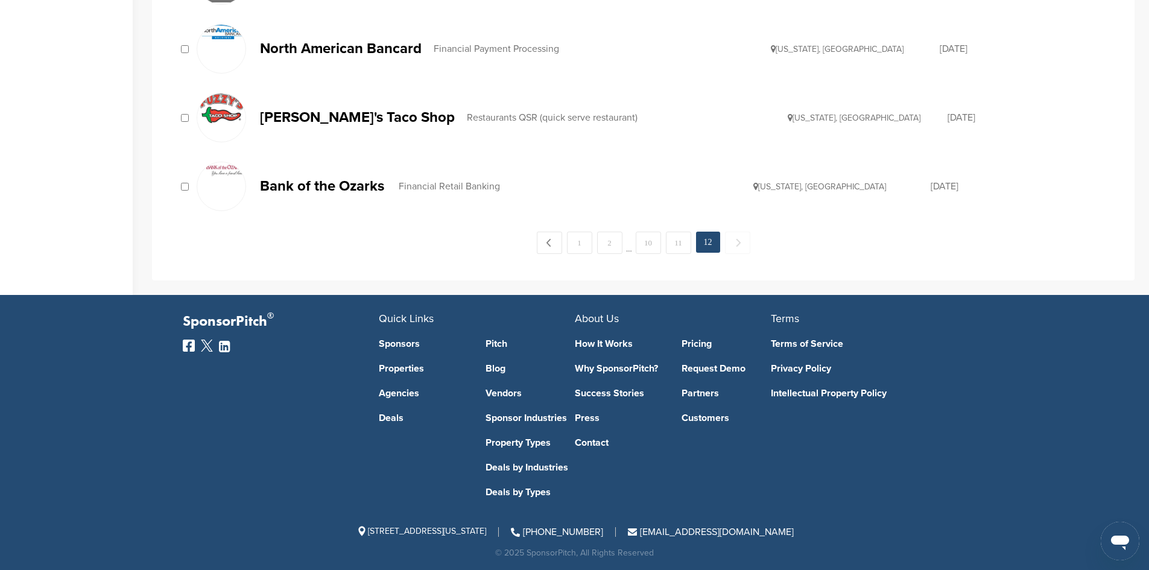
scroll to position [1312, 0]
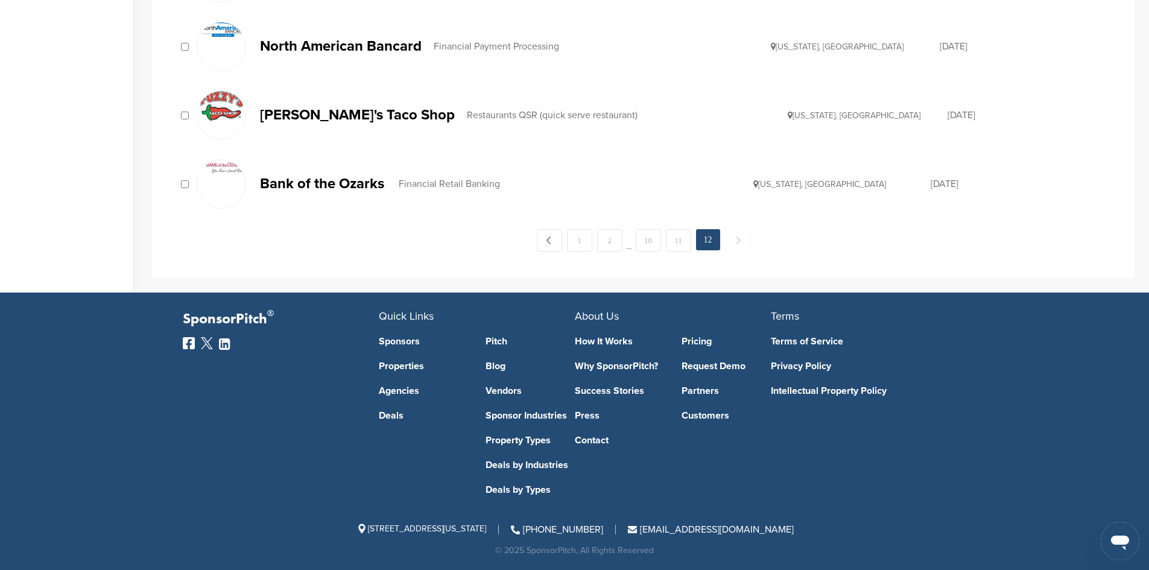
click at [743, 246] on span "Next →" at bounding box center [737, 240] width 25 height 22
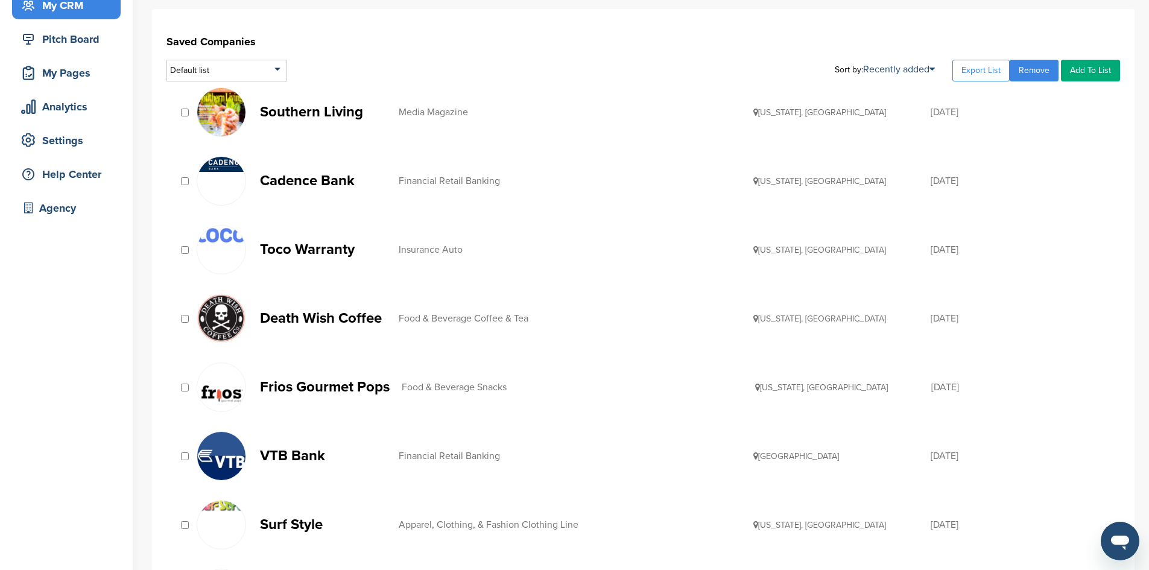
scroll to position [0, 0]
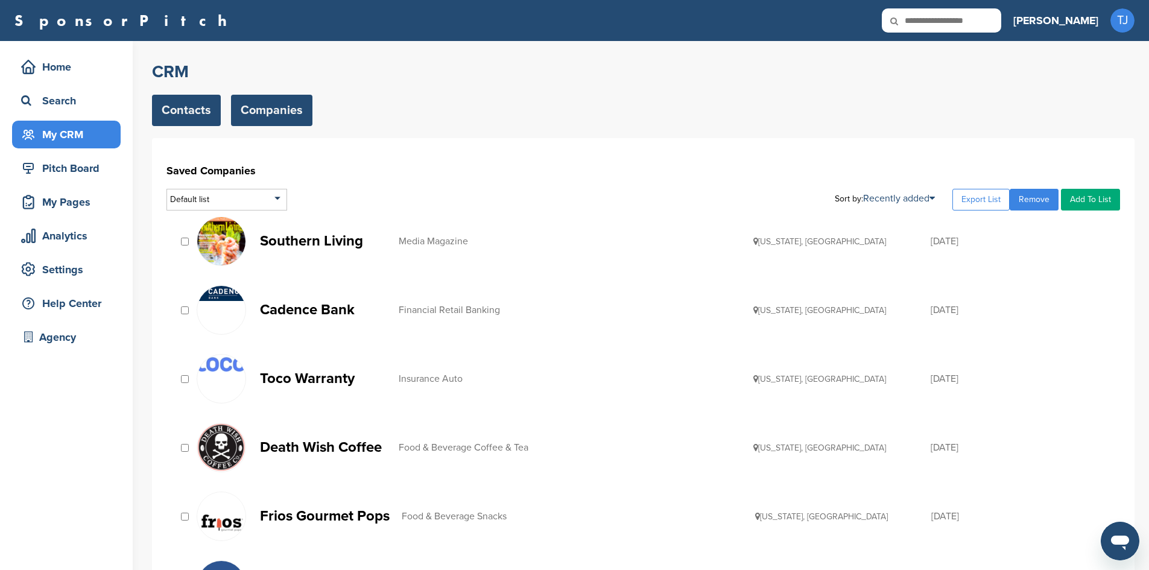
click at [191, 112] on link "Contacts" at bounding box center [186, 110] width 69 height 31
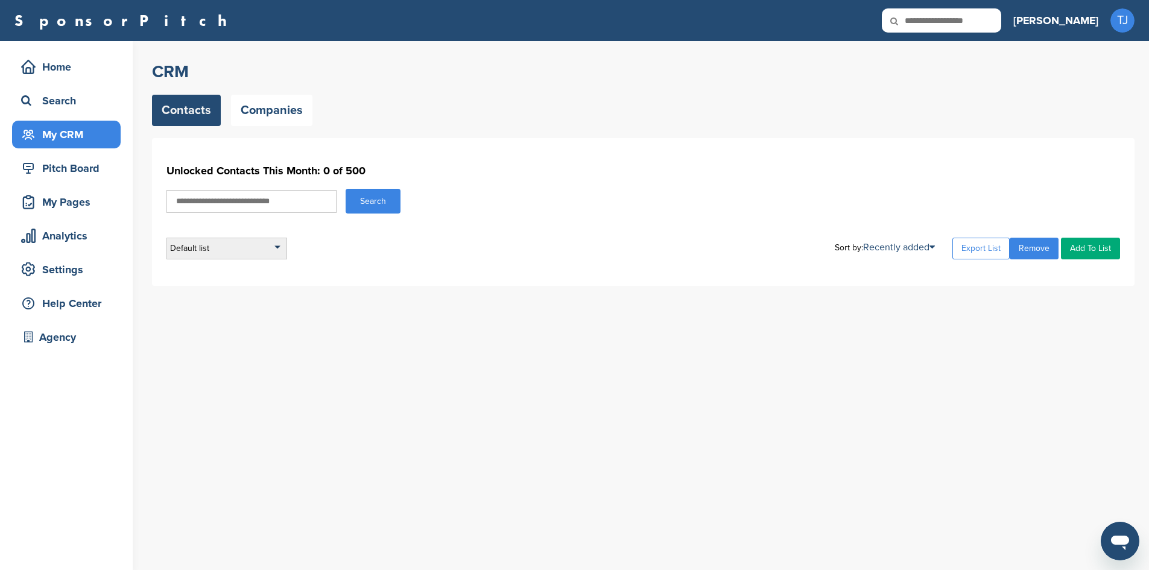
click at [222, 254] on div "Default list" at bounding box center [226, 249] width 121 height 22
click at [223, 344] on div "CRM Contacts Companies Unlocked Contacts This Month: 0 of 500 Search Default li…" at bounding box center [650, 305] width 997 height 529
click at [1100, 251] on link "Add To List" at bounding box center [1090, 249] width 59 height 22
click at [56, 261] on div "Settings" at bounding box center [69, 270] width 103 height 22
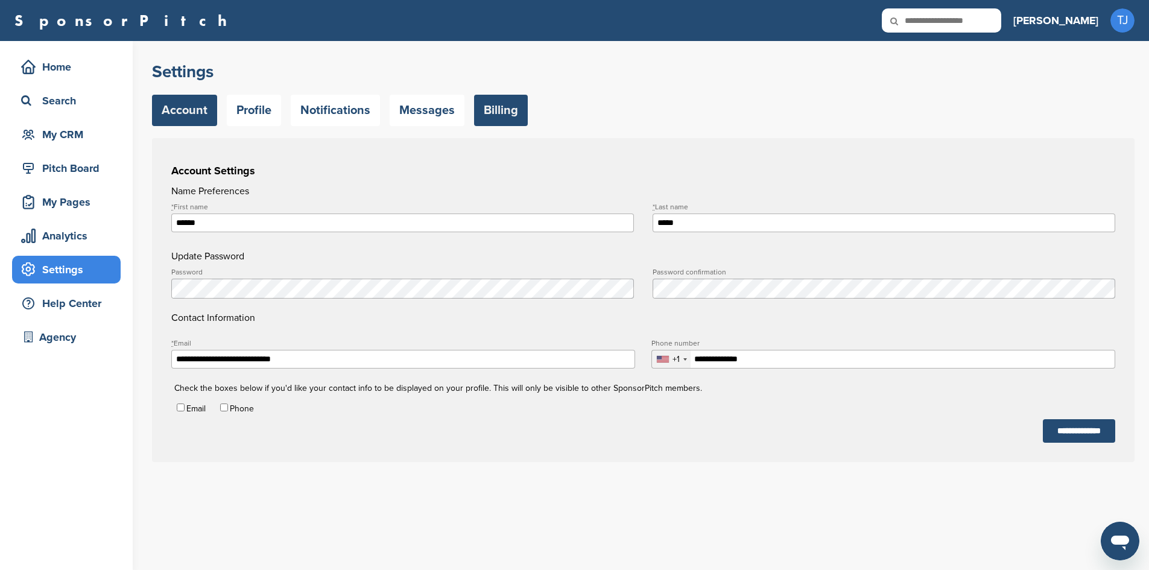
click at [495, 103] on link "Billing" at bounding box center [501, 110] width 54 height 31
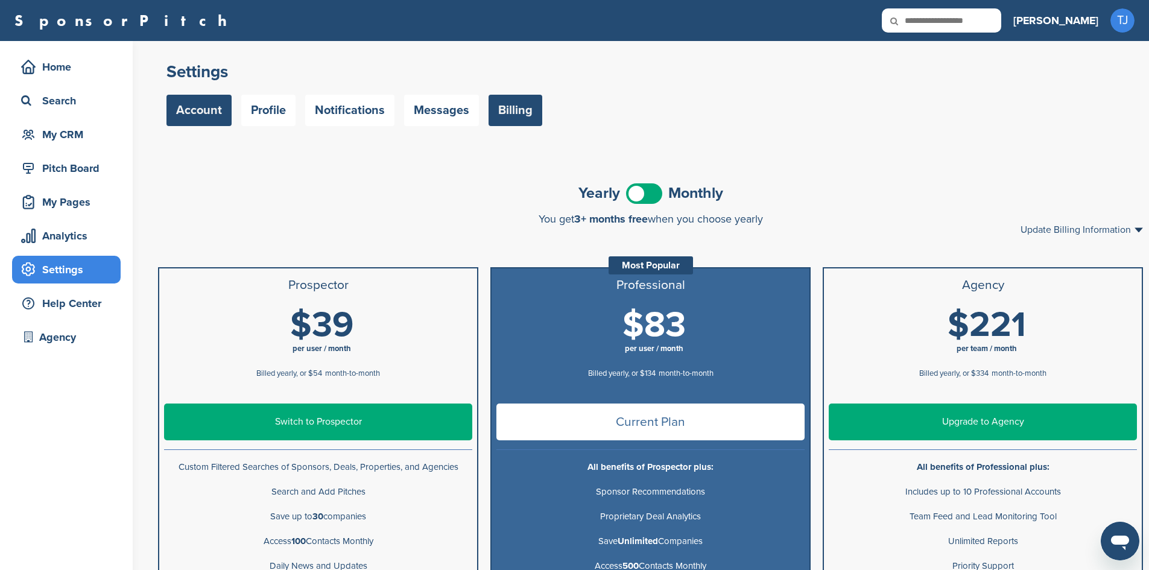
click at [201, 105] on link "Account" at bounding box center [198, 110] width 65 height 31
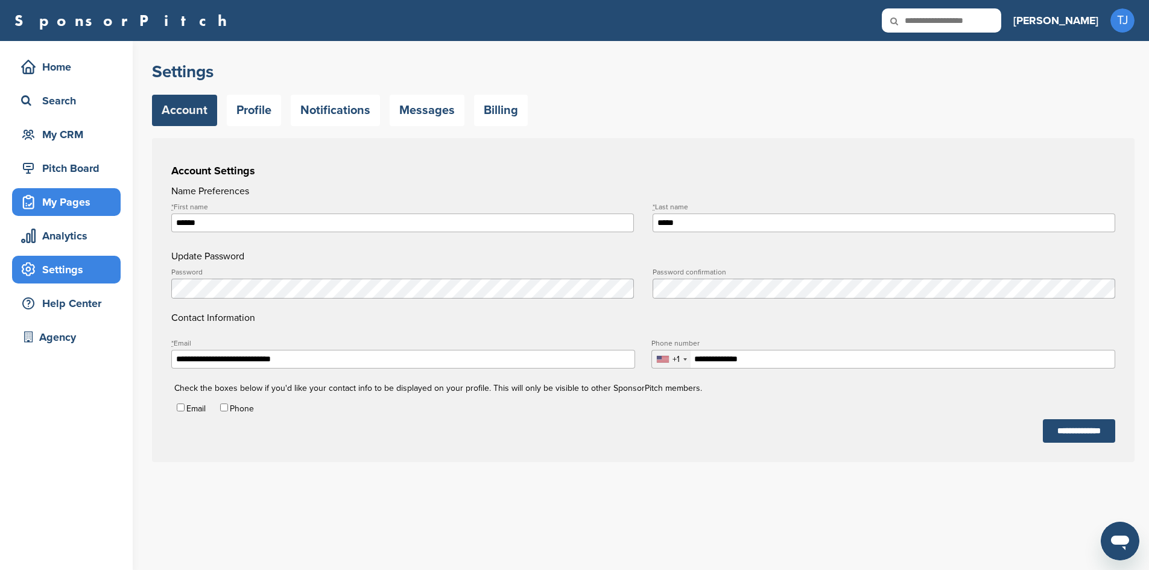
click at [80, 205] on div "My Pages" at bounding box center [69, 202] width 103 height 22
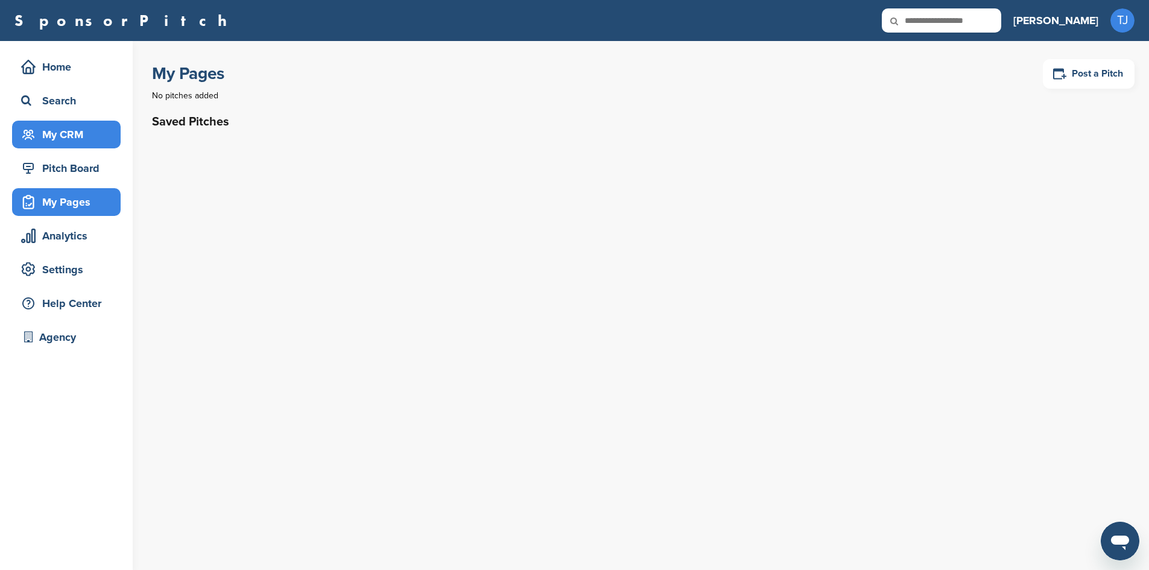
click at [81, 134] on div "My CRM" at bounding box center [69, 135] width 103 height 22
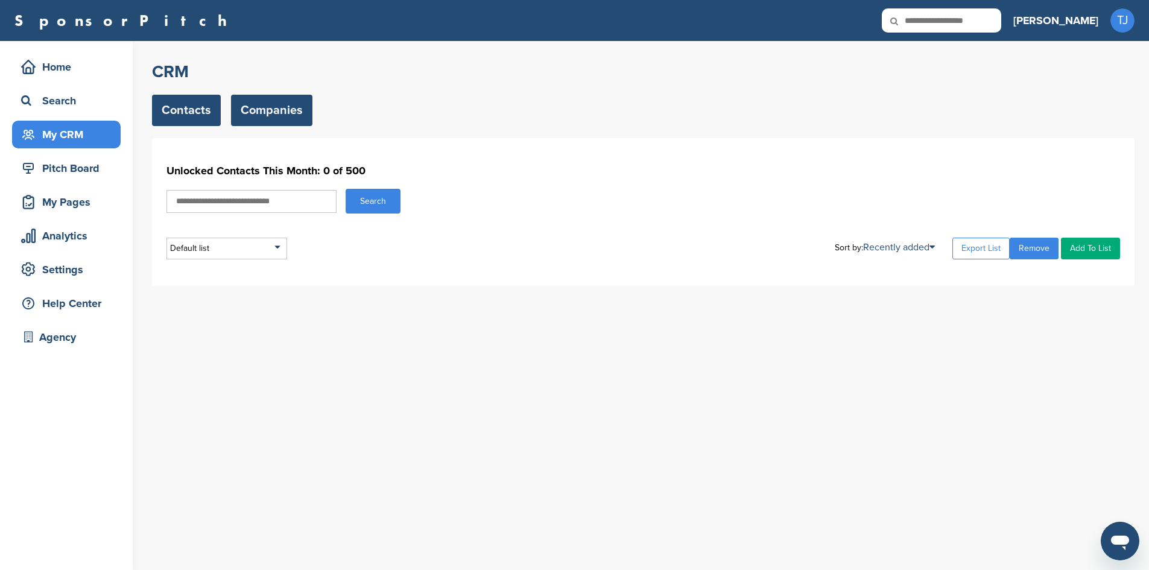
click at [280, 114] on link "Companies" at bounding box center [271, 110] width 81 height 31
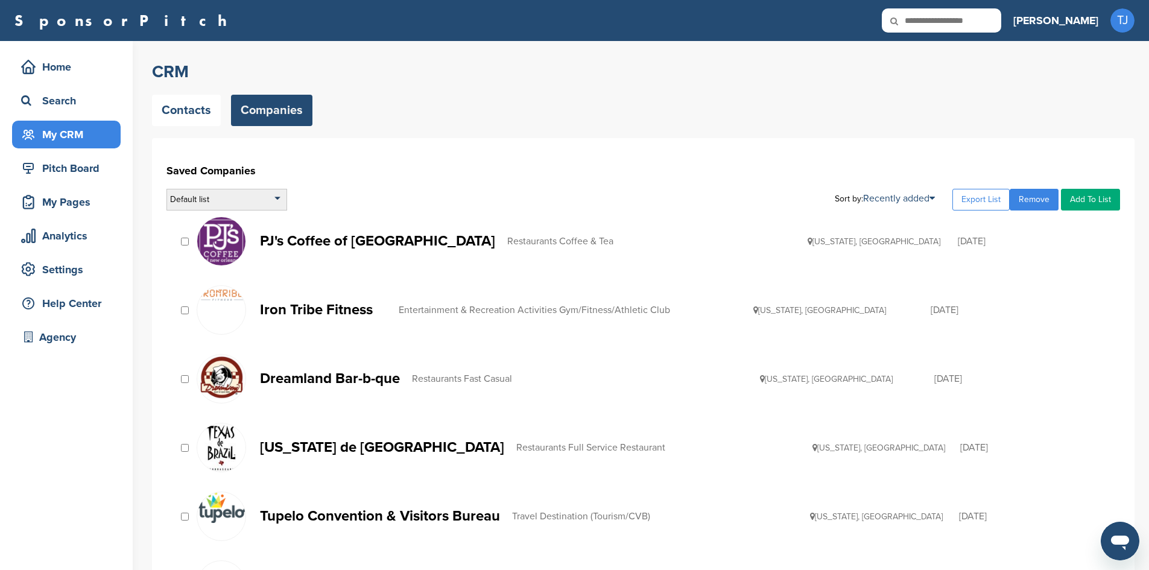
click at [265, 201] on div "Default list" at bounding box center [226, 200] width 121 height 22
click at [242, 254] on li "Companies for Outreach" at bounding box center [226, 253] width 113 height 19
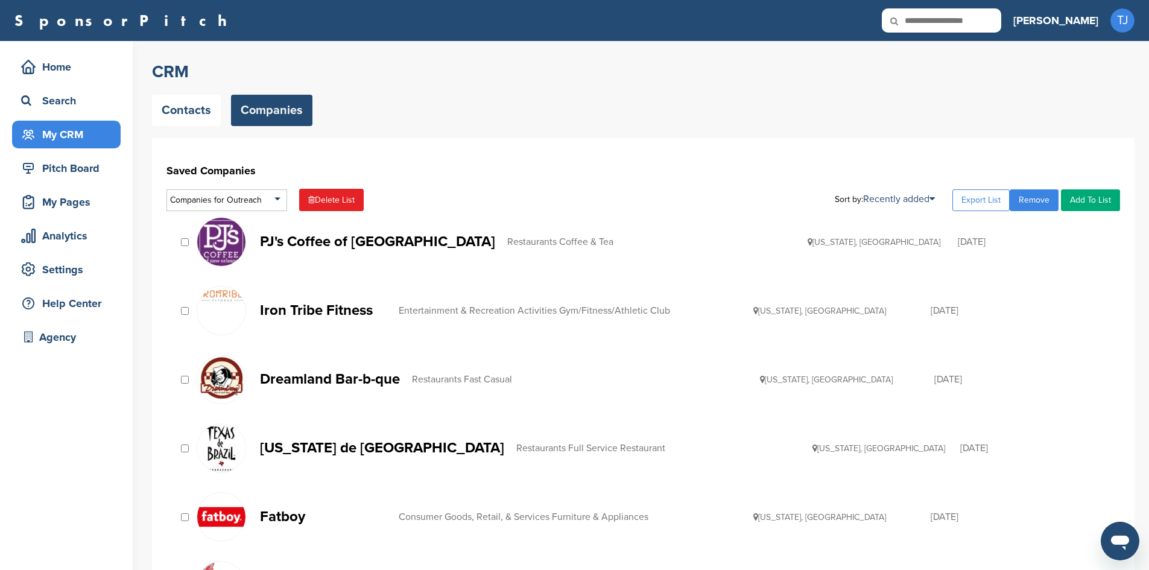
click at [411, 238] on p "PJ's Coffee of [GEOGRAPHIC_DATA]" at bounding box center [377, 241] width 235 height 15
click at [172, 107] on link "Contacts" at bounding box center [186, 110] width 69 height 31
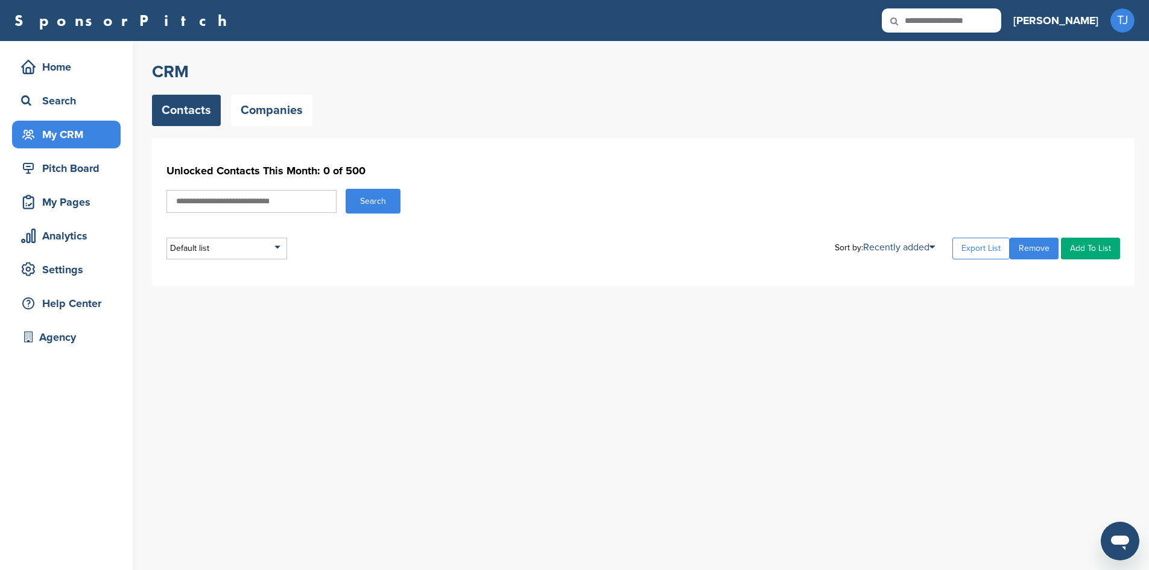
click at [203, 200] on input "text" at bounding box center [251, 201] width 170 height 23
click at [219, 249] on div "Default list" at bounding box center [226, 249] width 121 height 22
click at [90, 300] on div "Help Center" at bounding box center [69, 303] width 103 height 22
